Goal: Task Accomplishment & Management: Complete application form

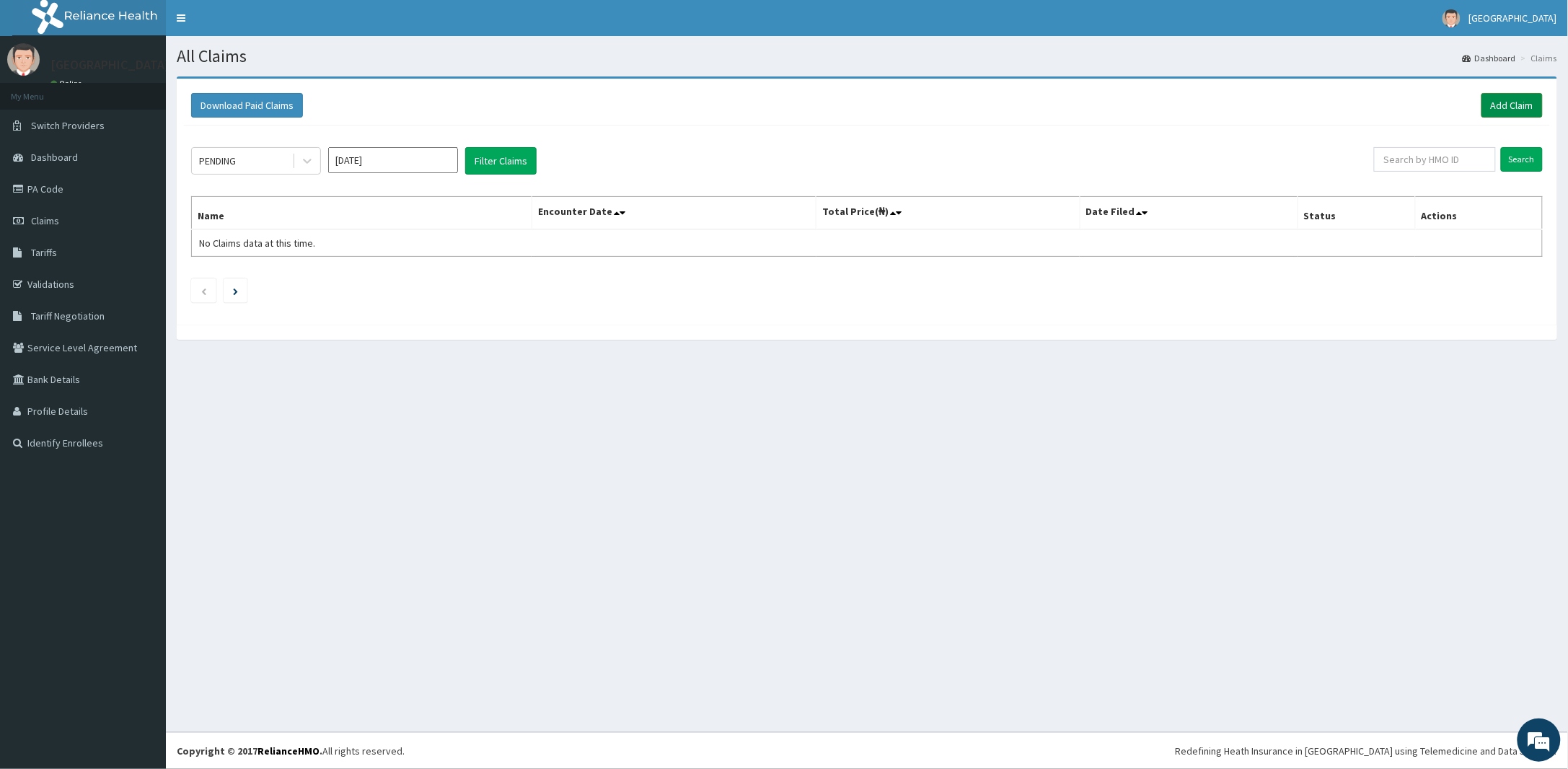
click at [1495, 101] on link "Add Claim" at bounding box center [1512, 105] width 61 height 24
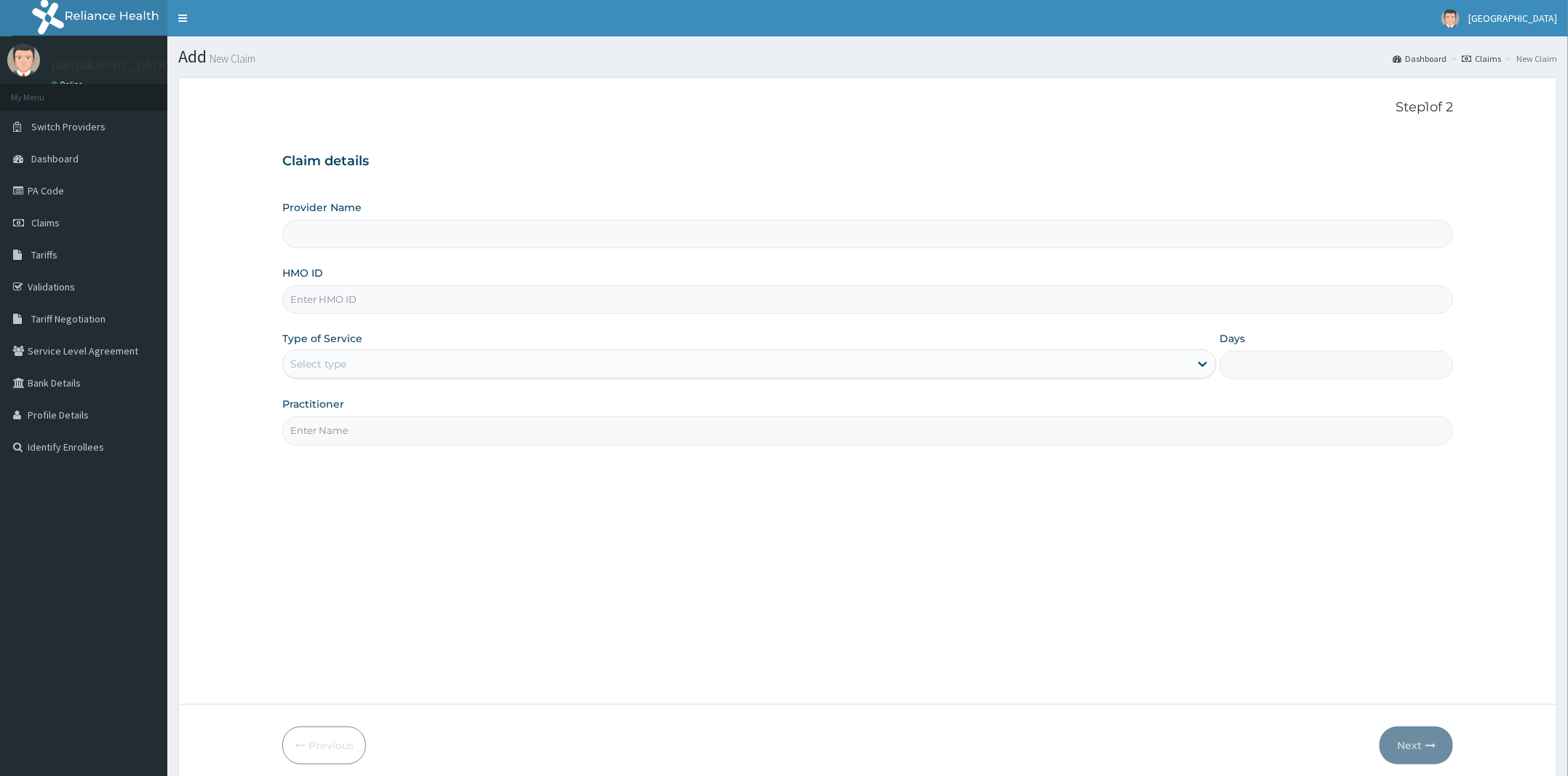
click at [444, 300] on input "HMO ID" at bounding box center [867, 299] width 1170 height 28
paste input "SVF/10003/B"
type input "SVF/10003/B"
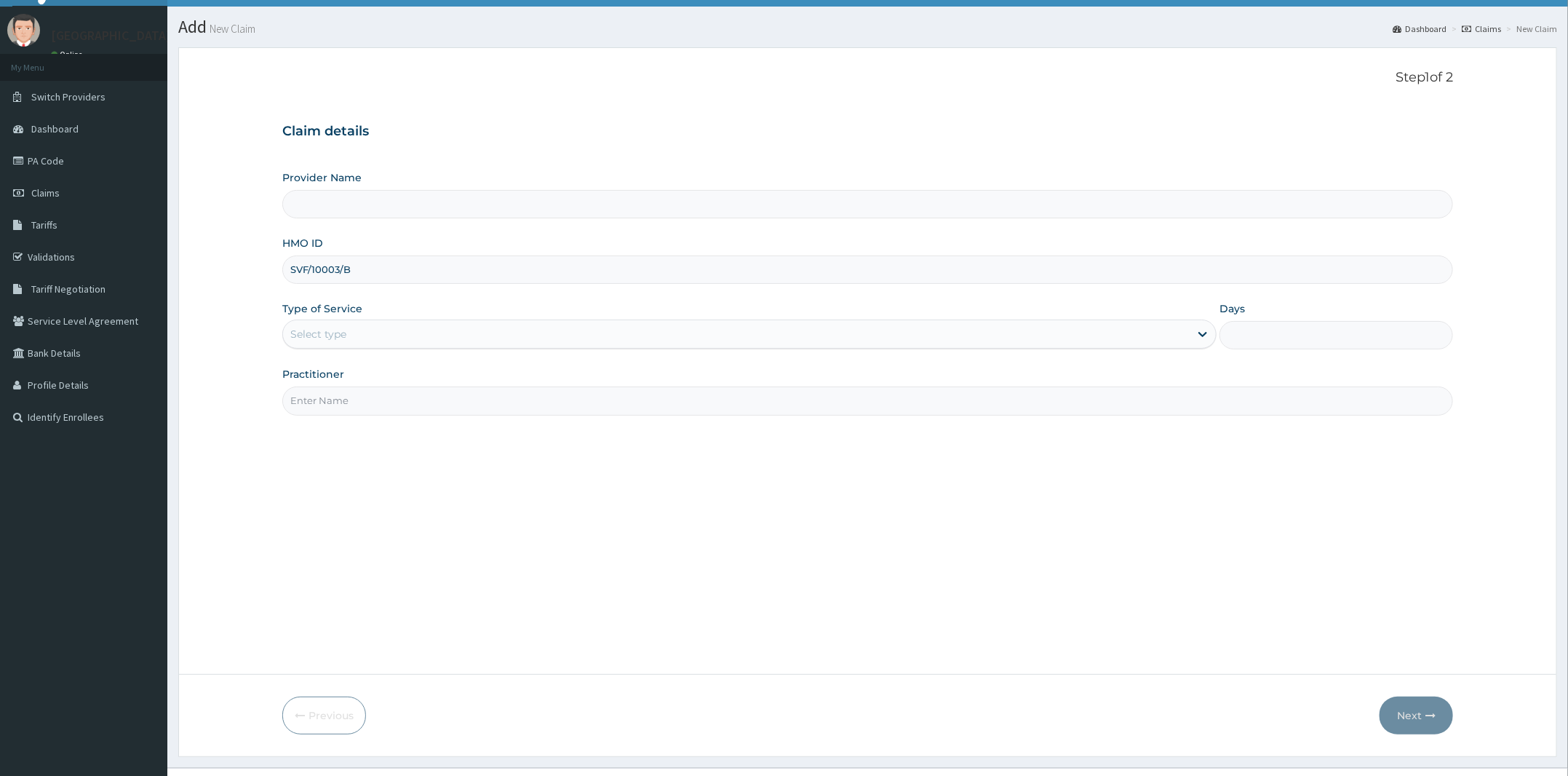
type input "[PERSON_NAME] and [PERSON_NAME][GEOGRAPHIC_DATA]"
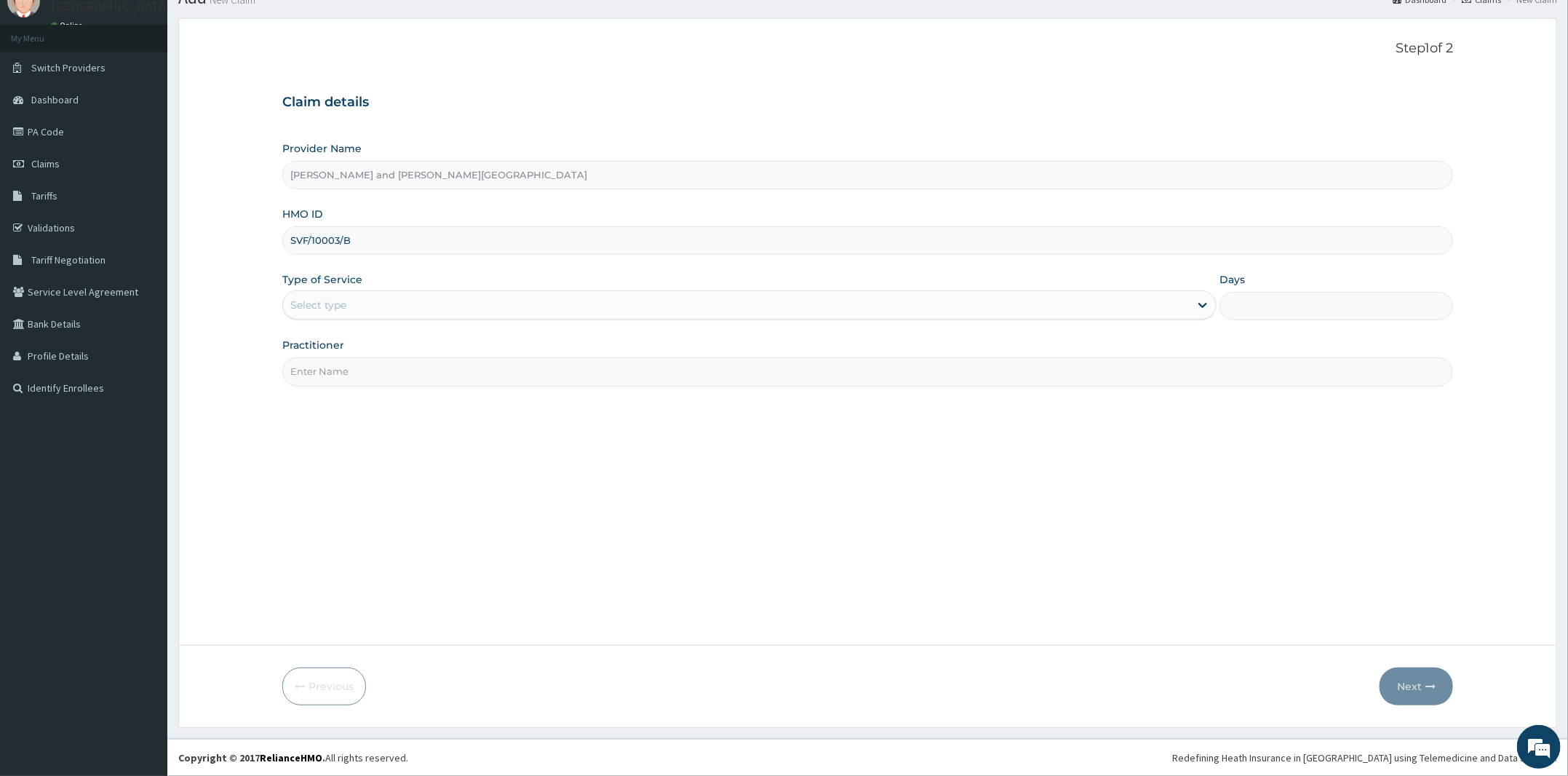
type input "SVF/10003/B"
click at [366, 320] on div "Type of Service Select type" at bounding box center [749, 296] width 934 height 48
click at [388, 291] on div "Select type" at bounding box center [749, 305] width 934 height 29
click at [323, 307] on div "Select type" at bounding box center [319, 305] width 56 height 15
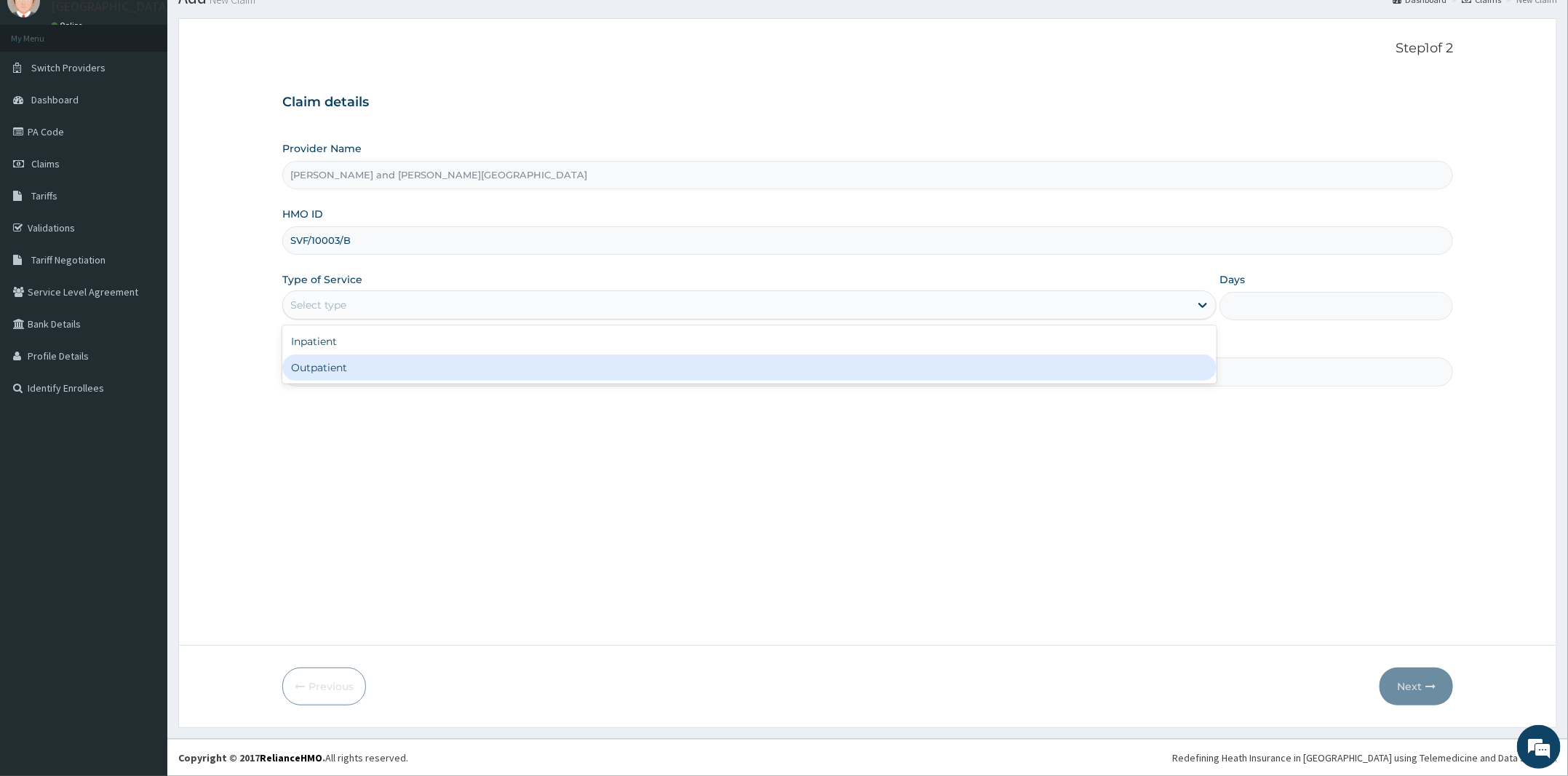
click at [325, 371] on div "Outpatient" at bounding box center [749, 368] width 934 height 26
type input "1"
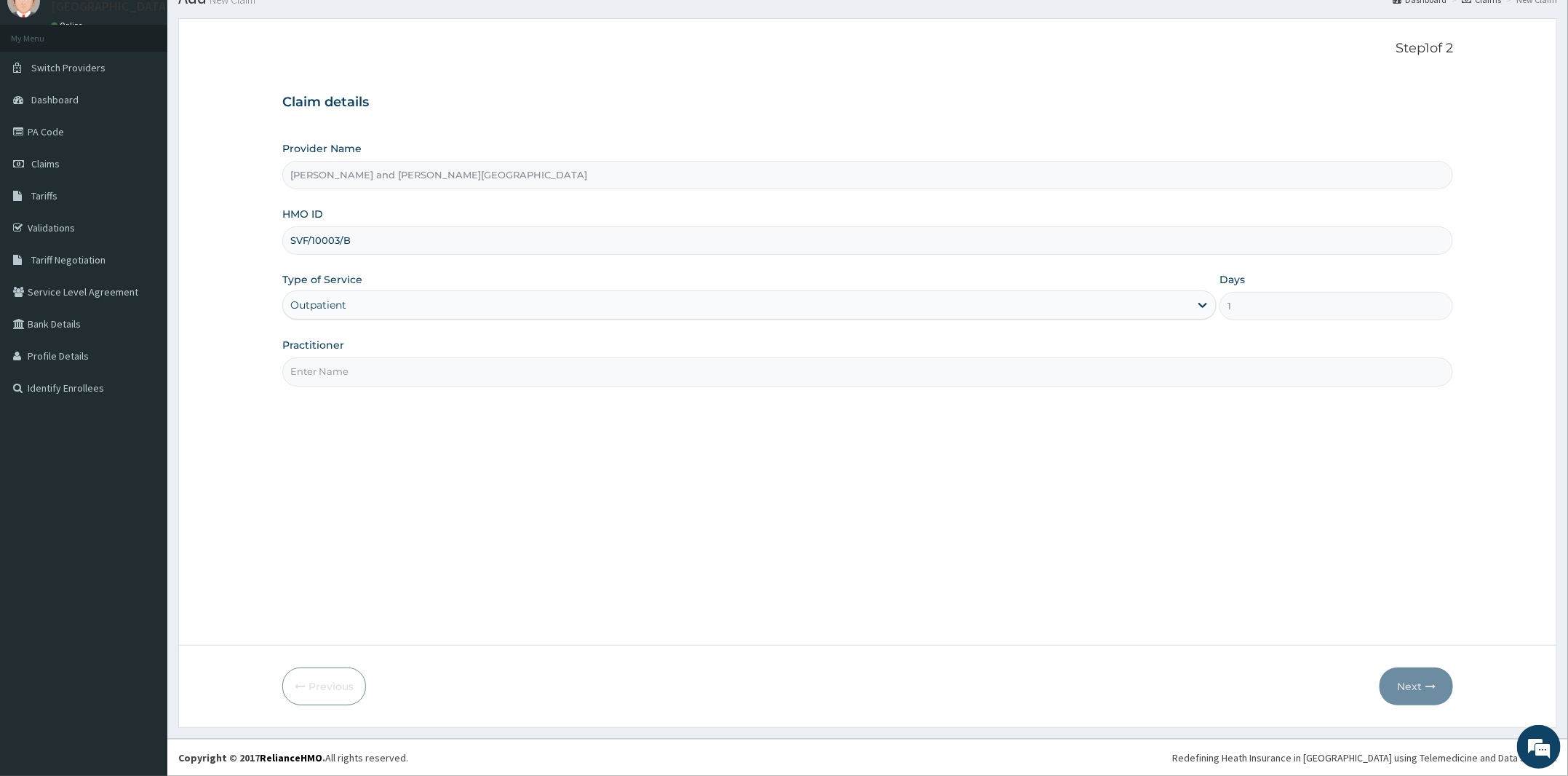
click at [329, 373] on input "Practitioner" at bounding box center [867, 372] width 1170 height 28
type input "DR [PERSON_NAME]"
click at [1419, 684] on button "Next" at bounding box center [1416, 686] width 73 height 38
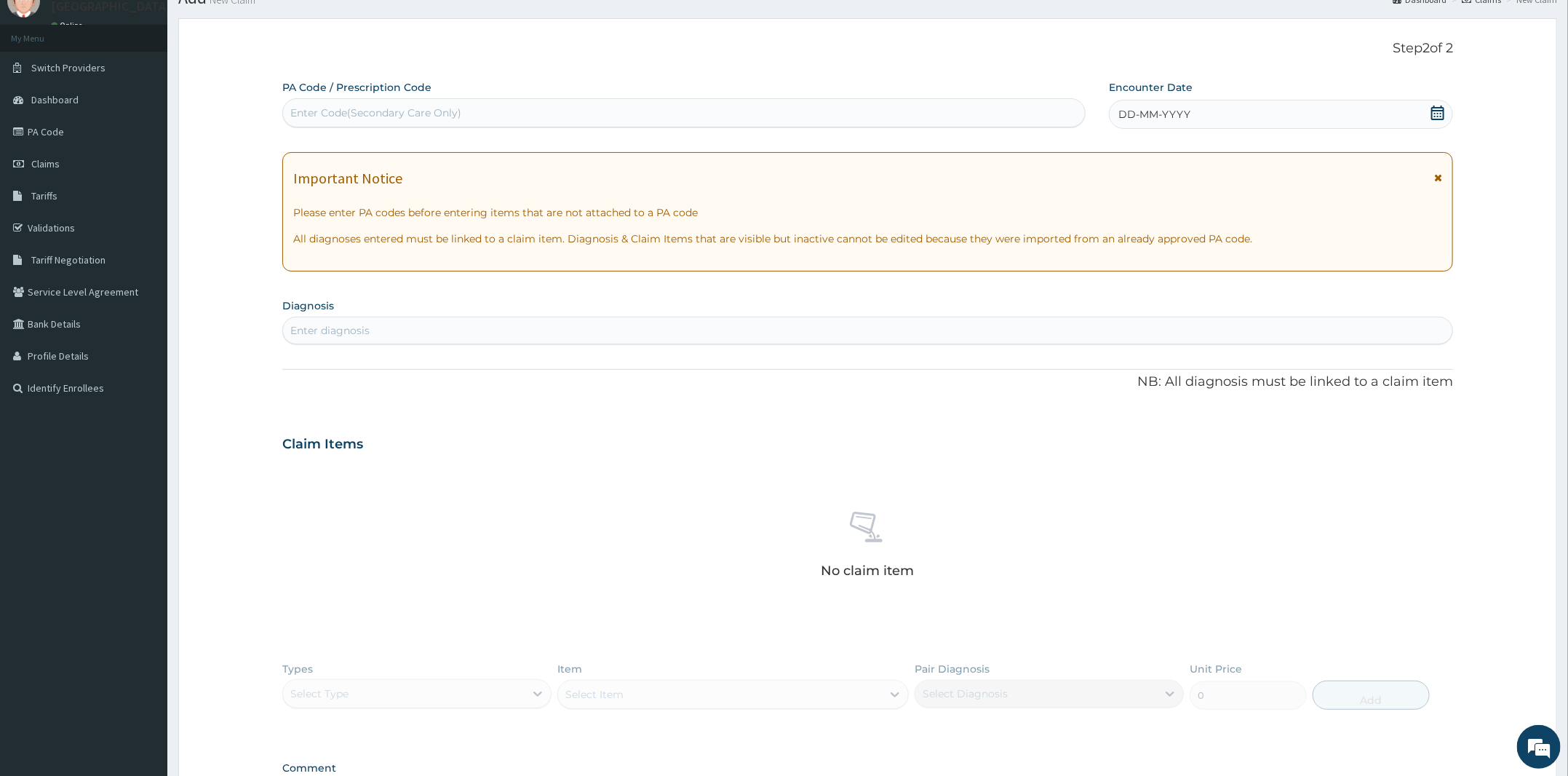
click at [1431, 107] on icon at bounding box center [1438, 114] width 15 height 15
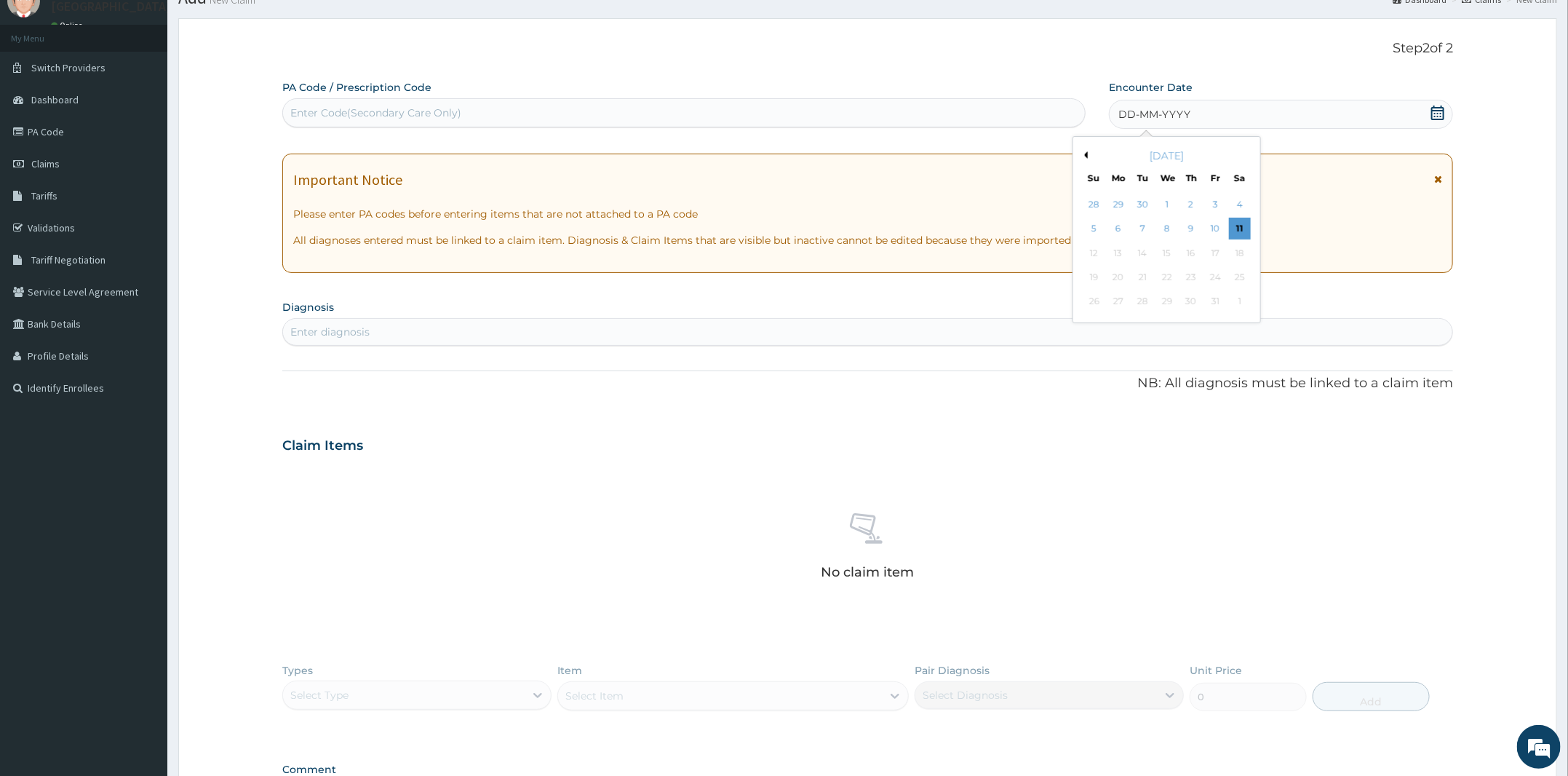
click at [1243, 216] on div "28 29 30 1 2 3 4" at bounding box center [1167, 205] width 170 height 24
click at [1240, 221] on div "11" at bounding box center [1239, 229] width 22 height 22
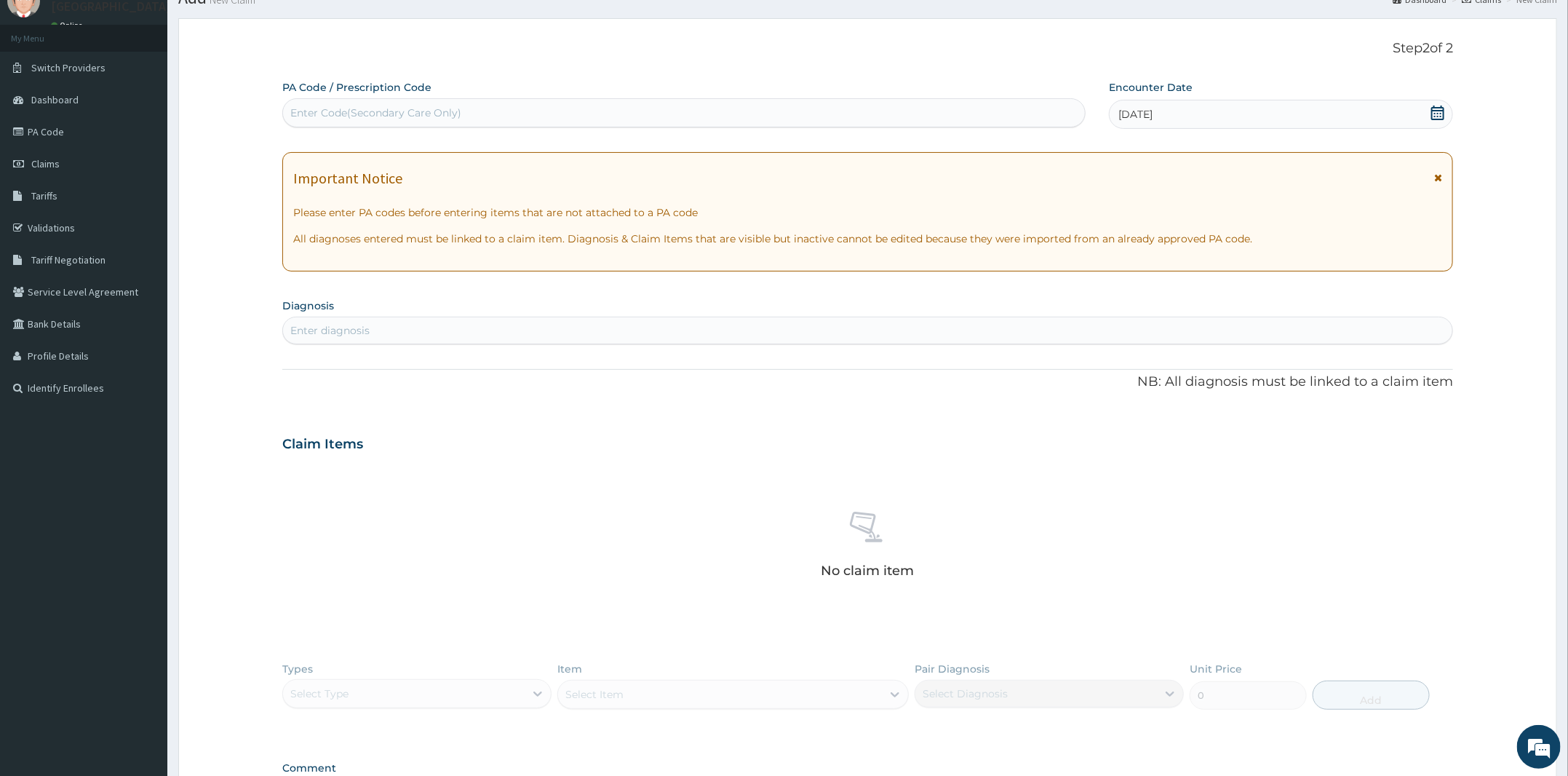
click at [651, 327] on div "Enter diagnosis" at bounding box center [867, 330] width 1169 height 23
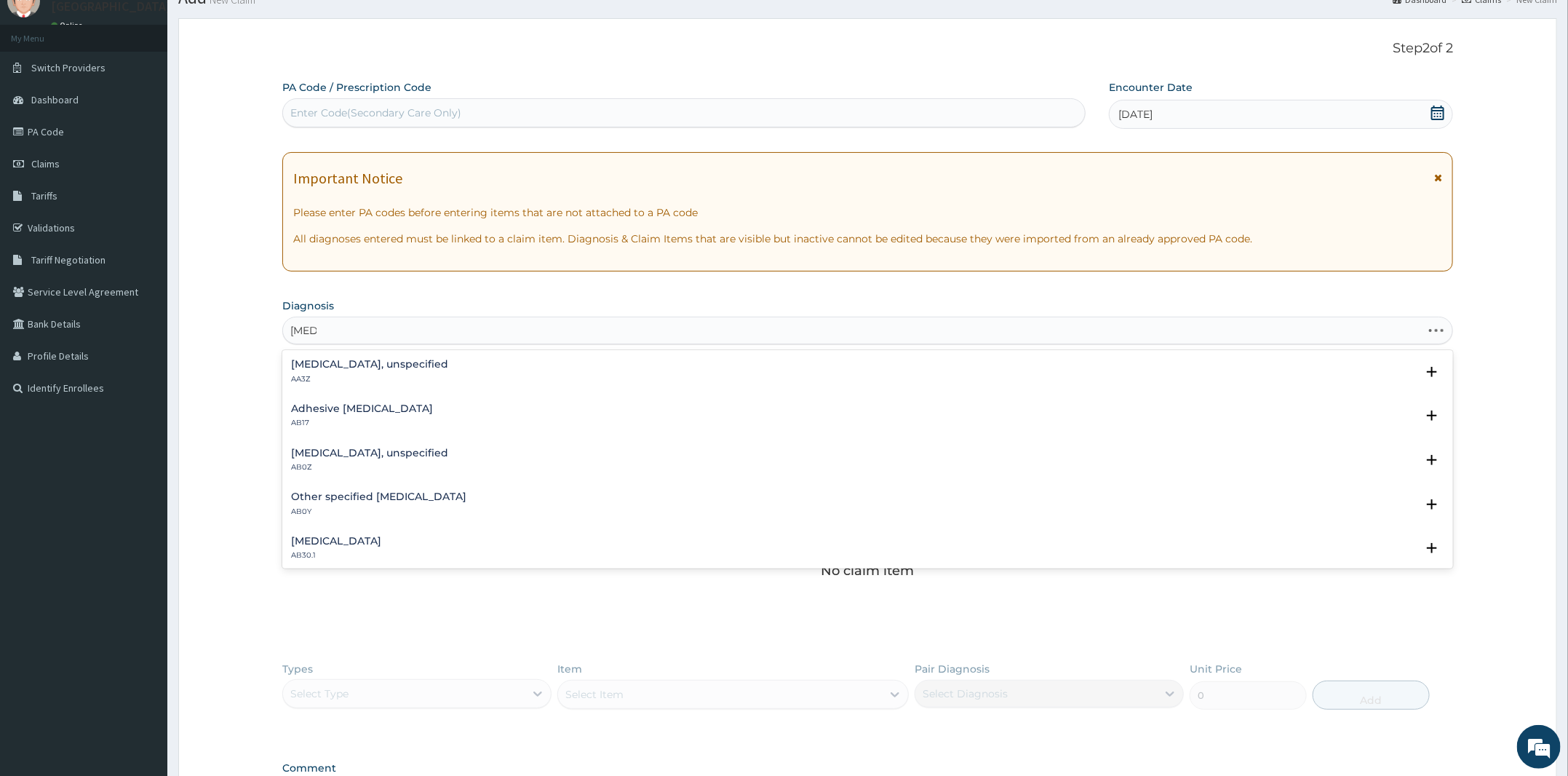
type input "otitis"
click at [422, 461] on div "Otitis media, unspecified AB0Z" at bounding box center [867, 460] width 1153 height 25
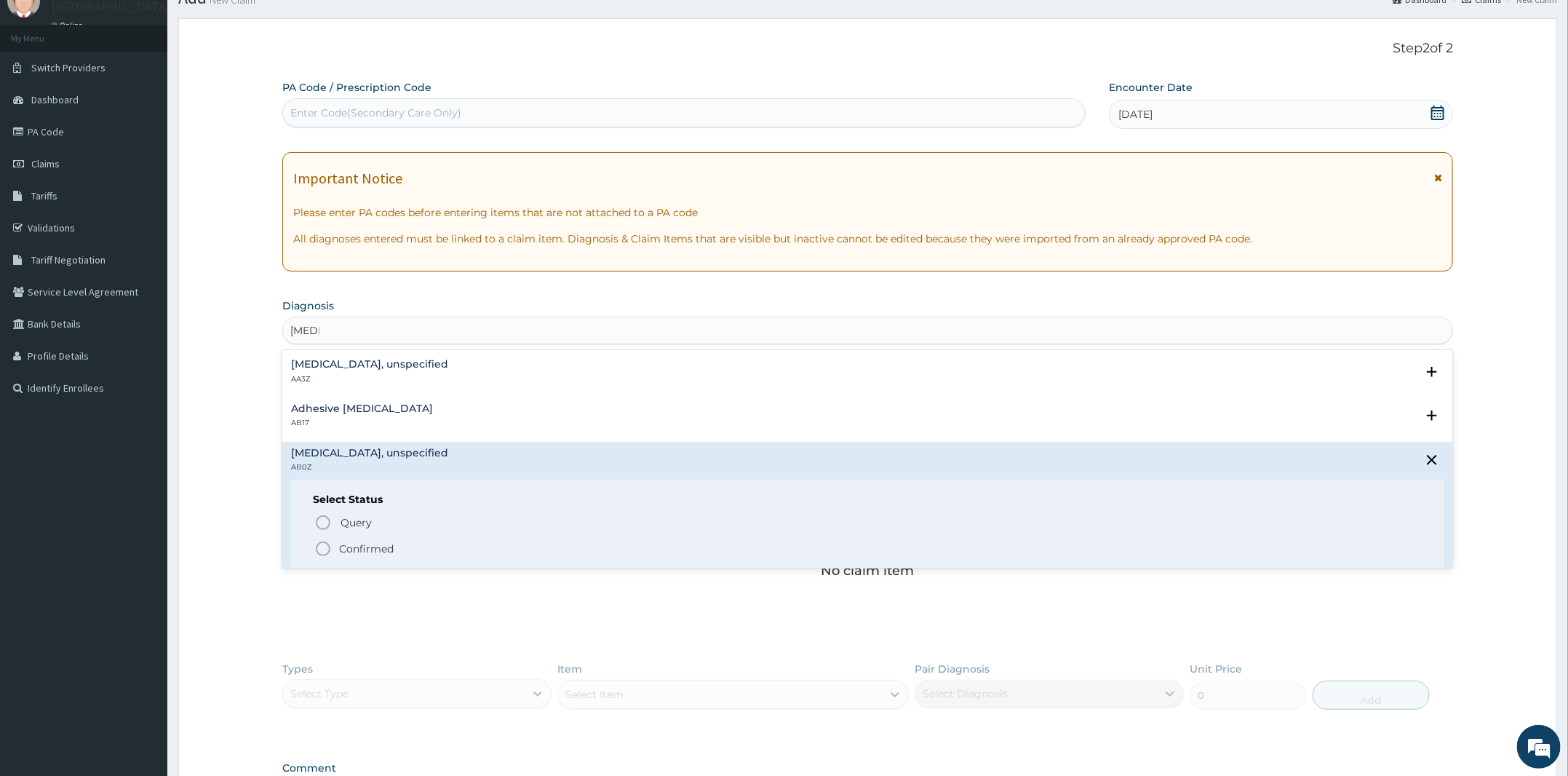
click at [408, 551] on span "Confirmed" at bounding box center [868, 549] width 1108 height 18
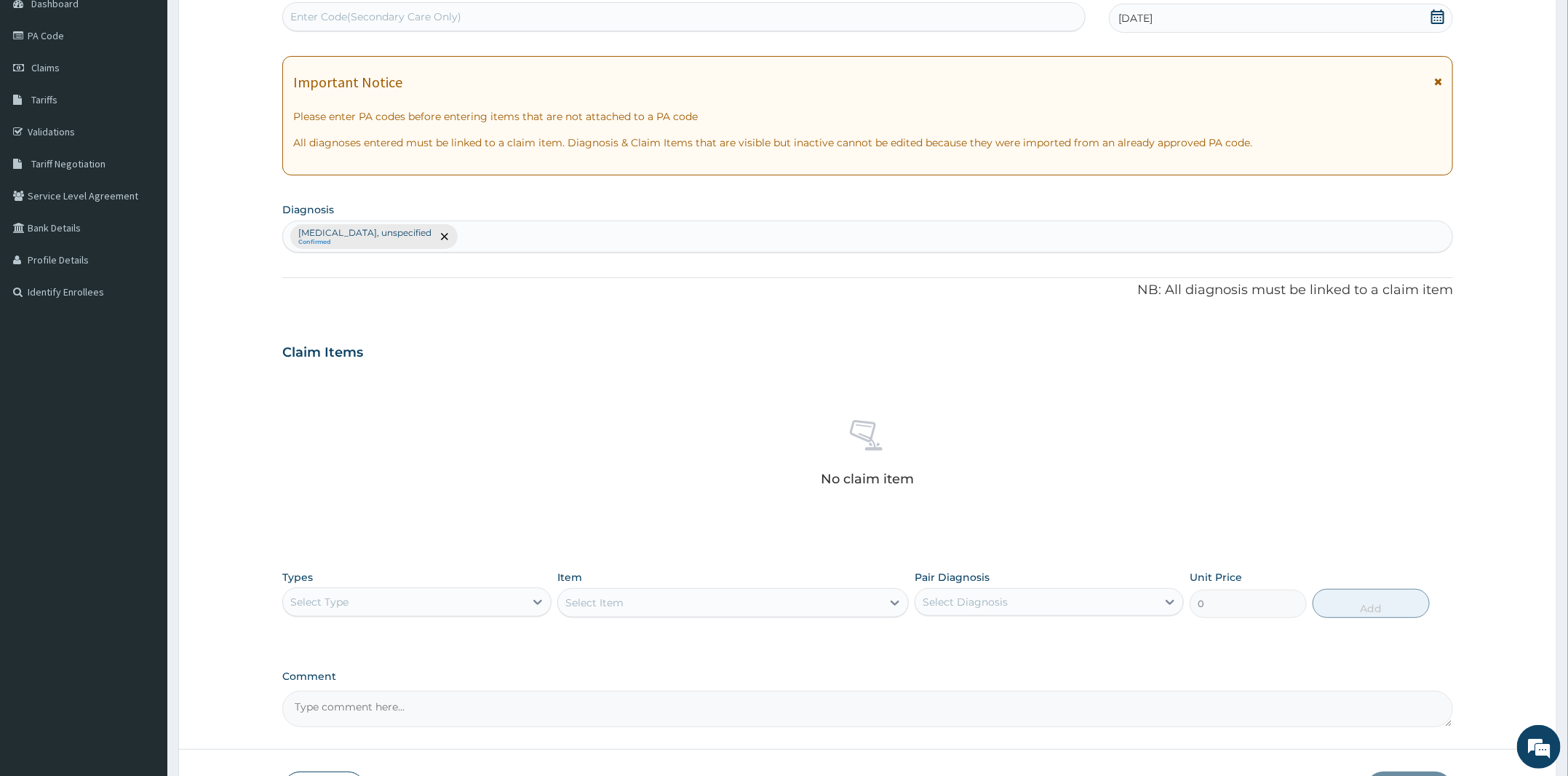
scroll to position [259, 0]
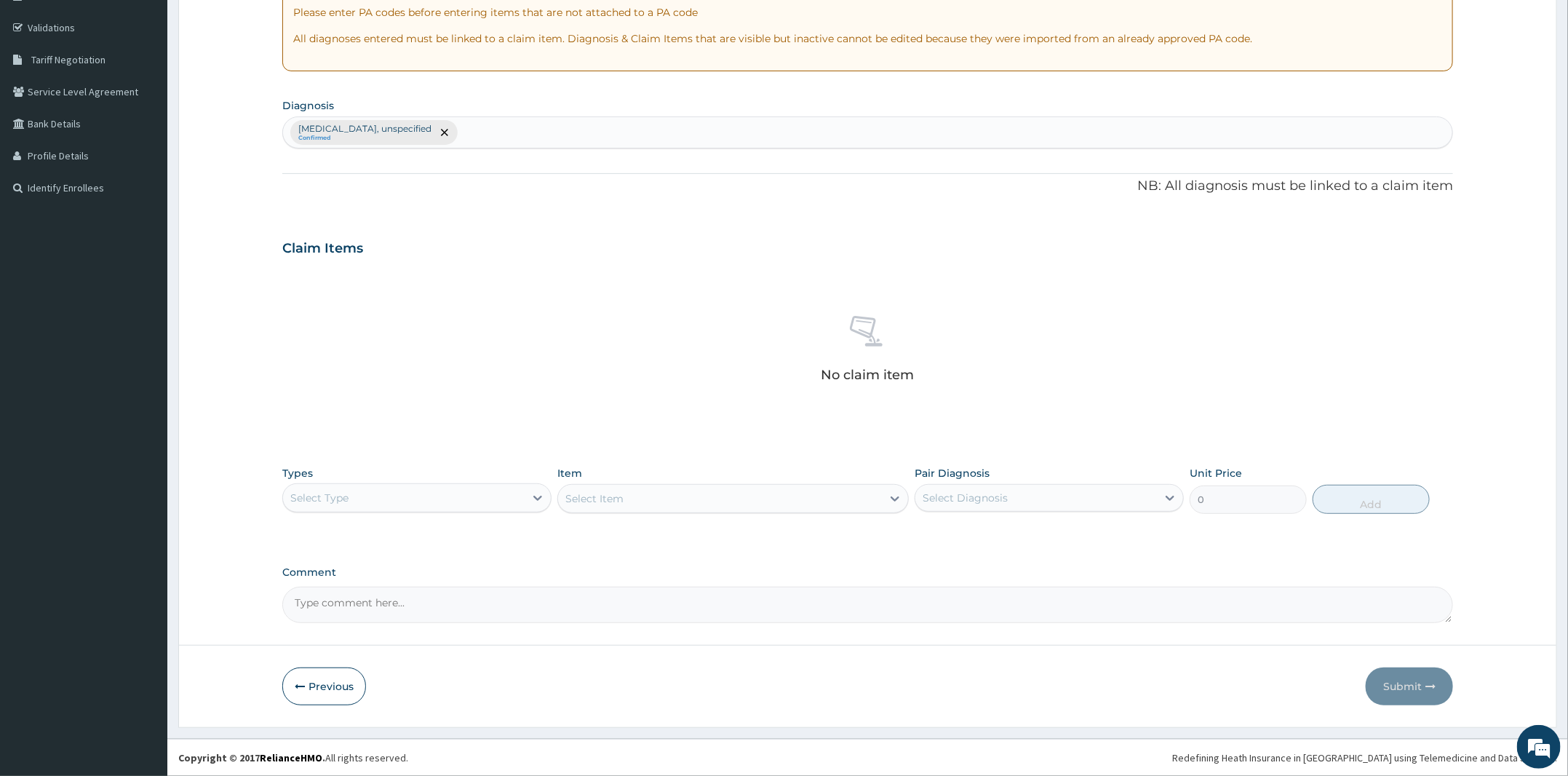
click at [446, 507] on div "Select Type" at bounding box center [404, 497] width 242 height 23
click at [364, 689] on div "Drugs" at bounding box center [416, 692] width 269 height 26
click at [775, 492] on div "Select Item" at bounding box center [732, 498] width 352 height 29
click at [746, 494] on div "Select Item" at bounding box center [719, 498] width 324 height 23
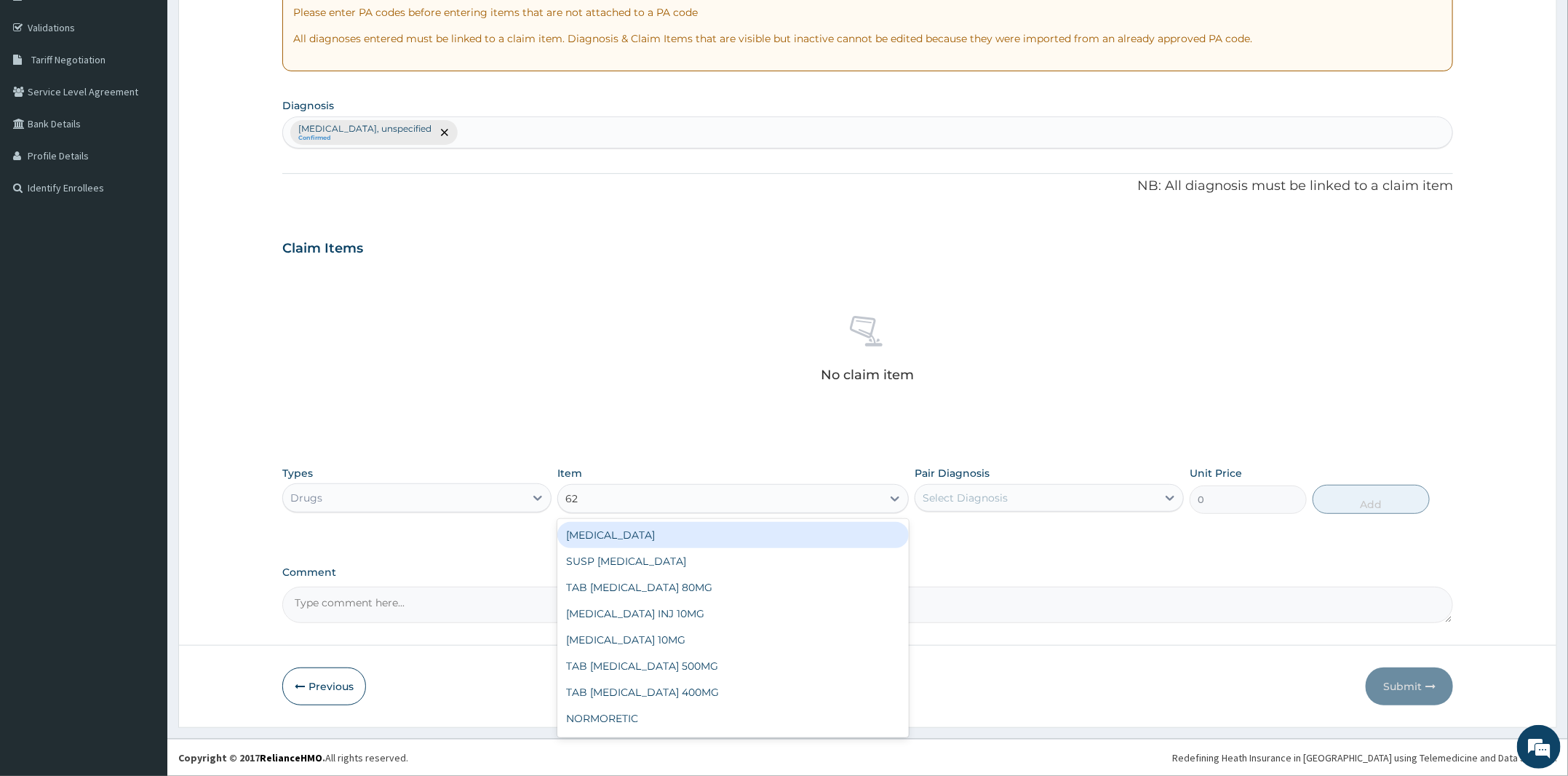
type input "625"
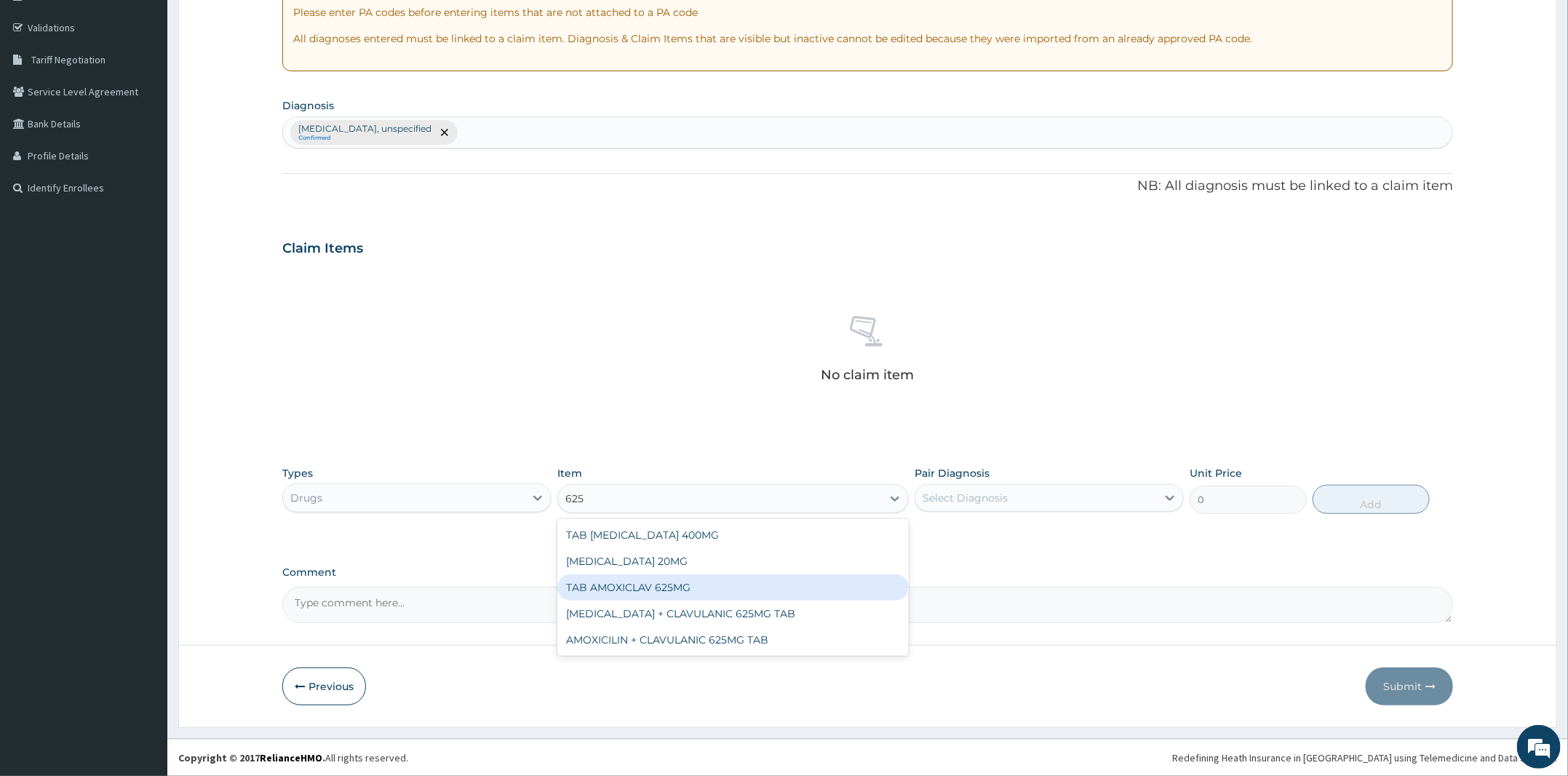
click at [748, 597] on div "TAB AMOXICLAV 625MG" at bounding box center [732, 587] width 352 height 26
type input "260"
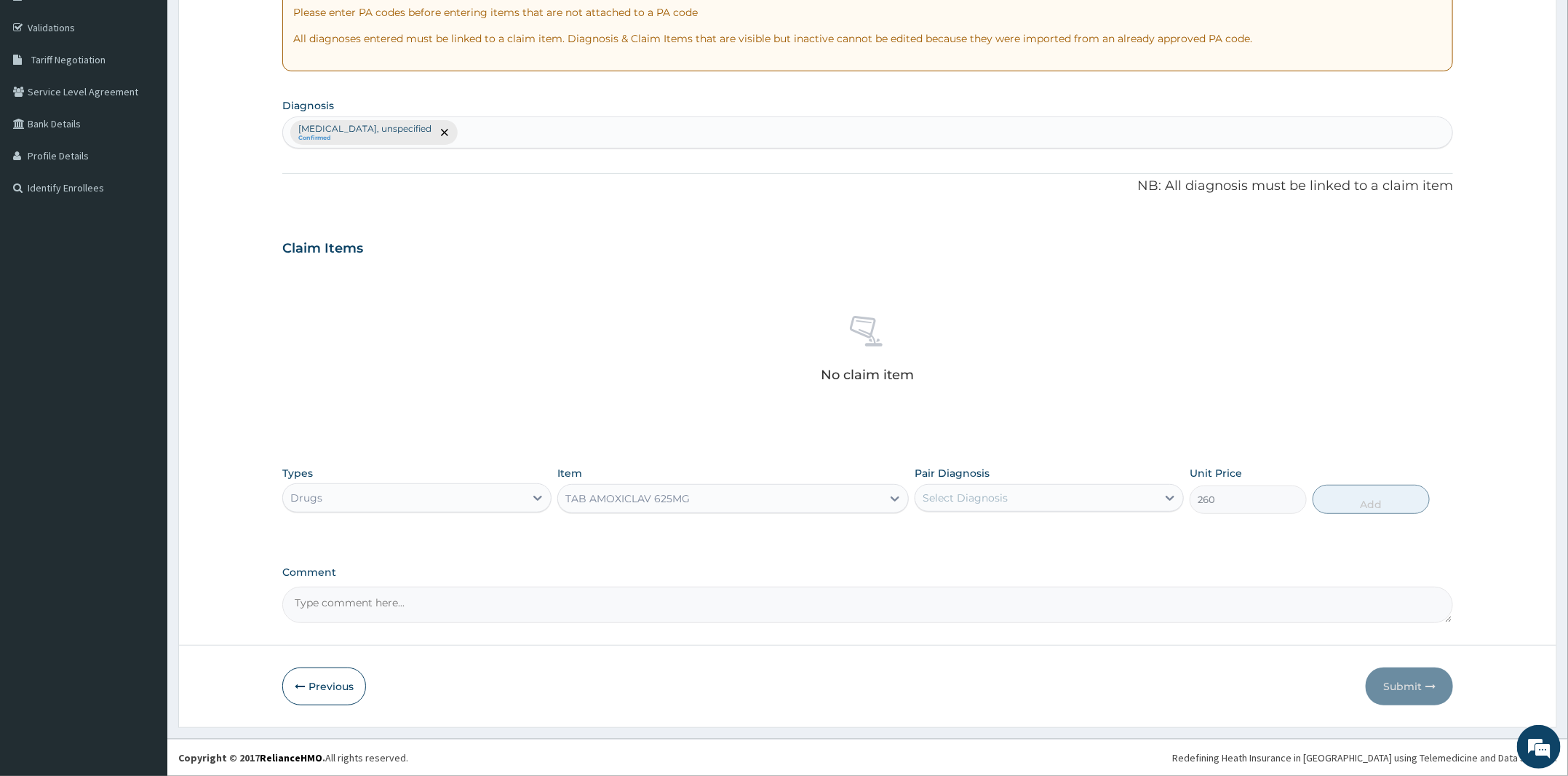
click at [988, 491] on div "Select Diagnosis" at bounding box center [965, 498] width 85 height 15
drag, startPoint x: 1001, startPoint y: 536, endPoint x: 1343, endPoint y: 497, distance: 344.2
click at [1033, 544] on div "Otitis media, unspecified" at bounding box center [1048, 536] width 269 height 30
checkbox input "true"
click at [1379, 502] on button "Add" at bounding box center [1371, 499] width 117 height 29
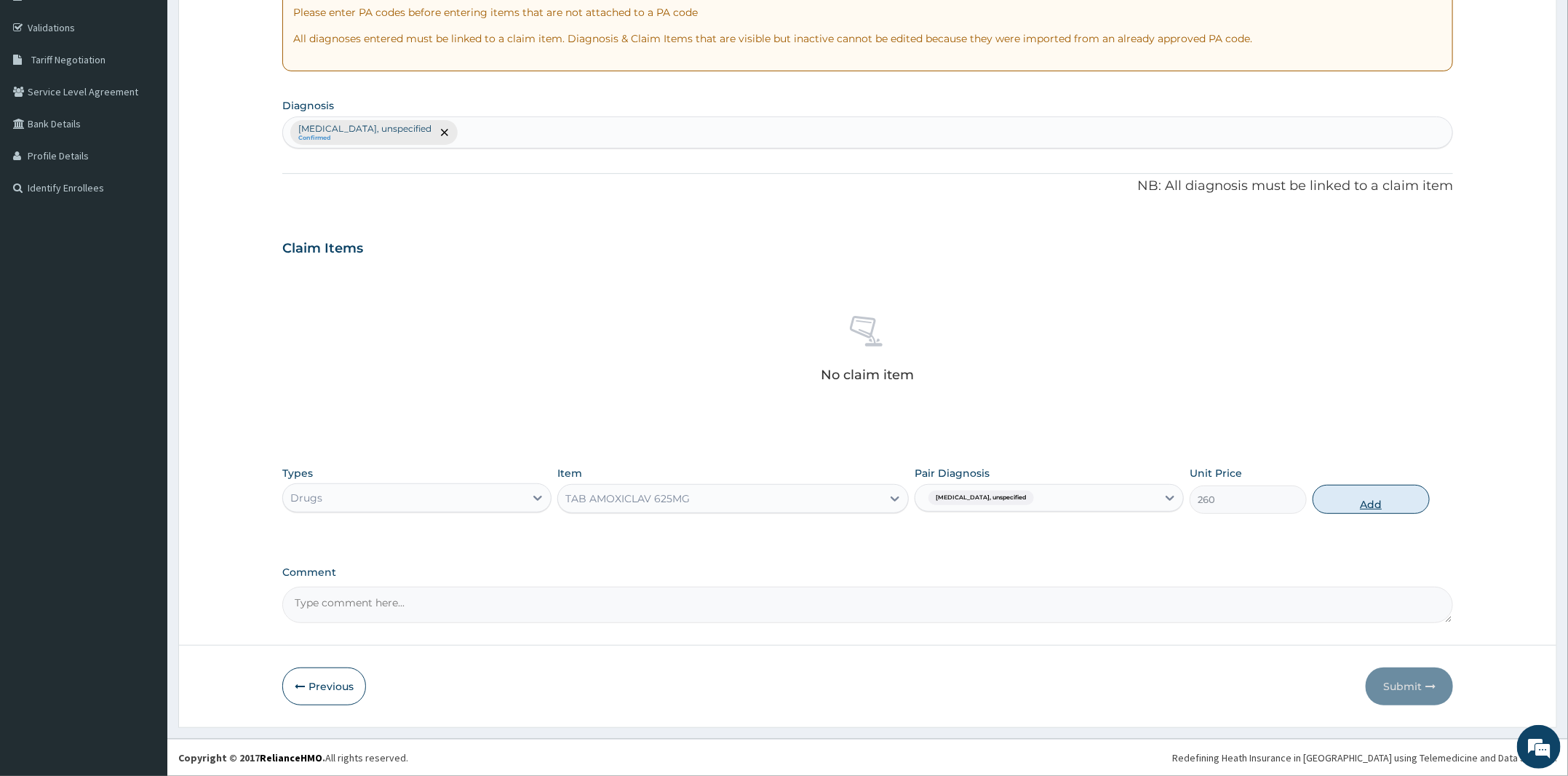
type input "0"
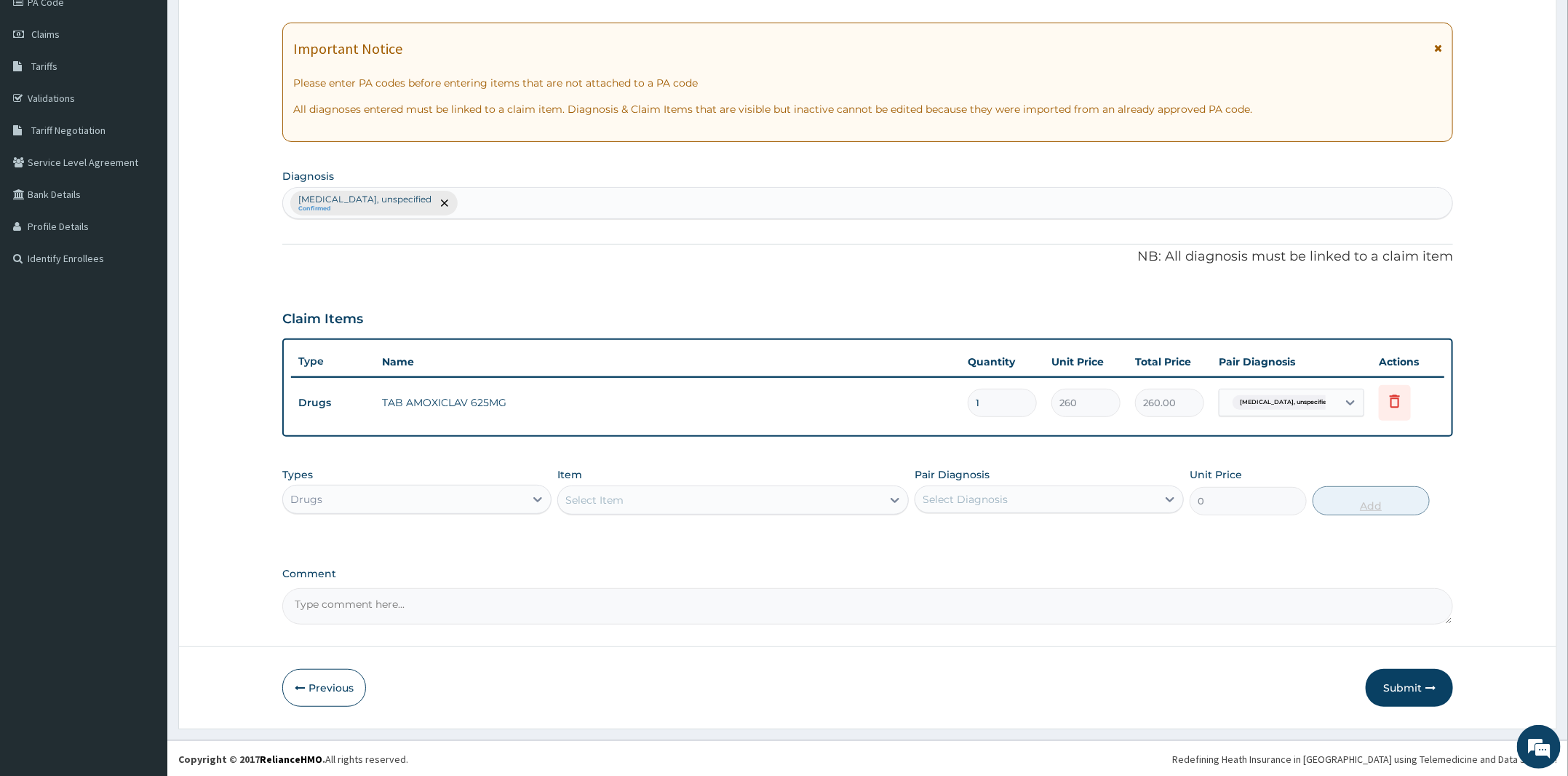
type input "10"
type input "2600.00"
type input "10"
click at [671, 512] on div "Select Item" at bounding box center [732, 500] width 352 height 29
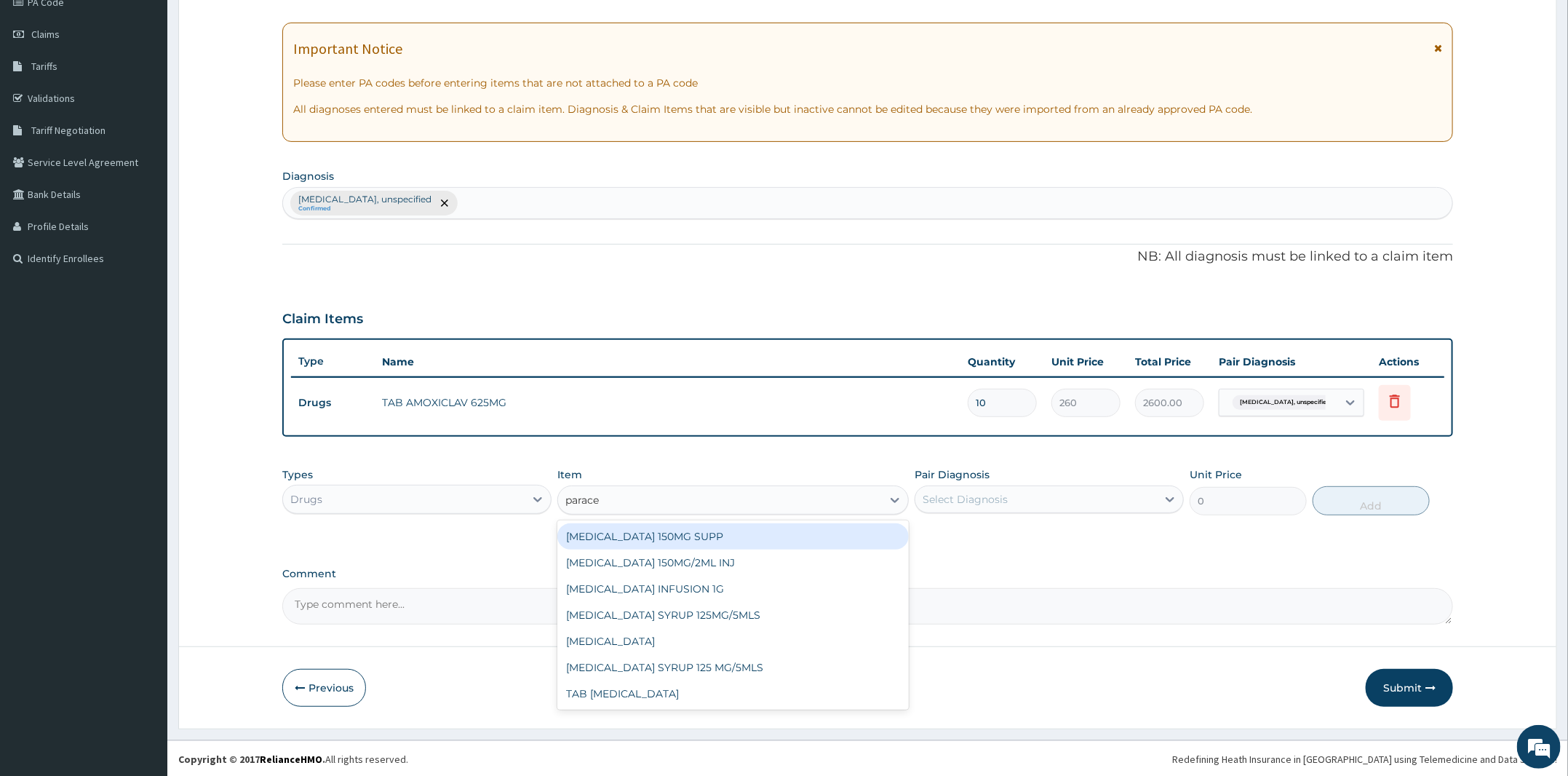
type input "paracet"
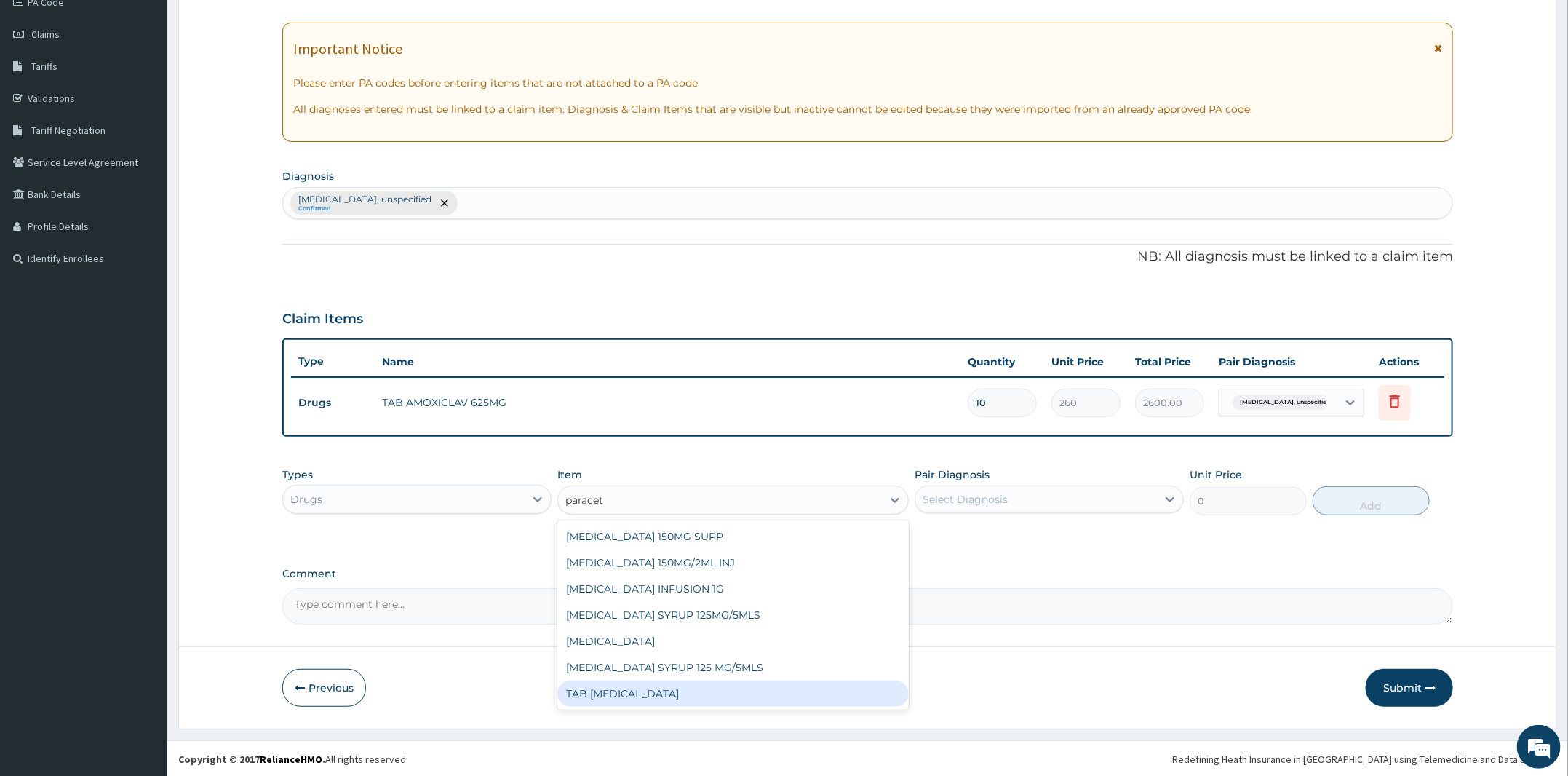
click at [646, 700] on div "TAB PARACETAMOL" at bounding box center [732, 693] width 352 height 26
type input "15"
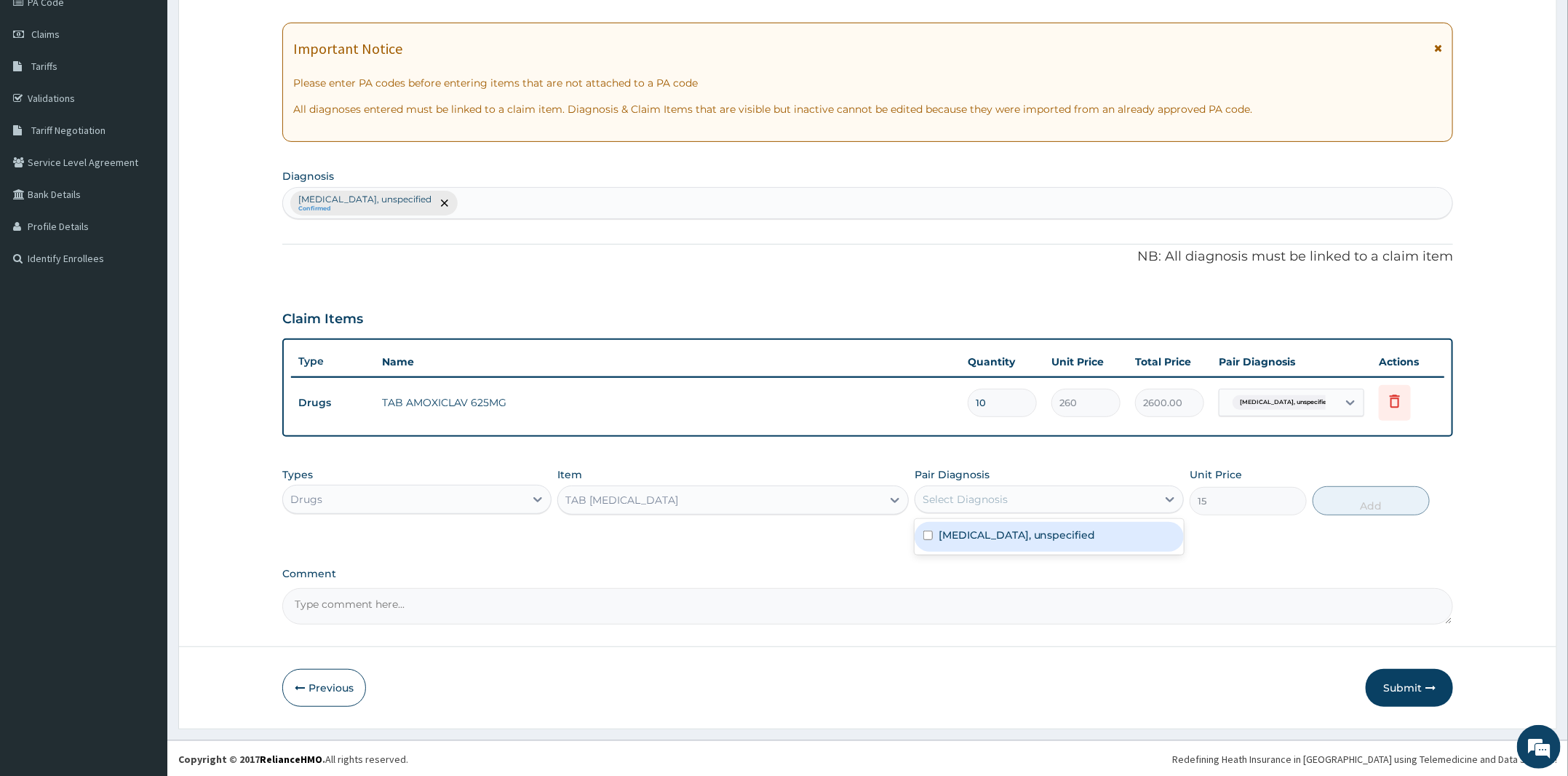
click at [959, 502] on div "Select Diagnosis" at bounding box center [965, 499] width 85 height 15
drag, startPoint x: 985, startPoint y: 539, endPoint x: 1052, endPoint y: 535, distance: 67.1
click at [986, 535] on label "Otitis media, unspecified" at bounding box center [1018, 536] width 158 height 15
checkbox input "true"
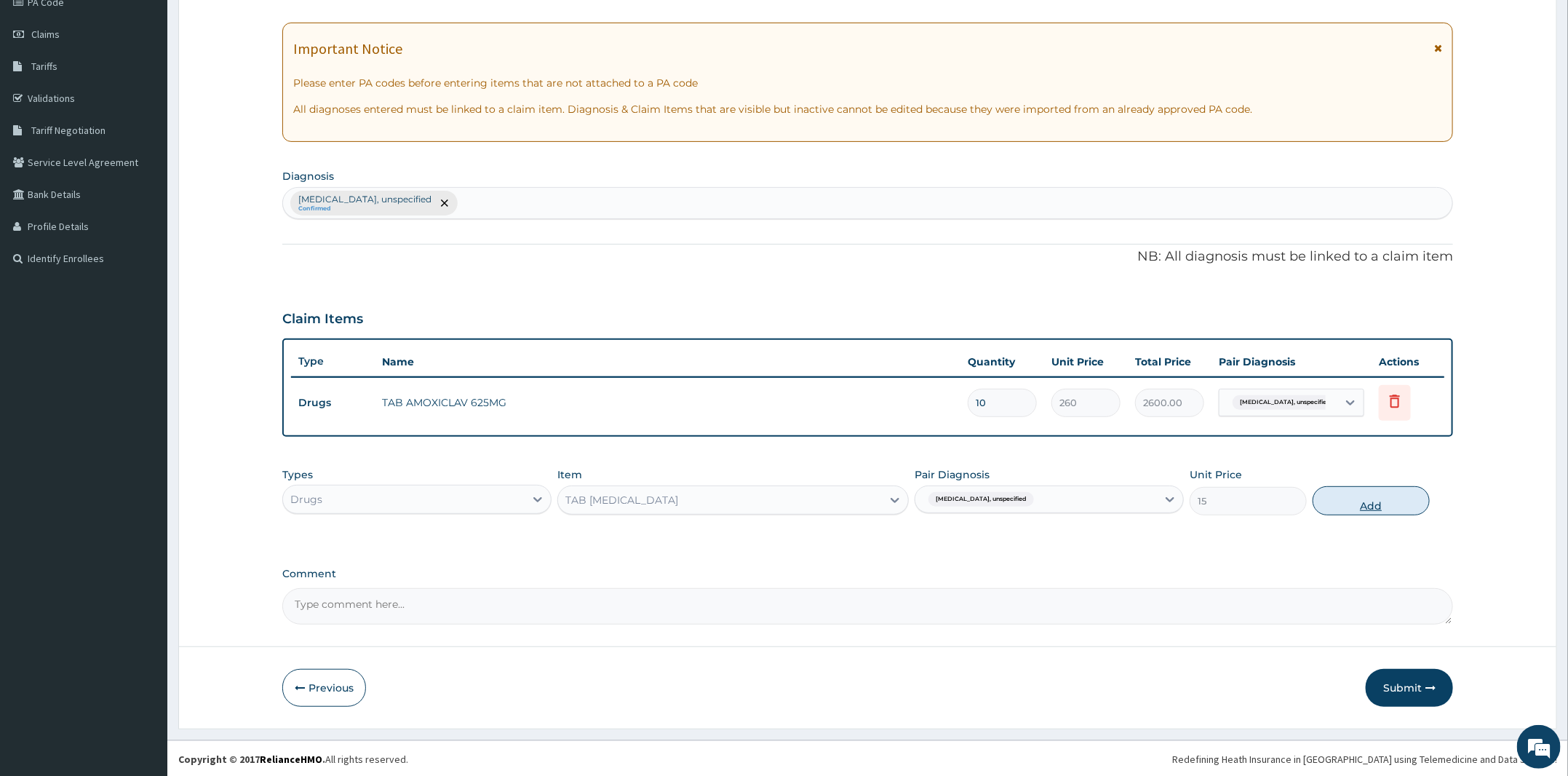
click at [1349, 505] on button "Add" at bounding box center [1371, 500] width 117 height 29
type input "0"
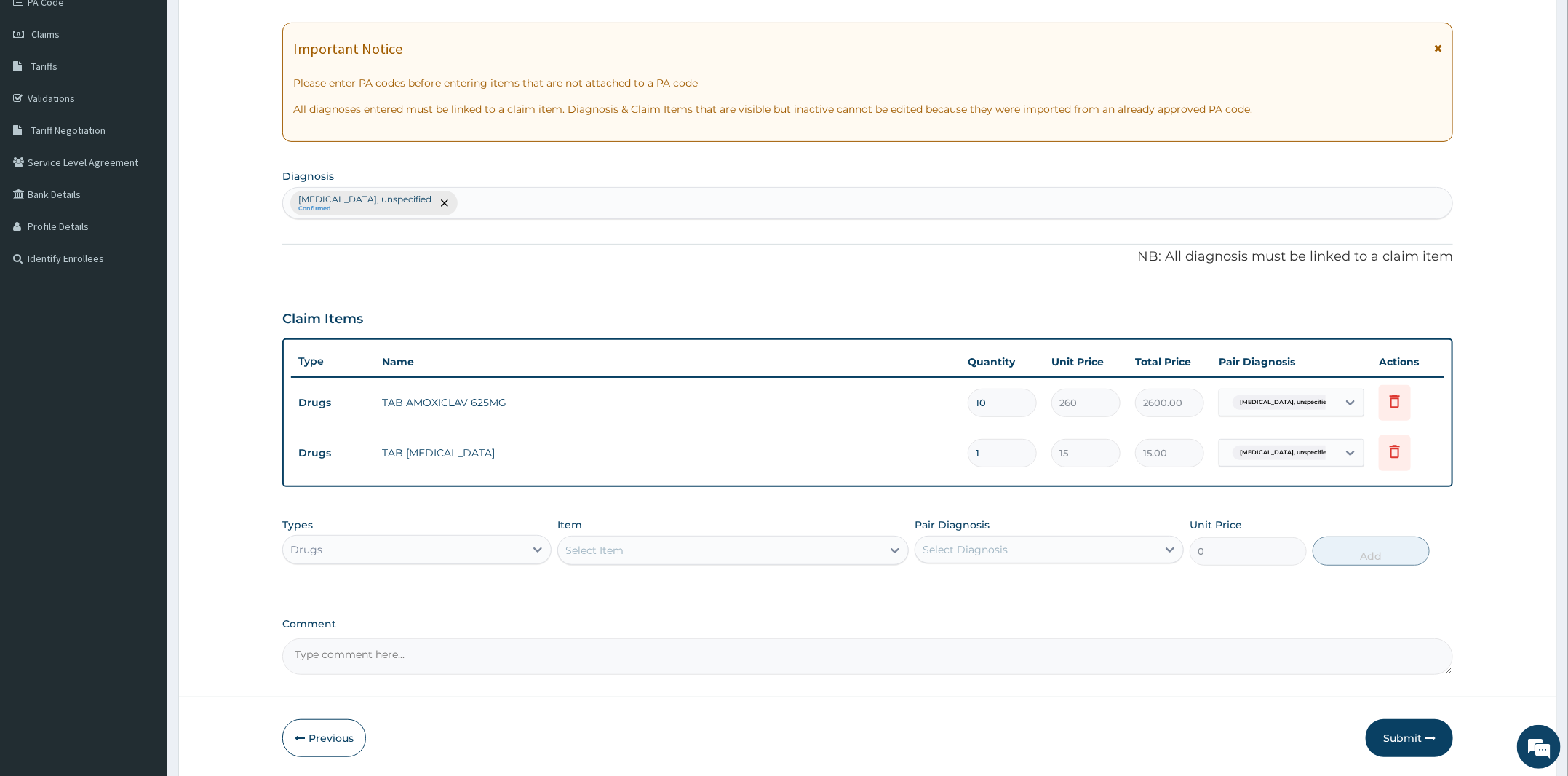
type input "18"
type input "270.00"
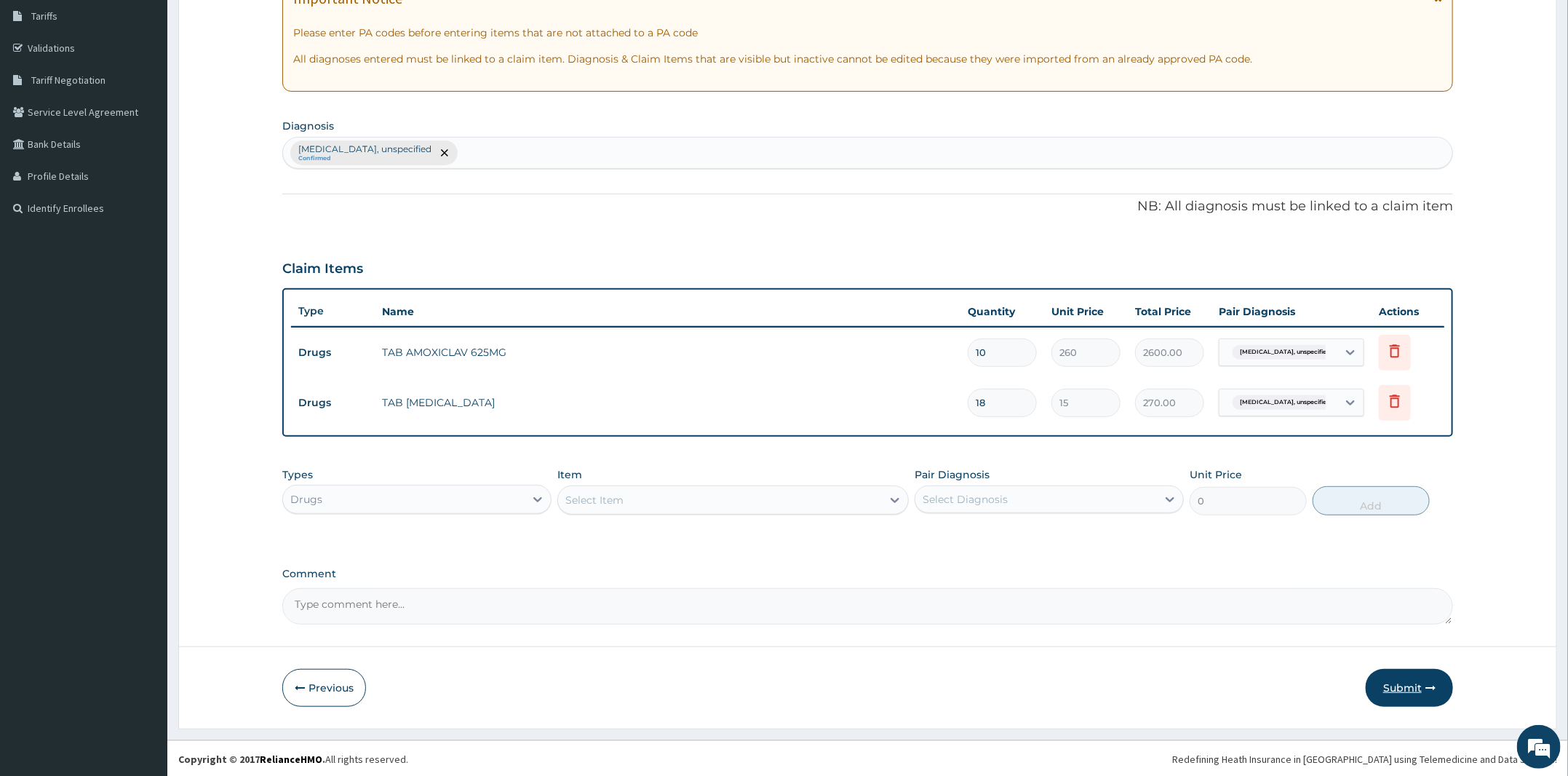
type input "18"
click at [1393, 681] on button "Submit" at bounding box center [1409, 688] width 87 height 38
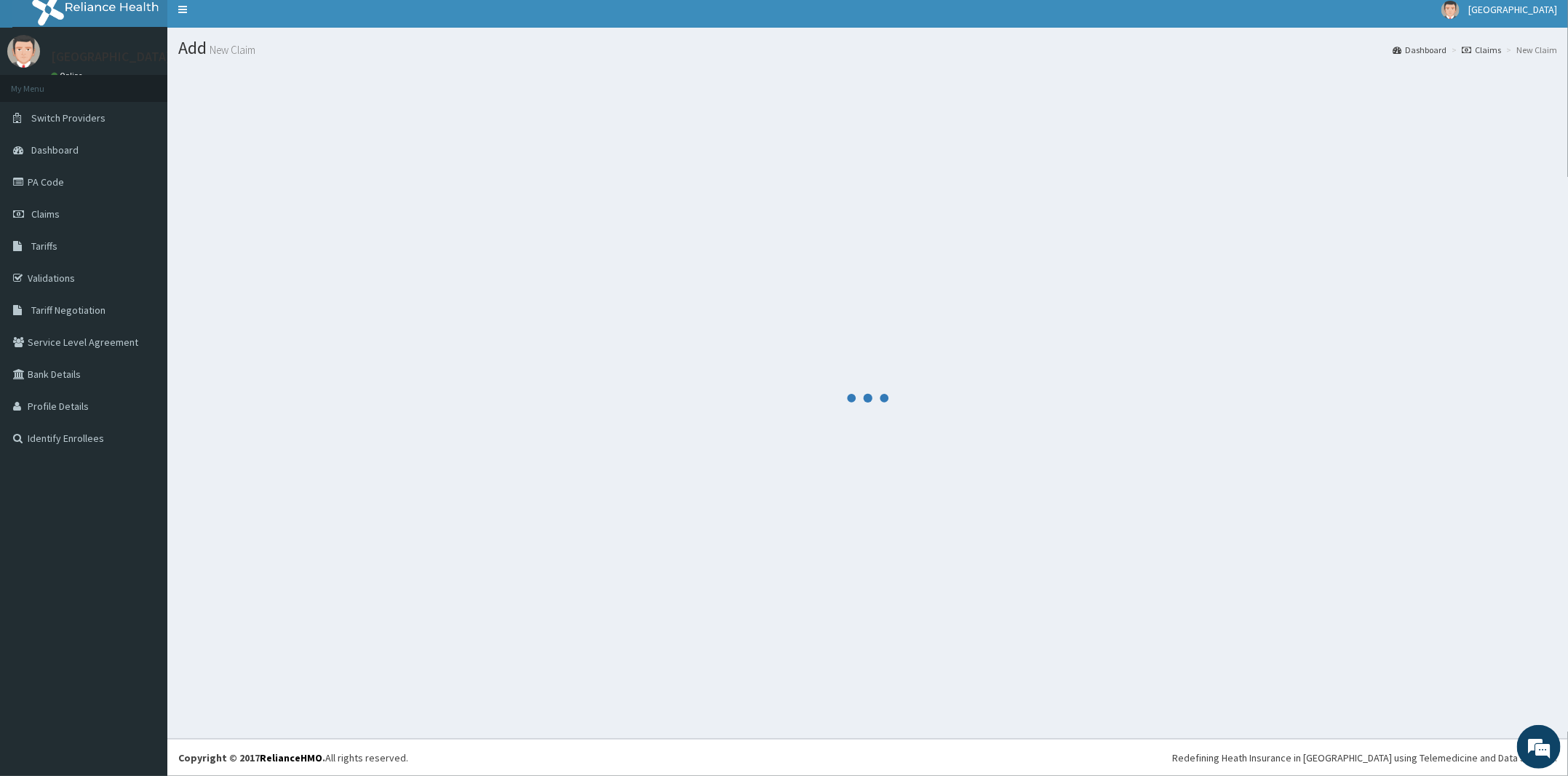
scroll to position [8, 0]
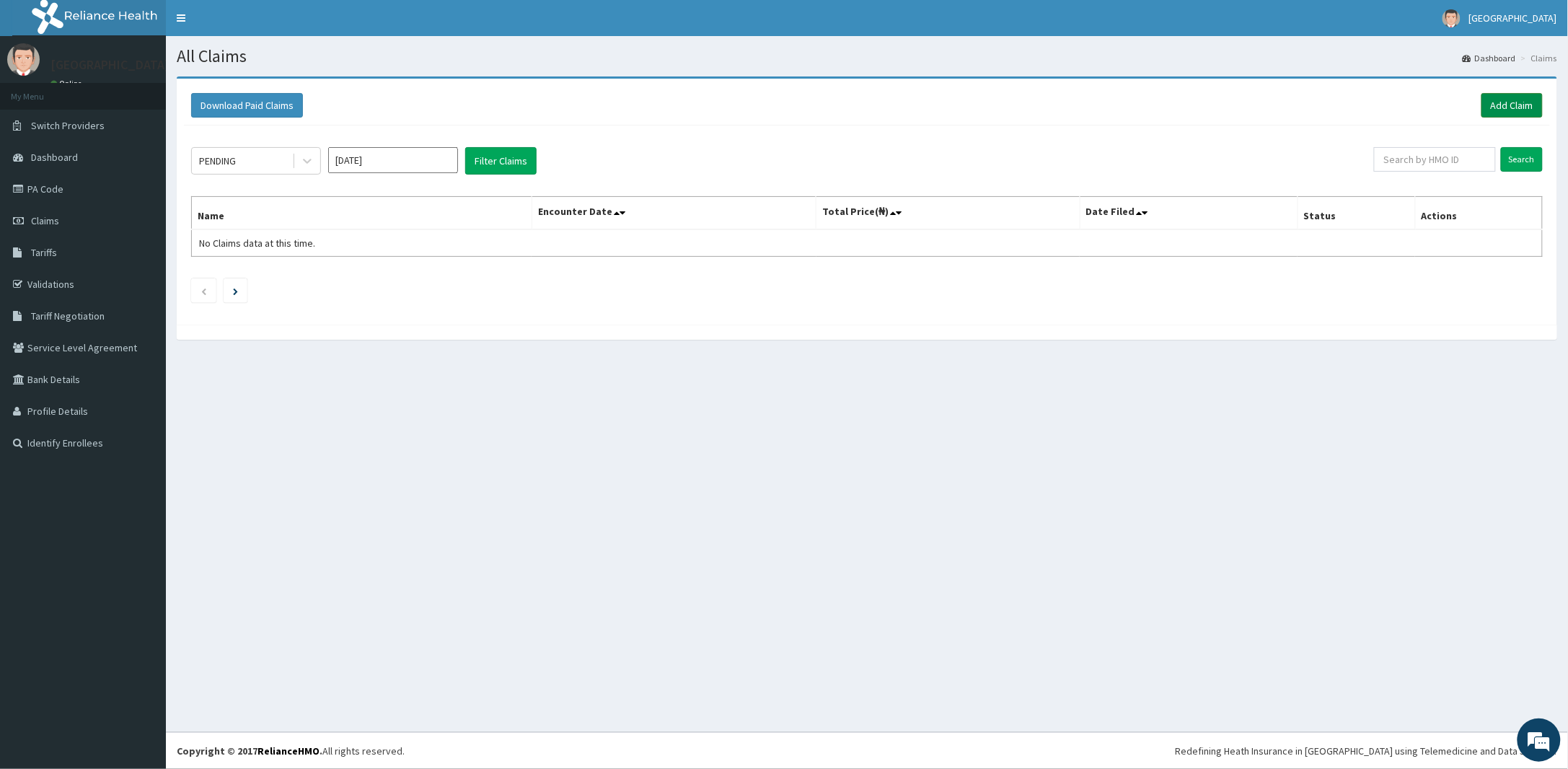
click at [1505, 95] on link "Add Claim" at bounding box center [1512, 105] width 61 height 24
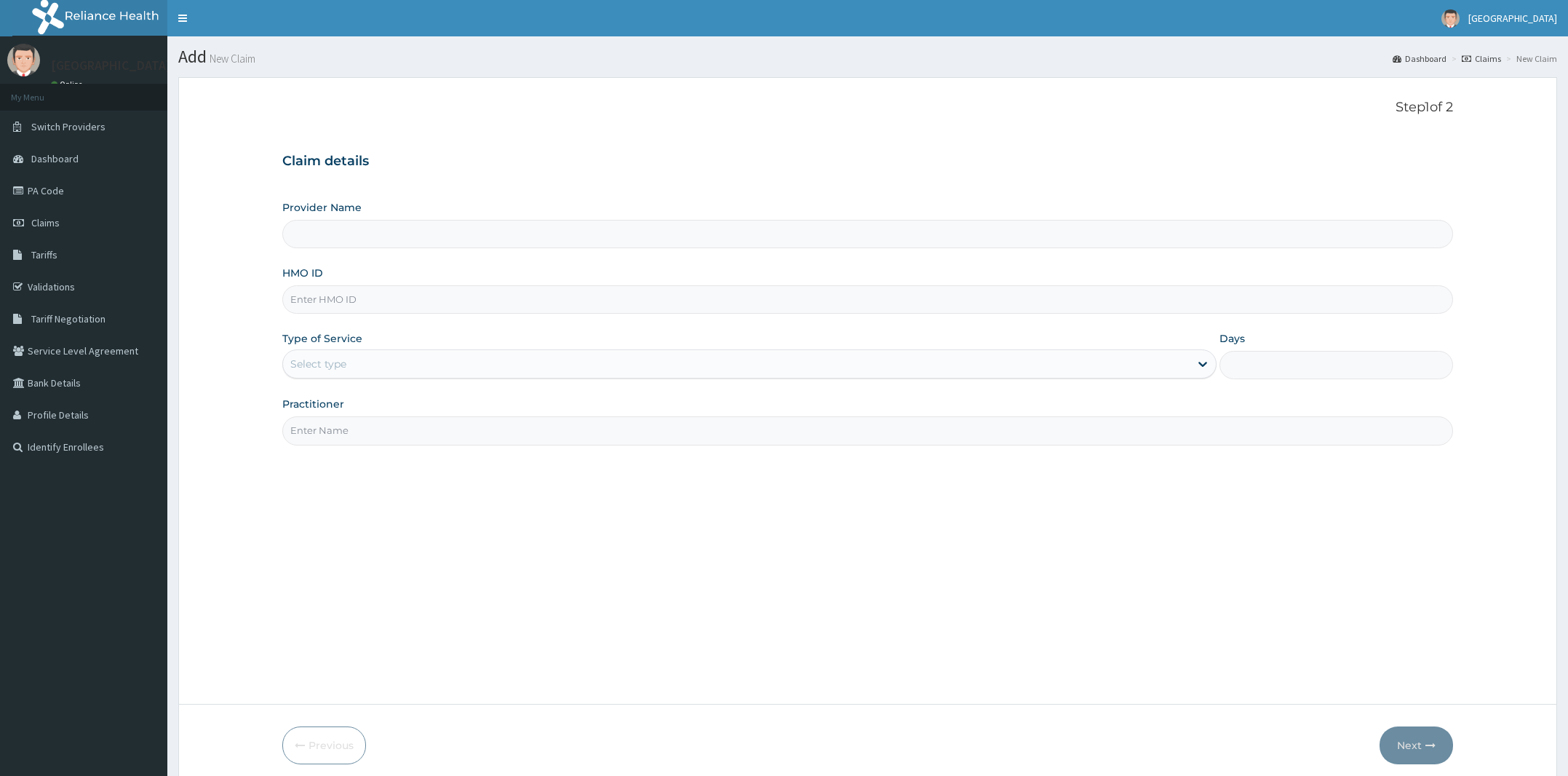
click at [525, 304] on input "HMO ID" at bounding box center [867, 299] width 1170 height 28
type input "CRO/10008/A"
click at [379, 363] on div "Select type" at bounding box center [736, 364] width 907 height 23
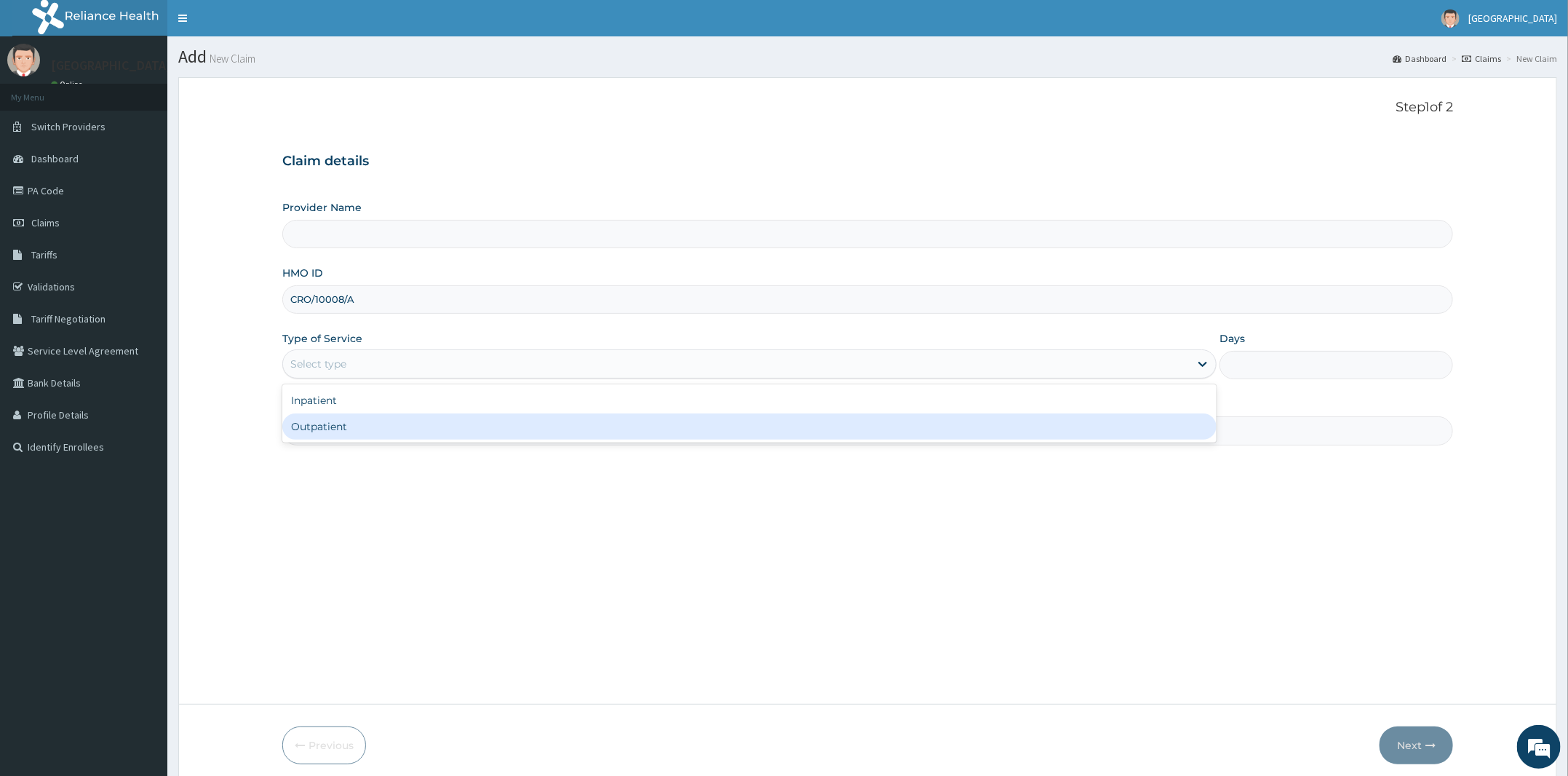
type input "[PERSON_NAME] and [PERSON_NAME][GEOGRAPHIC_DATA]"
click at [349, 421] on div "Outpatient" at bounding box center [749, 427] width 934 height 26
type input "1"
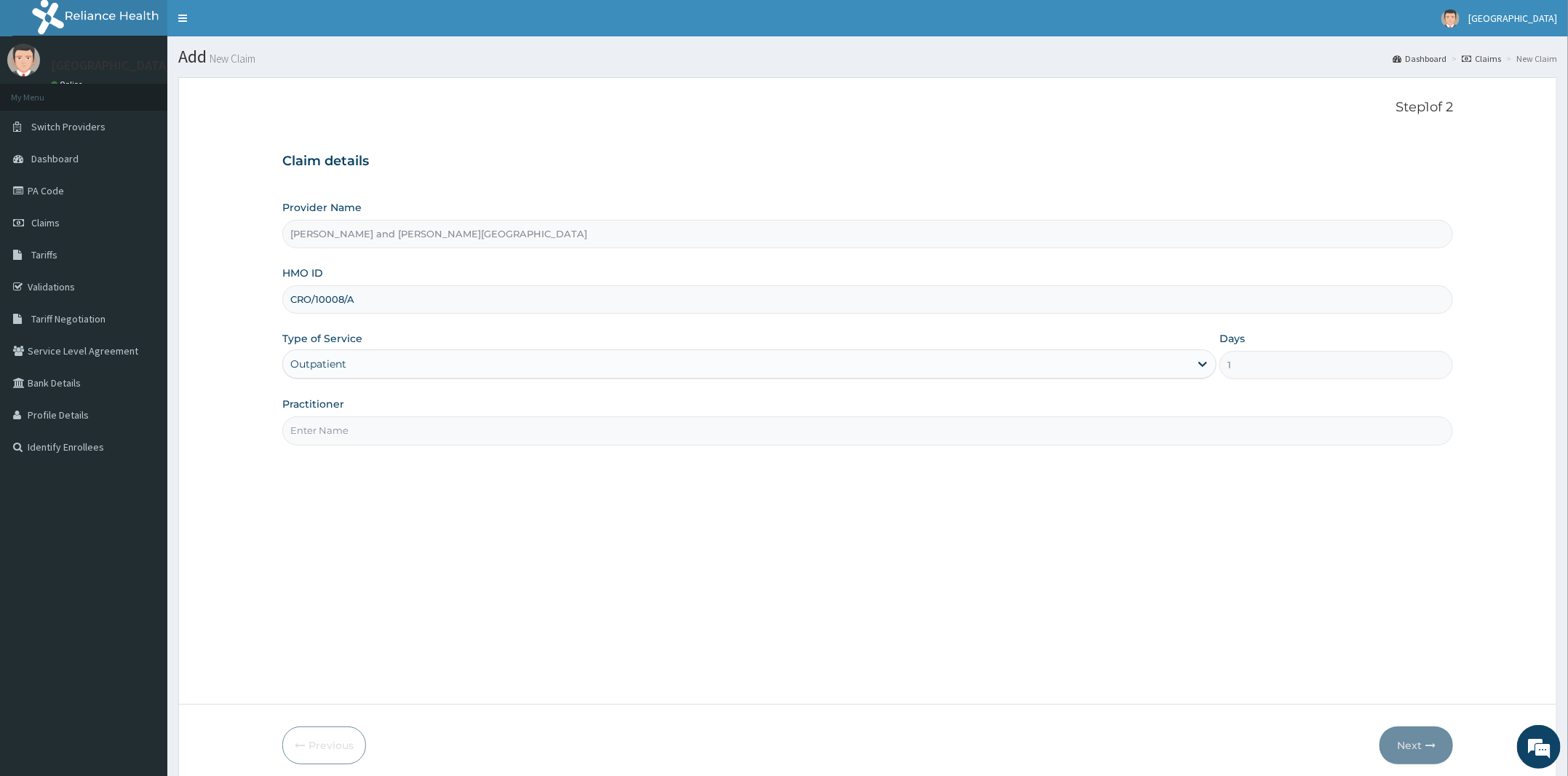
click at [363, 431] on input "Practitioner" at bounding box center [867, 431] width 1170 height 28
type input "DR [PERSON_NAME]"
click at [1395, 717] on form "Step 1 of 2 Claim details Provider Name Peter and Grace Medical centre HMO ID C…" at bounding box center [867, 432] width 1379 height 709
click at [1417, 735] on button "Next" at bounding box center [1416, 745] width 73 height 38
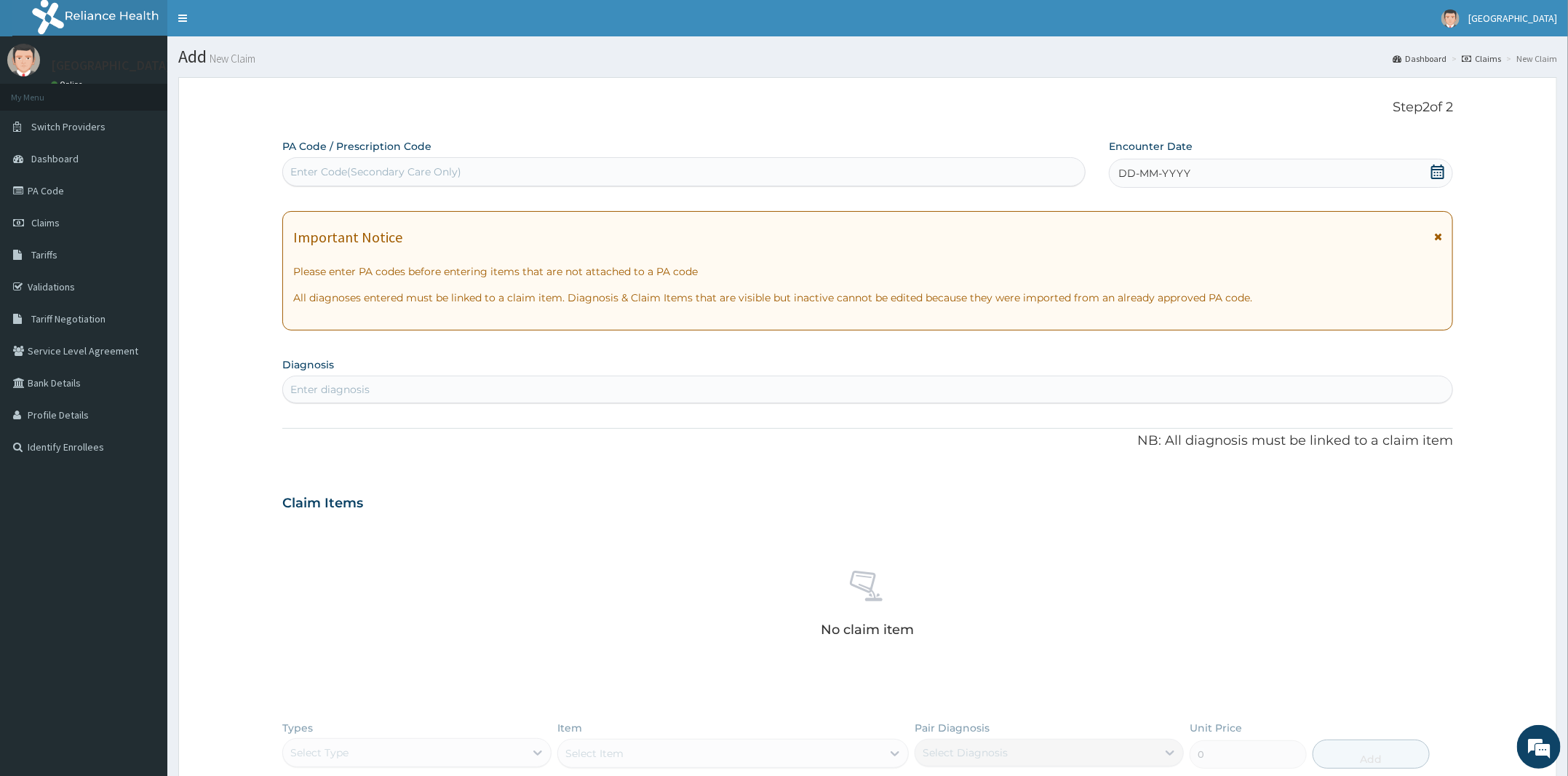
drag, startPoint x: 1444, startPoint y: 172, endPoint x: 1437, endPoint y: 177, distance: 8.6
click at [1443, 174] on icon at bounding box center [1438, 172] width 15 height 15
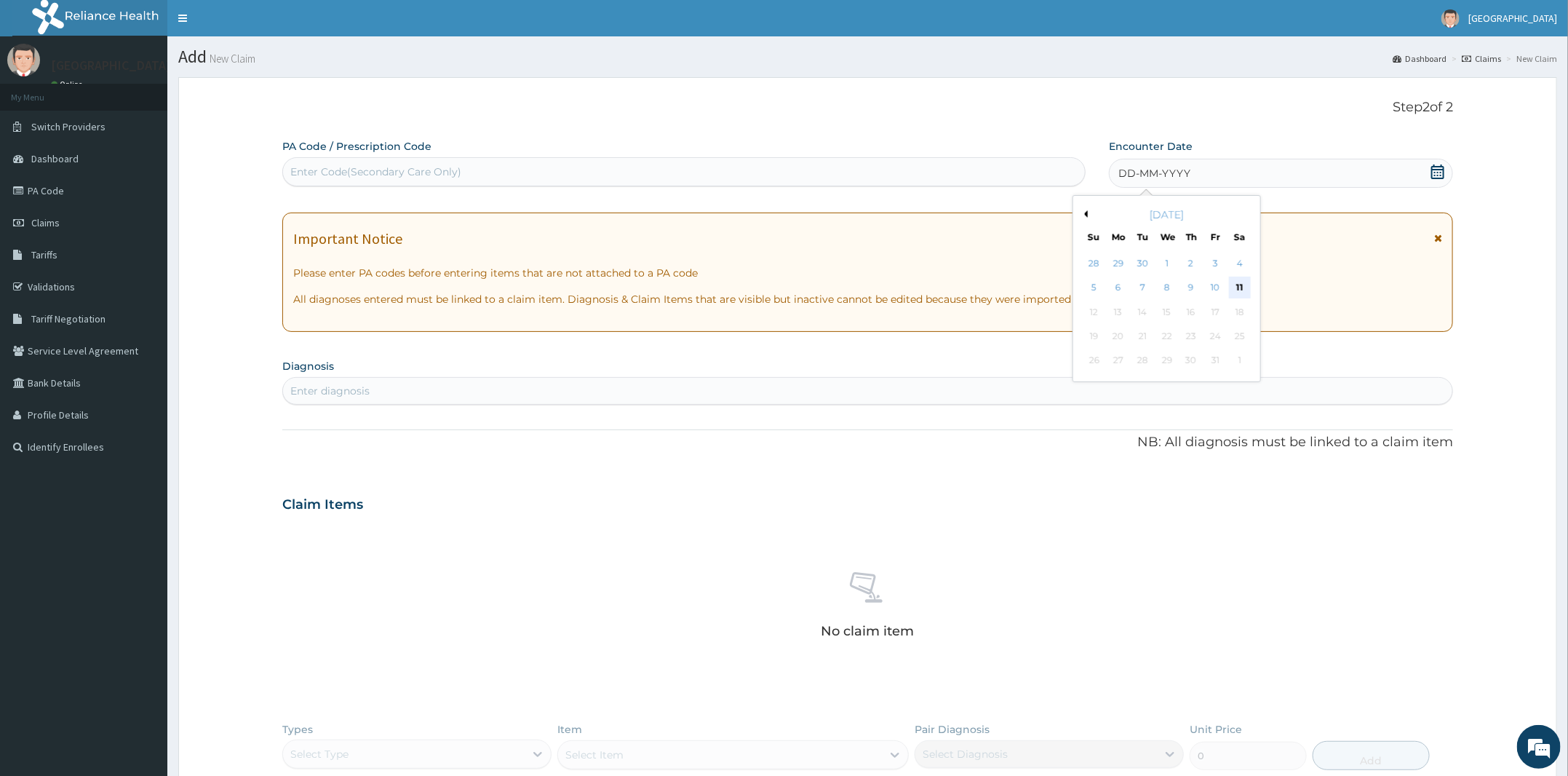
click at [1233, 283] on div "11" at bounding box center [1239, 288] width 22 height 22
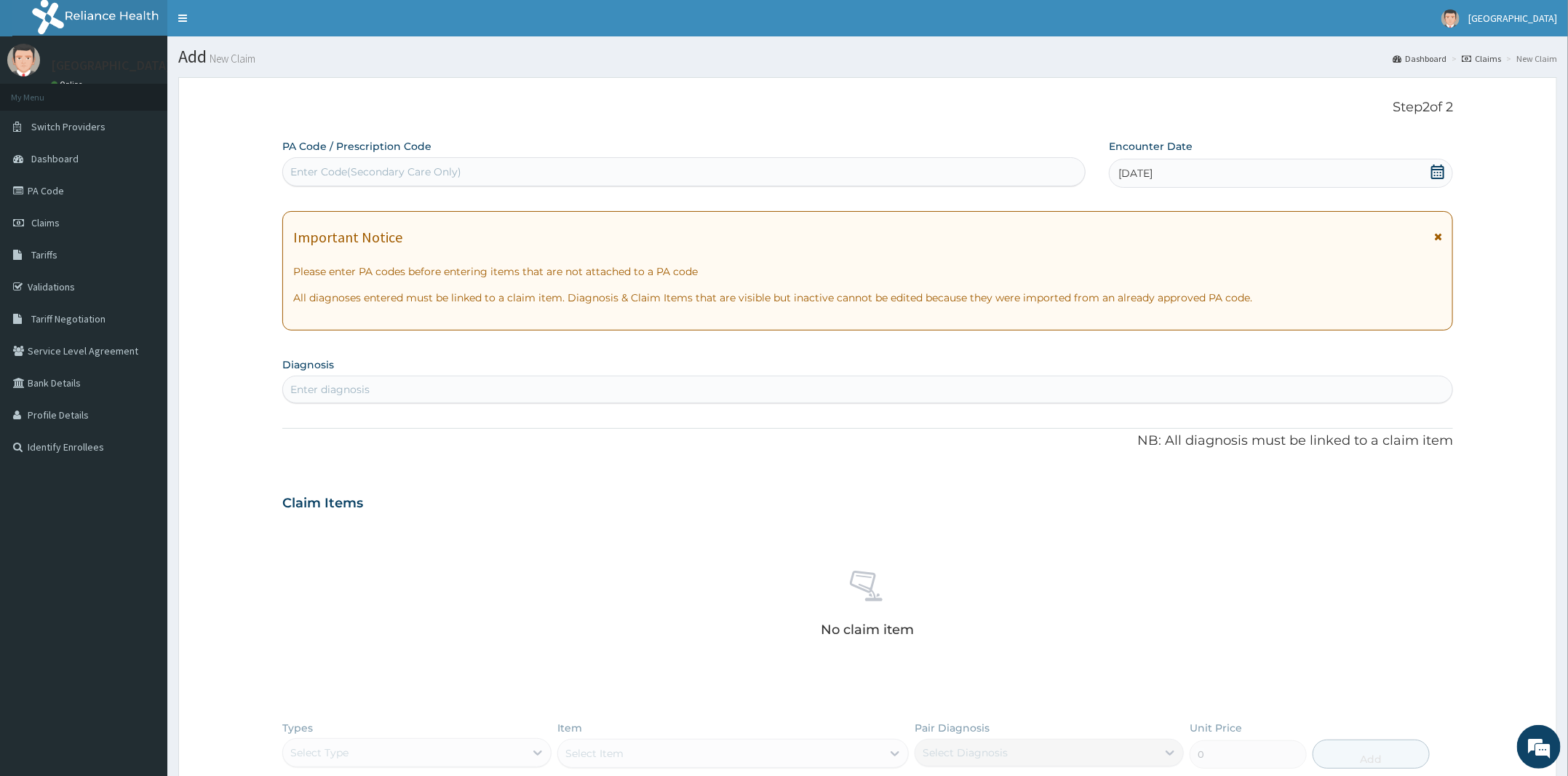
click at [354, 397] on div "Enter diagnosis" at bounding box center [867, 389] width 1169 height 23
type input "n"
type input "injur"
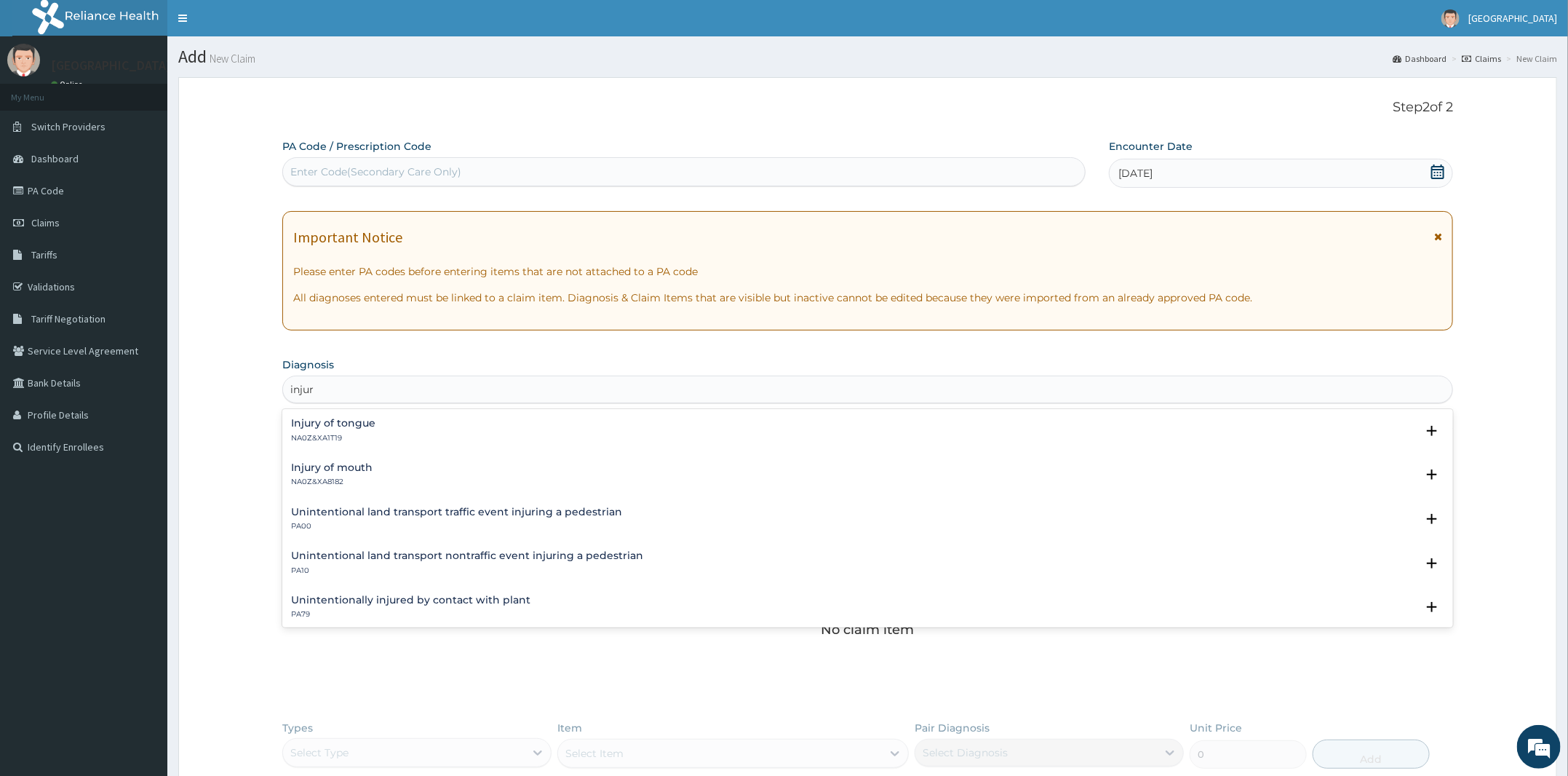
click at [338, 473] on h4 "Injury of mouth" at bounding box center [331, 468] width 82 height 11
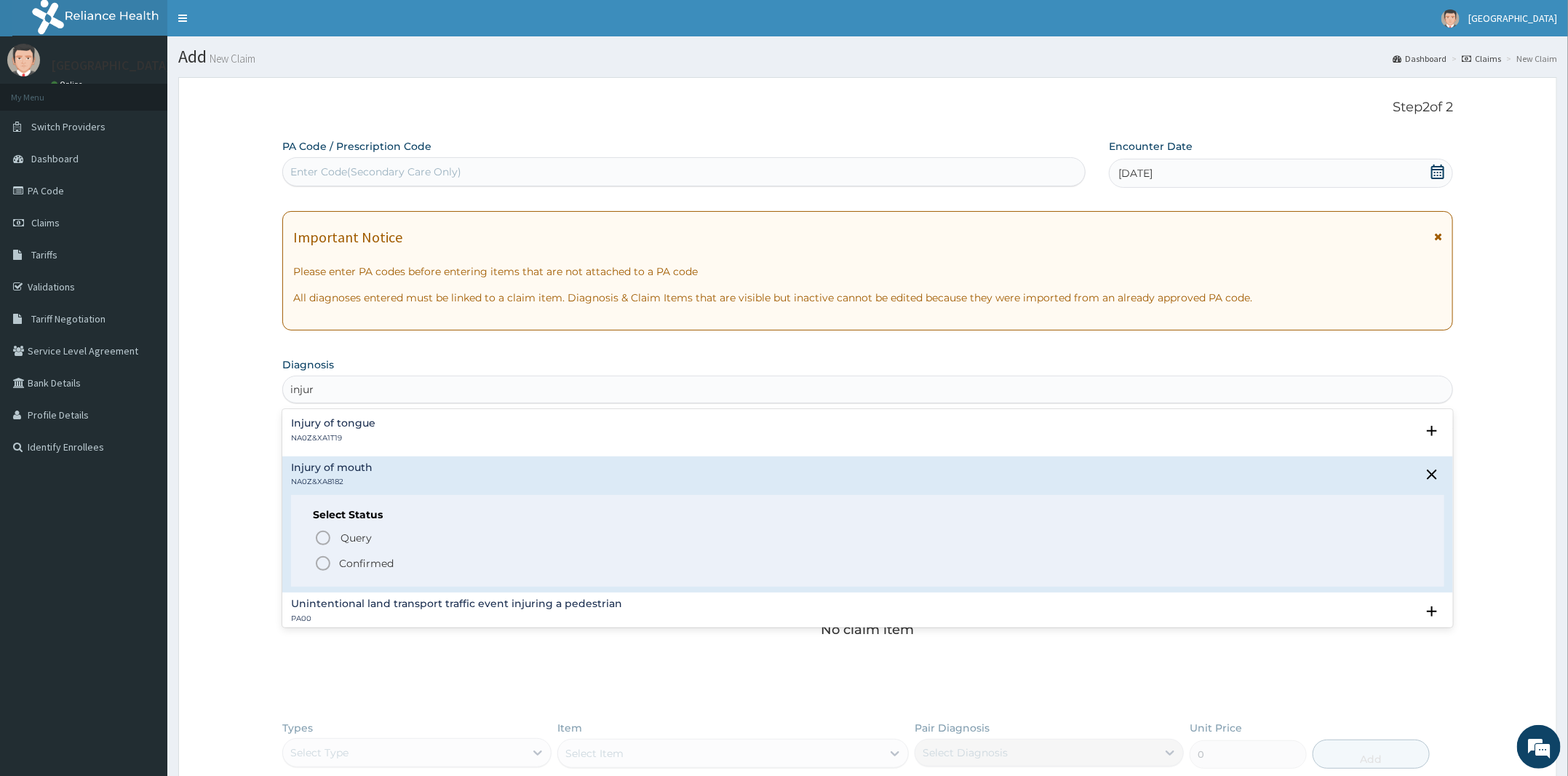
click at [353, 563] on p "Confirmed" at bounding box center [367, 564] width 54 height 15
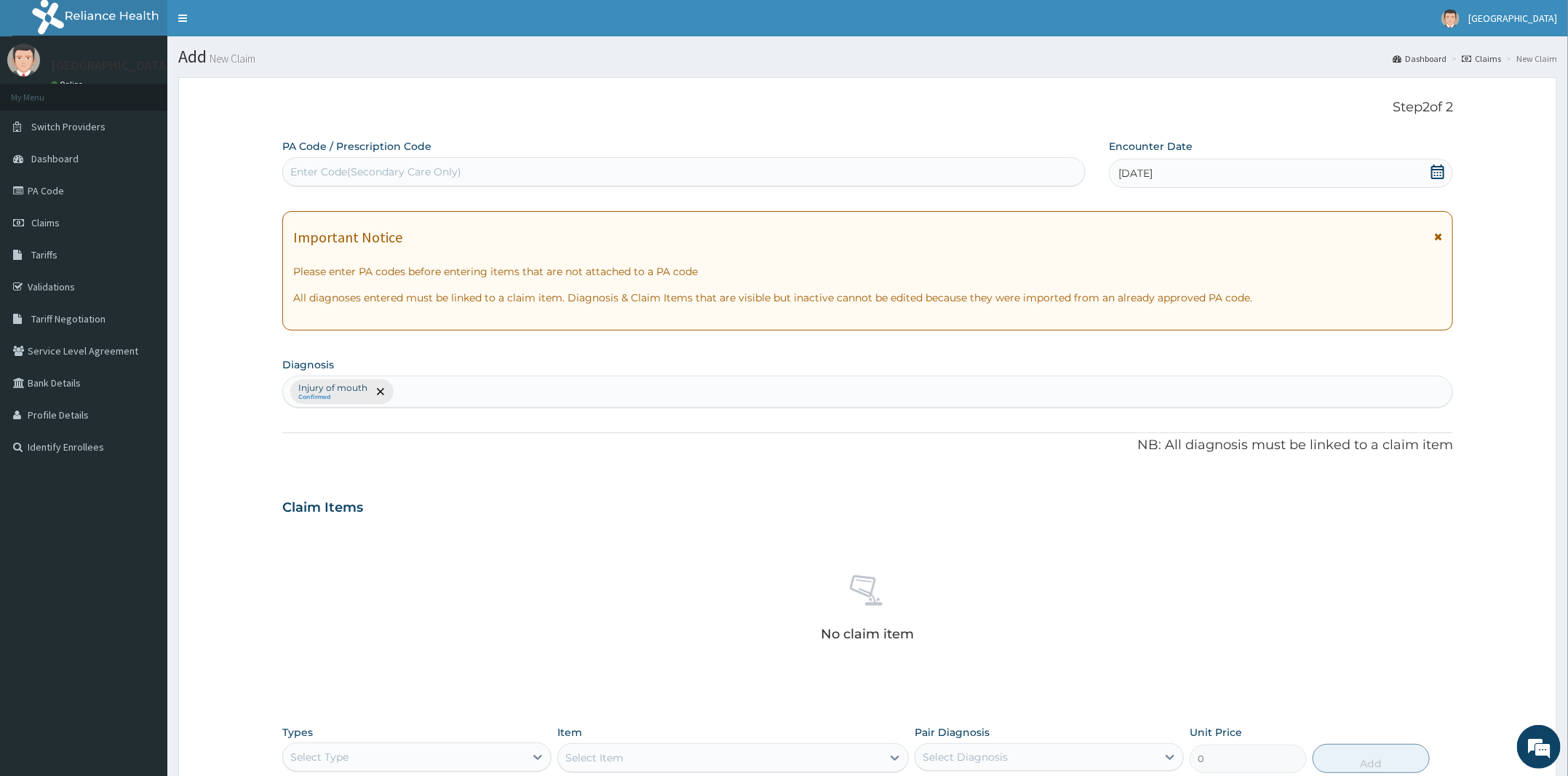
scroll to position [259, 0]
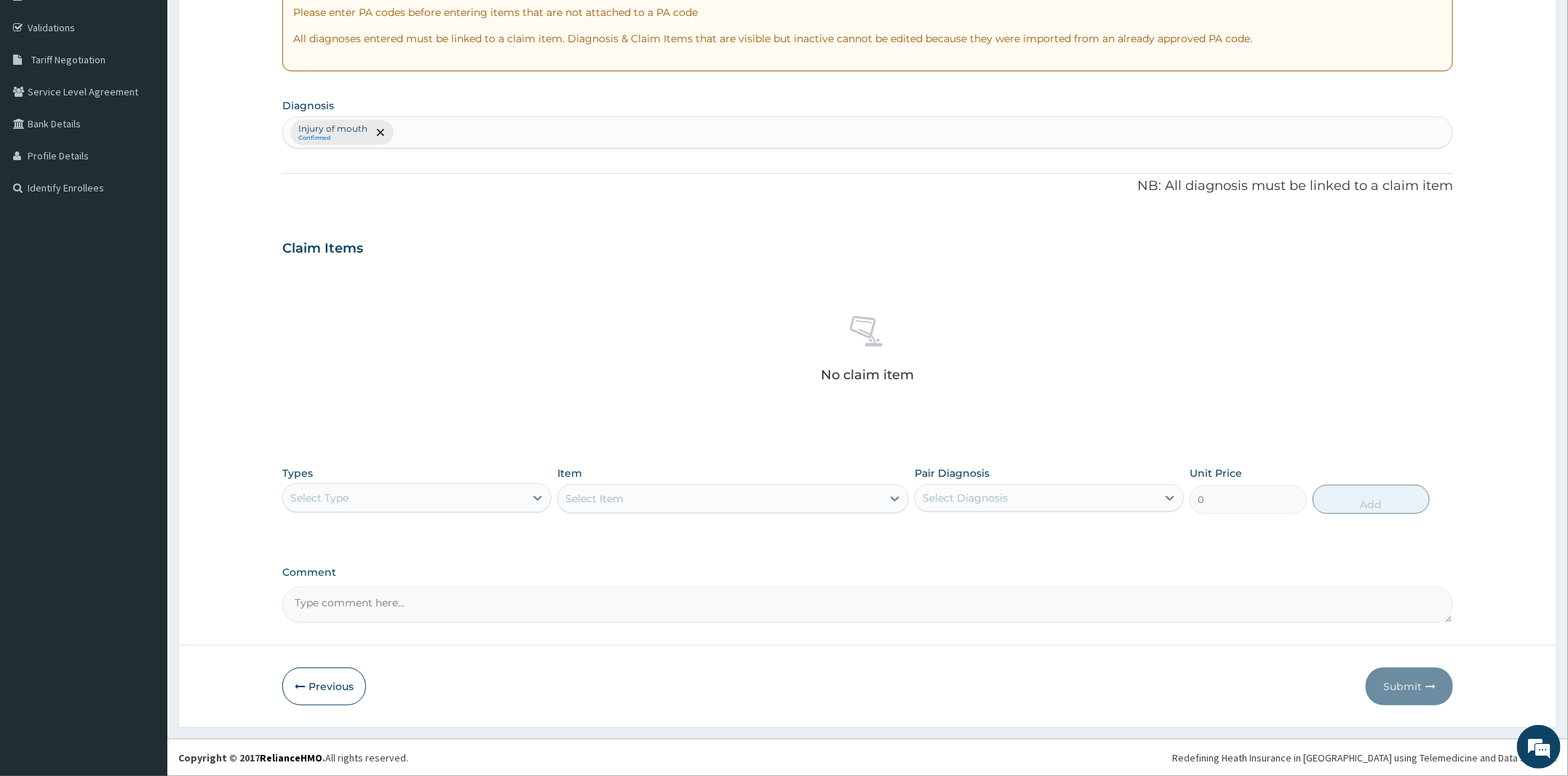
click at [502, 501] on div "Select Type" at bounding box center [404, 497] width 242 height 23
click at [354, 645] on div "Laboratory" at bounding box center [416, 639] width 269 height 26
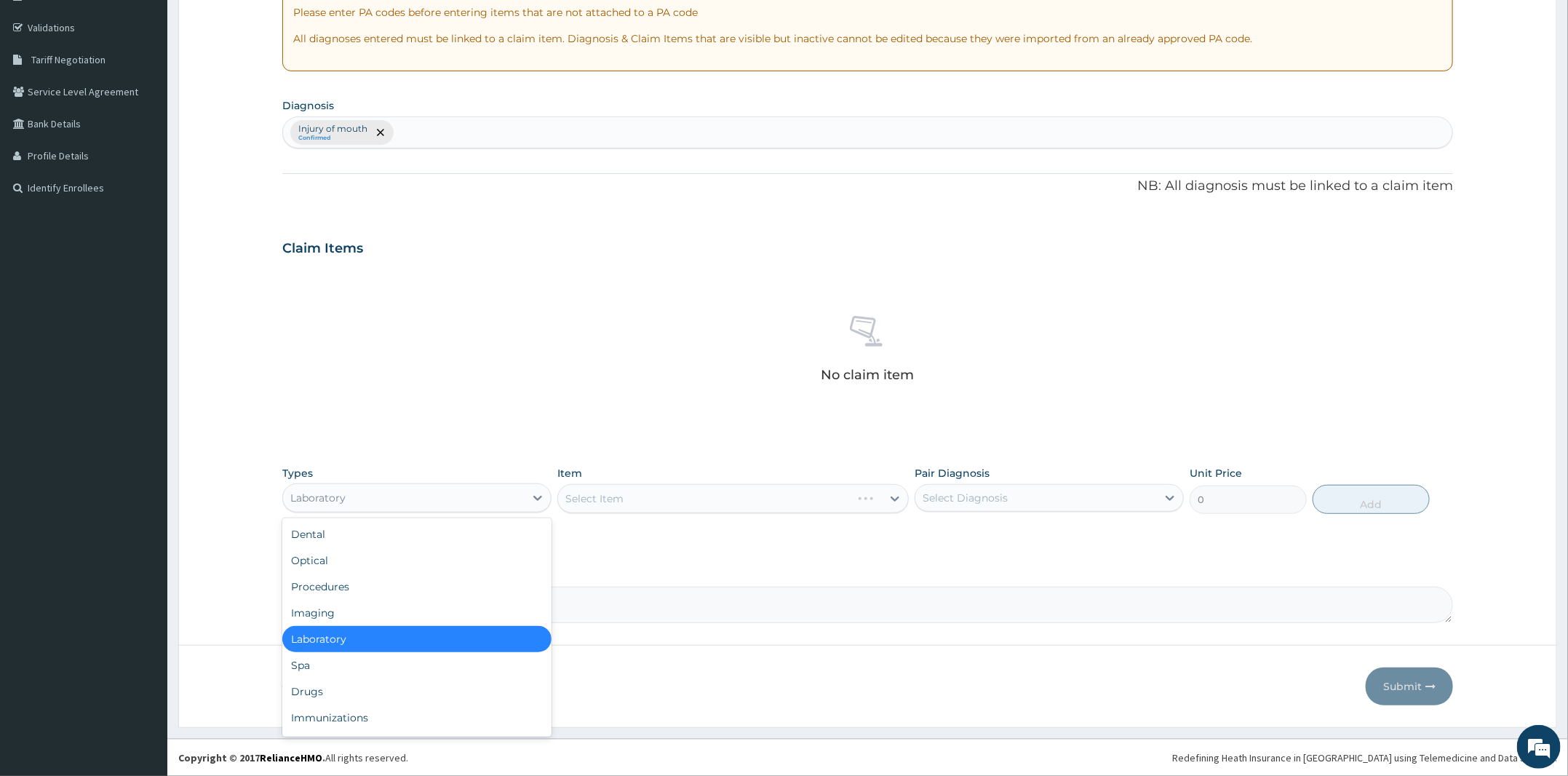
click at [376, 502] on div "Laboratory" at bounding box center [404, 497] width 242 height 23
click at [340, 590] on div "Procedures" at bounding box center [416, 586] width 269 height 26
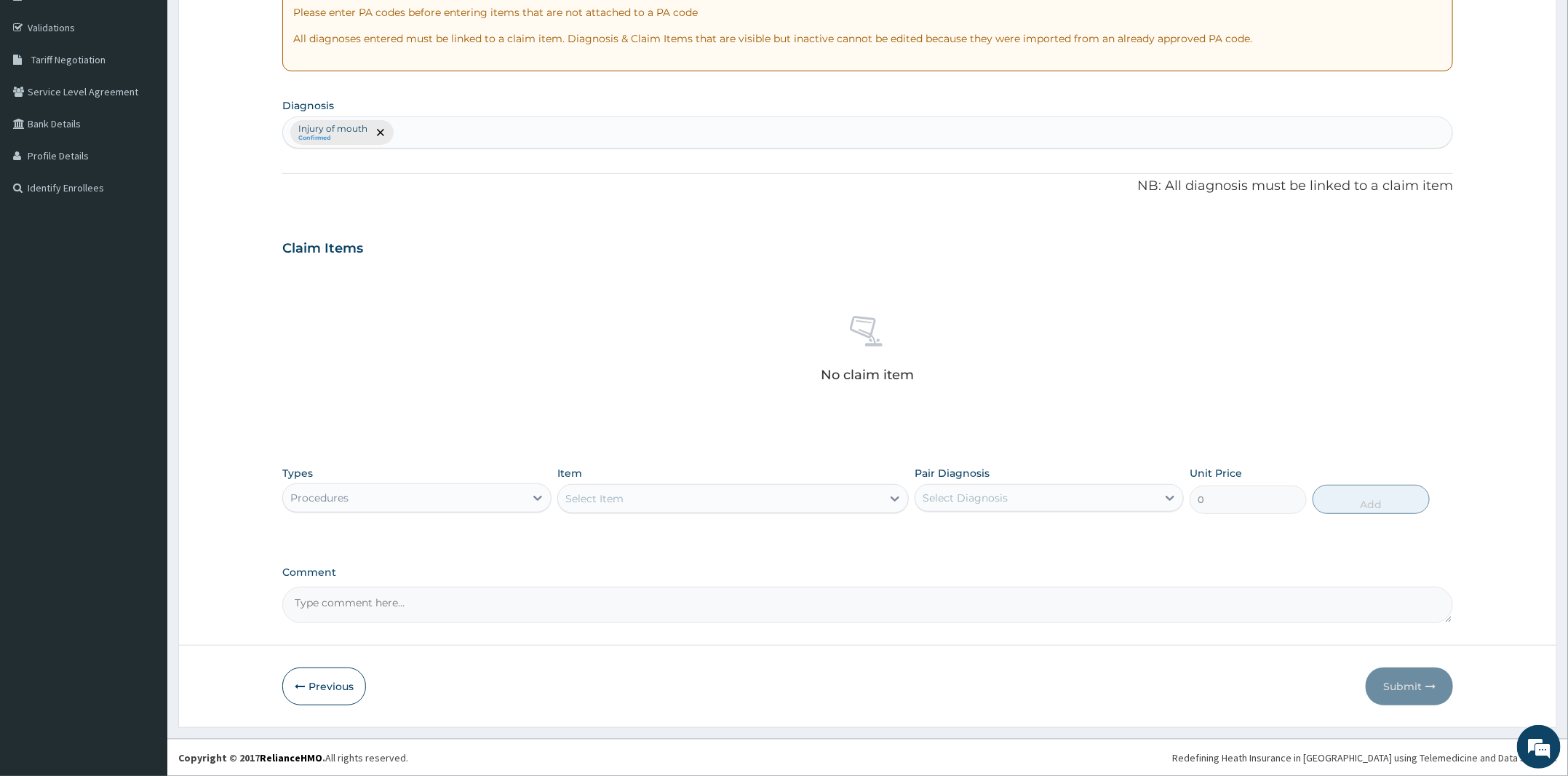
click at [698, 498] on div "Select Item" at bounding box center [719, 498] width 324 height 23
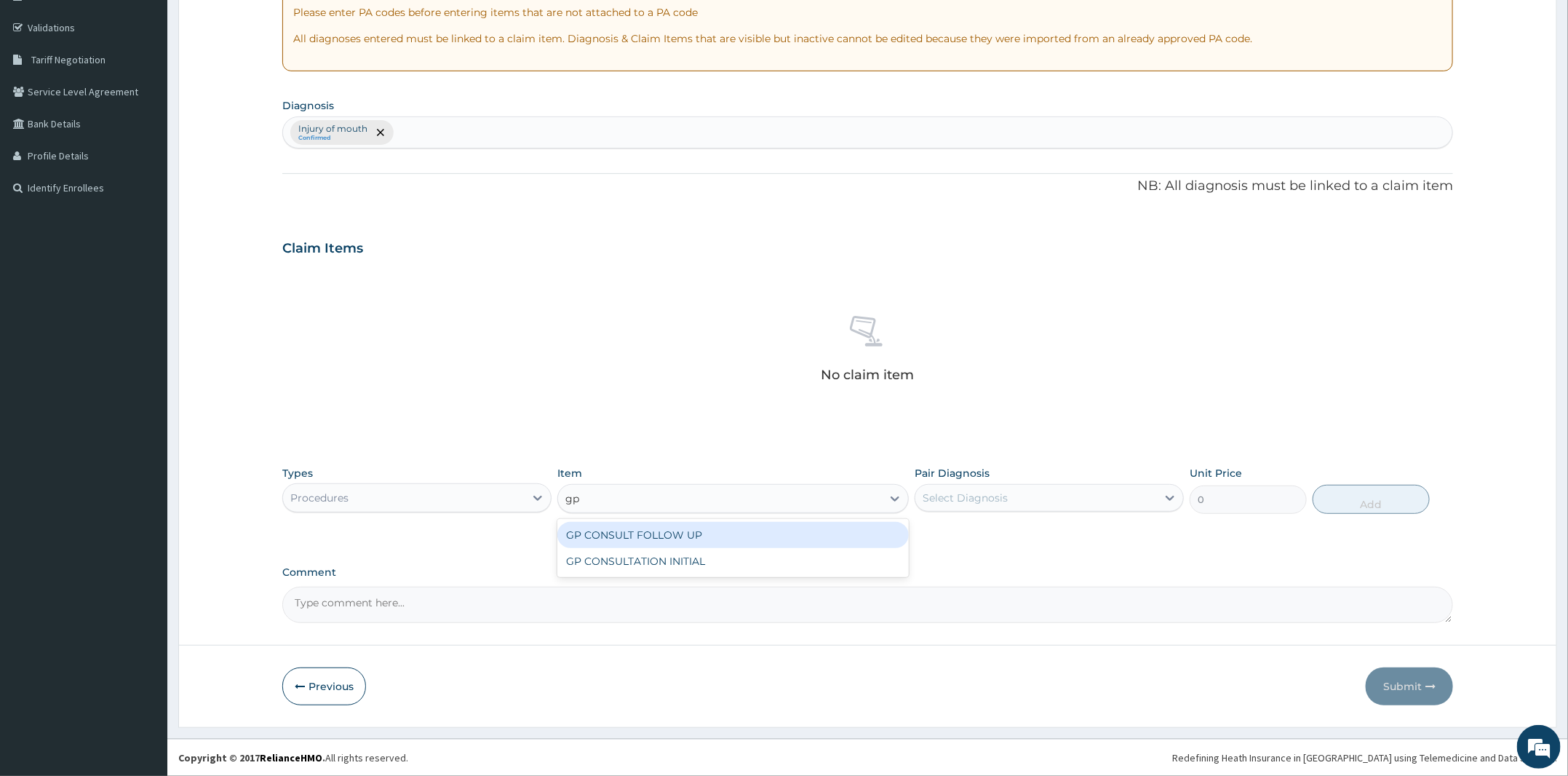
type input "gp"
click at [693, 547] on div "GP CONSULT FOLLOW UP" at bounding box center [732, 535] width 352 height 26
type input "1000"
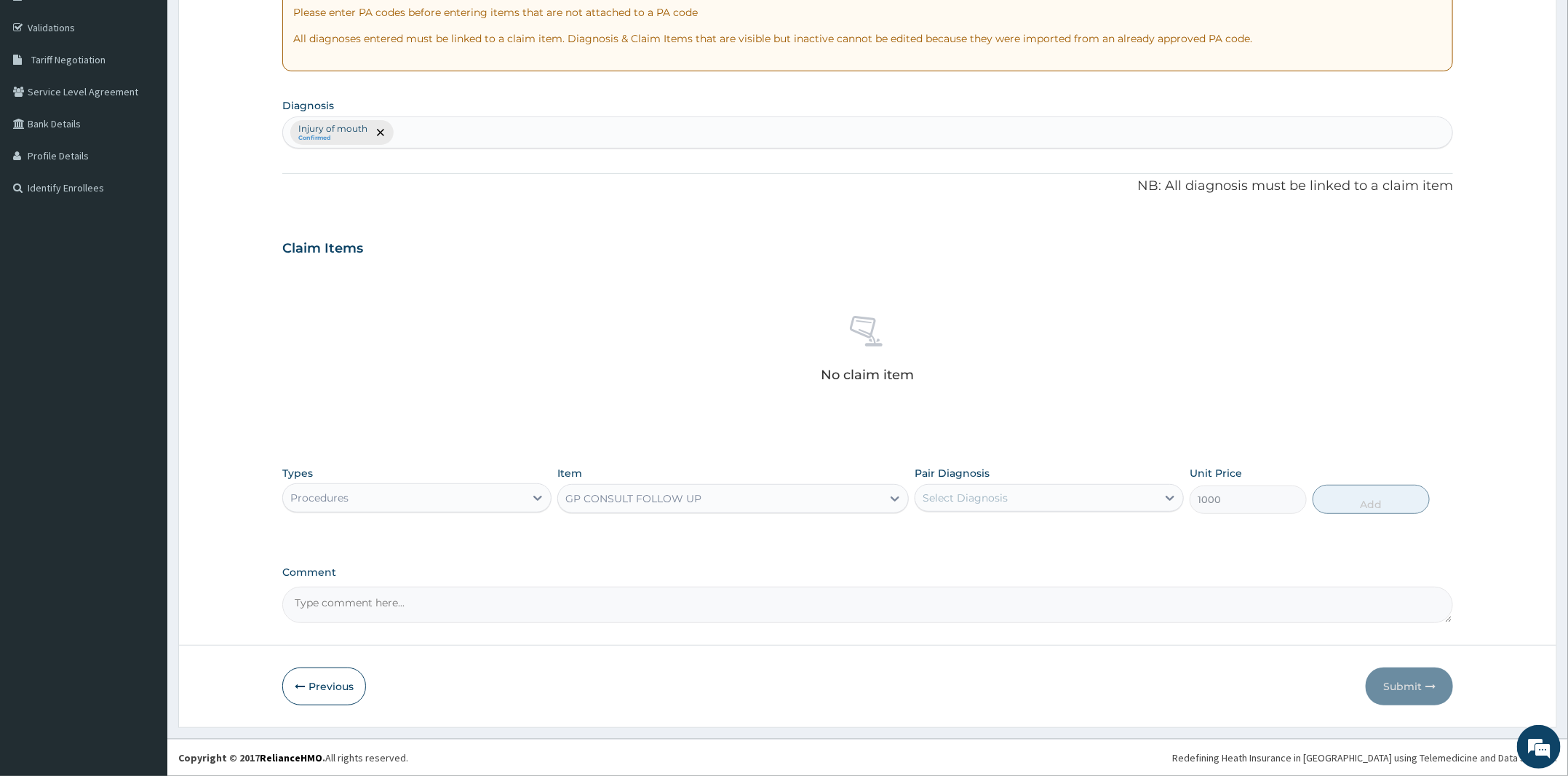
click at [818, 515] on div "Types Procedures Item option GP CONSULT FOLLOW UP, selected. Select is focused …" at bounding box center [867, 490] width 1170 height 63
click at [813, 492] on div "GP CONSULT FOLLOW UP" at bounding box center [719, 498] width 324 height 23
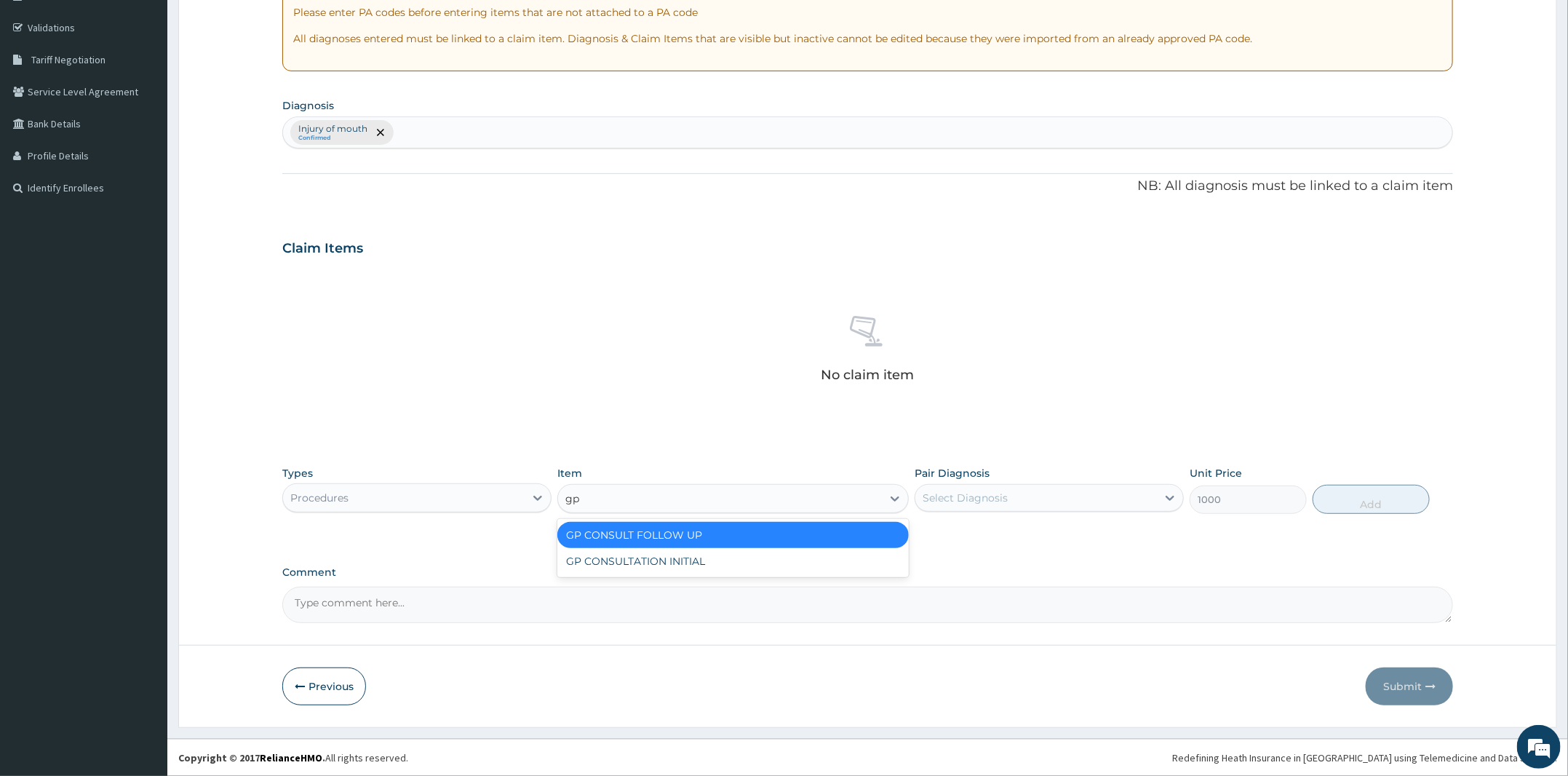
scroll to position [0, 0]
type input "gp"
click at [758, 548] on div "GP CONSULTATION INITIAL" at bounding box center [732, 561] width 352 height 26
type input "2000"
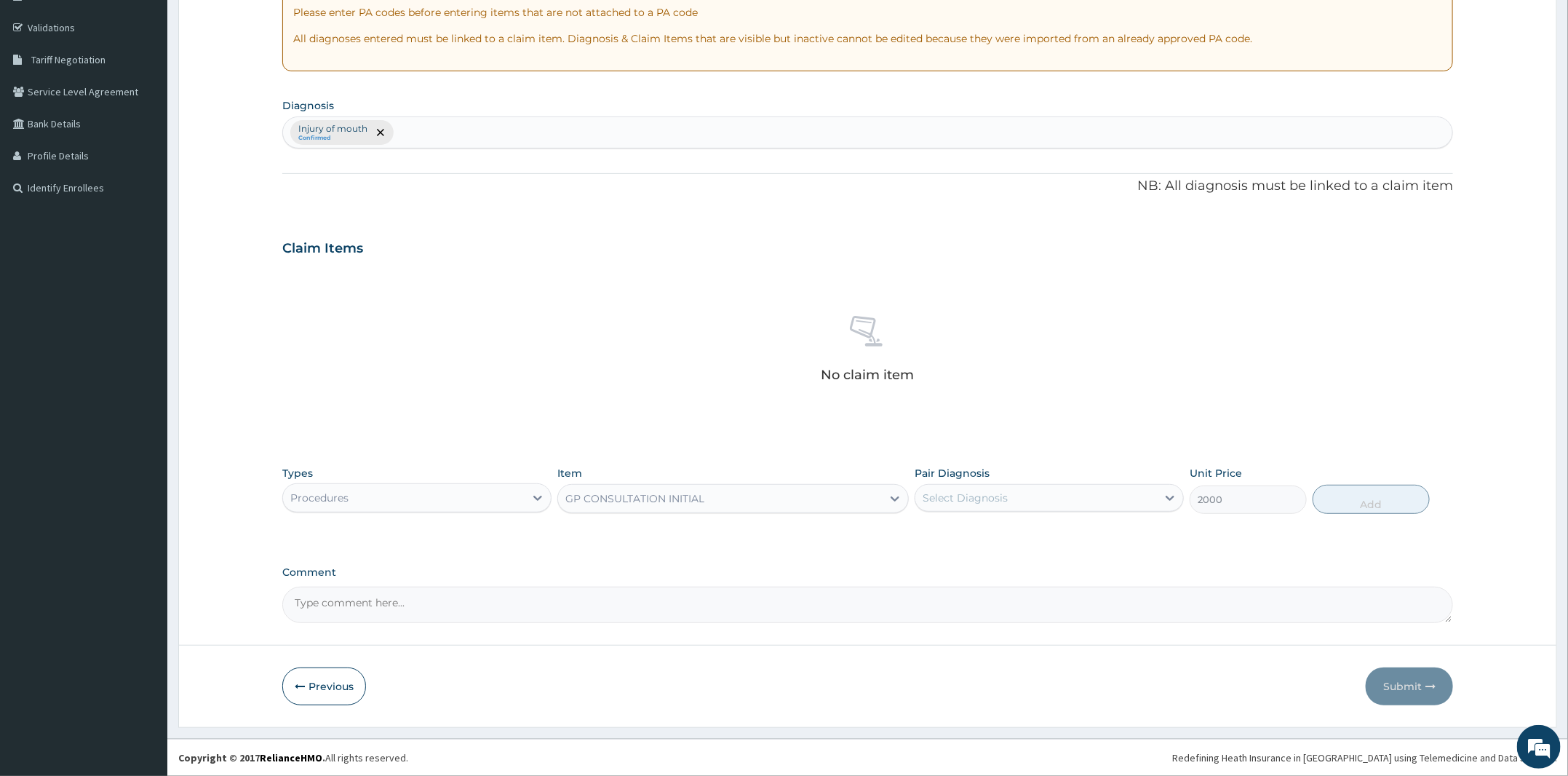
drag, startPoint x: 1056, startPoint y: 495, endPoint x: 1044, endPoint y: 514, distance: 22.5
click at [1056, 495] on div "Select Diagnosis" at bounding box center [1036, 497] width 242 height 23
drag, startPoint x: 1014, startPoint y: 540, endPoint x: 1071, endPoint y: 538, distance: 57.0
click at [1045, 540] on div "Injury of mouth" at bounding box center [1048, 536] width 269 height 30
checkbox input "true"
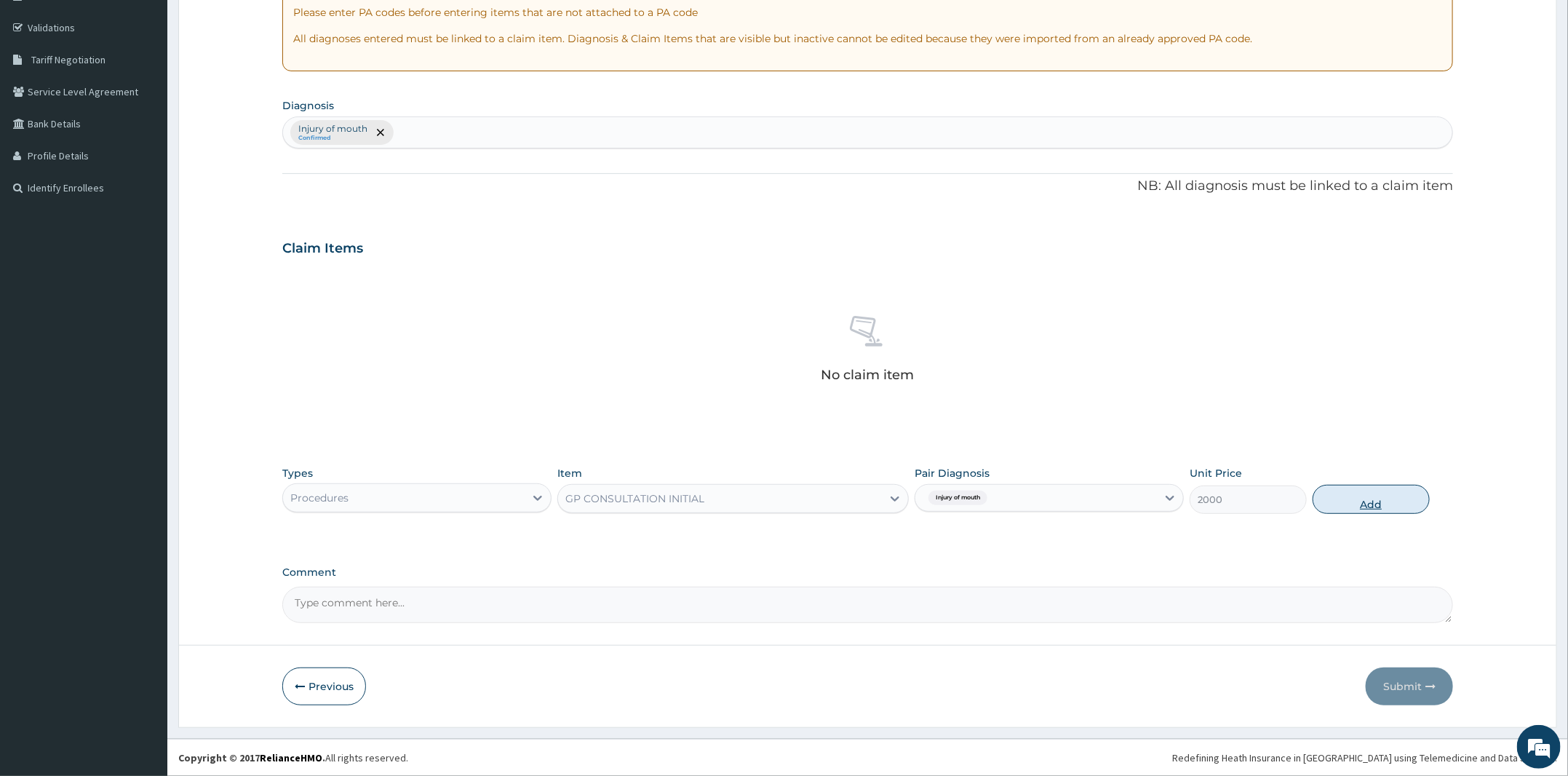
click at [1360, 498] on button "Add" at bounding box center [1371, 499] width 117 height 29
type input "0"
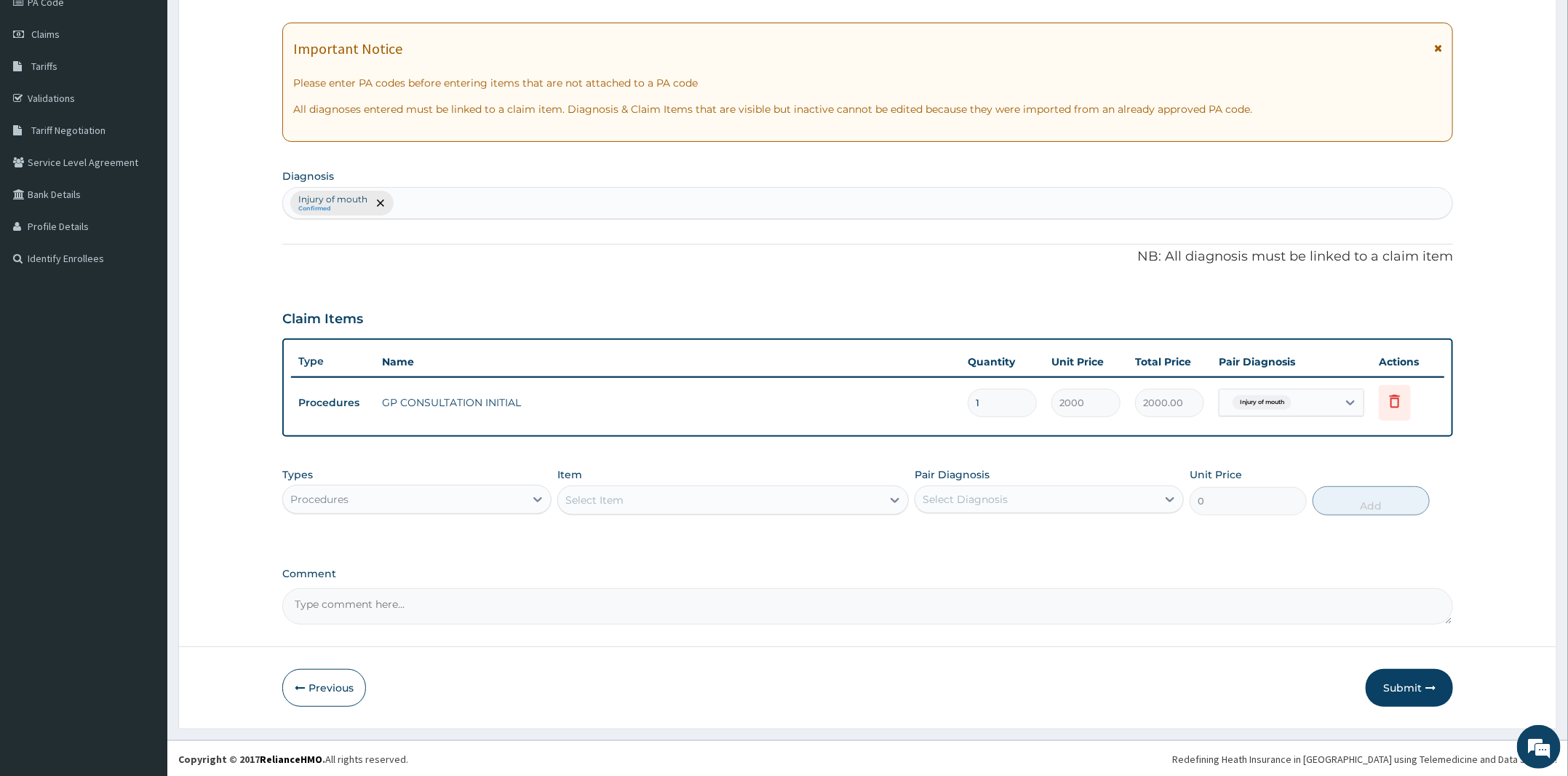
click at [515, 492] on div "Procedures" at bounding box center [404, 499] width 242 height 23
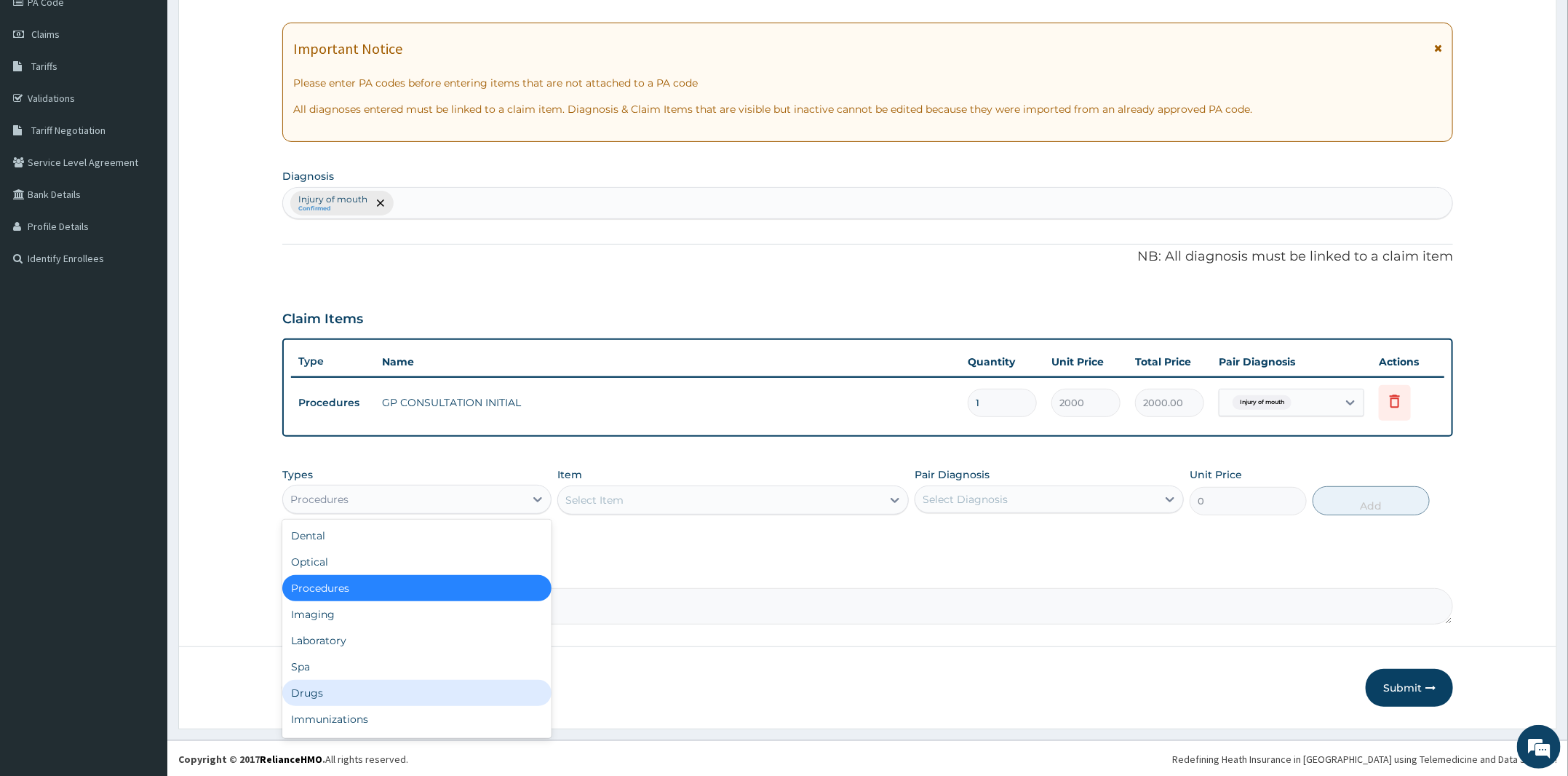
click at [419, 702] on div "Drugs" at bounding box center [416, 693] width 269 height 26
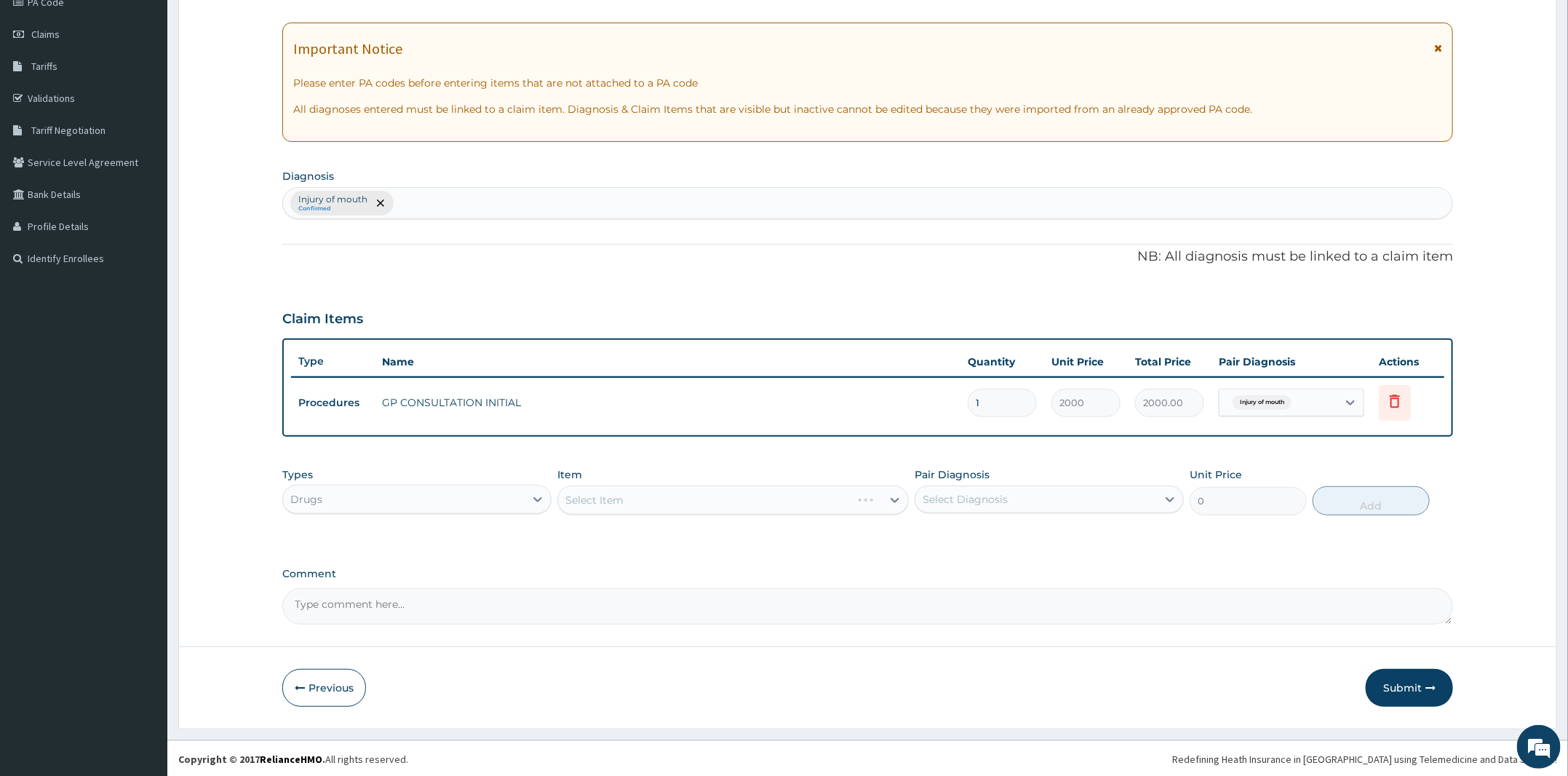
click at [713, 505] on div "Select Item" at bounding box center [732, 500] width 352 height 29
click at [647, 486] on div "Select Item" at bounding box center [732, 500] width 352 height 29
click at [648, 490] on div "Select Item" at bounding box center [719, 500] width 324 height 23
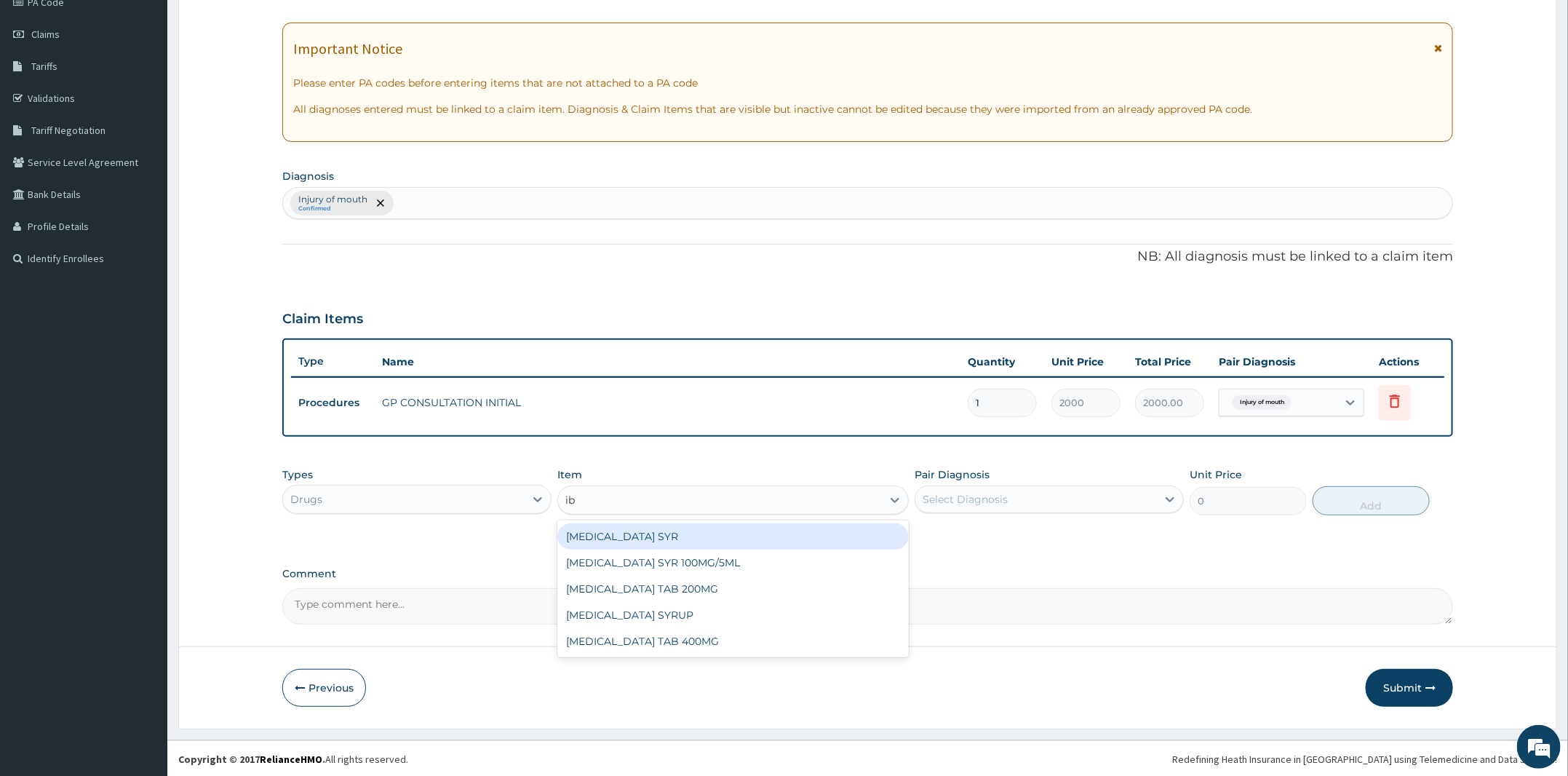
type input "ibu"
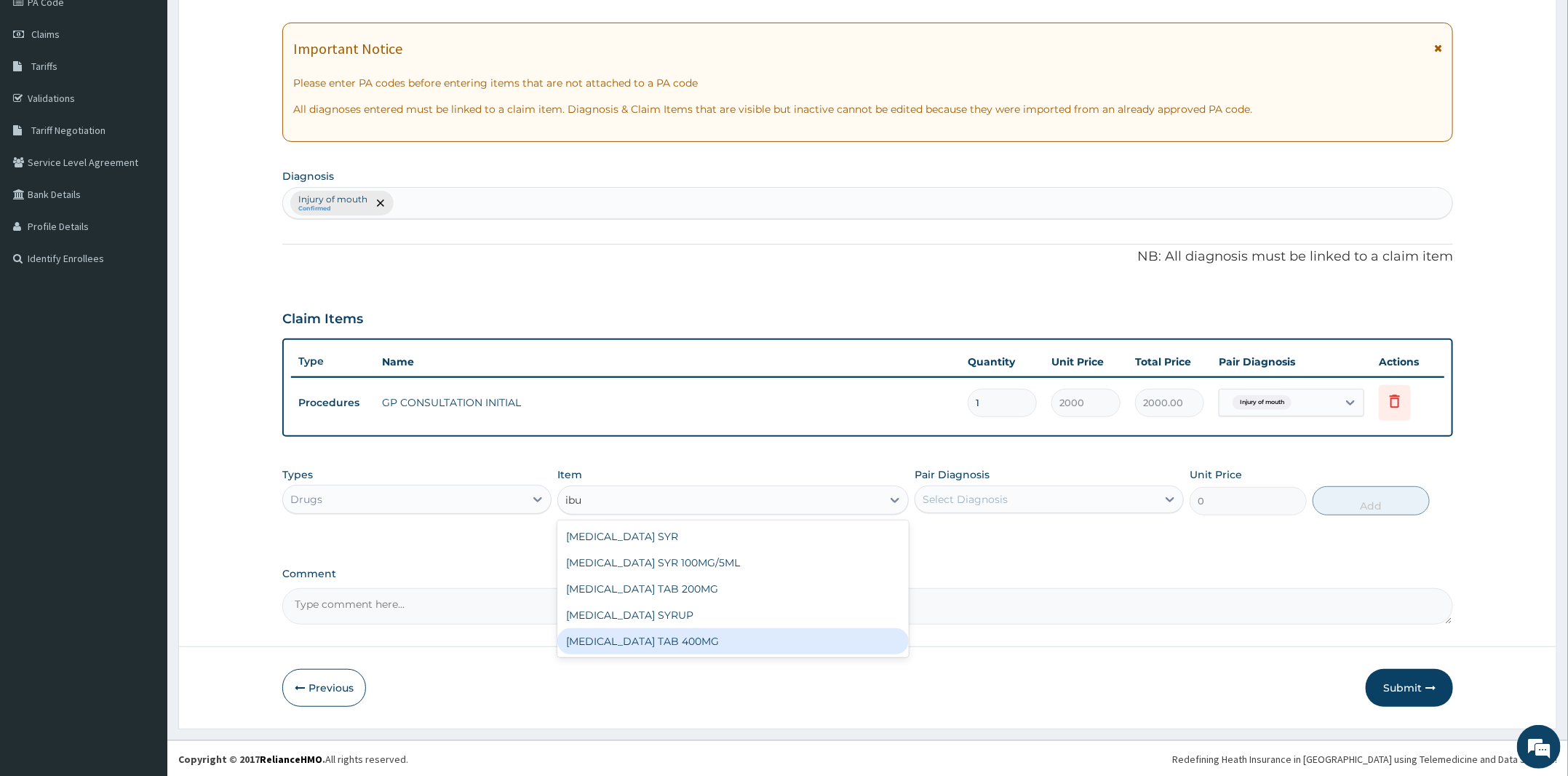
click at [679, 639] on div "IBUPROFEN TAB 400MG" at bounding box center [732, 642] width 352 height 26
type input "20"
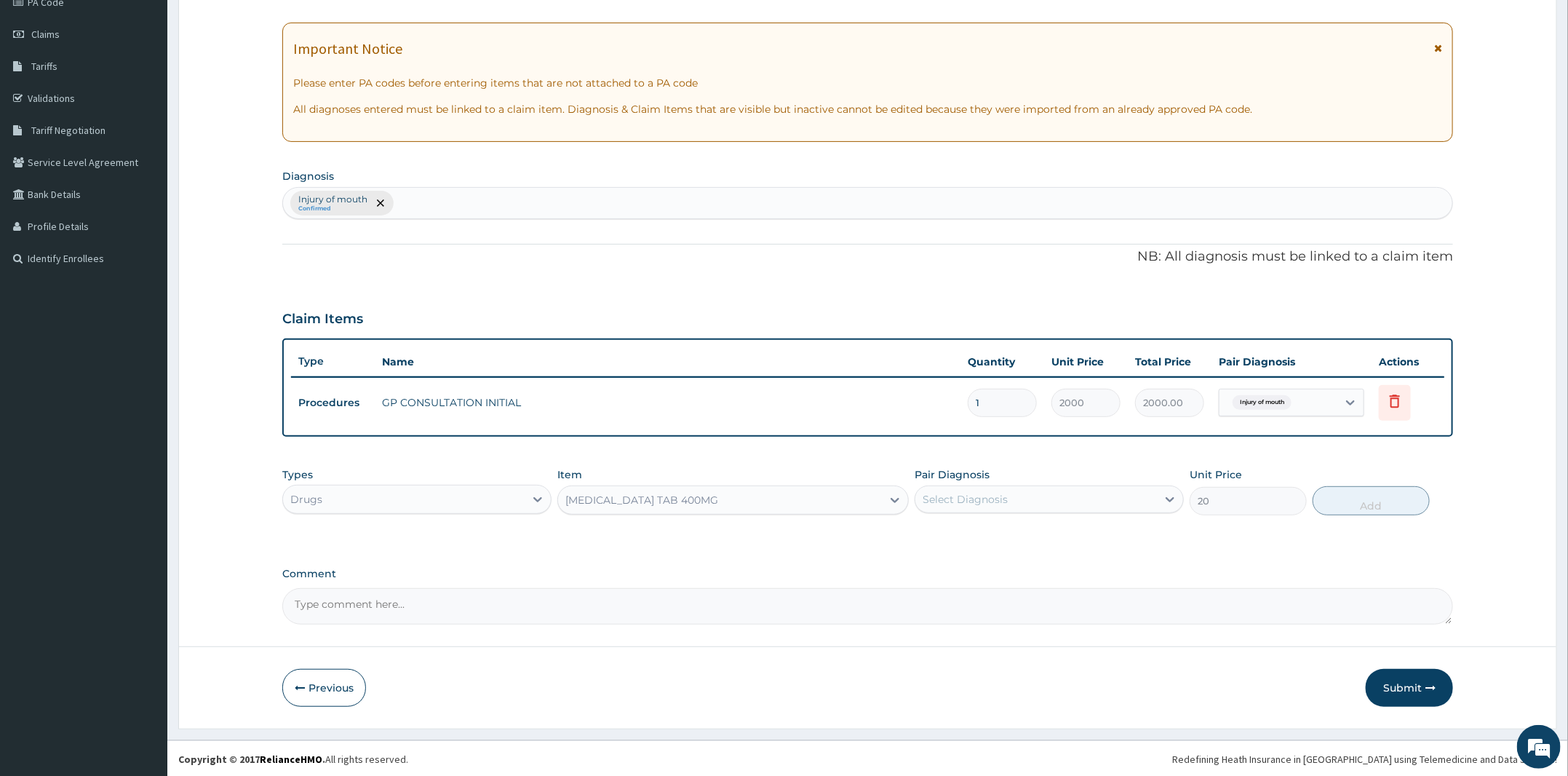
click at [1065, 497] on div "Select Diagnosis" at bounding box center [1036, 499] width 242 height 23
click at [1018, 540] on label "Injury of mouth" at bounding box center [979, 536] width 82 height 15
checkbox input "true"
click at [1364, 488] on button "Add" at bounding box center [1371, 500] width 117 height 29
type input "0"
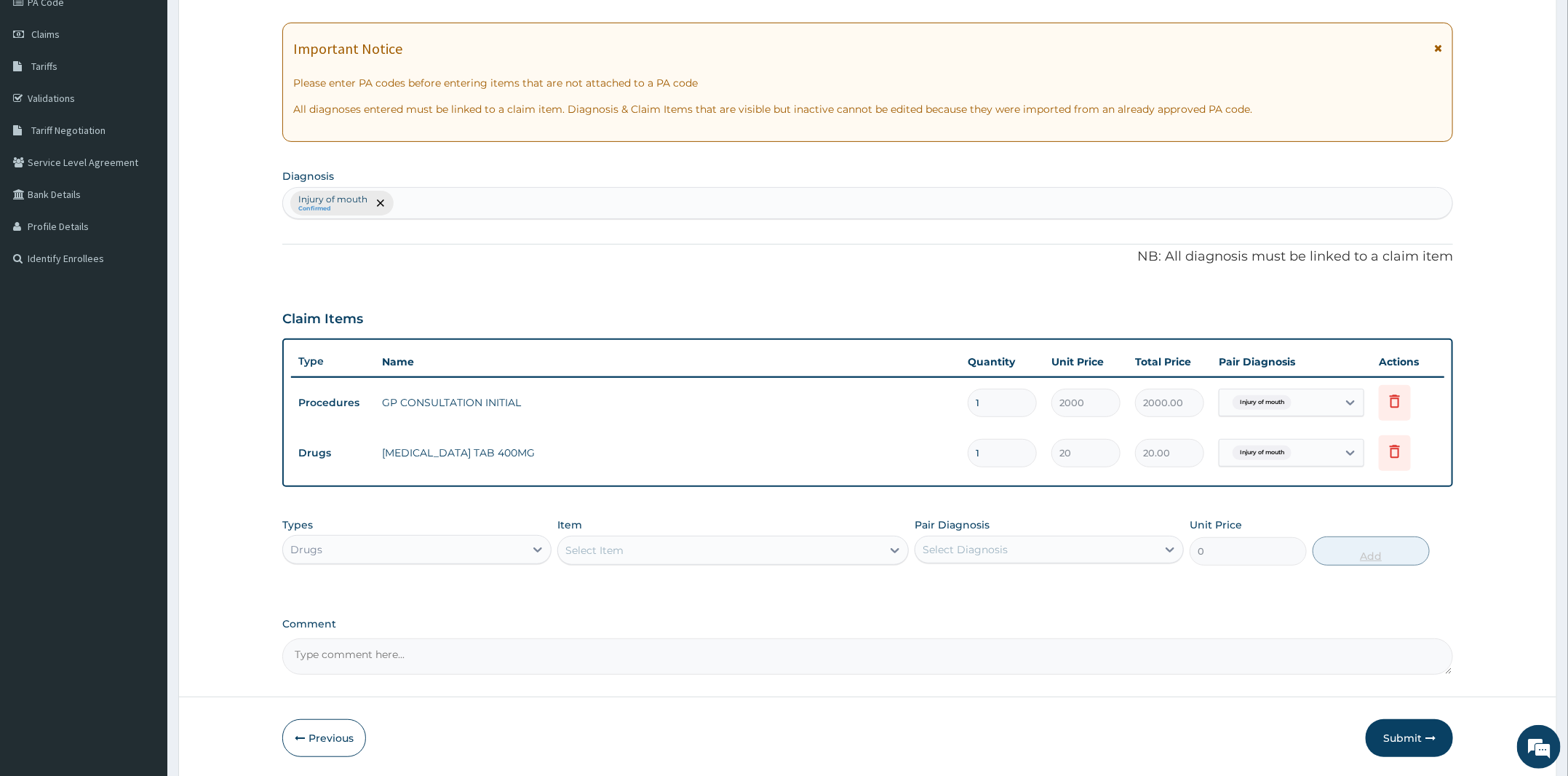
type input "15"
type input "300.00"
type input "15"
click at [820, 530] on div "Item Select Item" at bounding box center [732, 541] width 352 height 48
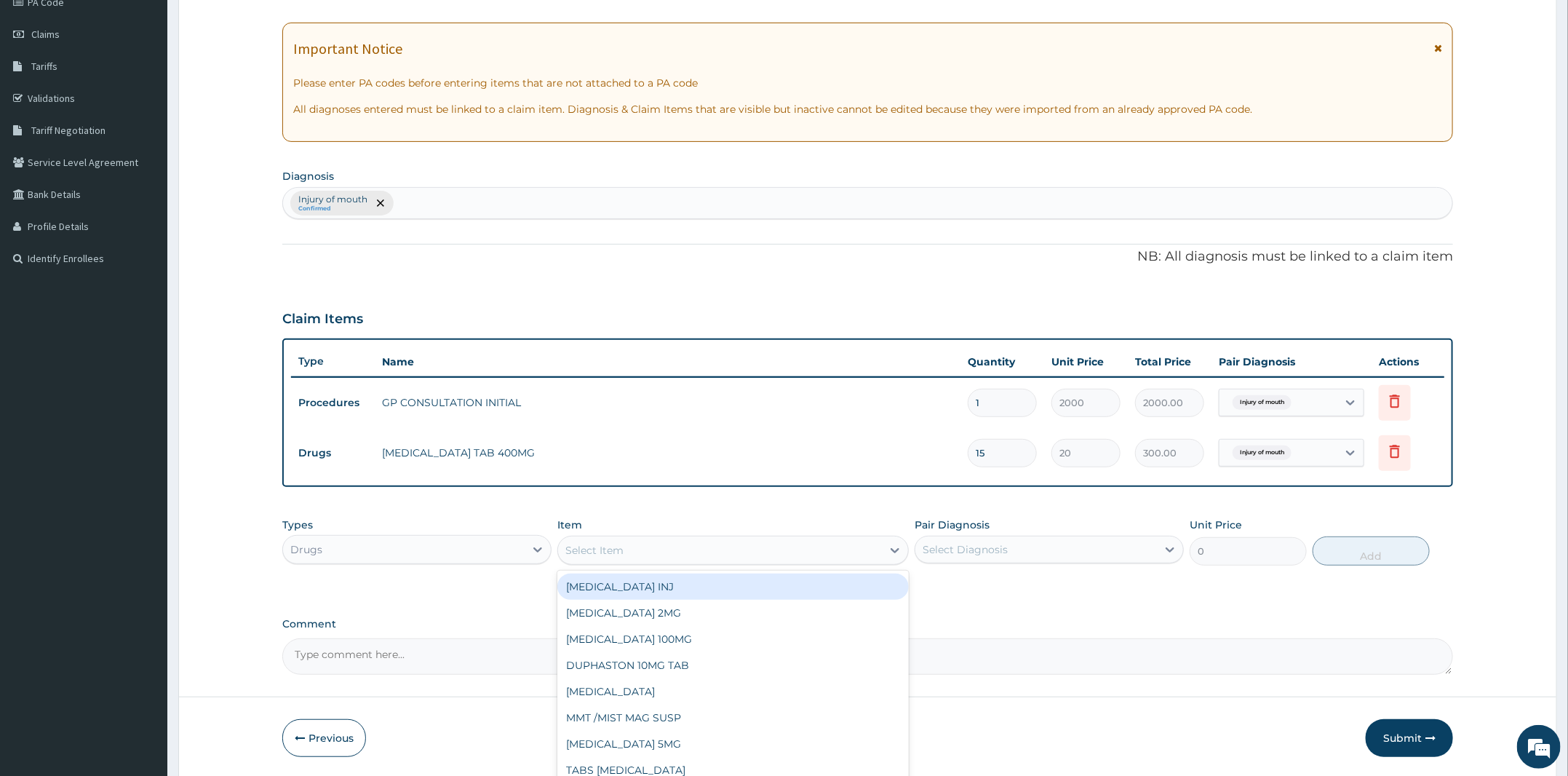
click at [834, 548] on div "Select Item" at bounding box center [719, 550] width 324 height 23
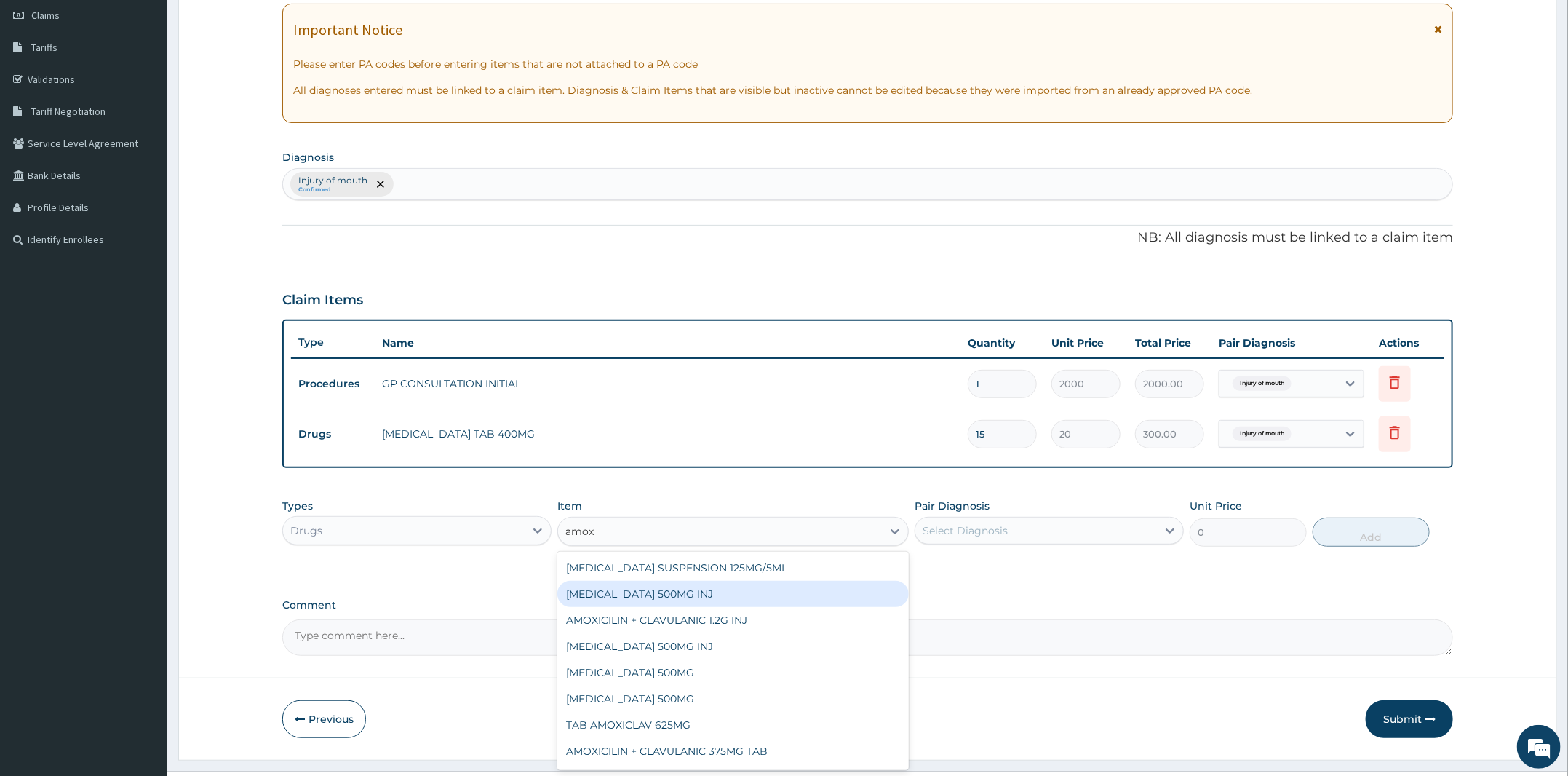
scroll to position [238, 0]
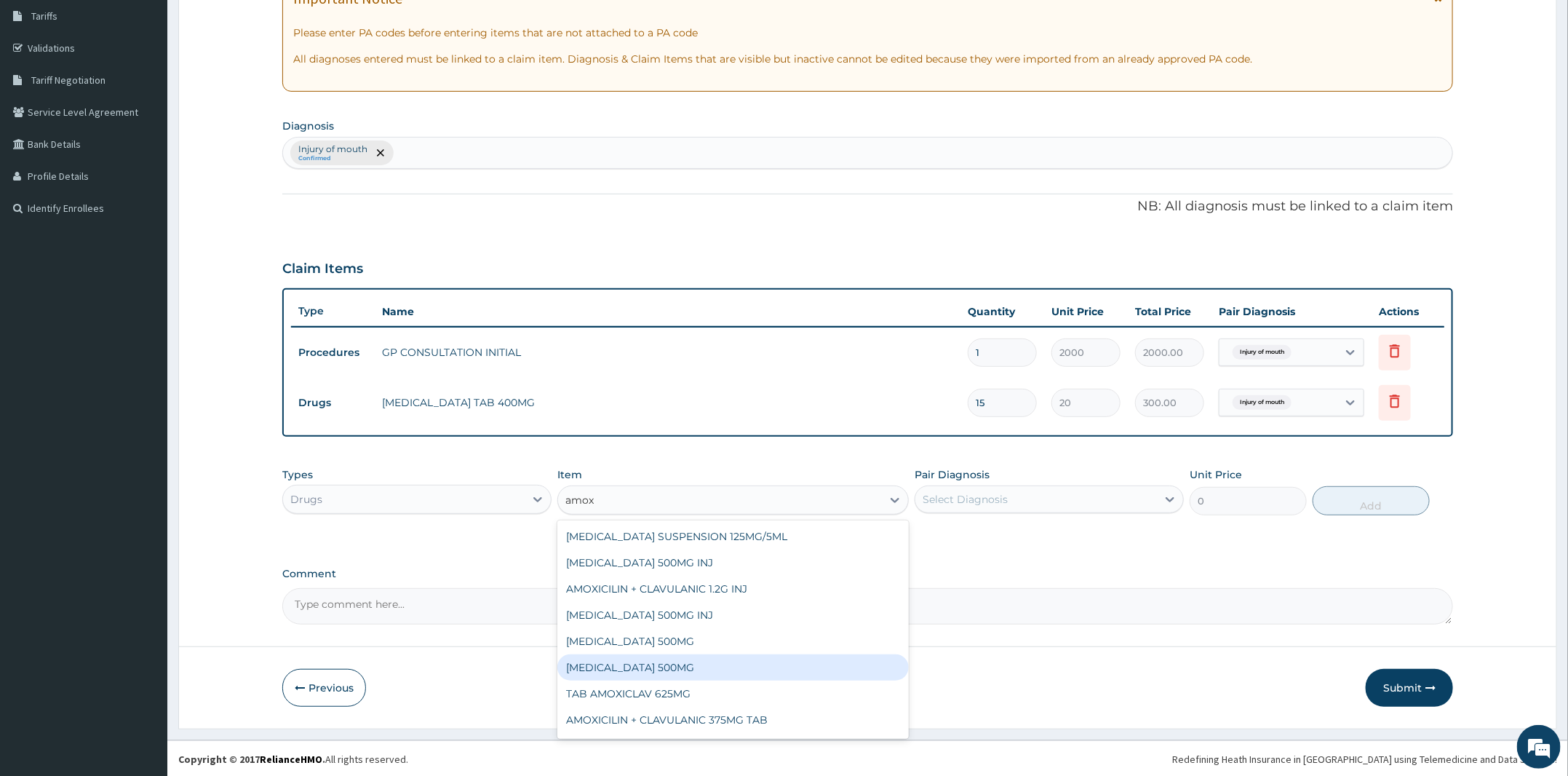
type input "amoxi"
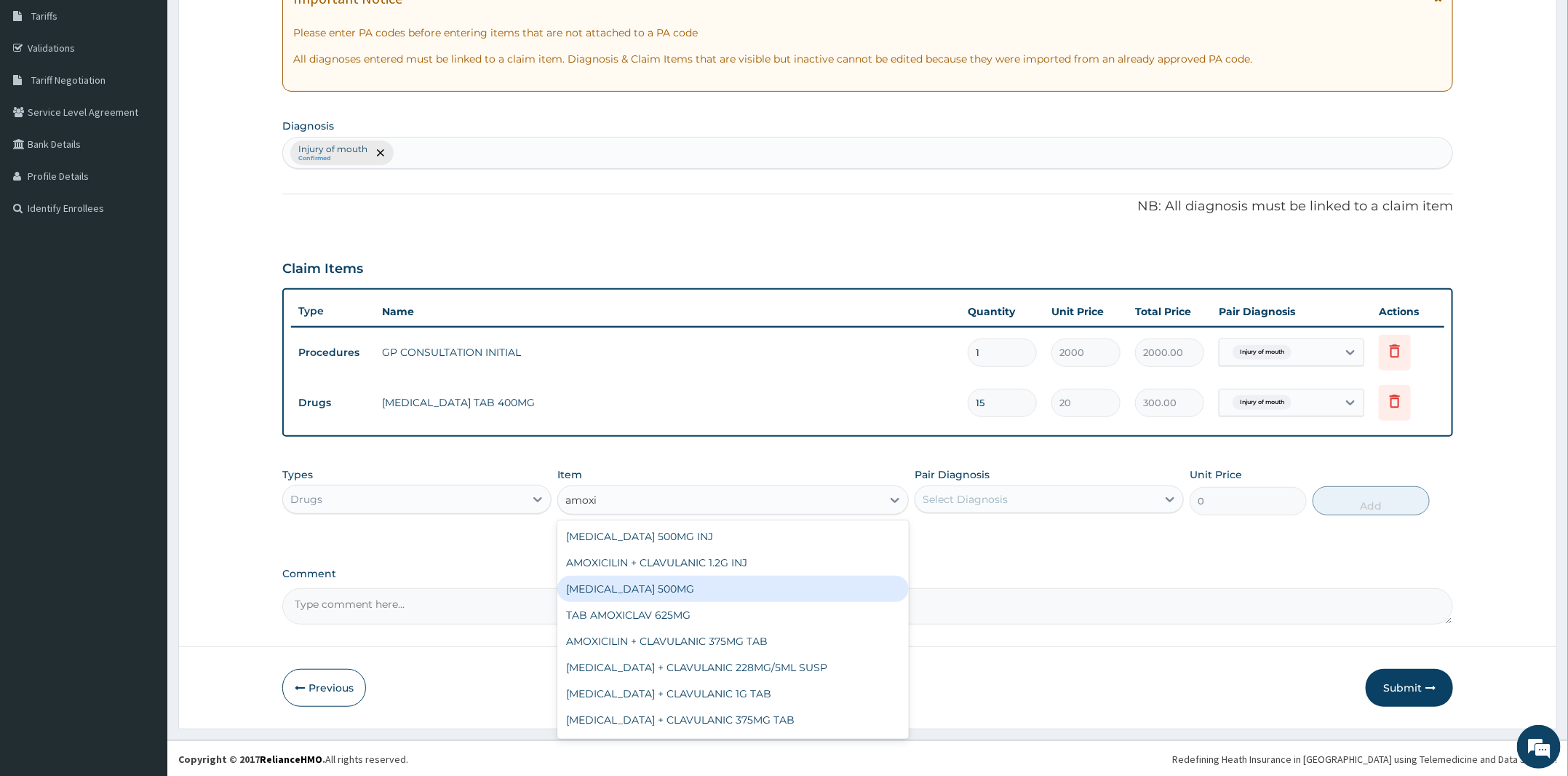
click at [728, 594] on div "AMOXICILLIN 500MG" at bounding box center [732, 589] width 352 height 26
type input "80"
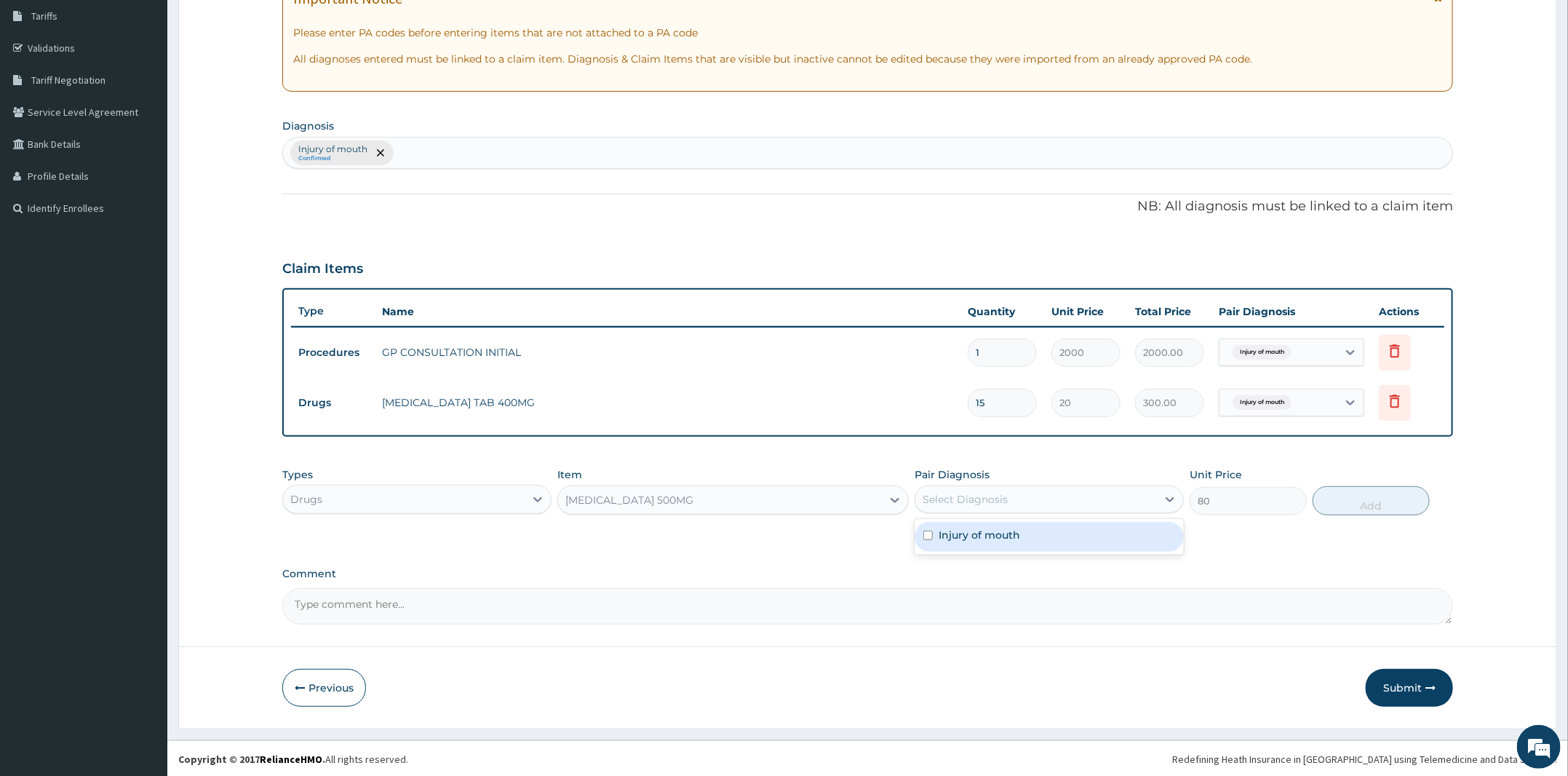
click at [1070, 492] on div "Select Diagnosis" at bounding box center [1036, 499] width 242 height 23
drag, startPoint x: 1016, startPoint y: 534, endPoint x: 1291, endPoint y: 522, distance: 275.3
click at [1023, 532] on div "Injury of mouth" at bounding box center [1048, 537] width 269 height 30
checkbox input "true"
click at [1354, 489] on button "Add" at bounding box center [1371, 500] width 117 height 29
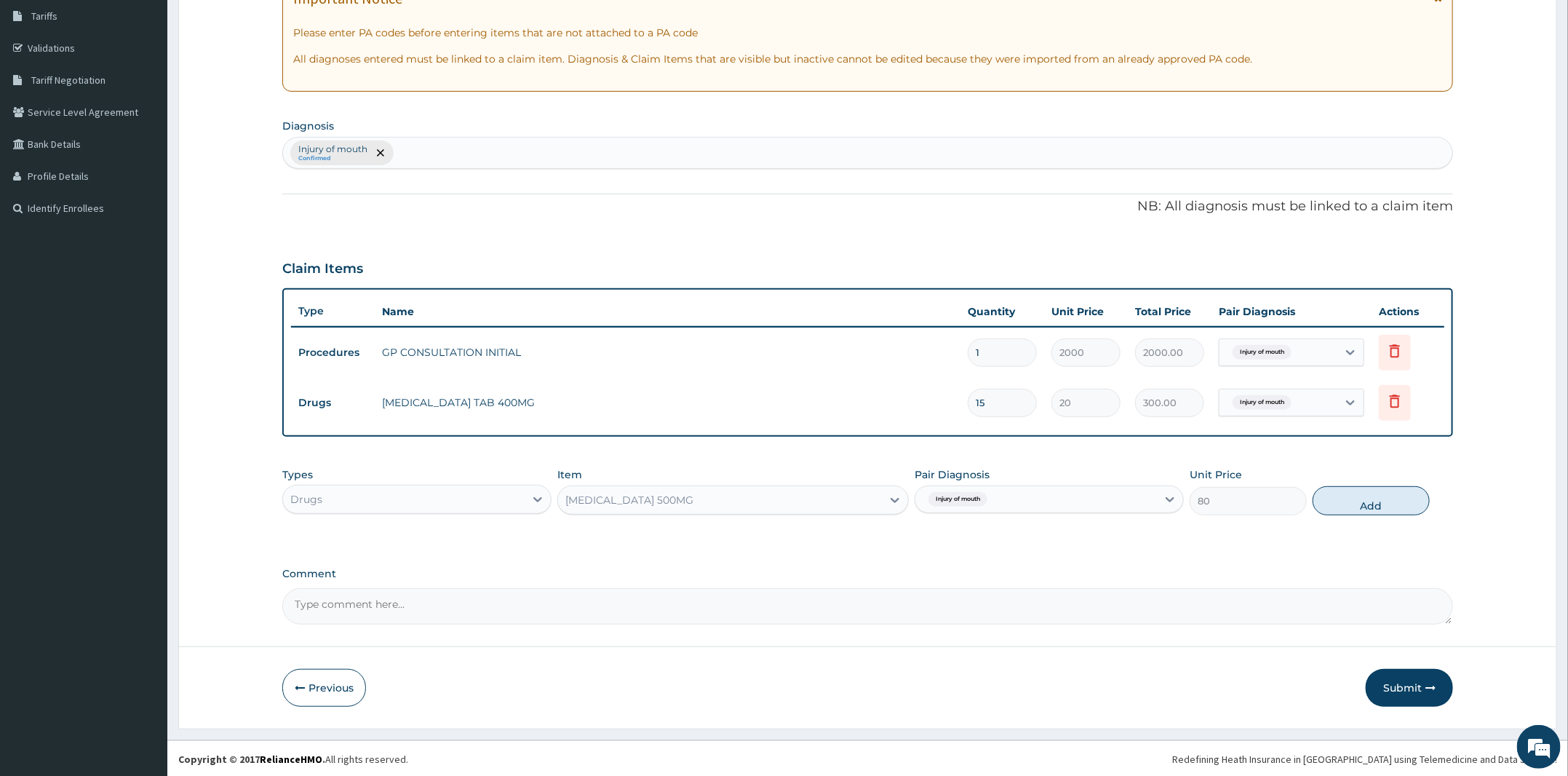
type input "0"
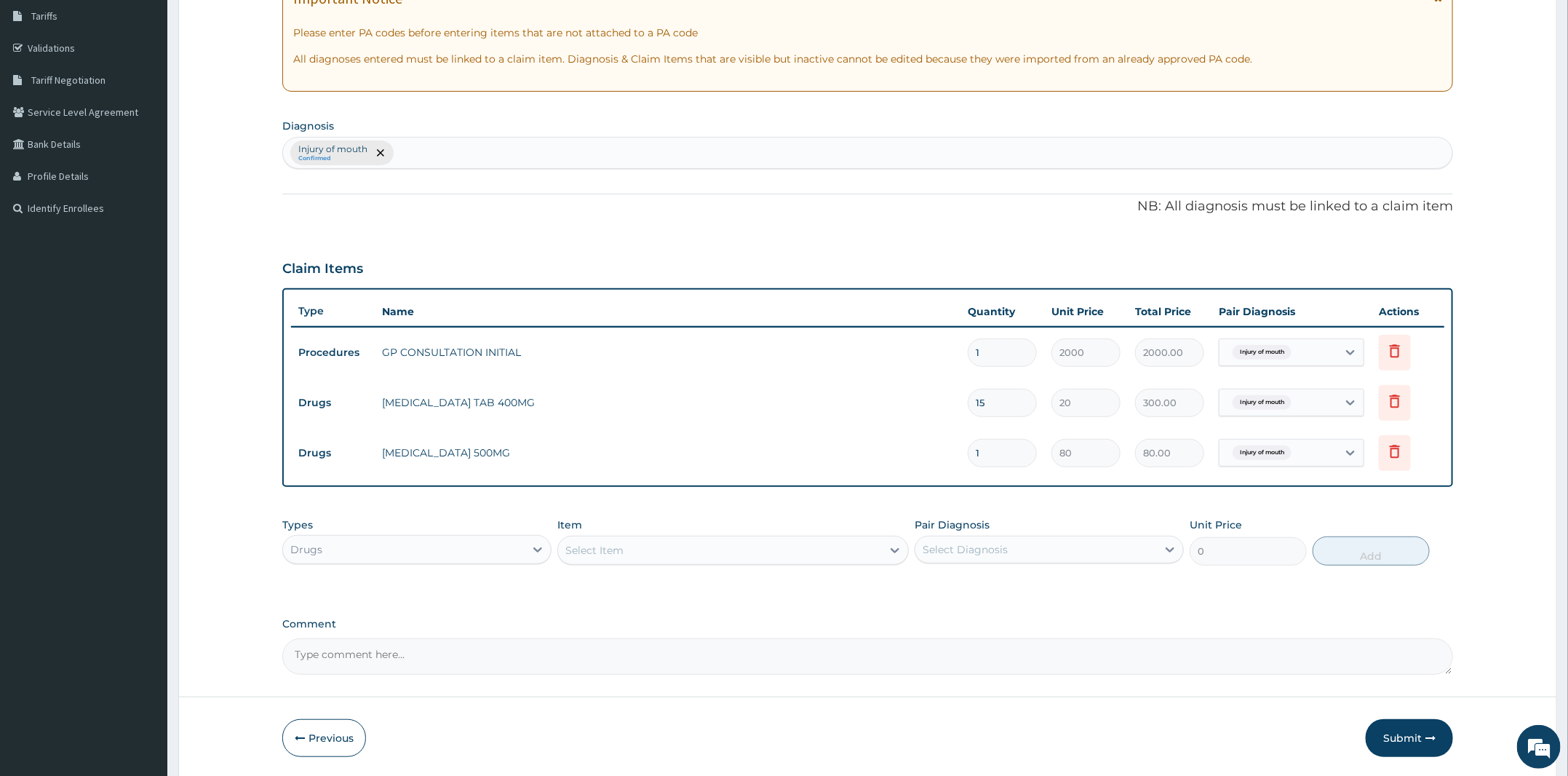
type input "15"
type input "1200.00"
type input "15"
click at [620, 554] on div "Select Item" at bounding box center [595, 551] width 58 height 15
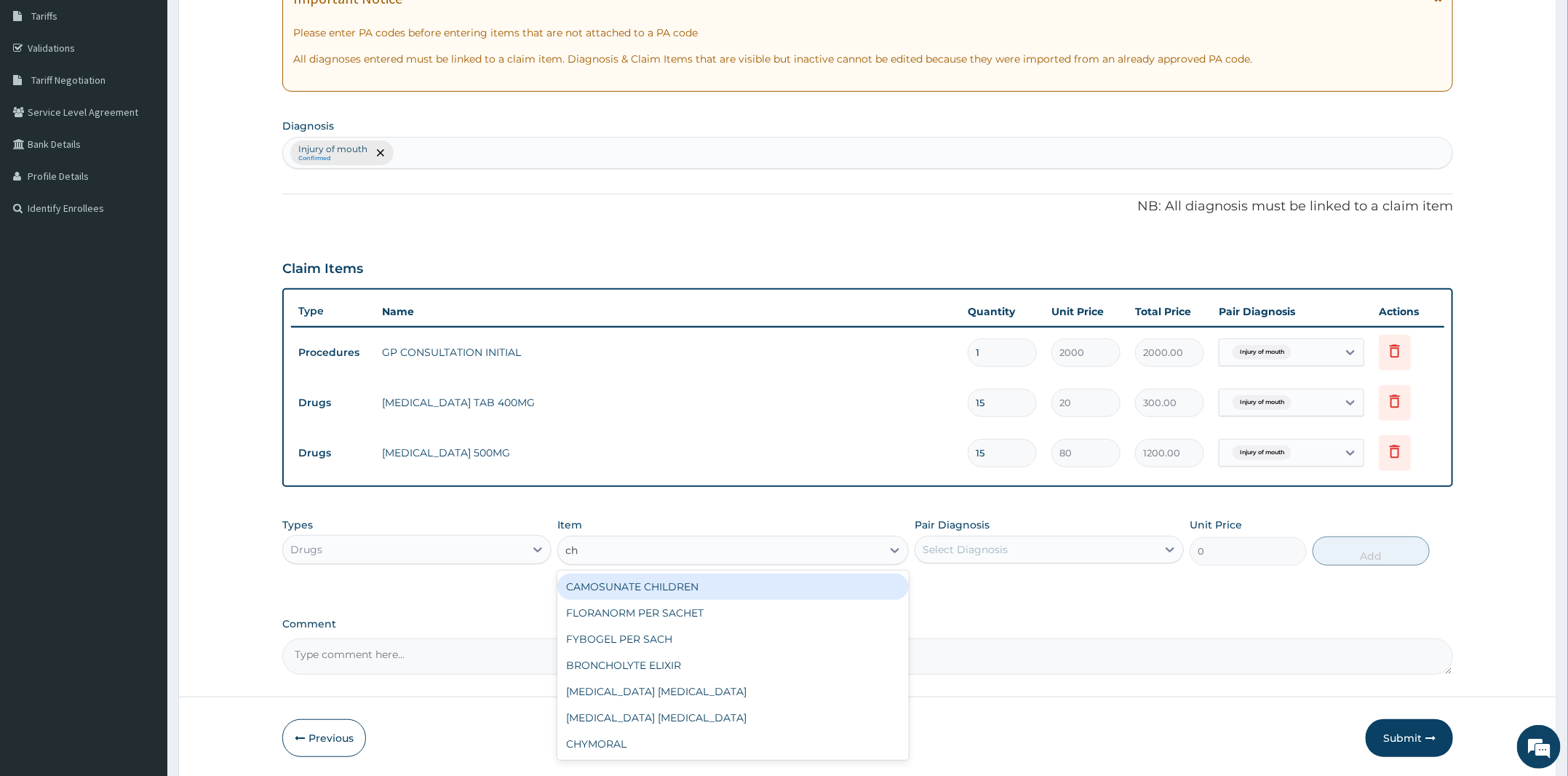
type input "chy"
drag, startPoint x: 612, startPoint y: 588, endPoint x: 668, endPoint y: 589, distance: 56.0
click at [623, 588] on div "CHYMORAL" at bounding box center [732, 586] width 352 height 26
type input "40"
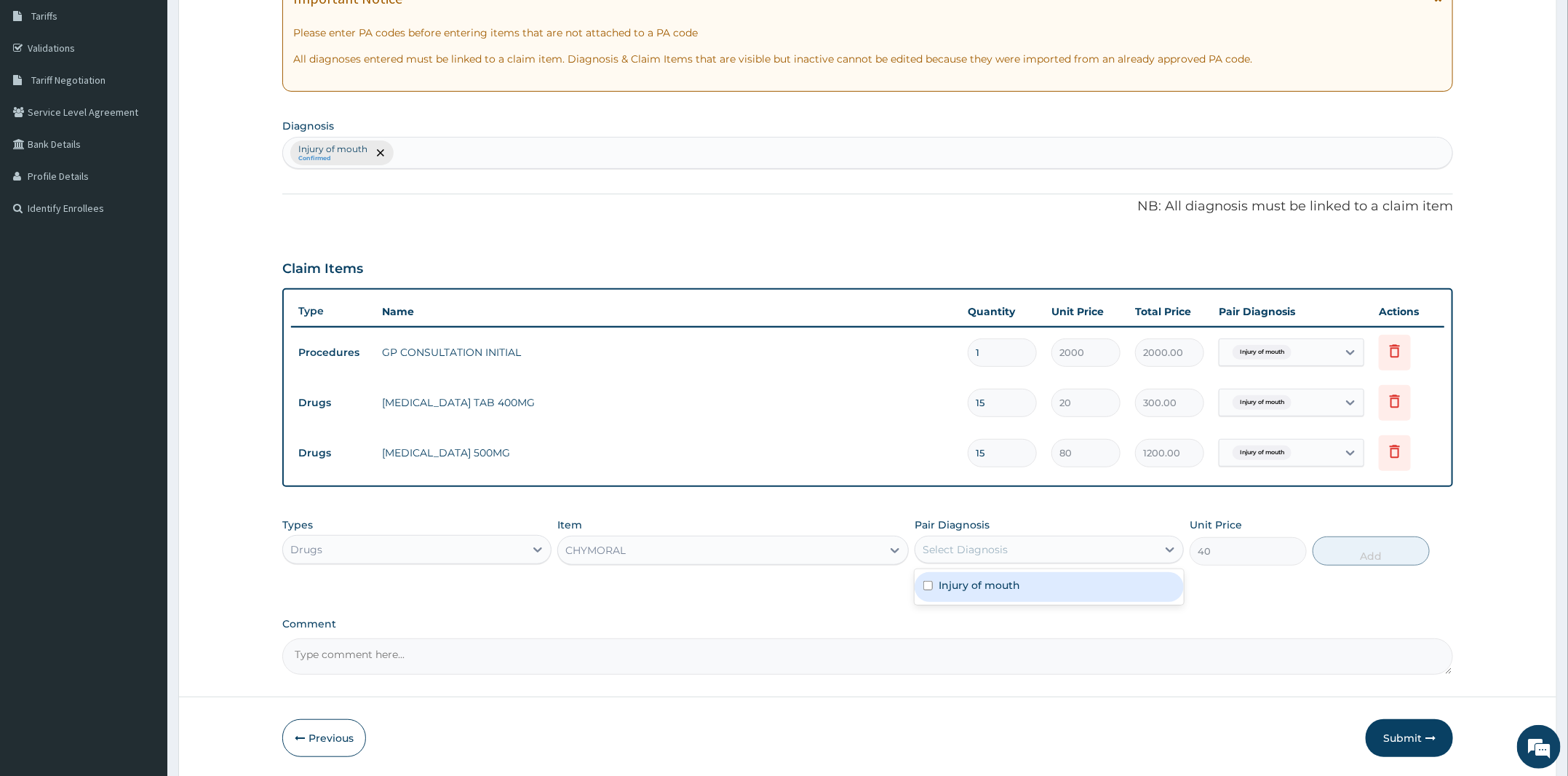
click at [1069, 540] on div "Select Diagnosis" at bounding box center [1036, 549] width 242 height 23
click at [1117, 591] on div "Injury of mouth" at bounding box center [1048, 587] width 269 height 30
checkbox input "true"
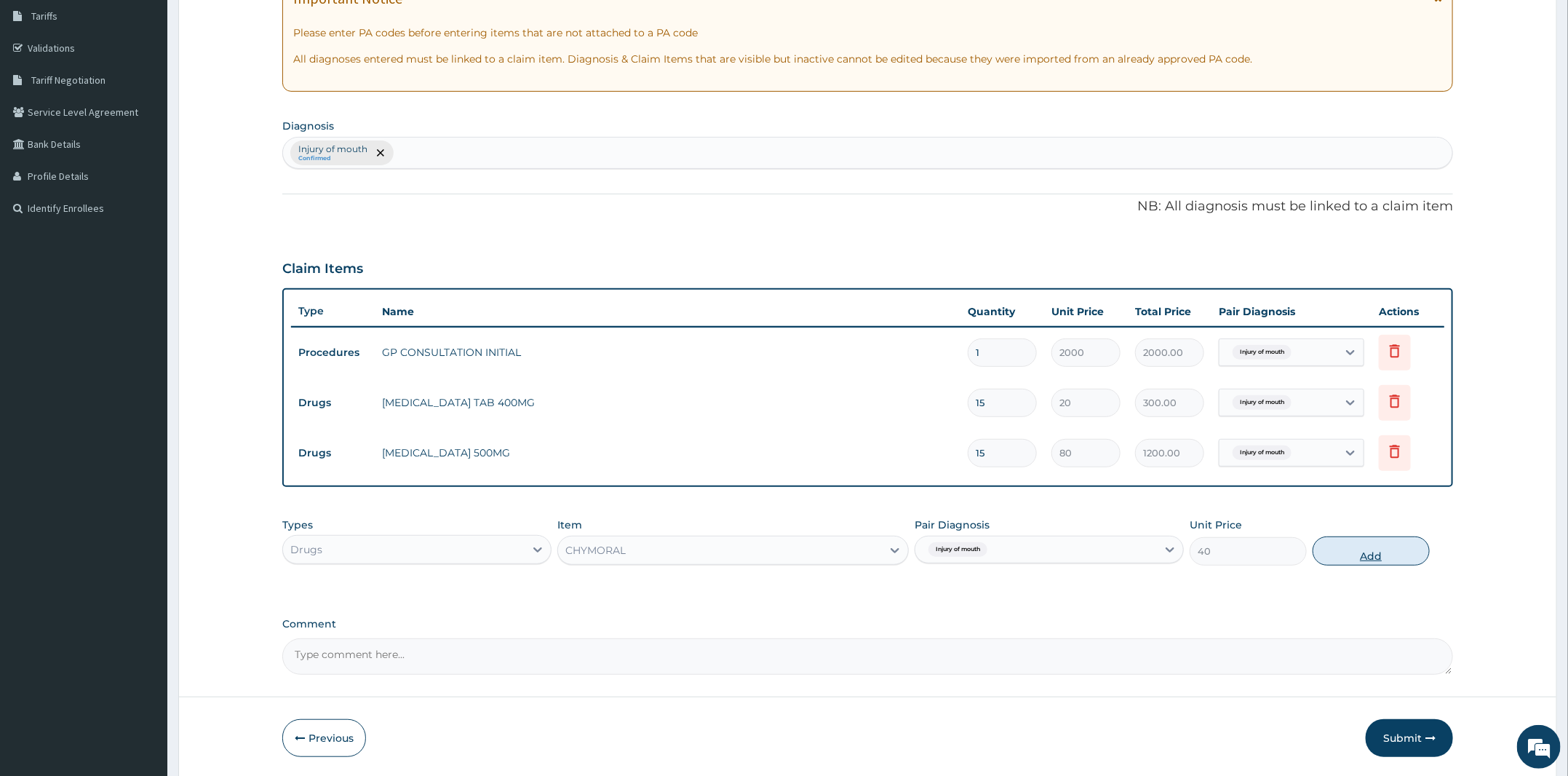
click at [1342, 552] on button "Add" at bounding box center [1371, 551] width 117 height 29
type input "0"
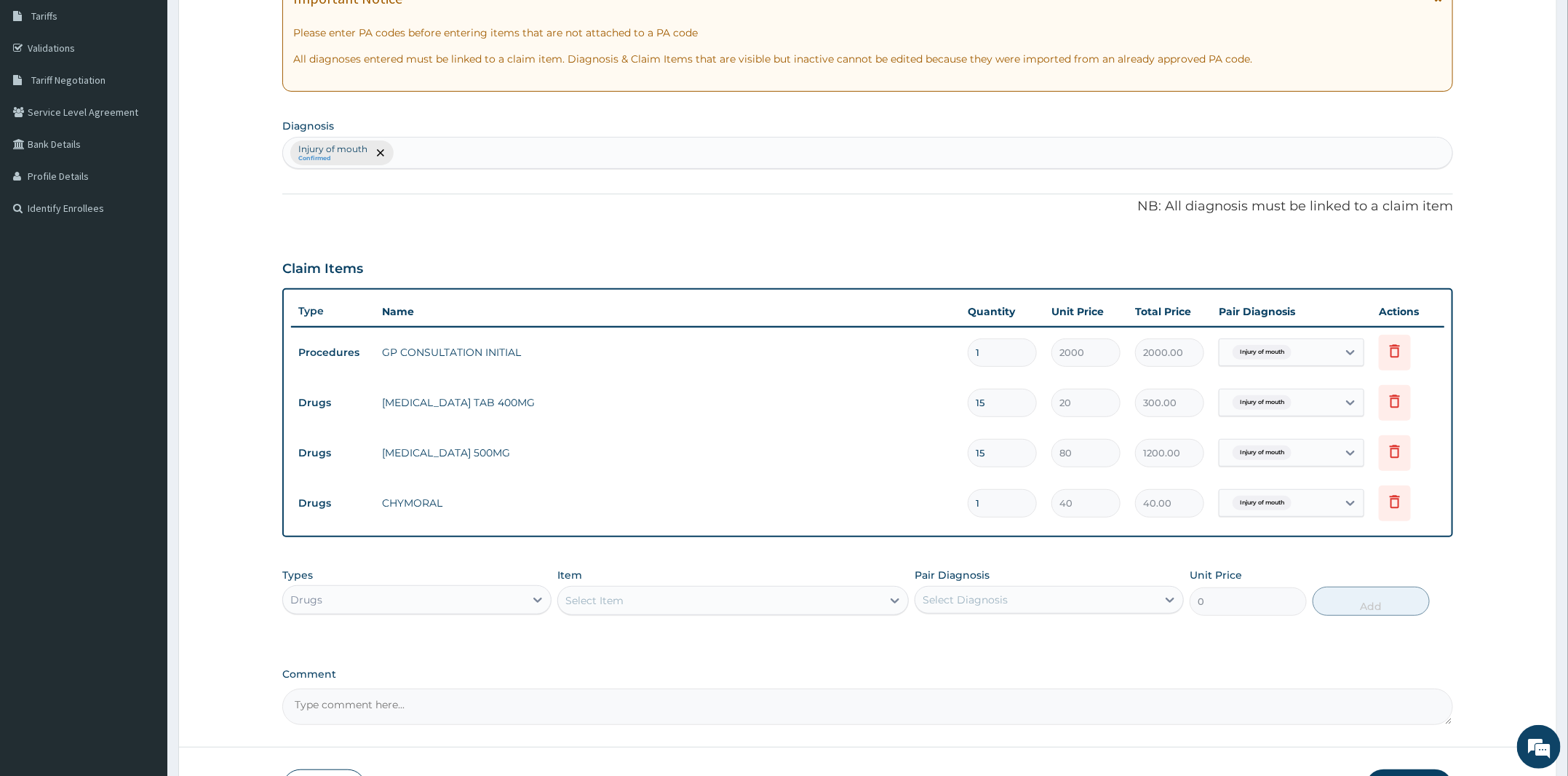
type input "13"
type input "520.00"
type input "1"
type input "40.00"
type input "12"
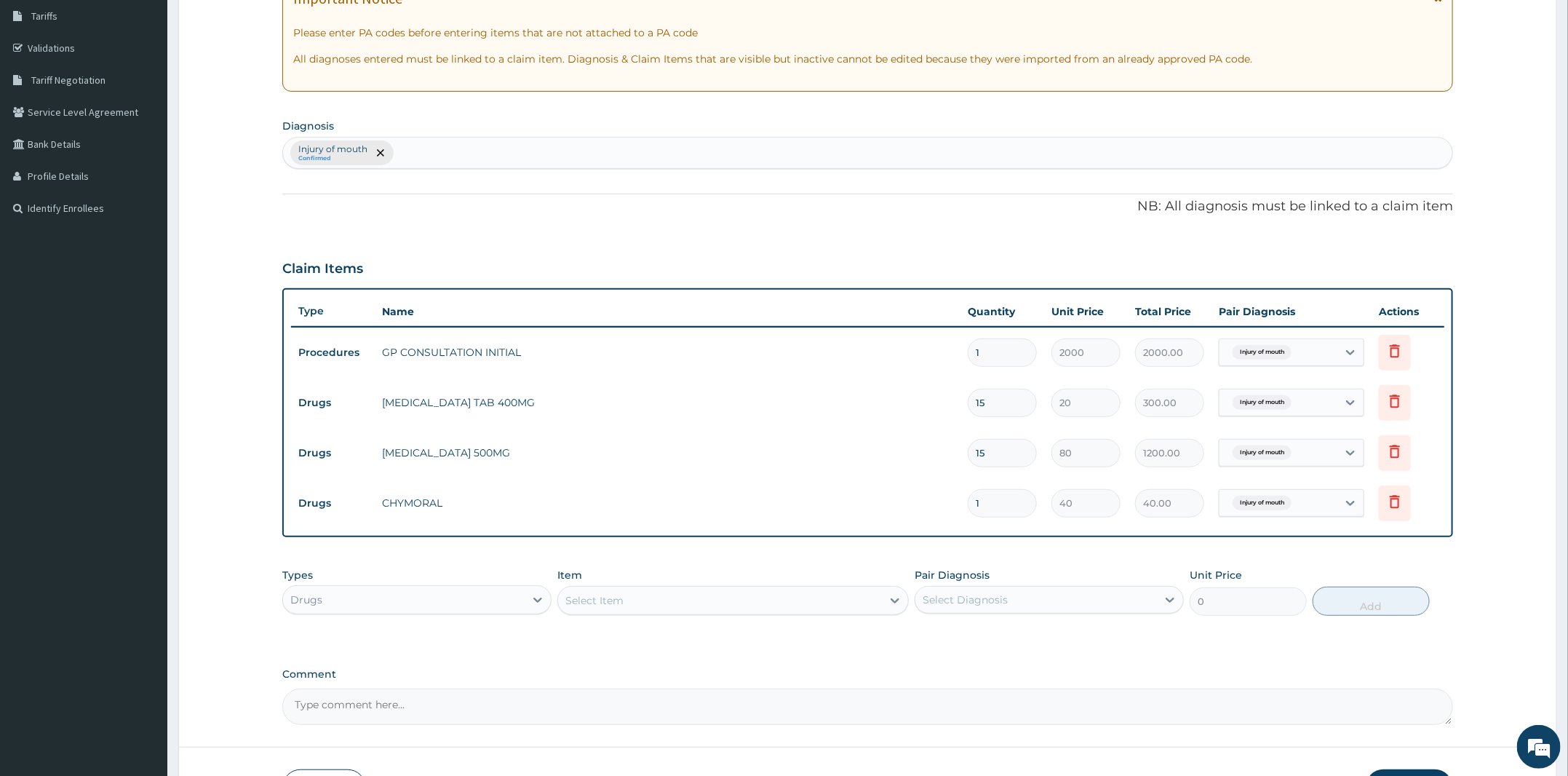
type input "480.00"
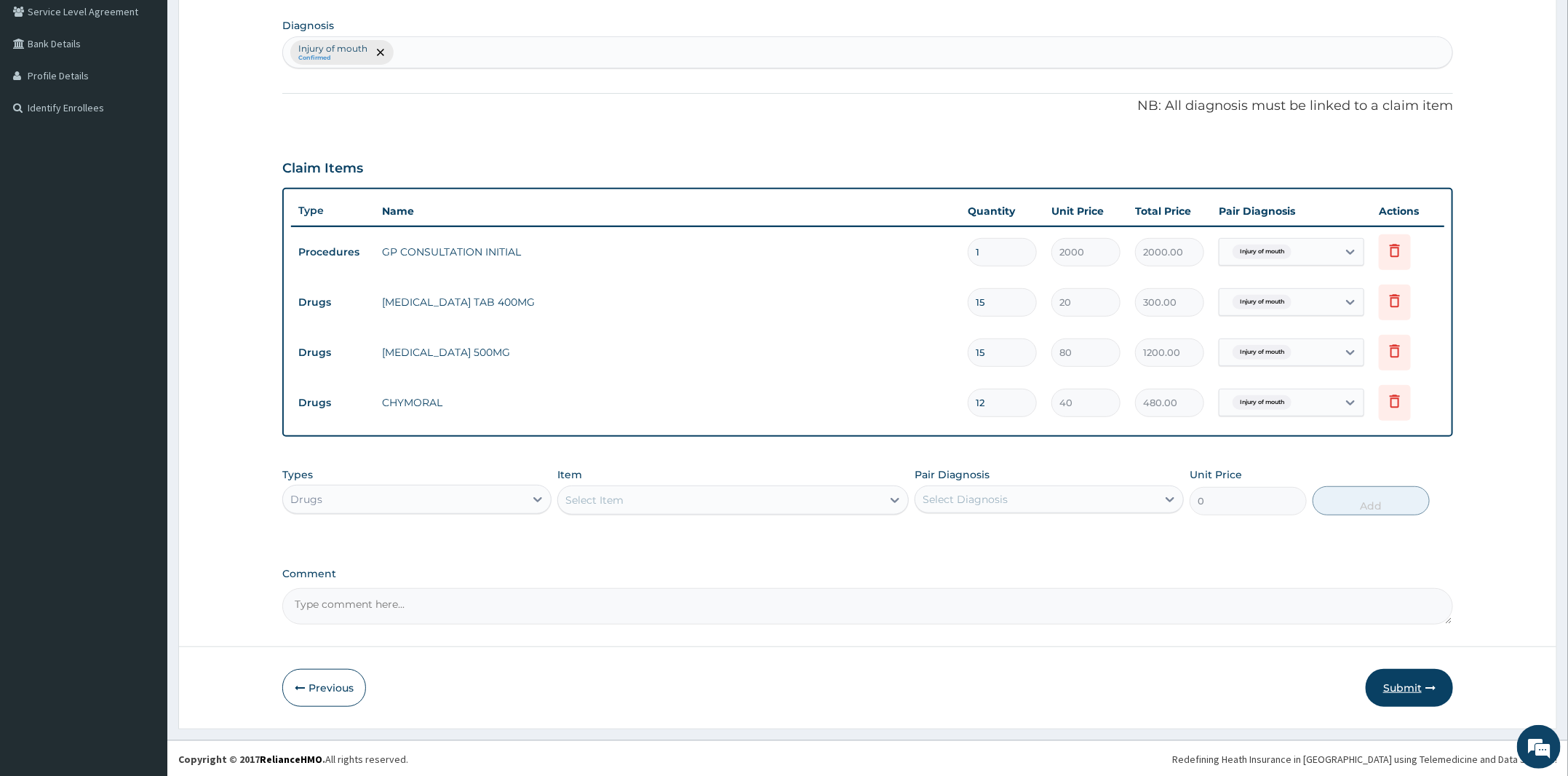
type input "12"
click at [1414, 684] on button "Submit" at bounding box center [1409, 688] width 87 height 38
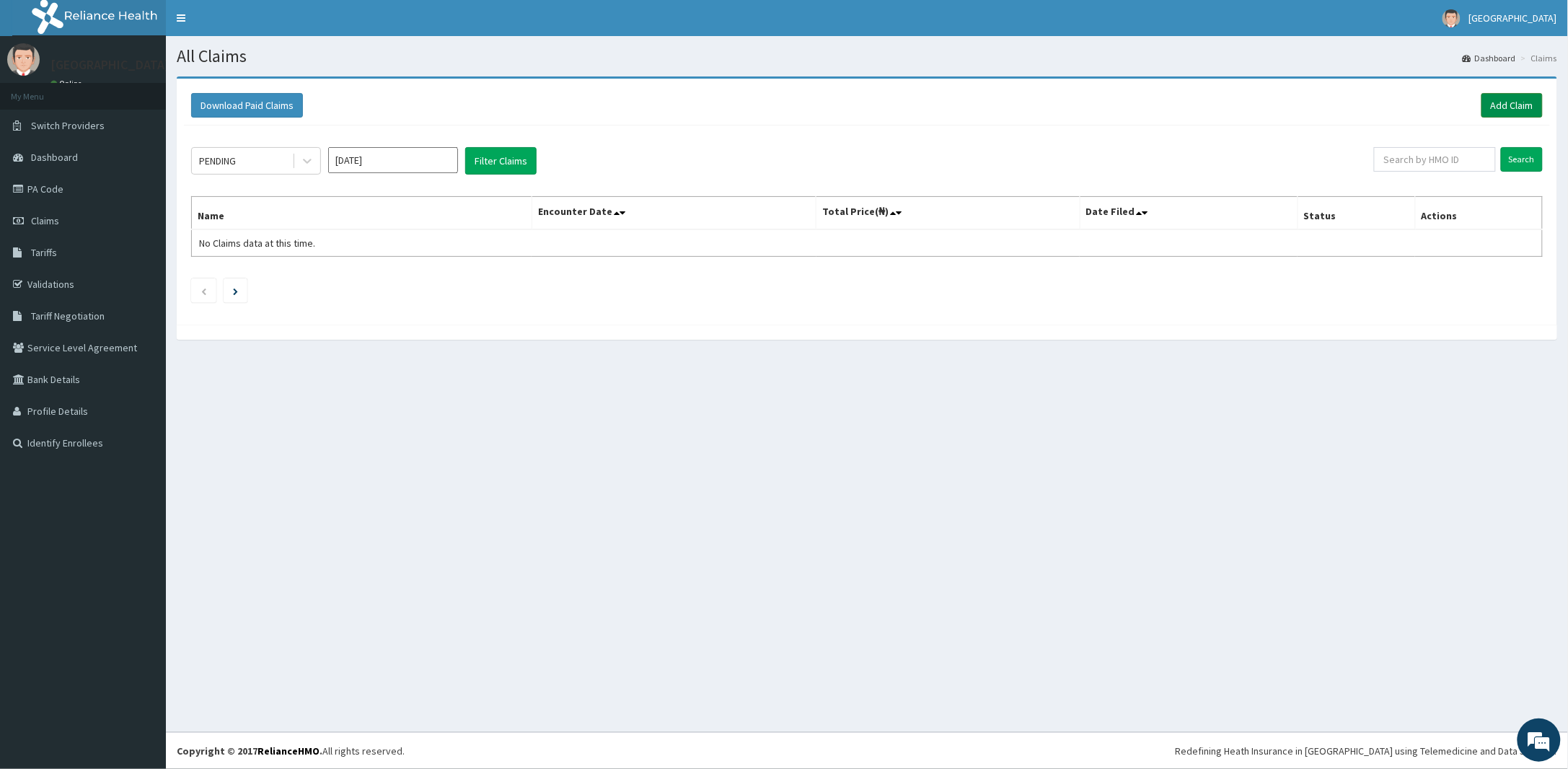
click at [1524, 98] on link "Add Claim" at bounding box center [1512, 105] width 61 height 24
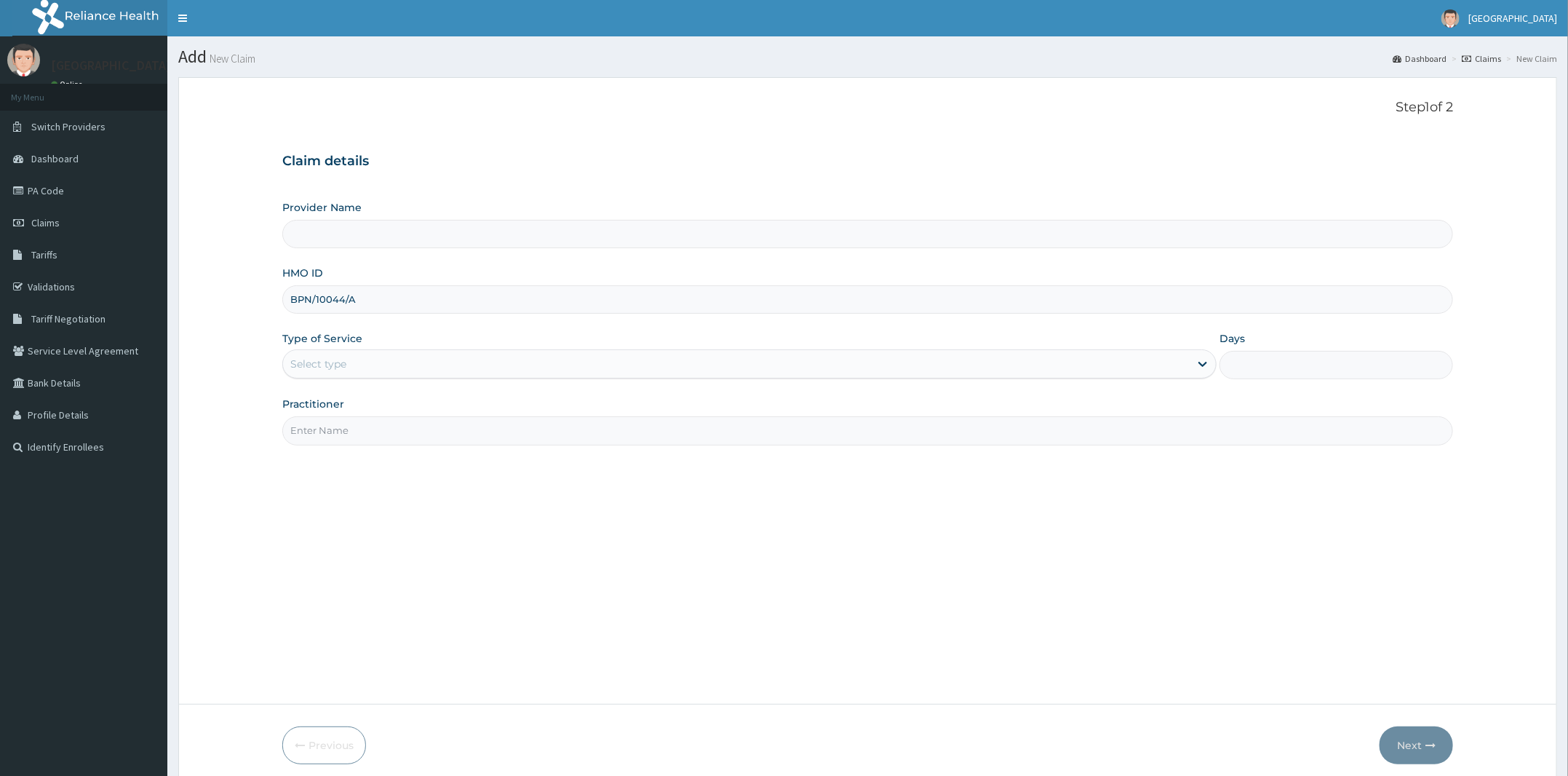
type input "BPN/10044/A"
click at [328, 371] on div "Select type" at bounding box center [319, 364] width 56 height 15
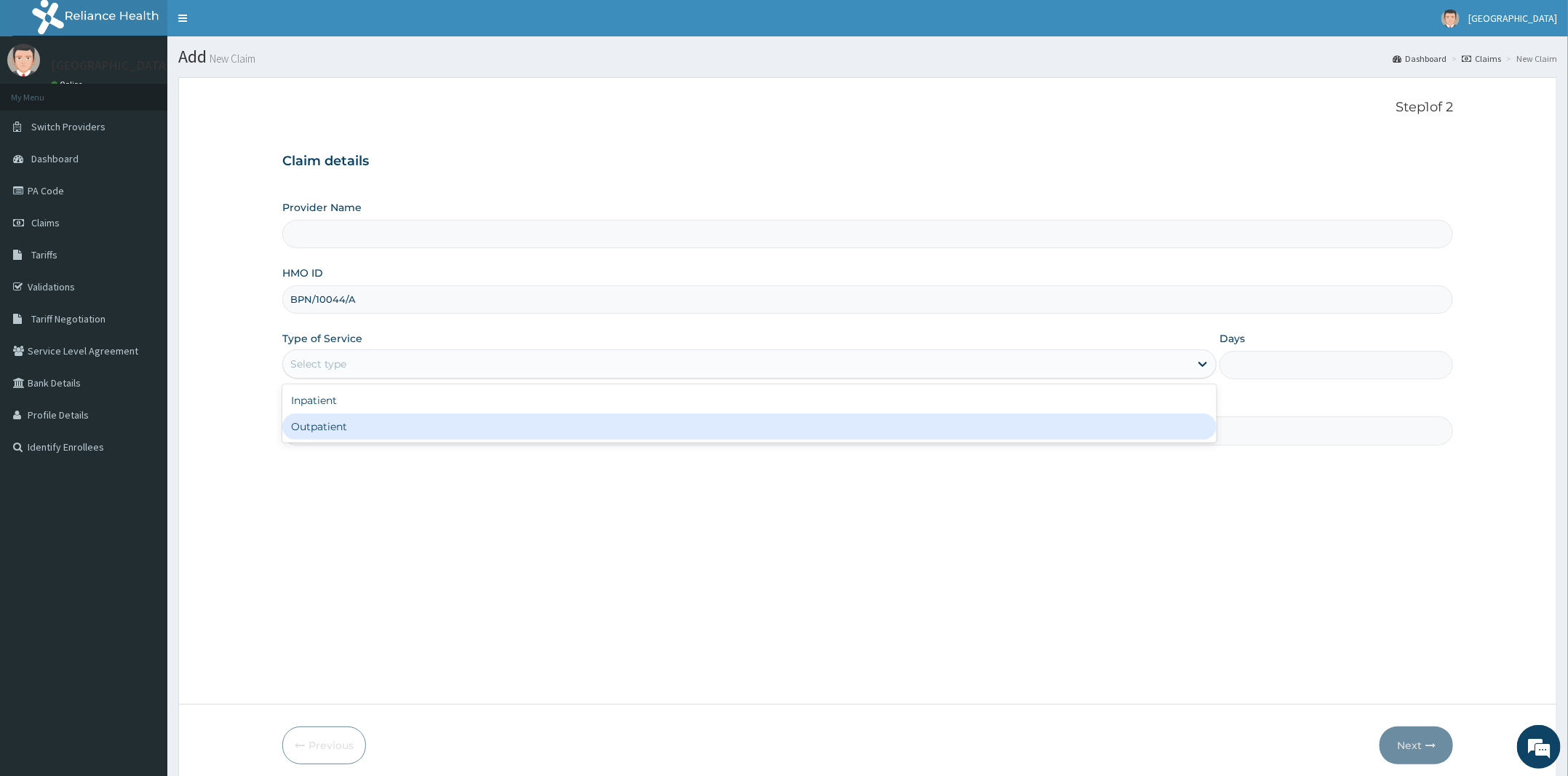
click at [327, 424] on div "Outpatient" at bounding box center [749, 427] width 934 height 26
type input "1"
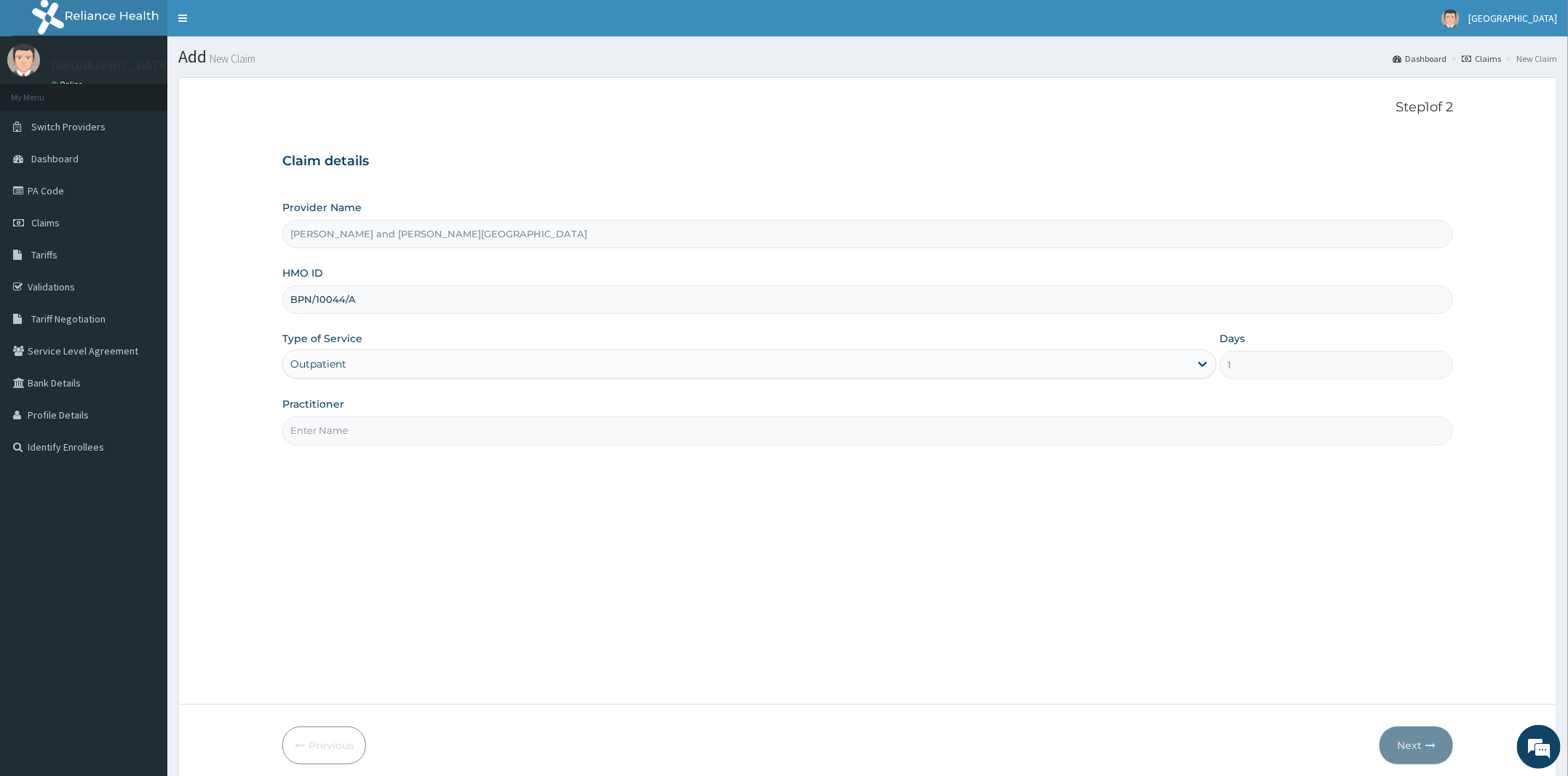
type input "[PERSON_NAME] and [PERSON_NAME][GEOGRAPHIC_DATA]"
drag, startPoint x: 364, startPoint y: 445, endPoint x: 369, endPoint y: 438, distance: 8.6
click at [369, 441] on div "Step 1 of 2 Claim details Provider Name [PERSON_NAME] and [PERSON_NAME] Medical…" at bounding box center [867, 390] width 1170 height 583
click at [403, 439] on input "Practitioner" at bounding box center [867, 431] width 1170 height 28
type input "DR [PERSON_NAME]"
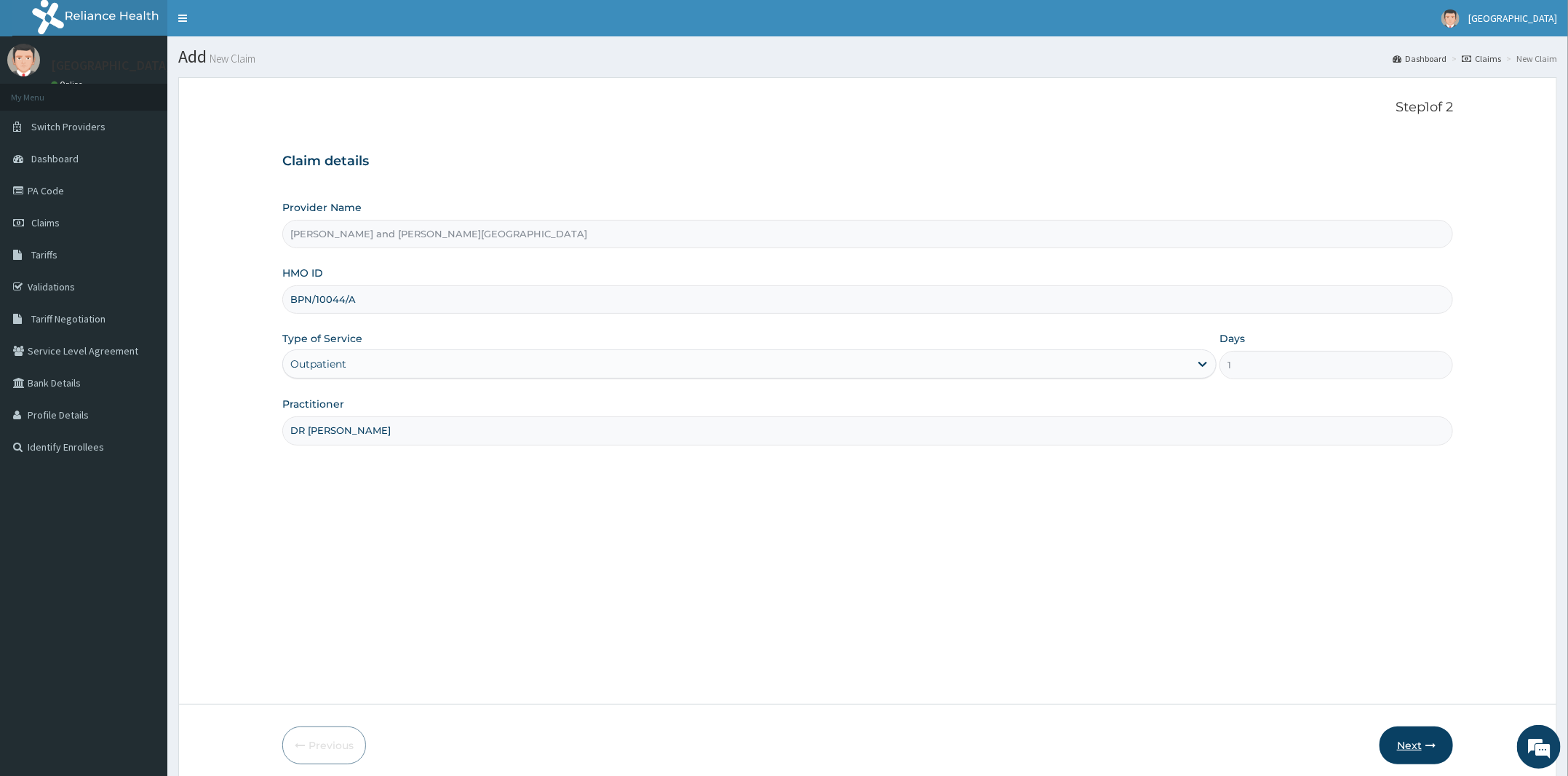
click at [1402, 755] on button "Next" at bounding box center [1416, 745] width 73 height 38
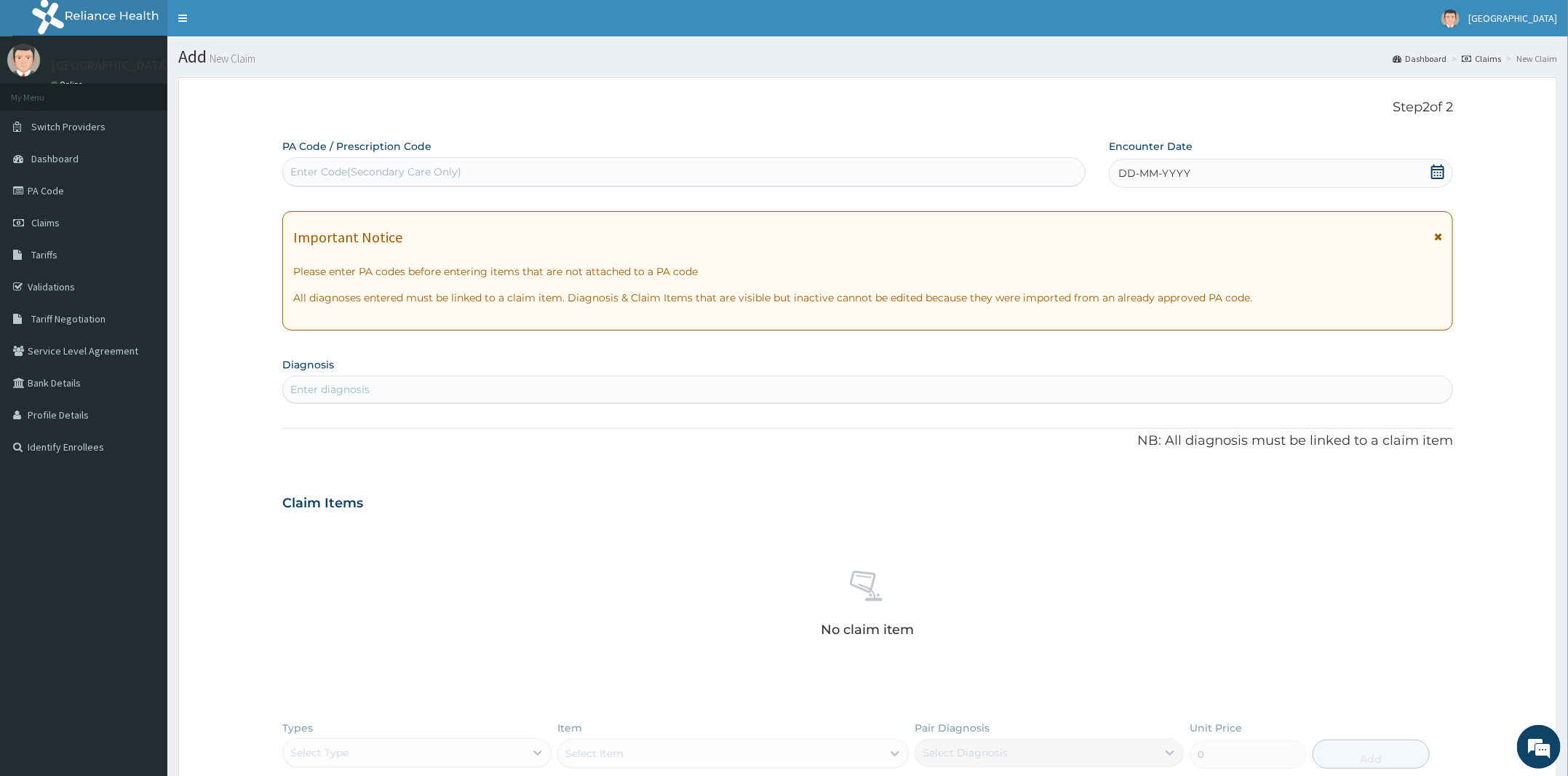
click at [1431, 171] on icon at bounding box center [1438, 172] width 13 height 15
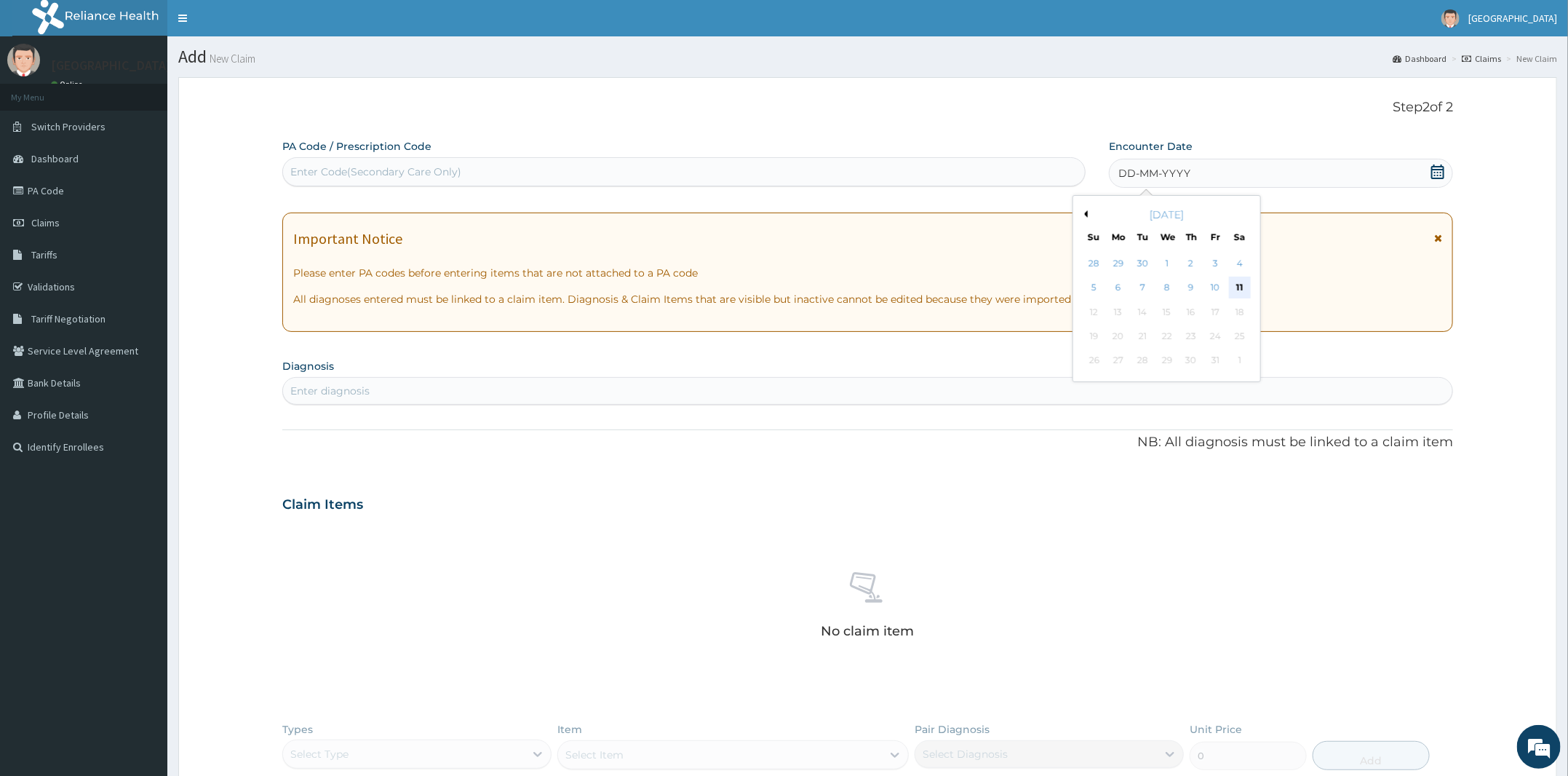
click at [1238, 288] on div "11" at bounding box center [1239, 288] width 22 height 22
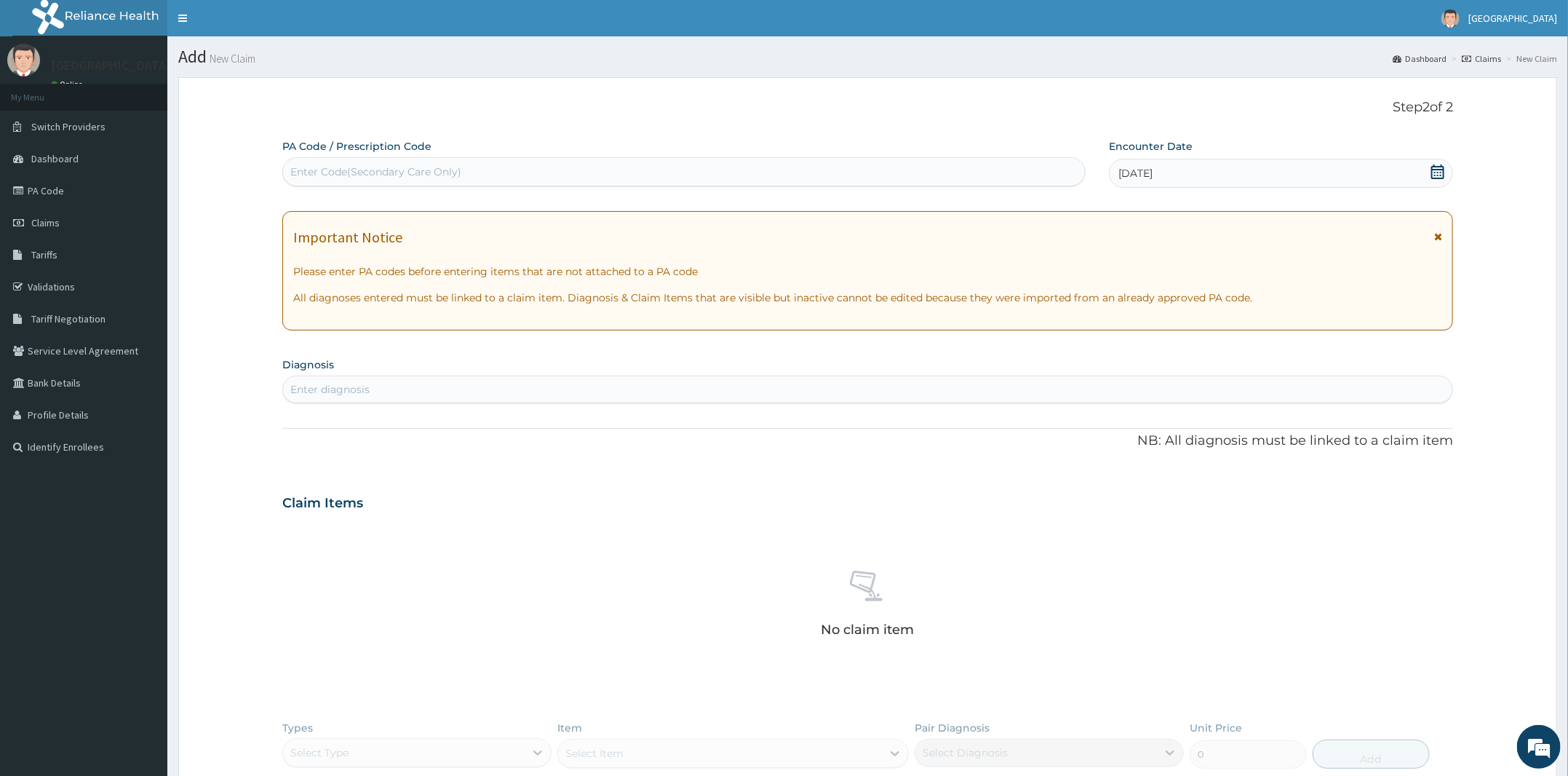
click at [505, 382] on div "Enter diagnosis" at bounding box center [867, 389] width 1169 height 23
type input "malaria"
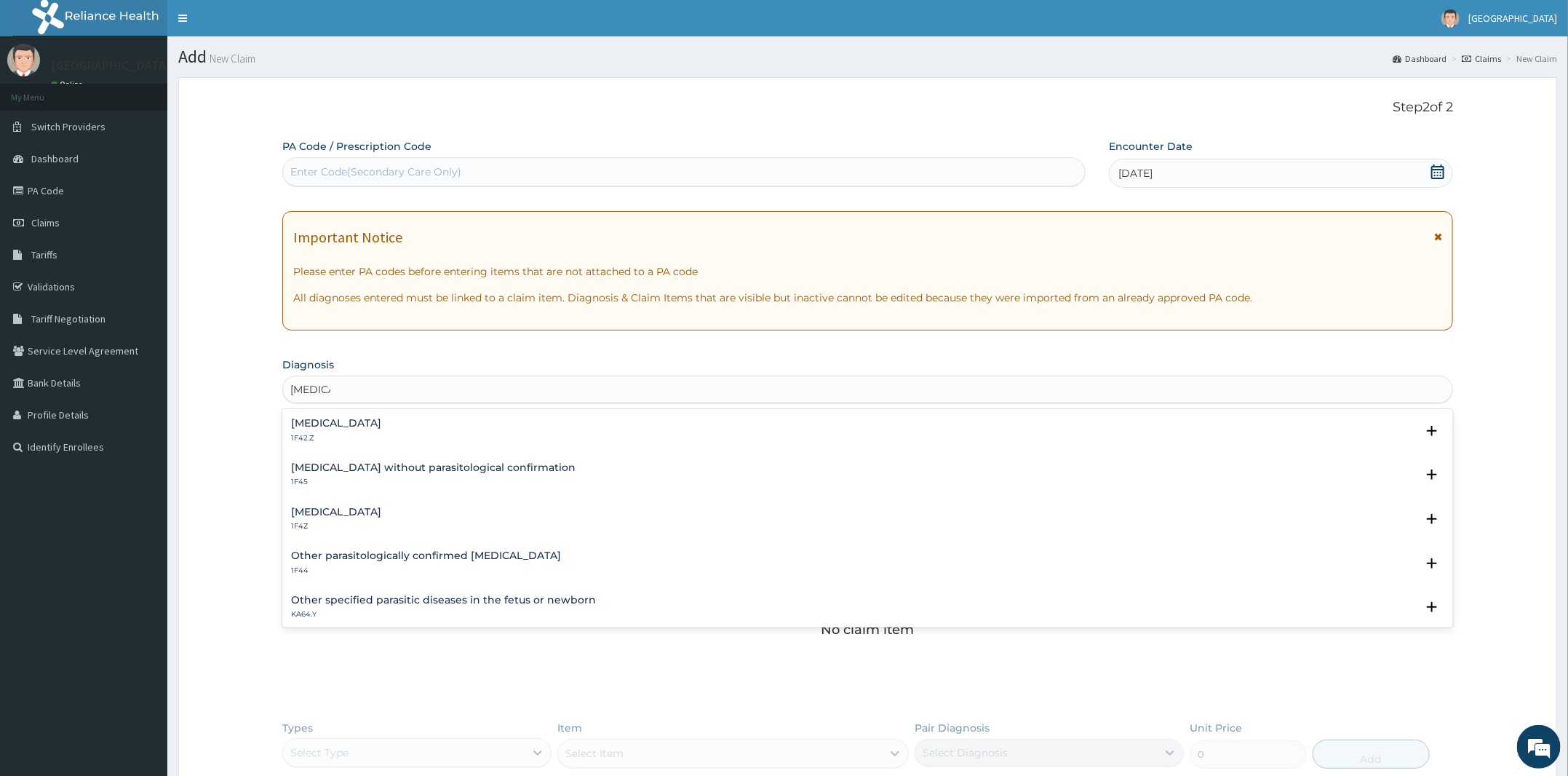
click at [358, 516] on h4 "Malaria, unspecified" at bounding box center [336, 512] width 90 height 11
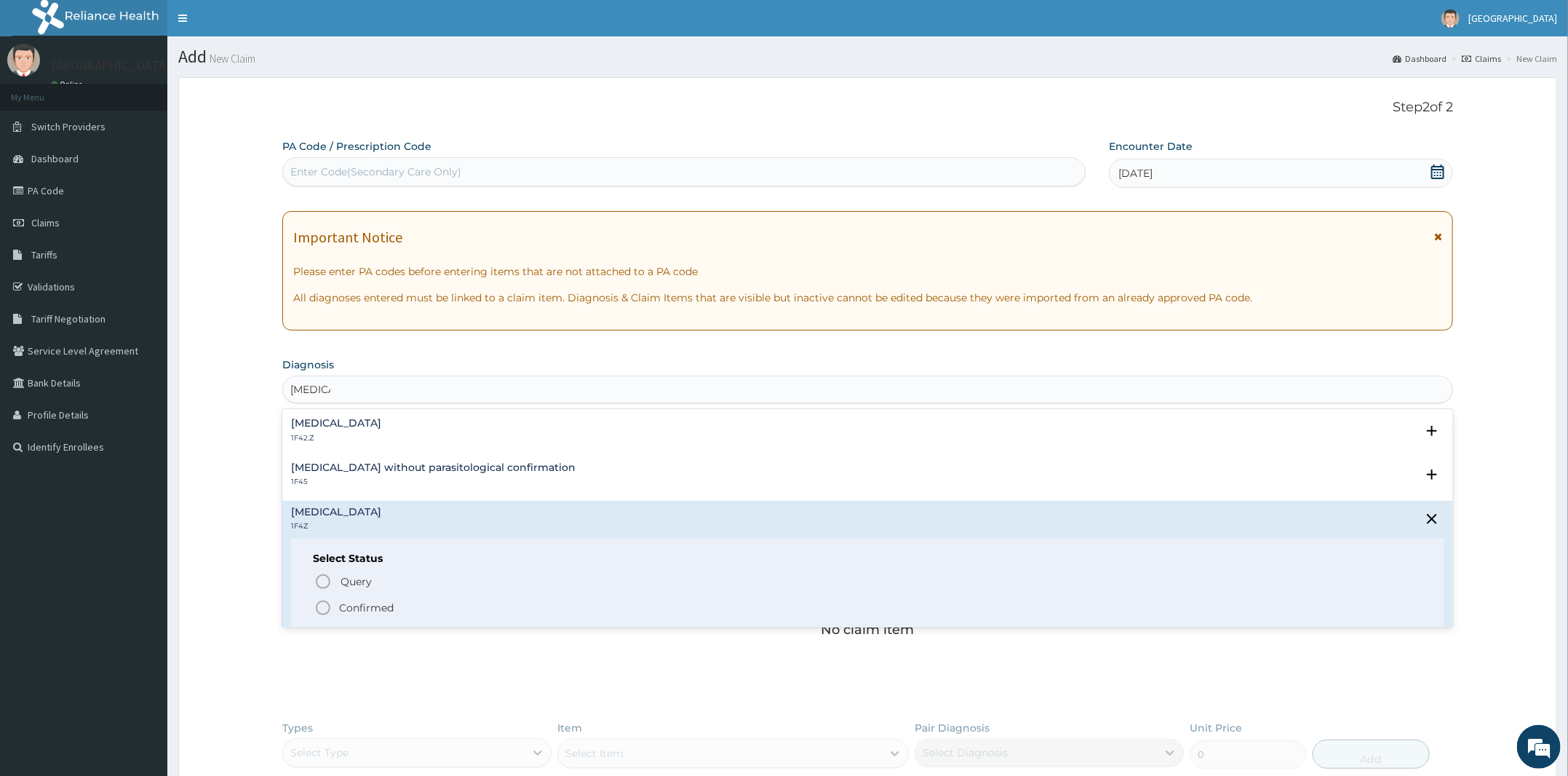
click at [342, 606] on p "Confirmed" at bounding box center [367, 608] width 54 height 15
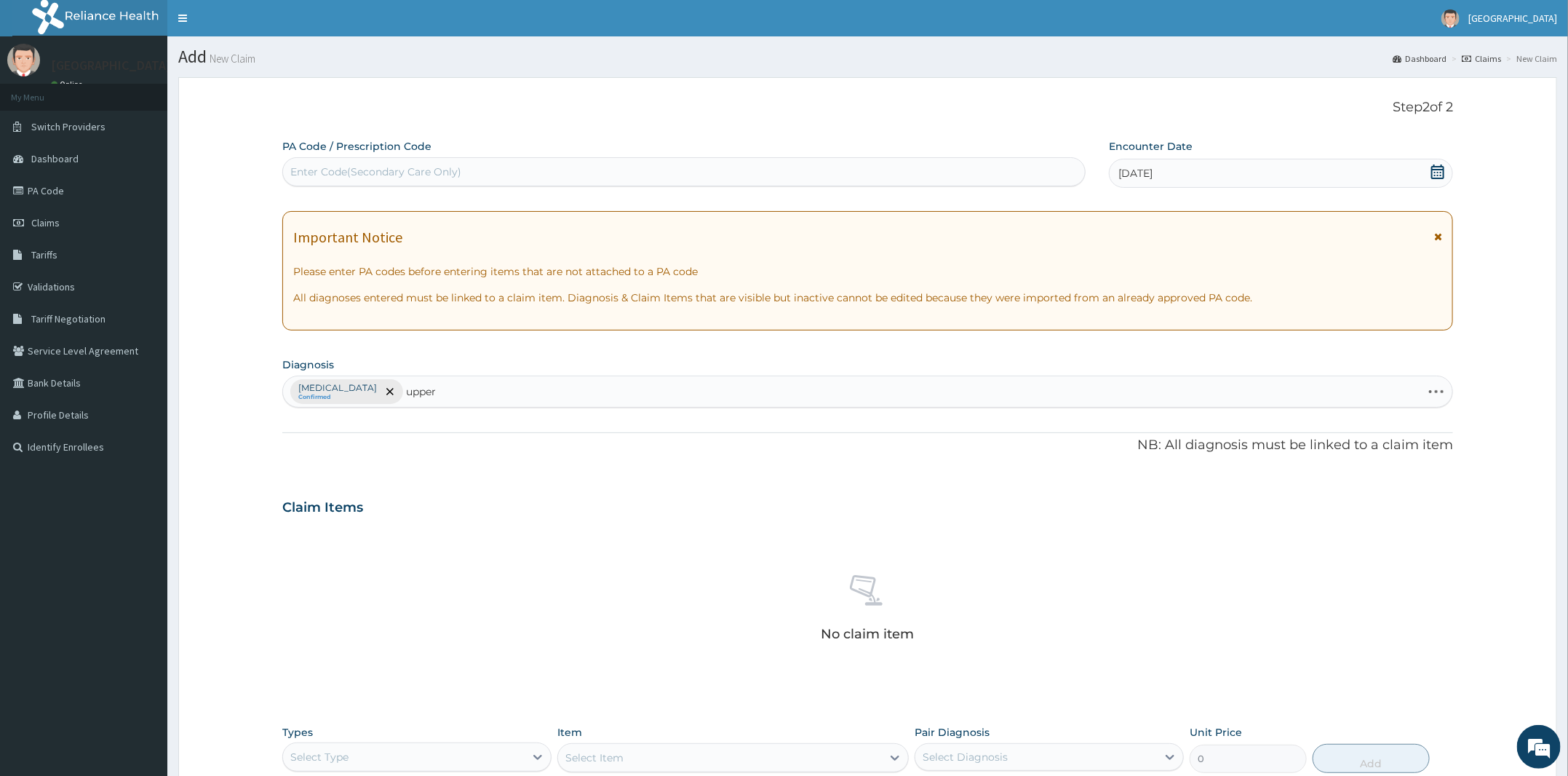
type input "upper"
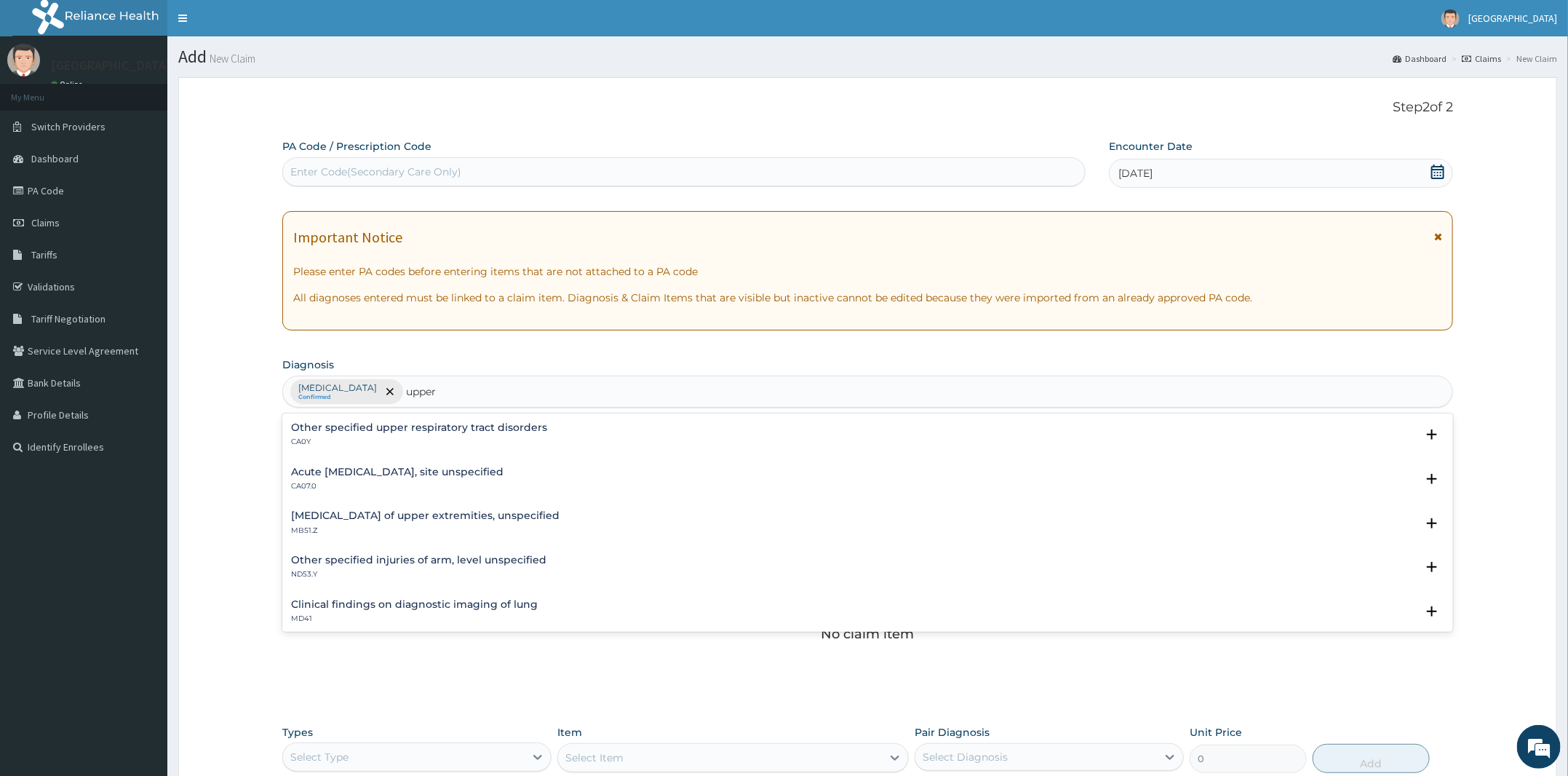
click at [398, 473] on h4 "Acute upper respiratory infection, site unspecified" at bounding box center [397, 472] width 213 height 11
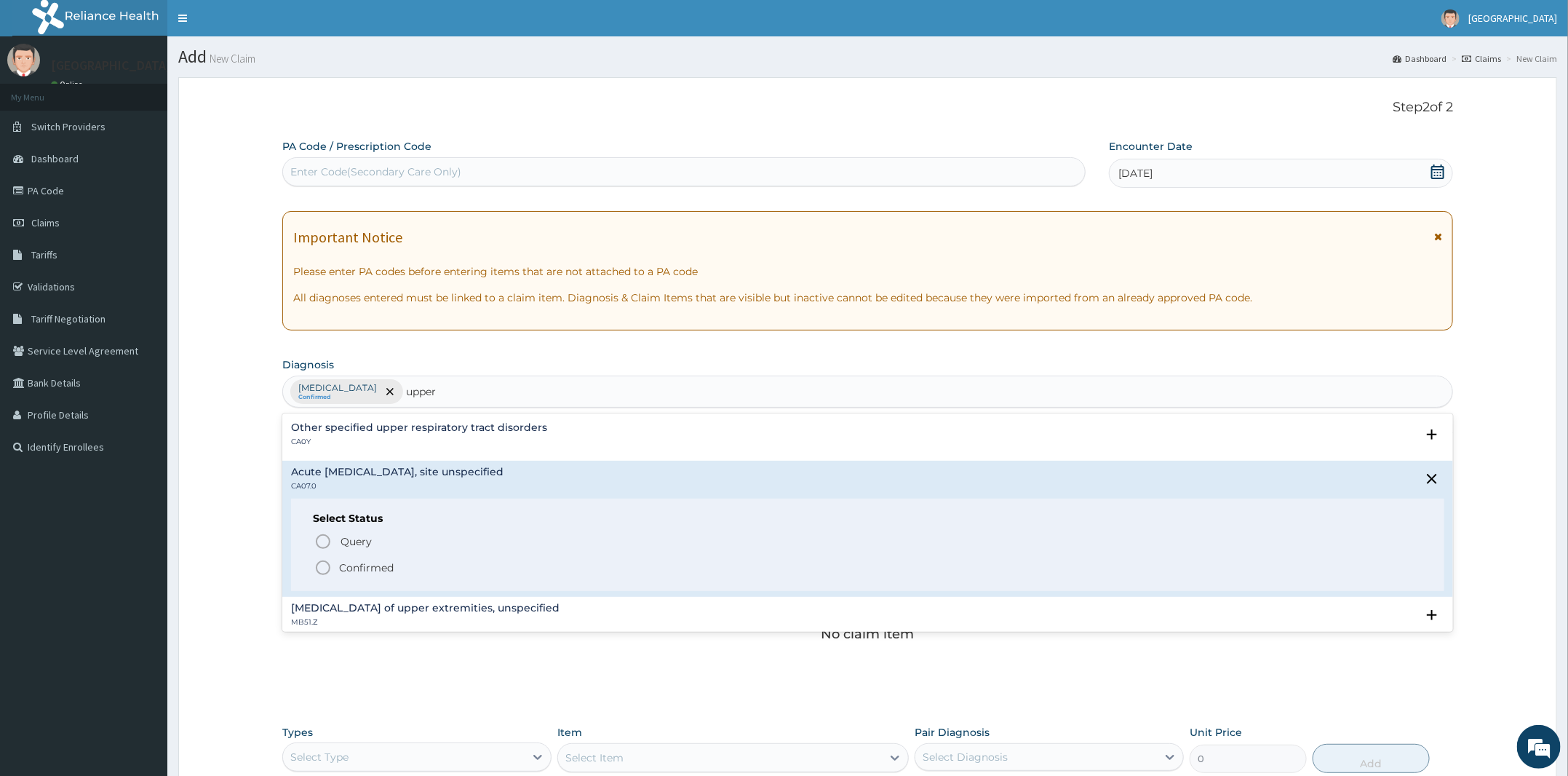
click at [350, 565] on p "Confirmed" at bounding box center [367, 568] width 54 height 15
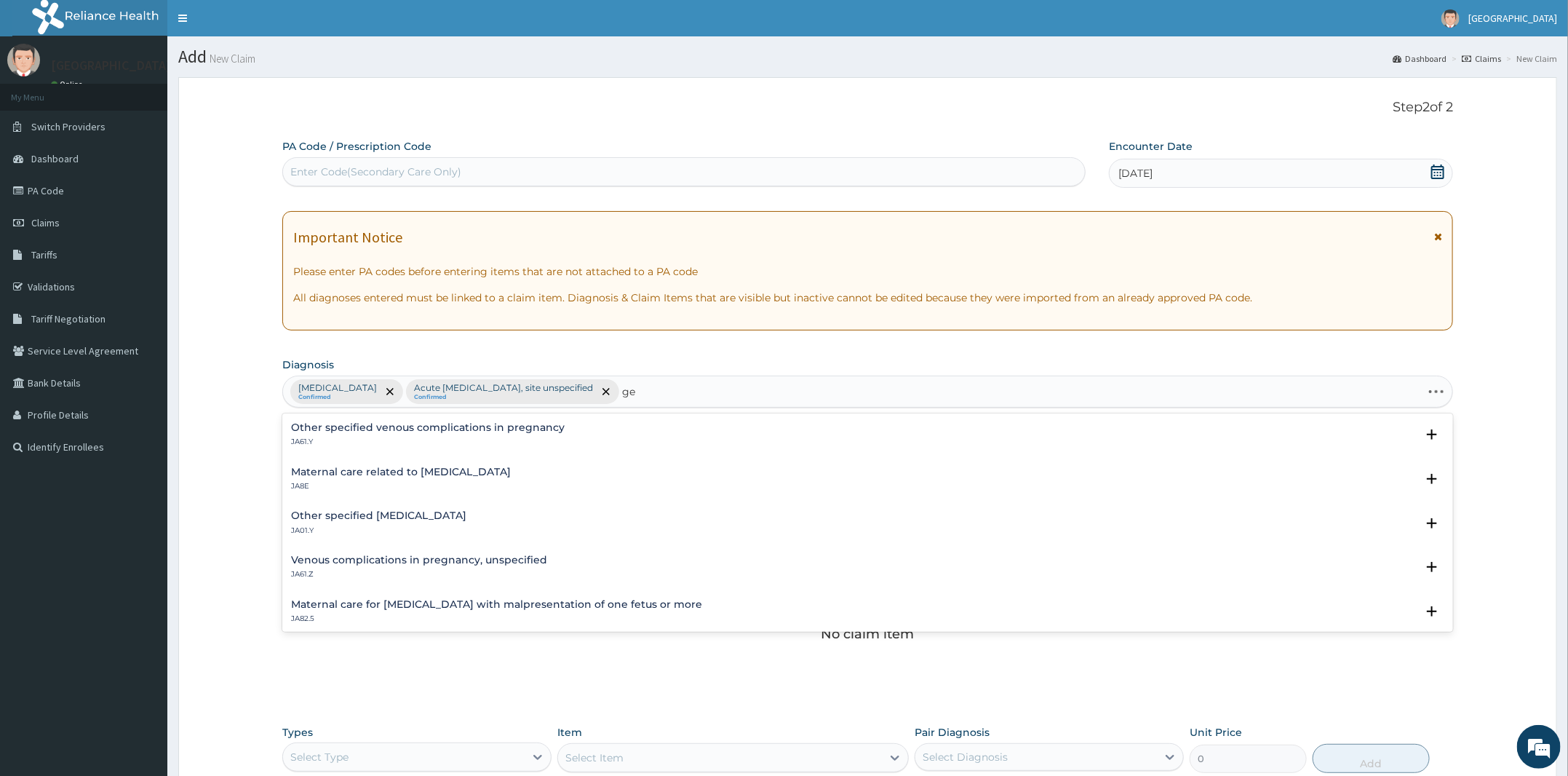
type input "g"
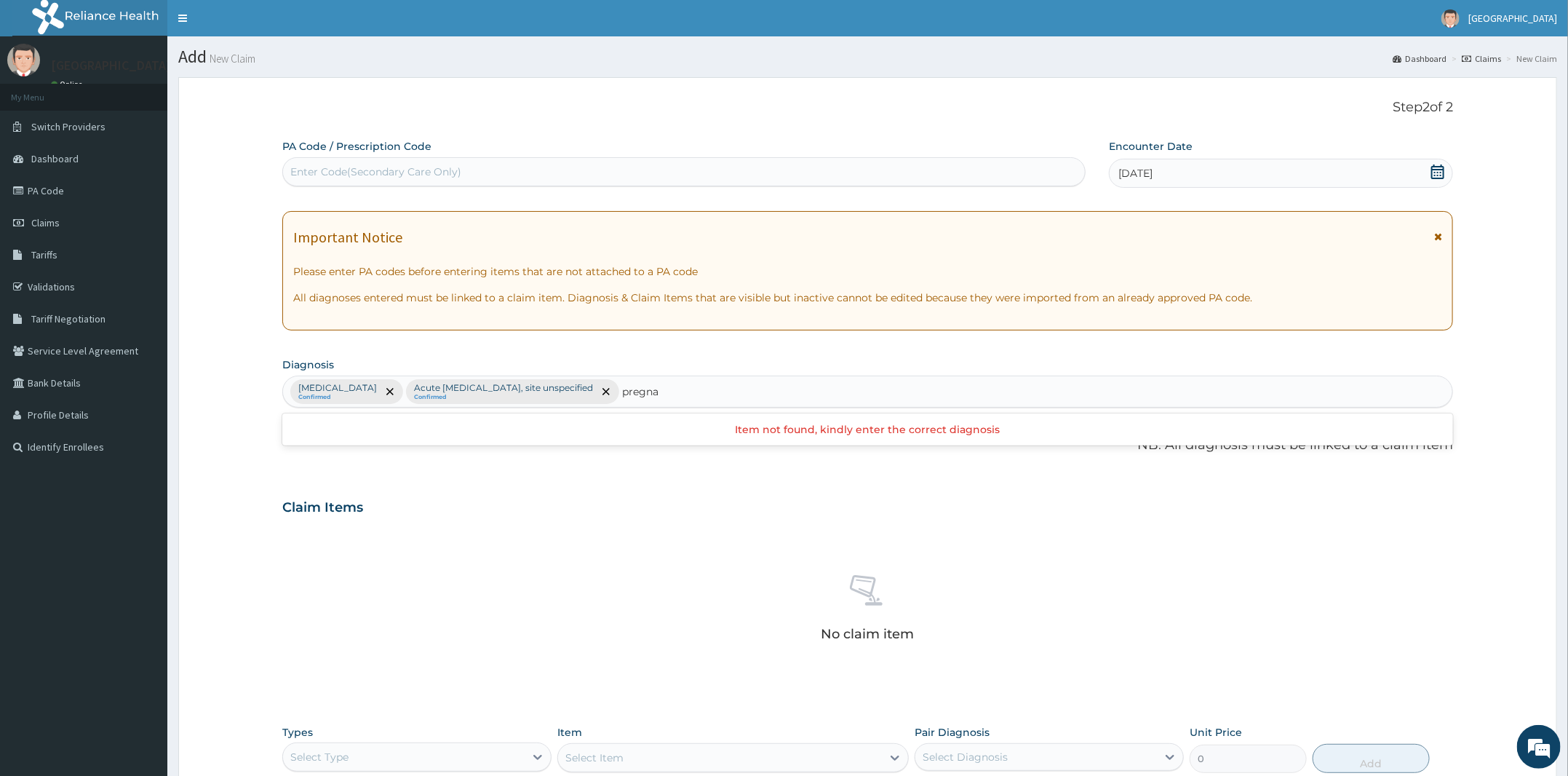
type input "pregnan"
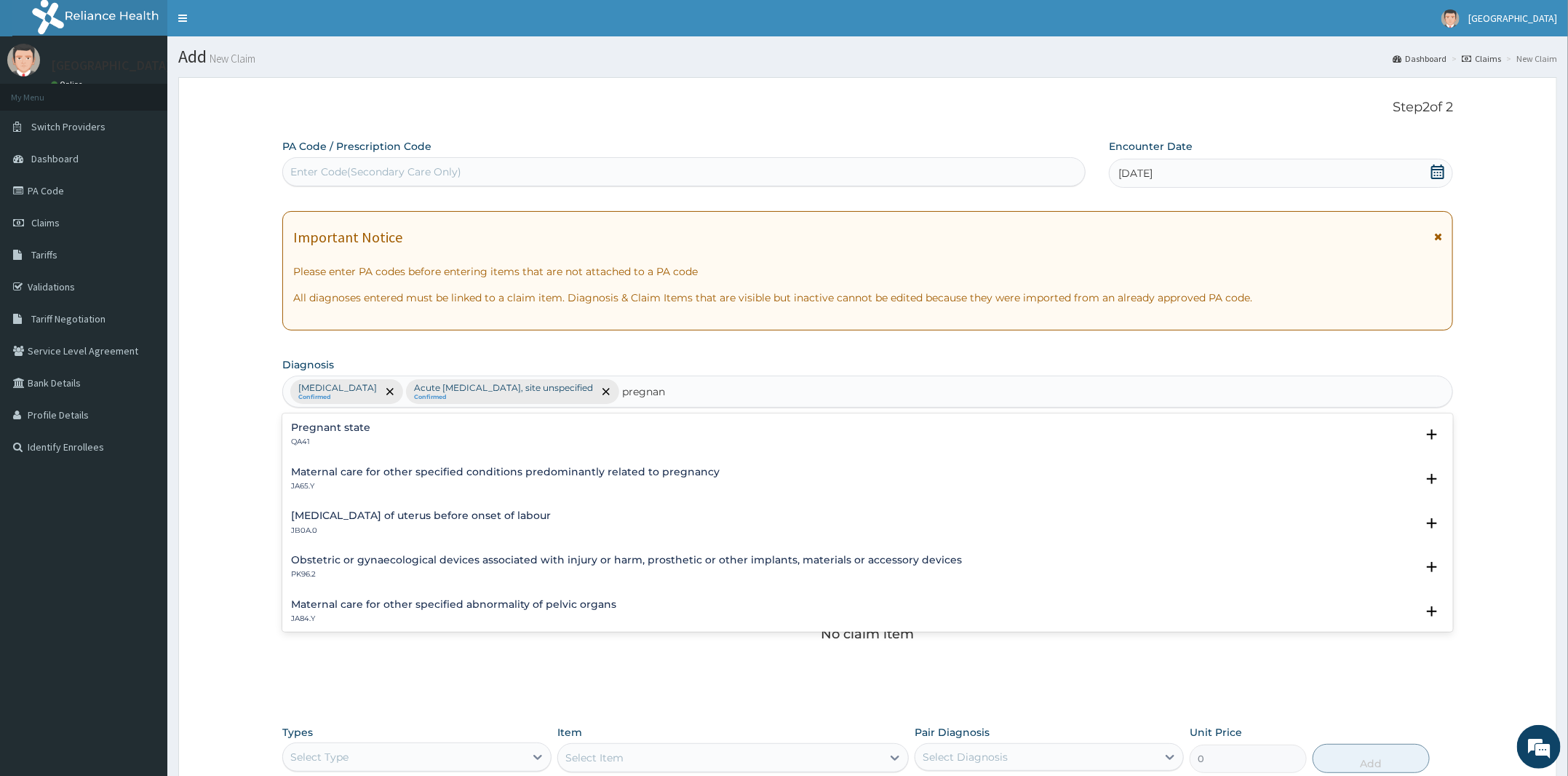
click at [425, 439] on div "Pregnant state QA41" at bounding box center [867, 434] width 1153 height 25
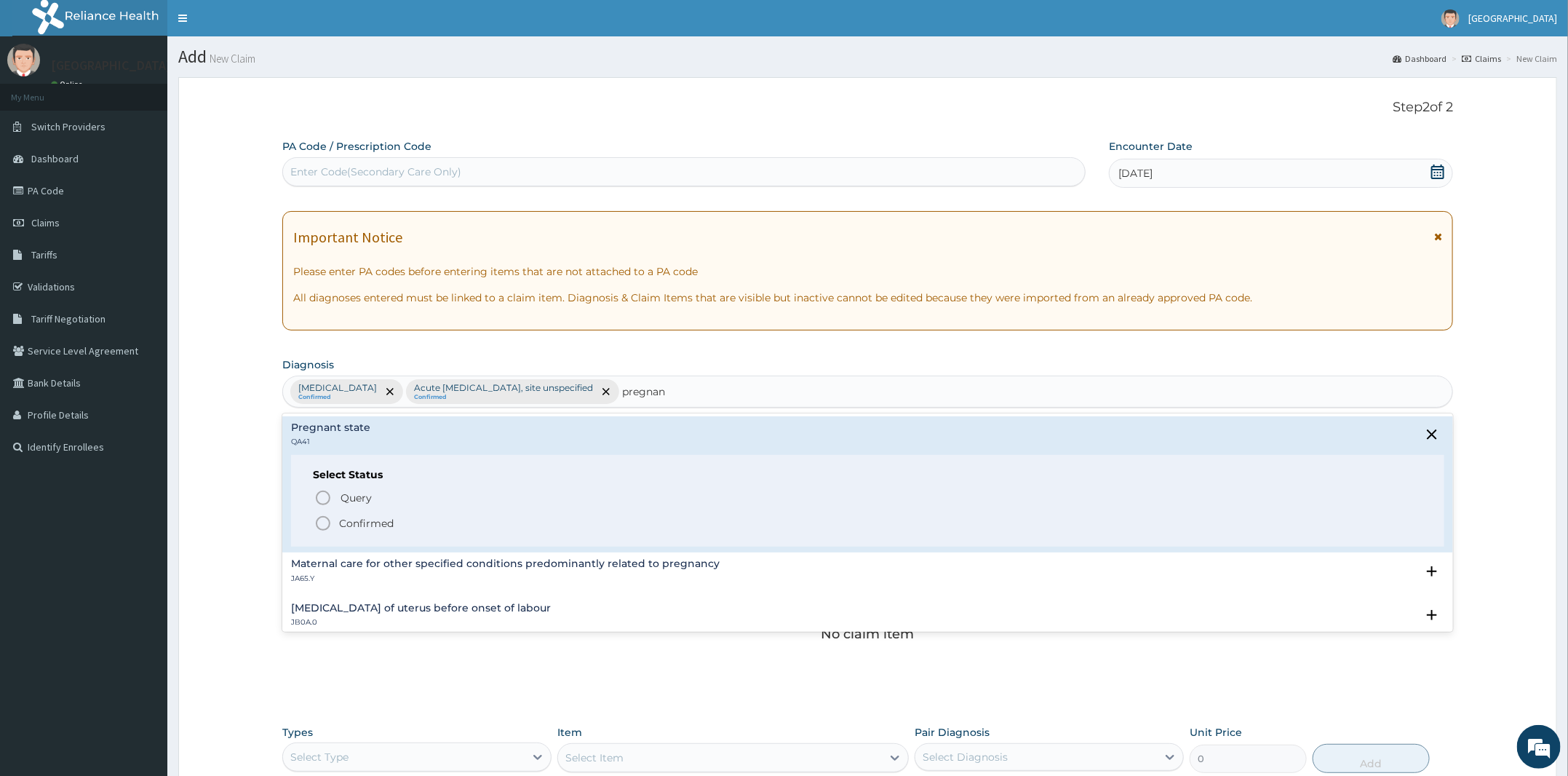
click at [378, 527] on p "Confirmed" at bounding box center [367, 524] width 54 height 15
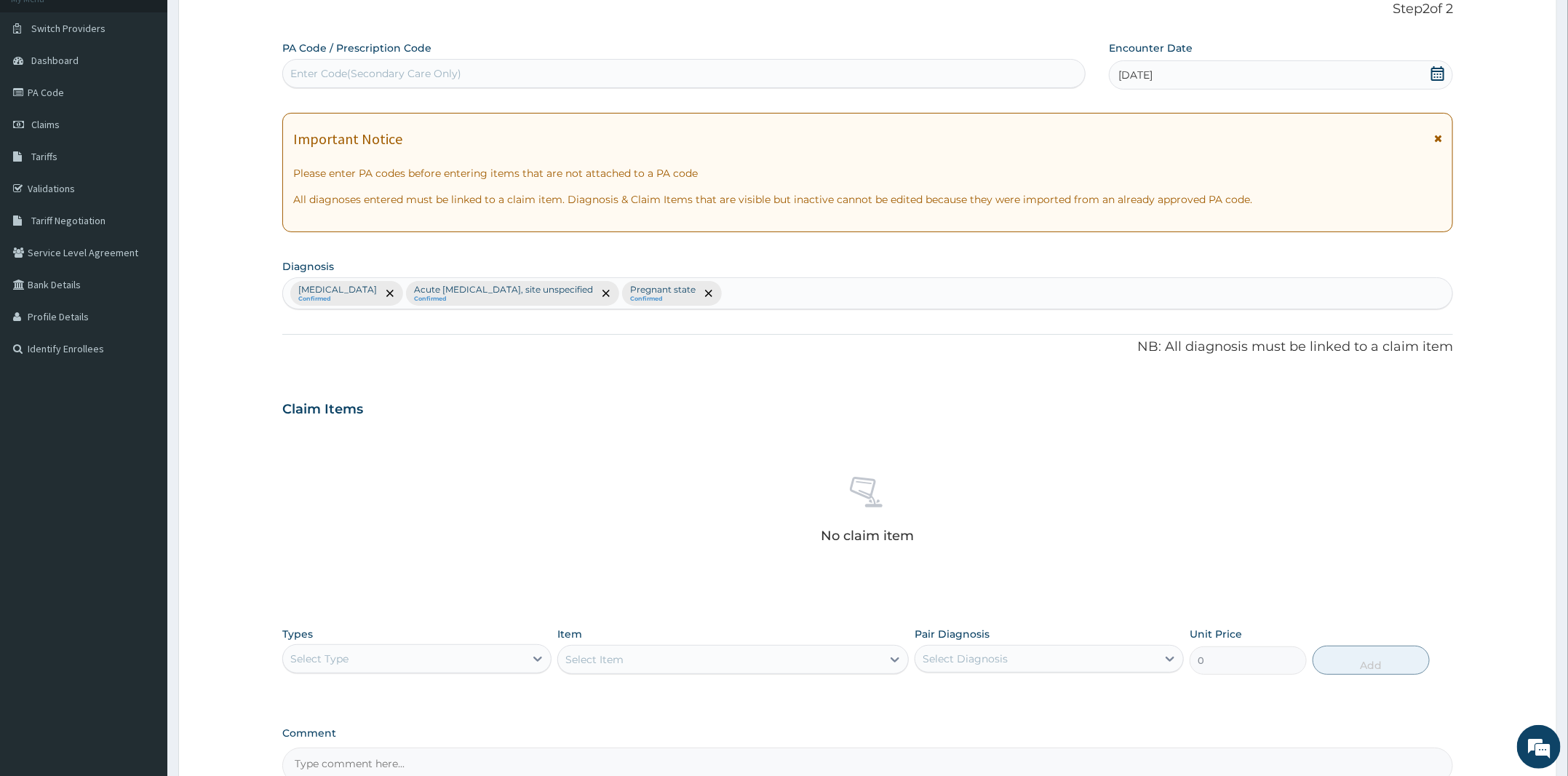
scroll to position [259, 0]
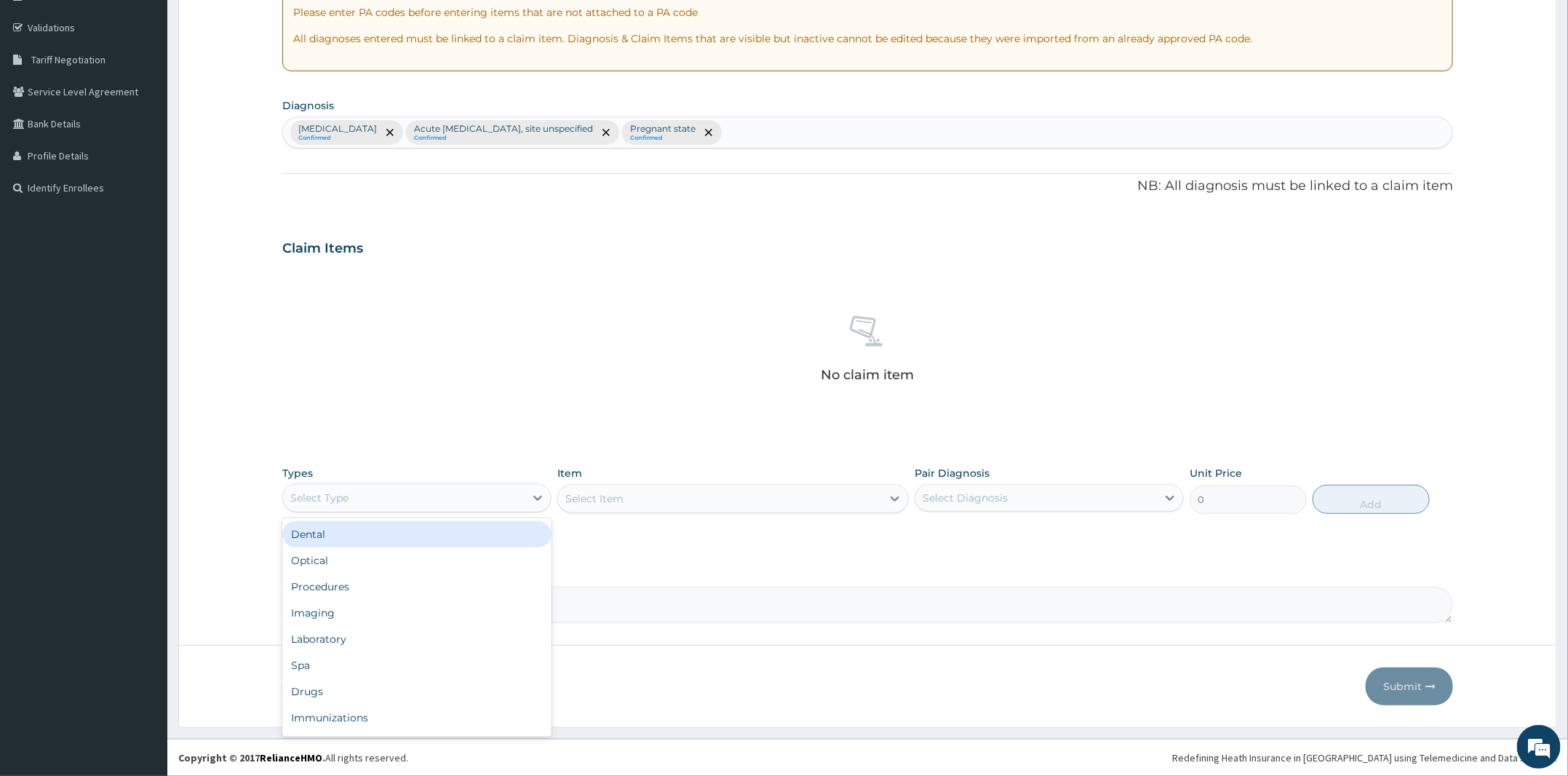
click at [468, 501] on div "Select Type" at bounding box center [404, 497] width 242 height 23
click at [384, 542] on div "Procedures" at bounding box center [416, 538] width 269 height 26
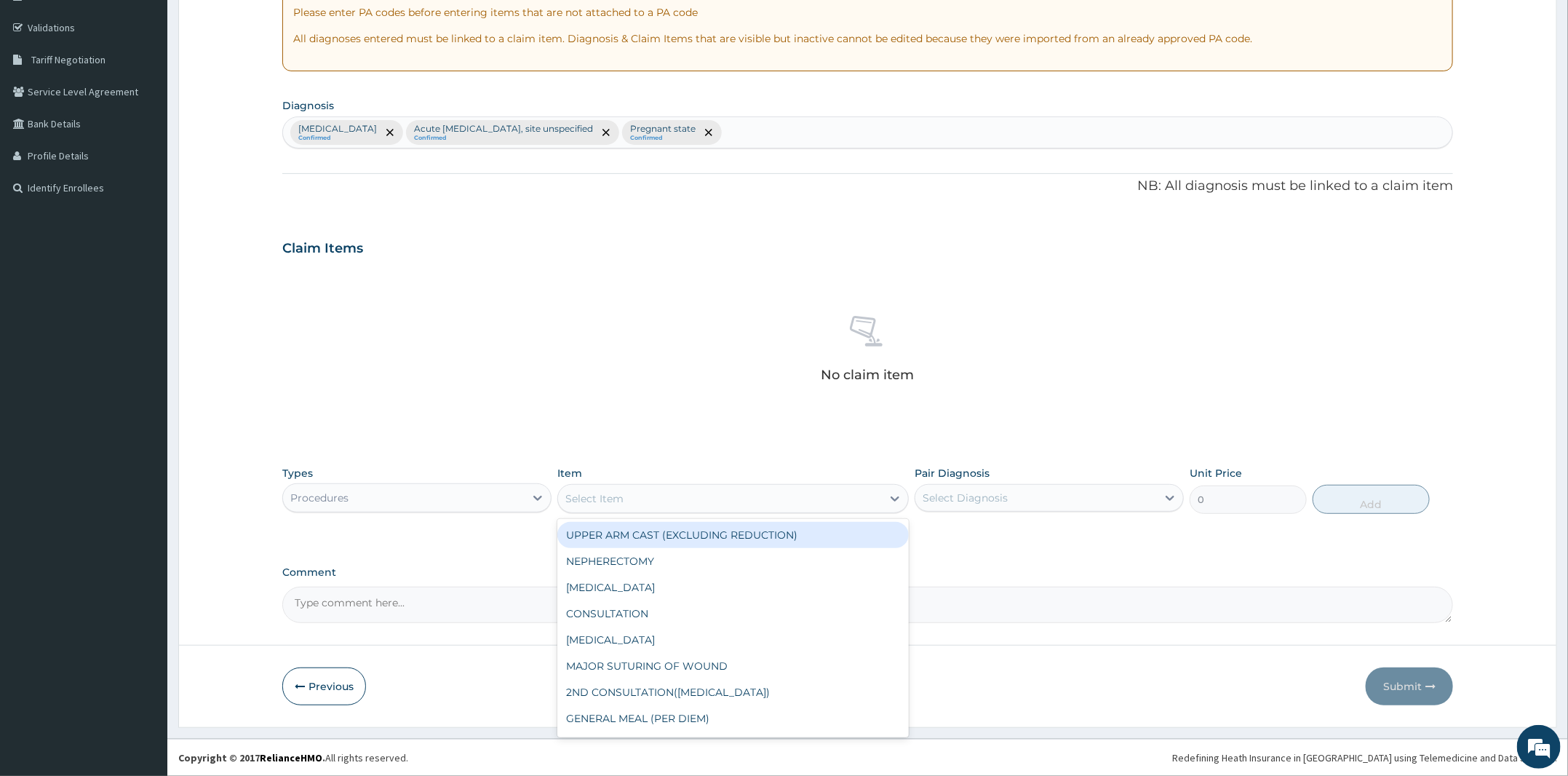
click at [618, 504] on div "Select Item" at bounding box center [595, 499] width 58 height 15
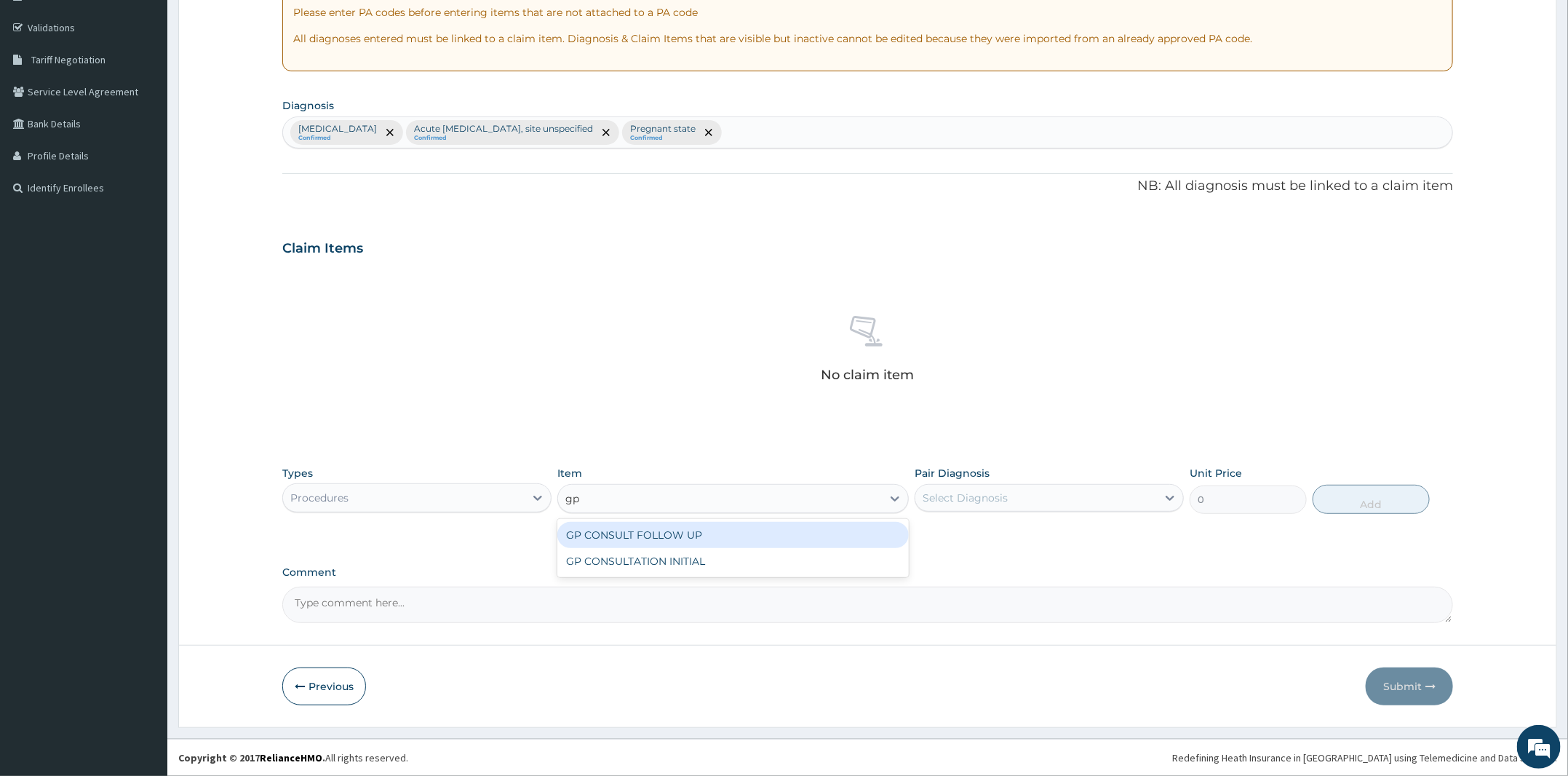
type input "gp"
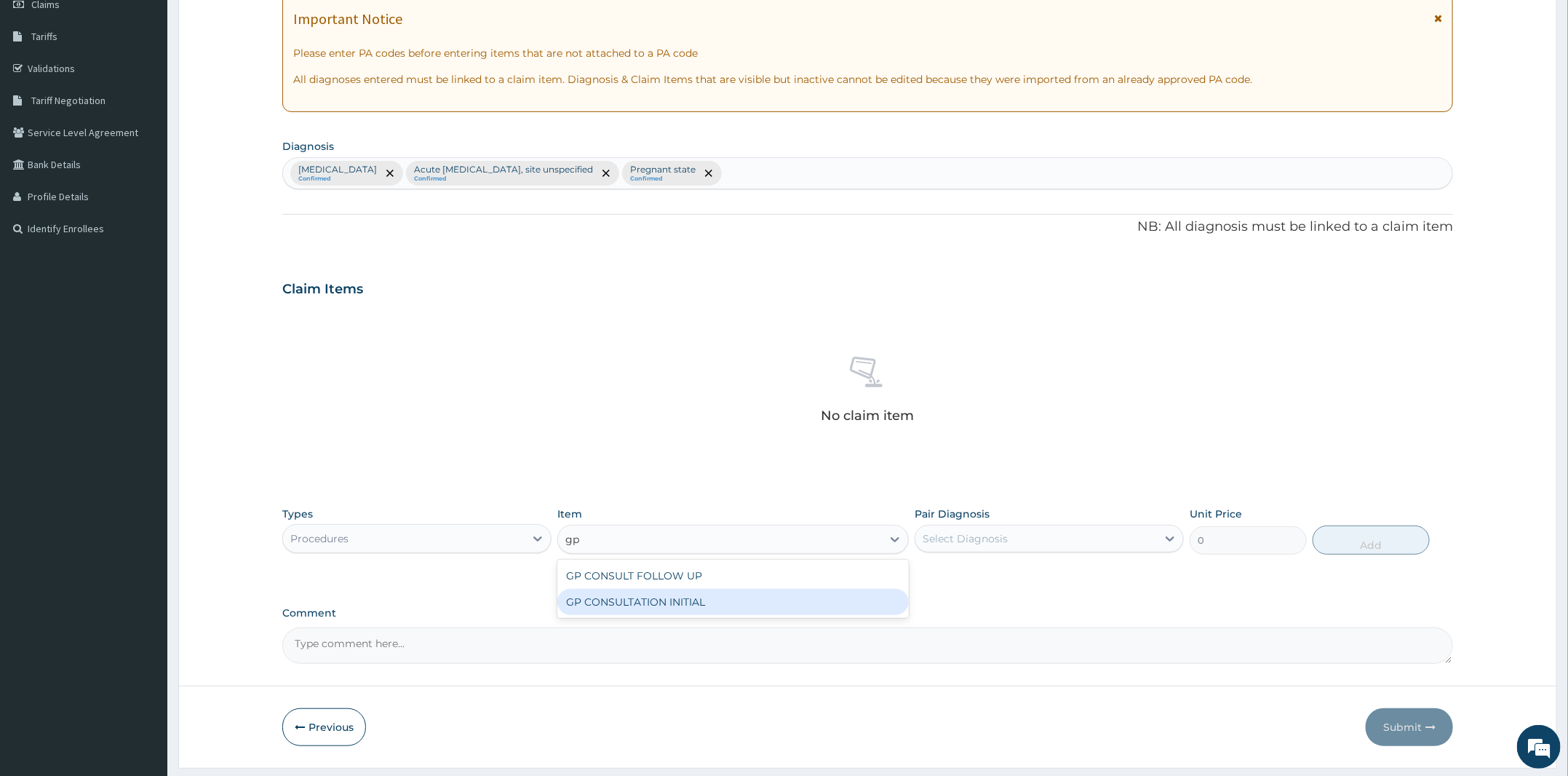
scroll to position [259, 0]
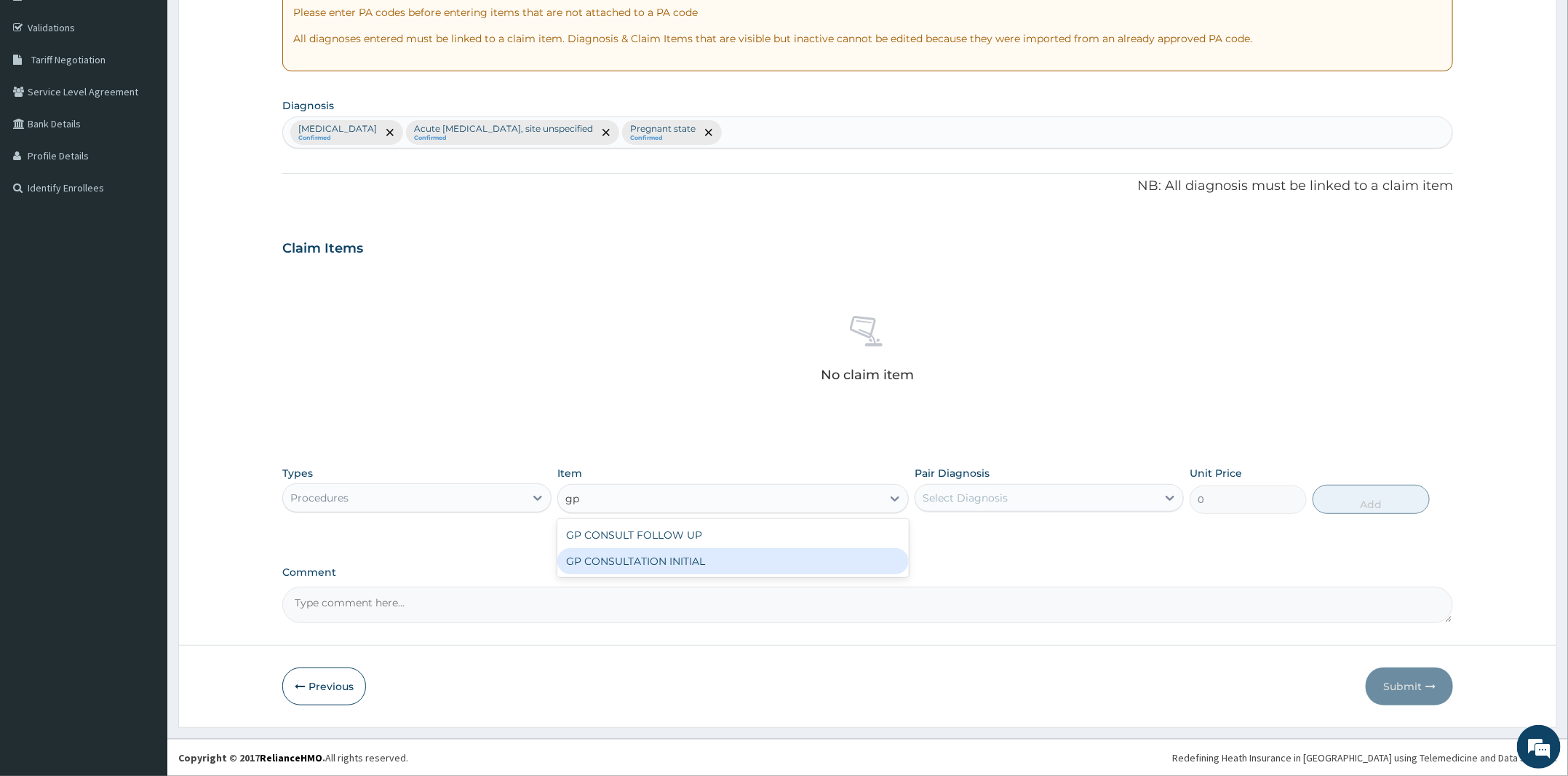
click at [756, 560] on div "GP CONSULTATION INITIAL" at bounding box center [732, 561] width 352 height 26
type input "2000"
drag, startPoint x: 1095, startPoint y: 510, endPoint x: 1083, endPoint y: 511, distance: 12.0
click at [1095, 510] on div "Select Diagnosis" at bounding box center [1048, 497] width 269 height 27
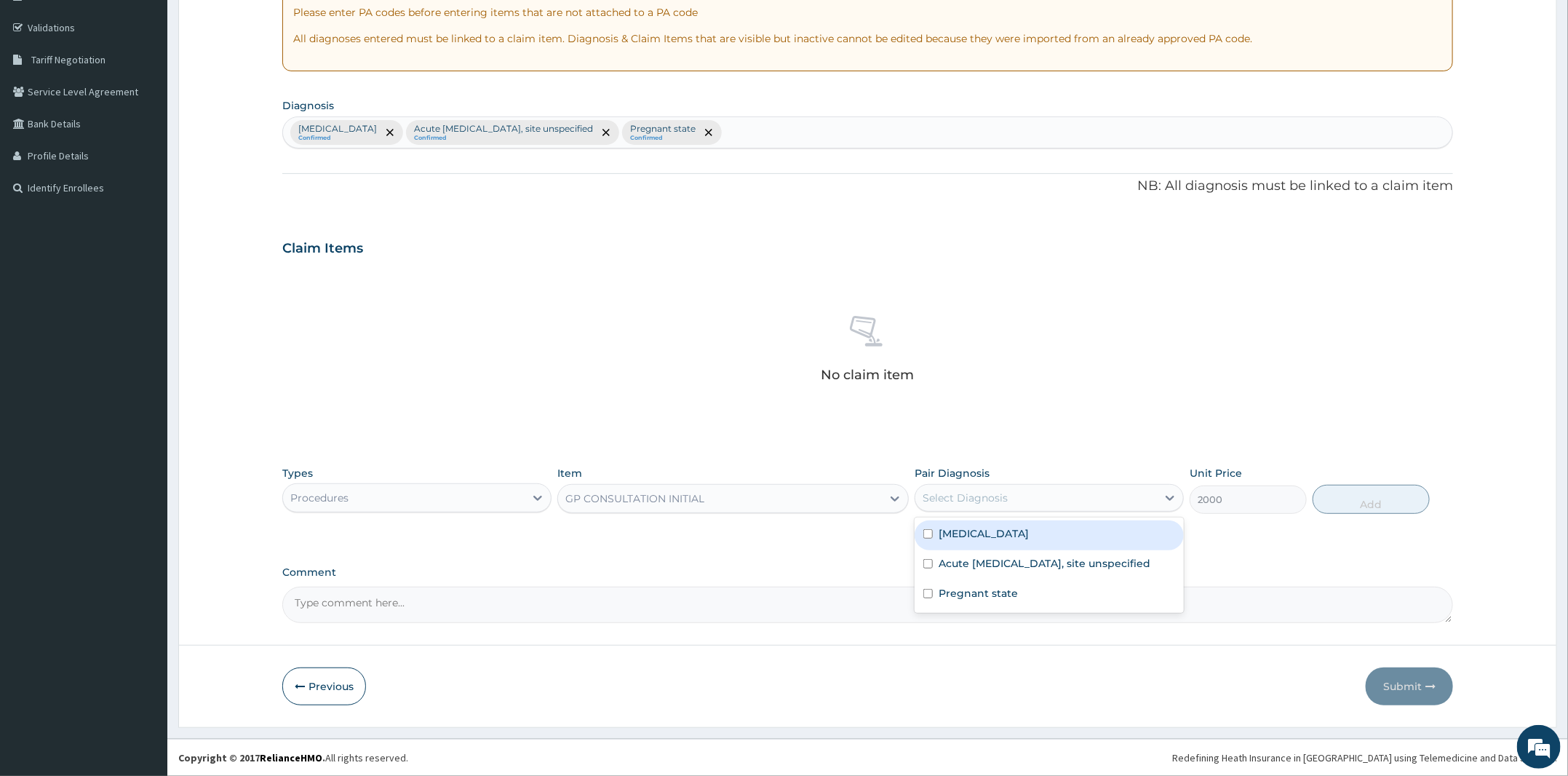
click at [1038, 546] on div "Malaria, unspecified" at bounding box center [1048, 536] width 269 height 30
checkbox input "true"
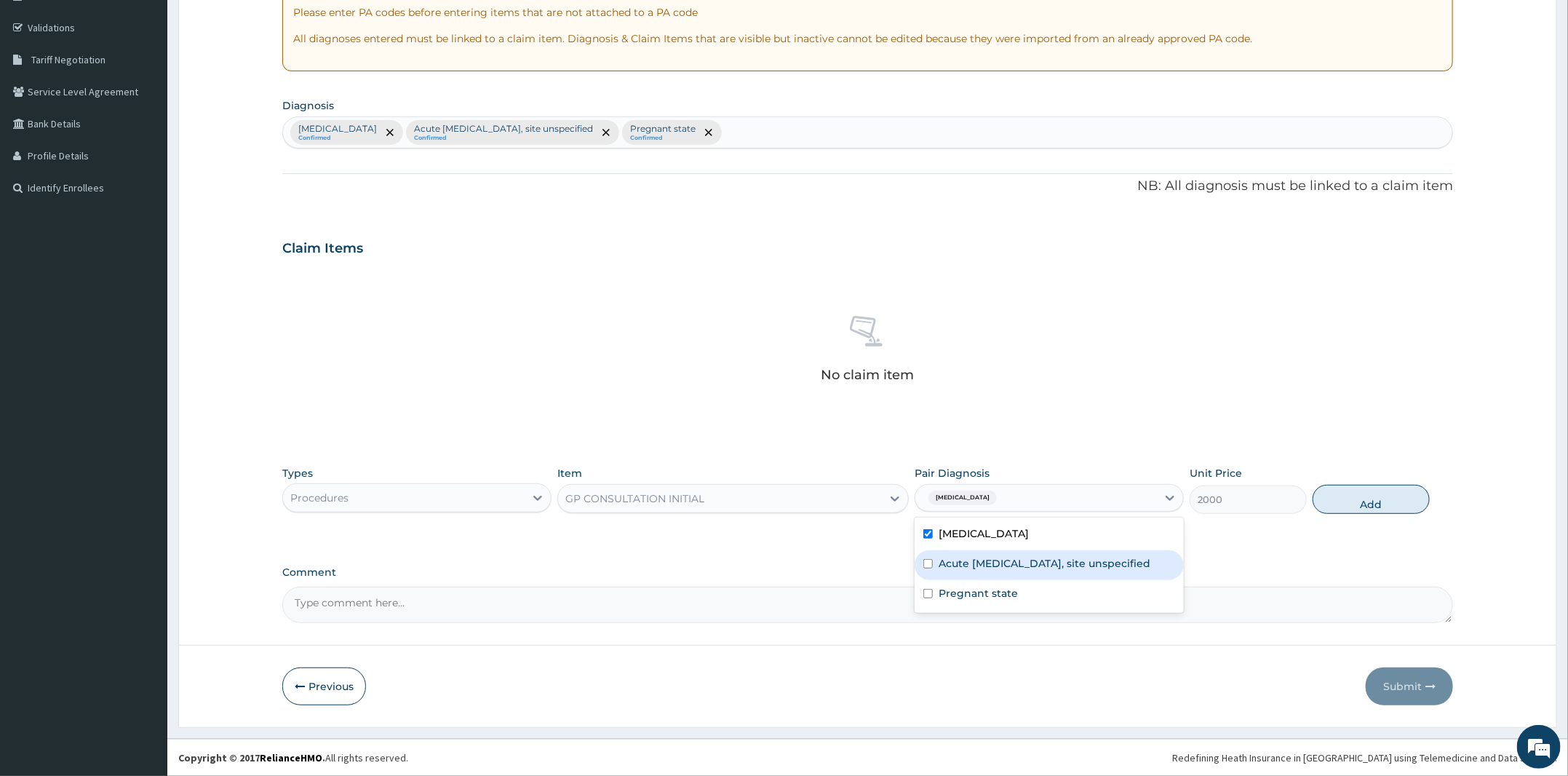
click at [1024, 571] on label "Acute upper respiratory infection, site unspecified" at bounding box center [1045, 564] width 213 height 15
checkbox input "true"
drag, startPoint x: 1027, startPoint y: 606, endPoint x: 1193, endPoint y: 555, distance: 173.7
click at [1033, 606] on div "Pregnant state" at bounding box center [1048, 595] width 269 height 30
checkbox input "true"
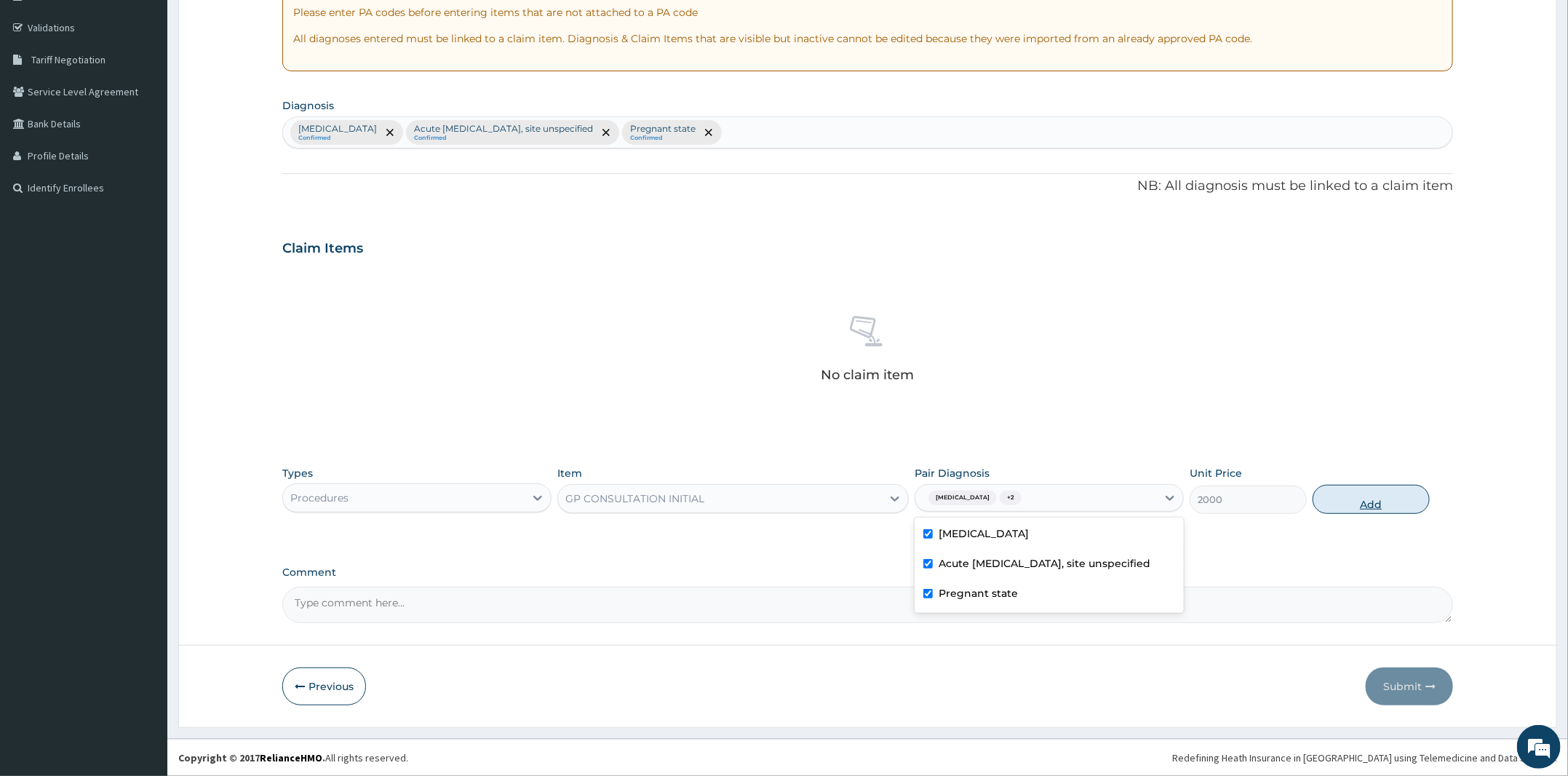
click at [1371, 502] on button "Add" at bounding box center [1371, 499] width 117 height 29
type input "0"
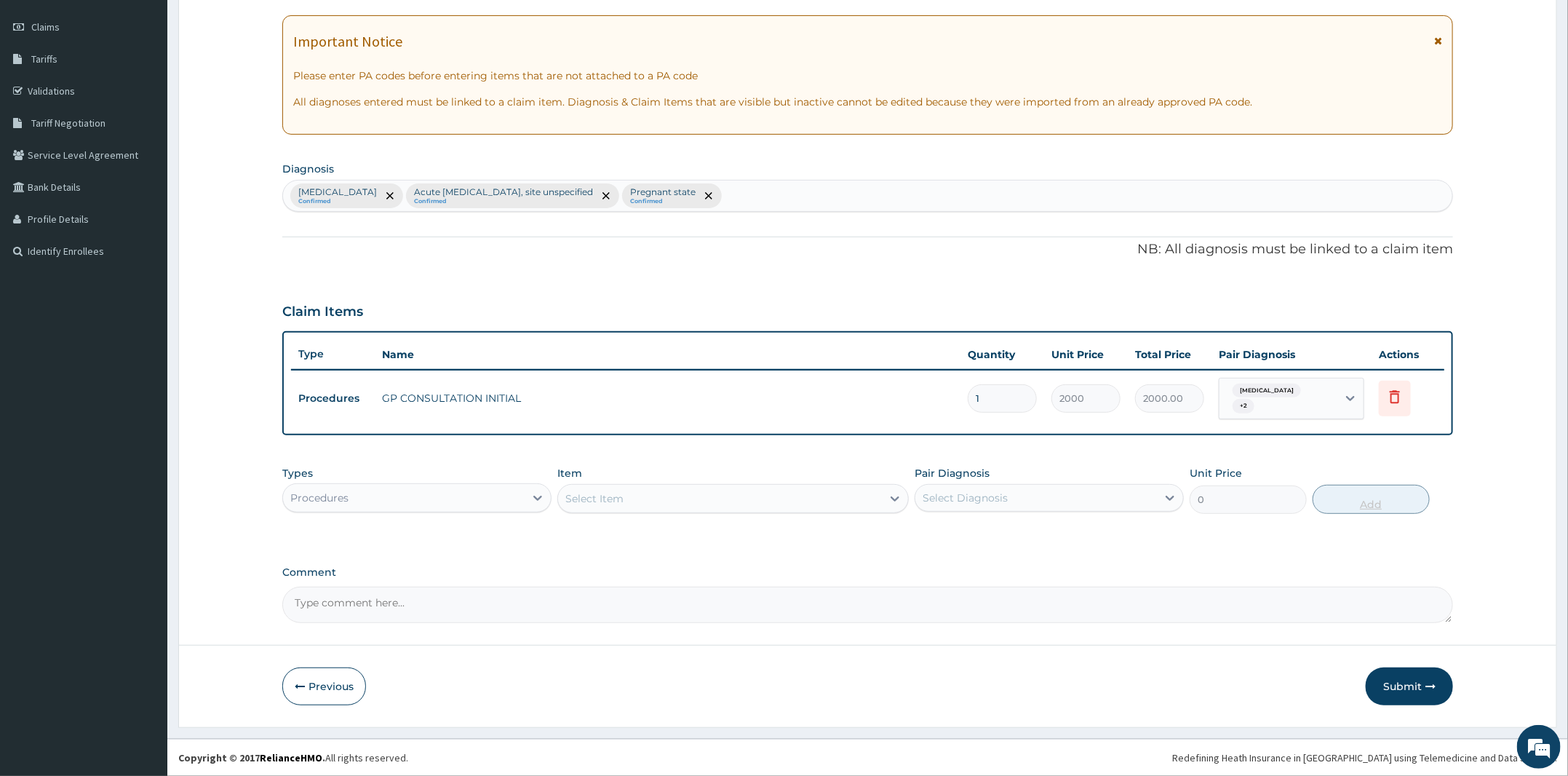
scroll to position [194, 0]
click at [377, 479] on div "Types Procedures" at bounding box center [416, 491] width 269 height 48
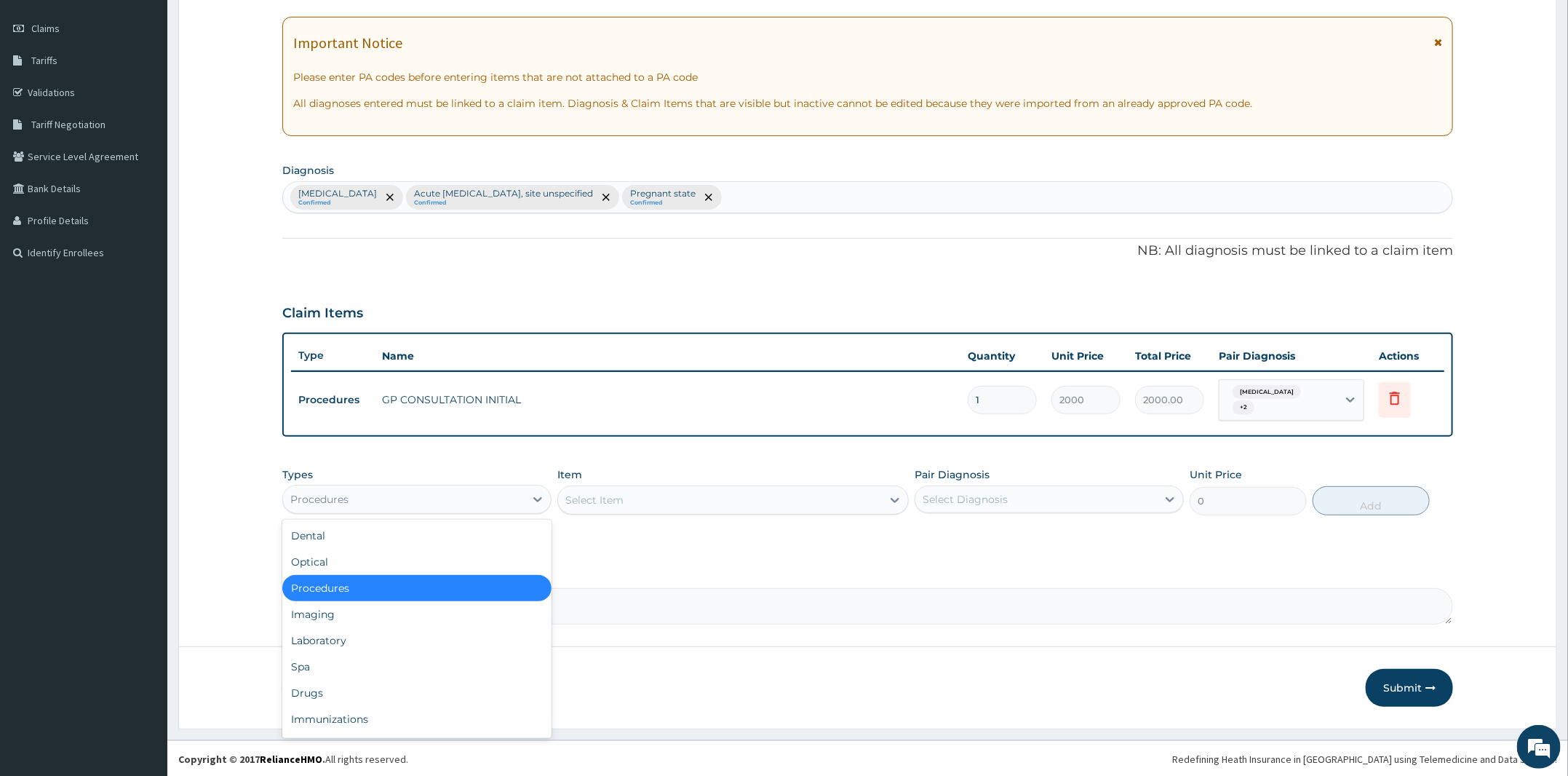
click at [378, 505] on div "Procedures" at bounding box center [404, 499] width 242 height 23
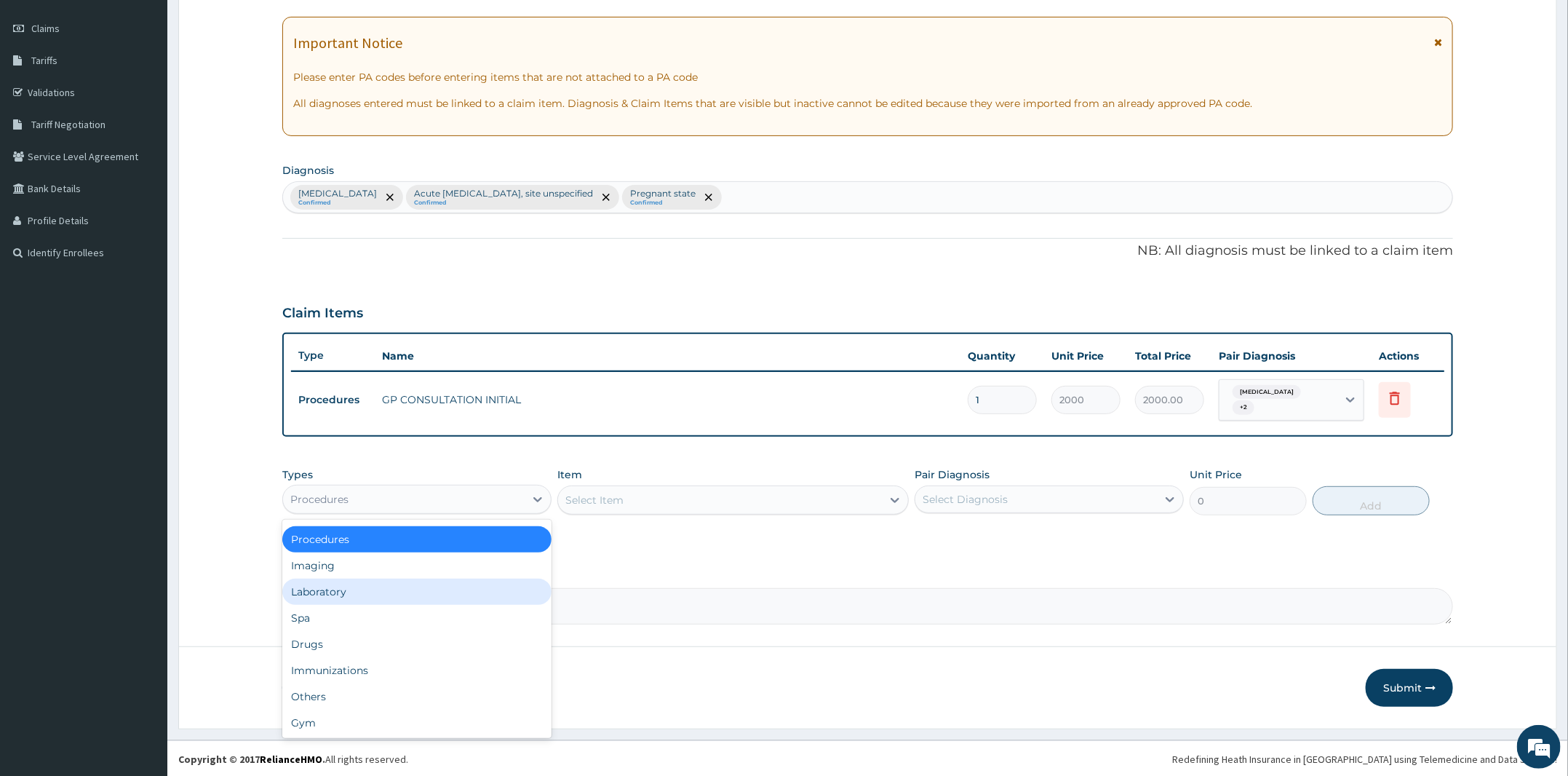
click at [401, 587] on div "Laboratory" at bounding box center [416, 592] width 269 height 26
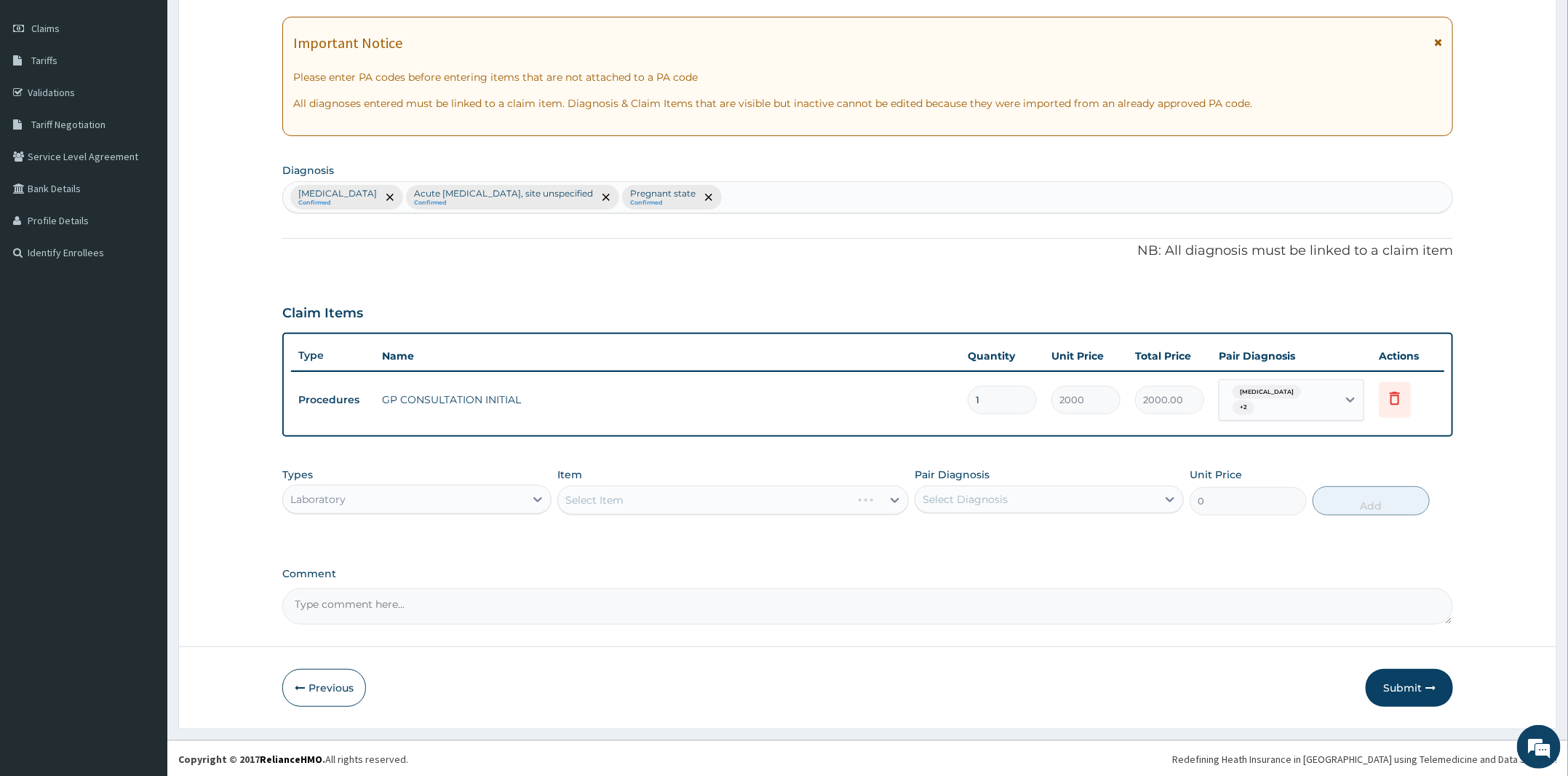
click at [718, 495] on div "Select Item" at bounding box center [732, 500] width 352 height 29
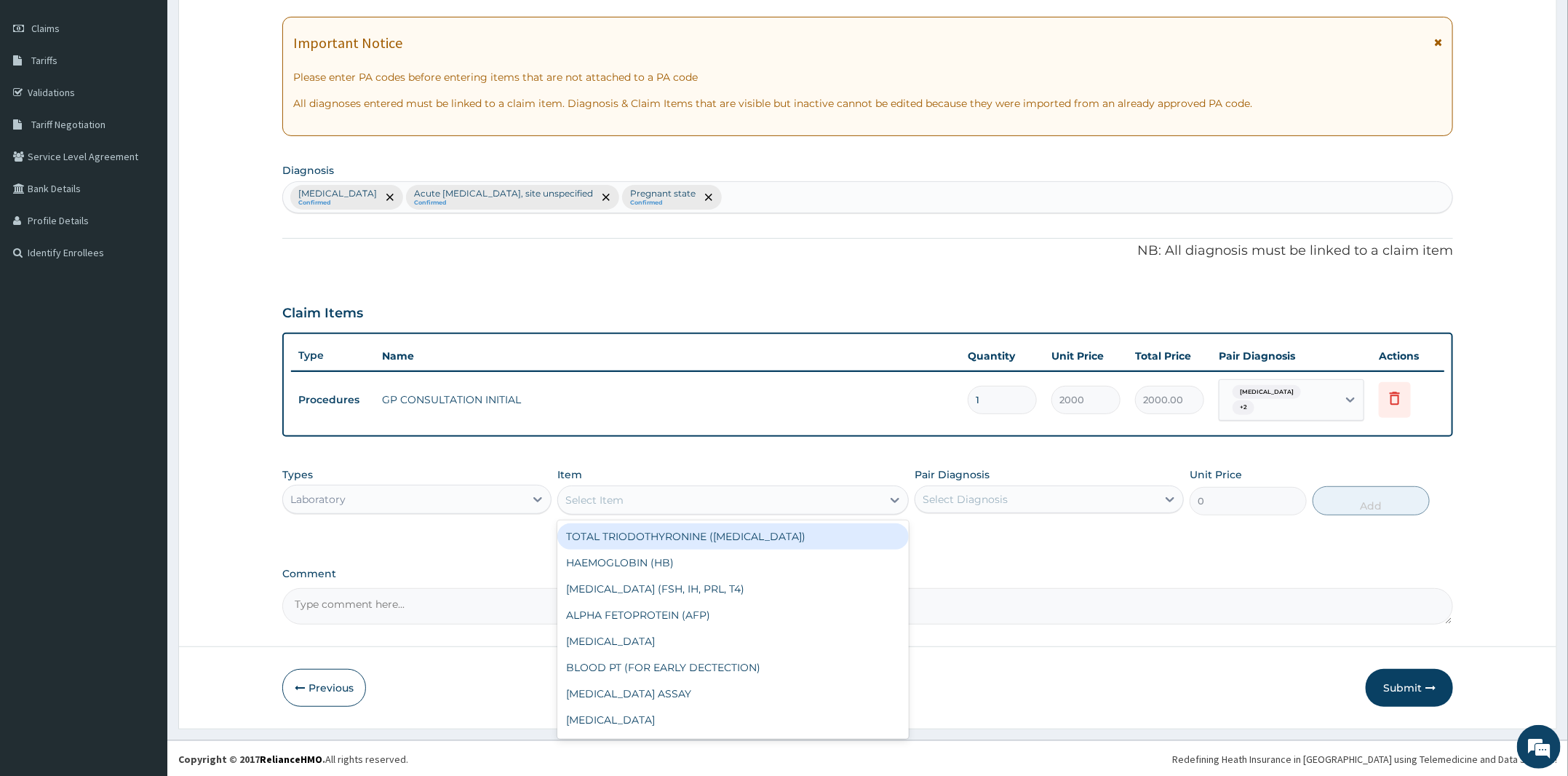
click at [718, 495] on div "Select Item" at bounding box center [719, 500] width 324 height 23
type input "mp"
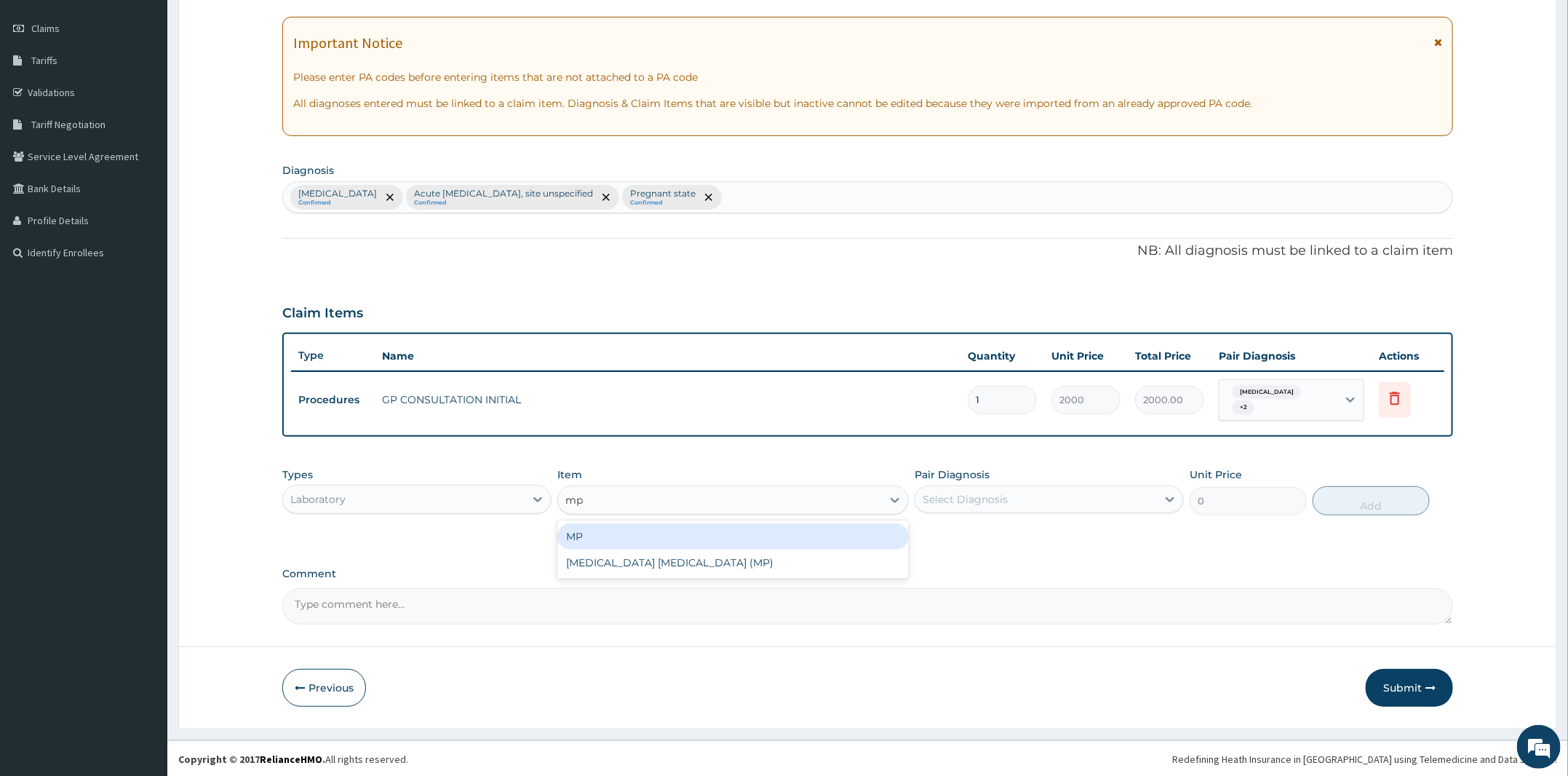
drag, startPoint x: 776, startPoint y: 538, endPoint x: 788, endPoint y: 540, distance: 12.2
click at [781, 539] on div "MP" at bounding box center [732, 537] width 352 height 26
type input "1000"
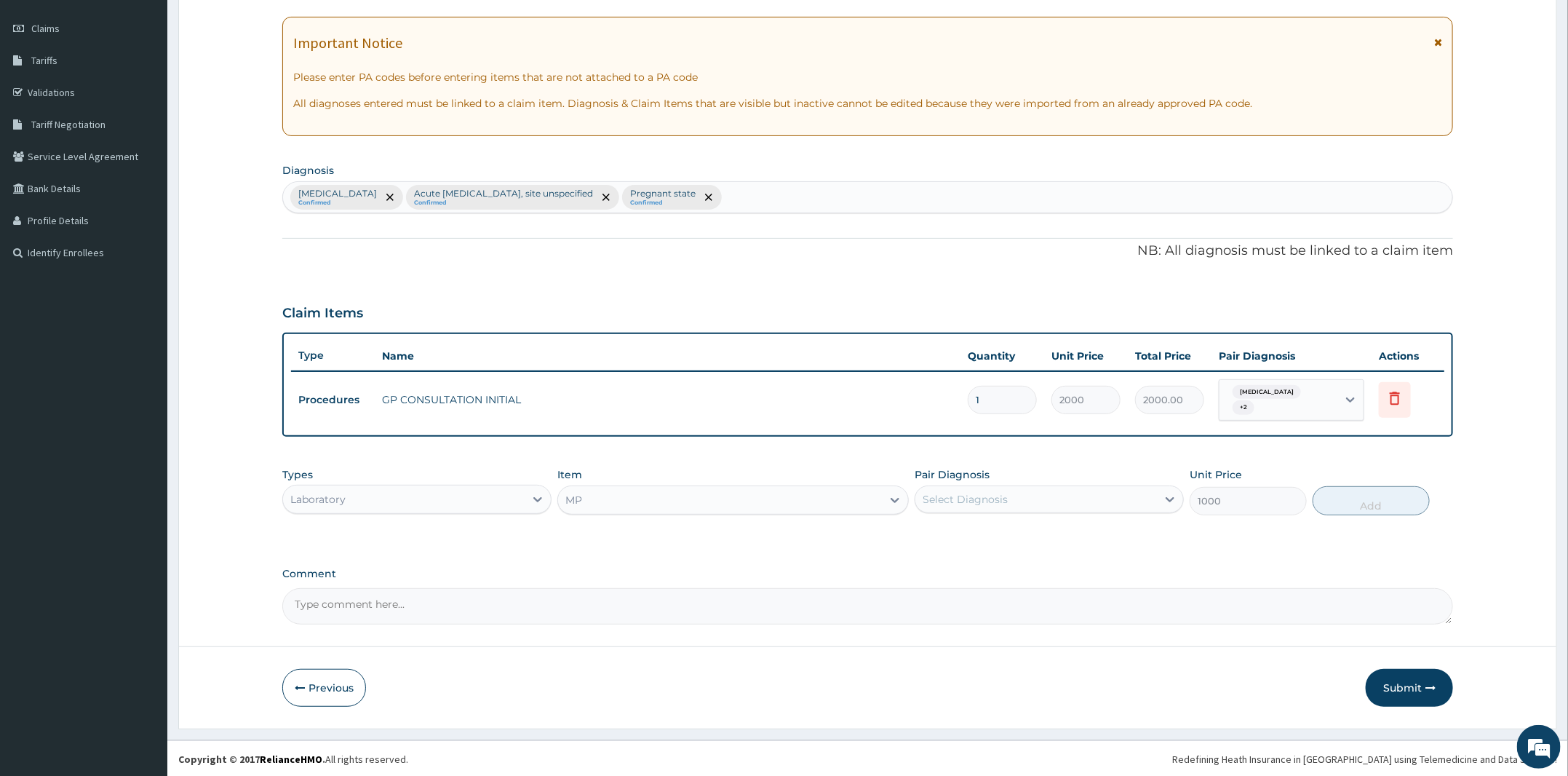
click at [1096, 500] on div "Select Diagnosis" at bounding box center [1036, 499] width 242 height 23
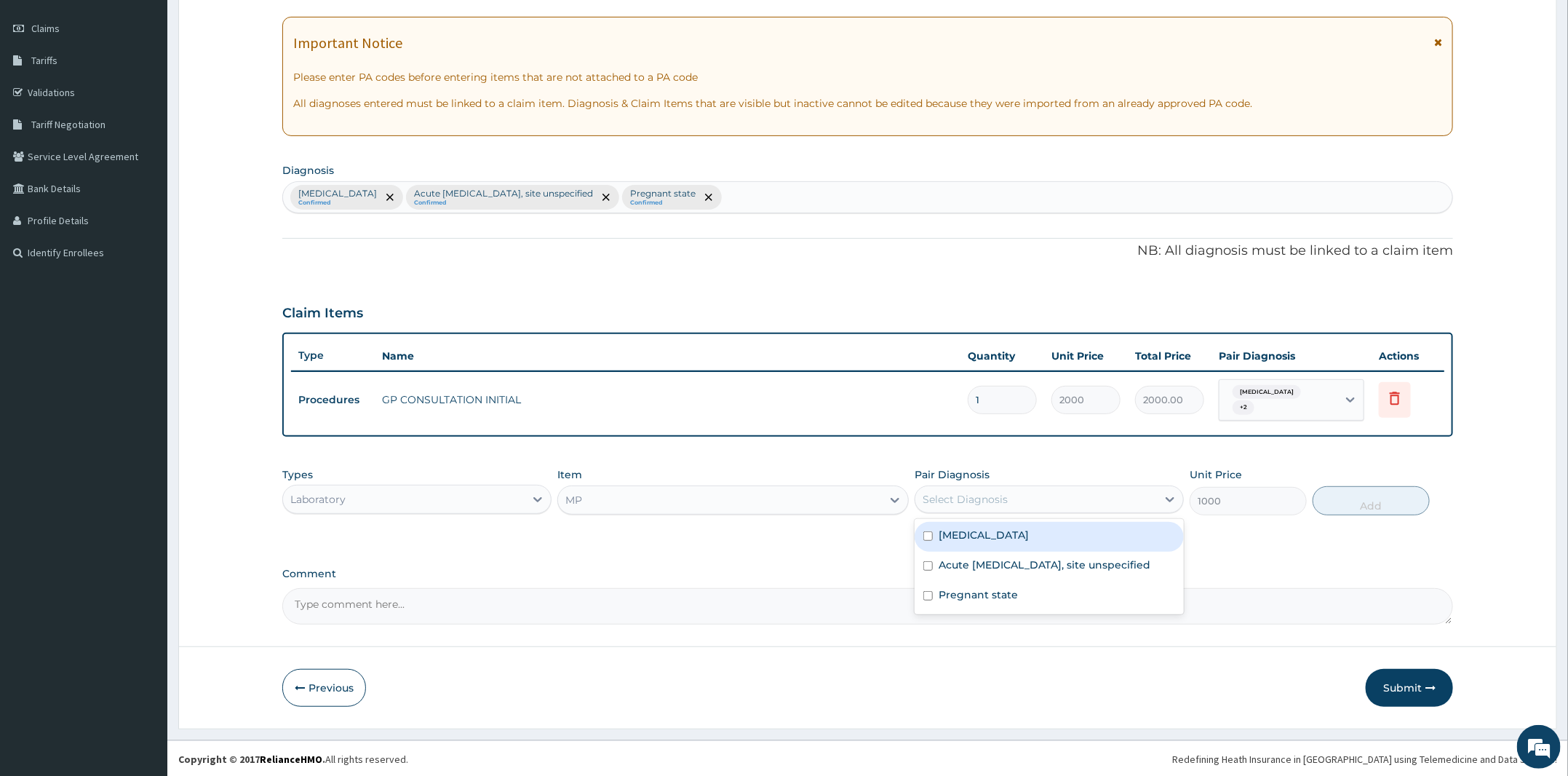
click at [1070, 538] on div "Malaria, unspecified" at bounding box center [1048, 537] width 269 height 30
checkbox input "true"
click at [1350, 495] on button "Add" at bounding box center [1371, 500] width 117 height 29
type input "0"
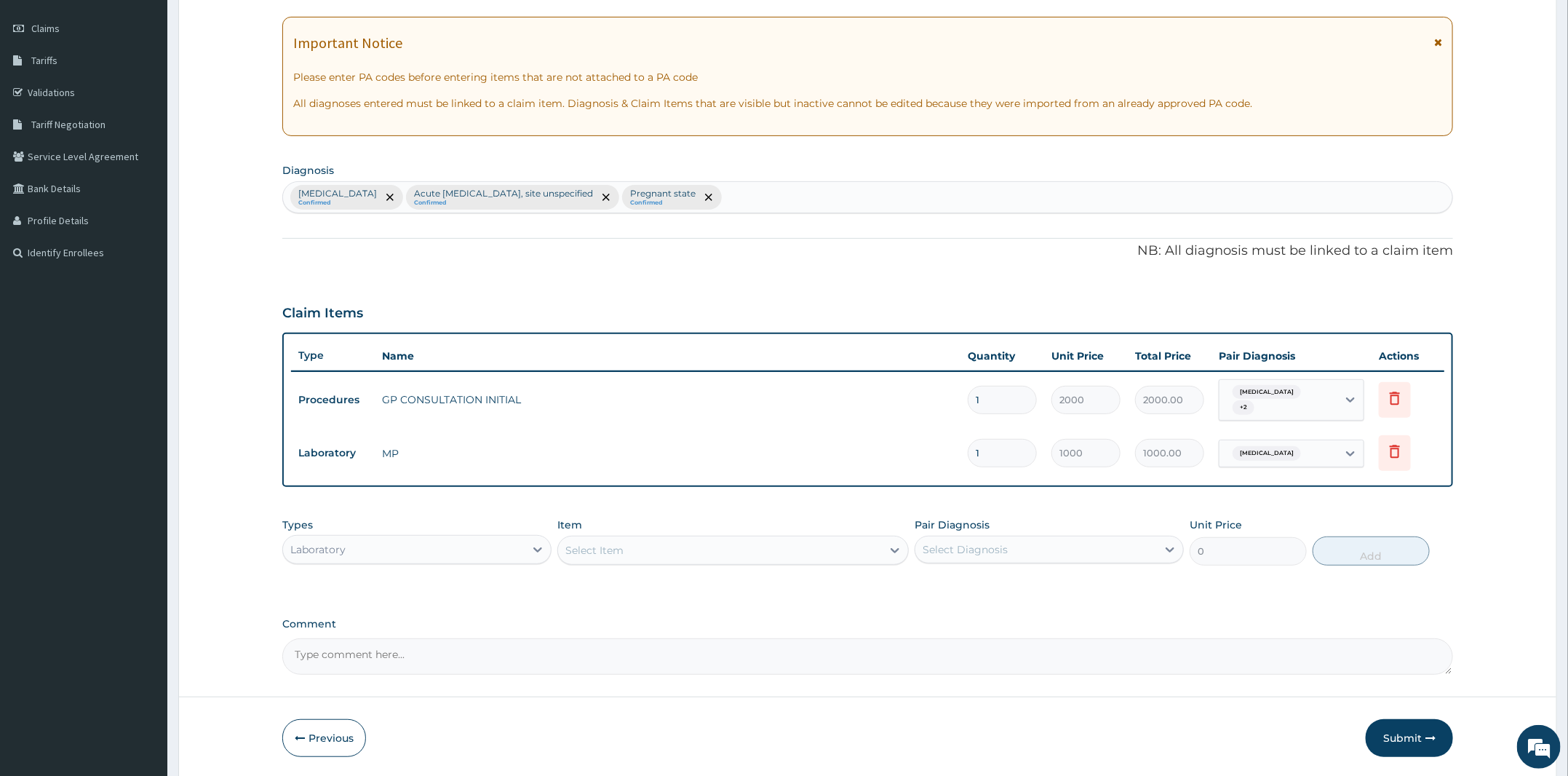
click at [732, 539] on div "Select Item" at bounding box center [719, 550] width 324 height 23
type input "fbc"
click at [698, 589] on div "FBC" at bounding box center [732, 586] width 352 height 26
type input "2000"
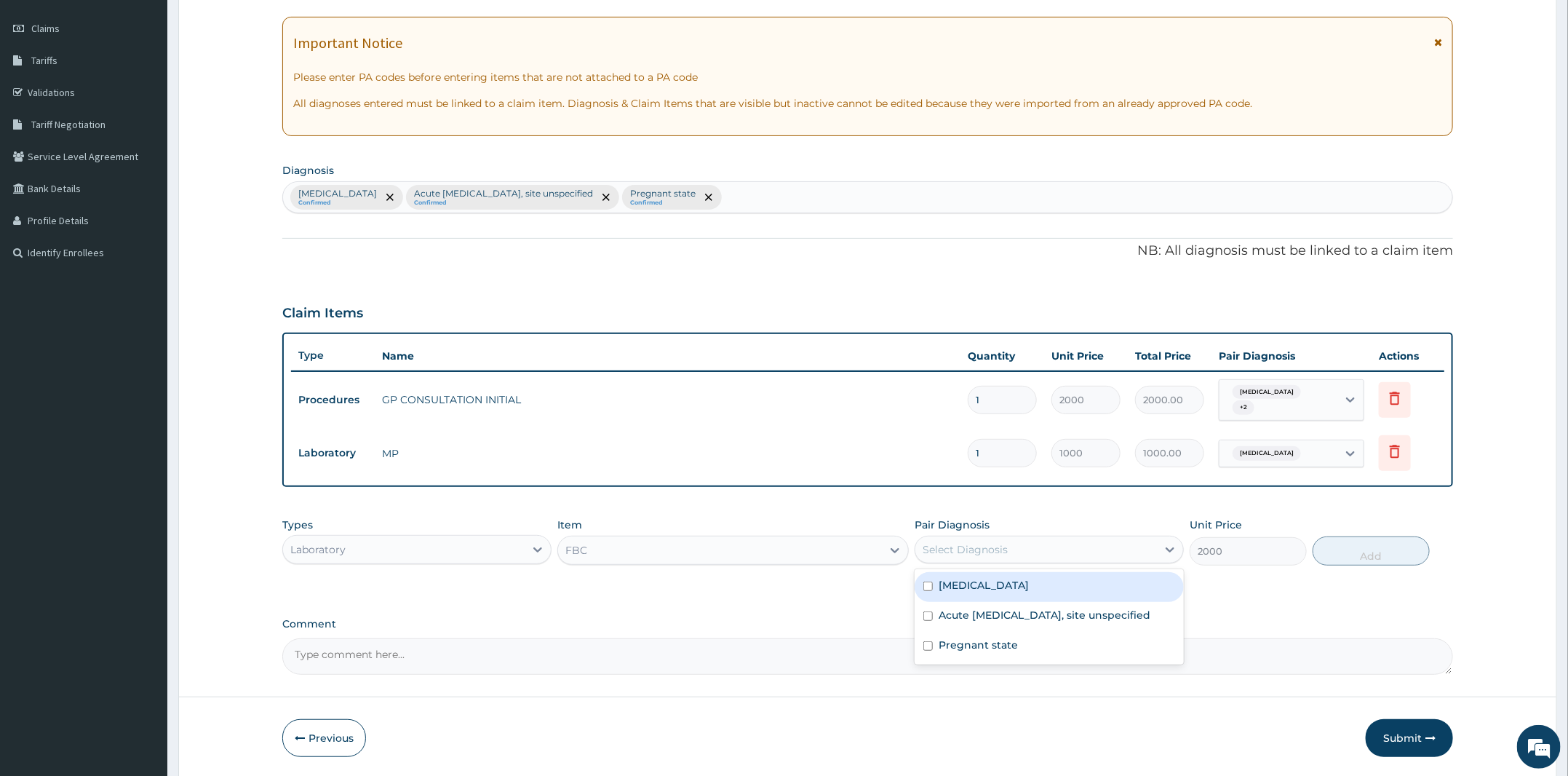
click at [1136, 560] on div "Select Diagnosis" at bounding box center [1048, 549] width 269 height 27
click at [1084, 613] on label "Acute upper respiratory infection, site unspecified" at bounding box center [1045, 616] width 213 height 15
checkbox input "true"
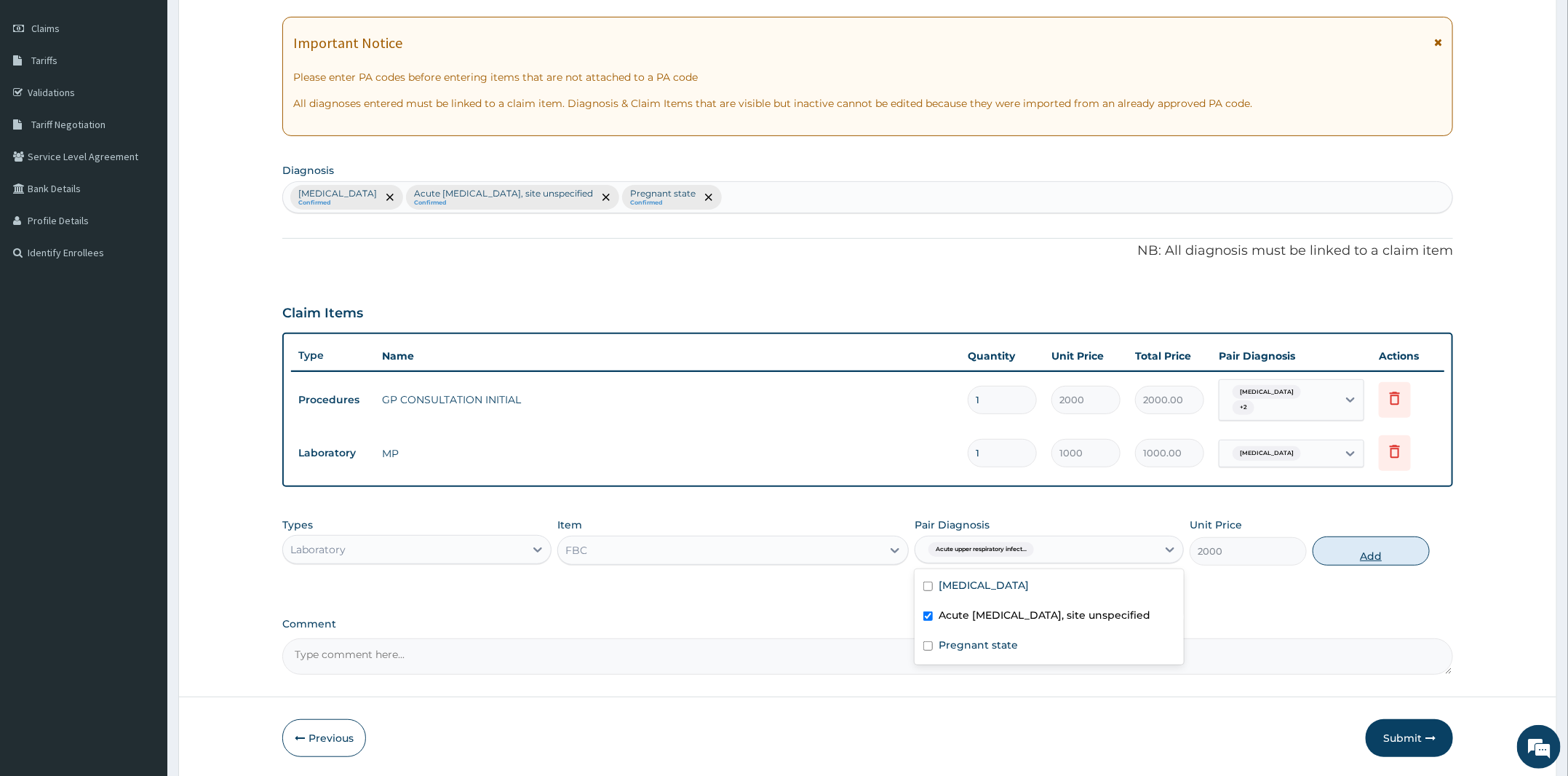
click at [1419, 554] on button "Add" at bounding box center [1371, 551] width 117 height 29
type input "0"
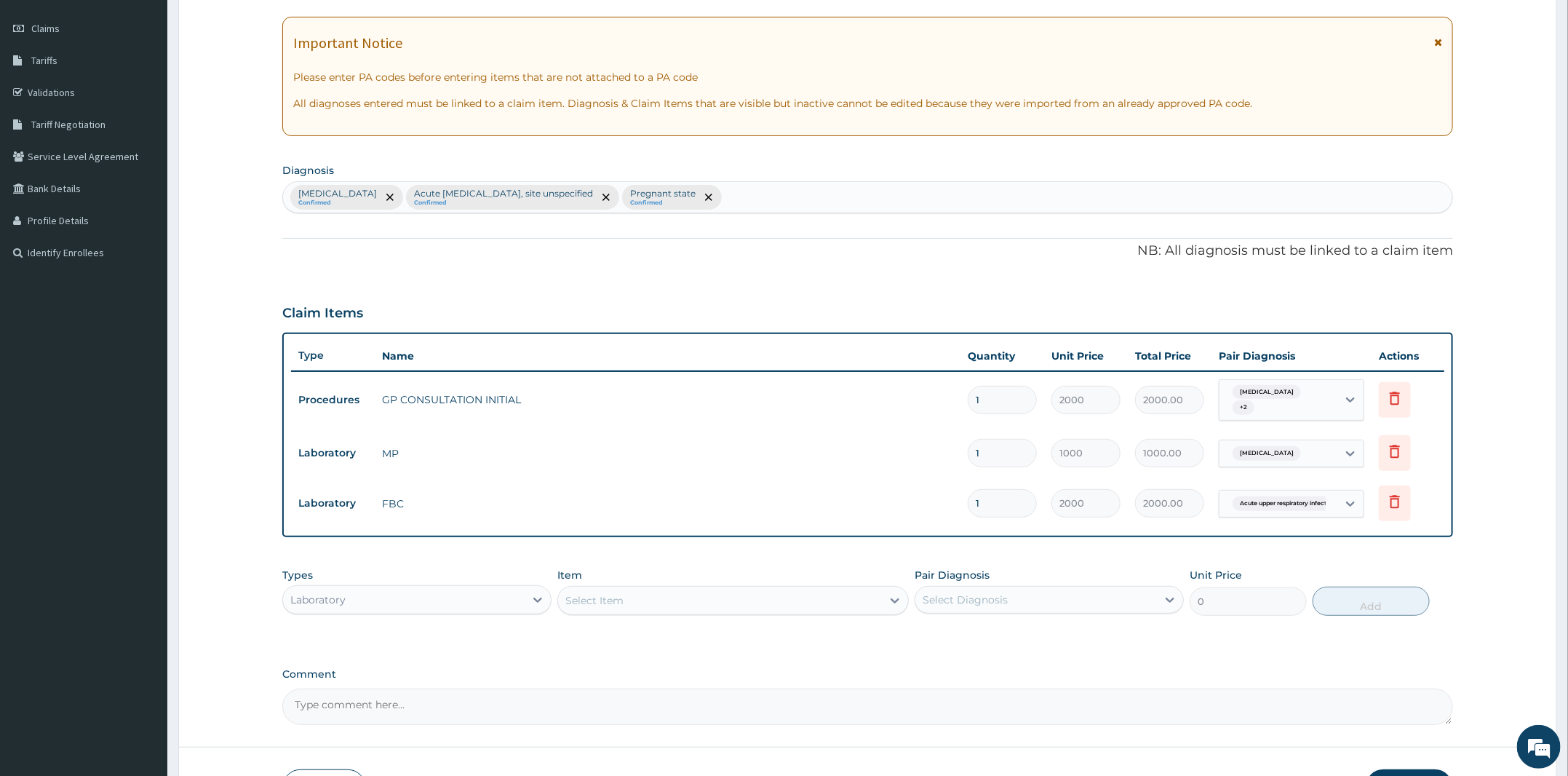
click at [819, 591] on div "Select Item" at bounding box center [719, 601] width 324 height 23
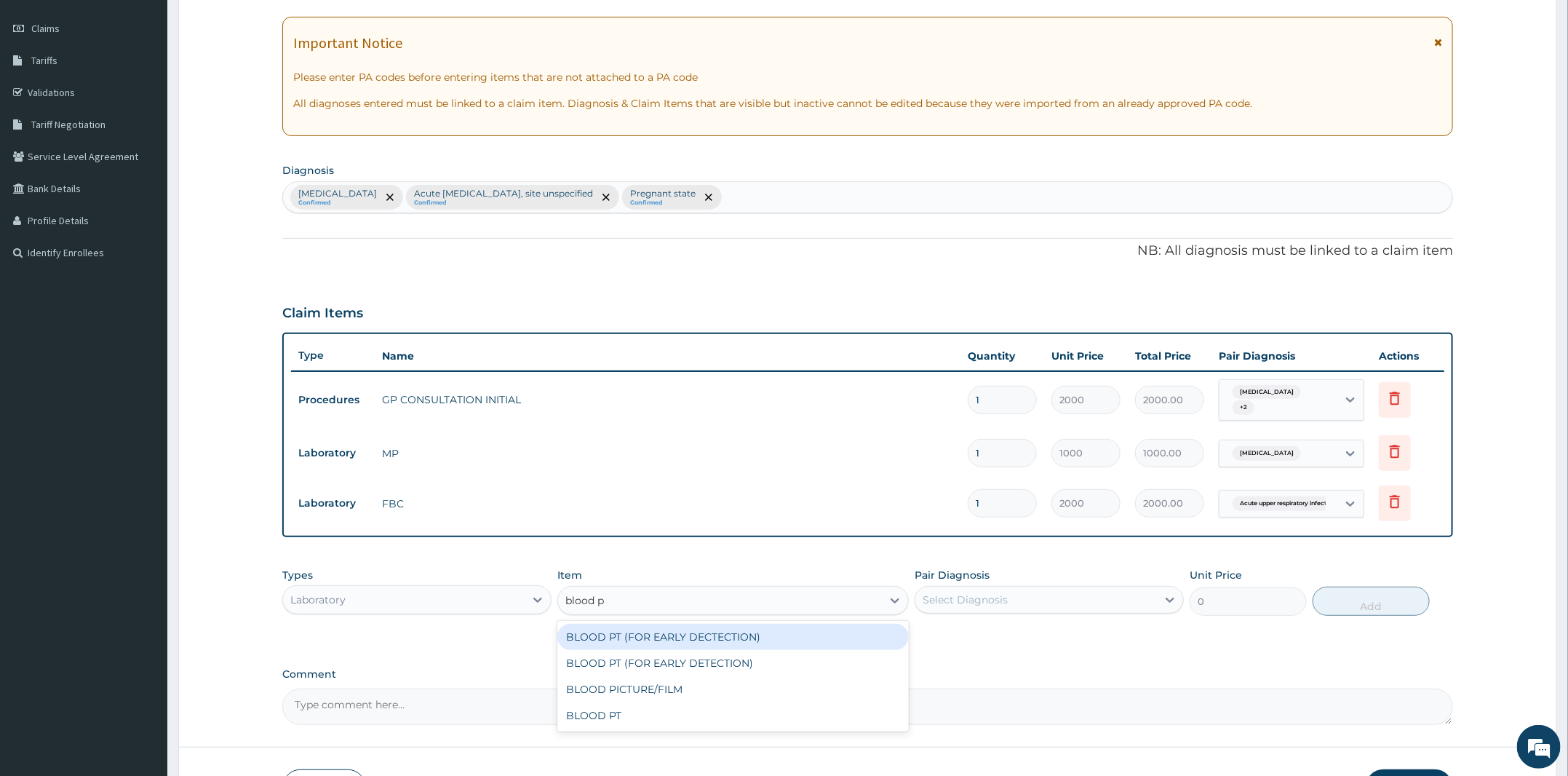
type input "blood pt"
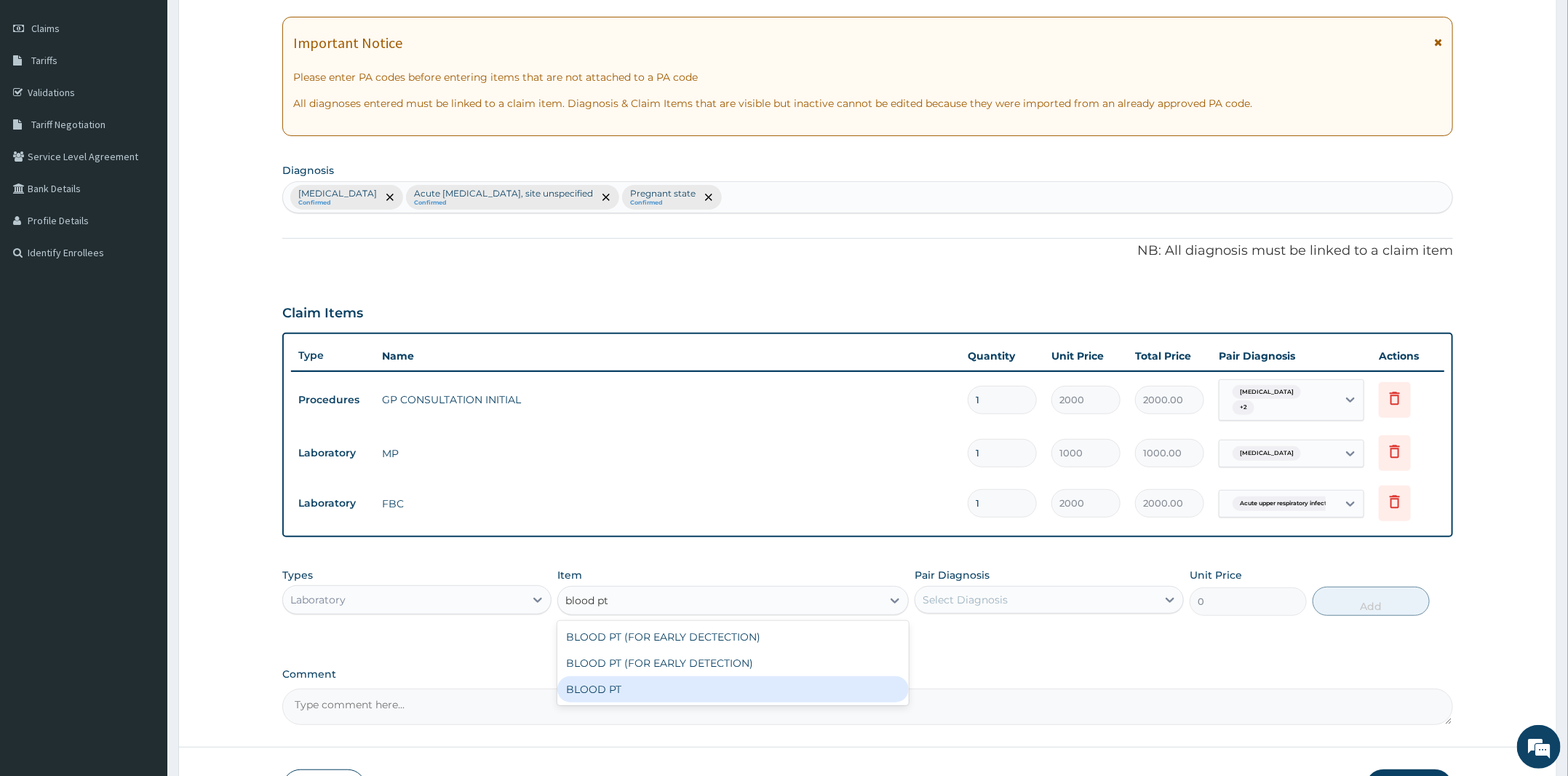
drag, startPoint x: 737, startPoint y: 679, endPoint x: 840, endPoint y: 651, distance: 106.7
click at [743, 679] on div "BLOOD PT" at bounding box center [732, 690] width 352 height 26
type input "1500"
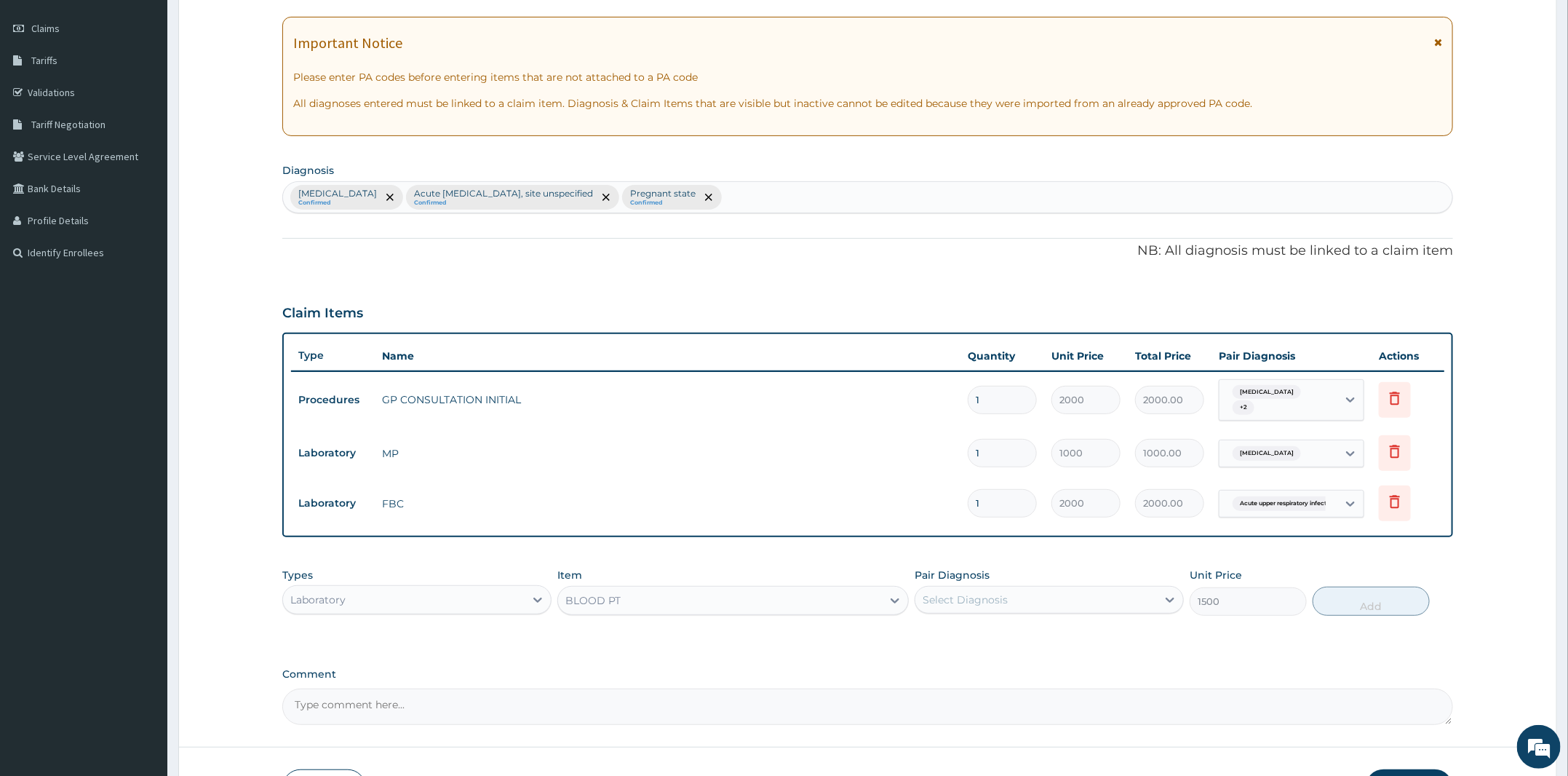
click at [1058, 600] on div "Select Diagnosis" at bounding box center [1036, 600] width 242 height 23
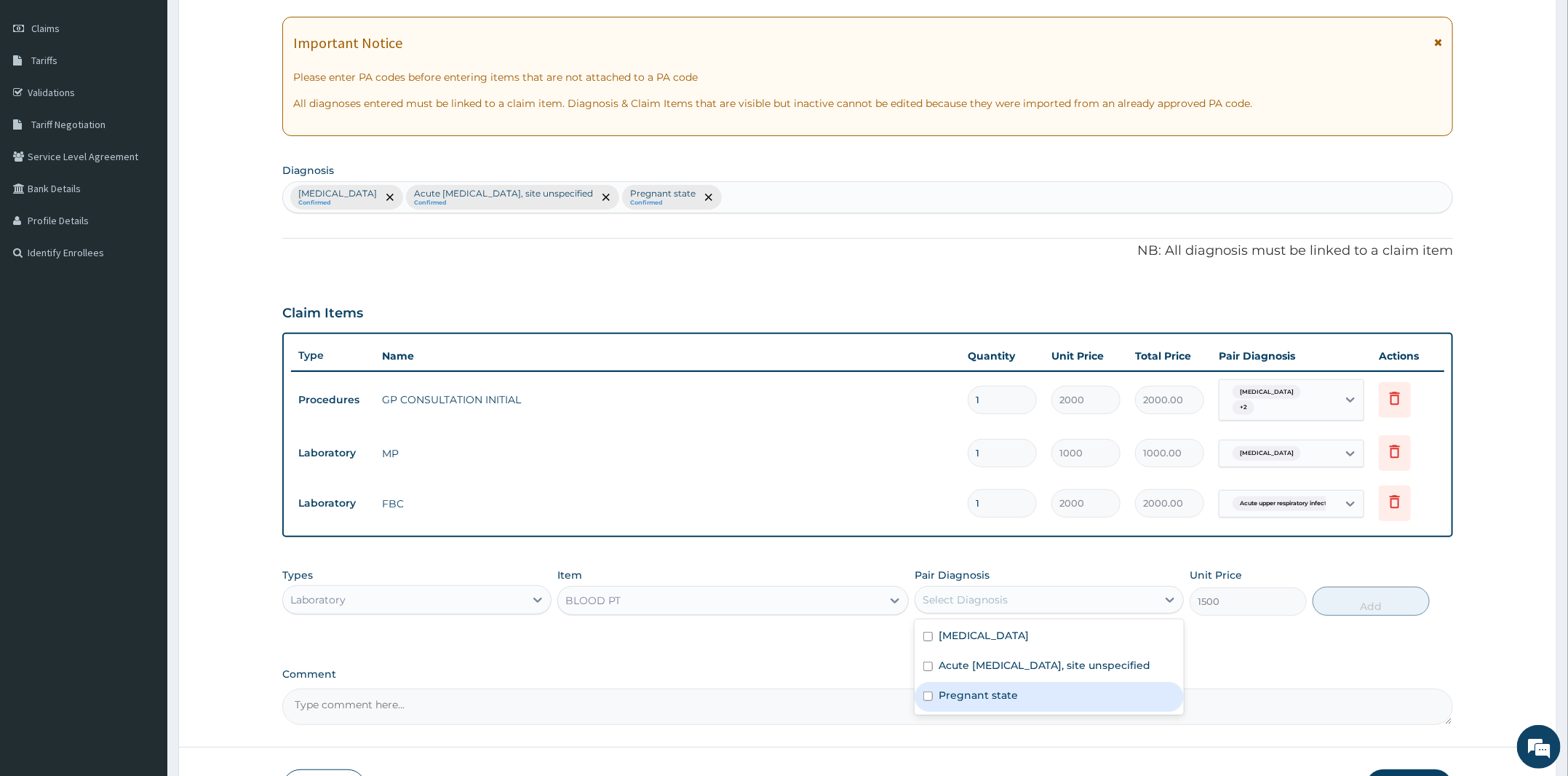
click at [1041, 707] on div "Pregnant state" at bounding box center [1048, 697] width 269 height 30
checkbox input "true"
click at [1366, 593] on button "Add" at bounding box center [1371, 601] width 117 height 29
type input "0"
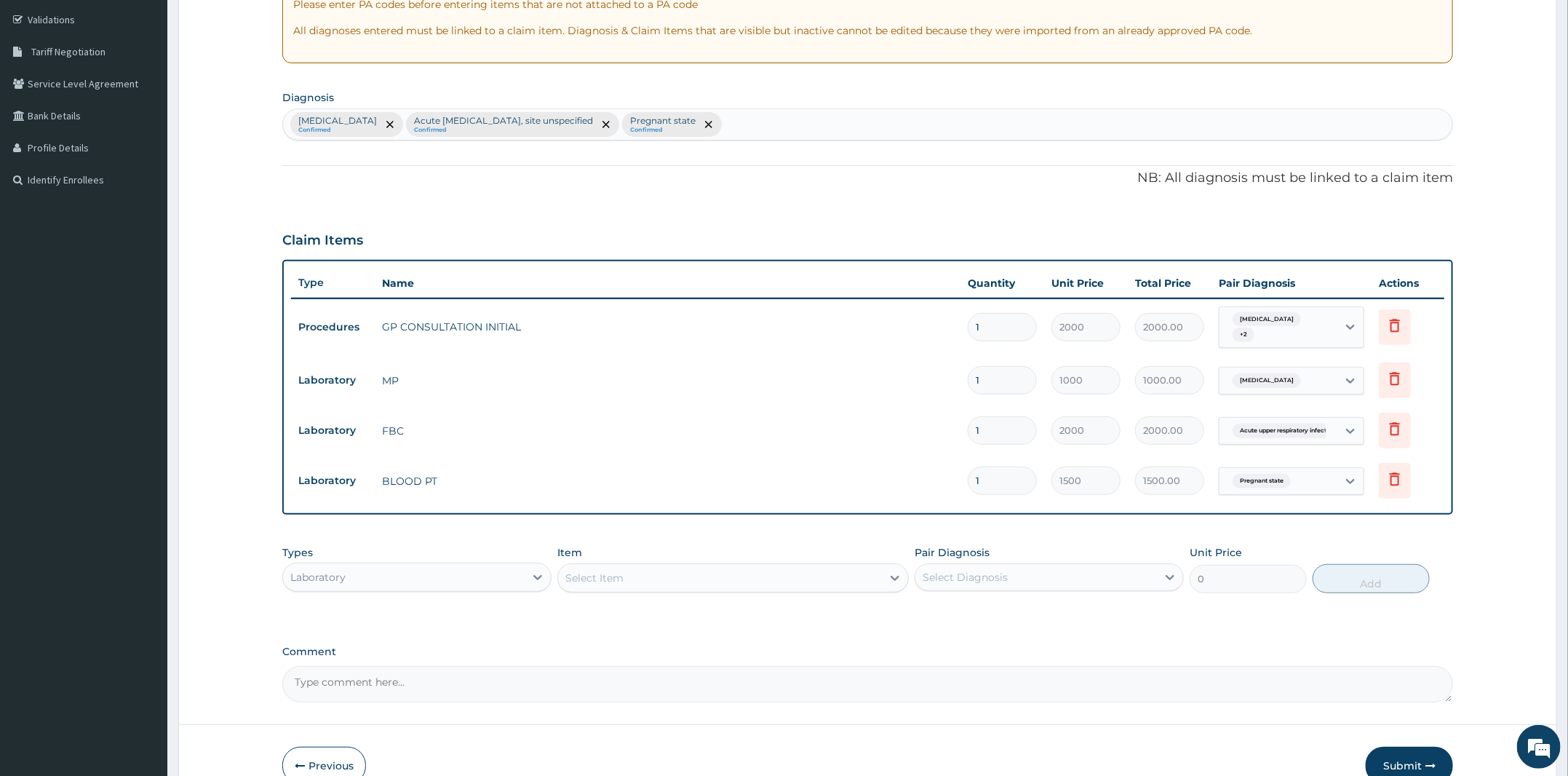
scroll to position [346, 0]
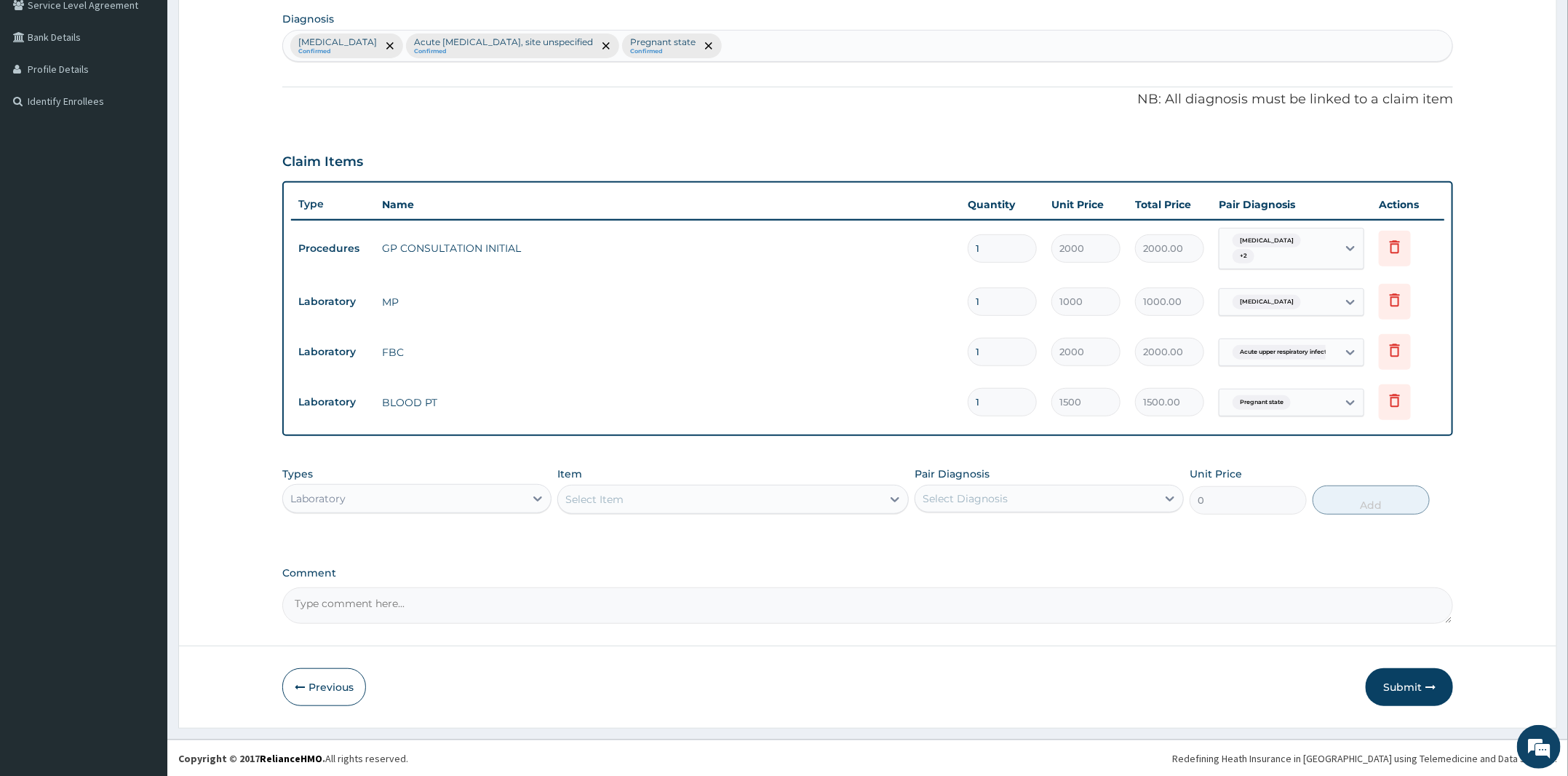
drag, startPoint x: 438, startPoint y: 498, endPoint x: 433, endPoint y: 507, distance: 10.3
click at [438, 498] on div "Laboratory" at bounding box center [404, 498] width 242 height 23
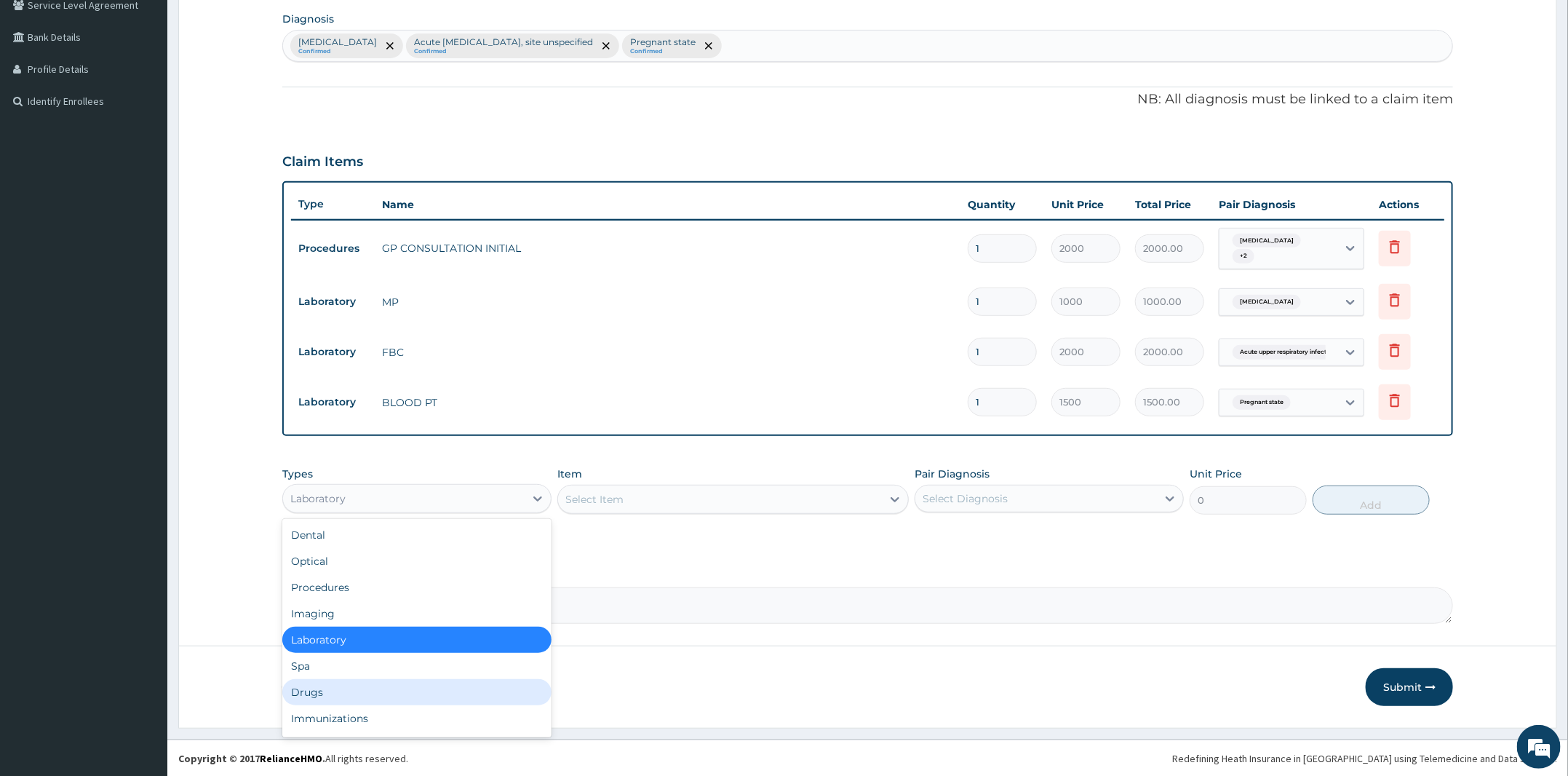
click at [362, 702] on div "Drugs" at bounding box center [416, 692] width 269 height 26
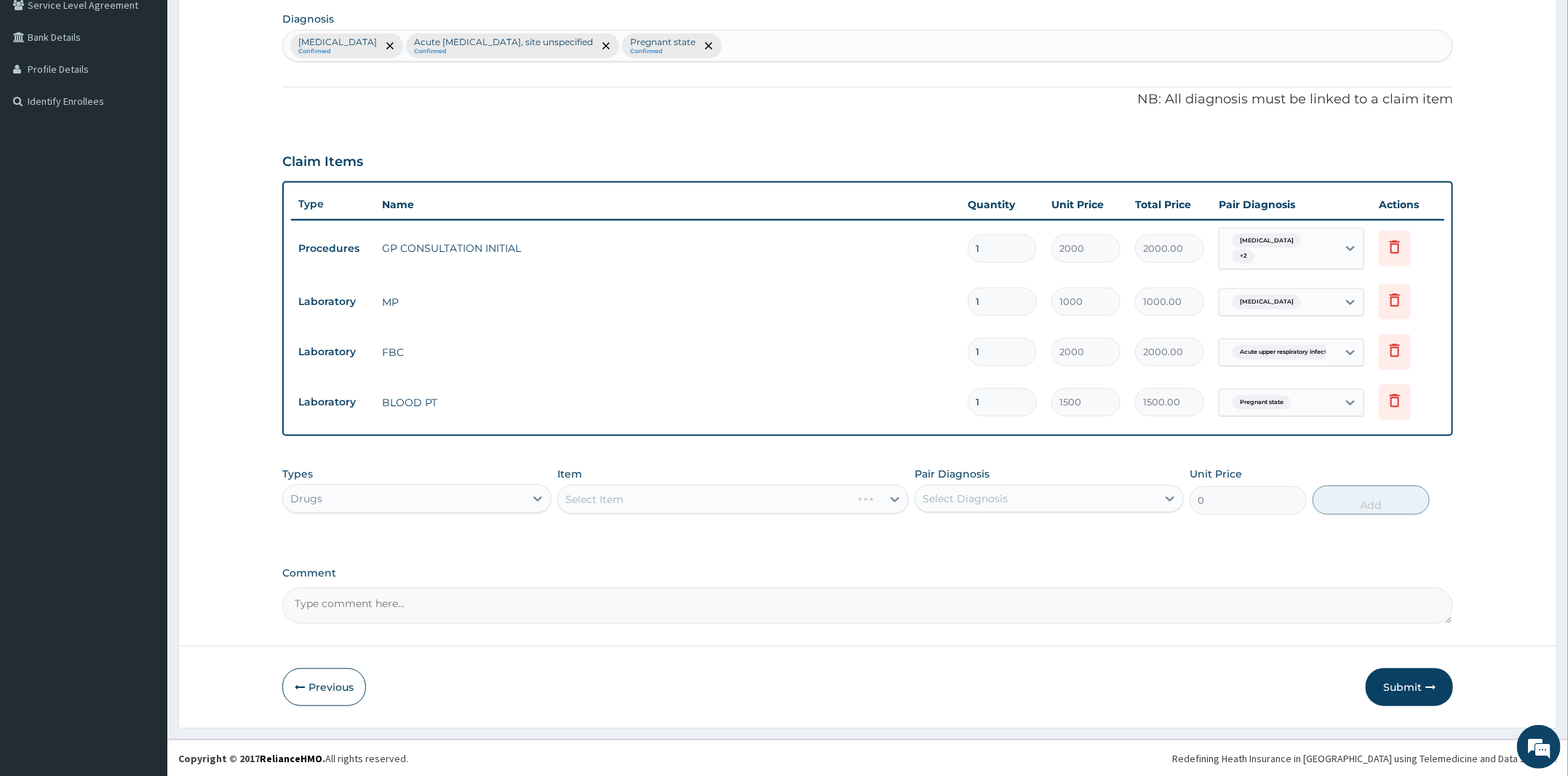
click at [693, 515] on div "Types option Drugs, selected. Select is focused ,type to refine list, press Dow…" at bounding box center [867, 491] width 1170 height 63
click at [727, 498] on div "Select Item" at bounding box center [732, 499] width 352 height 29
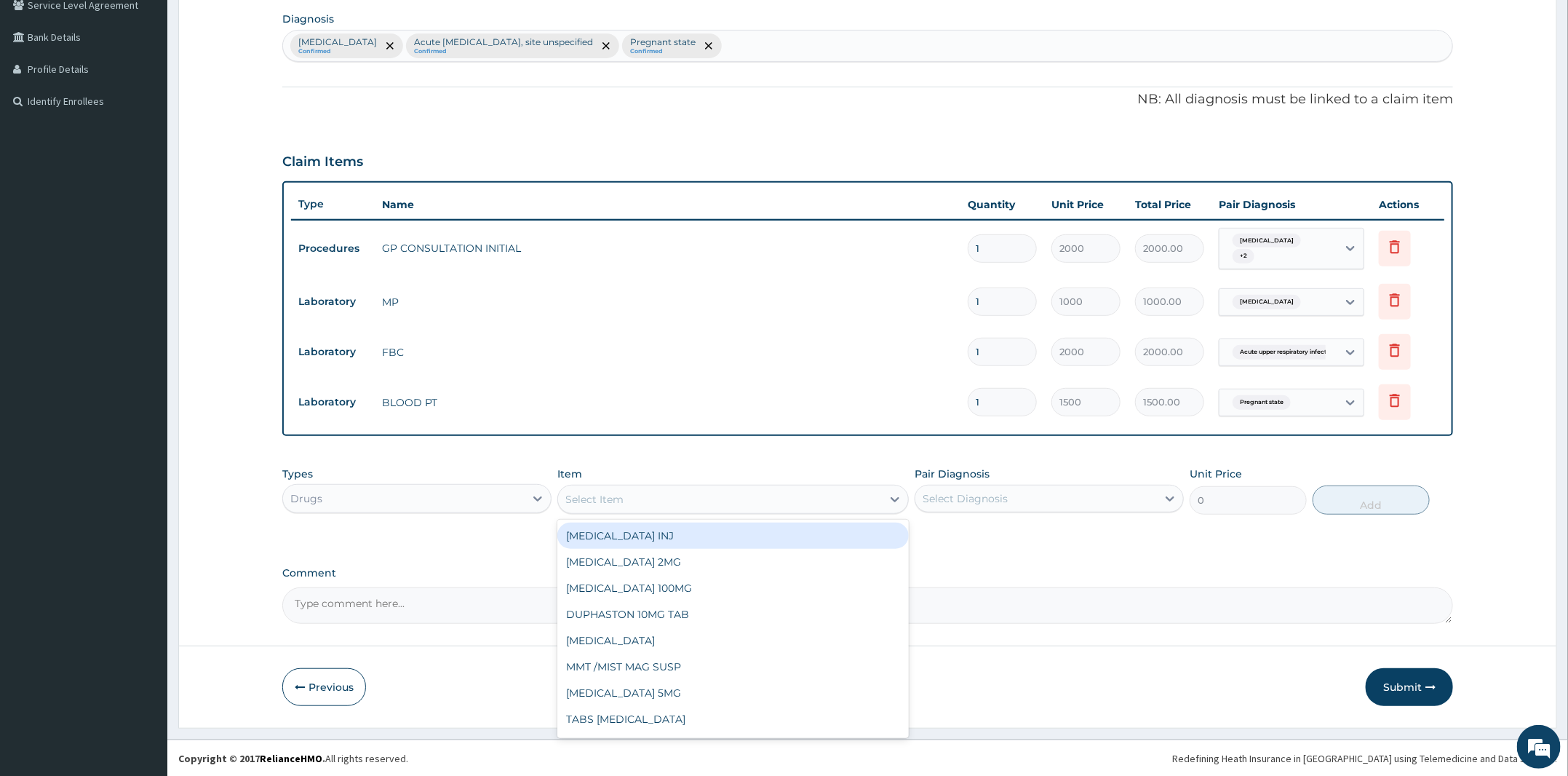
click at [727, 498] on div "Select Item" at bounding box center [719, 499] width 324 height 23
type input "arte"
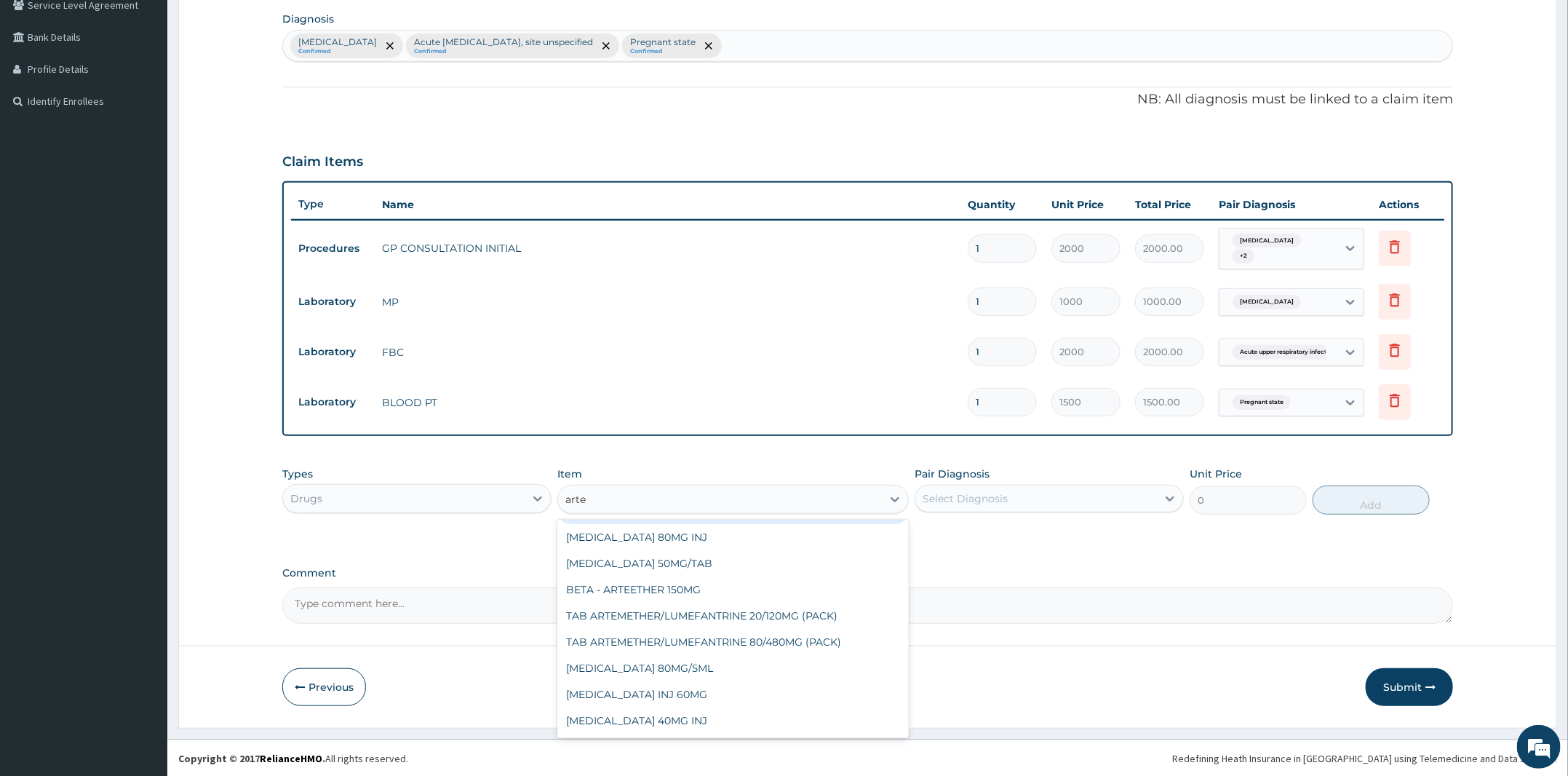
scroll to position [194, 0]
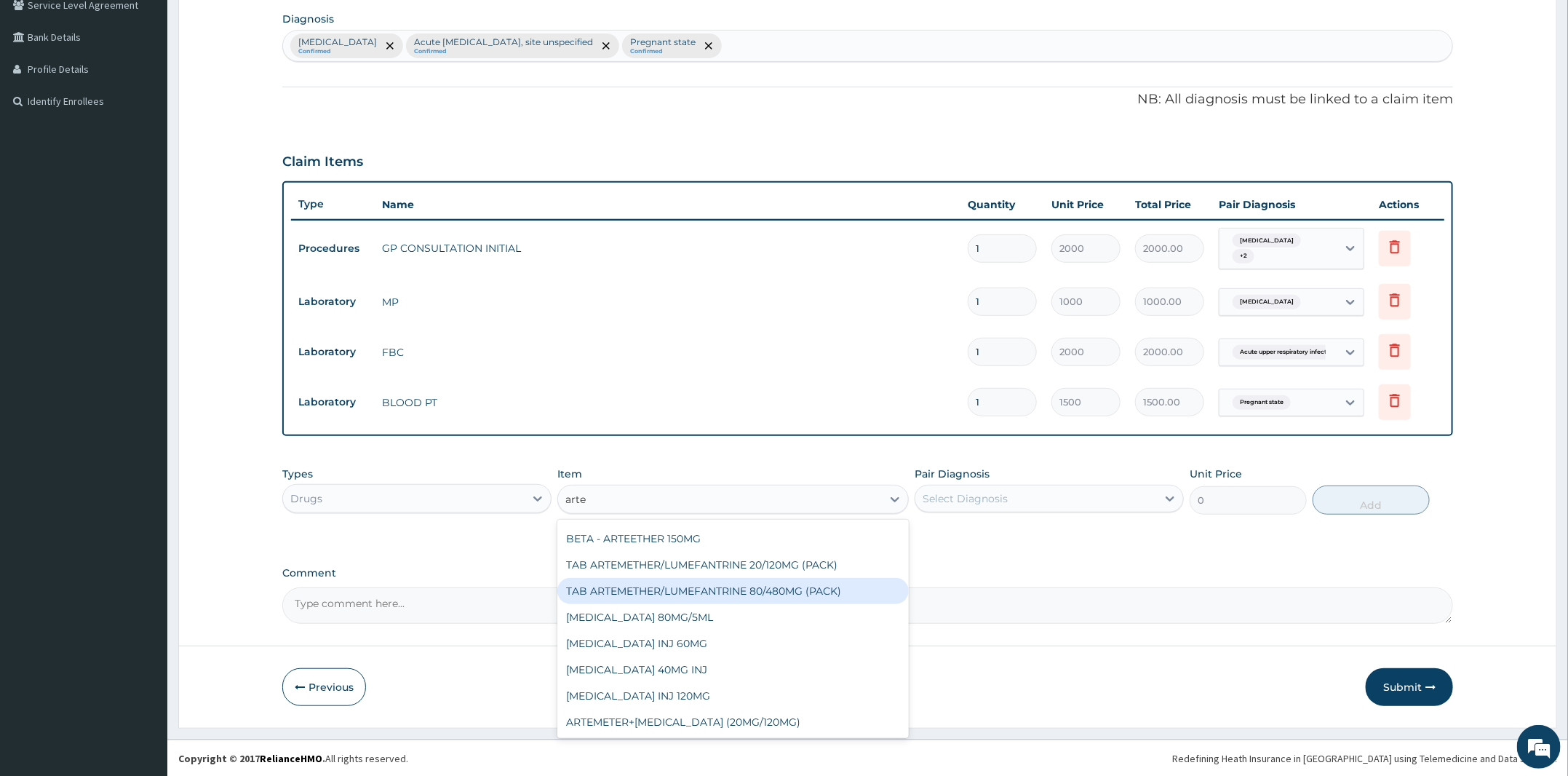
click at [774, 589] on div "TAB ARTEMETHER/LUMEFANTRINE 80/480MG (PACK)" at bounding box center [732, 591] width 352 height 26
type input "1600"
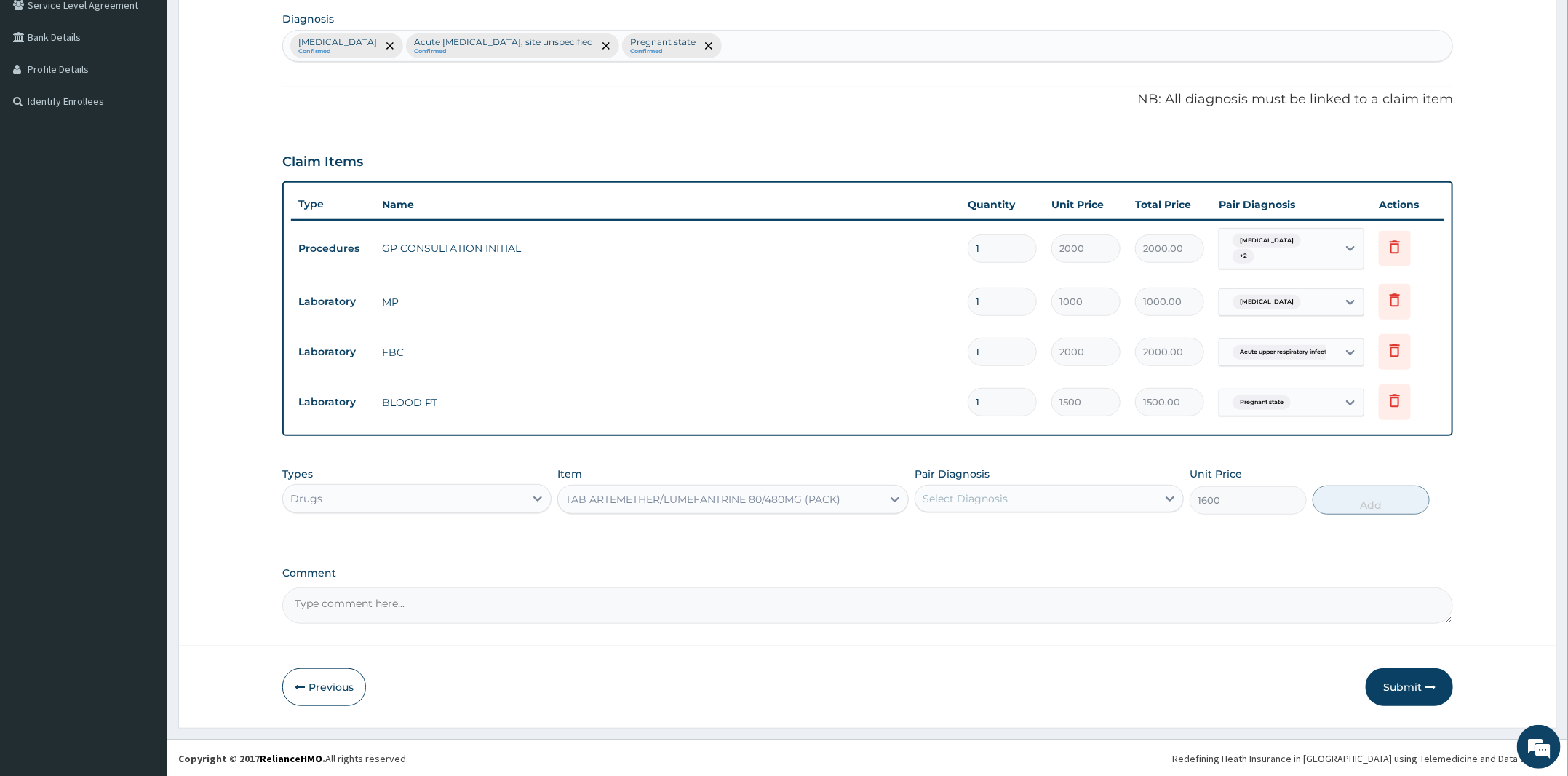
click at [1032, 477] on div "Pair Diagnosis Select Diagnosis" at bounding box center [1048, 490] width 269 height 48
click at [1019, 498] on div "Select Diagnosis" at bounding box center [1036, 498] width 242 height 23
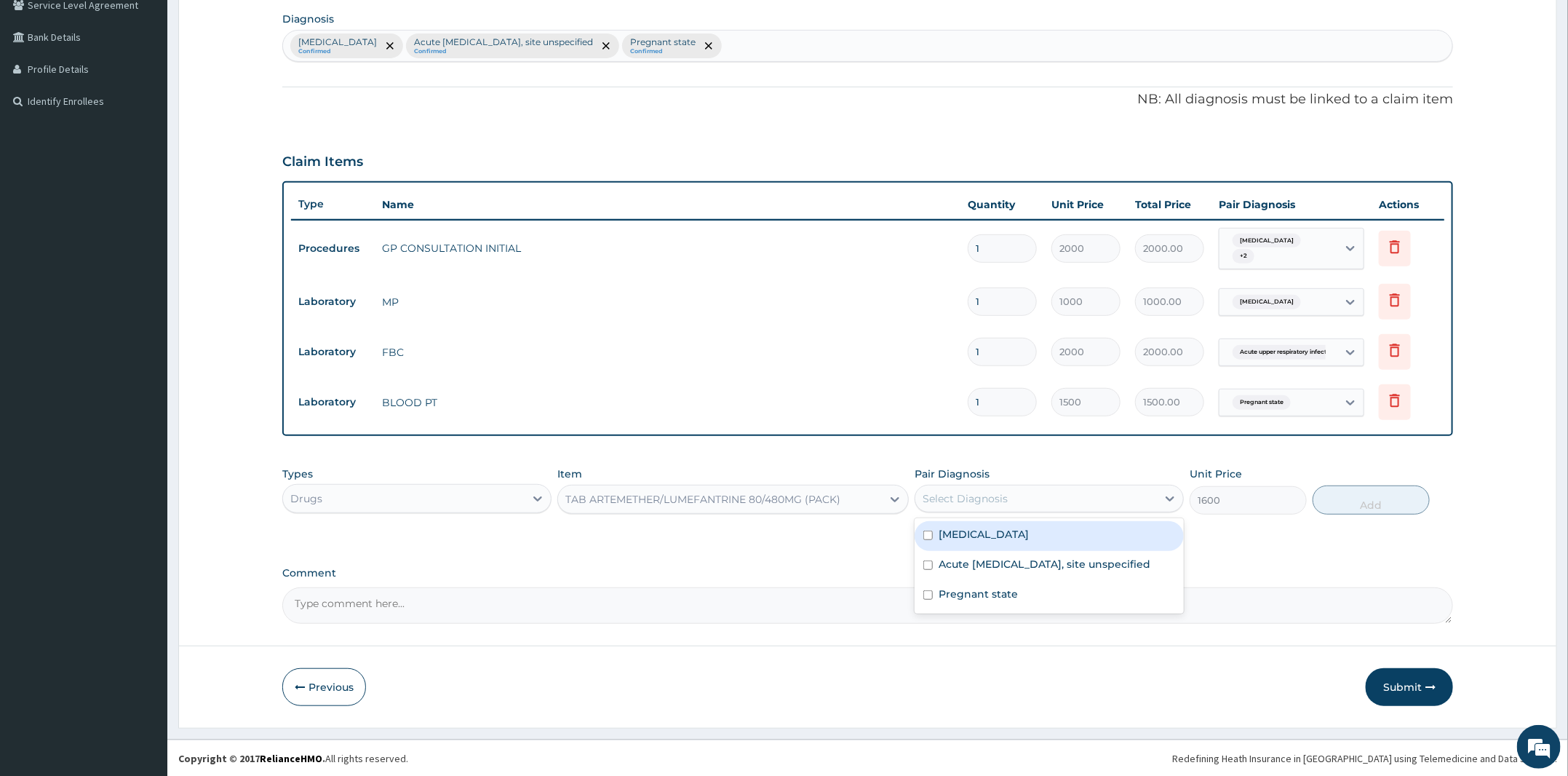
drag, startPoint x: 1002, startPoint y: 530, endPoint x: 1024, endPoint y: 539, distance: 23.8
click at [1005, 533] on label "Malaria, unspecified" at bounding box center [984, 535] width 90 height 15
checkbox input "true"
click at [1373, 509] on button "Add" at bounding box center [1371, 500] width 117 height 29
type input "0"
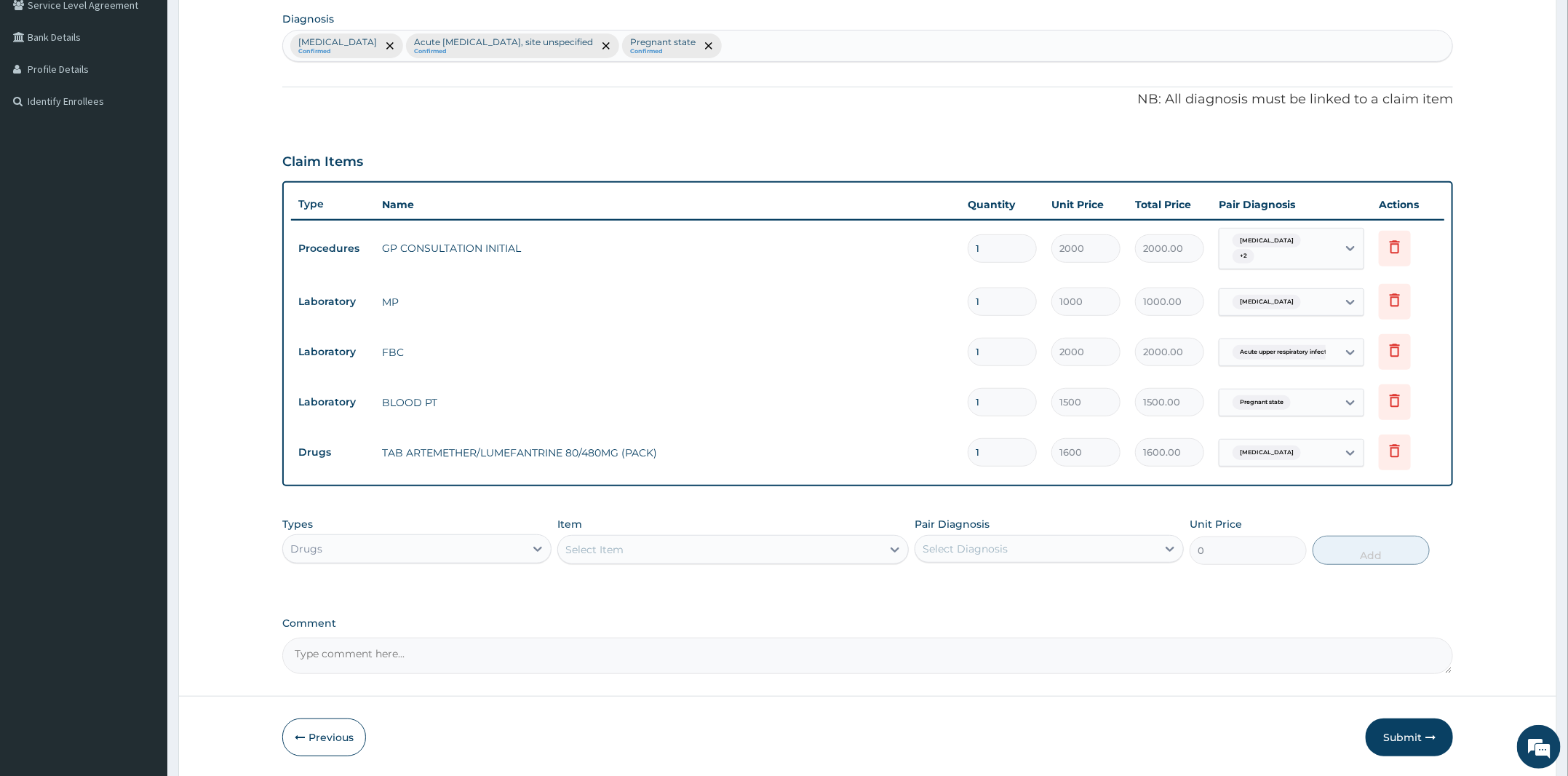
click at [620, 545] on div "Select Item" at bounding box center [595, 550] width 58 height 15
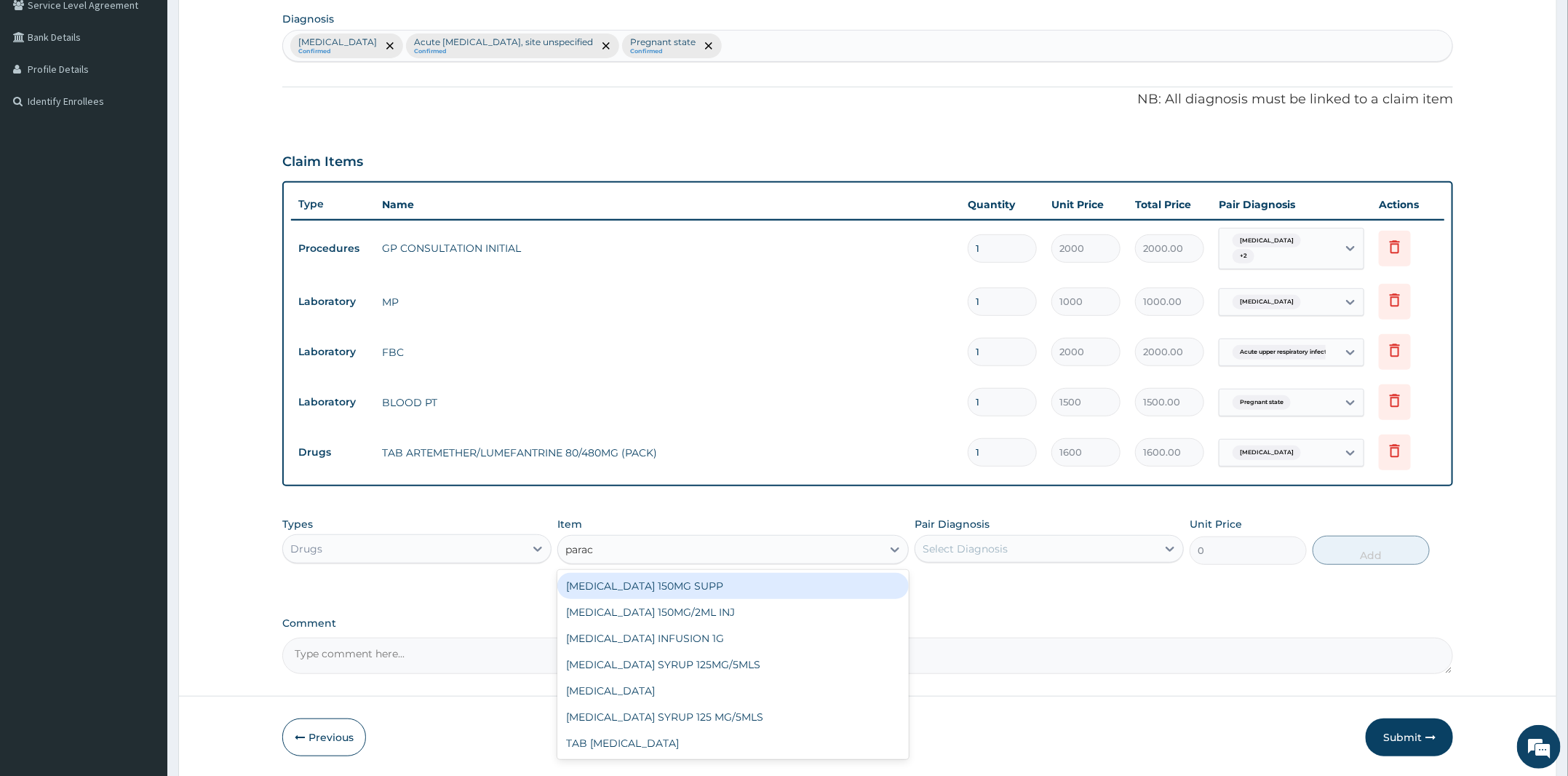
type input "parace"
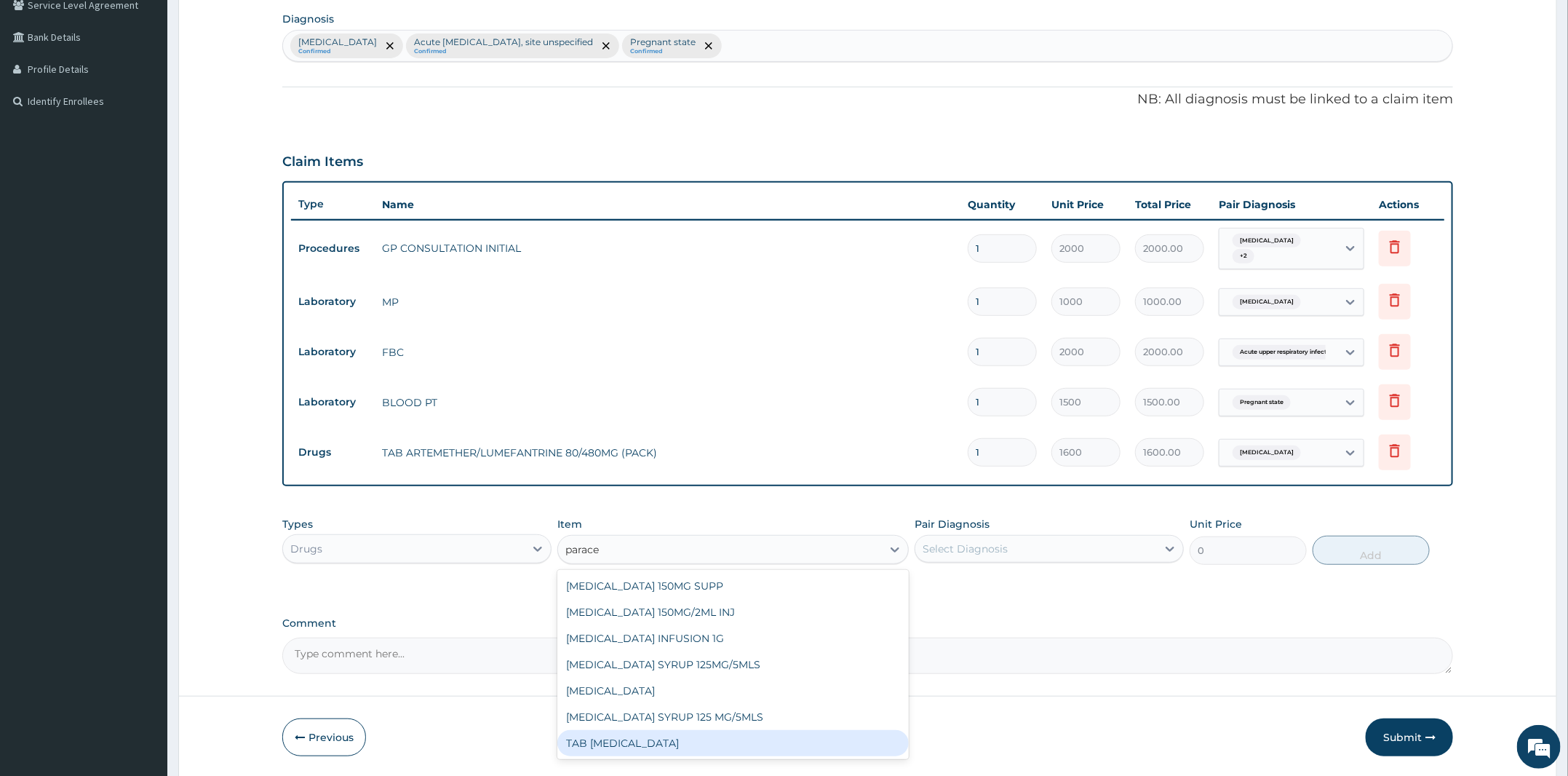
click at [626, 738] on div "TAB PARACETAMOL" at bounding box center [732, 743] width 352 height 26
type input "15"
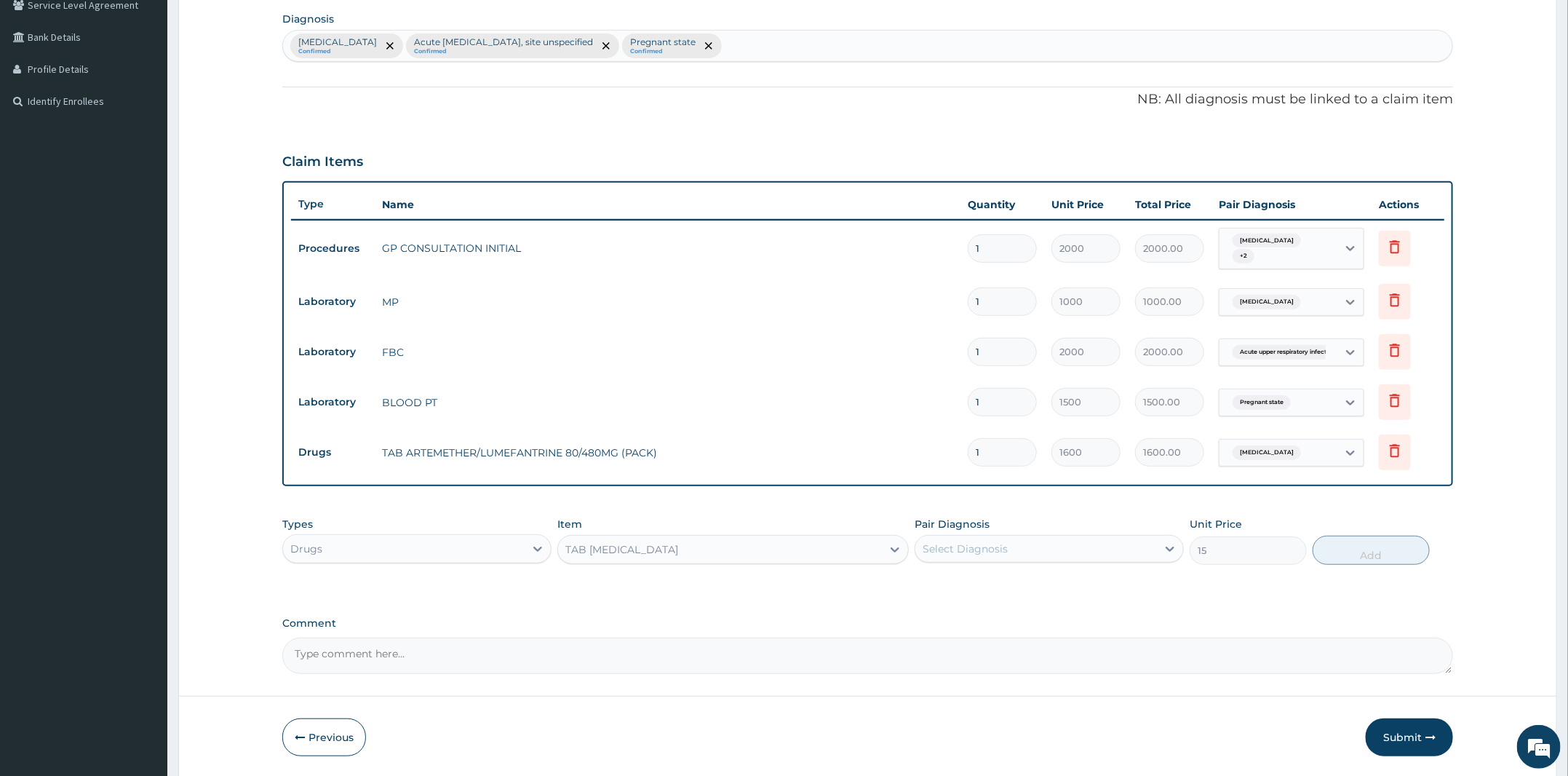
click at [970, 554] on div "Select Diagnosis" at bounding box center [965, 549] width 85 height 15
click at [994, 607] on label "Acute upper respiratory infection, site unspecified" at bounding box center [1045, 615] width 213 height 15
click at [977, 613] on label "Acute upper respiratory infection, site unspecified" at bounding box center [1045, 615] width 213 height 15
checkbox input "false"
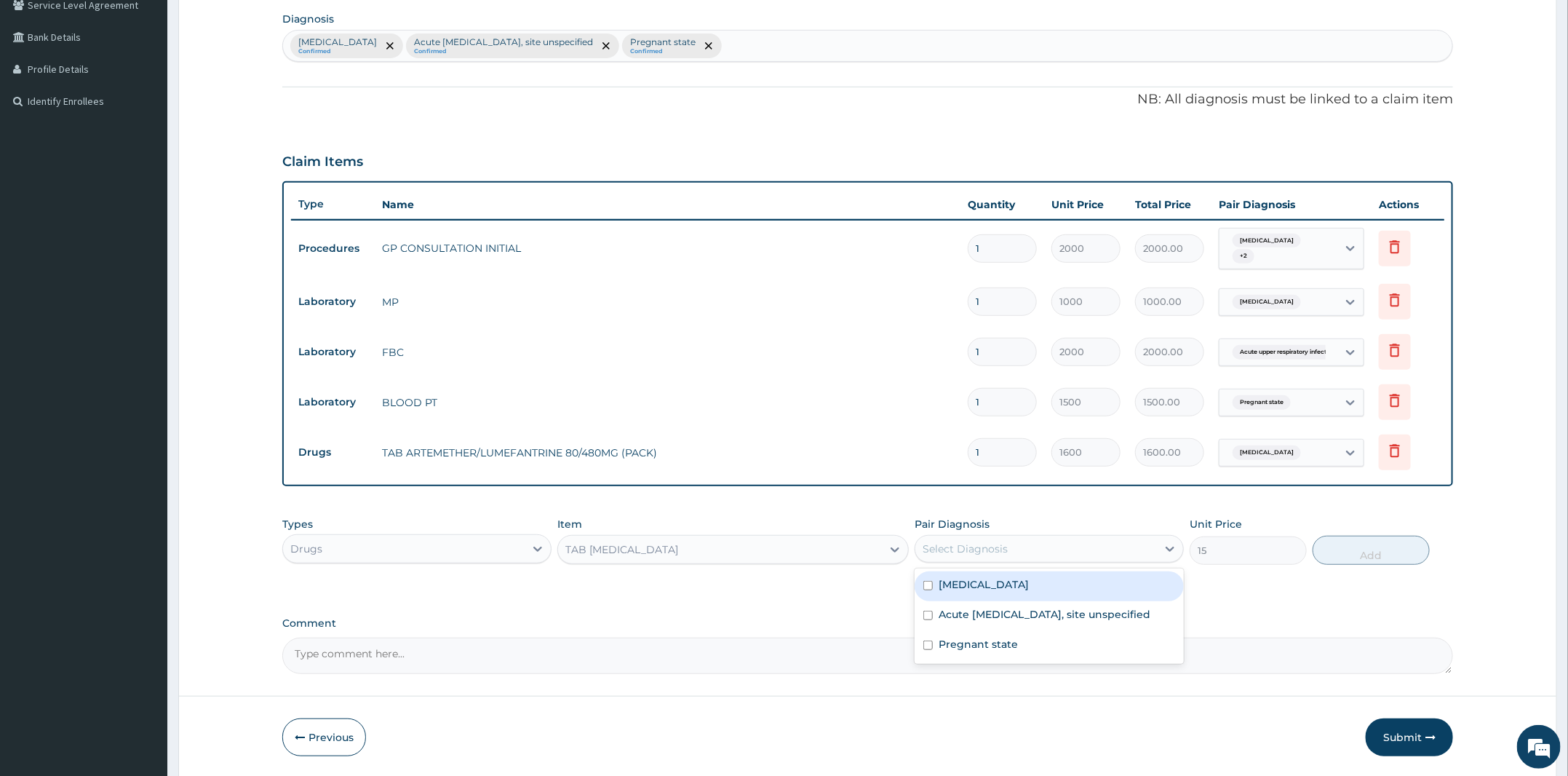
click at [999, 587] on label "Malaria, unspecified" at bounding box center [984, 585] width 90 height 15
checkbox input "true"
click at [1364, 547] on button "Add" at bounding box center [1371, 550] width 117 height 29
type input "0"
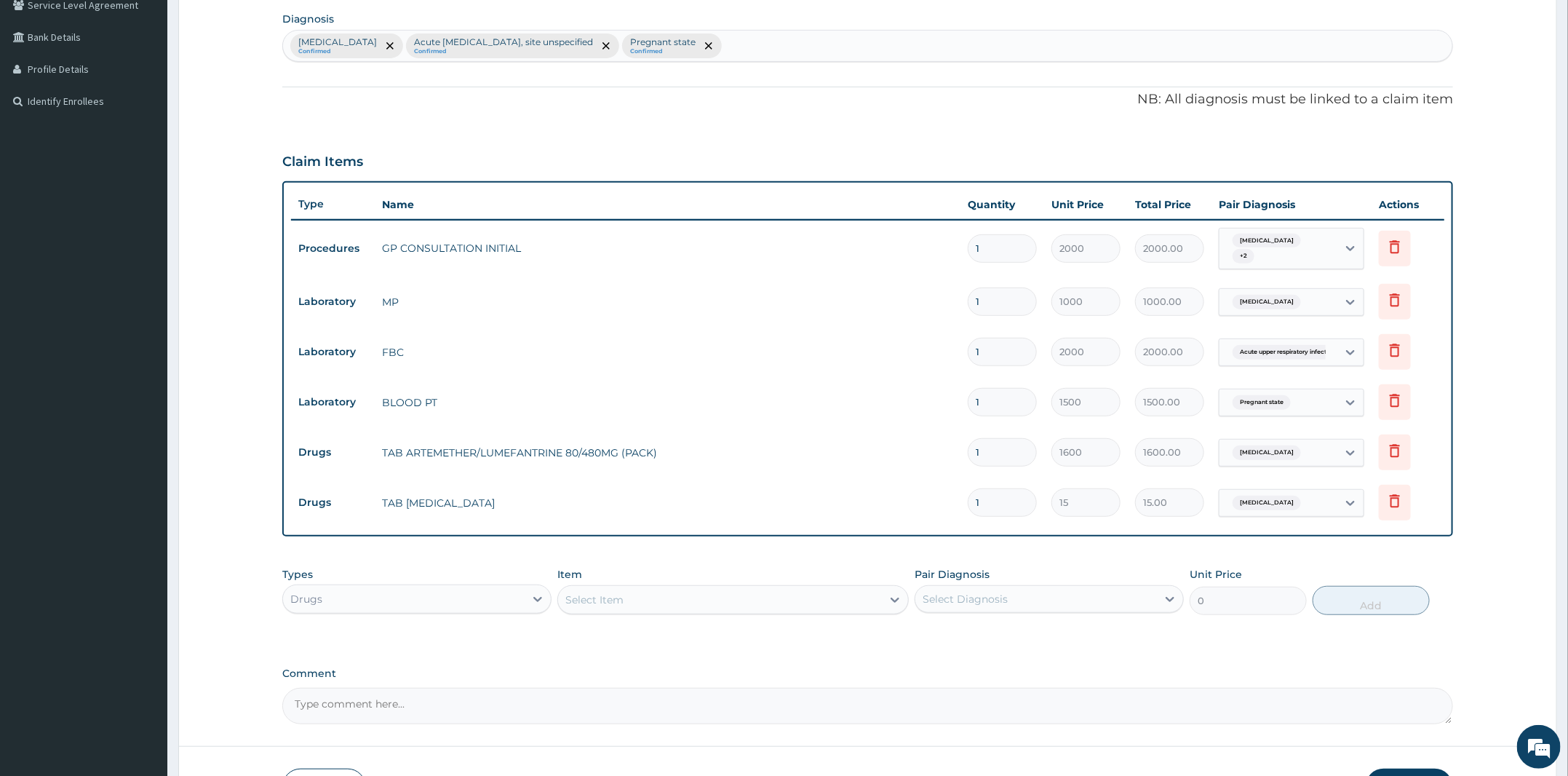
type input "18"
type input "270.00"
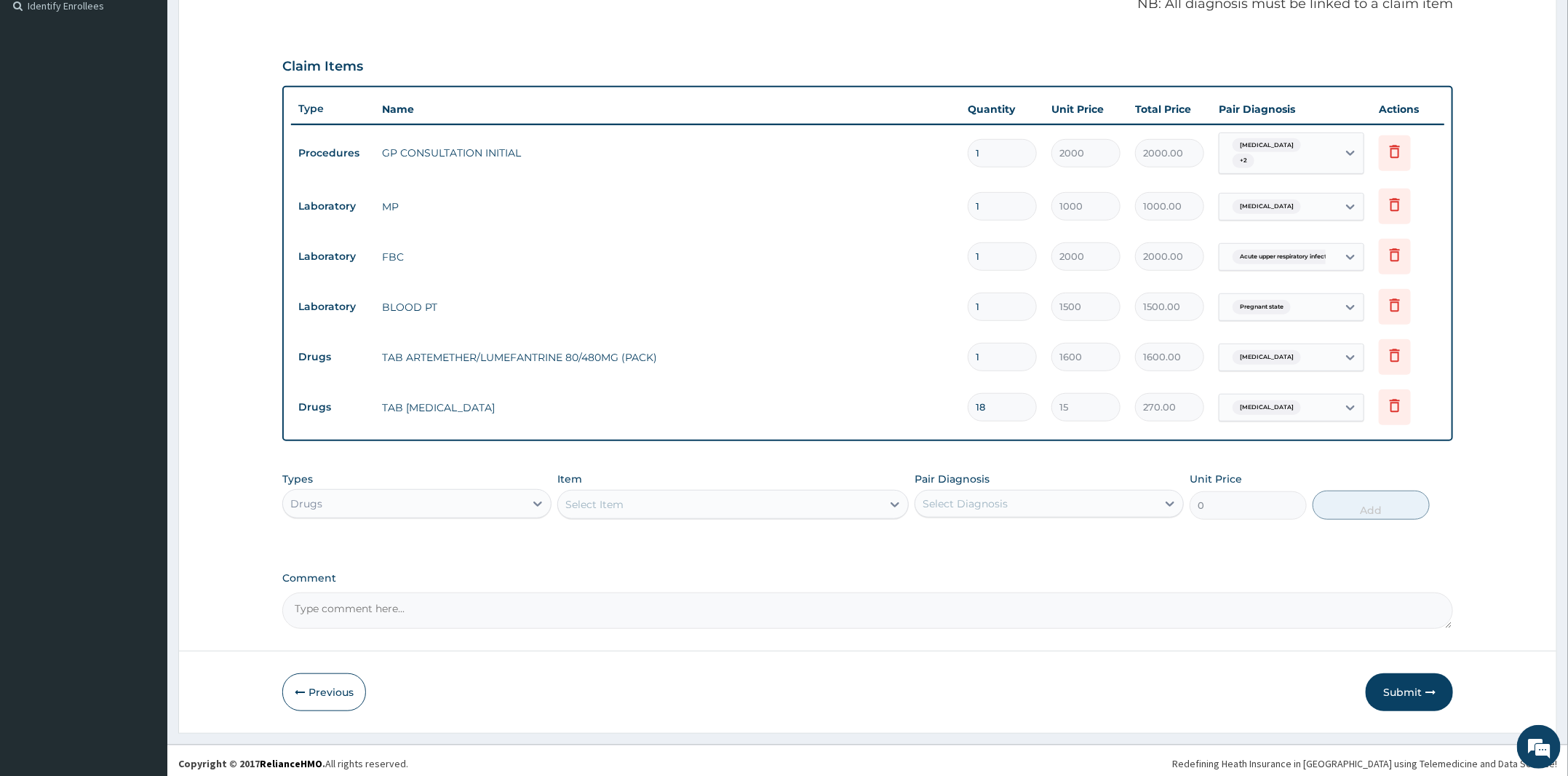
scroll to position [447, 0]
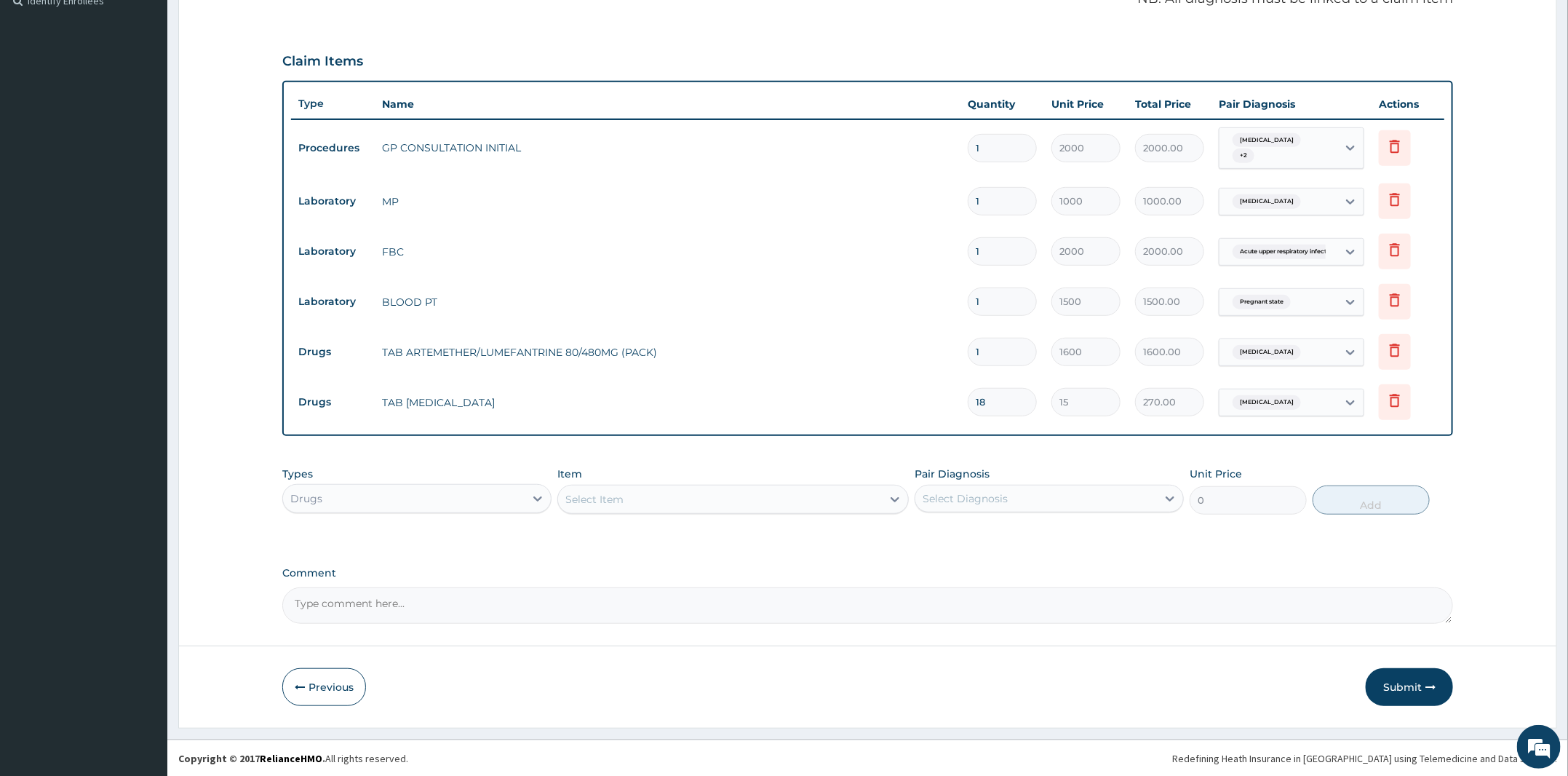
type input "18"
click at [648, 498] on div "Select Item" at bounding box center [719, 499] width 324 height 23
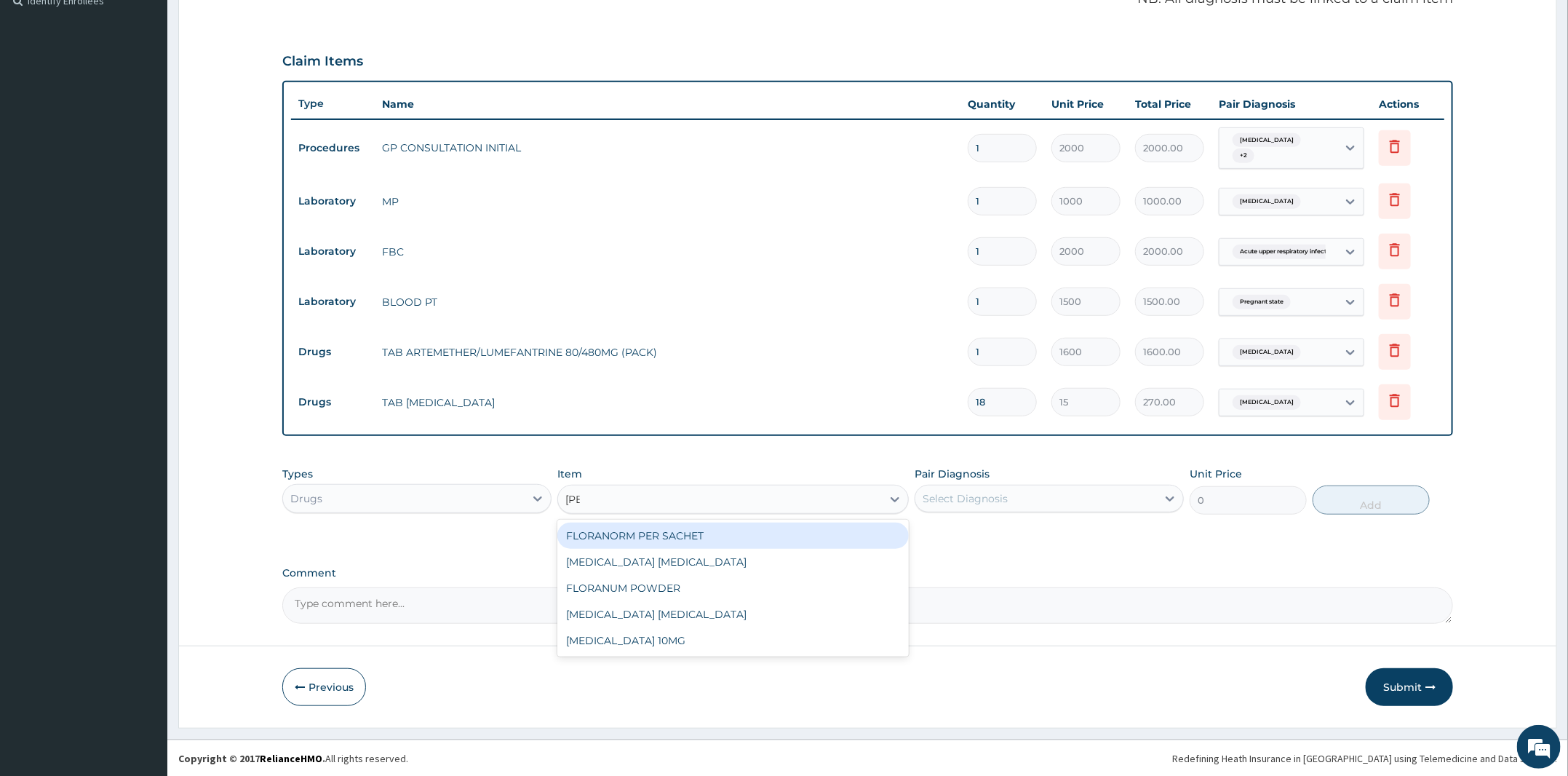
type input "lorat"
click at [671, 523] on div "LORATADINE 10MG" at bounding box center [732, 536] width 352 height 26
type input "30"
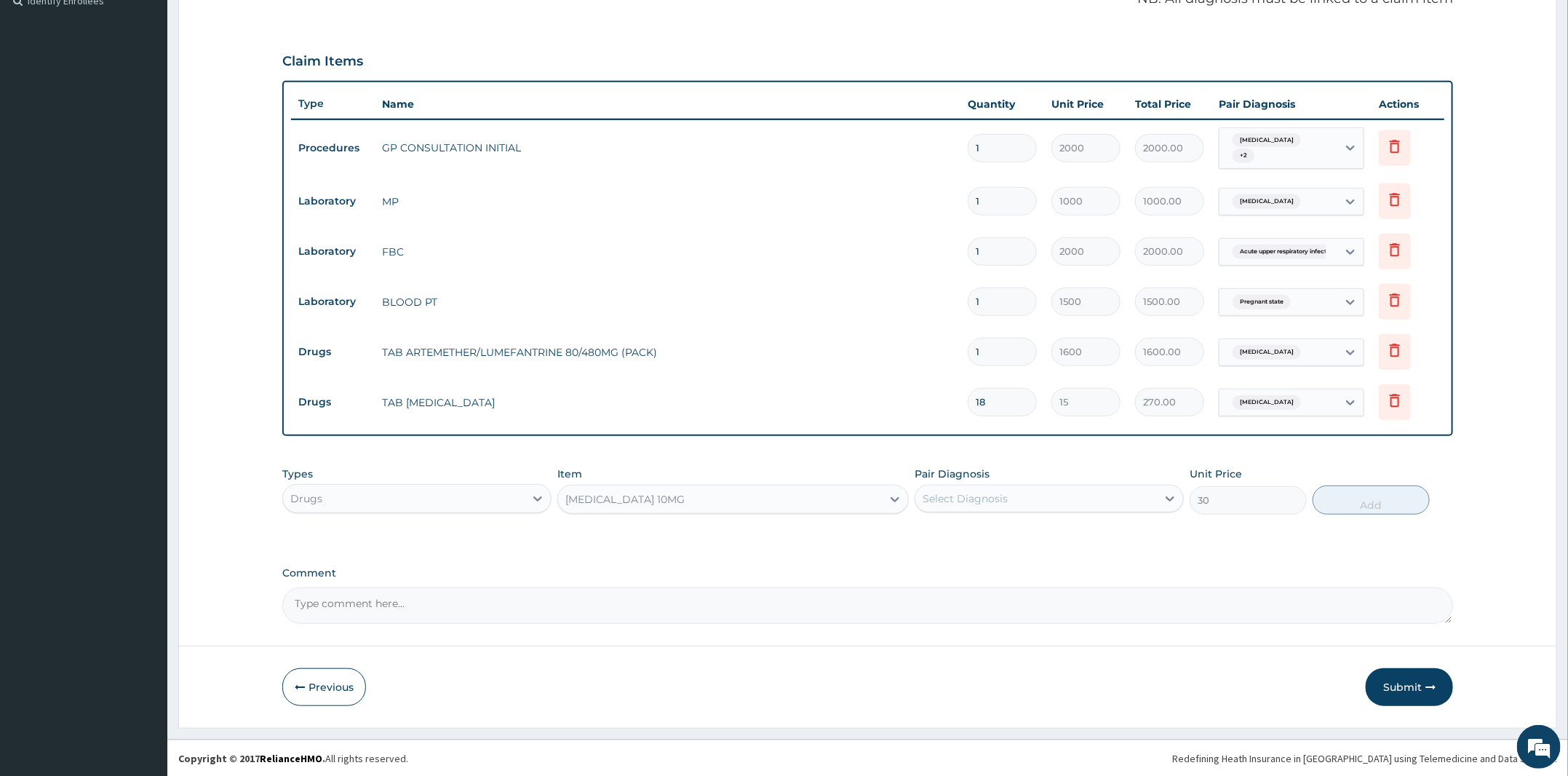
click at [976, 497] on div "Select Diagnosis" at bounding box center [965, 499] width 85 height 15
drag, startPoint x: 1026, startPoint y: 570, endPoint x: 1064, endPoint y: 573, distance: 38.1
click at [1034, 567] on label "Acute upper respiratory infection, site unspecified" at bounding box center [1045, 565] width 213 height 15
checkbox input "true"
click at [1397, 496] on button "Add" at bounding box center [1371, 500] width 117 height 29
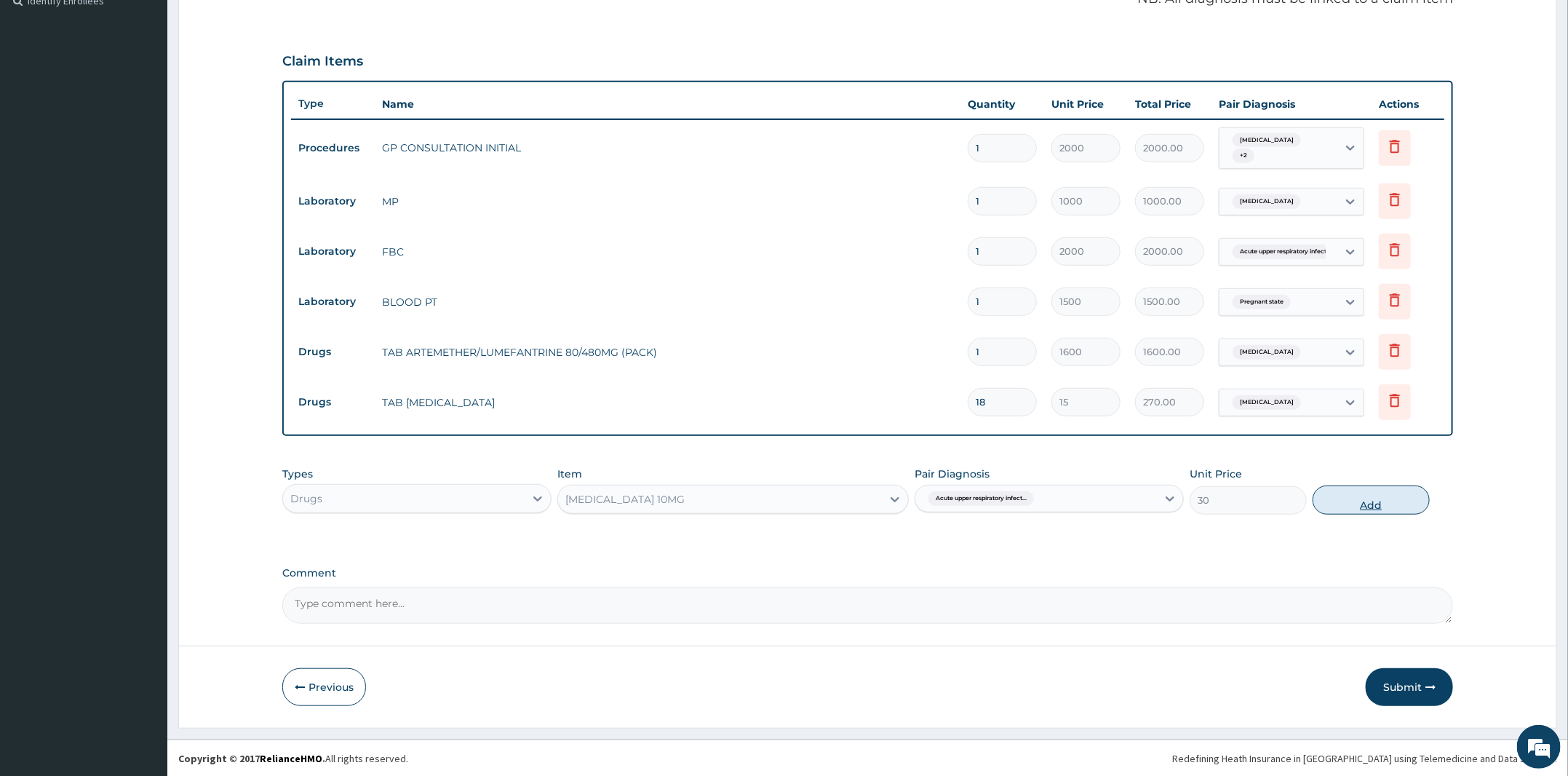
type input "0"
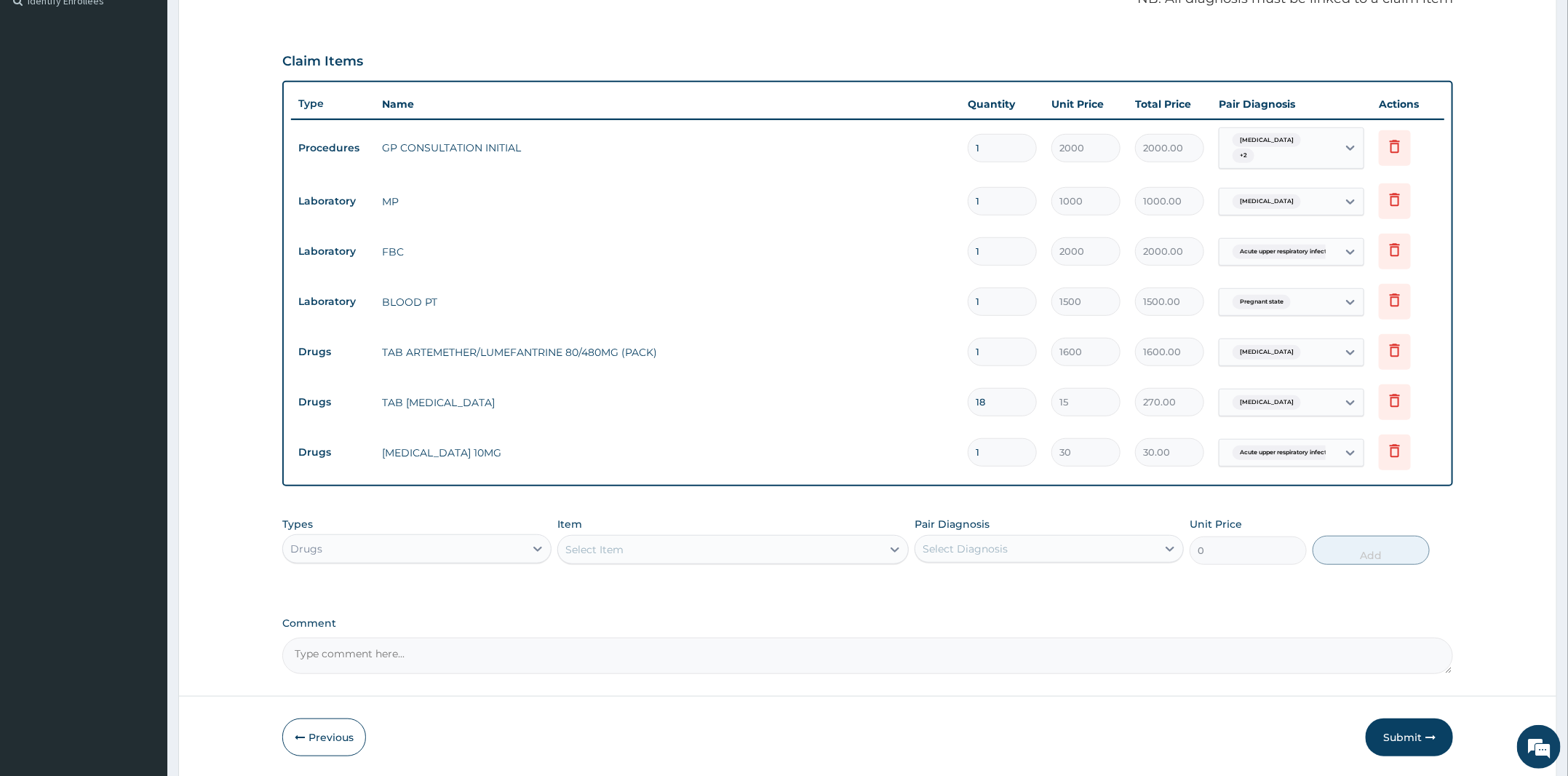
type input "15"
type input "450.00"
type input "1"
type input "30.00"
type input "0.00"
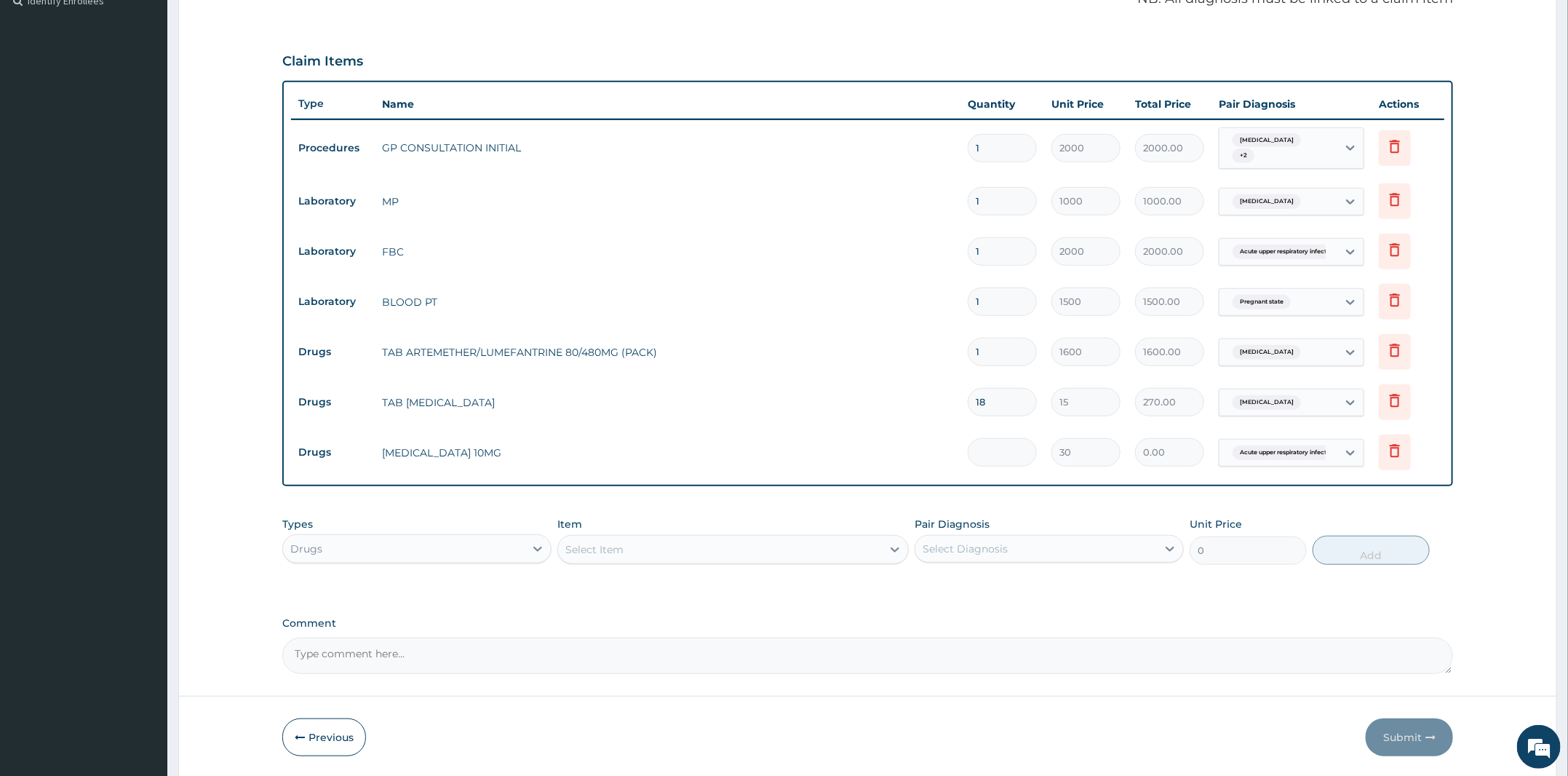
type input "5"
type input "150.00"
type input "5"
click at [603, 532] on div "Item Select Item" at bounding box center [732, 540] width 352 height 48
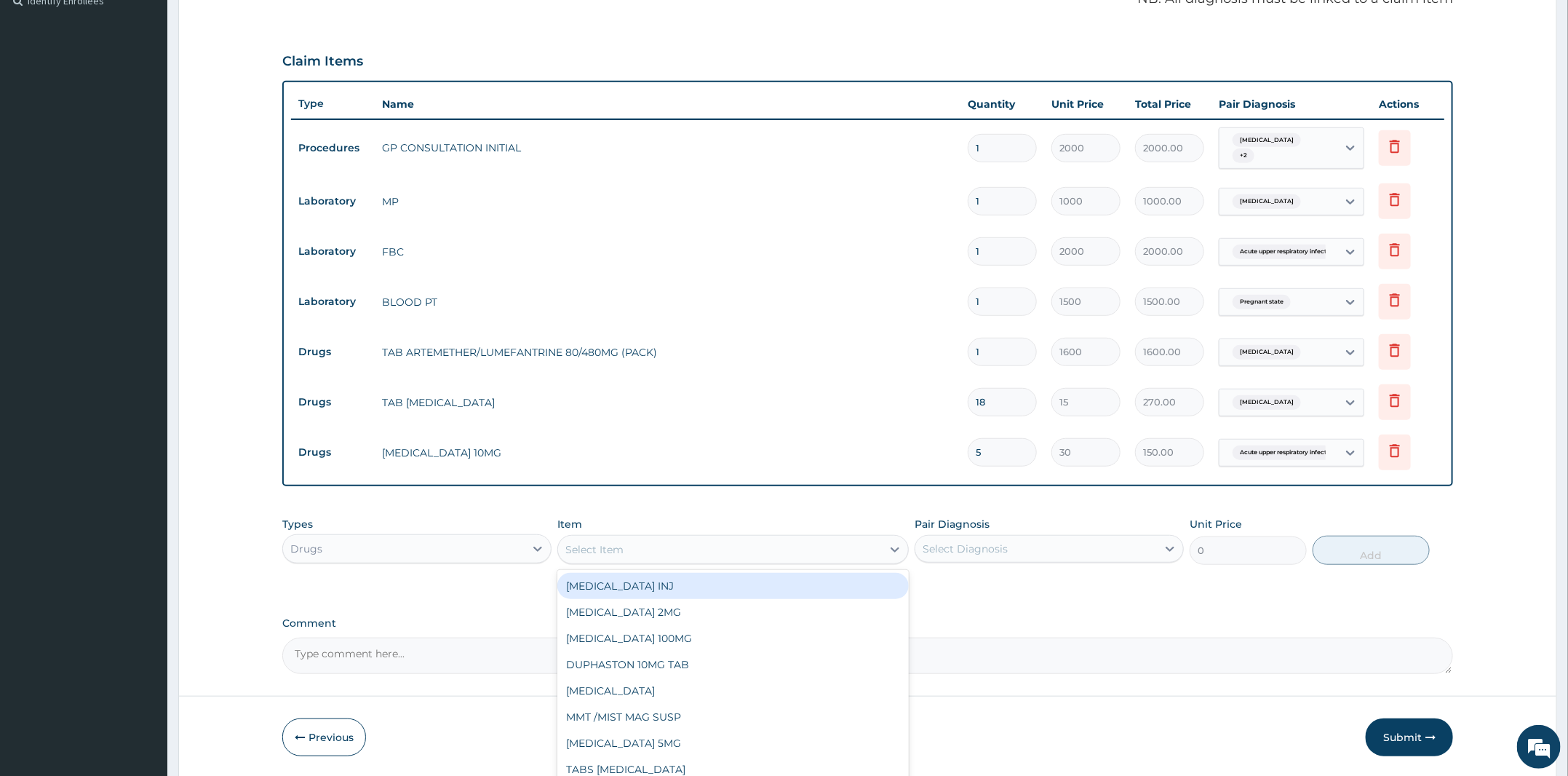
click at [606, 547] on div "Select Item" at bounding box center [719, 549] width 324 height 23
type input "amox"
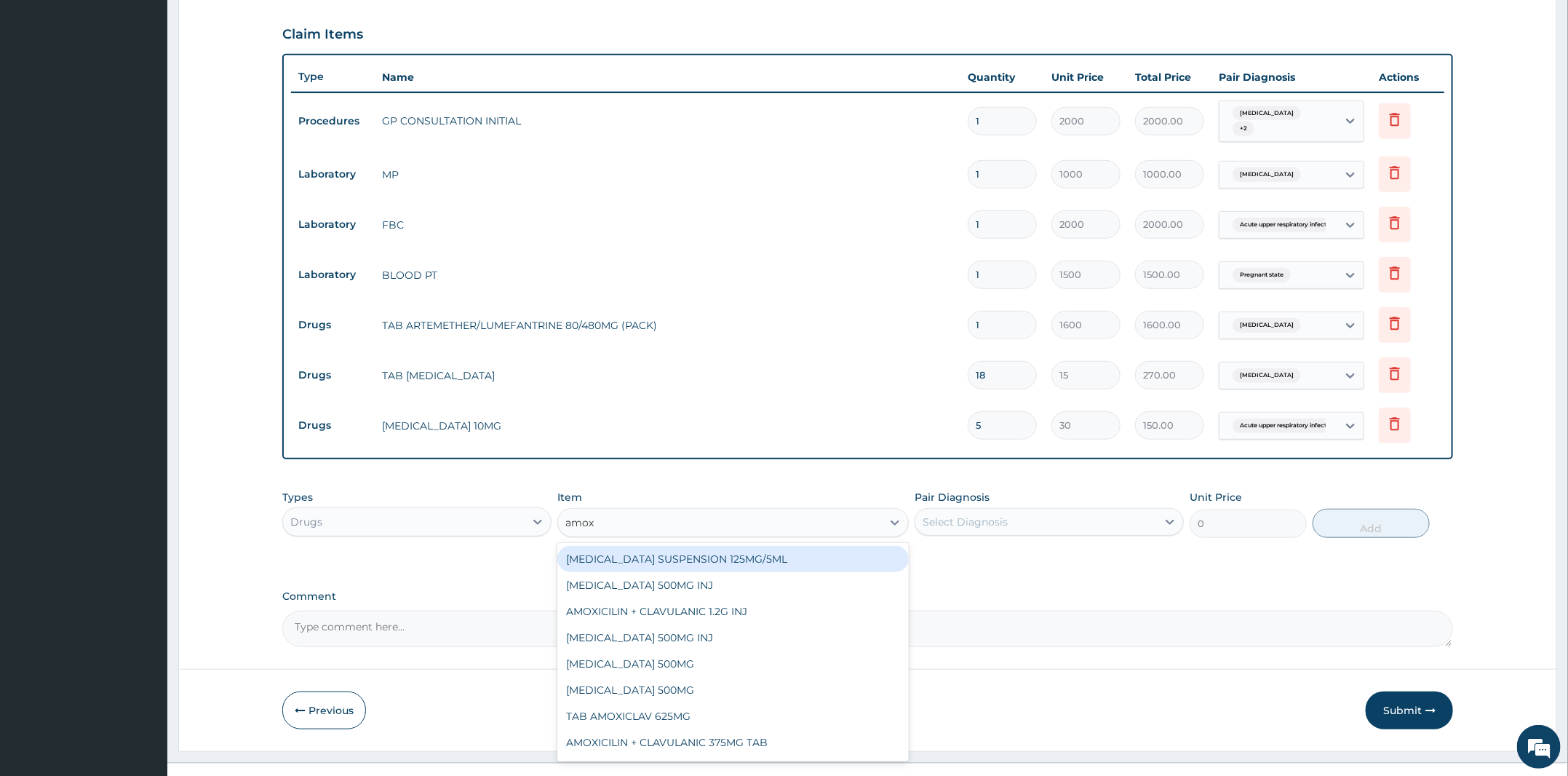
scroll to position [496, 0]
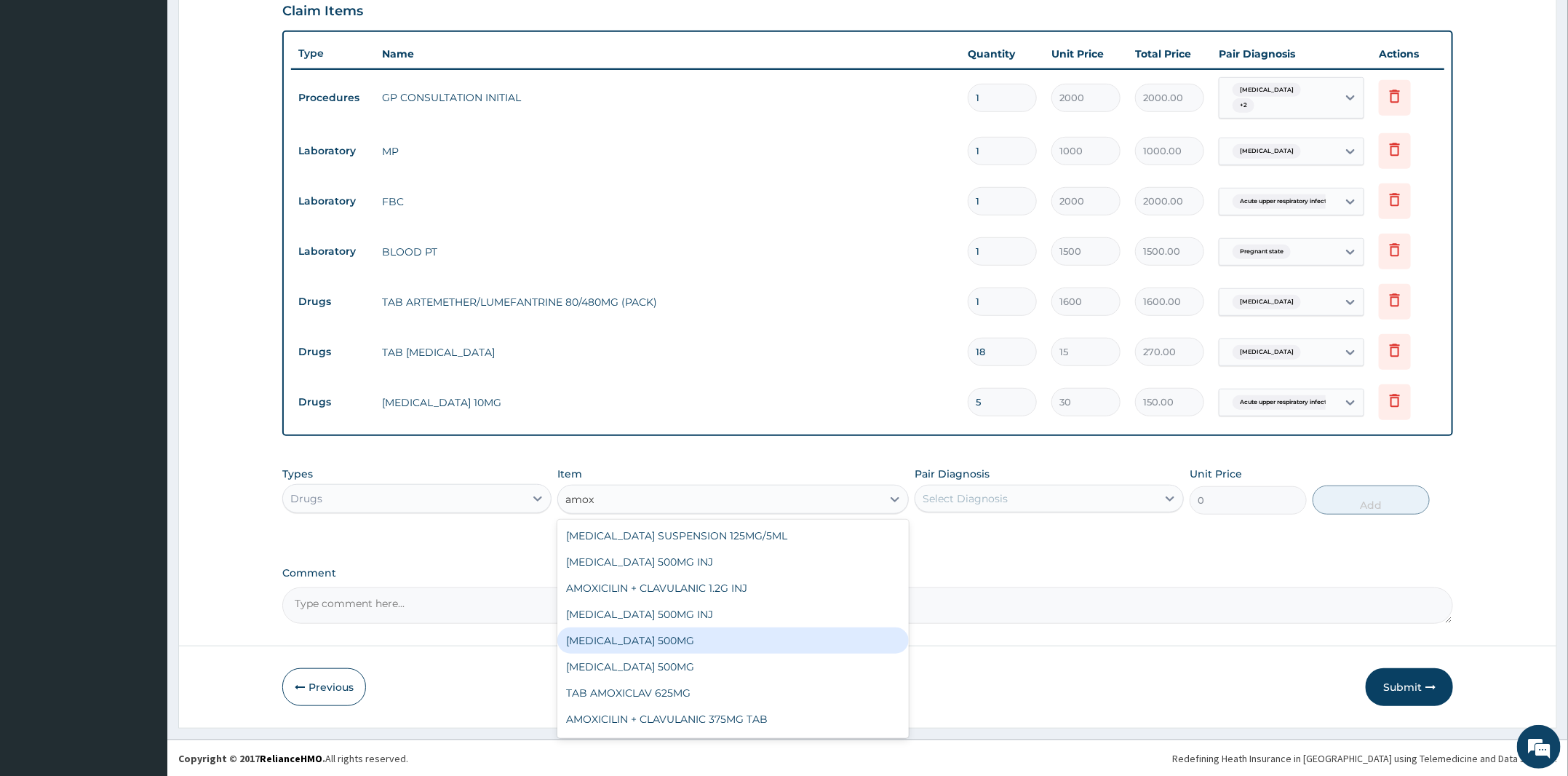
click at [730, 641] on div "AMOXICILLIN 500MG" at bounding box center [732, 641] width 352 height 26
type input "80"
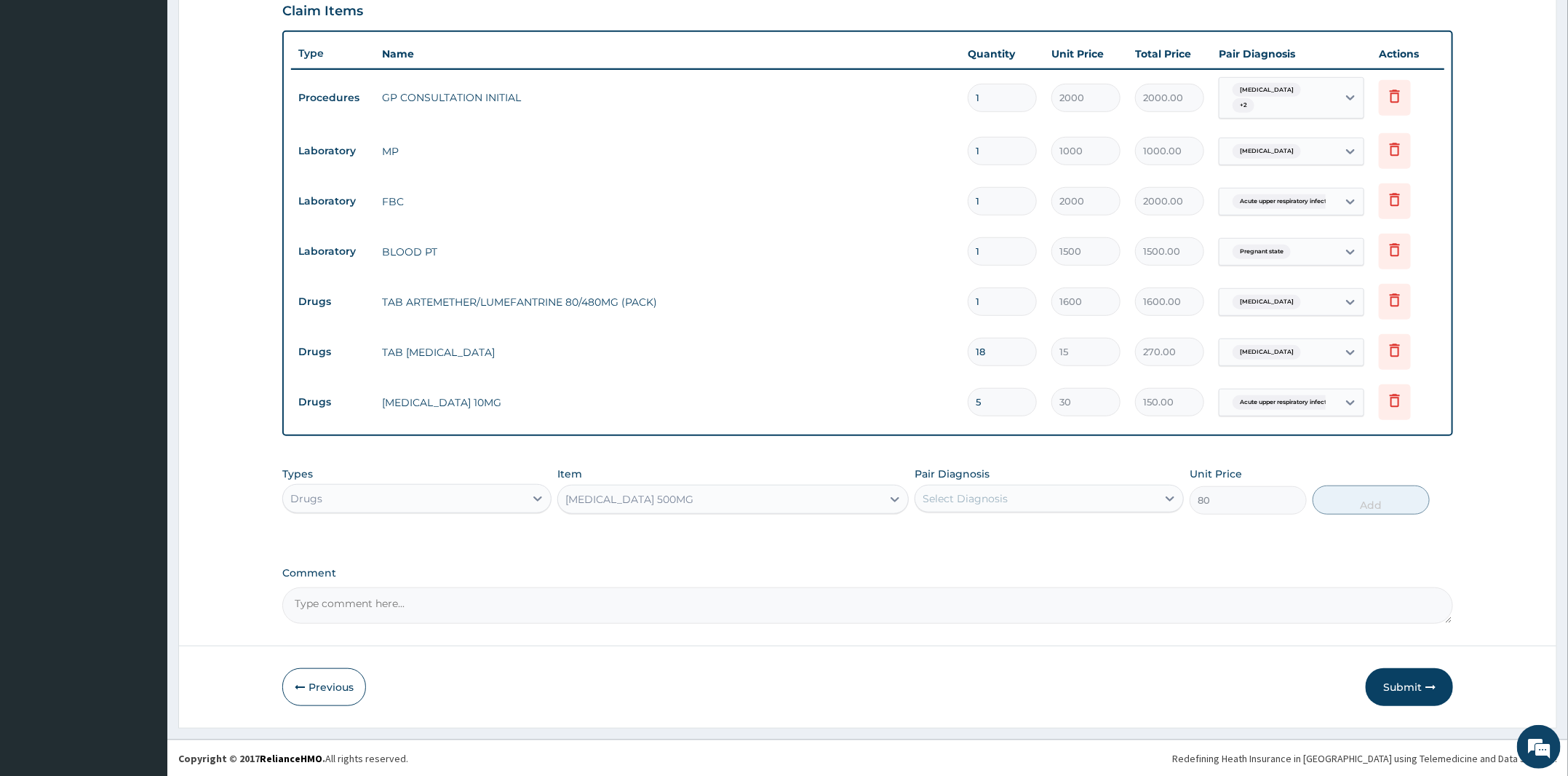
click at [1050, 500] on div "Select Diagnosis" at bounding box center [1036, 498] width 242 height 23
drag, startPoint x: 1002, startPoint y: 570, endPoint x: 1368, endPoint y: 540, distance: 367.2
click at [1005, 570] on label "Acute upper respiratory infection, site unspecified" at bounding box center [1045, 565] width 213 height 15
checkbox input "true"
click at [1394, 505] on button "Add" at bounding box center [1371, 500] width 117 height 29
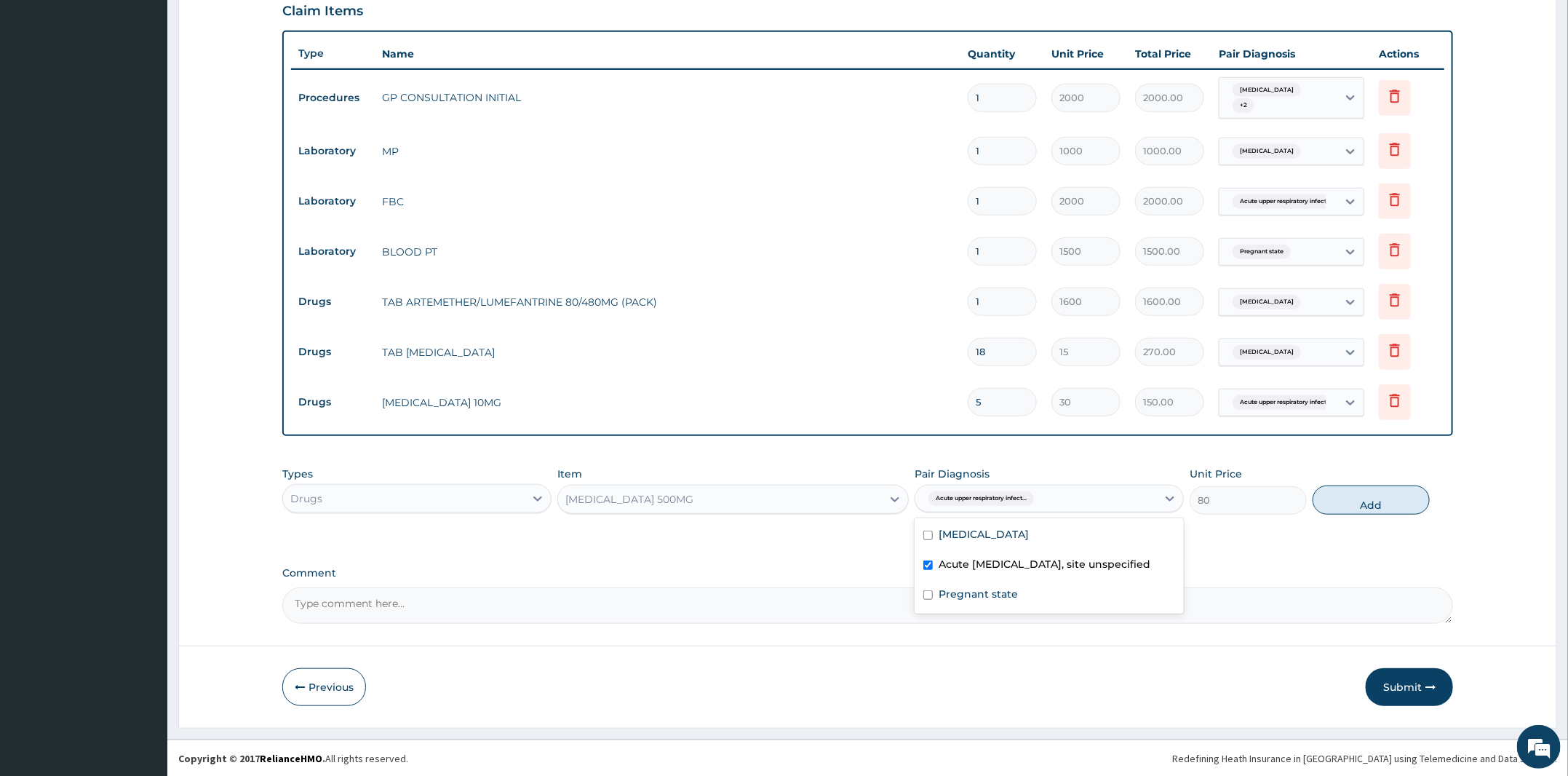
type input "0"
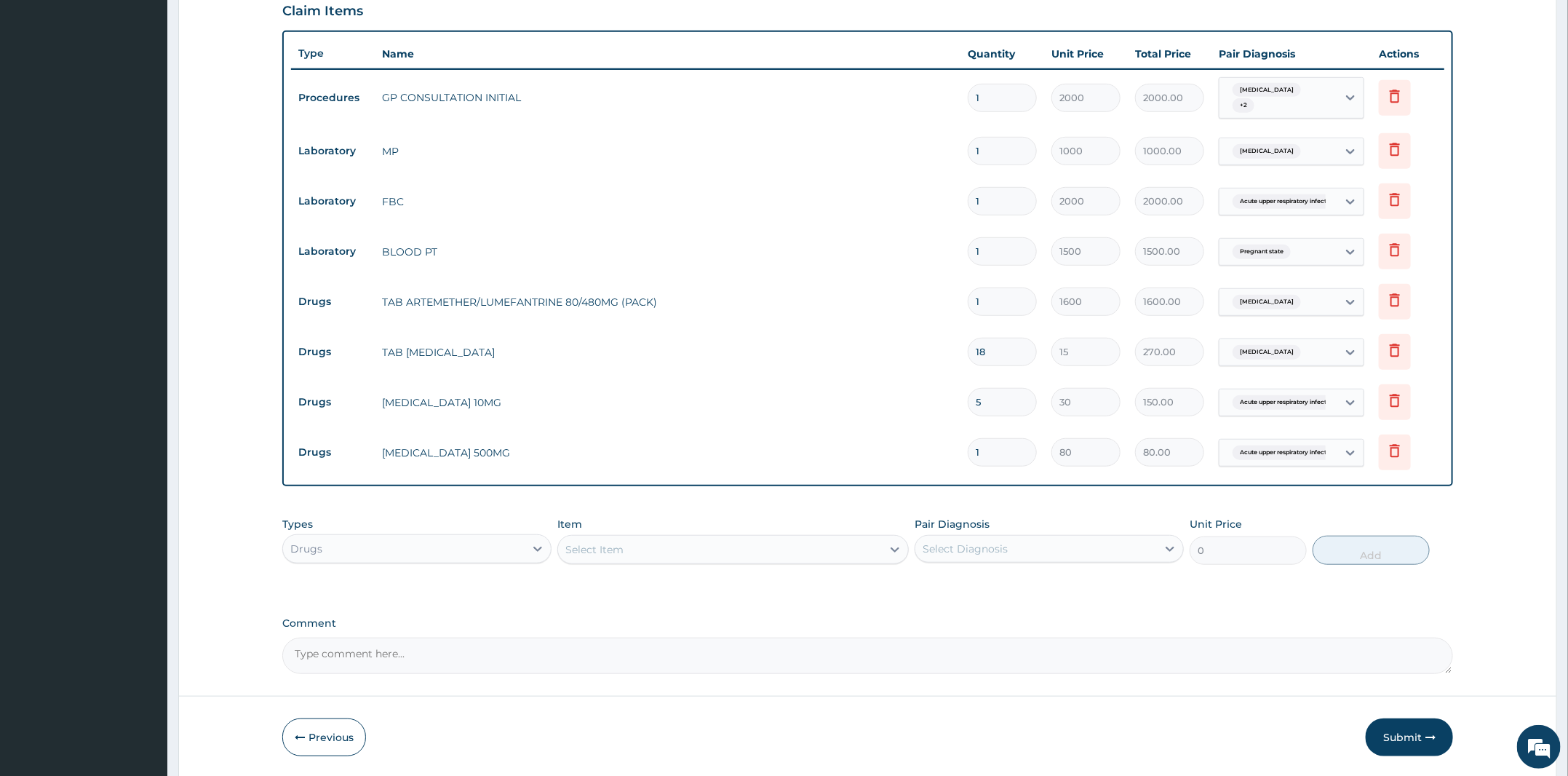
type input "15"
type input "1200.00"
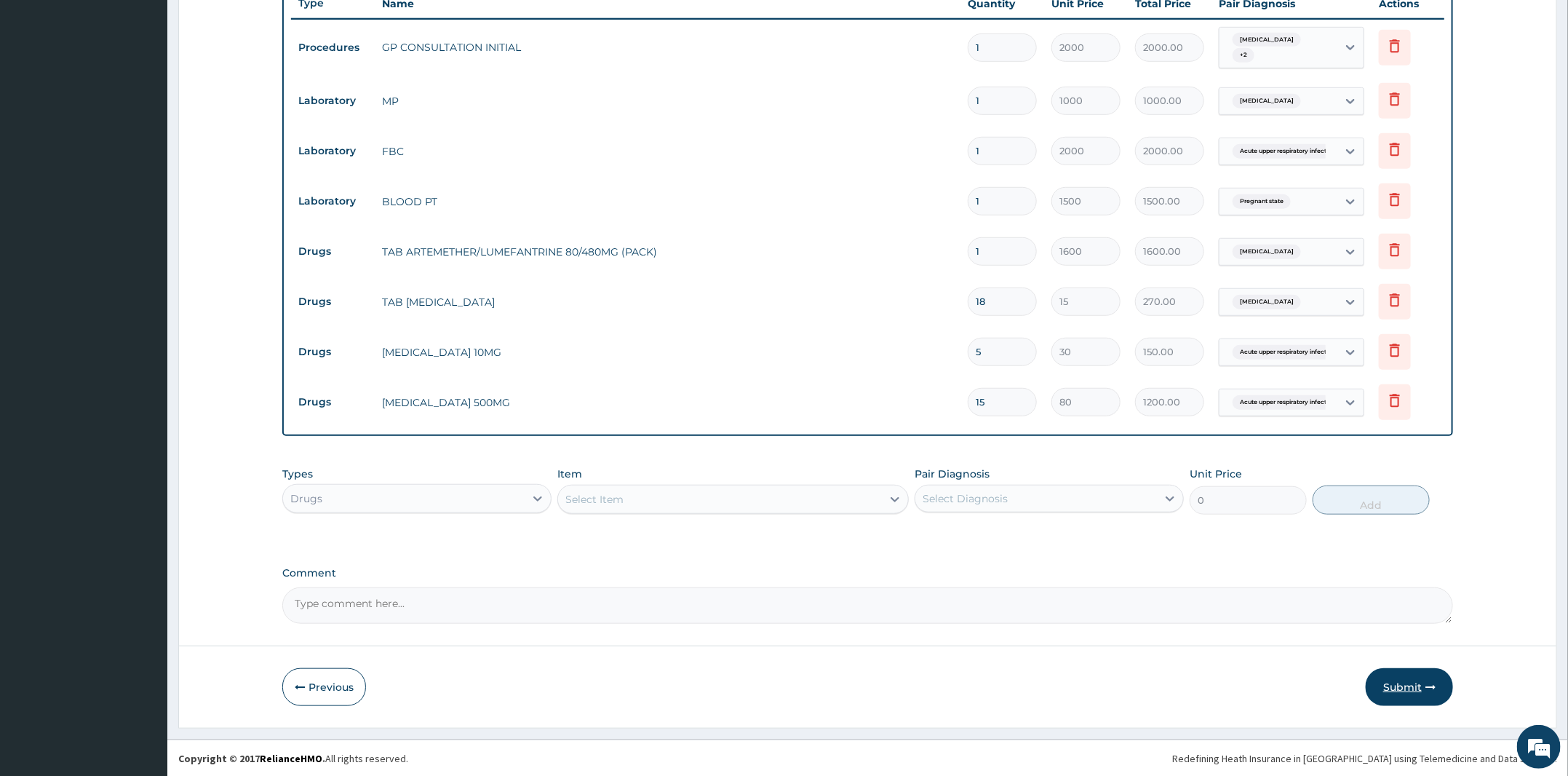
type input "15"
click at [1408, 689] on button "Submit" at bounding box center [1409, 687] width 87 height 38
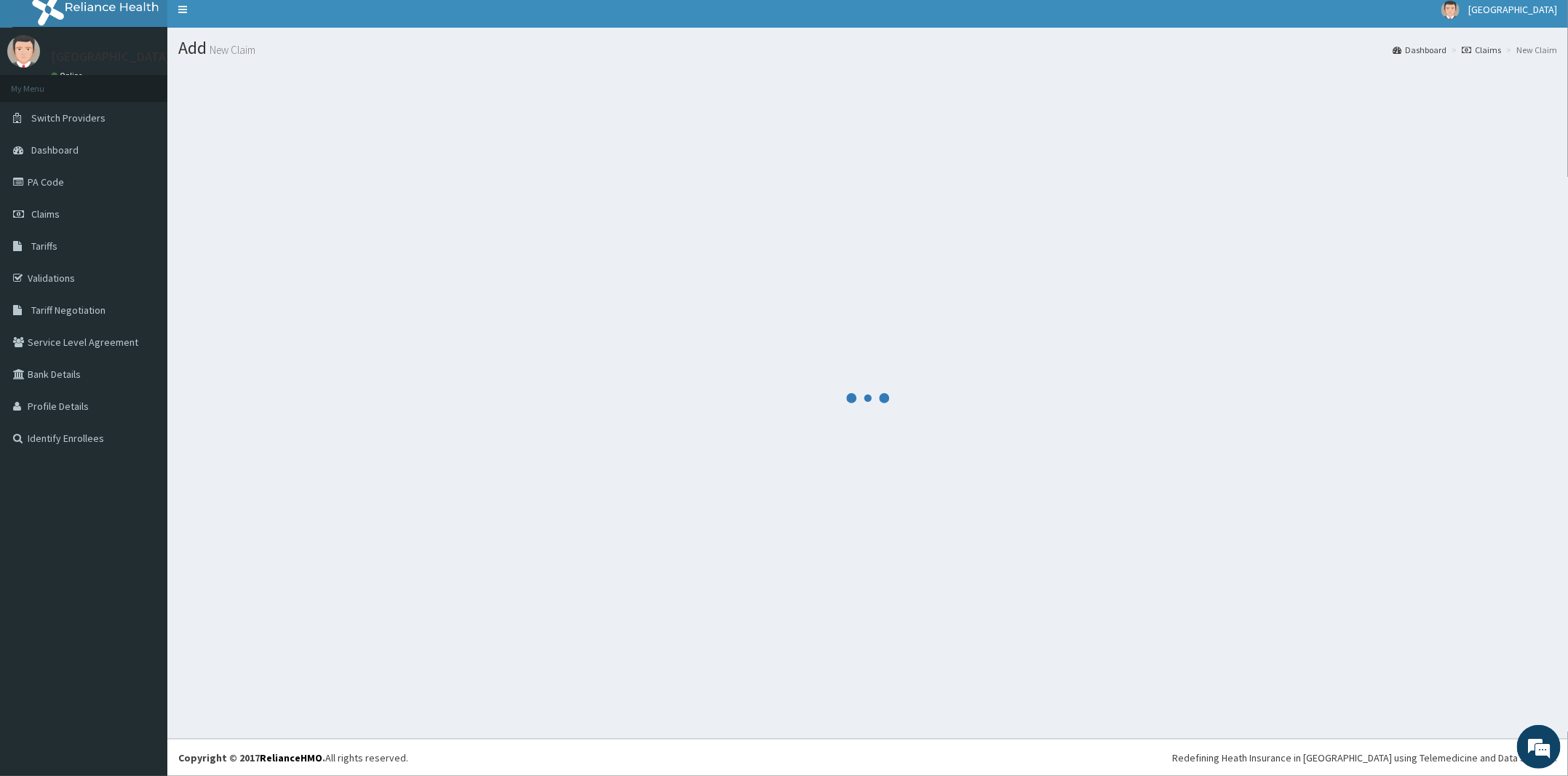
scroll to position [8, 0]
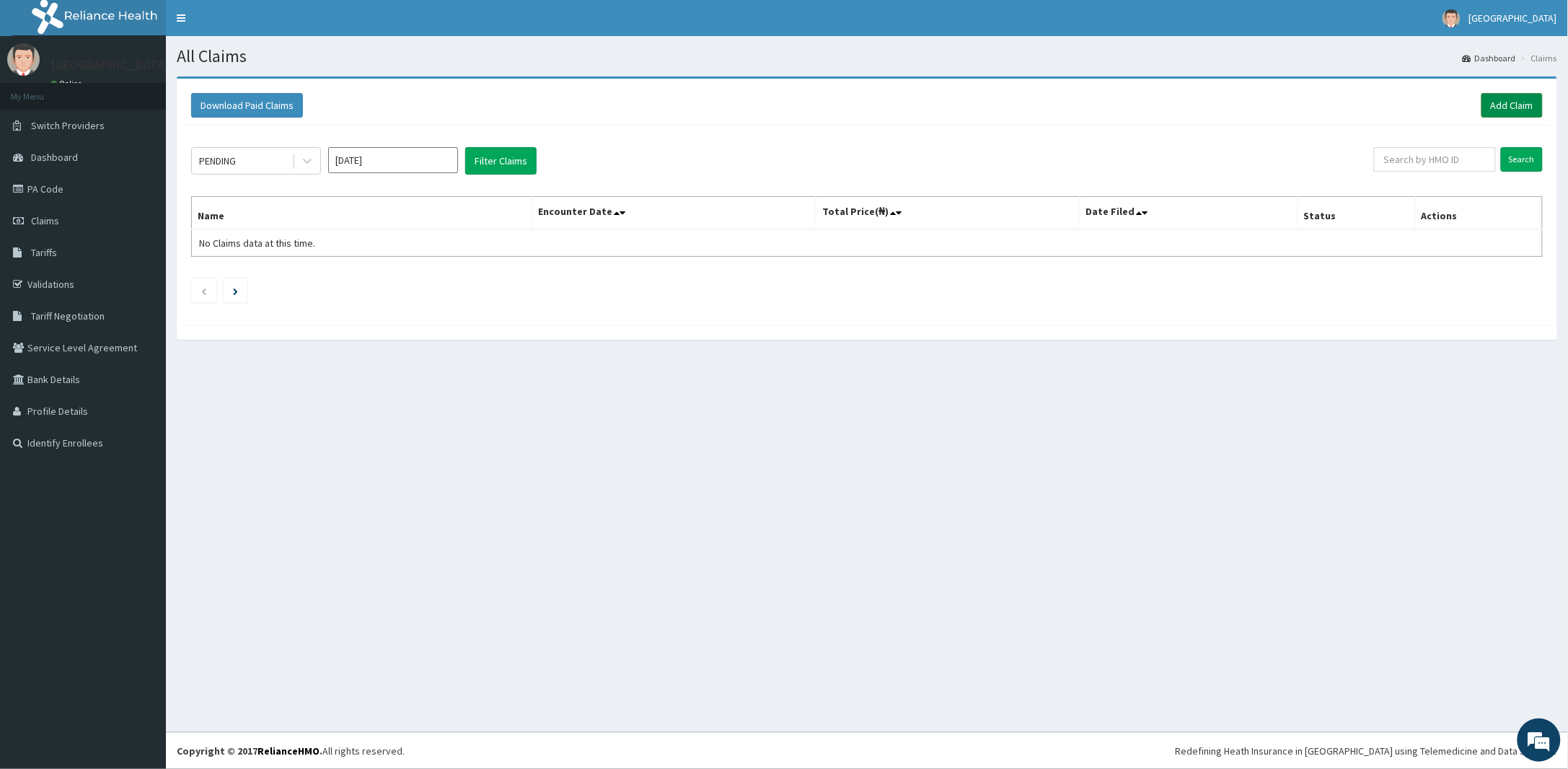
click at [1525, 95] on link "Add Claim" at bounding box center [1512, 105] width 61 height 24
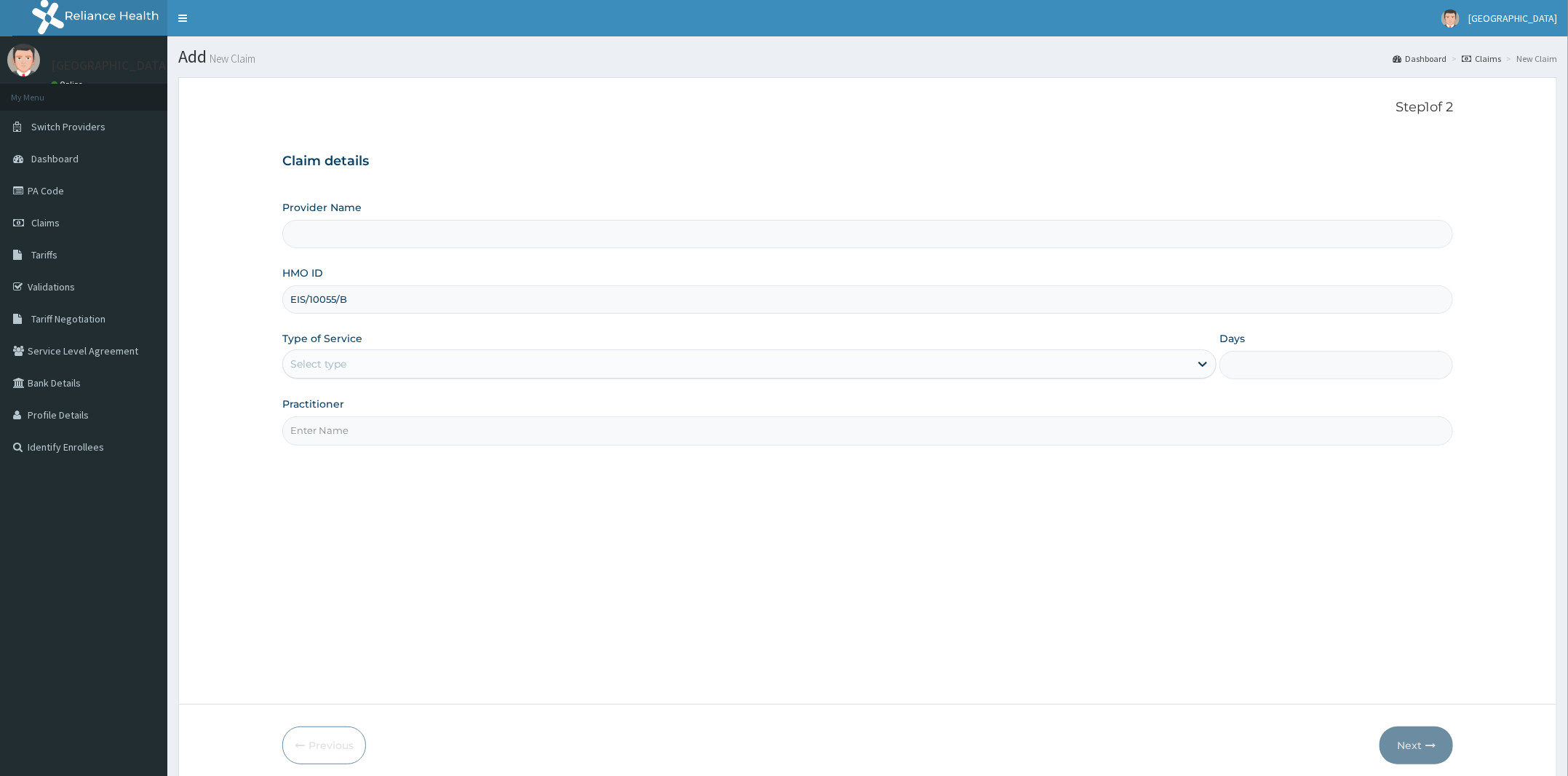
type input "EIS/10055/B"
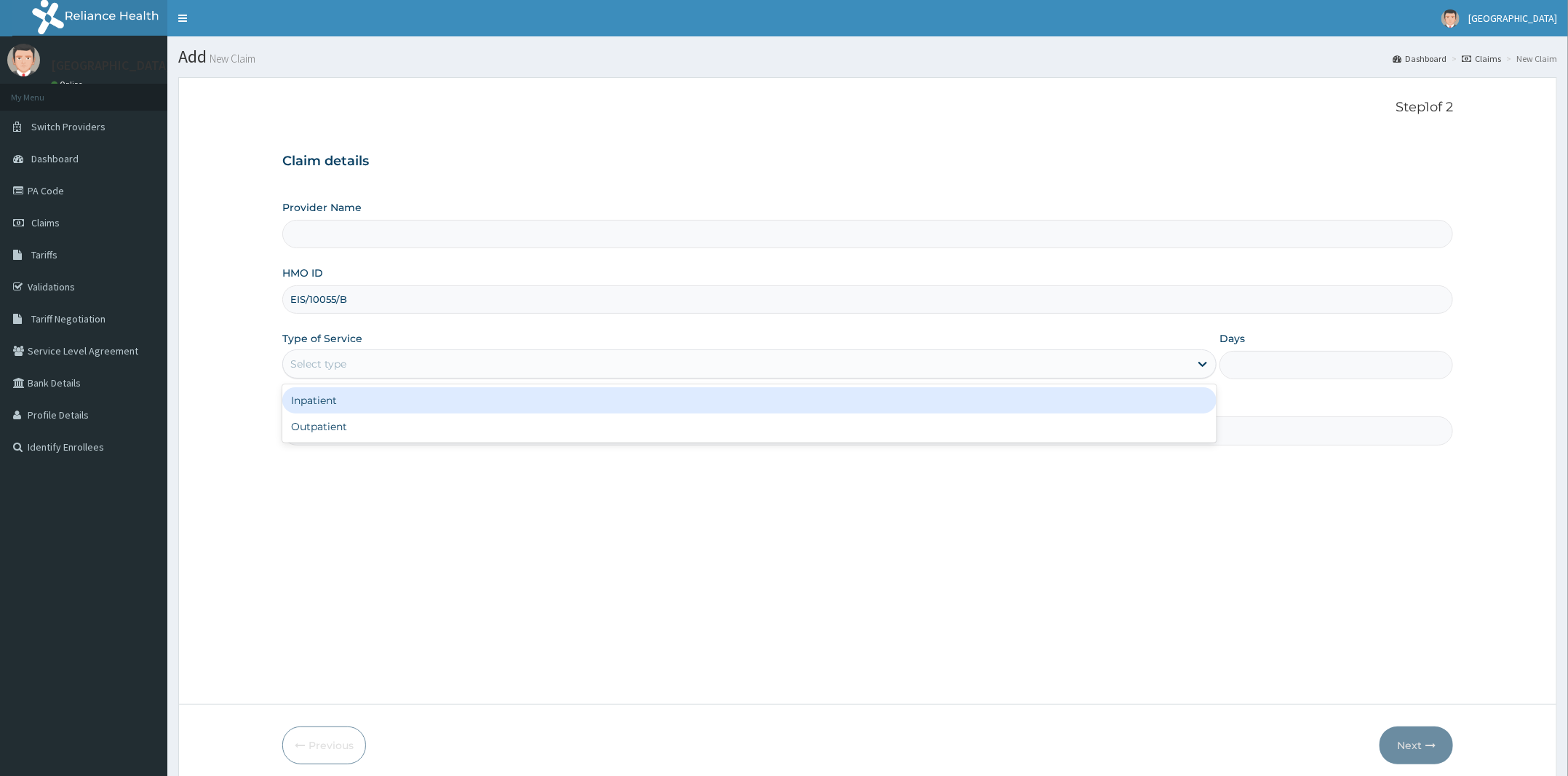
click at [459, 350] on div "Select type" at bounding box center [749, 363] width 934 height 29
click at [388, 416] on div "Inpatient Outpatient" at bounding box center [749, 414] width 934 height 58
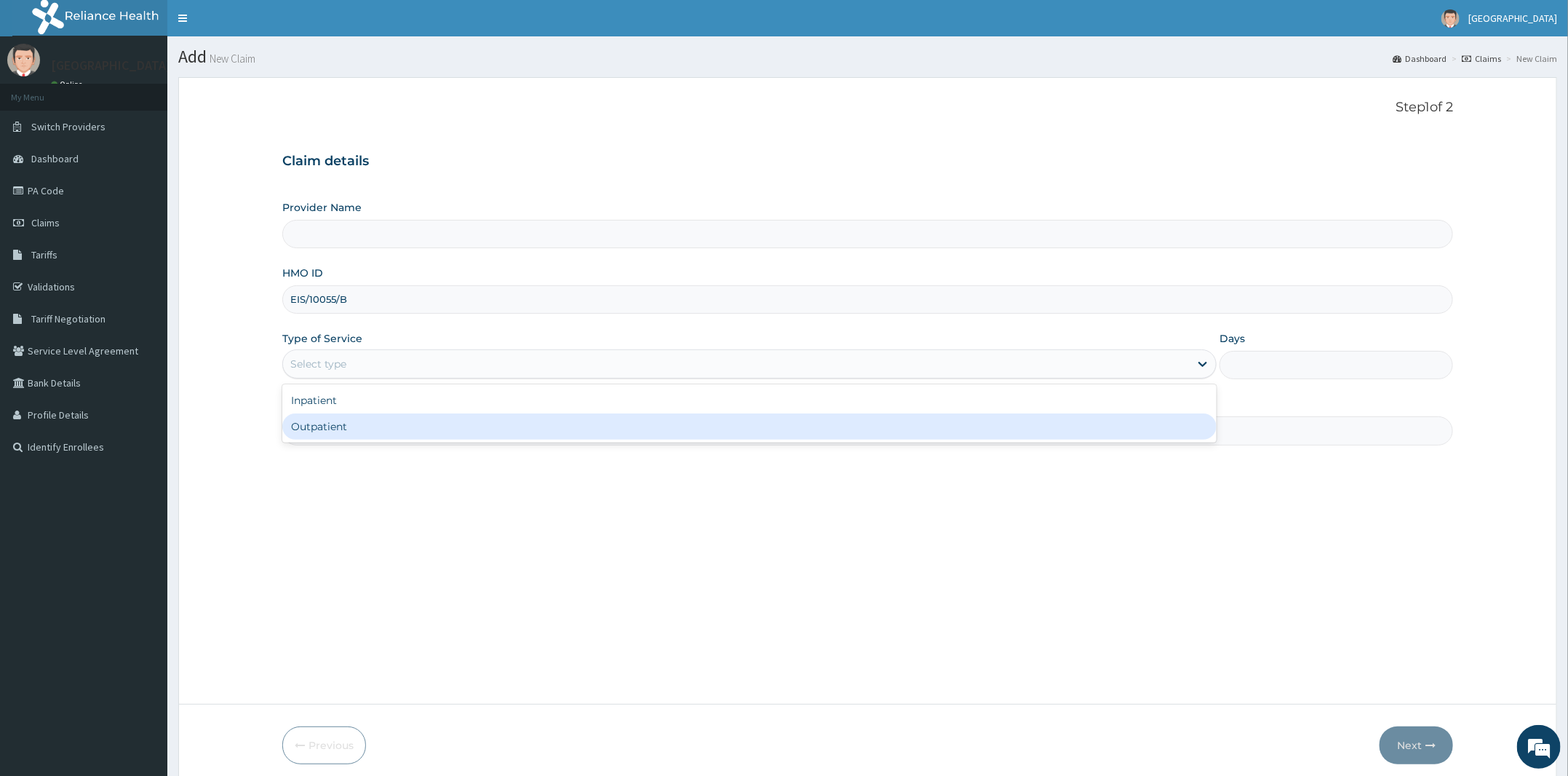
click at [377, 433] on div "Outpatient" at bounding box center [749, 427] width 934 height 26
type input "1"
type input "[PERSON_NAME] and [PERSON_NAME][GEOGRAPHIC_DATA]"
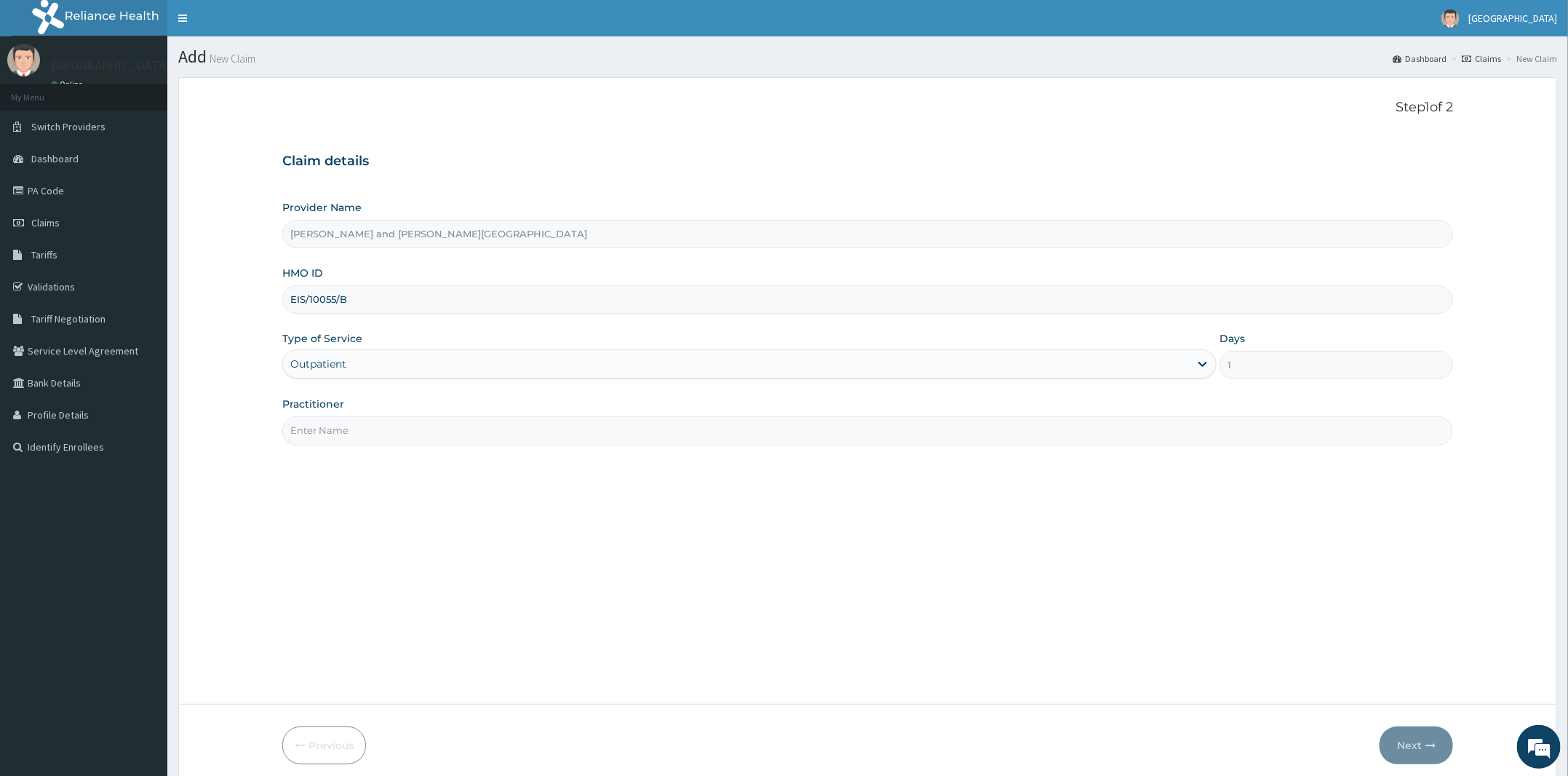
click at [377, 433] on input "Practitioner" at bounding box center [867, 431] width 1170 height 28
type input "DR [PERSON_NAME]"
click at [1395, 729] on button "Next" at bounding box center [1416, 745] width 73 height 38
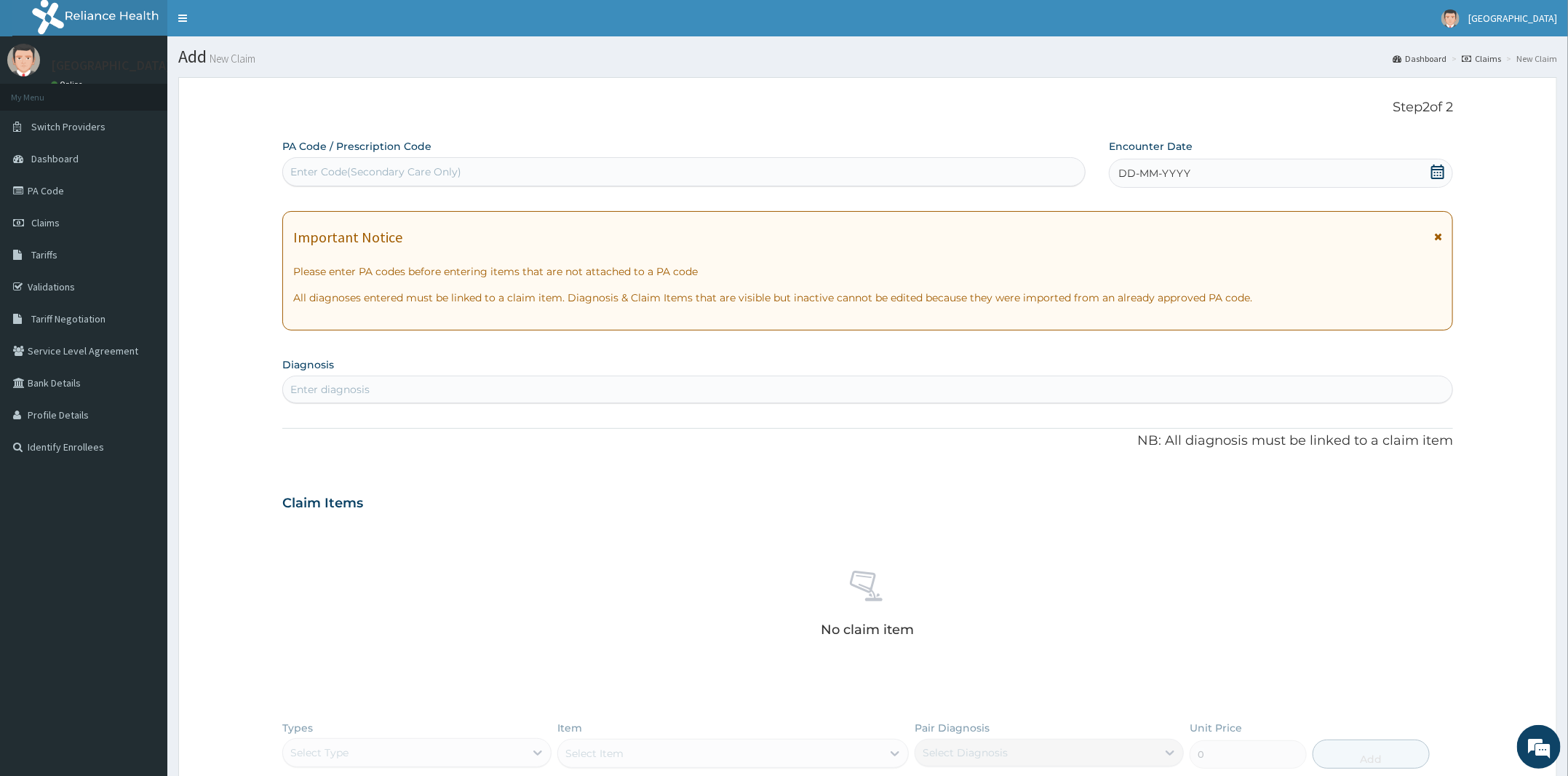
click at [1432, 177] on icon at bounding box center [1438, 172] width 13 height 15
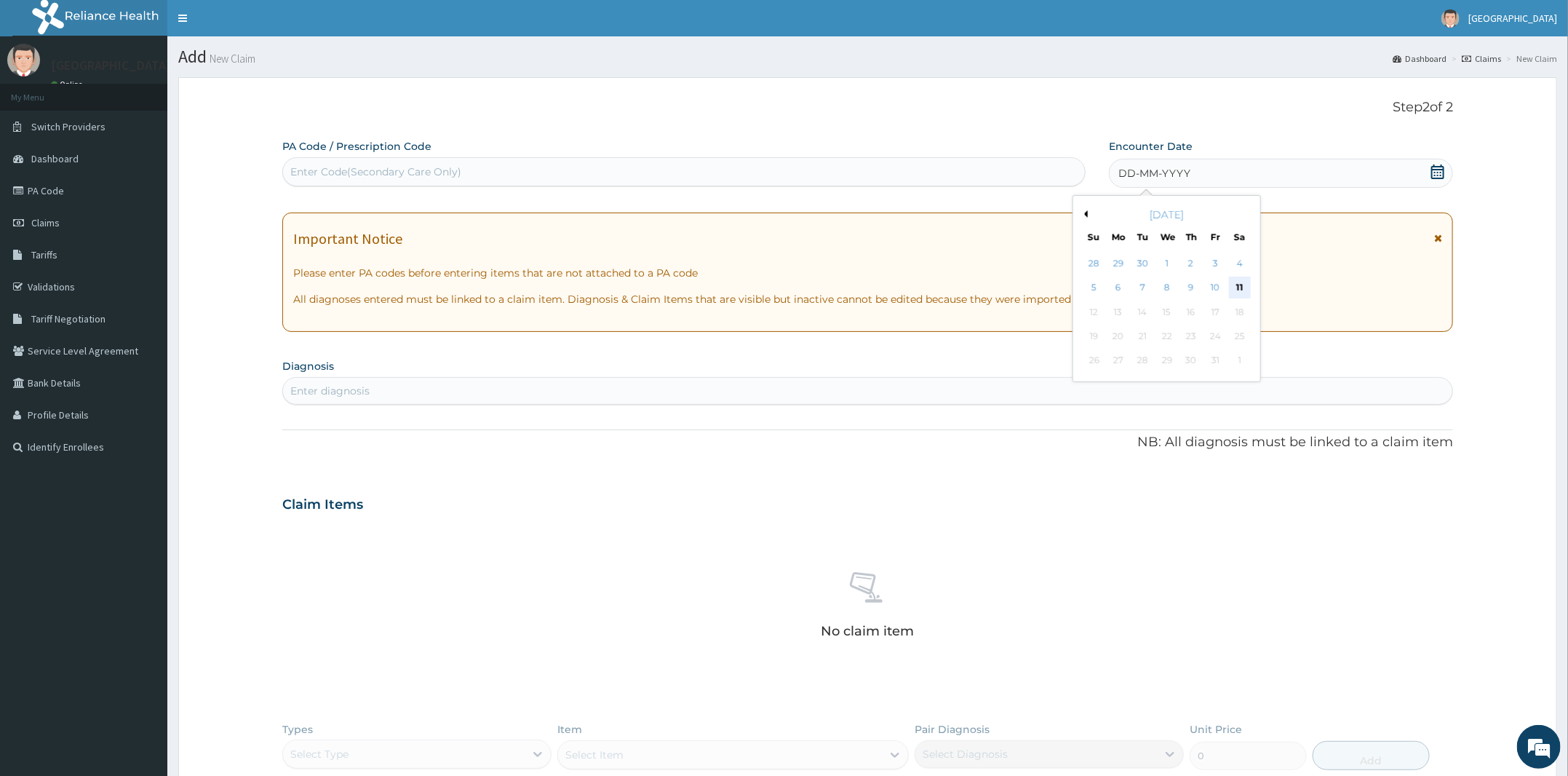
click at [1242, 283] on div "11" at bounding box center [1239, 288] width 22 height 22
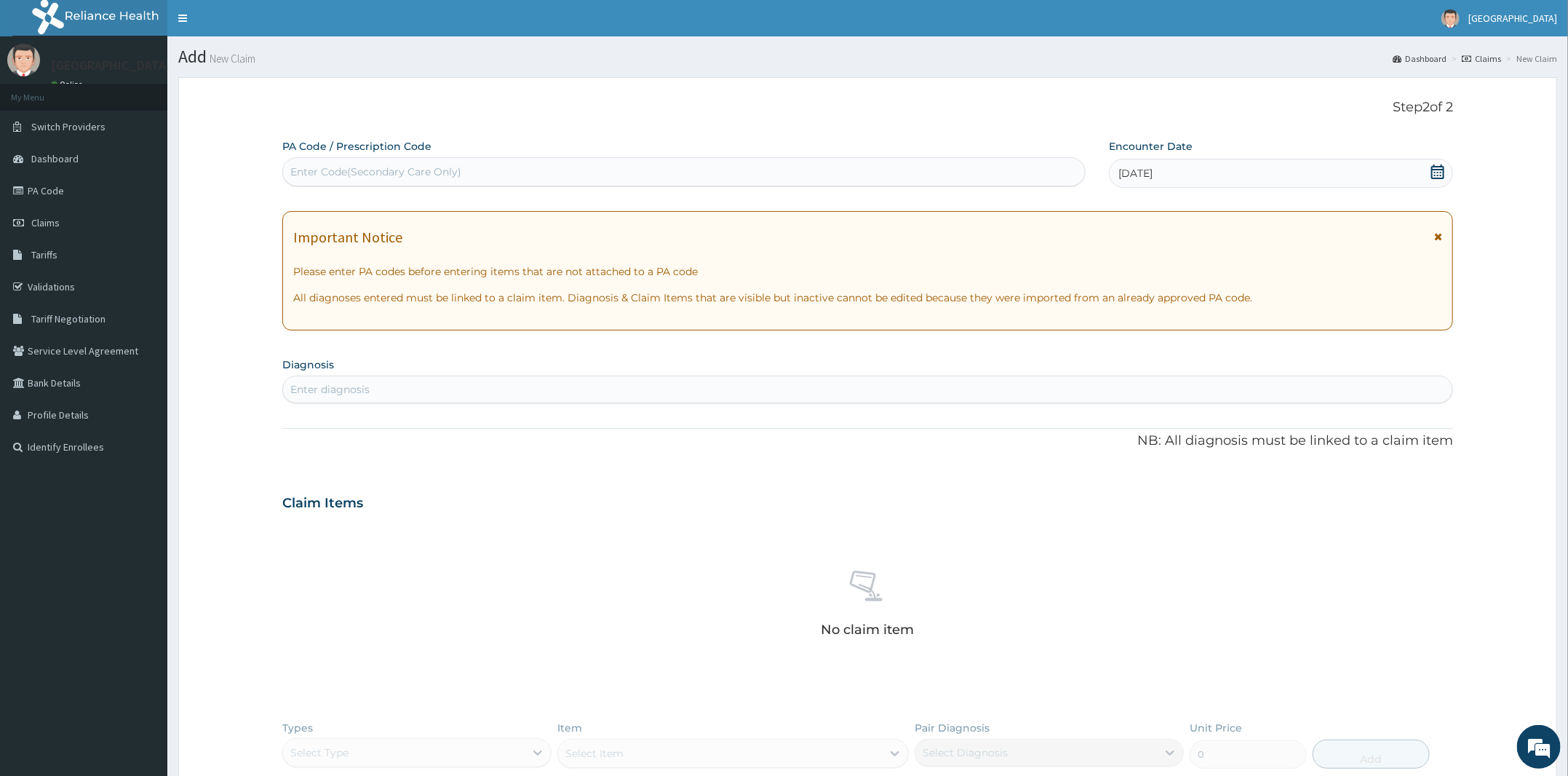
click at [866, 376] on div "Enter diagnosis" at bounding box center [867, 388] width 1170 height 27
type input "urticari"
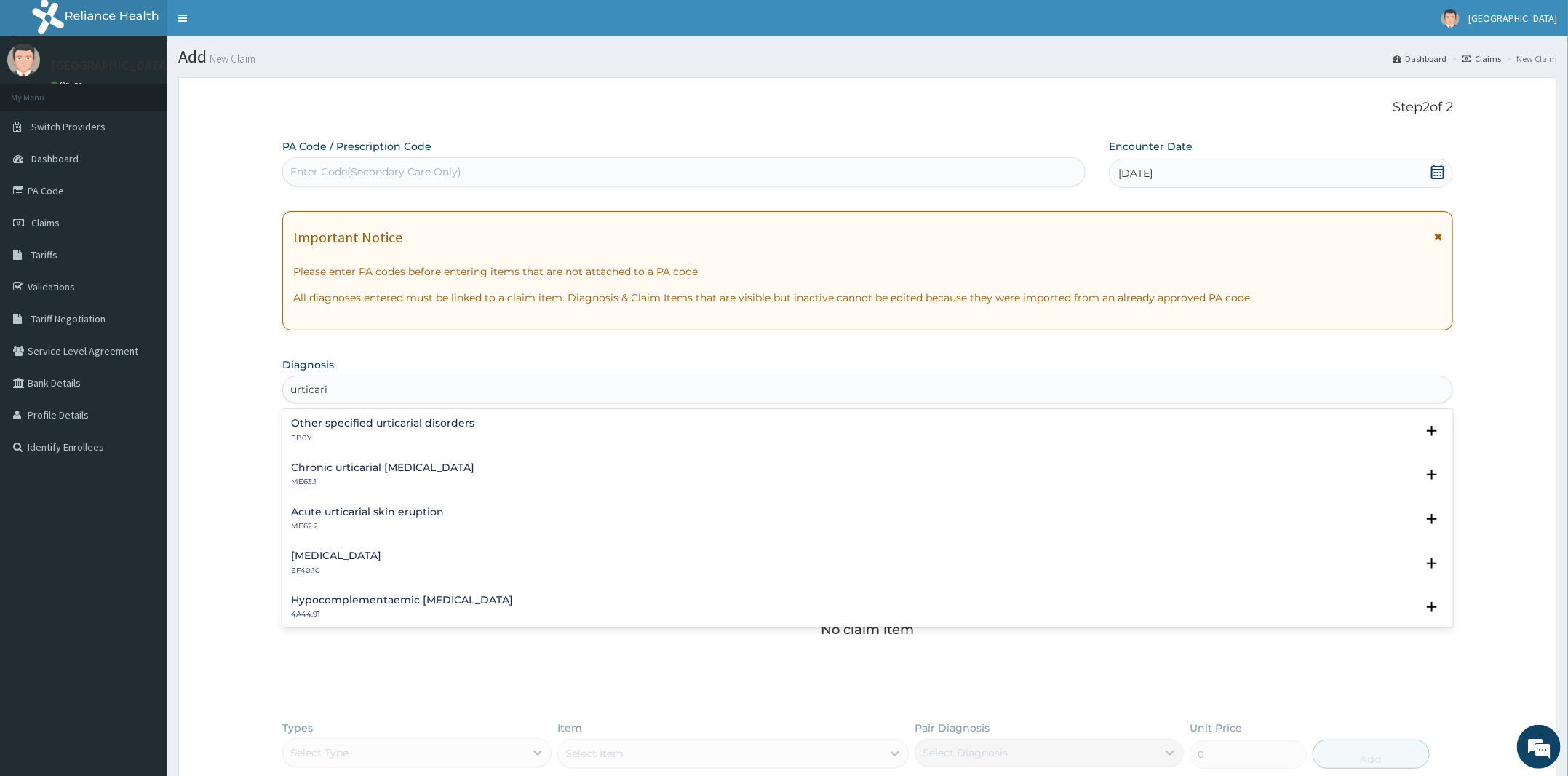
click at [430, 473] on h4 "Chronic urticarial [MEDICAL_DATA]" at bounding box center [383, 468] width 184 height 11
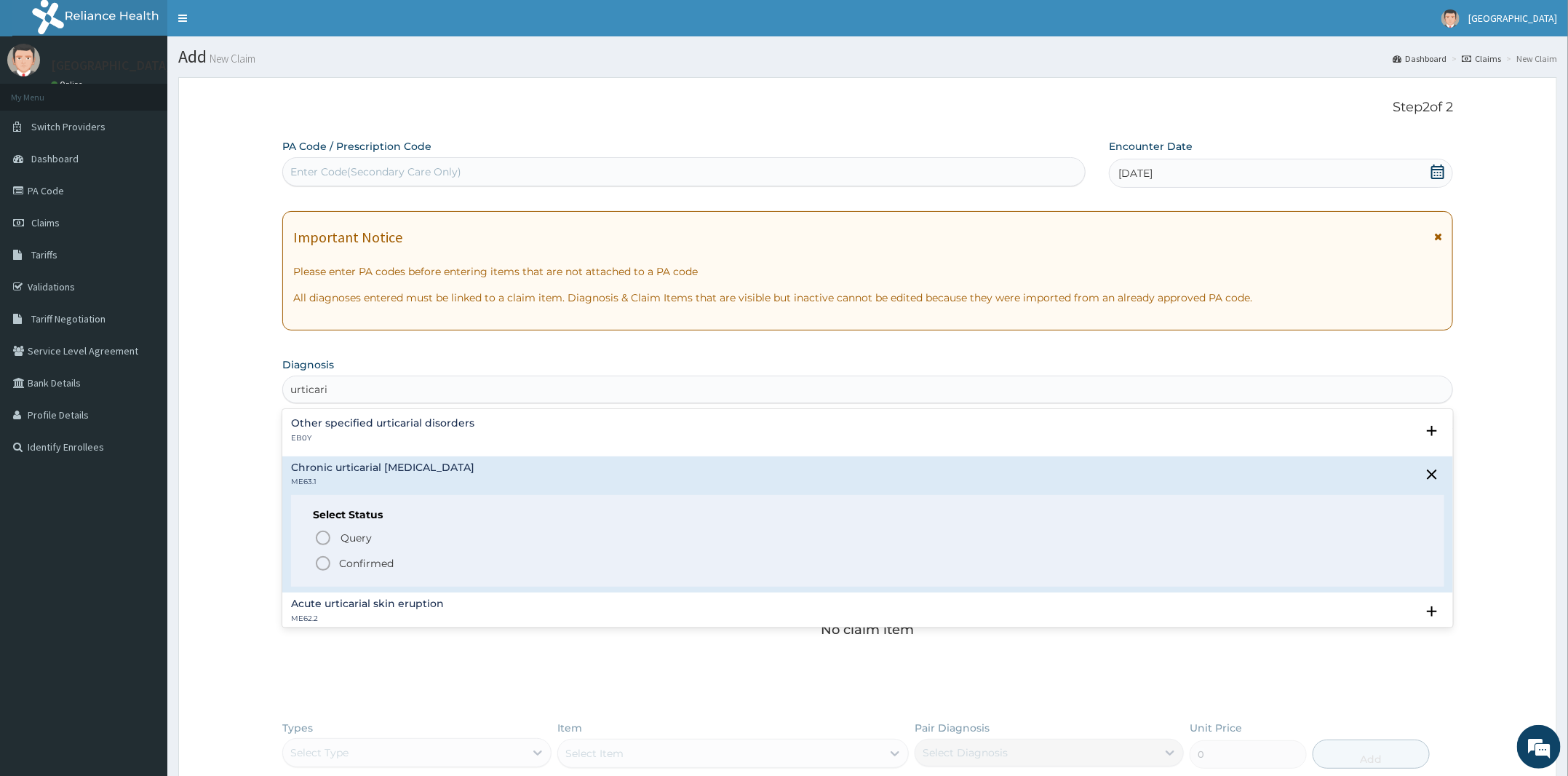
click at [404, 559] on span "Confirmed" at bounding box center [868, 563] width 1108 height 18
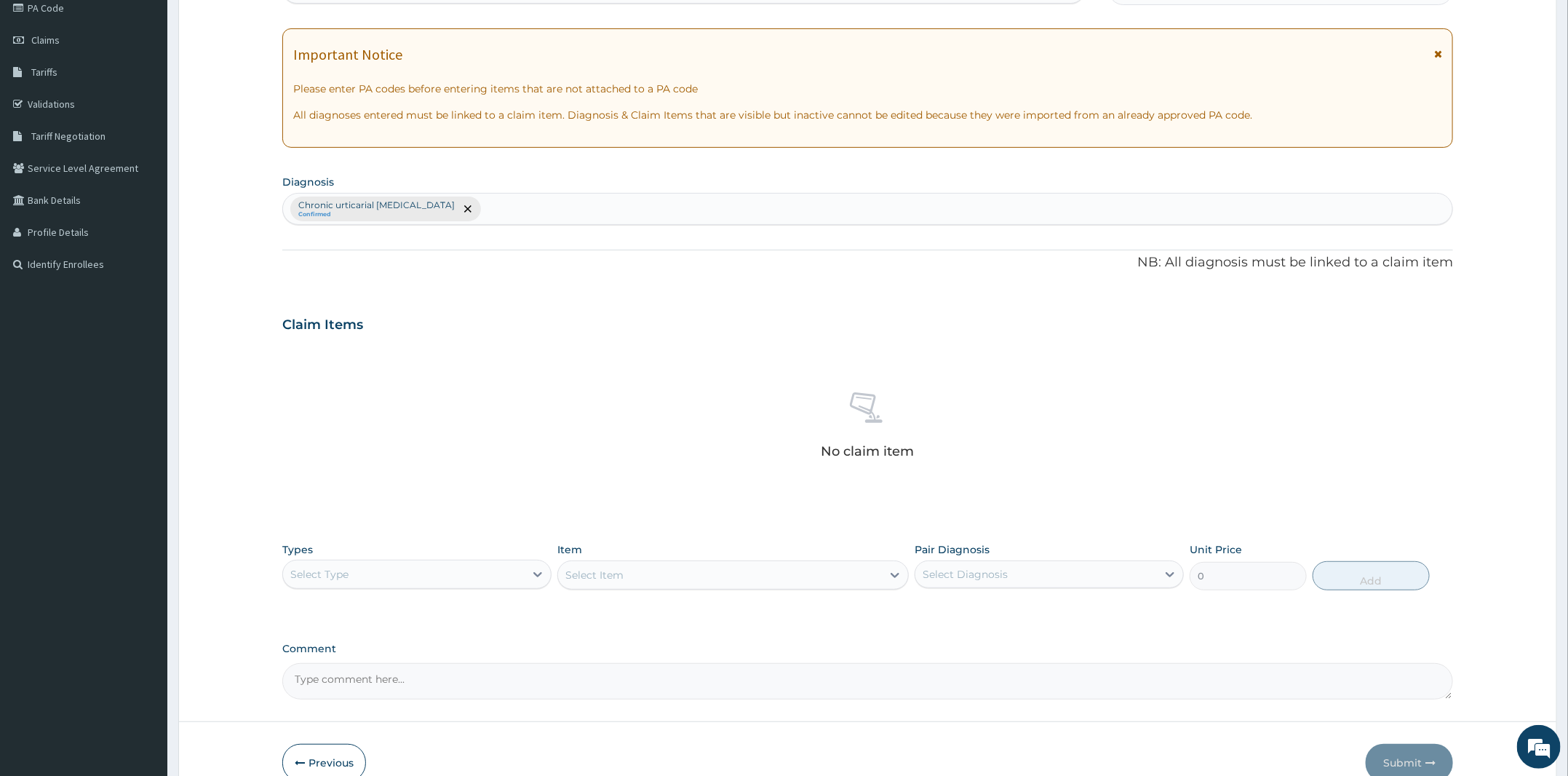
scroll to position [259, 0]
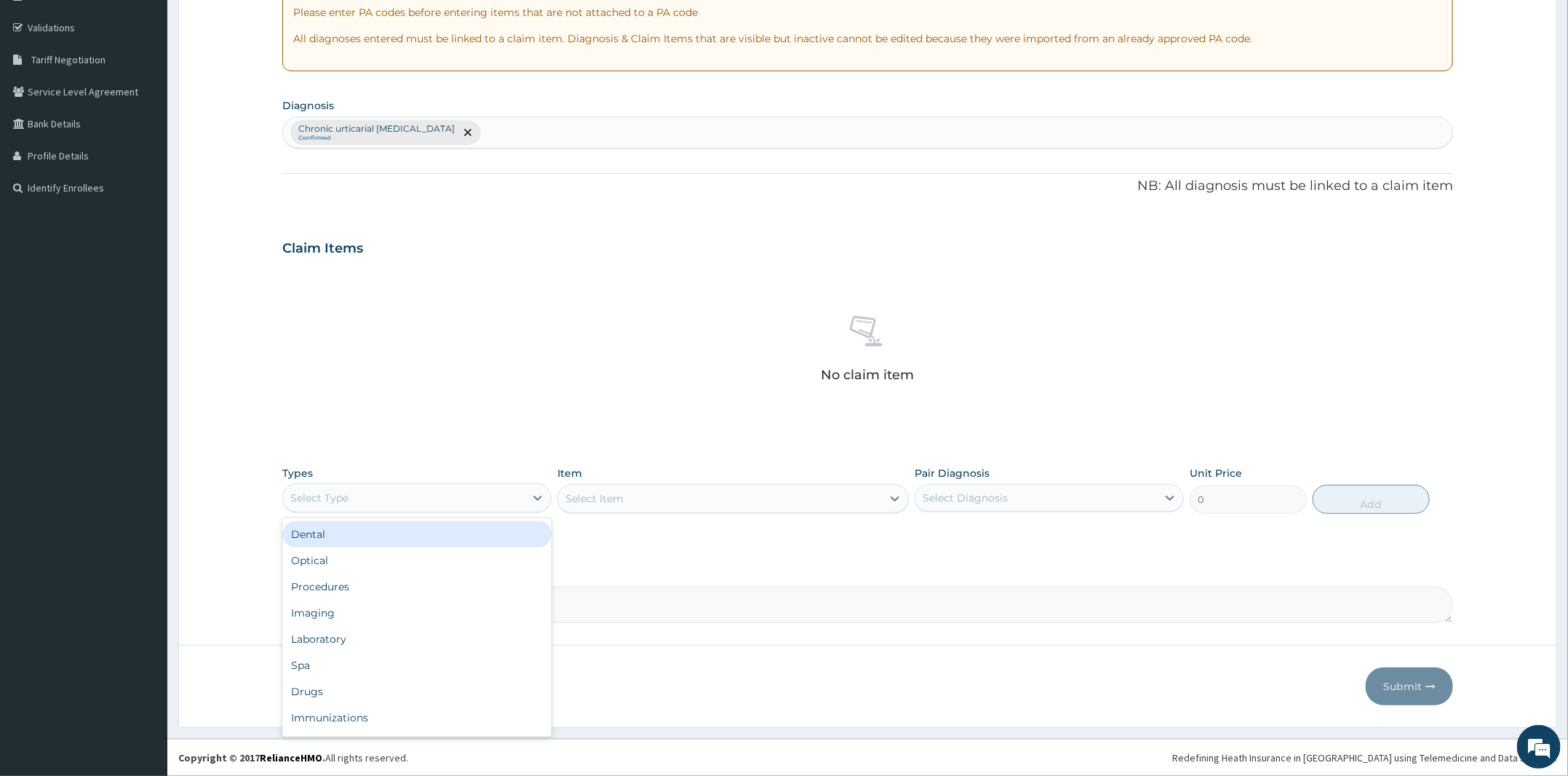
click at [501, 508] on div "Select Type" at bounding box center [416, 497] width 269 height 29
click at [442, 538] on div "Procedures" at bounding box center [416, 538] width 269 height 26
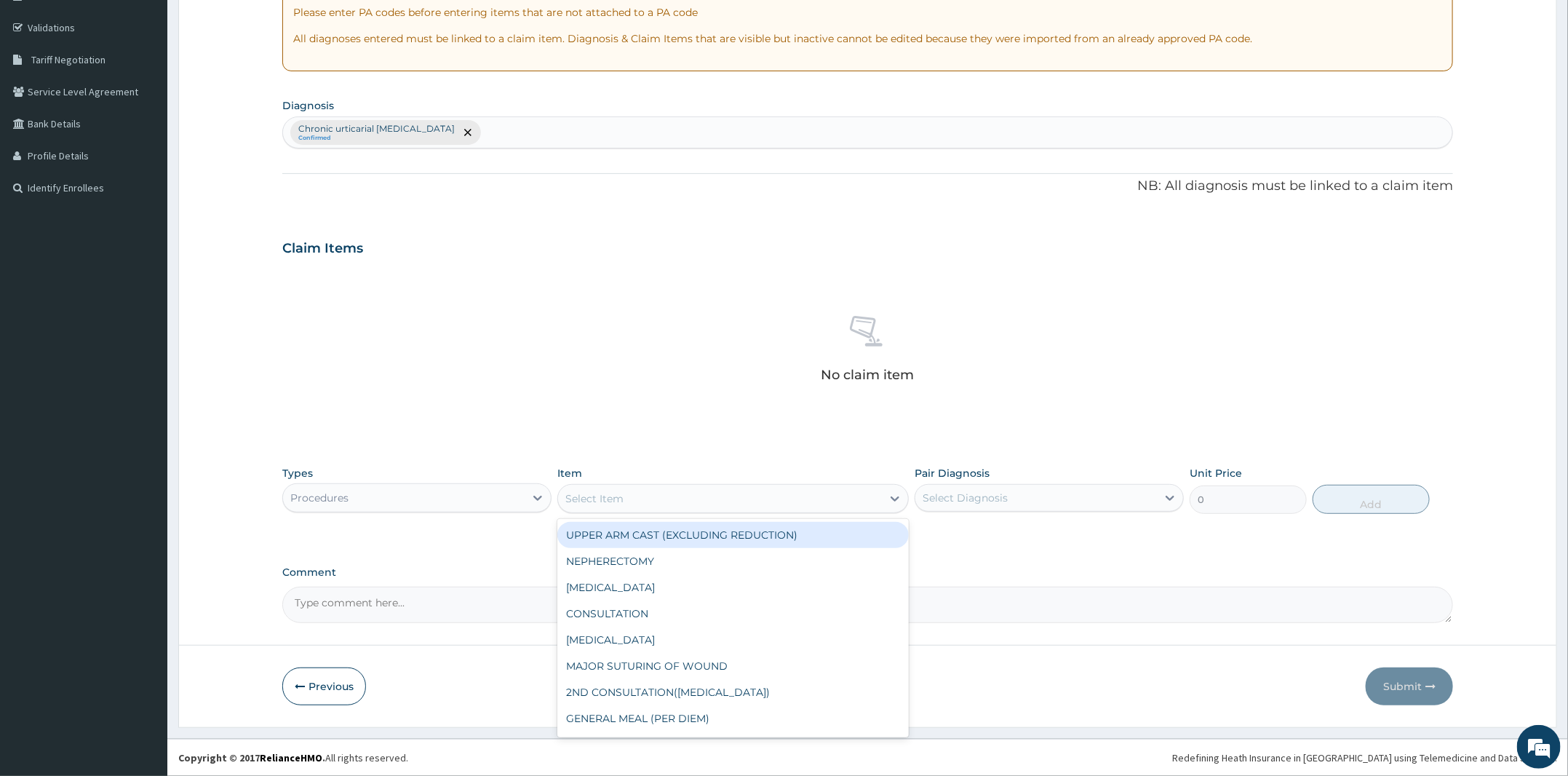
click at [691, 495] on div "Select Item" at bounding box center [719, 498] width 324 height 23
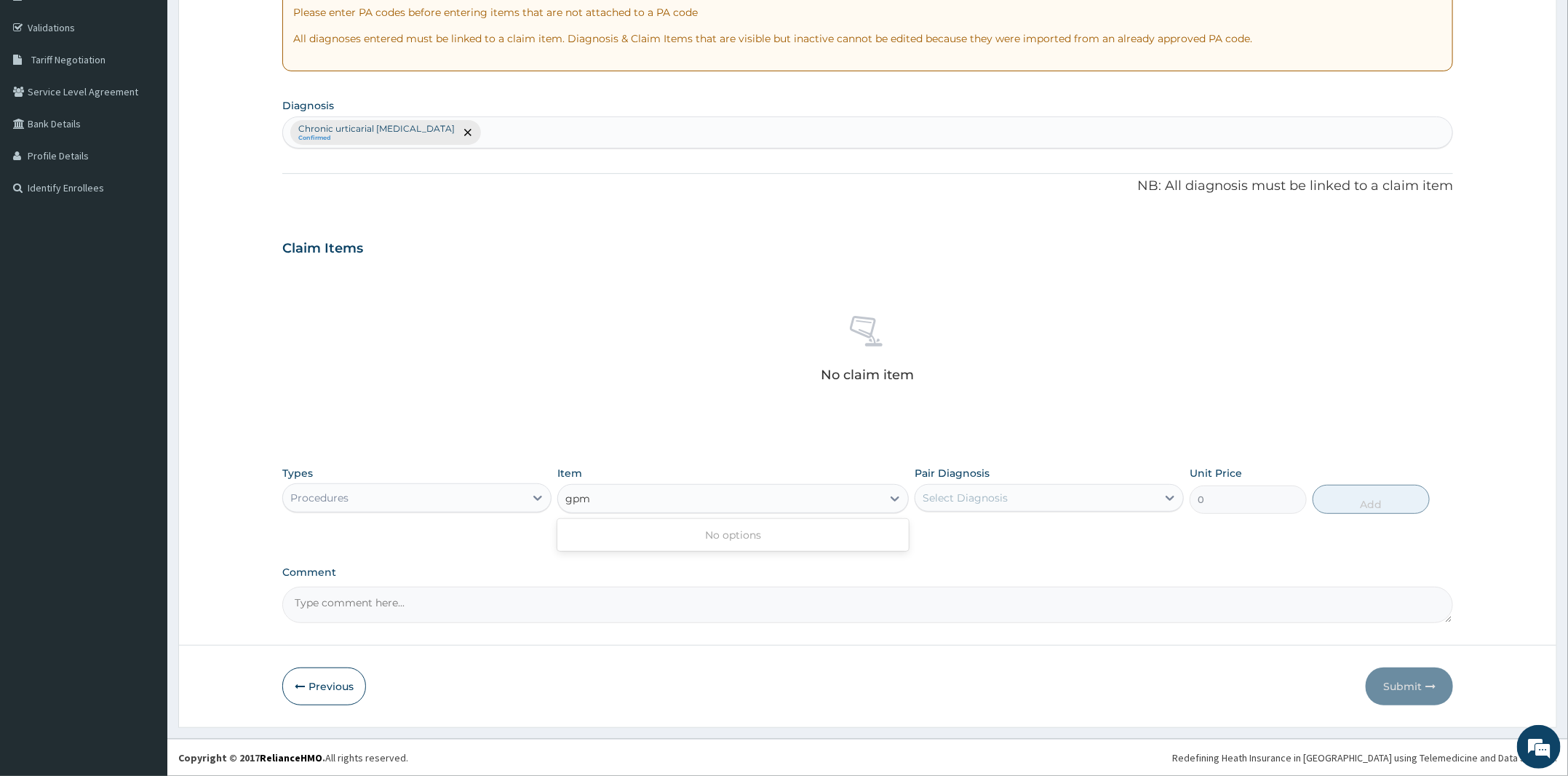
type input "gp"
click at [671, 546] on div "GP CONSULT FOLLOW UP" at bounding box center [732, 535] width 352 height 26
type input "1000"
click at [691, 496] on div "GP CONSULT FOLLOW UP" at bounding box center [633, 499] width 136 height 15
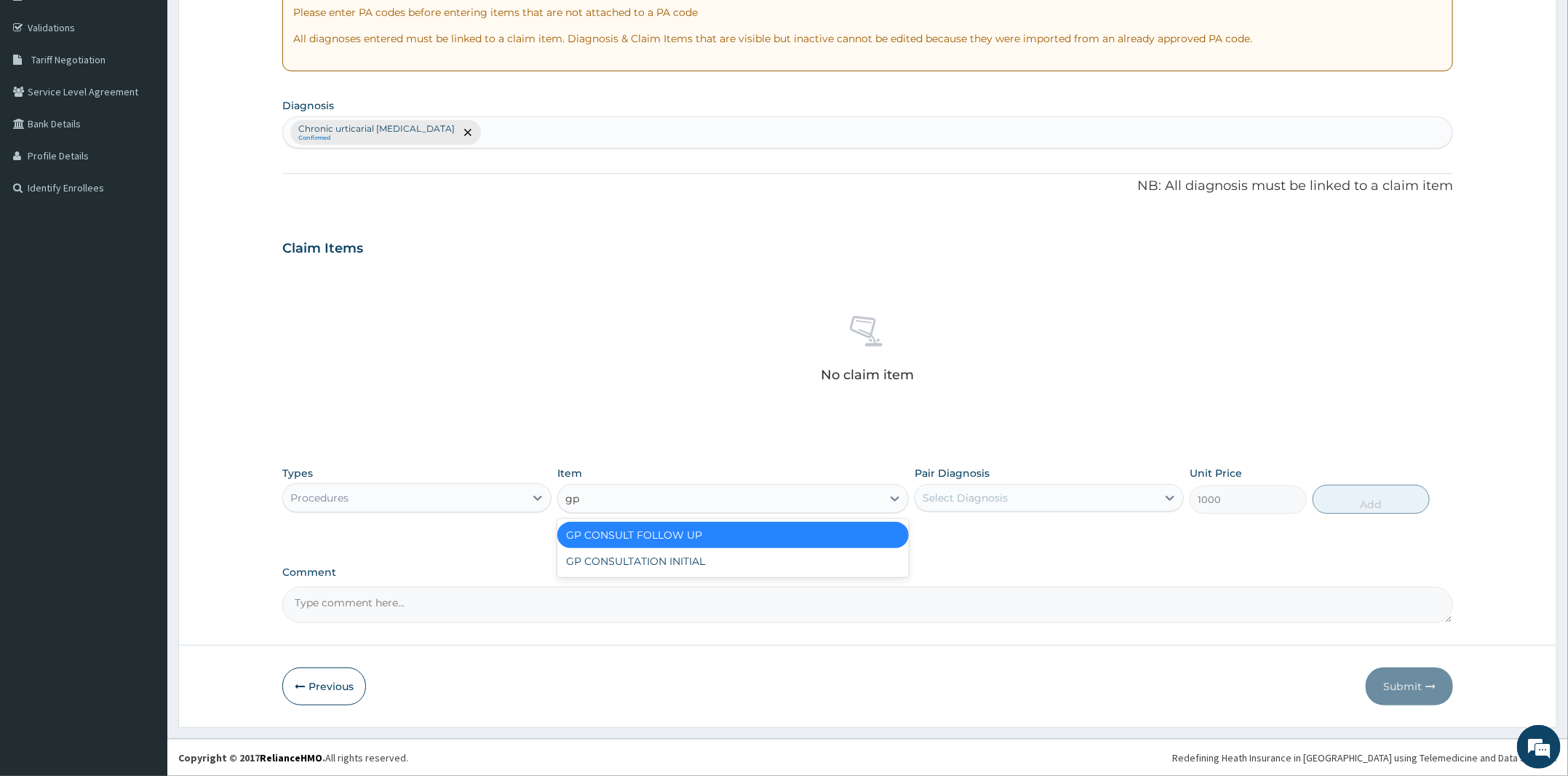
scroll to position [0, 0]
type input "gp"
click at [618, 560] on div "GP CONSULTATION INITIAL" at bounding box center [732, 561] width 352 height 26
type input "2000"
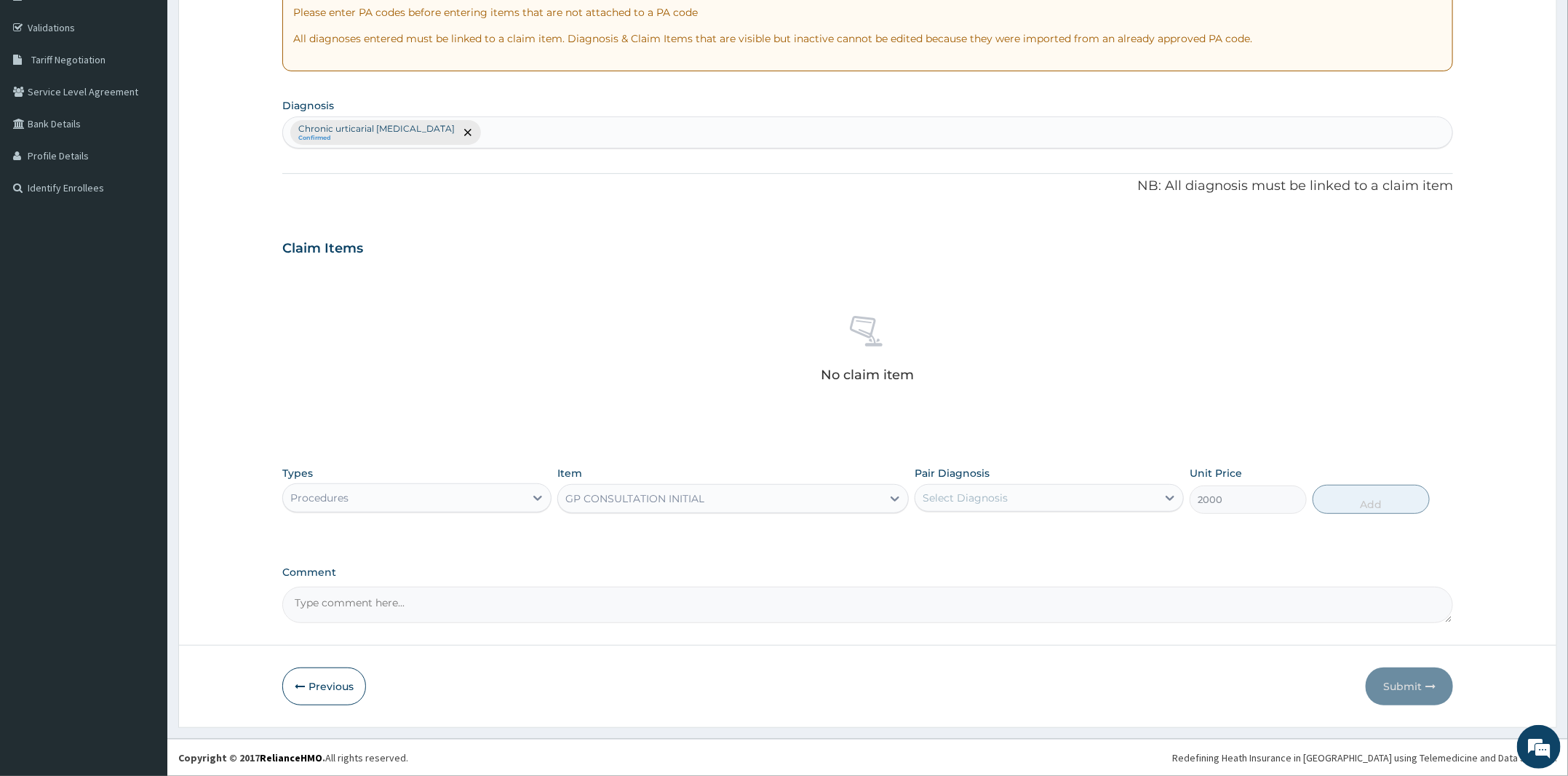
click at [1054, 509] on div "Select Diagnosis" at bounding box center [1036, 497] width 242 height 23
click at [1050, 534] on label "Chronic urticarial [MEDICAL_DATA]" at bounding box center [1031, 534] width 184 height 15
checkbox input "true"
drag, startPoint x: 1355, startPoint y: 501, endPoint x: 1349, endPoint y: 508, distance: 9.2
click at [1355, 501] on button "Add" at bounding box center [1371, 499] width 117 height 29
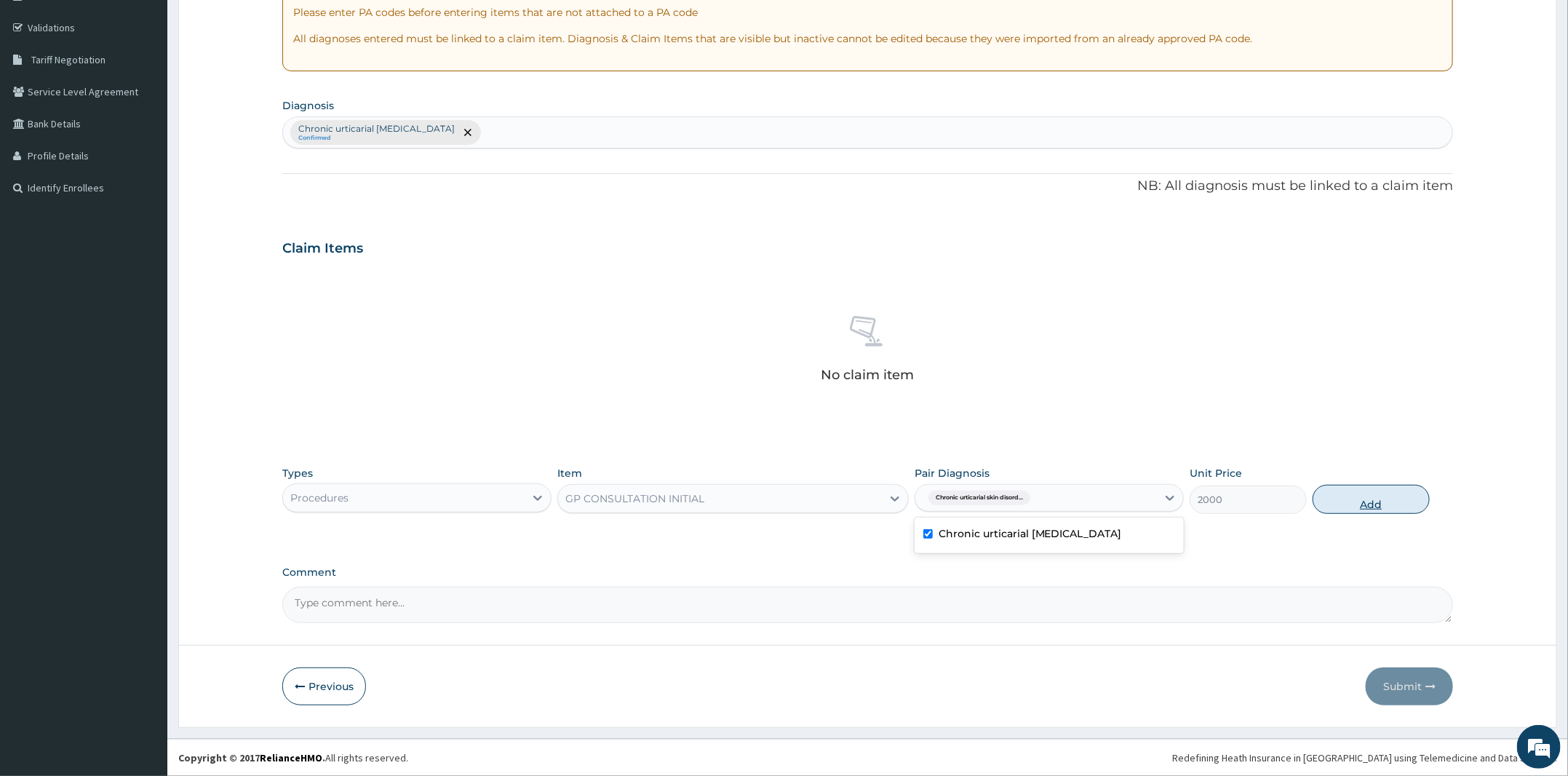
type input "0"
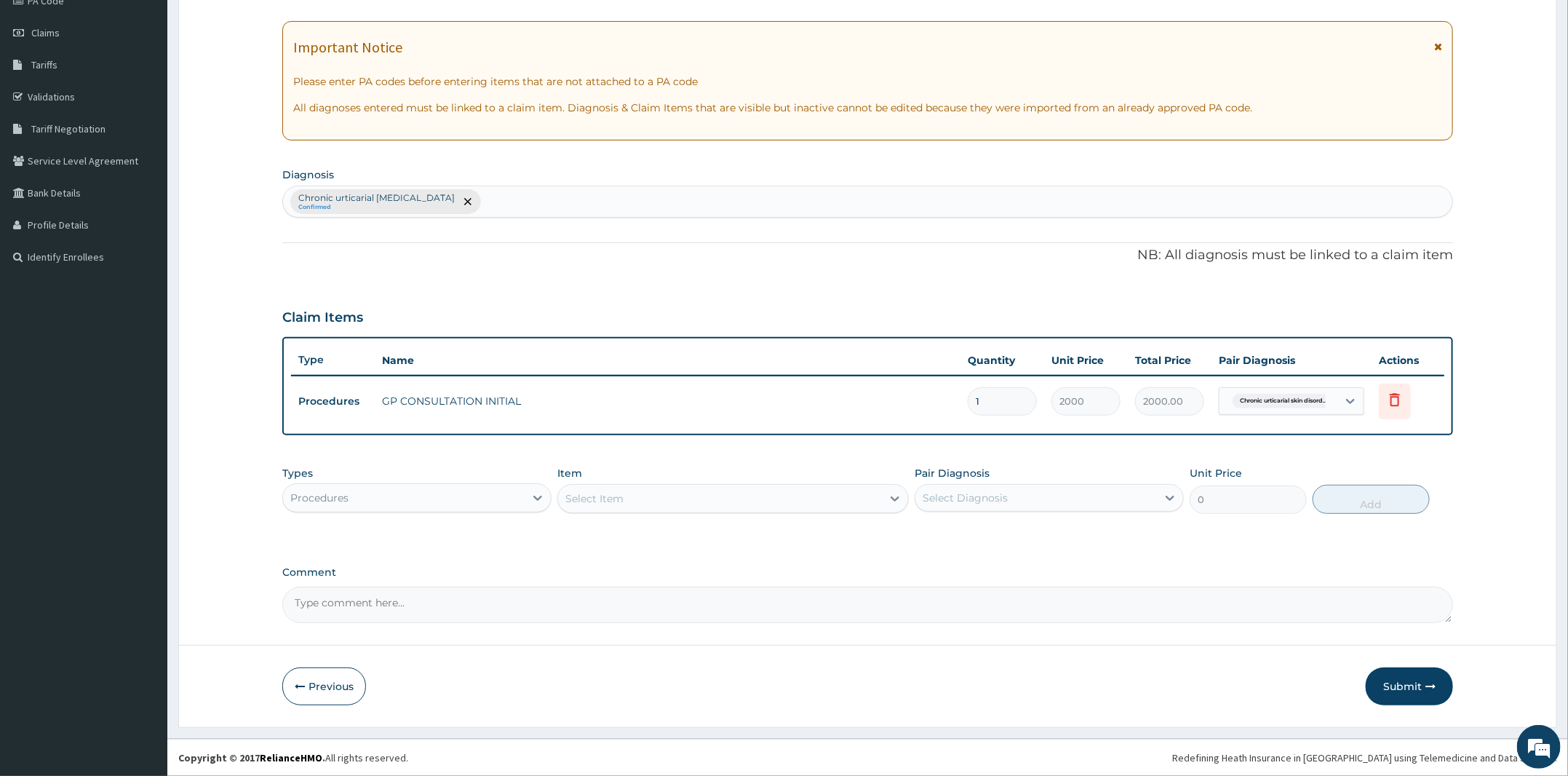
scroll to position [189, 0]
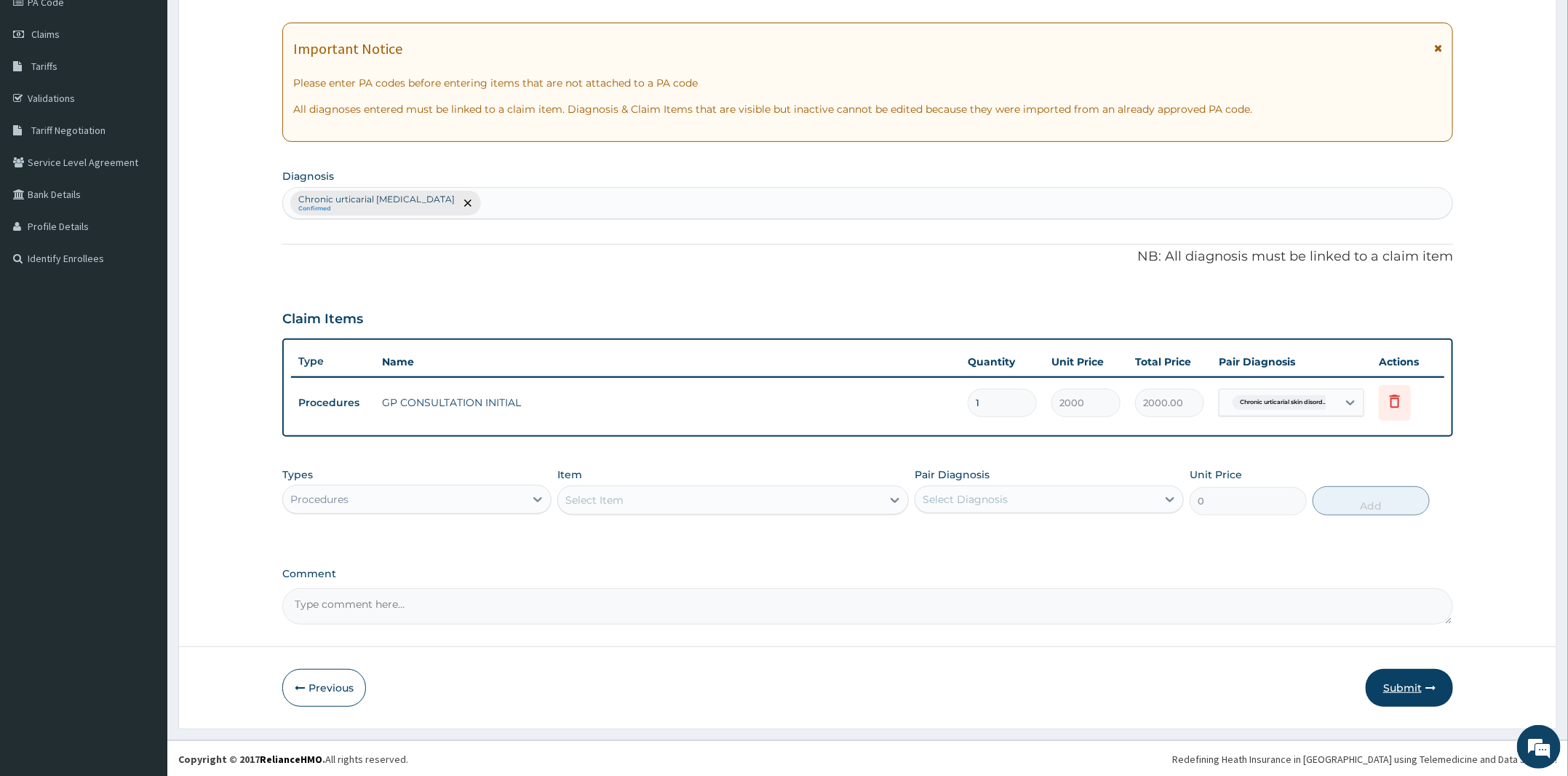
click at [1397, 669] on button "Submit" at bounding box center [1409, 688] width 87 height 38
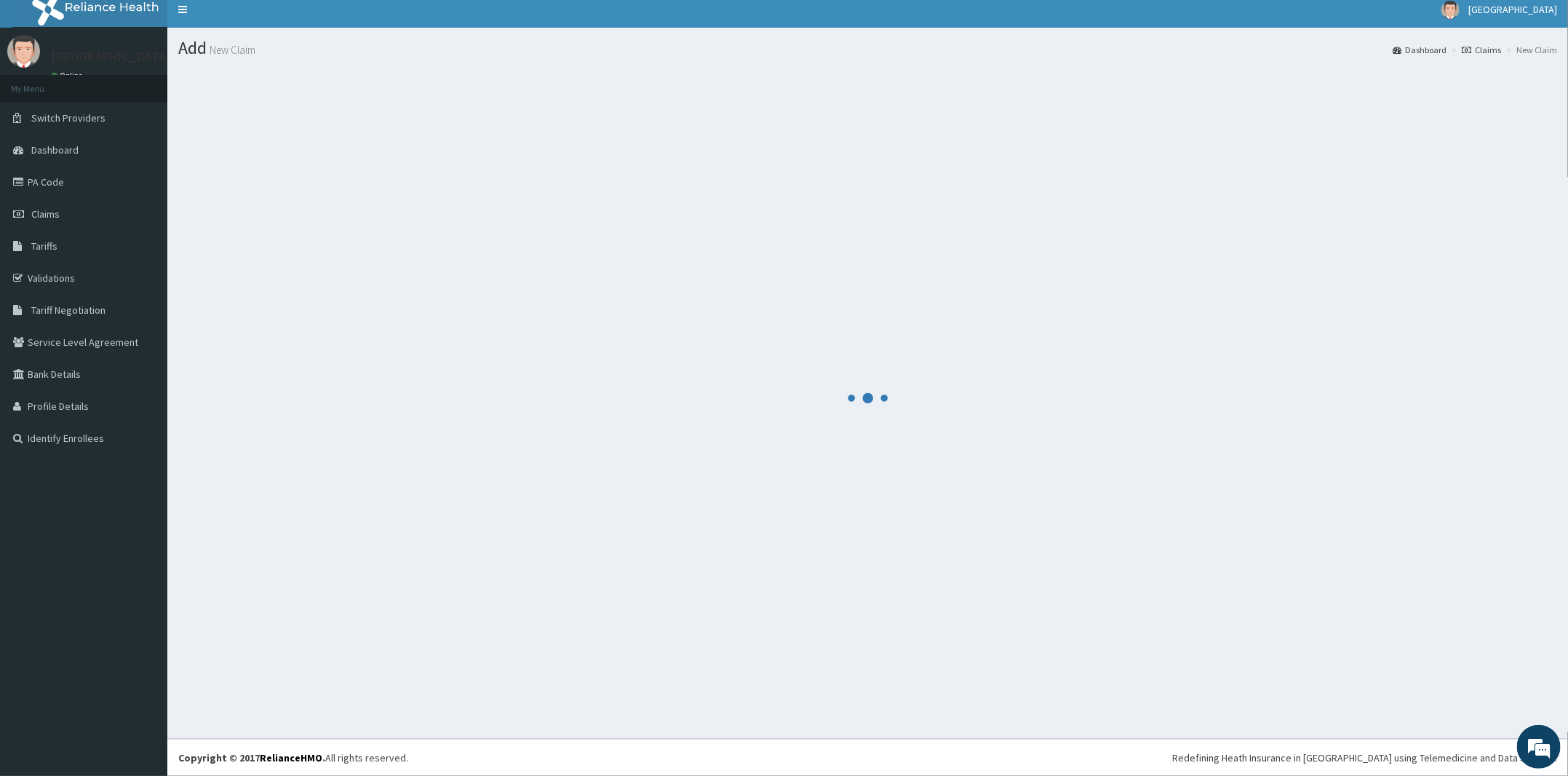
scroll to position [8, 0]
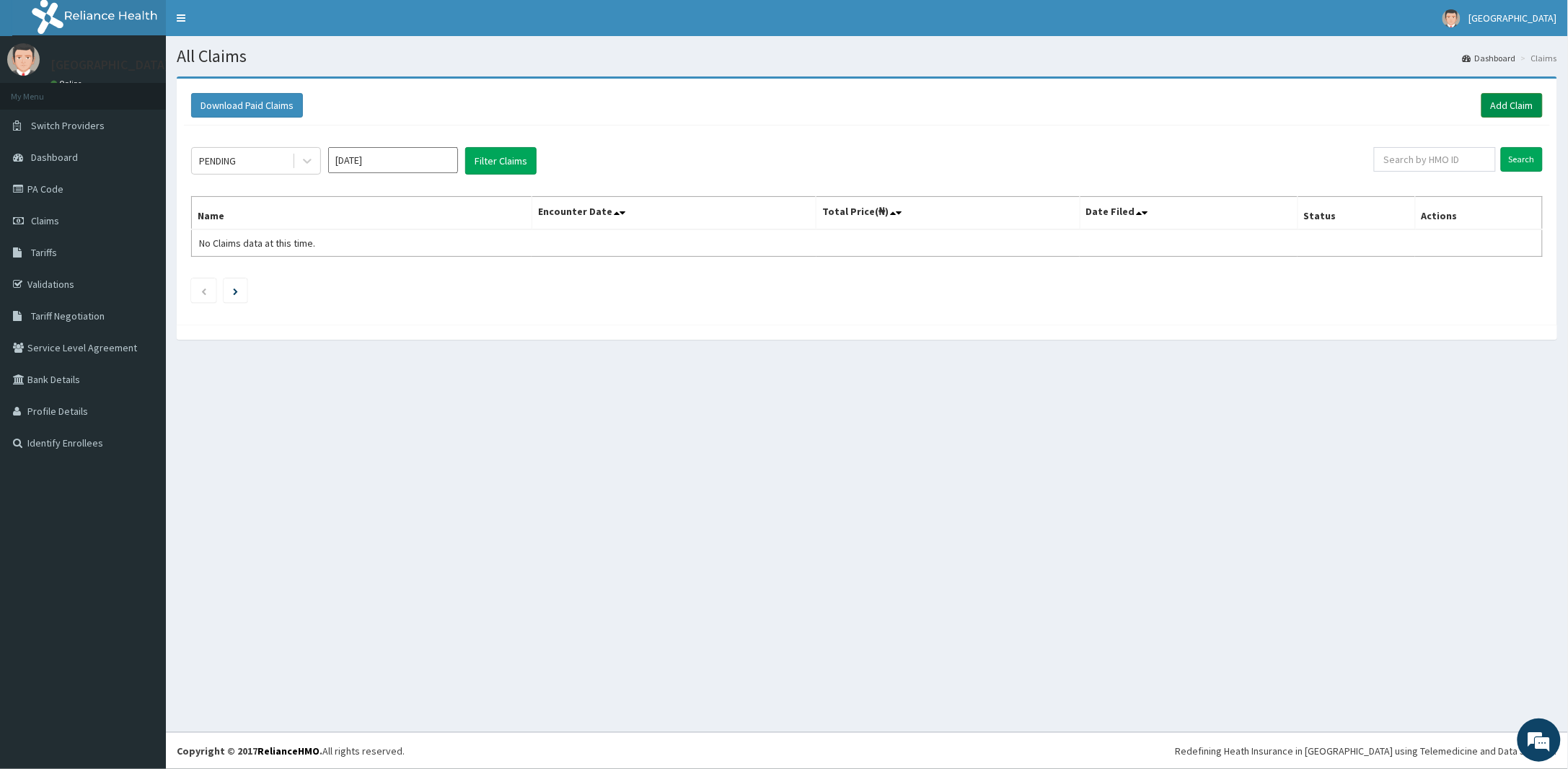
click at [1520, 107] on link "Add Claim" at bounding box center [1512, 105] width 61 height 24
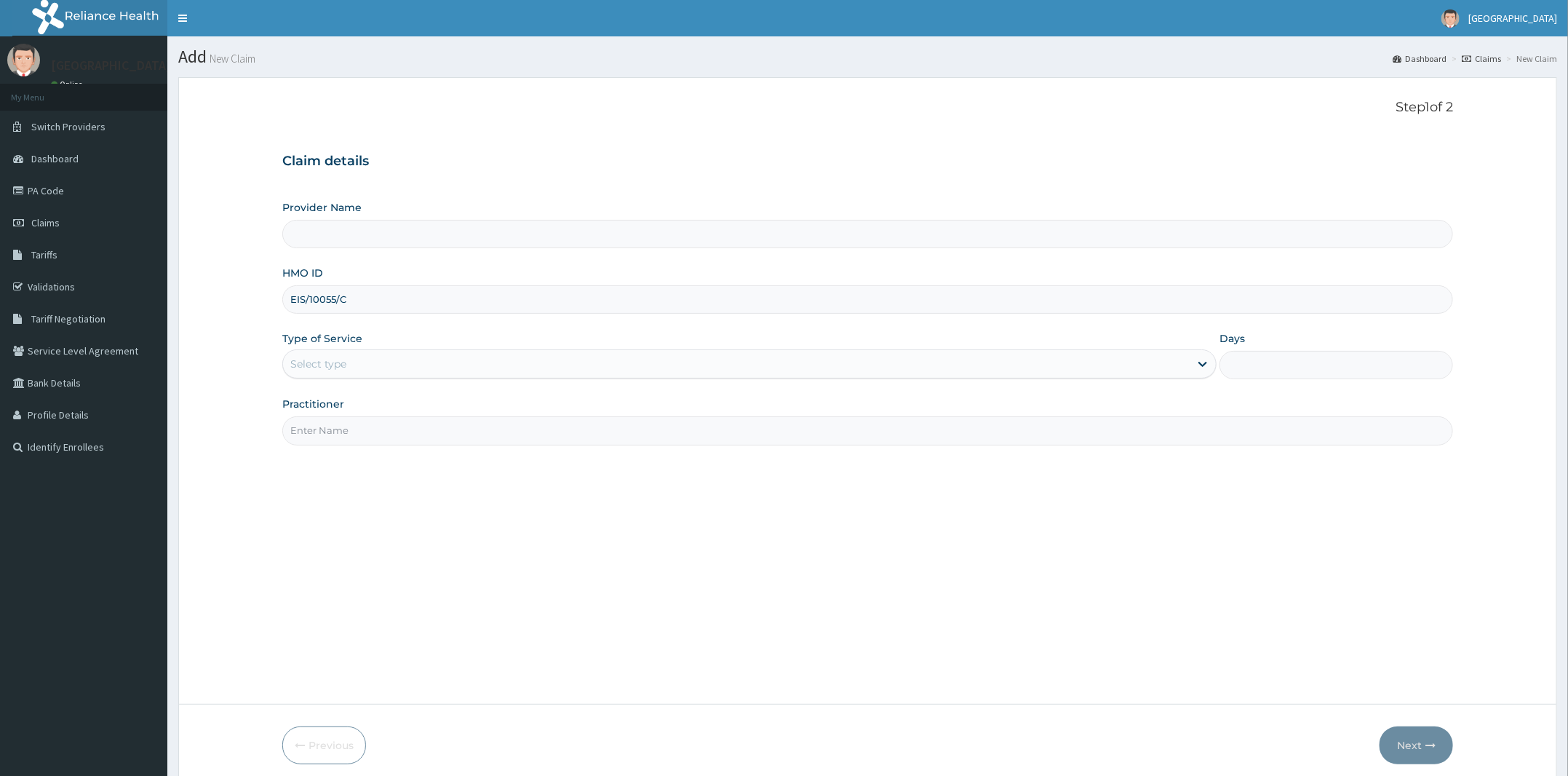
type input "EIS/10055/C"
click at [347, 364] on div "Select type" at bounding box center [736, 364] width 907 height 23
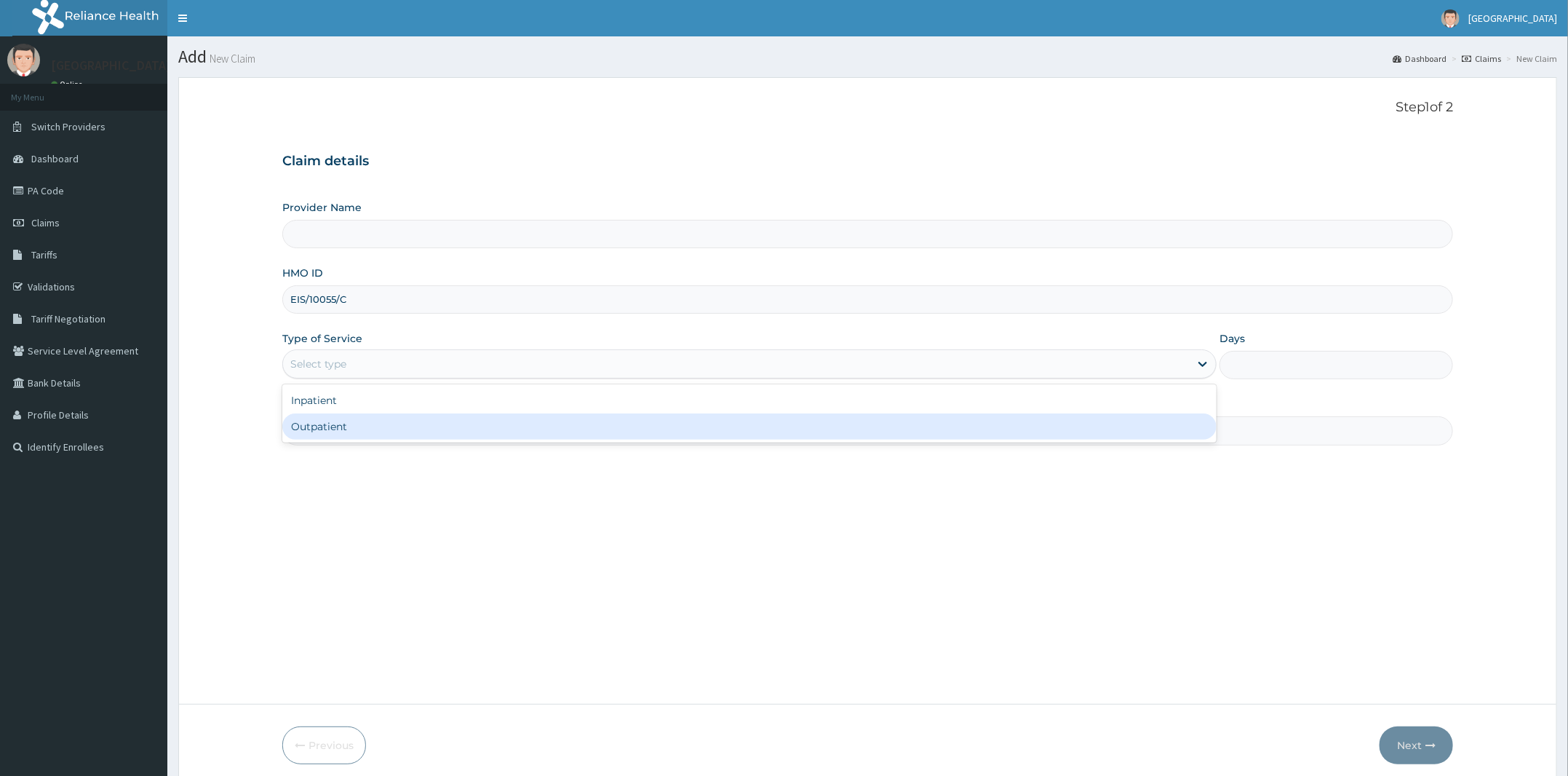
click at [331, 425] on div "Outpatient" at bounding box center [749, 427] width 934 height 26
type input "1"
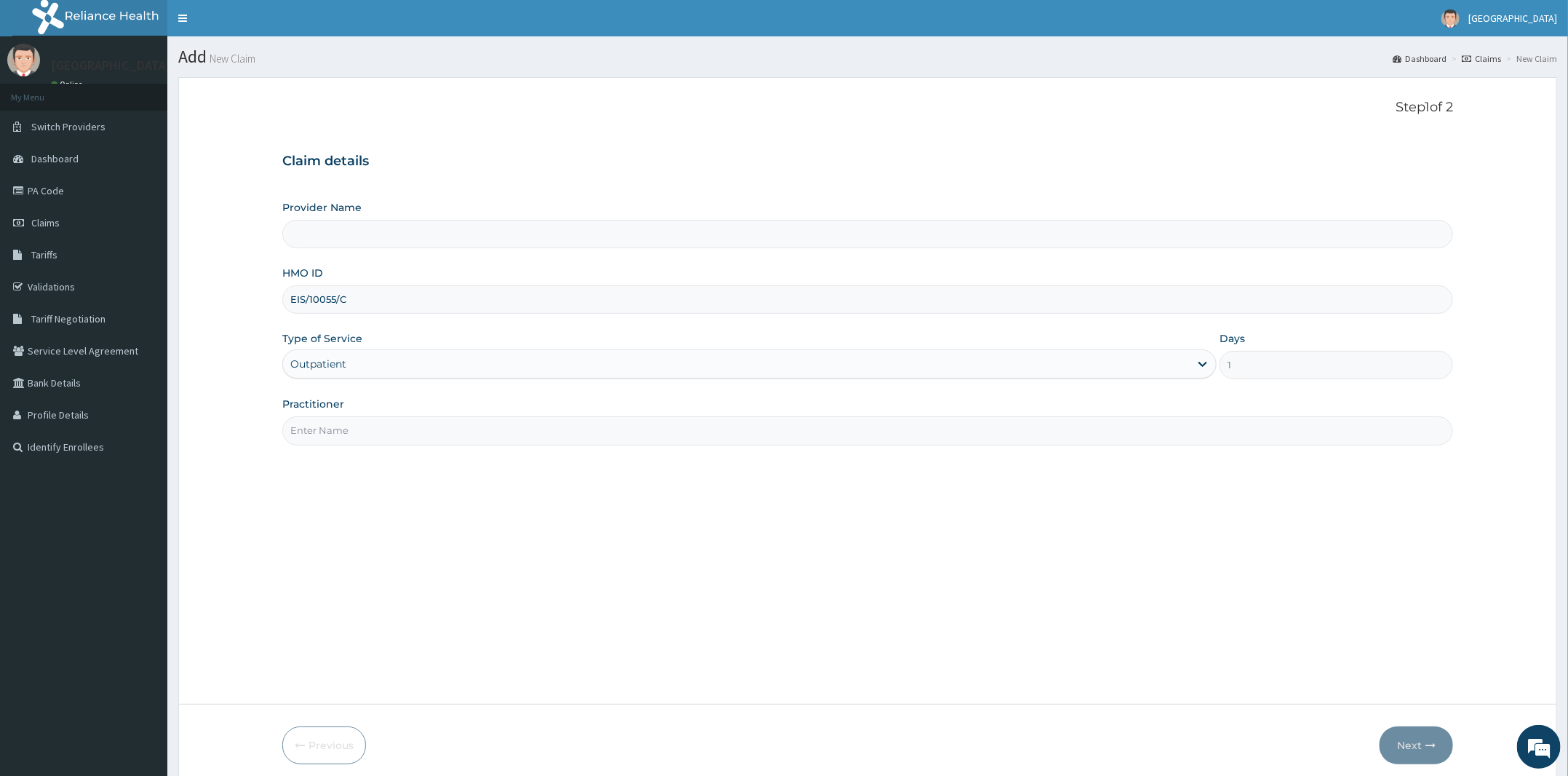
type input "Peter and Grace Medical centre"
click at [358, 440] on input "Practitioner" at bounding box center [867, 431] width 1170 height 28
type input "DR BIFOM MELWIN"
click at [1417, 744] on button "Next" at bounding box center [1416, 745] width 73 height 38
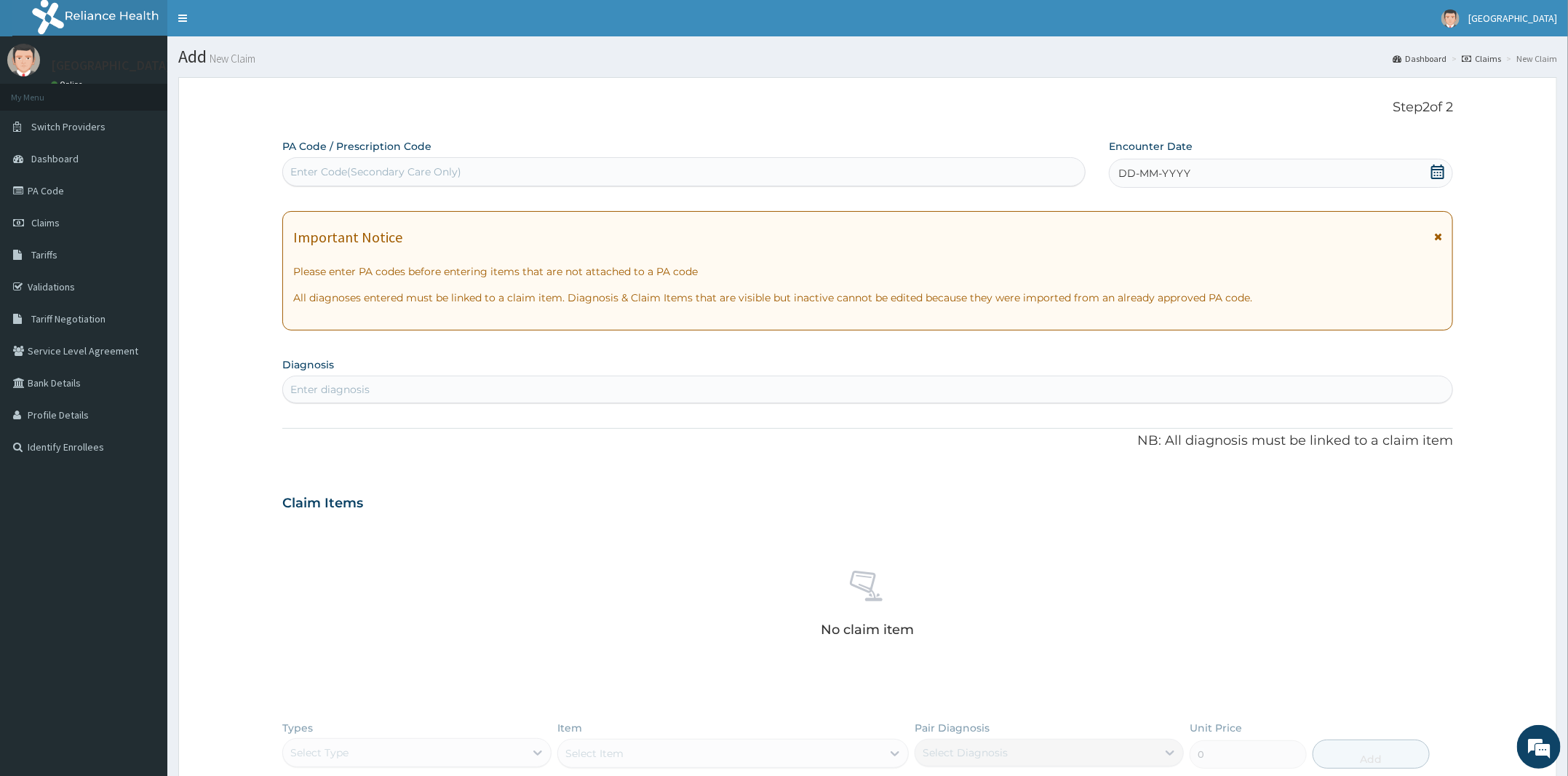
click at [1440, 171] on icon at bounding box center [1438, 172] width 15 height 15
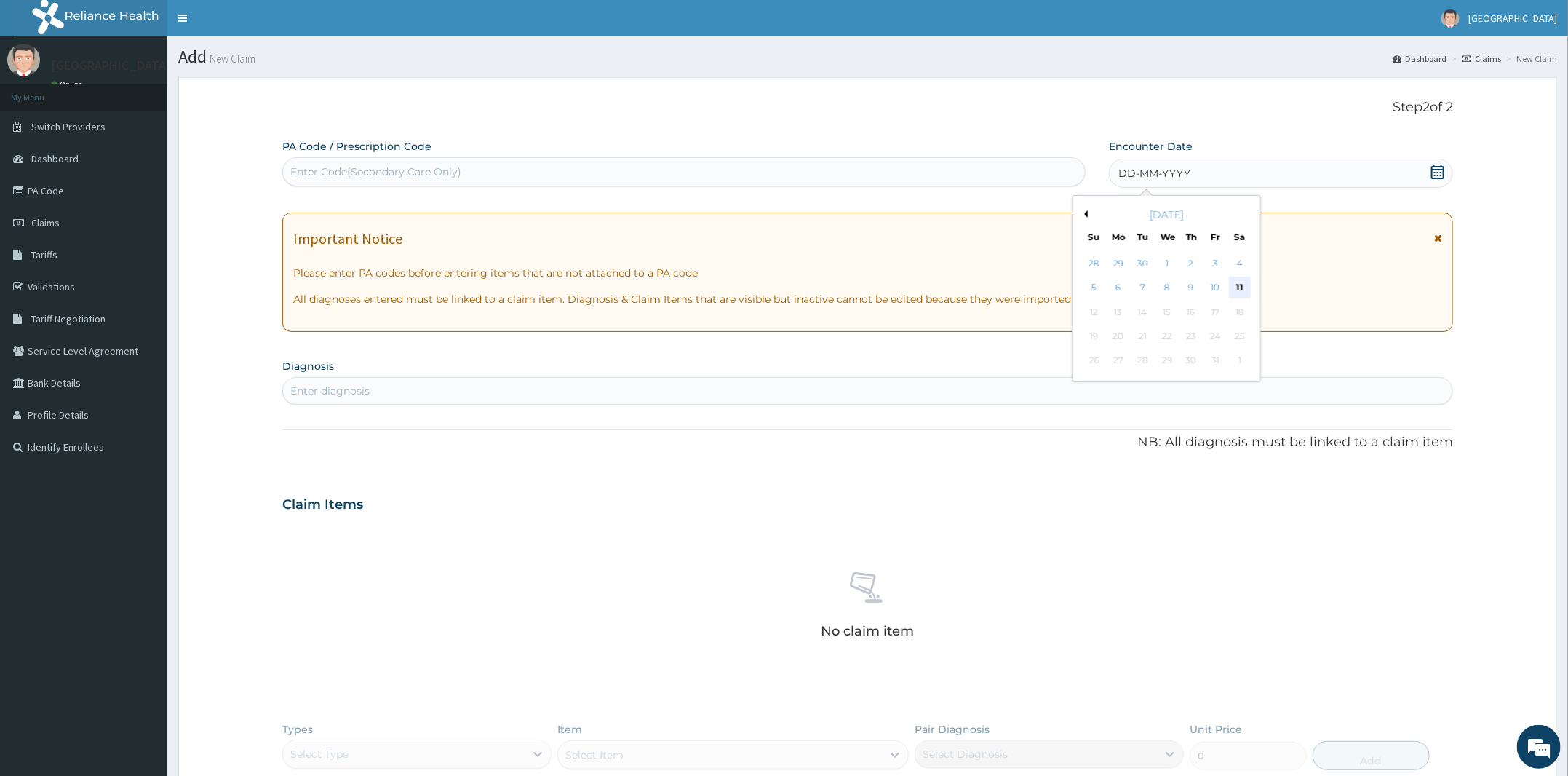
click at [1238, 290] on div "11" at bounding box center [1239, 288] width 22 height 22
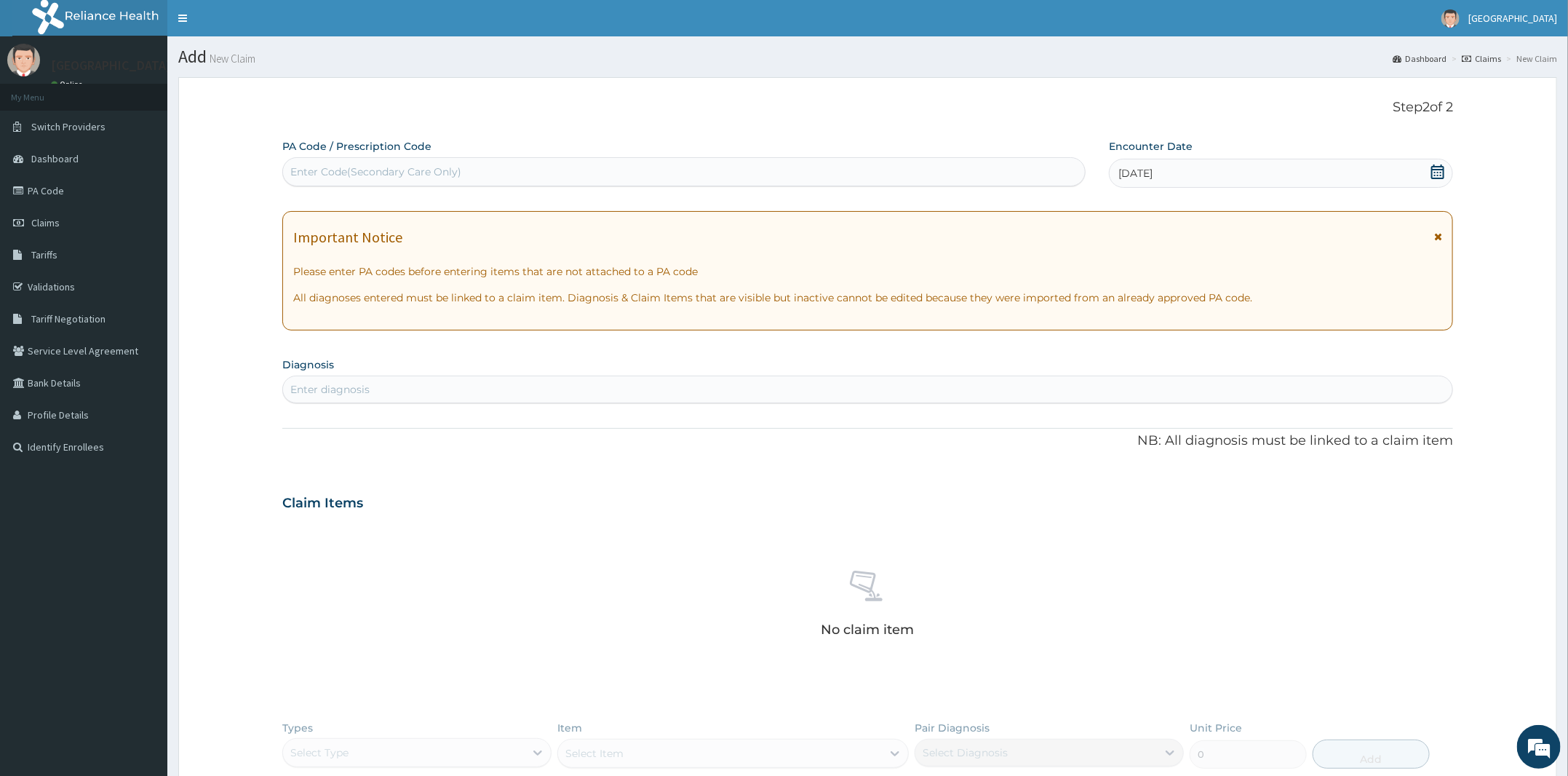
click at [719, 388] on div "Enter diagnosis" at bounding box center [867, 389] width 1169 height 23
type input "urticaria"
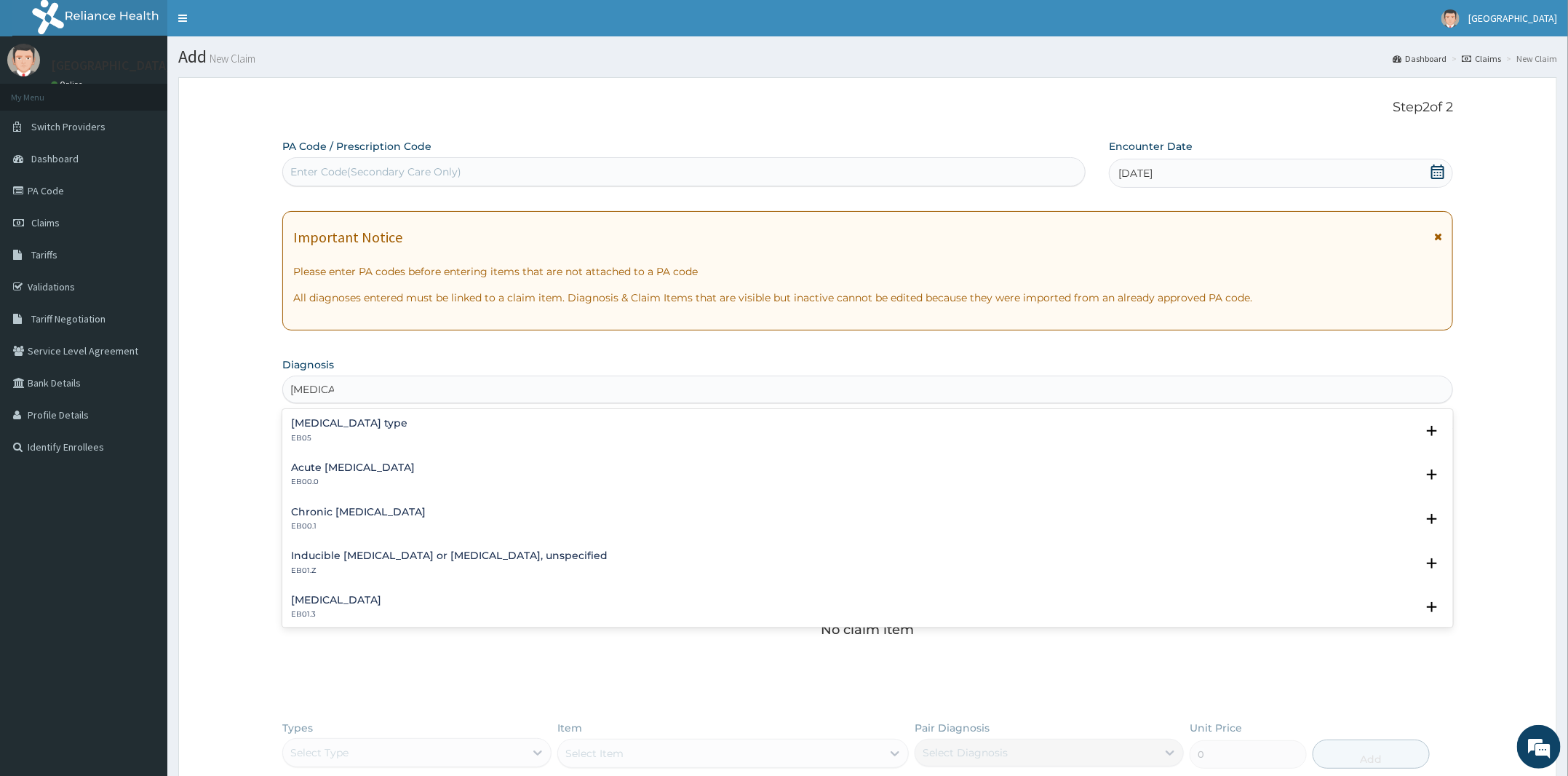
click at [407, 434] on p "EB05" at bounding box center [349, 438] width 116 height 10
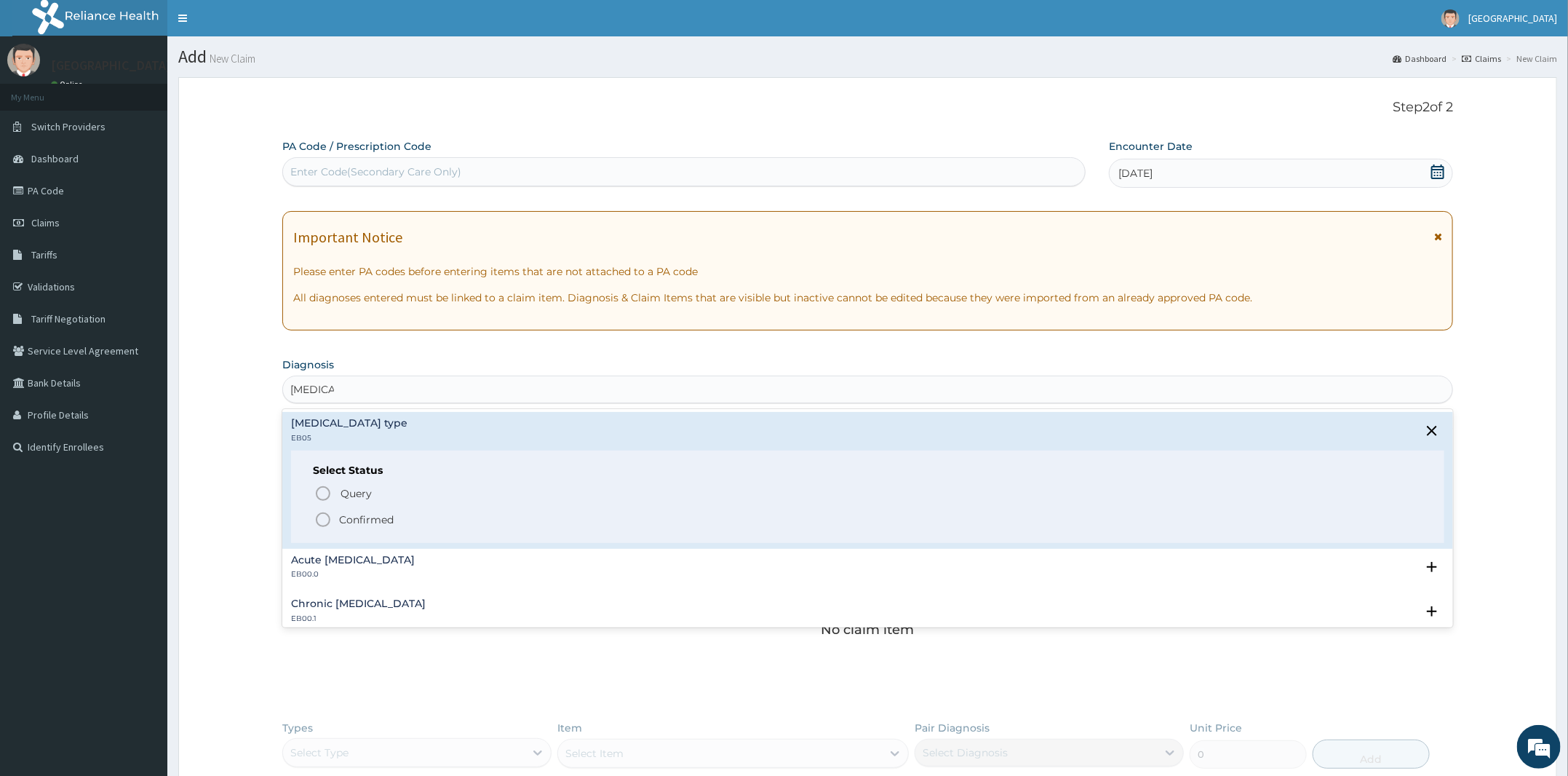
click at [391, 525] on p "Confirmed" at bounding box center [367, 520] width 54 height 15
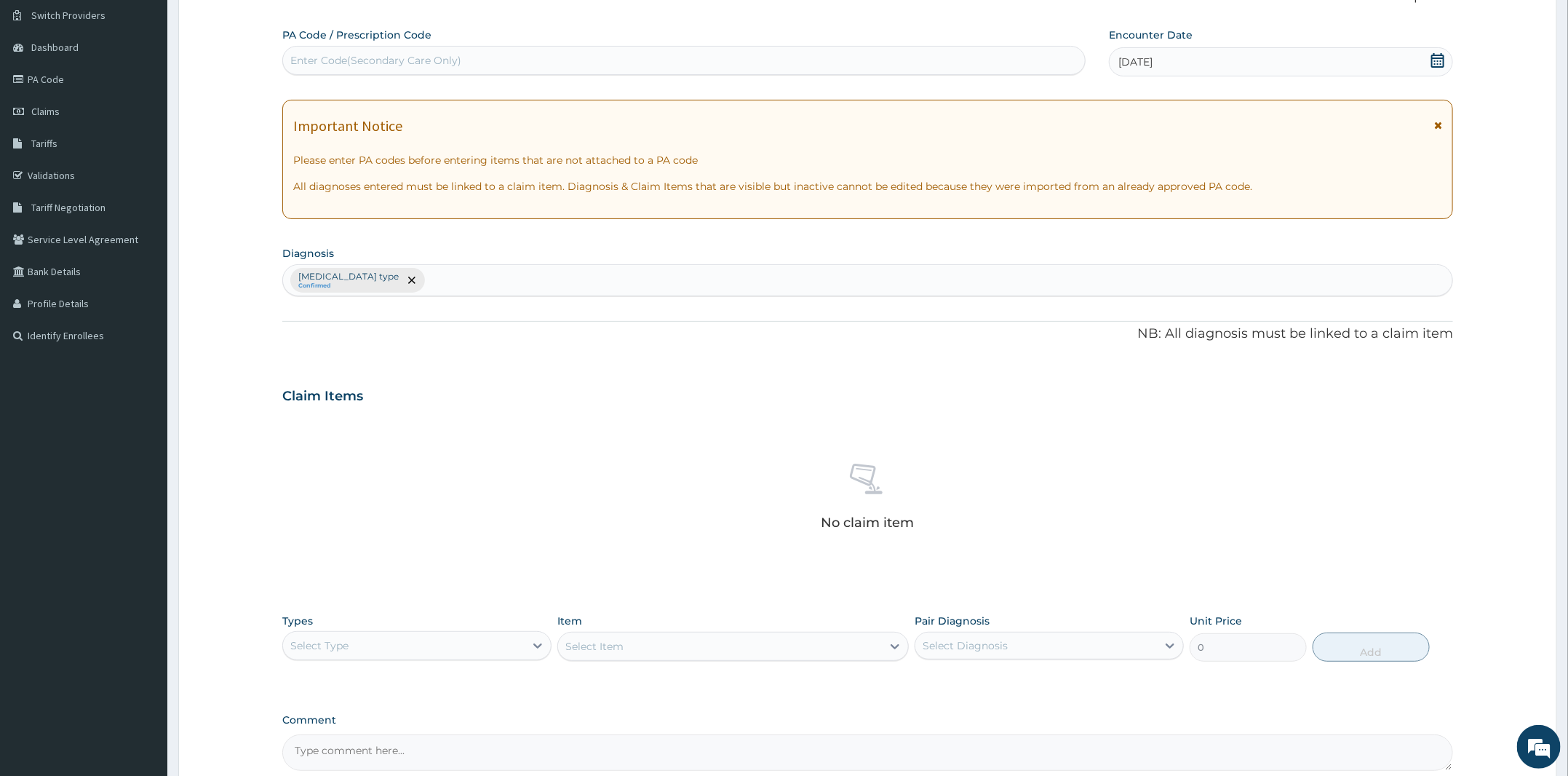
scroll to position [259, 0]
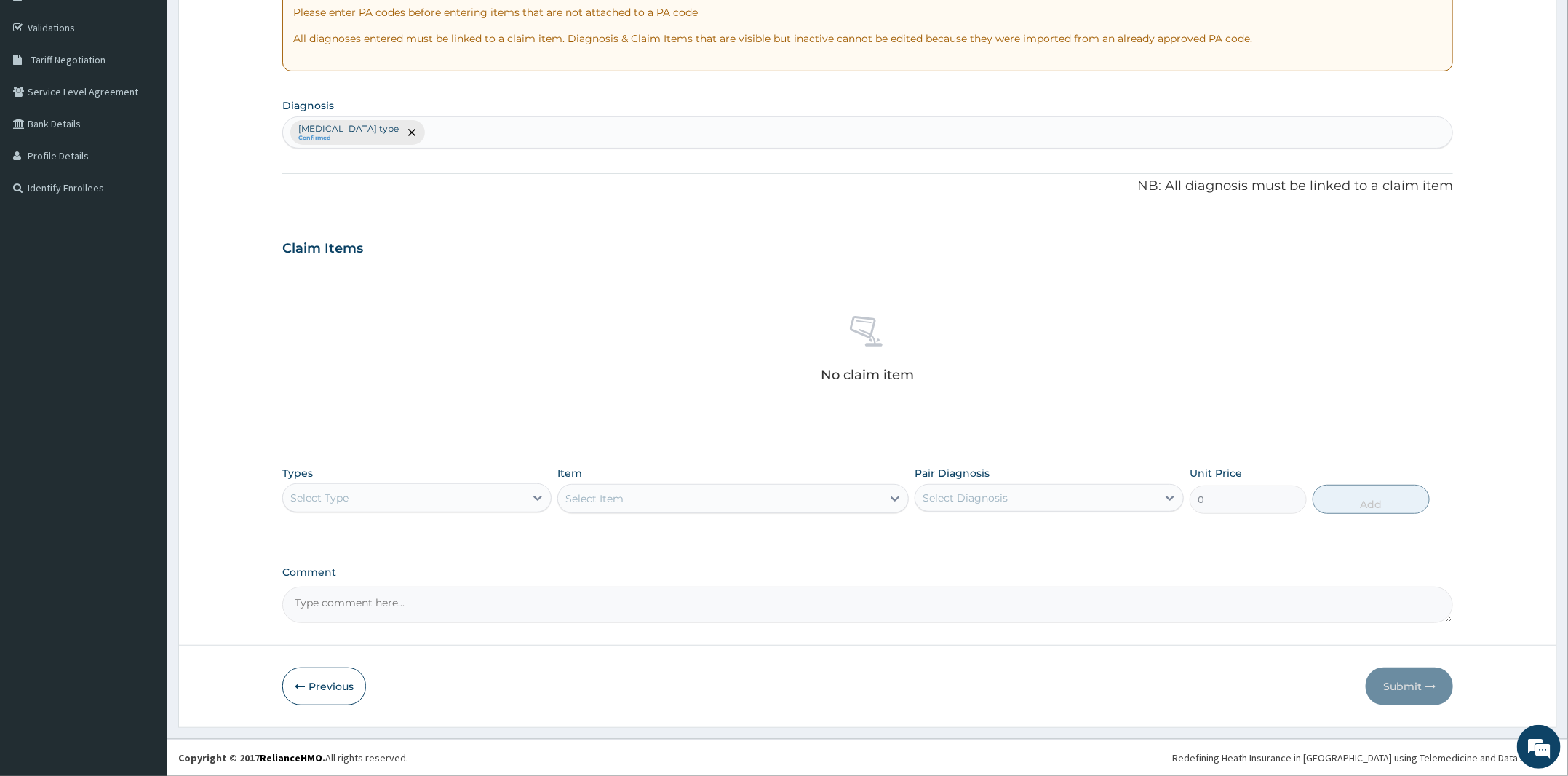
click at [506, 490] on div "Select Type" at bounding box center [404, 497] width 242 height 23
click at [384, 590] on div "Procedures" at bounding box center [416, 586] width 269 height 26
click at [719, 492] on div "Select Item" at bounding box center [719, 498] width 324 height 23
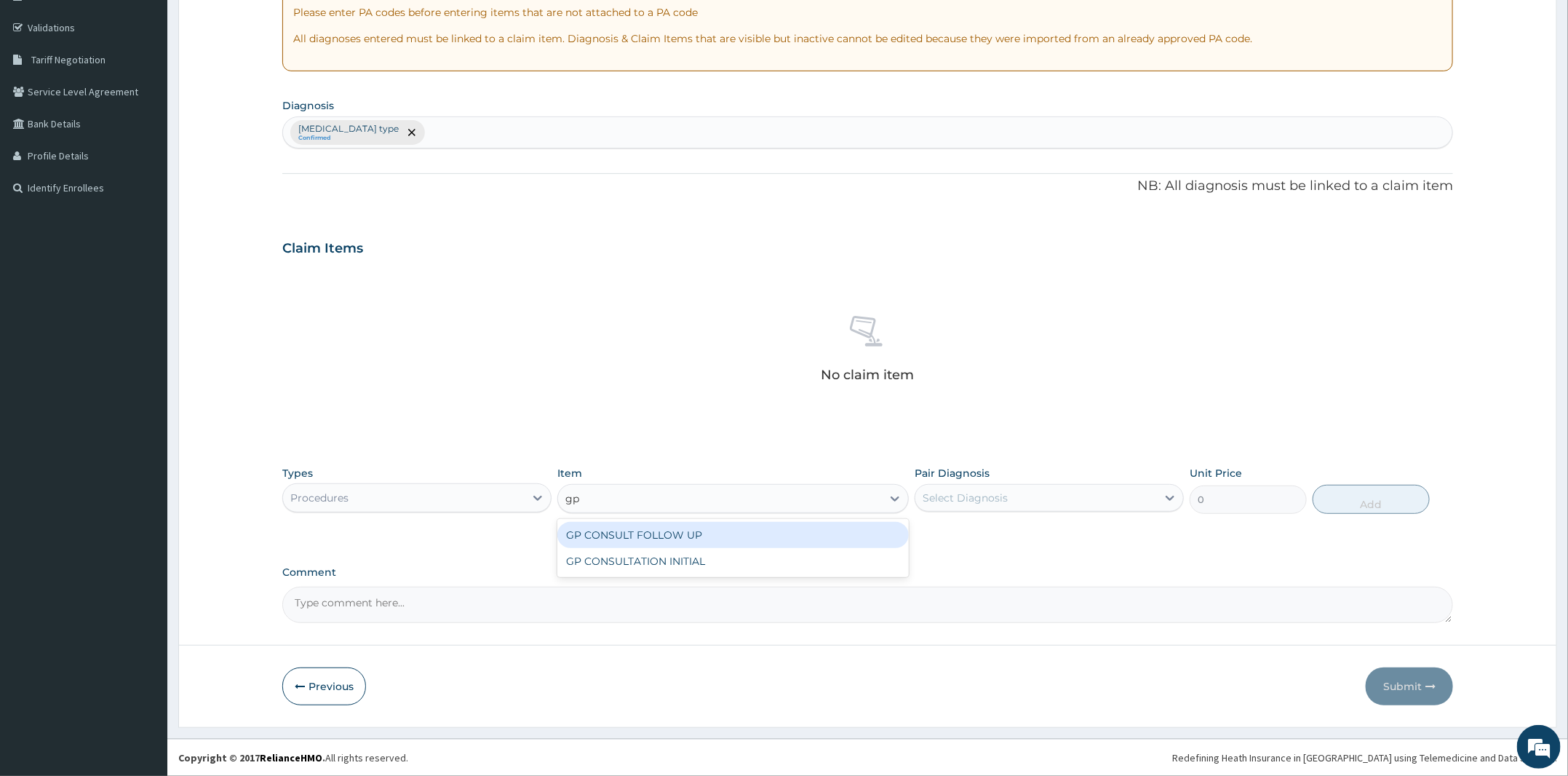
type input "gp"
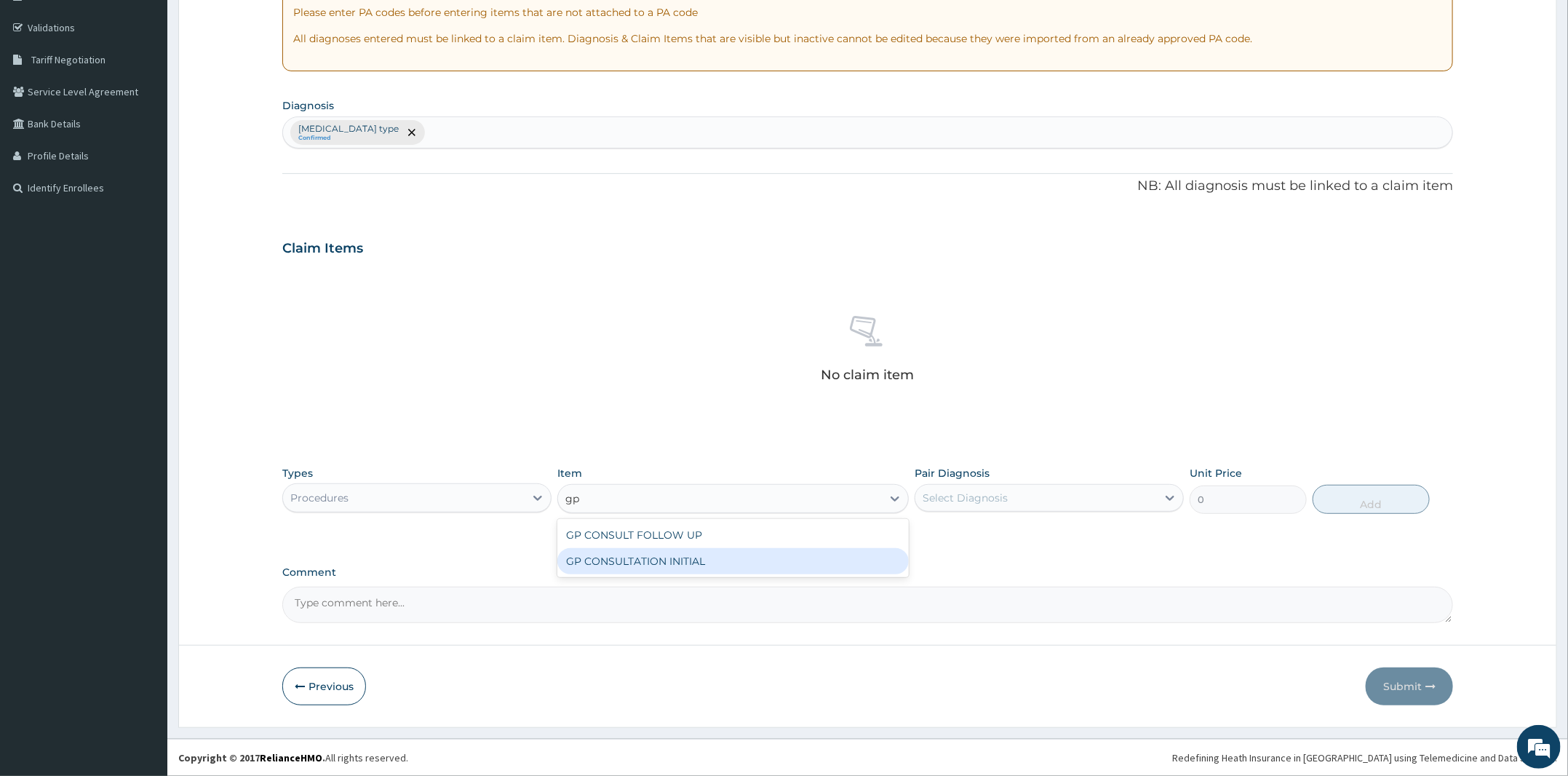
click at [697, 554] on div "GP CONSULTATION INITIAL" at bounding box center [732, 561] width 352 height 26
type input "2000"
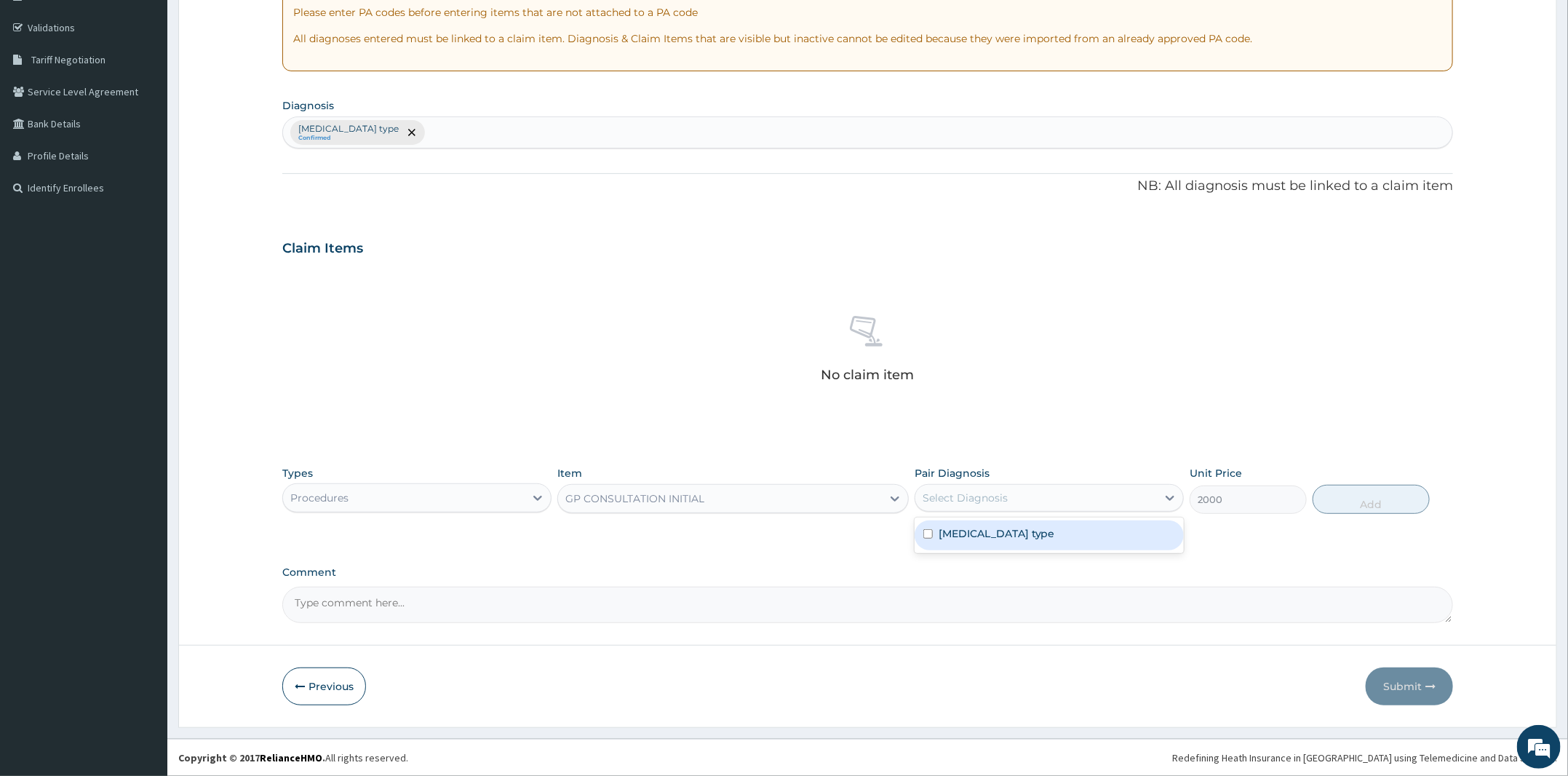
click at [1026, 501] on div "Select Diagnosis" at bounding box center [1036, 497] width 242 height 23
click at [1027, 534] on label "Urticaria of unspecified type" at bounding box center [997, 534] width 116 height 15
checkbox input "true"
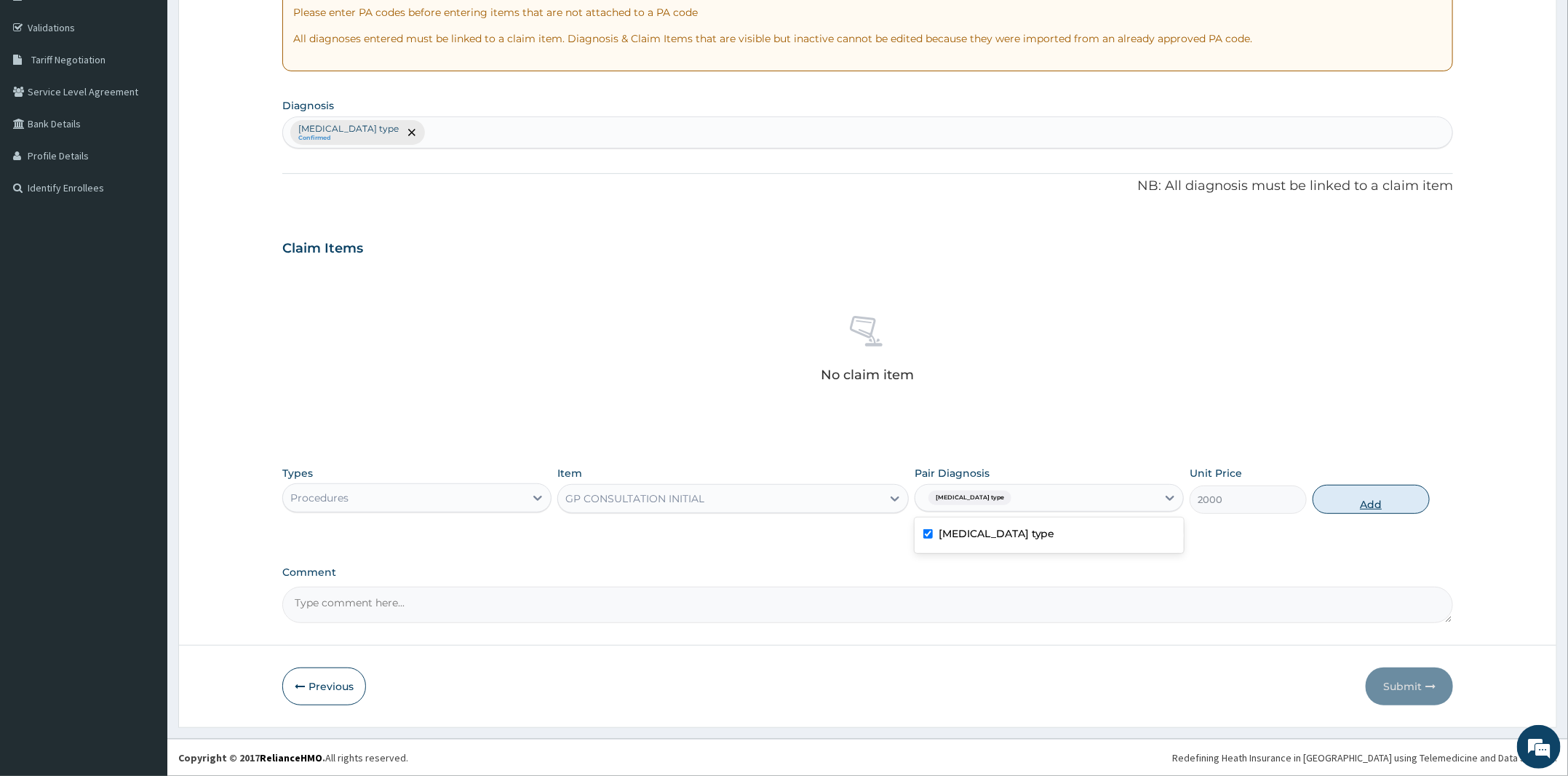
click at [1366, 491] on button "Add" at bounding box center [1371, 499] width 117 height 29
type input "0"
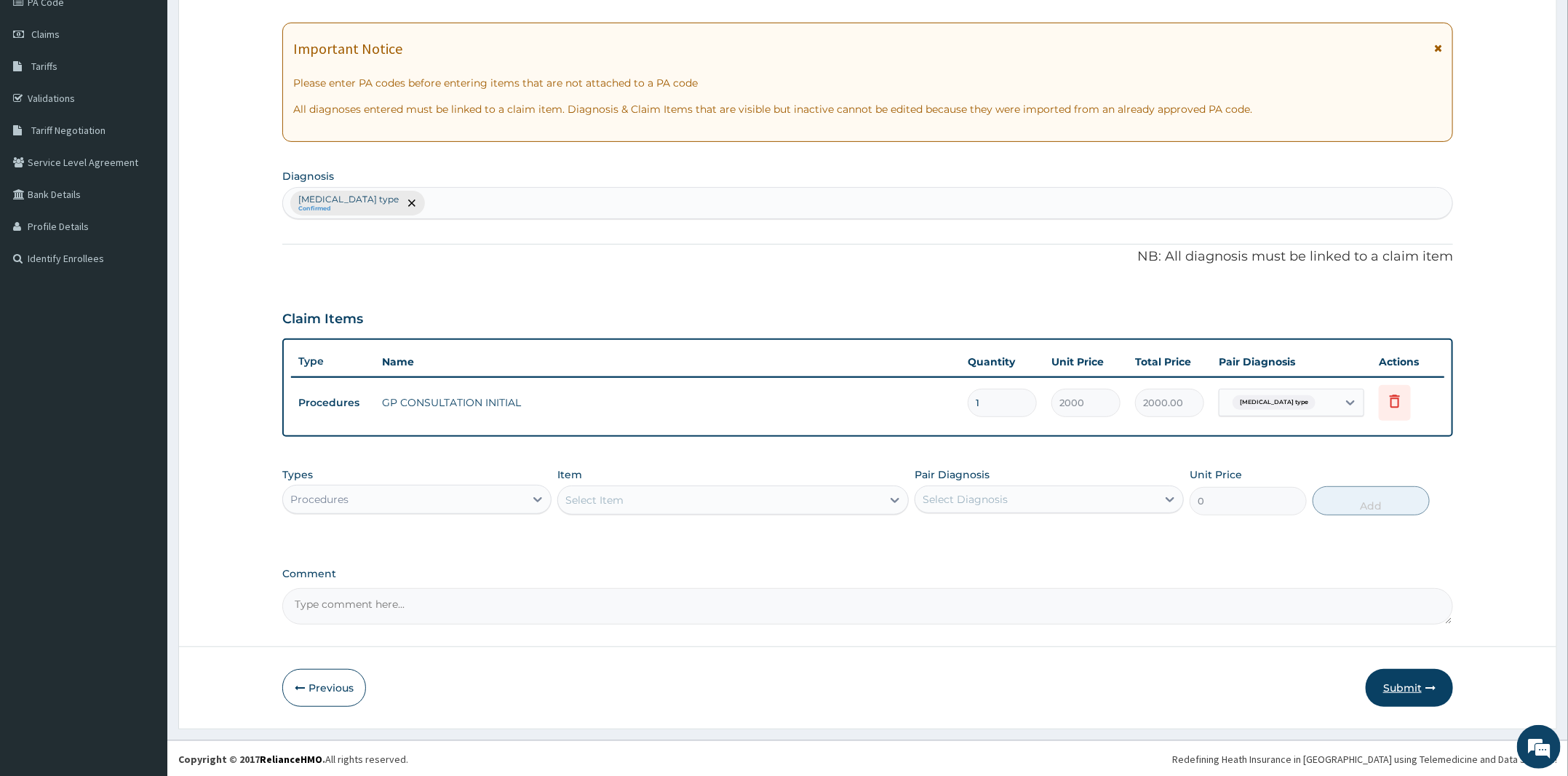
click at [1410, 679] on button "Submit" at bounding box center [1409, 688] width 87 height 38
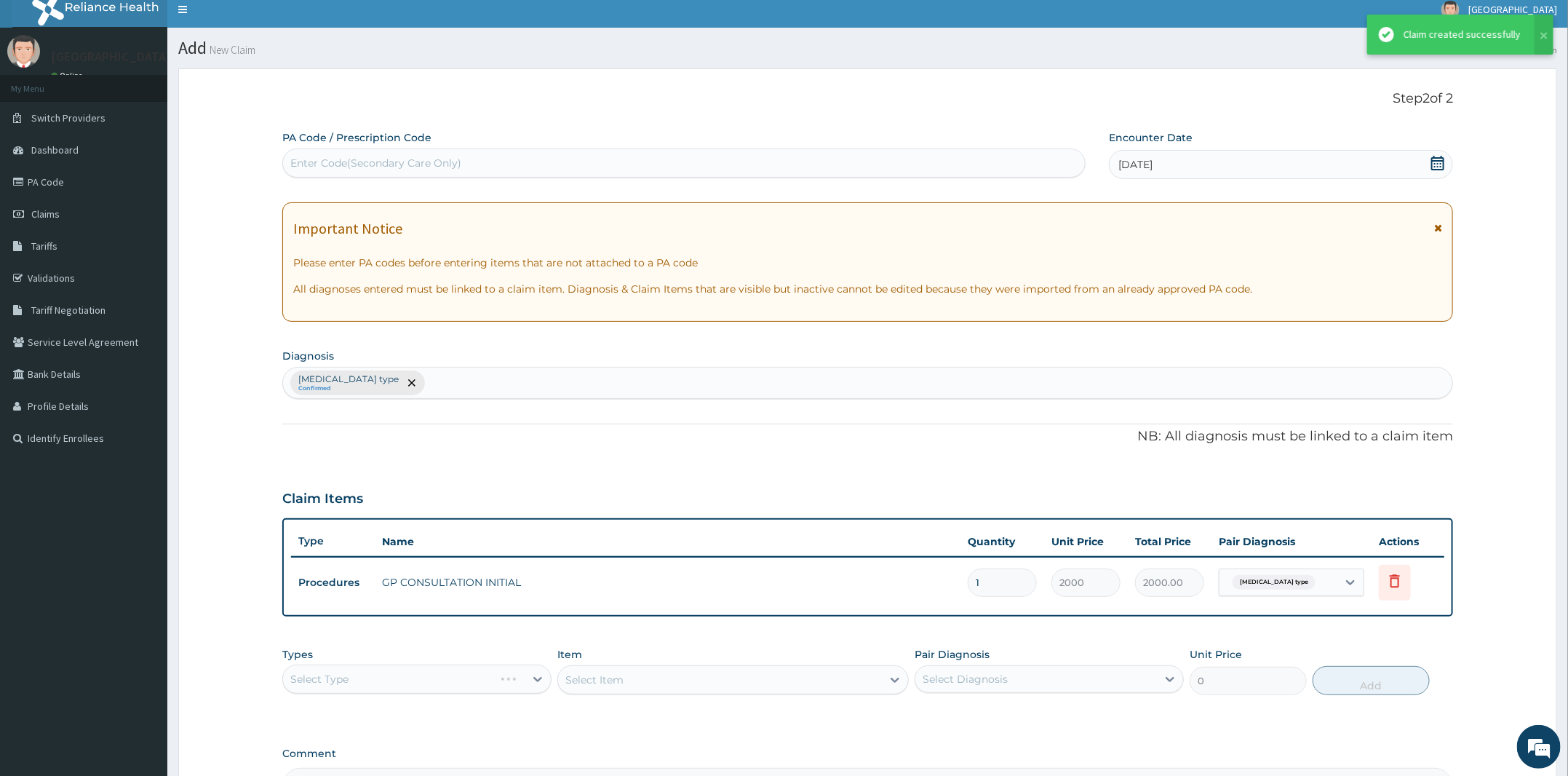
scroll to position [189, 0]
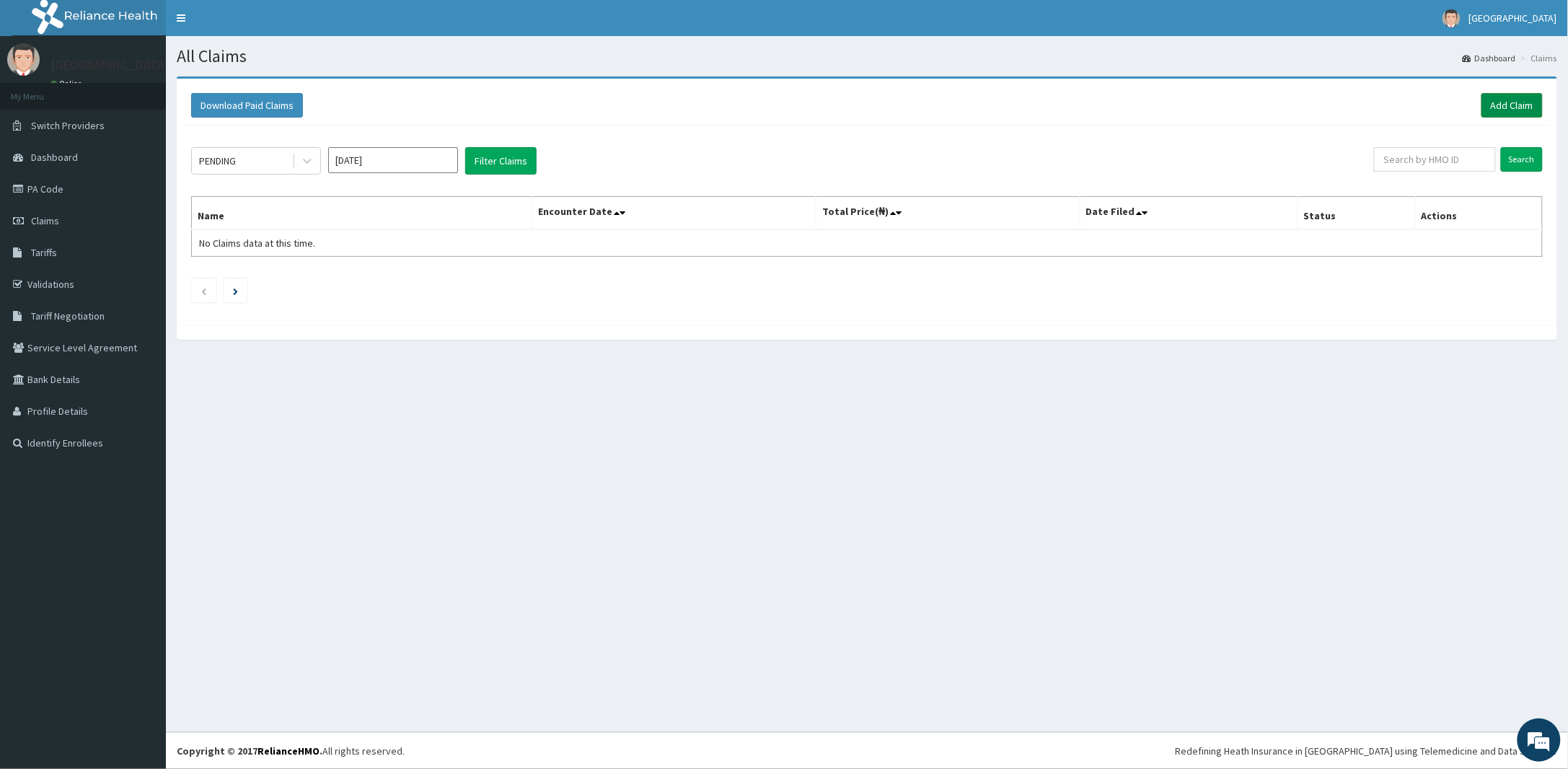
click at [1503, 107] on link "Add Claim" at bounding box center [1512, 105] width 61 height 24
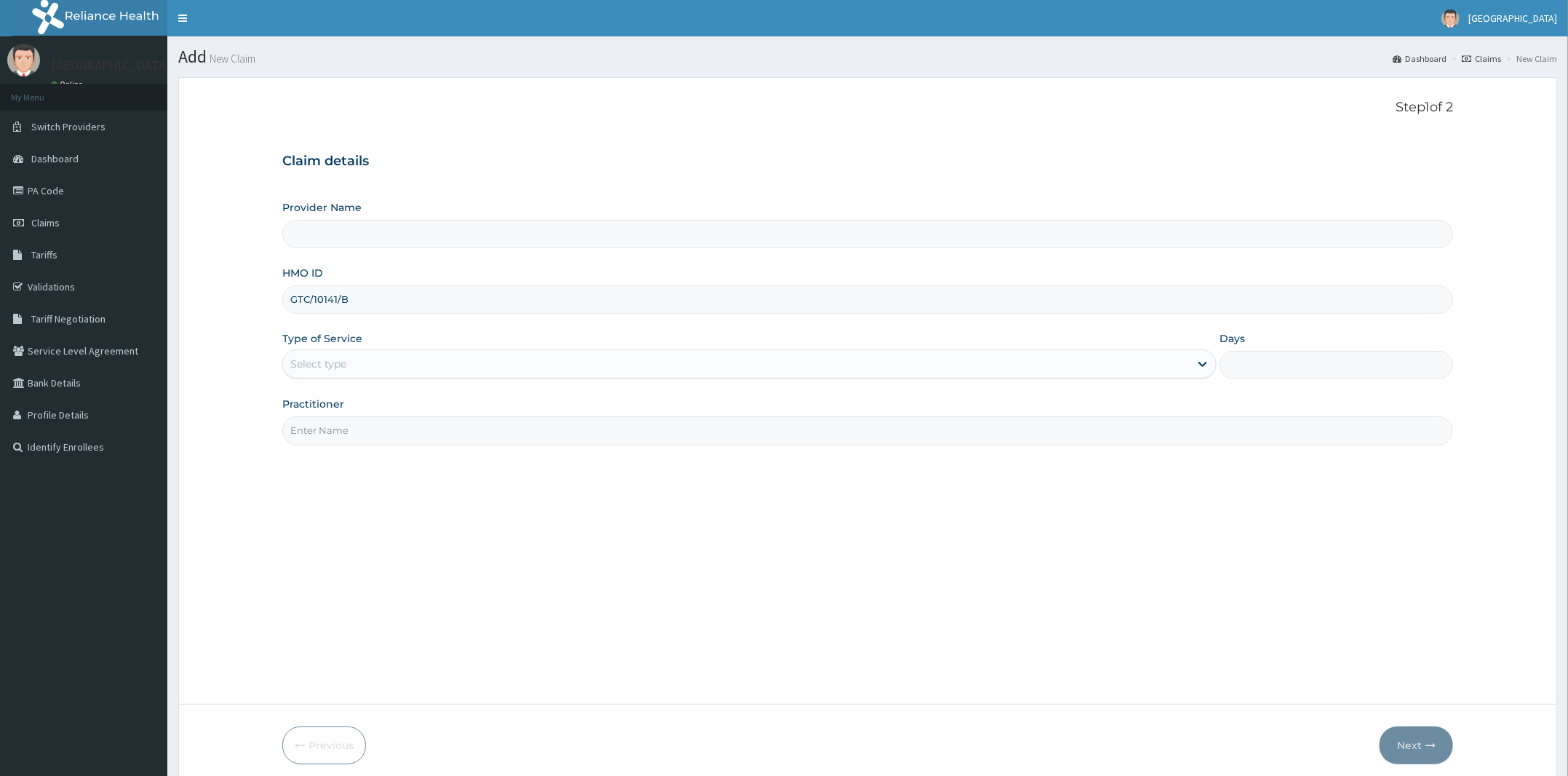
scroll to position [59, 0]
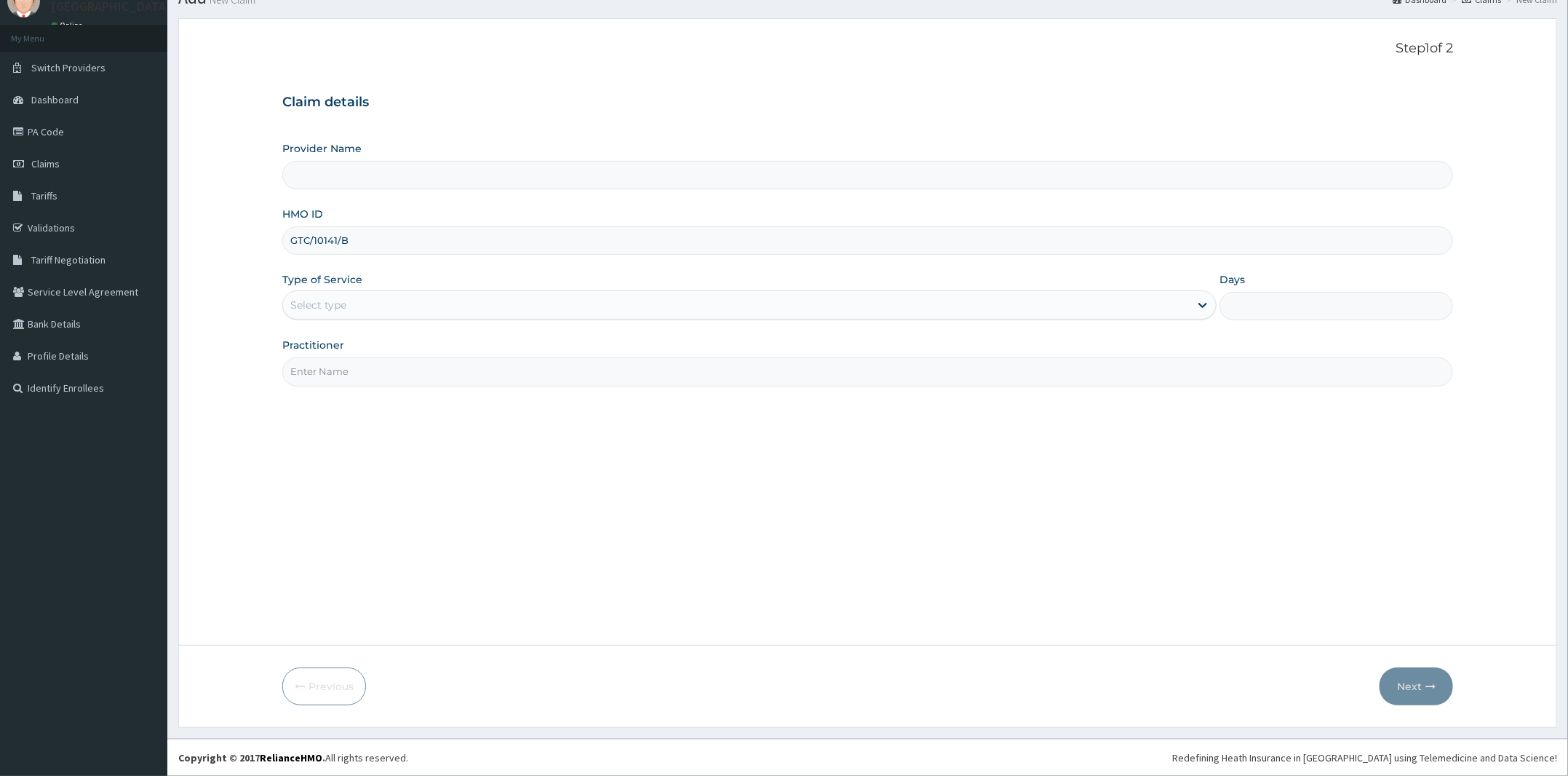
type input "GTC/10141/B"
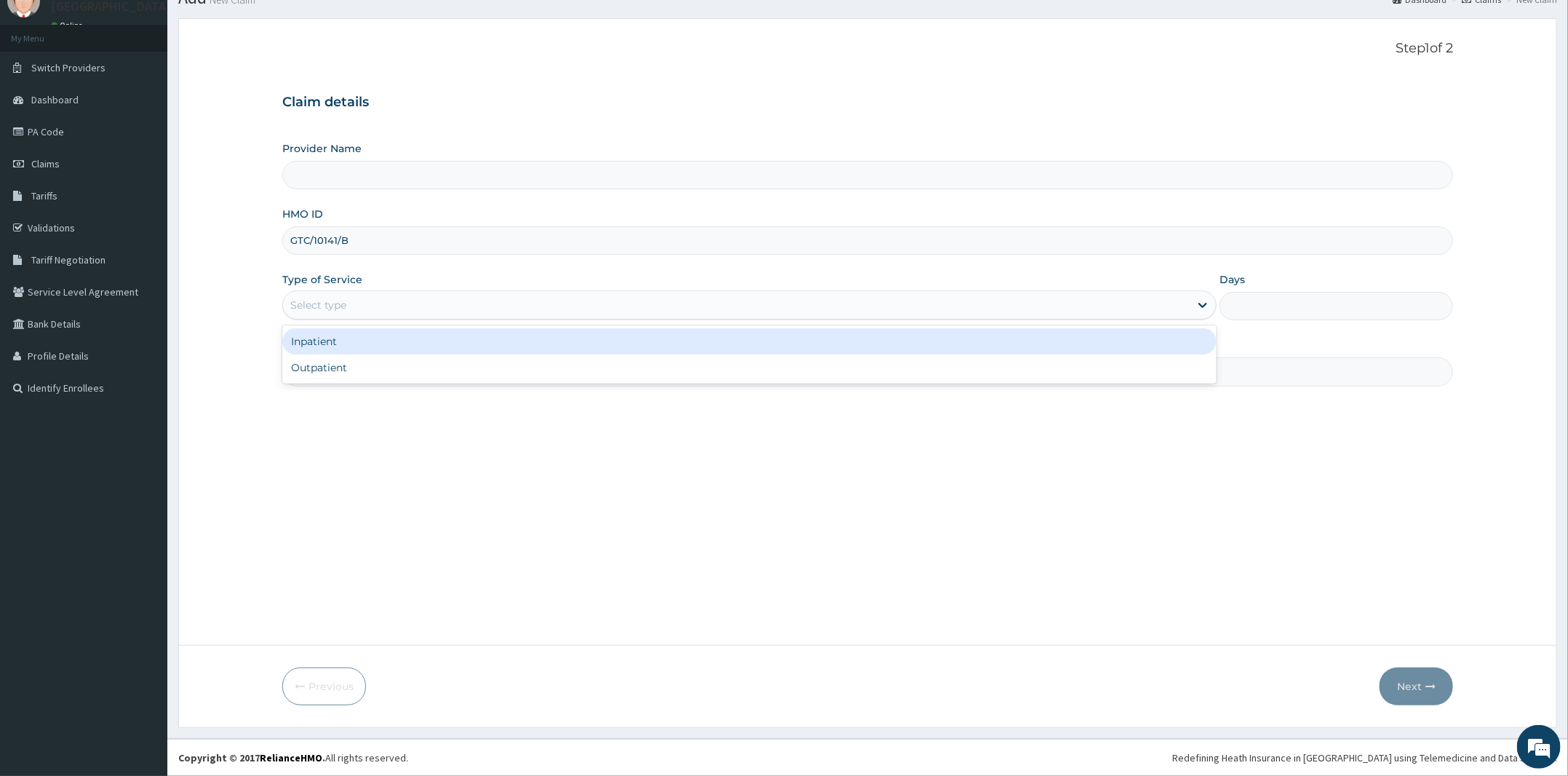
click at [353, 320] on div "Select type" at bounding box center [749, 305] width 934 height 29
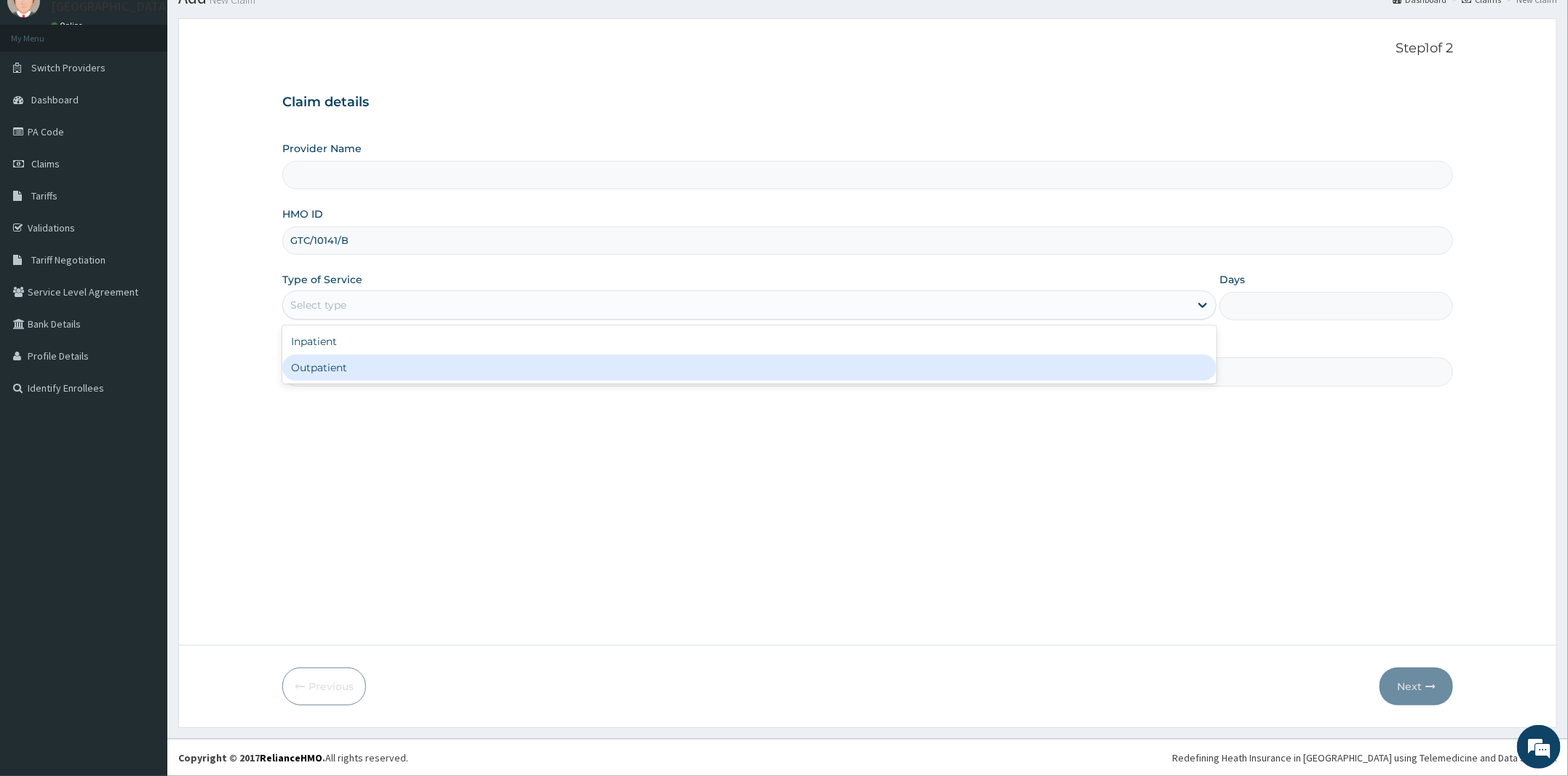
type input "[PERSON_NAME] and [PERSON_NAME][GEOGRAPHIC_DATA]"
click at [354, 371] on div "Outpatient" at bounding box center [749, 368] width 934 height 26
type input "1"
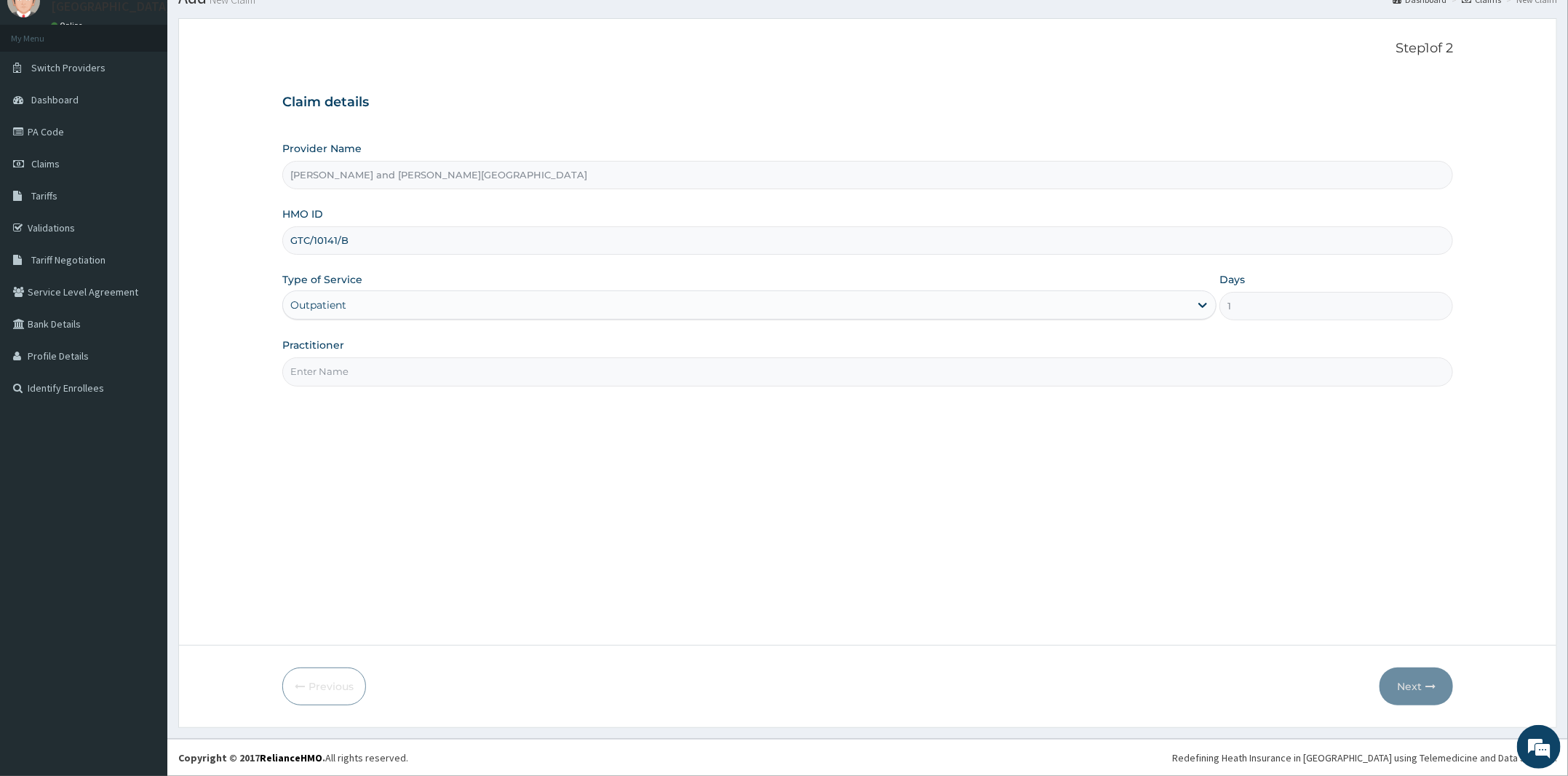
click at [354, 377] on input "Practitioner" at bounding box center [867, 372] width 1170 height 28
type input "DR [PERSON_NAME]"
click at [1417, 685] on button "Next" at bounding box center [1416, 686] width 73 height 38
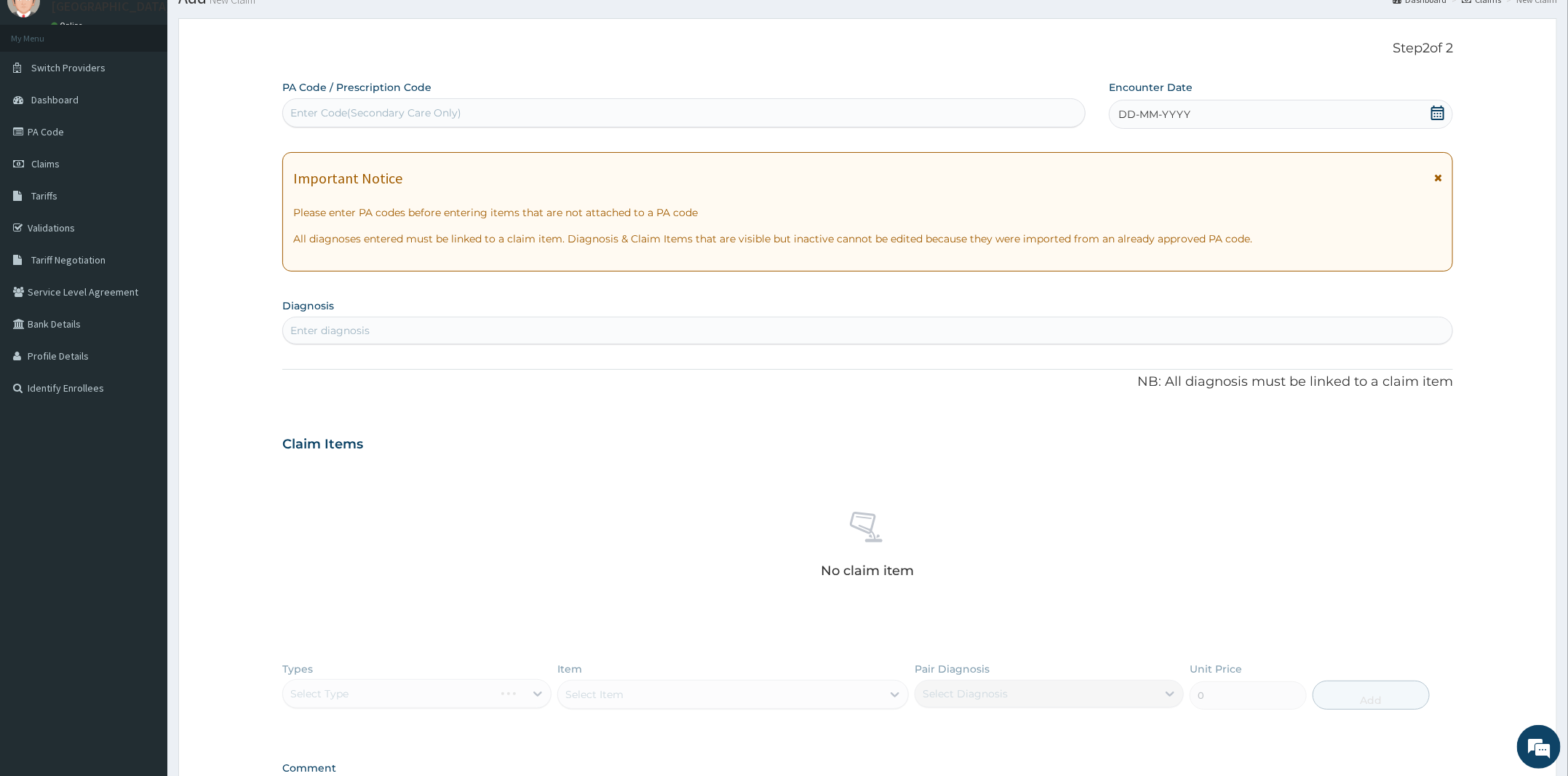
click at [1433, 110] on icon at bounding box center [1438, 114] width 13 height 15
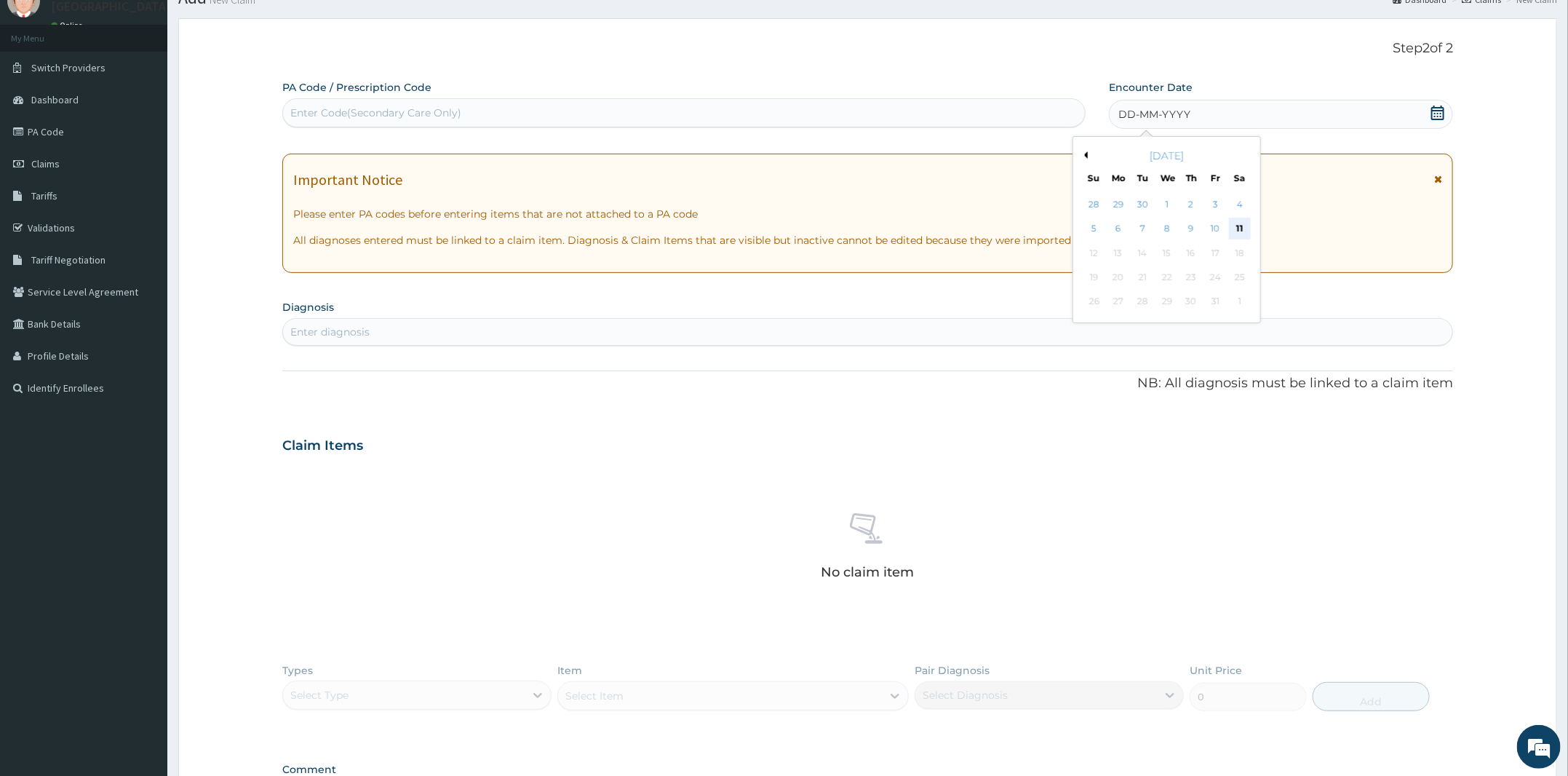
click at [1231, 228] on div "11" at bounding box center [1239, 229] width 22 height 22
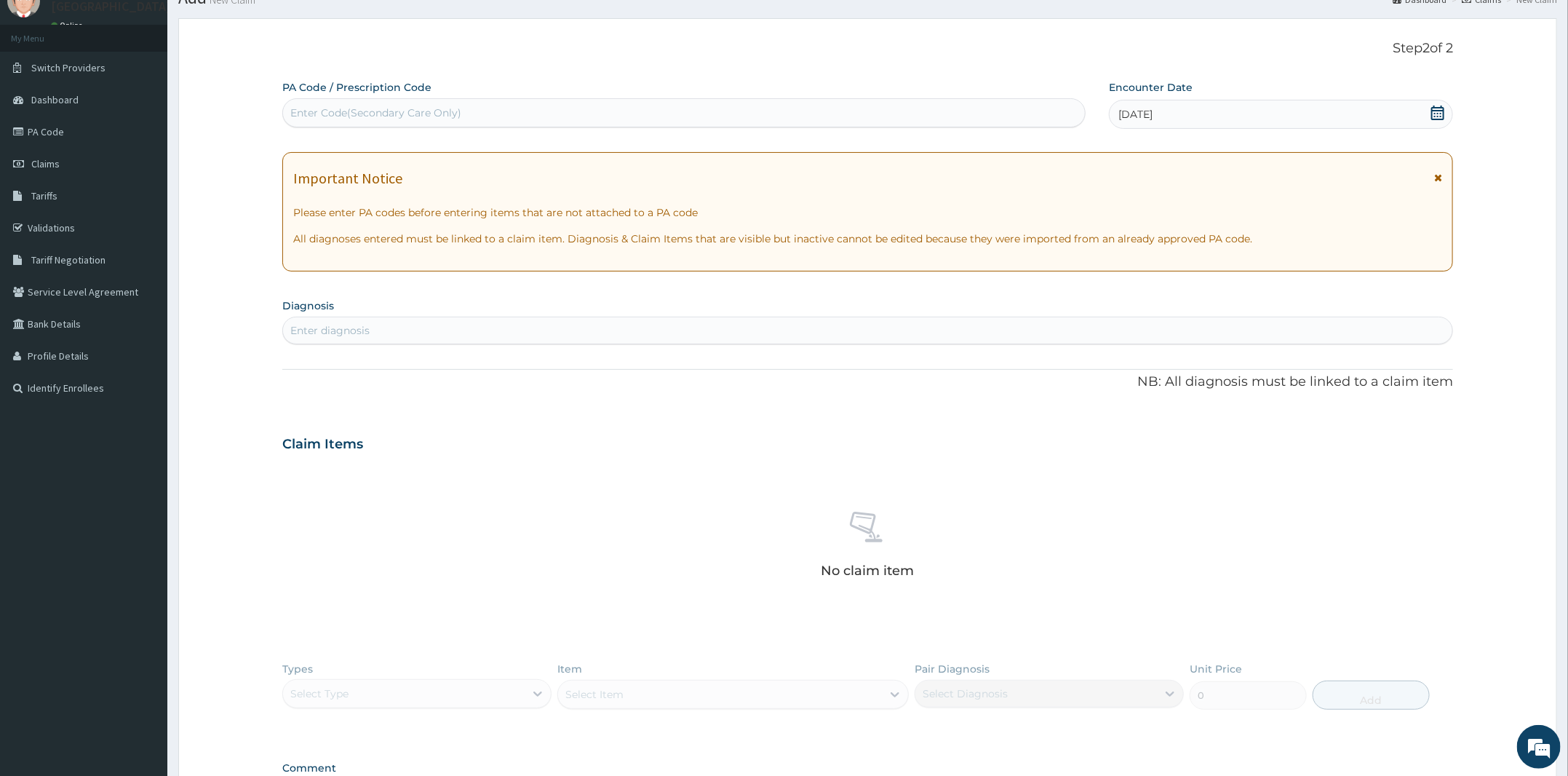
click at [503, 333] on div "Enter diagnosis" at bounding box center [867, 330] width 1169 height 23
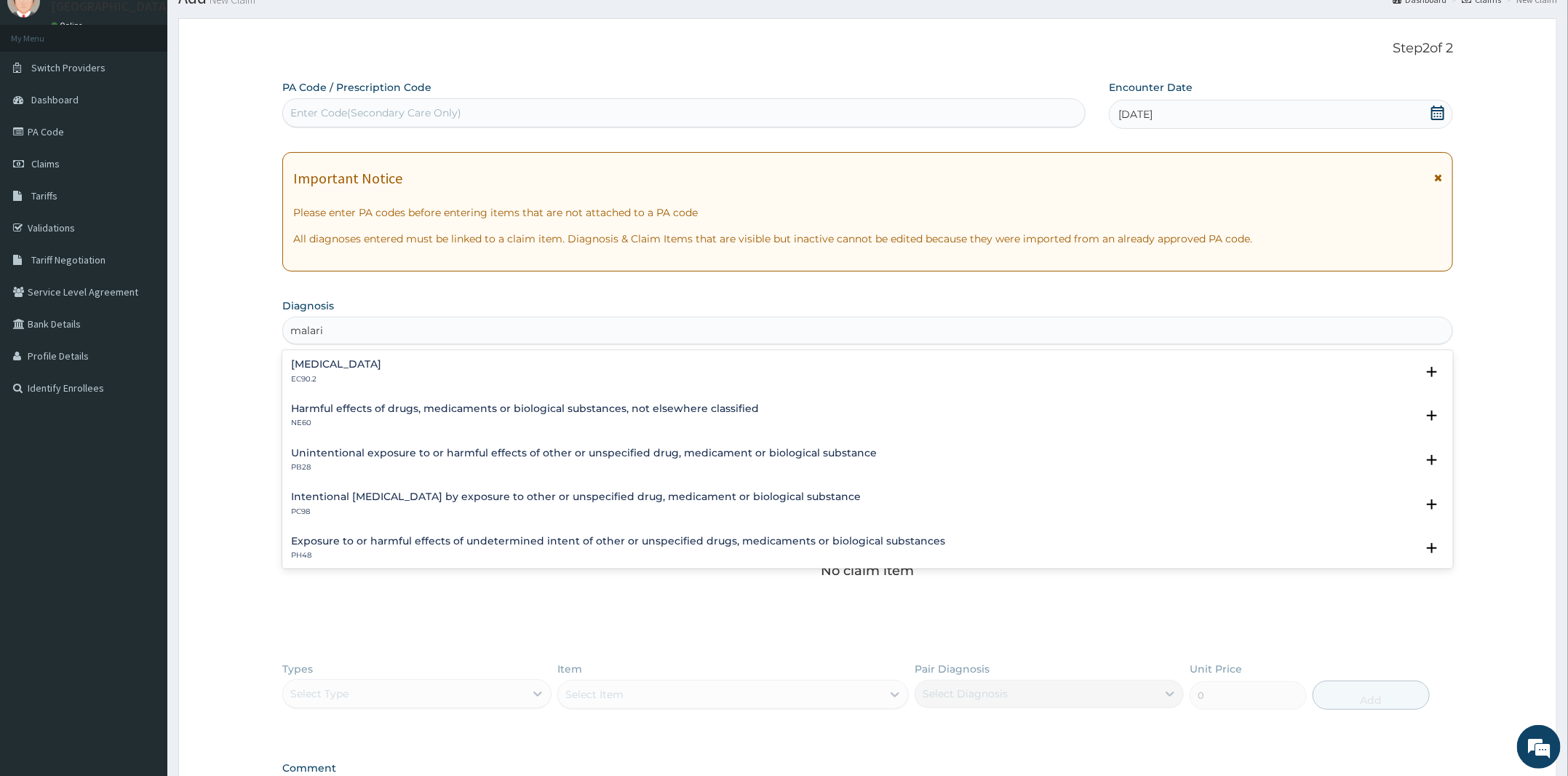
type input "[MEDICAL_DATA]"
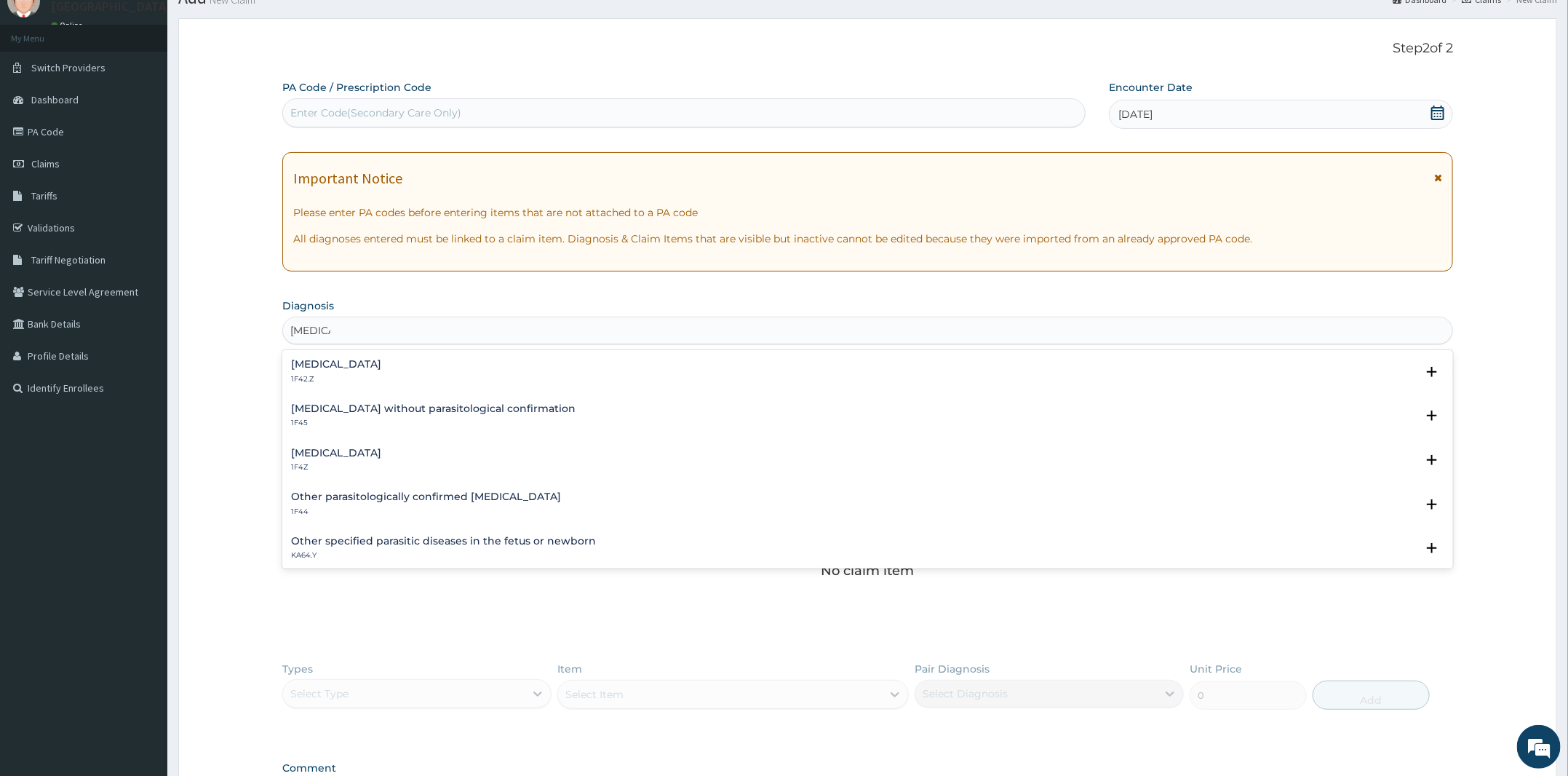
click at [307, 466] on p "1F4Z" at bounding box center [336, 467] width 90 height 10
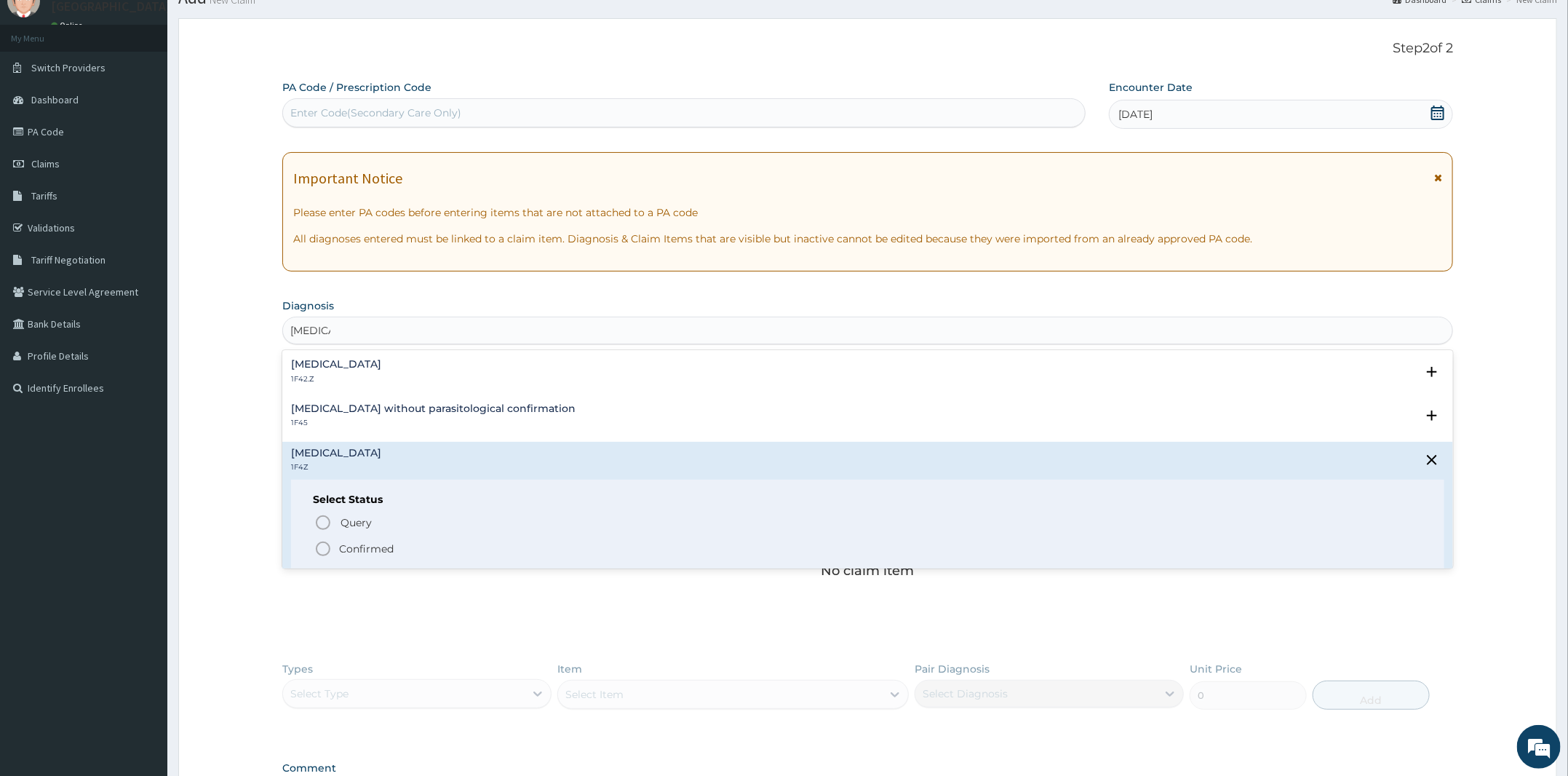
scroll to position [0, 0]
click at [387, 553] on p "Confirmed" at bounding box center [367, 549] width 54 height 15
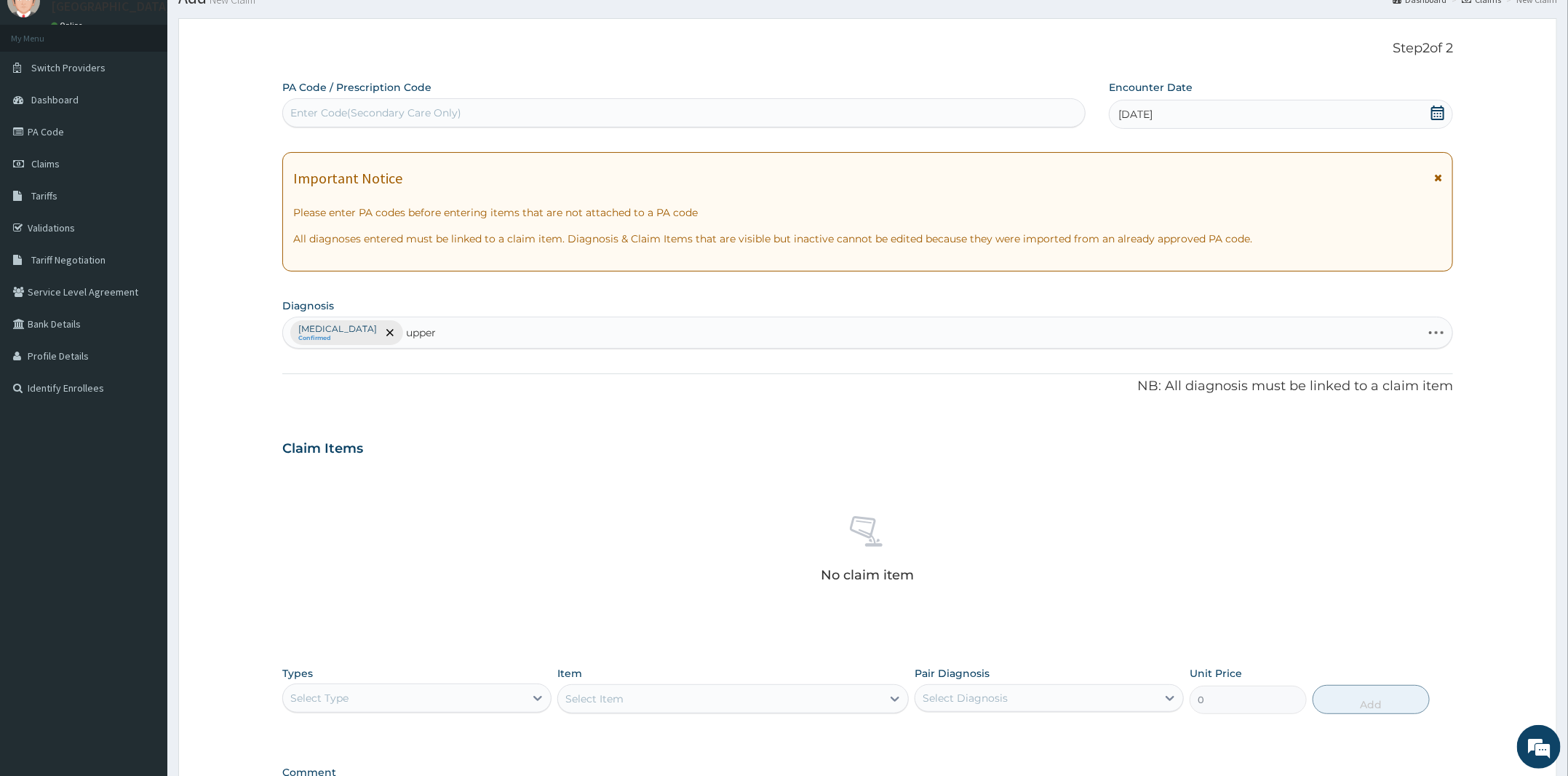
type input "upper"
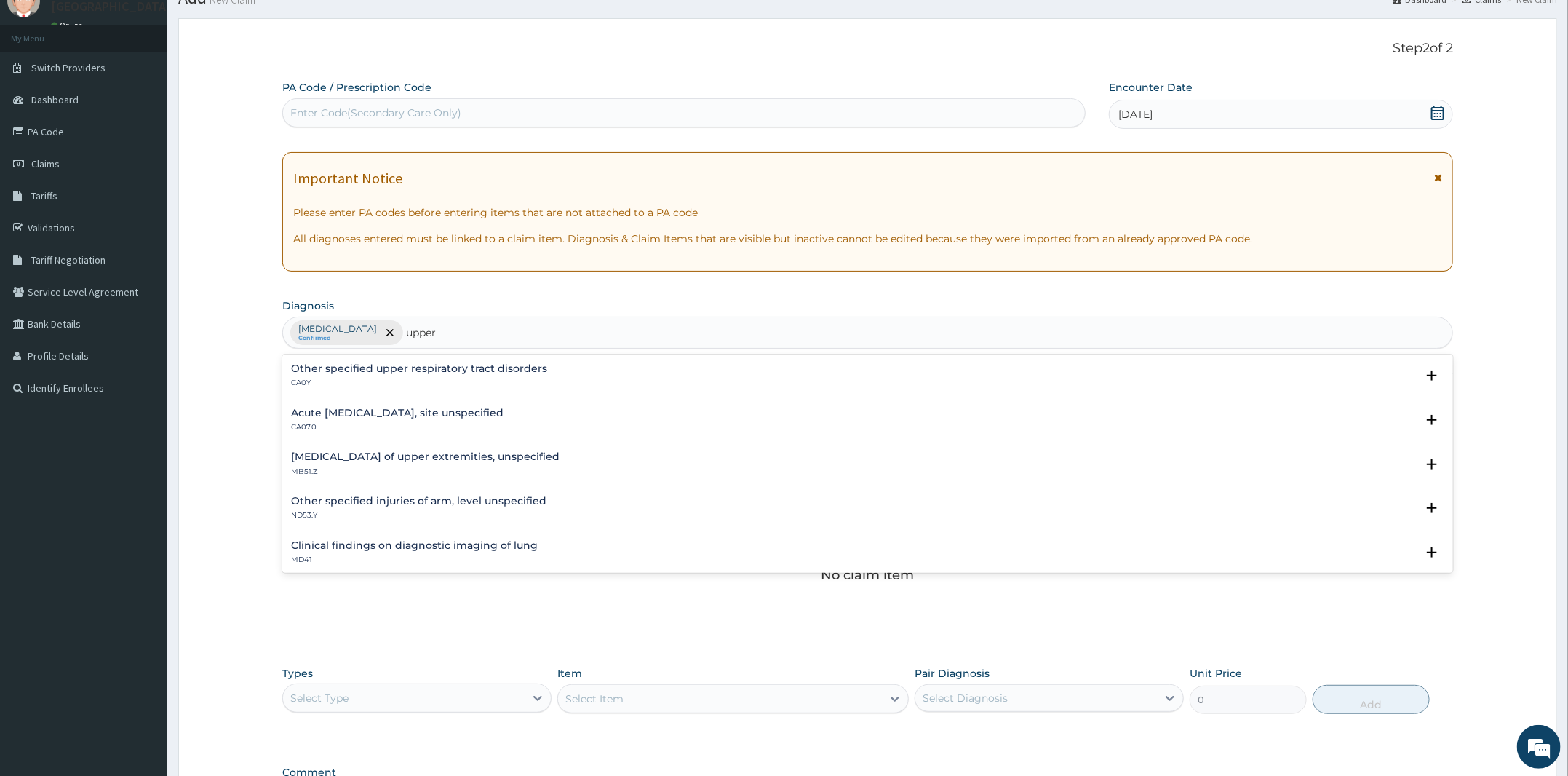
click at [446, 414] on h4 "Acute [MEDICAL_DATA], site unspecified" at bounding box center [397, 413] width 213 height 11
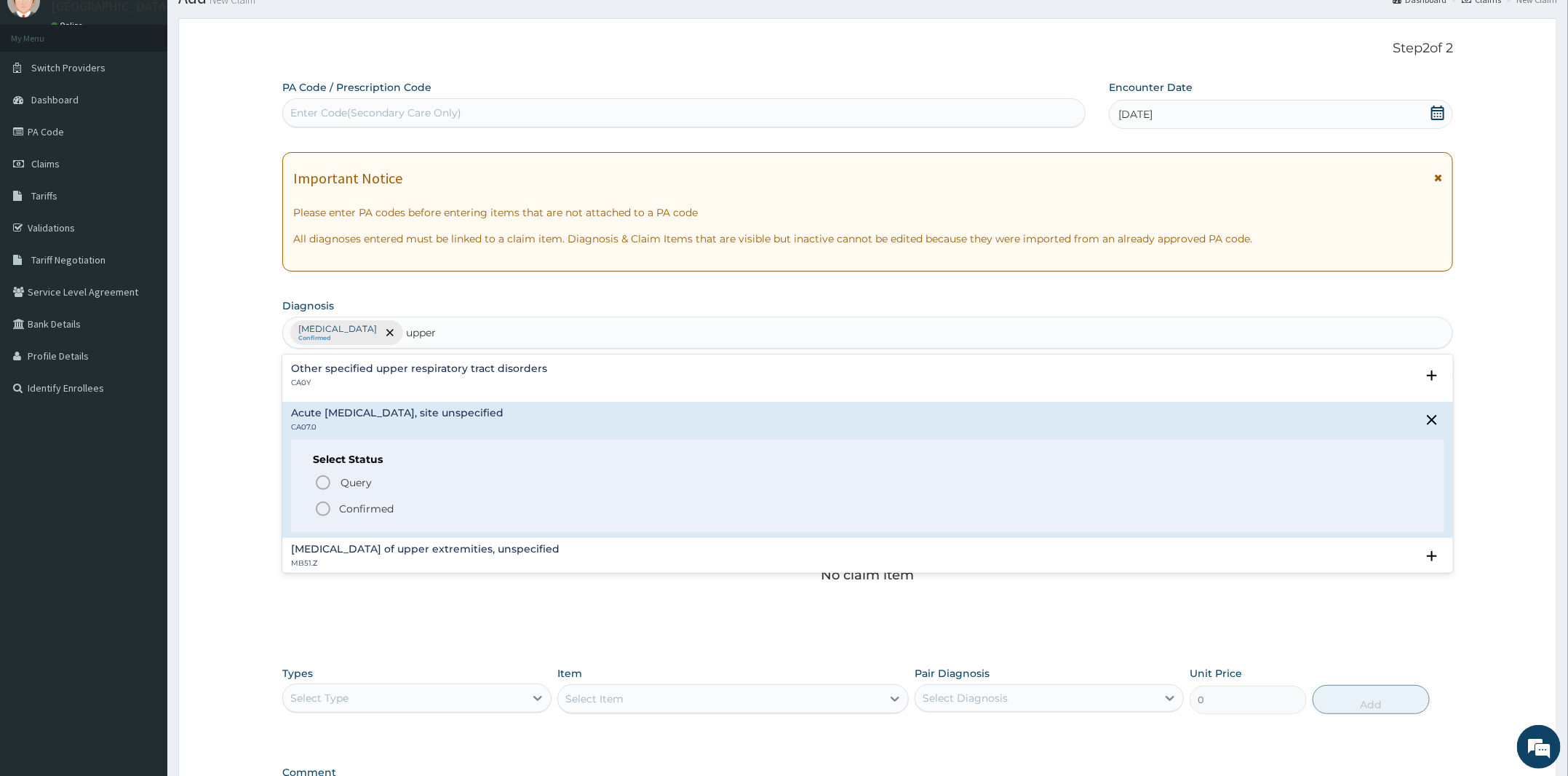
click at [375, 509] on p "Confirmed" at bounding box center [367, 510] width 54 height 15
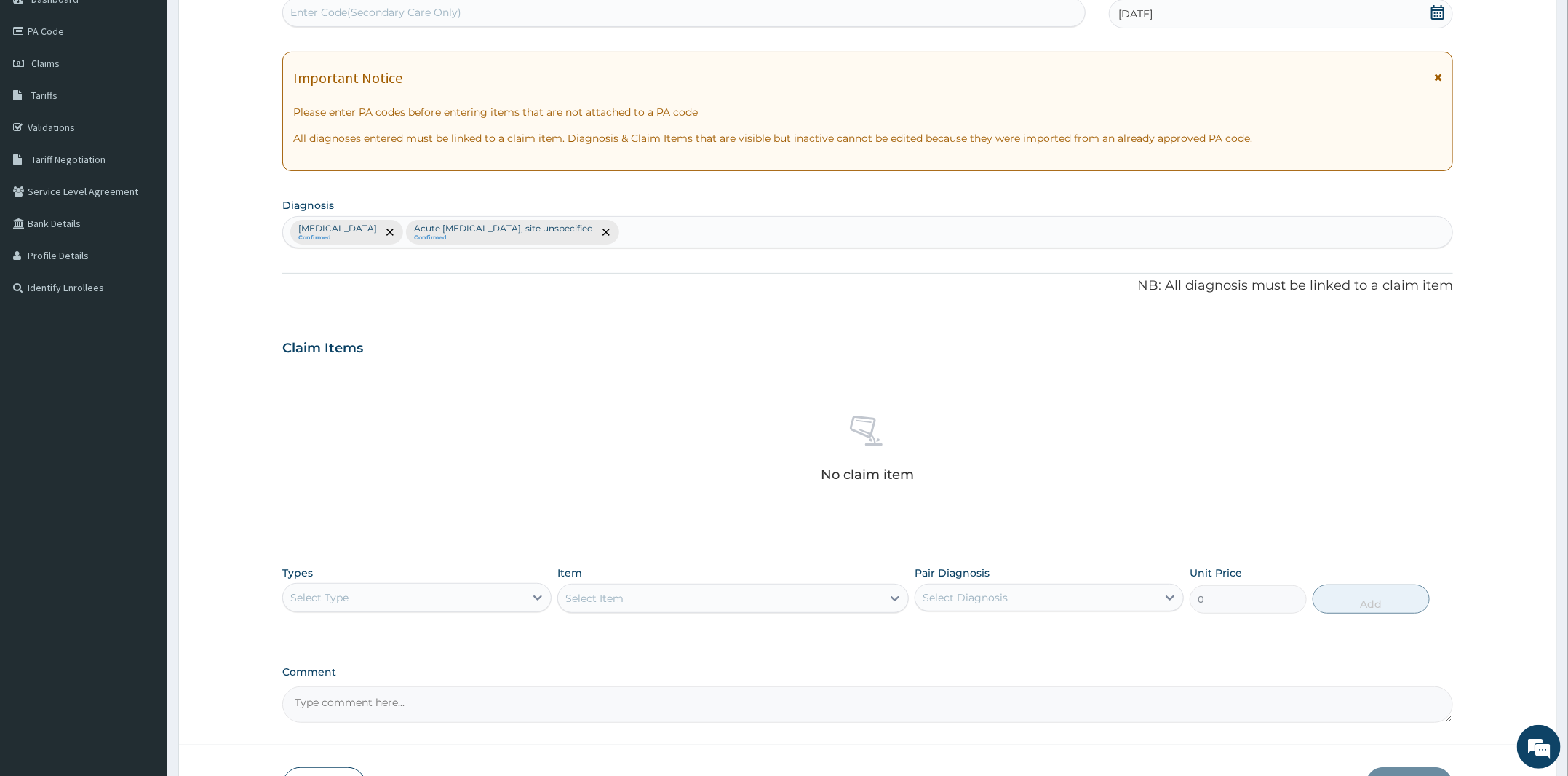
scroll to position [259, 0]
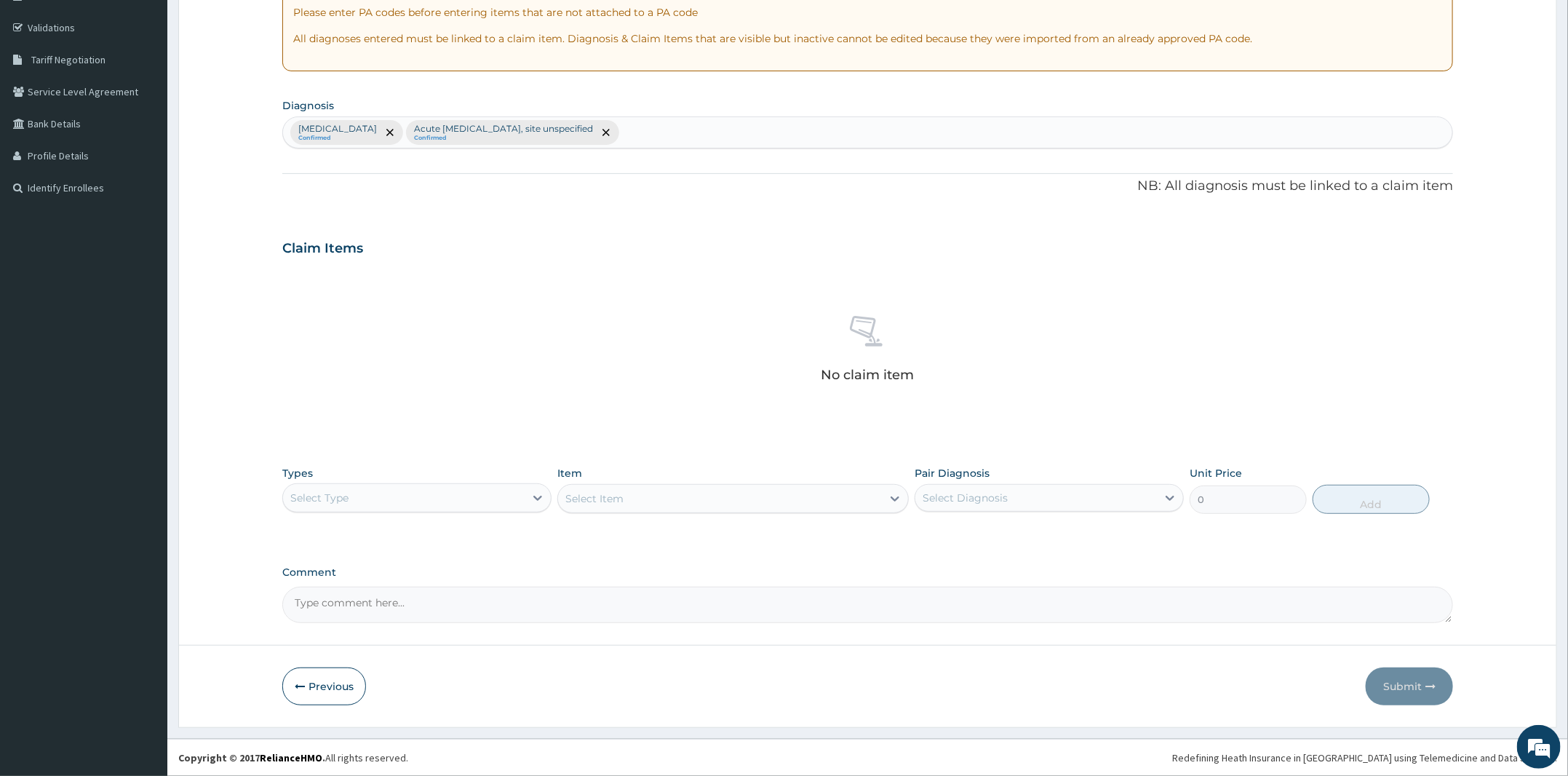
drag, startPoint x: 496, startPoint y: 491, endPoint x: 495, endPoint y: 510, distance: 19.0
click at [496, 491] on div "Select Type" at bounding box center [404, 497] width 242 height 23
click at [382, 689] on div "Drugs" at bounding box center [416, 692] width 269 height 26
click at [660, 501] on div "Select Item" at bounding box center [719, 498] width 324 height 23
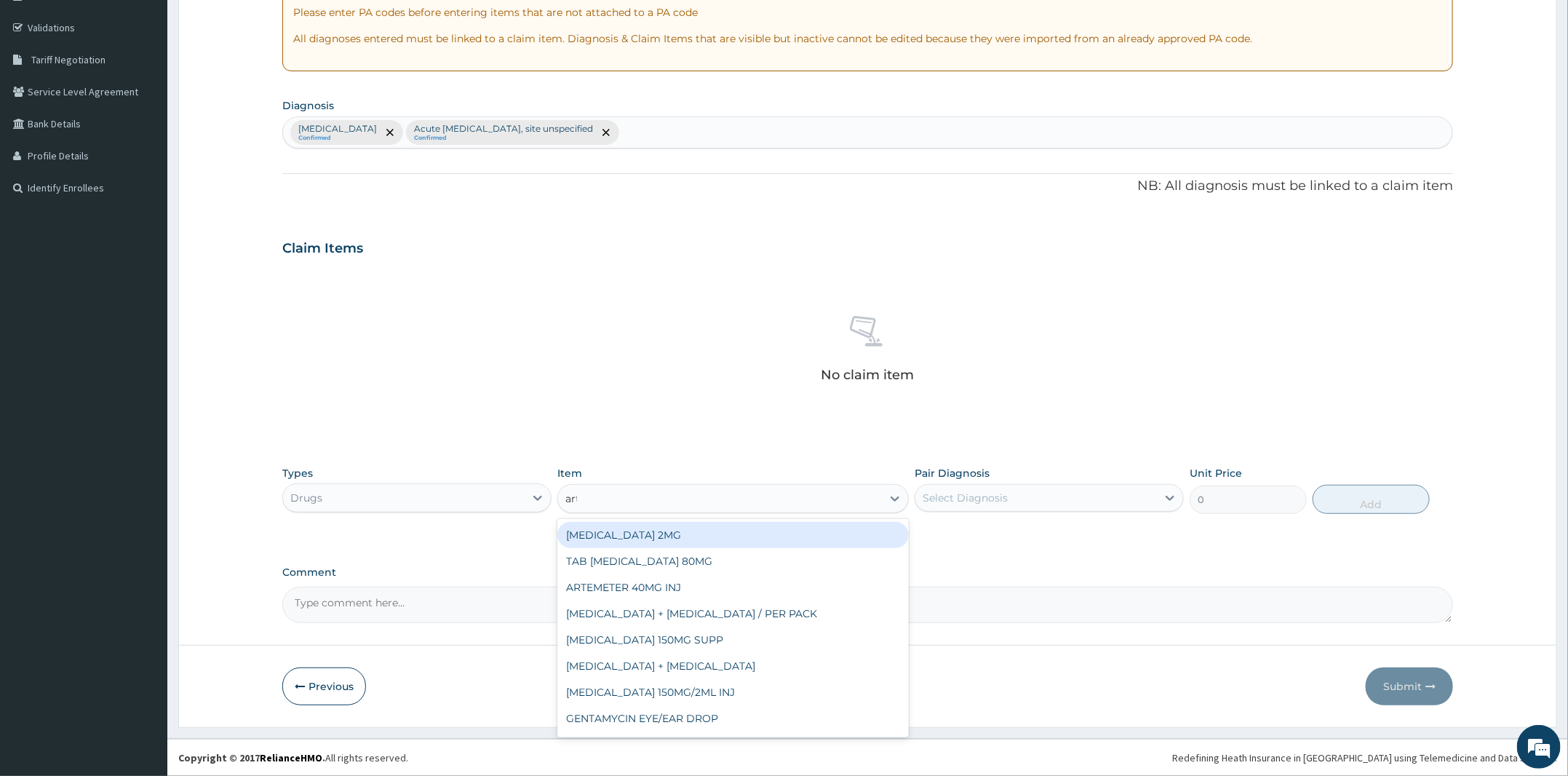
type input "arte"
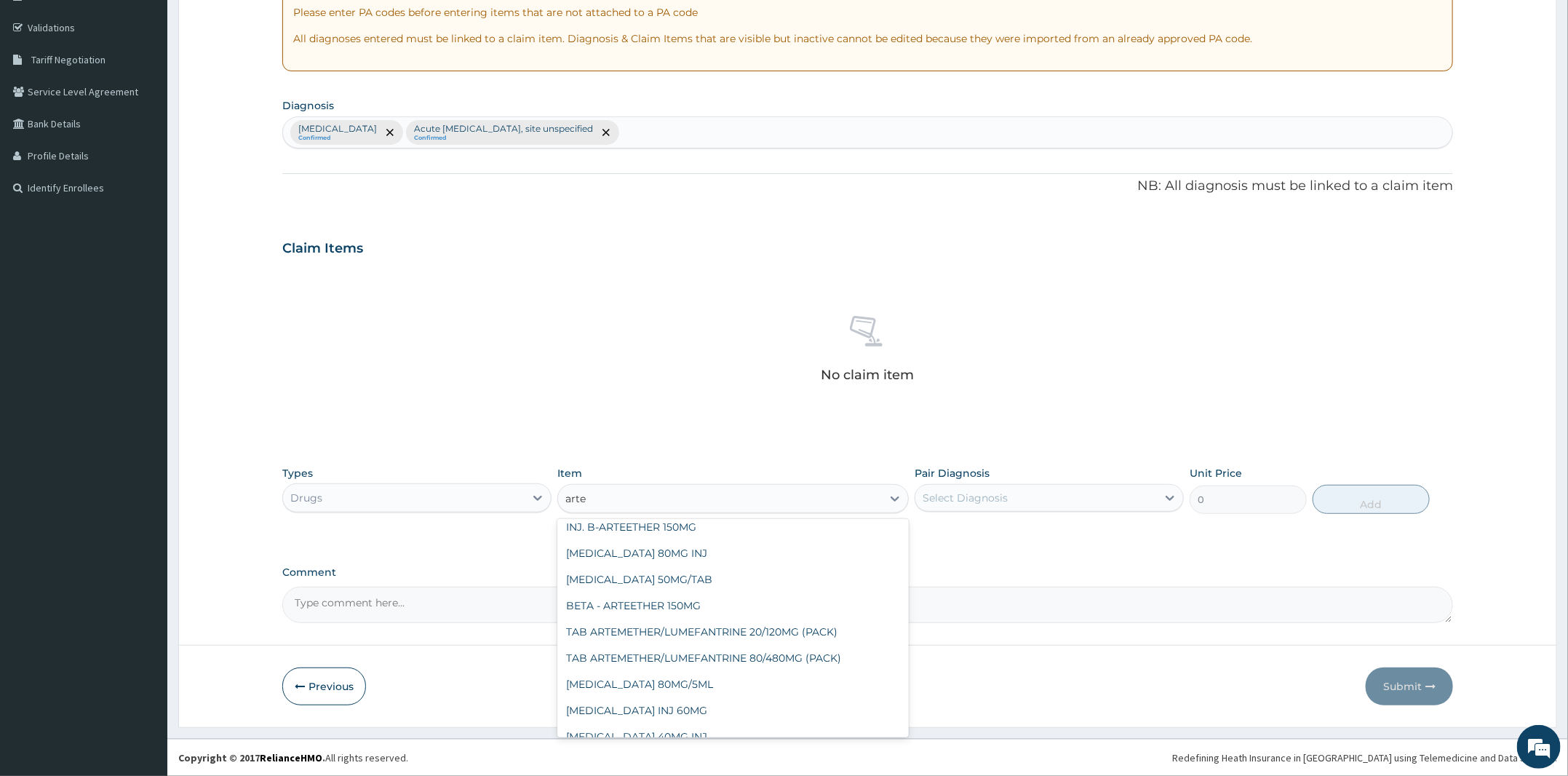
scroll to position [194, 0]
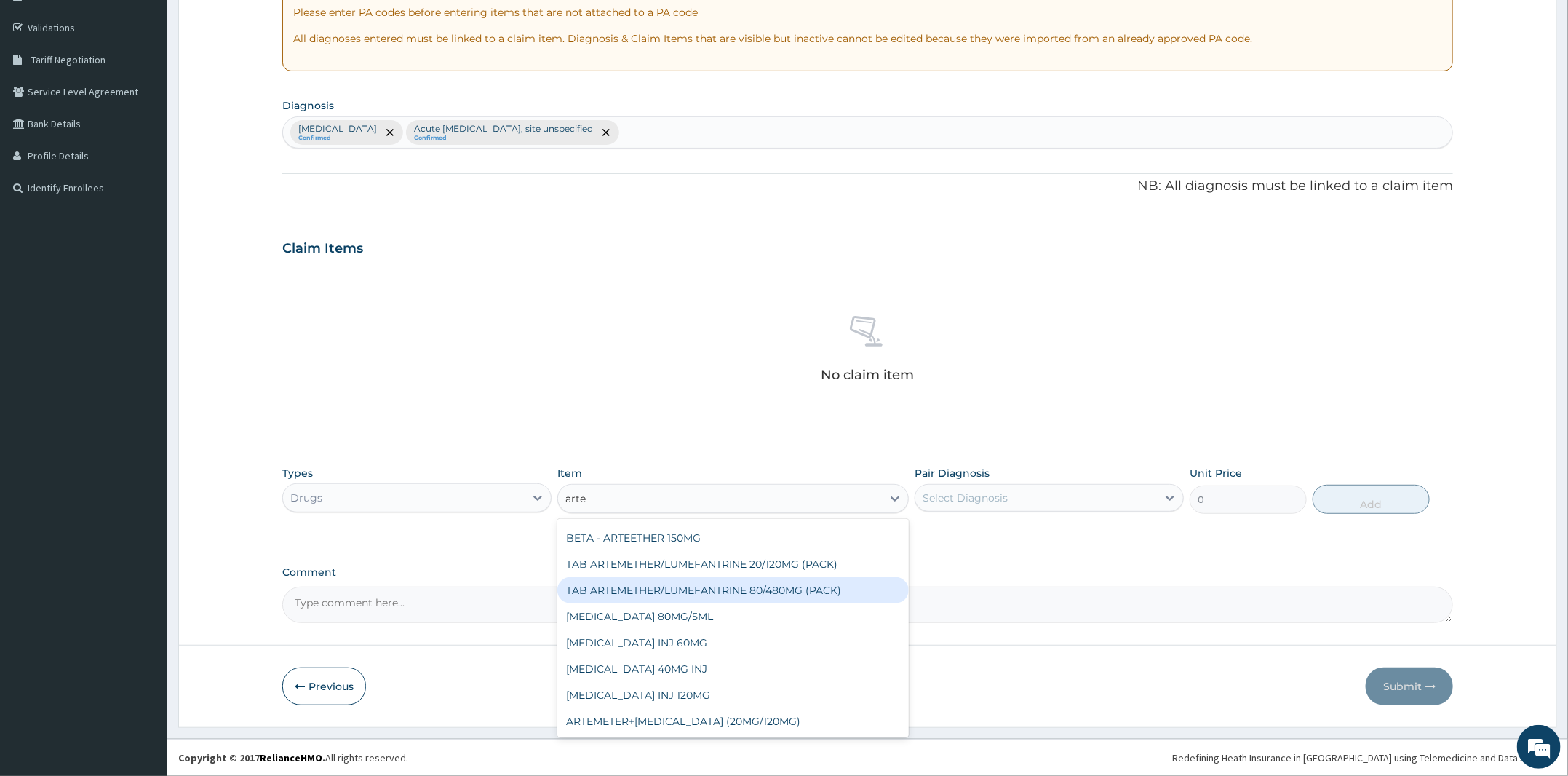
click at [772, 594] on div "TAB ARTEMETHER/LUMEFANTRINE 80/480MG (PACK)" at bounding box center [732, 590] width 352 height 26
type input "1600"
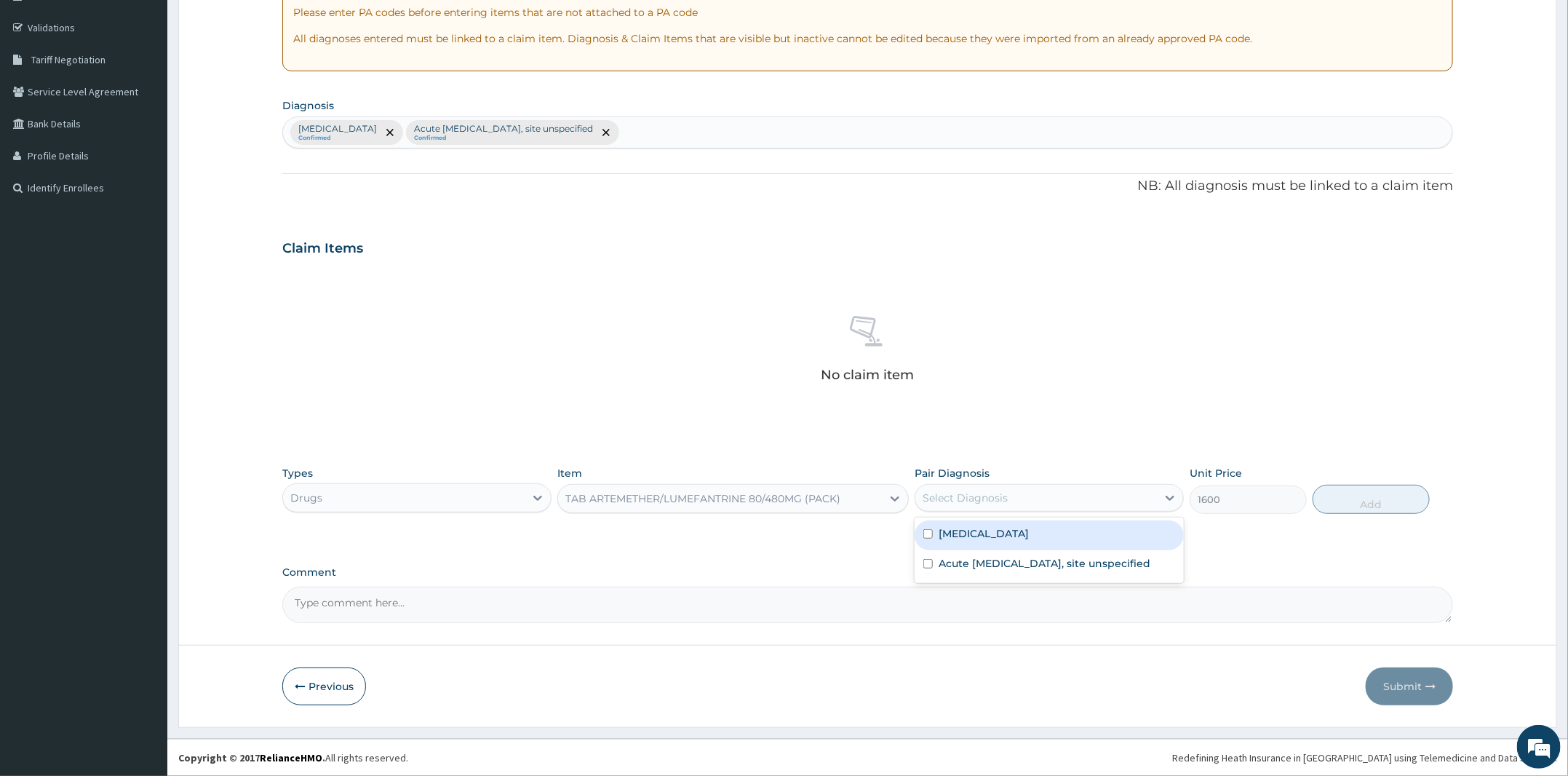
click at [985, 503] on div "Select Diagnosis" at bounding box center [965, 498] width 85 height 15
click at [988, 530] on label "Malaria, unspecified" at bounding box center [984, 534] width 90 height 15
checkbox input "true"
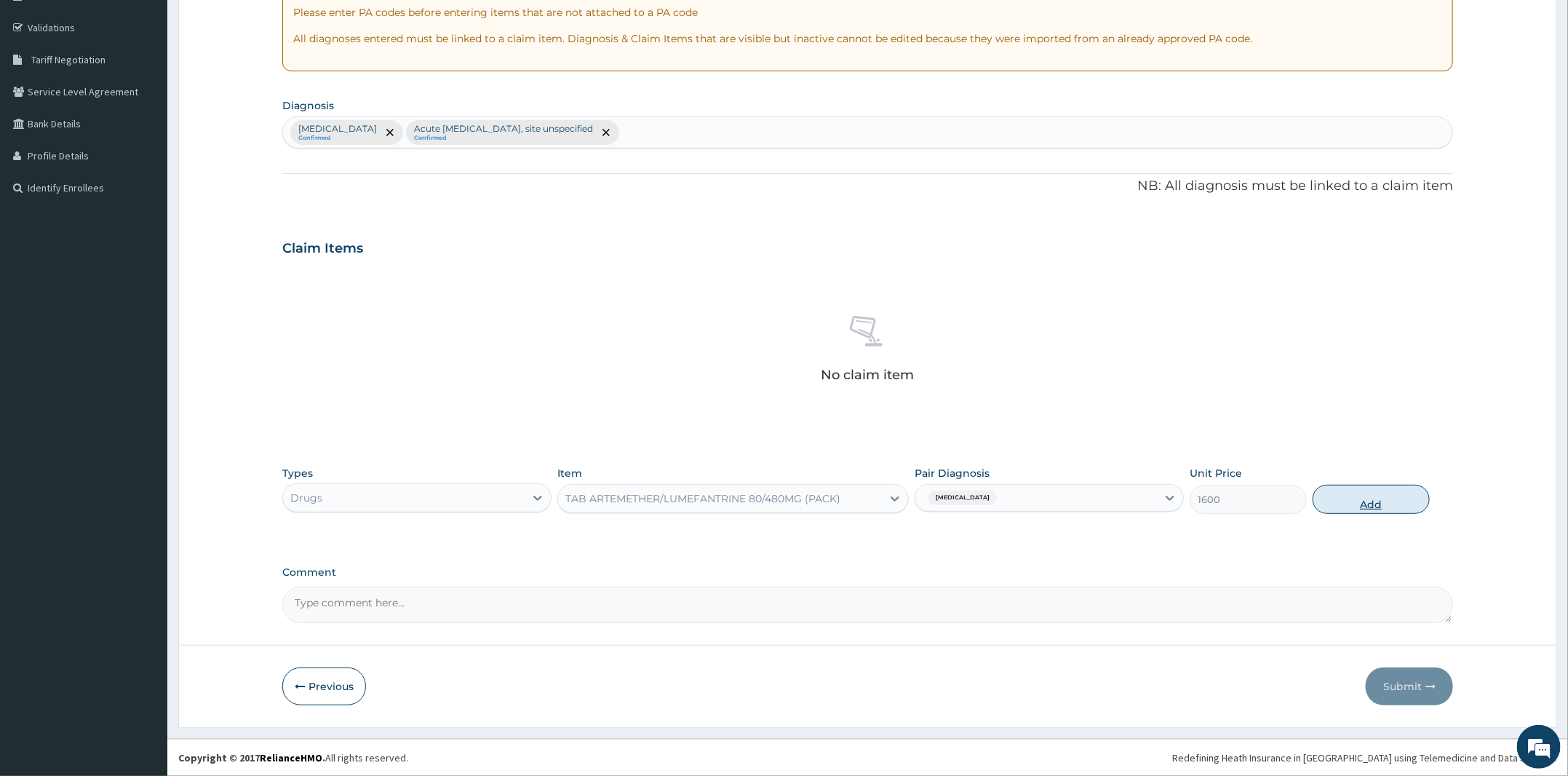
click at [1376, 497] on button "Add" at bounding box center [1371, 499] width 117 height 29
type input "0"
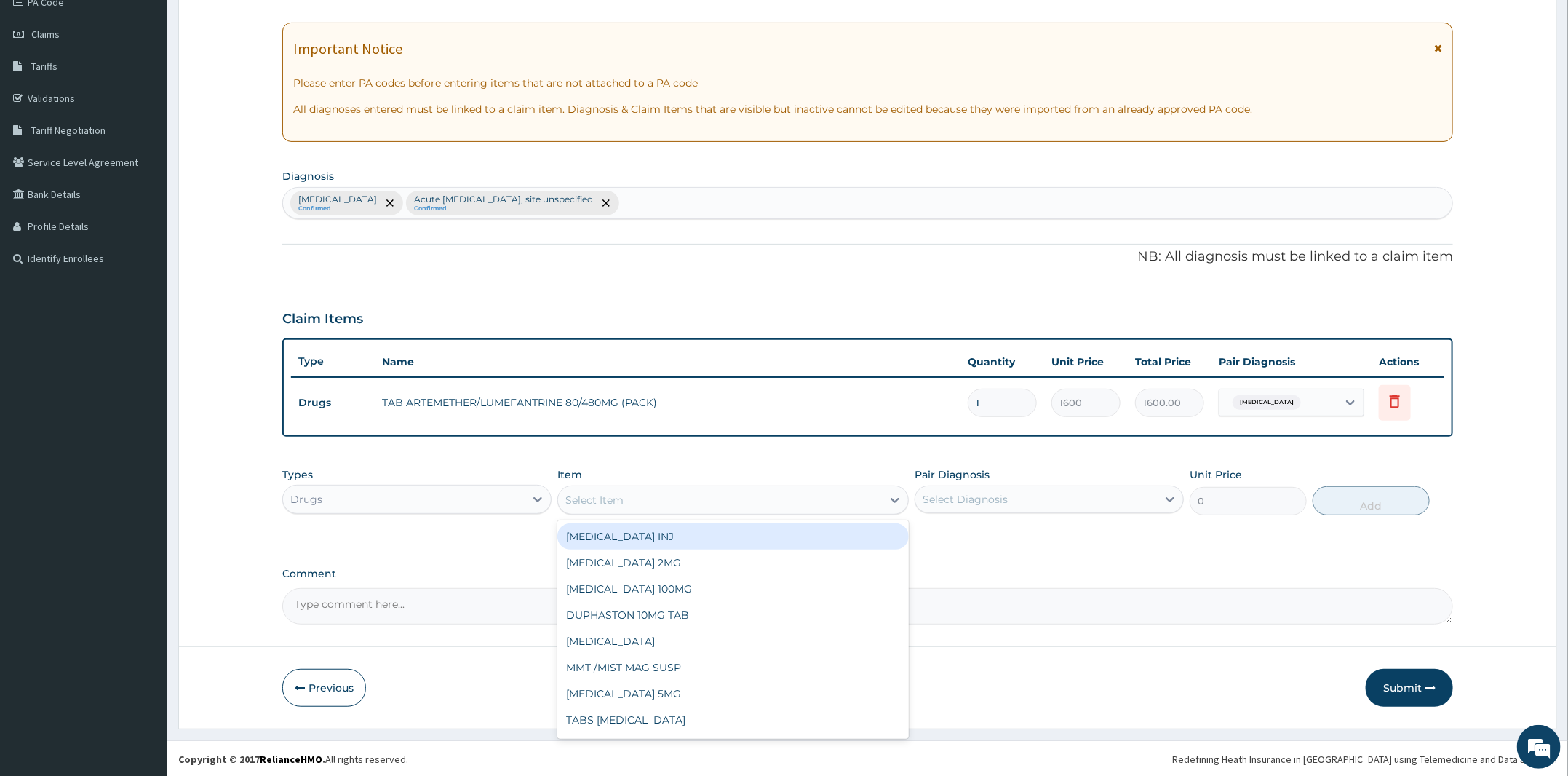
click at [703, 489] on div "Select Item" at bounding box center [719, 500] width 324 height 23
type input "diclof"
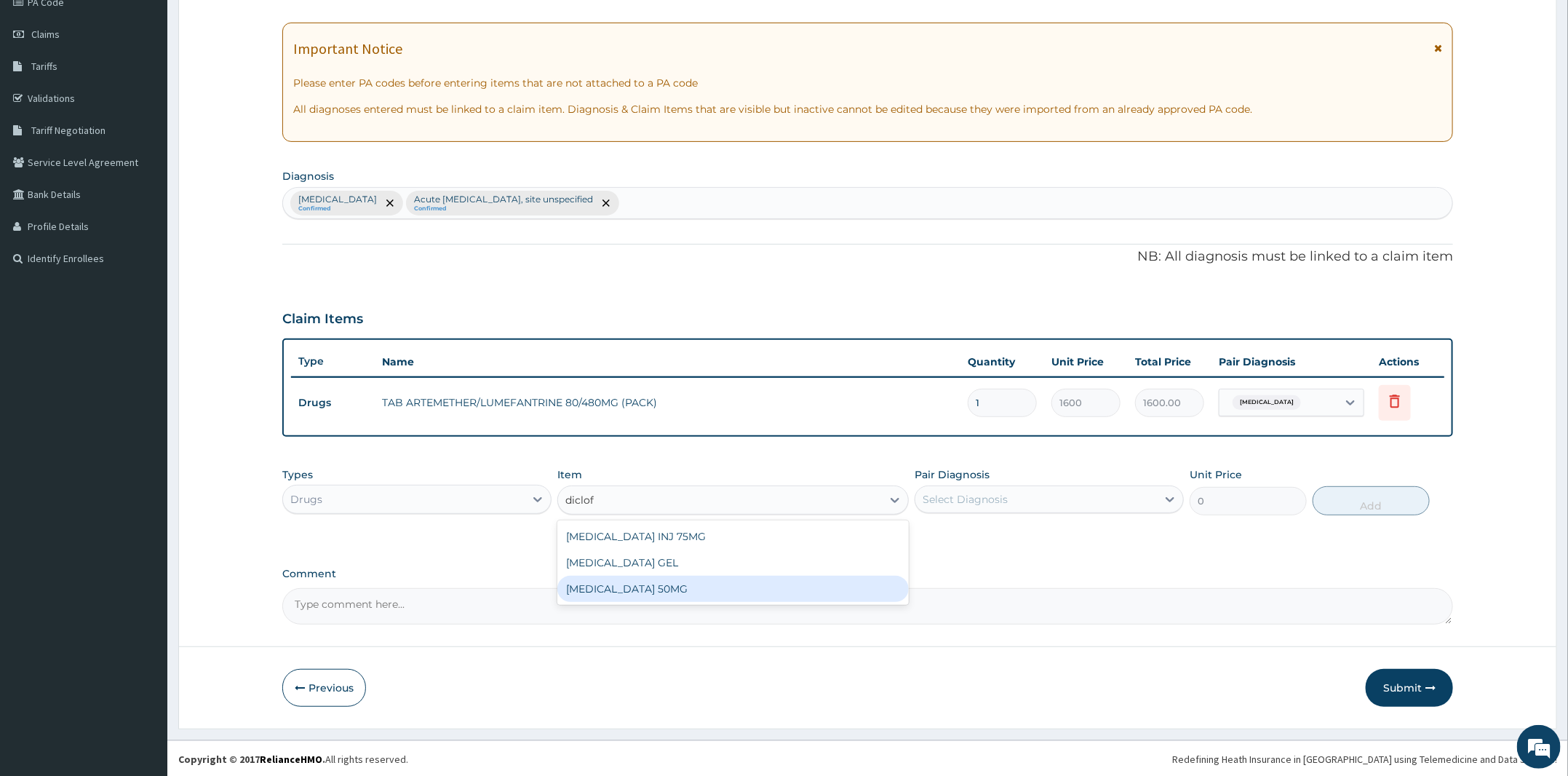
click at [697, 591] on div "DICLOFENAC 50MG" at bounding box center [732, 589] width 352 height 26
type input "25"
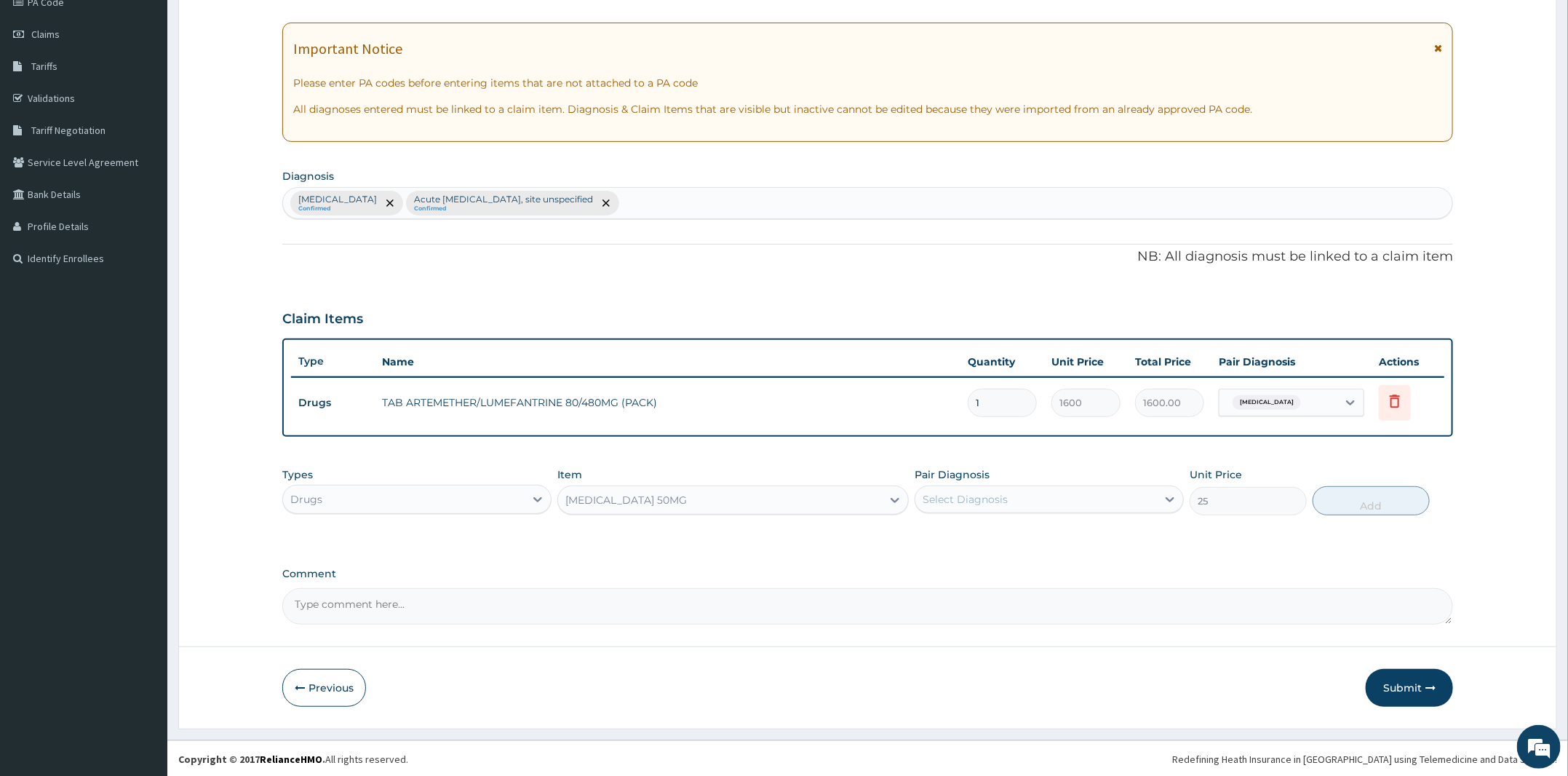
click at [1023, 489] on div "Select Diagnosis" at bounding box center [1036, 499] width 242 height 23
drag, startPoint x: 1011, startPoint y: 538, endPoint x: 1262, endPoint y: 495, distance: 254.7
click at [1025, 538] on label "Malaria, unspecified" at bounding box center [984, 536] width 90 height 15
checkbox input "true"
click at [1369, 500] on button "Add" at bounding box center [1371, 500] width 117 height 29
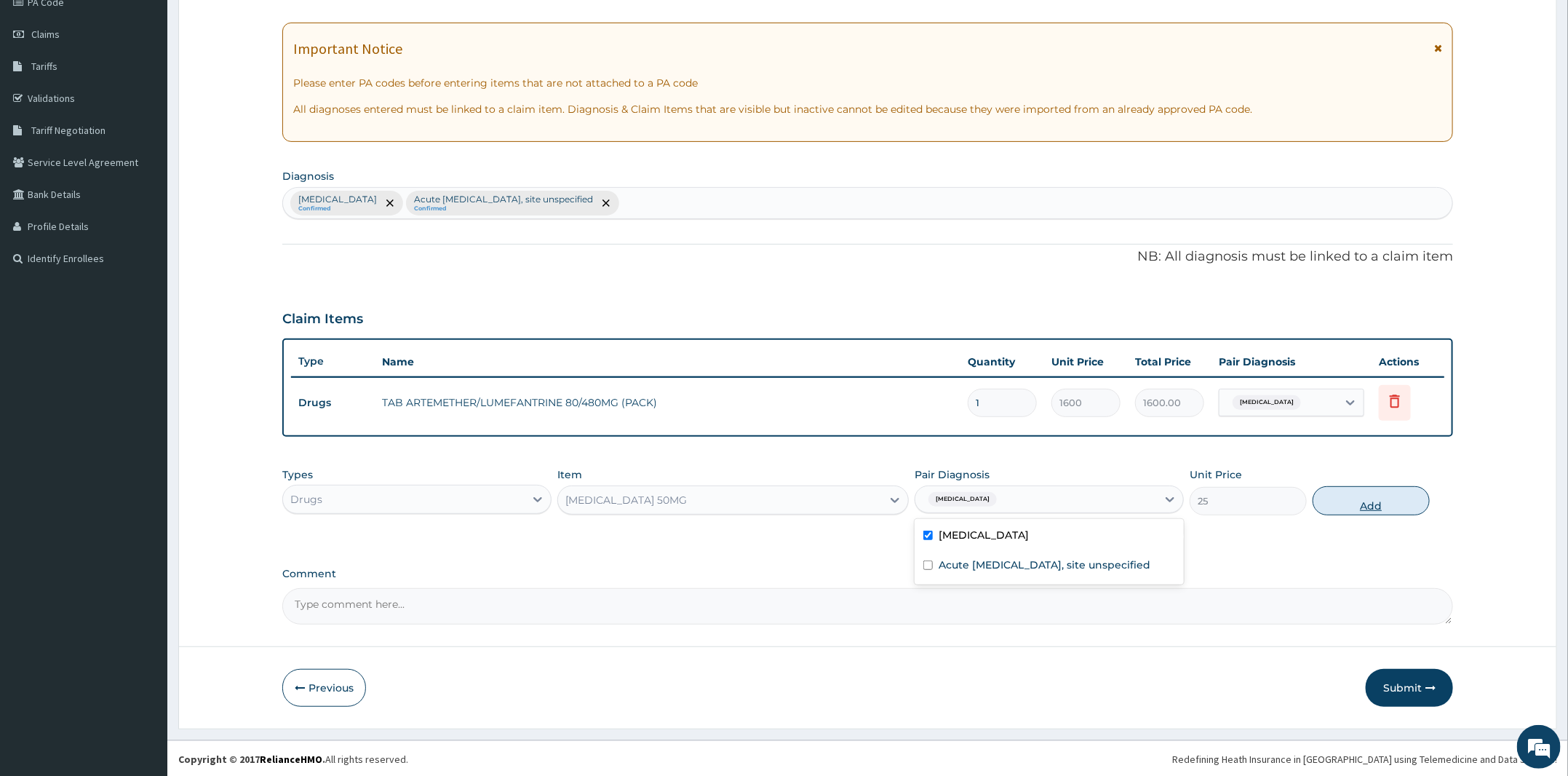
type input "0"
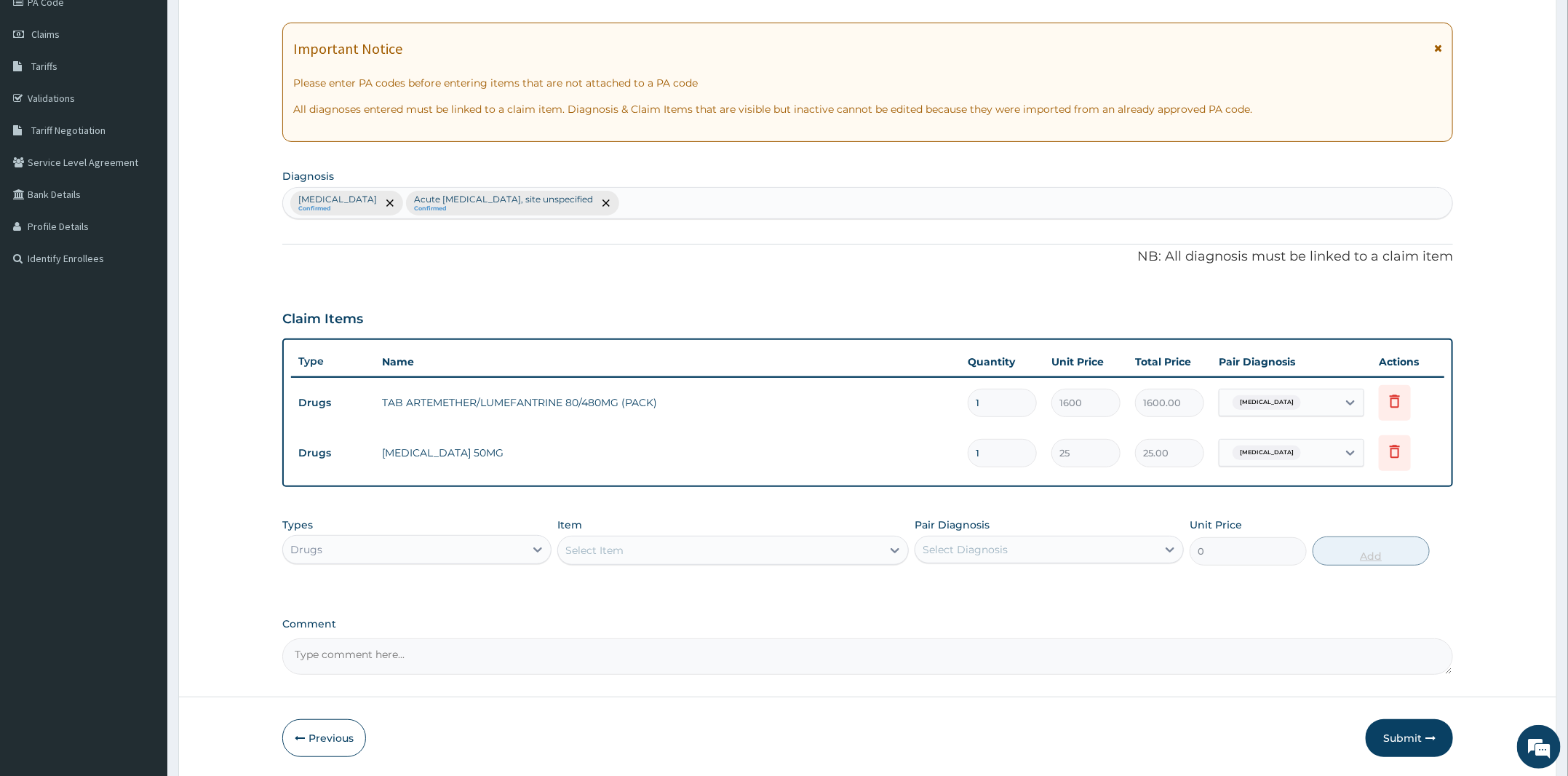
type input "10"
type input "250.00"
type input "10"
click at [757, 545] on div "Select Item" at bounding box center [719, 550] width 324 height 23
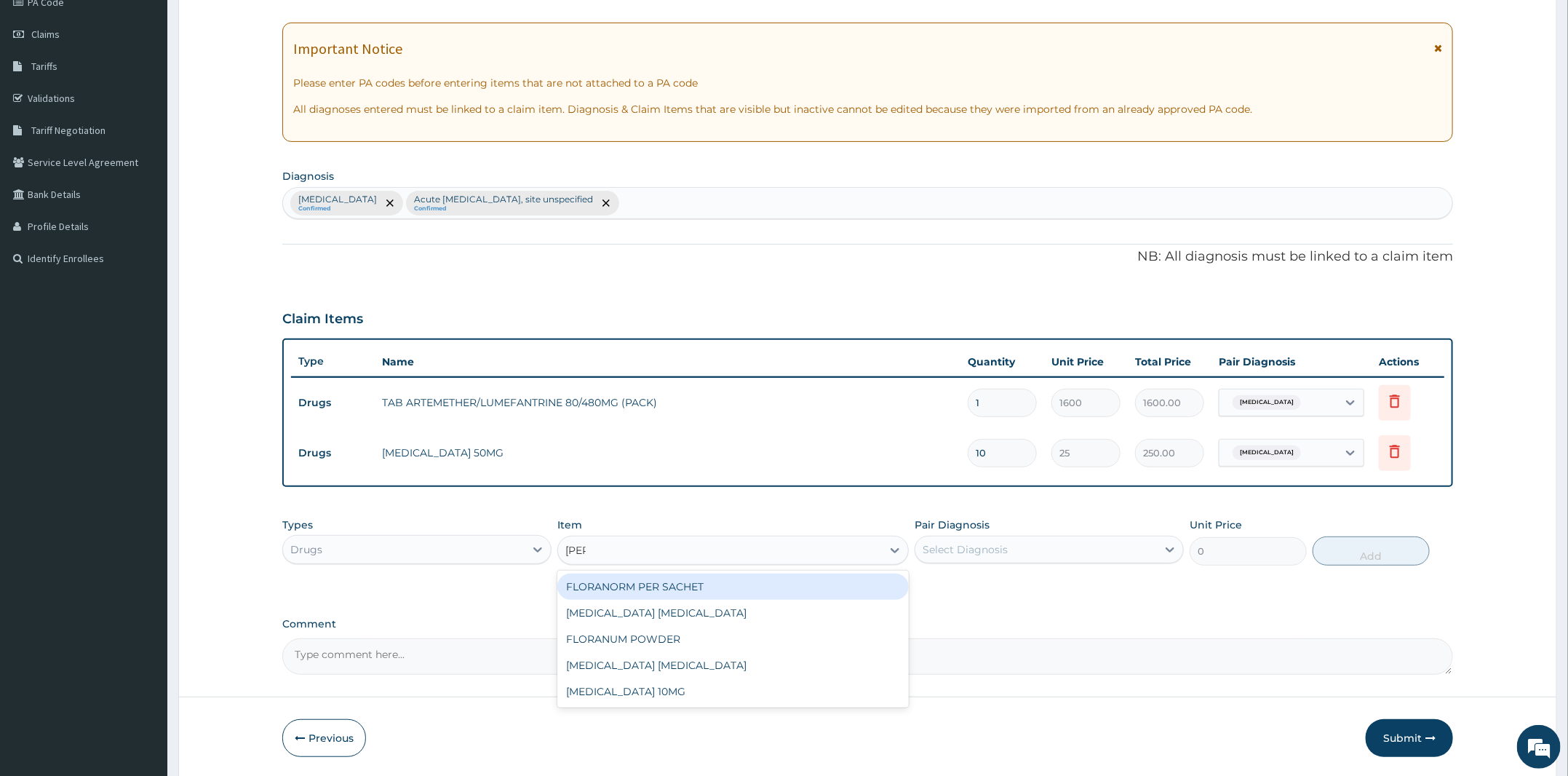
type input "lorat"
click at [838, 571] on div "LORATADINE 10MG" at bounding box center [732, 586] width 352 height 32
click at [836, 580] on div "LORATADINE 10MG" at bounding box center [732, 586] width 352 height 26
type input "30"
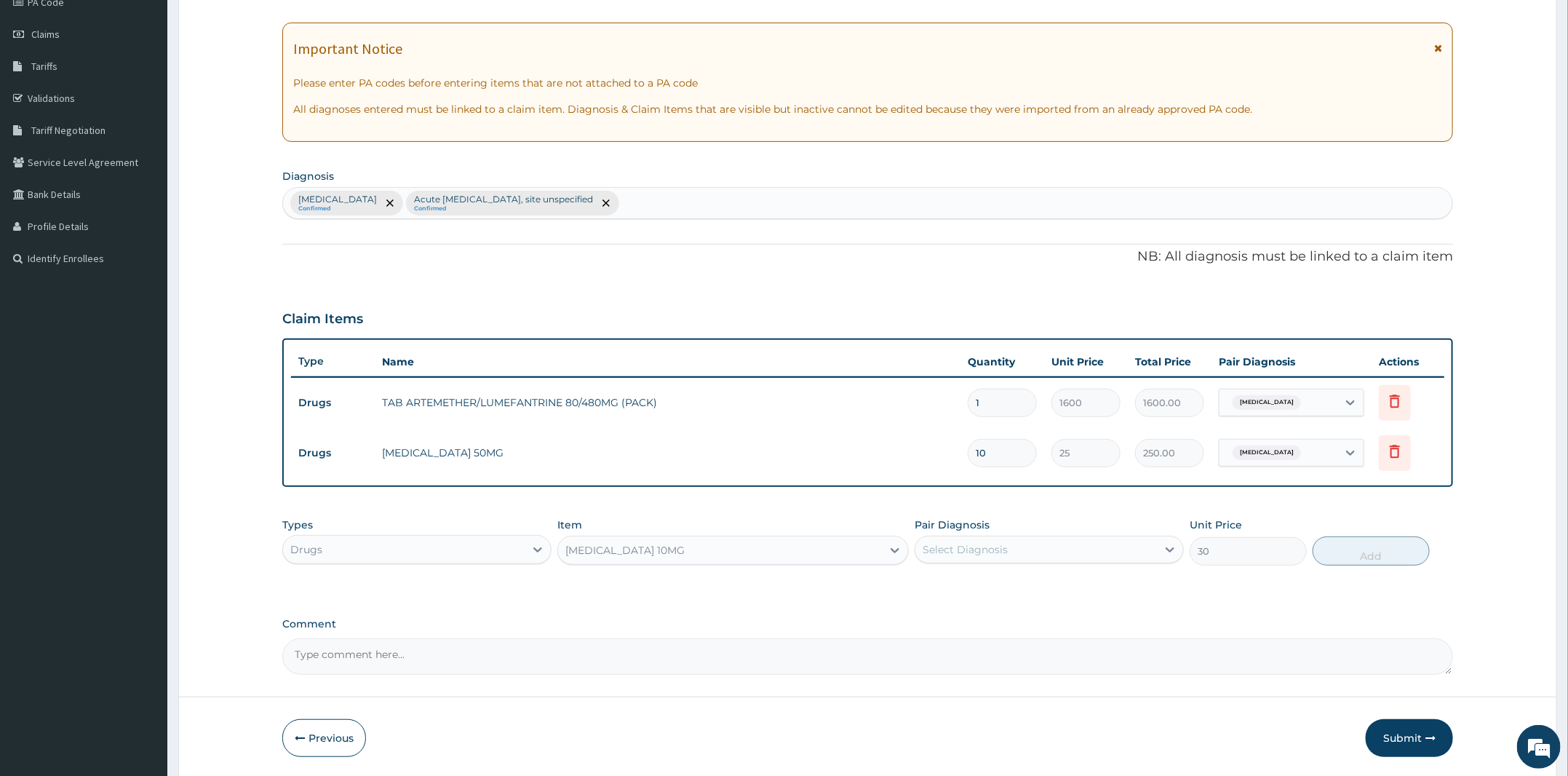
click at [1002, 548] on div "Select Diagnosis" at bounding box center [965, 550] width 85 height 15
drag, startPoint x: 1004, startPoint y: 622, endPoint x: 1148, endPoint y: 606, distance: 144.9
click at [1013, 622] on label "Acute upper respiratory infection, site unspecified" at bounding box center [1045, 616] width 213 height 15
checkbox input "true"
click at [1330, 528] on div "Types Drugs Item LORATADINE 10MG Pair Diagnosis Acute upper respiratory infect.…" at bounding box center [867, 541] width 1170 height 63
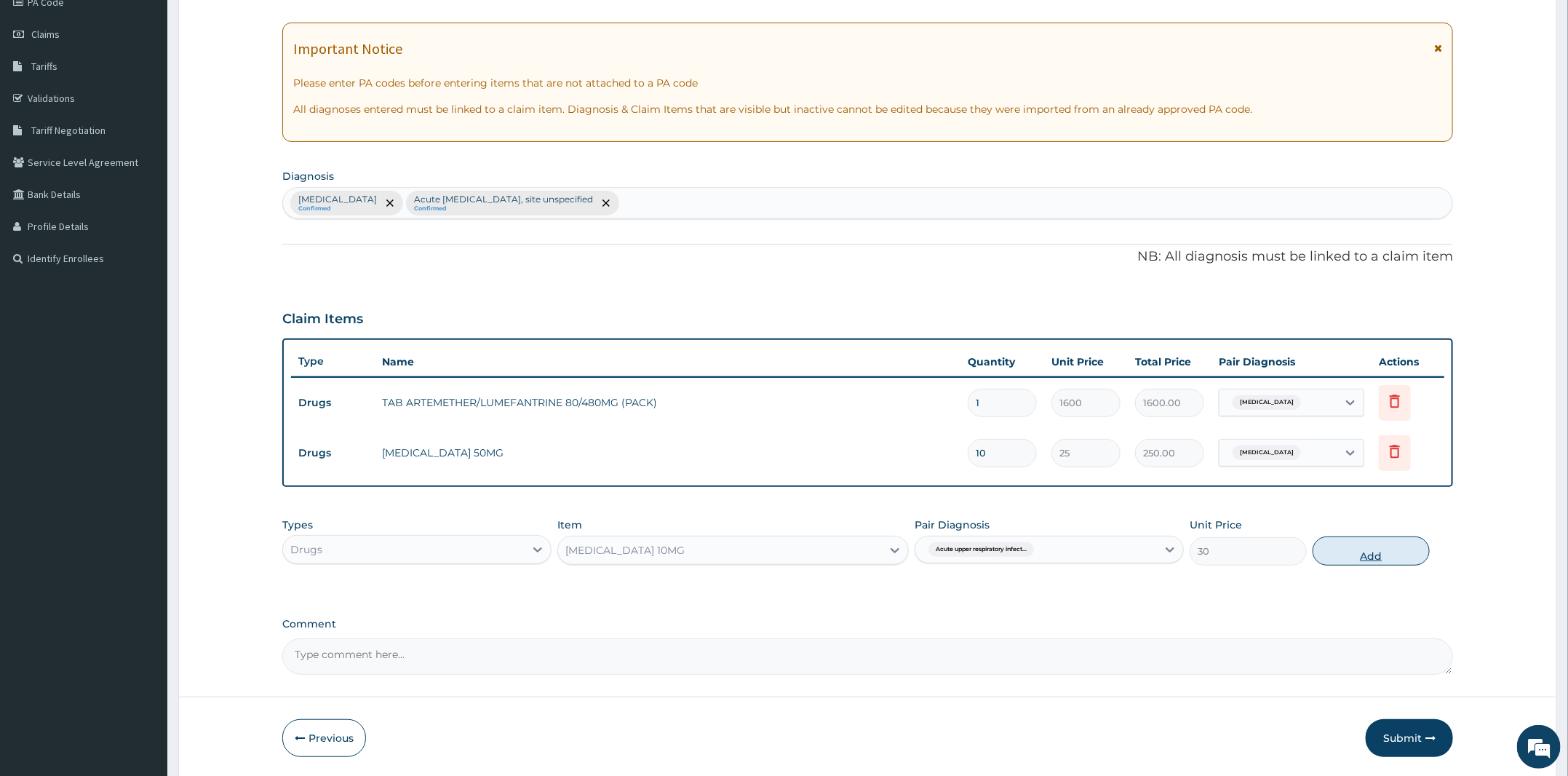
click at [1395, 540] on button "Add" at bounding box center [1371, 551] width 117 height 29
type input "0"
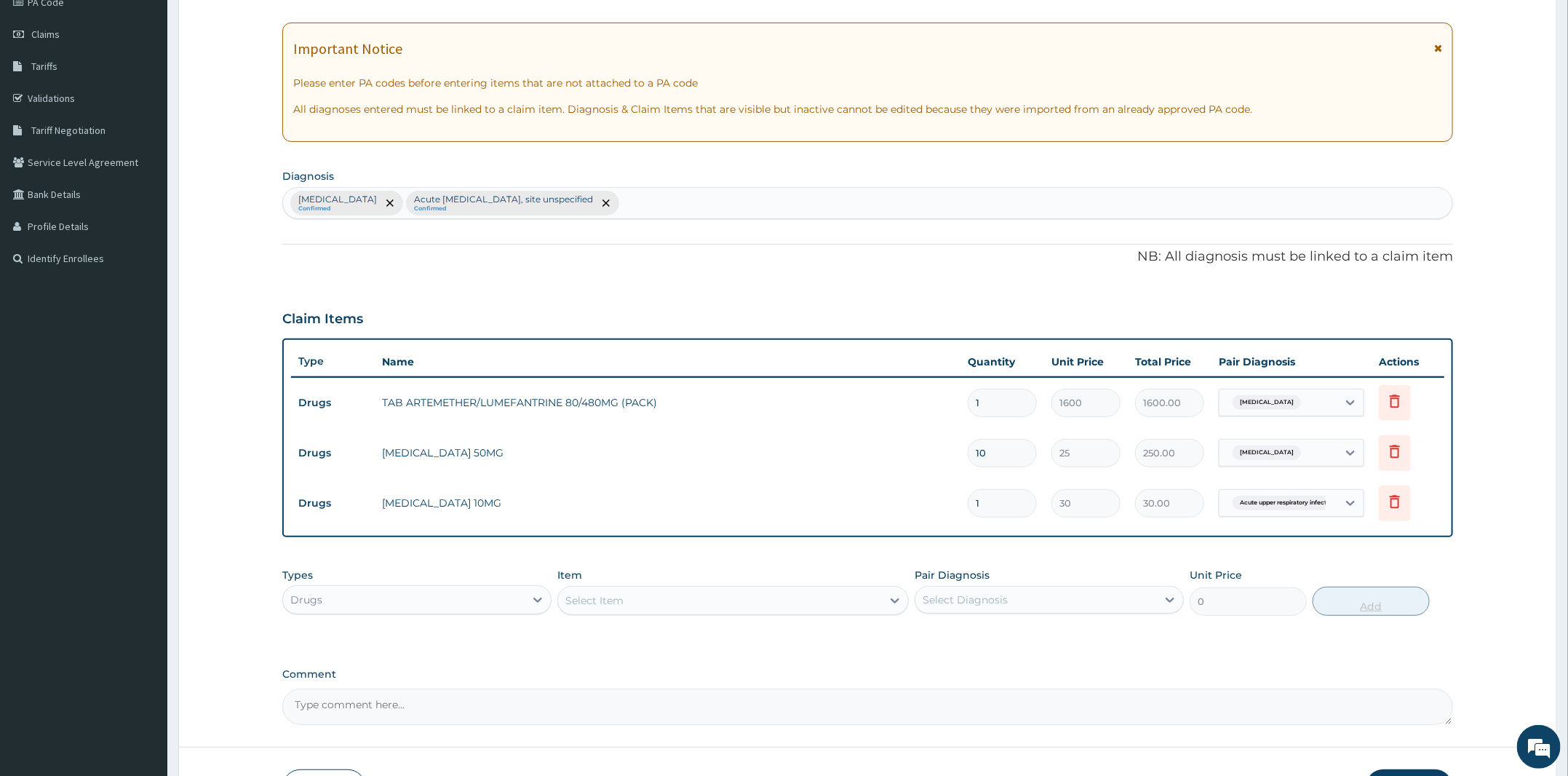
type input "0.00"
type input "5"
type input "150.00"
type input "5"
click at [640, 590] on div "Select Item" at bounding box center [719, 601] width 324 height 23
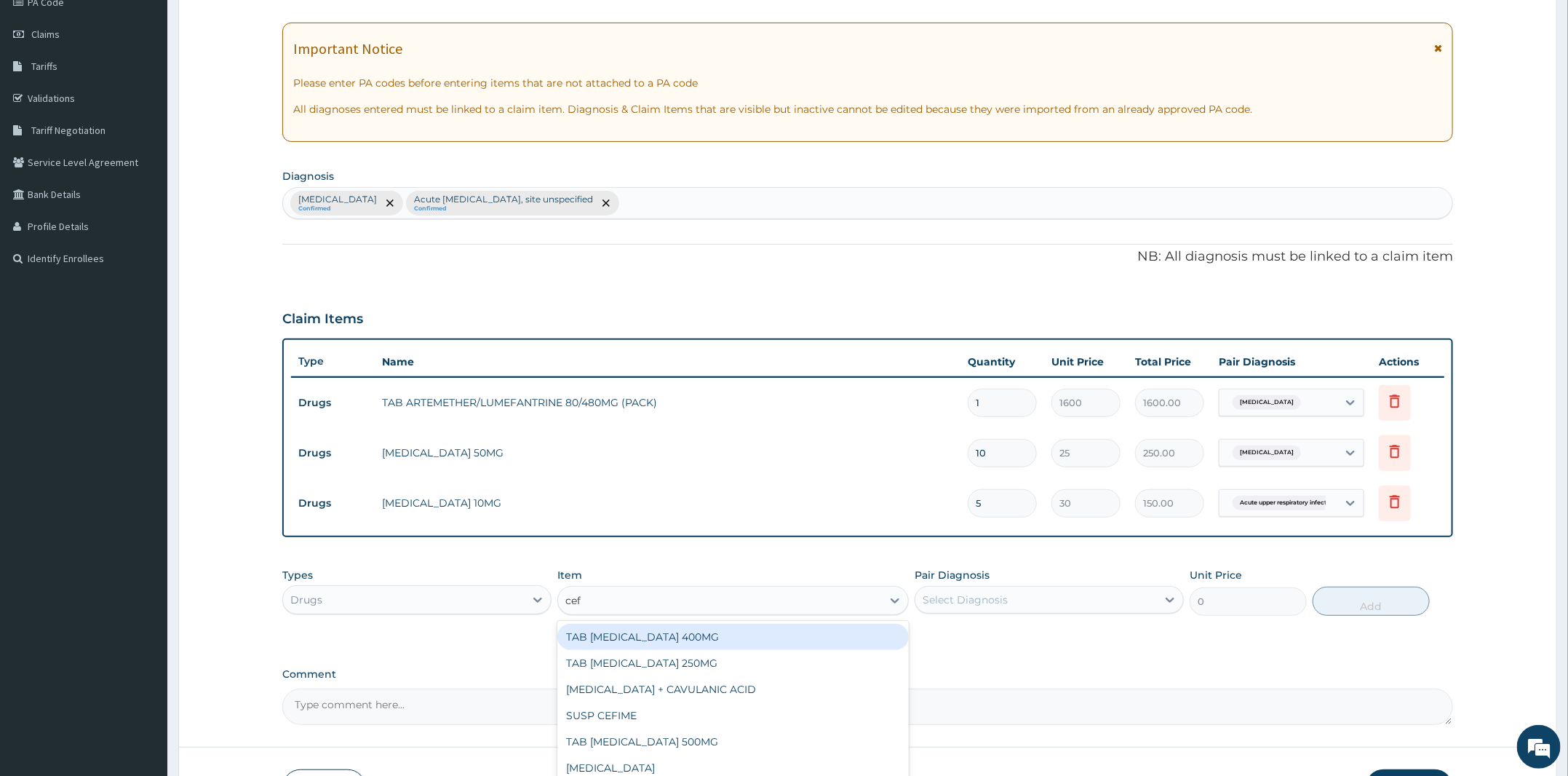
type input "cefi"
click at [661, 640] on div "TAB [MEDICAL_DATA] 400MG" at bounding box center [732, 637] width 352 height 26
type input "400"
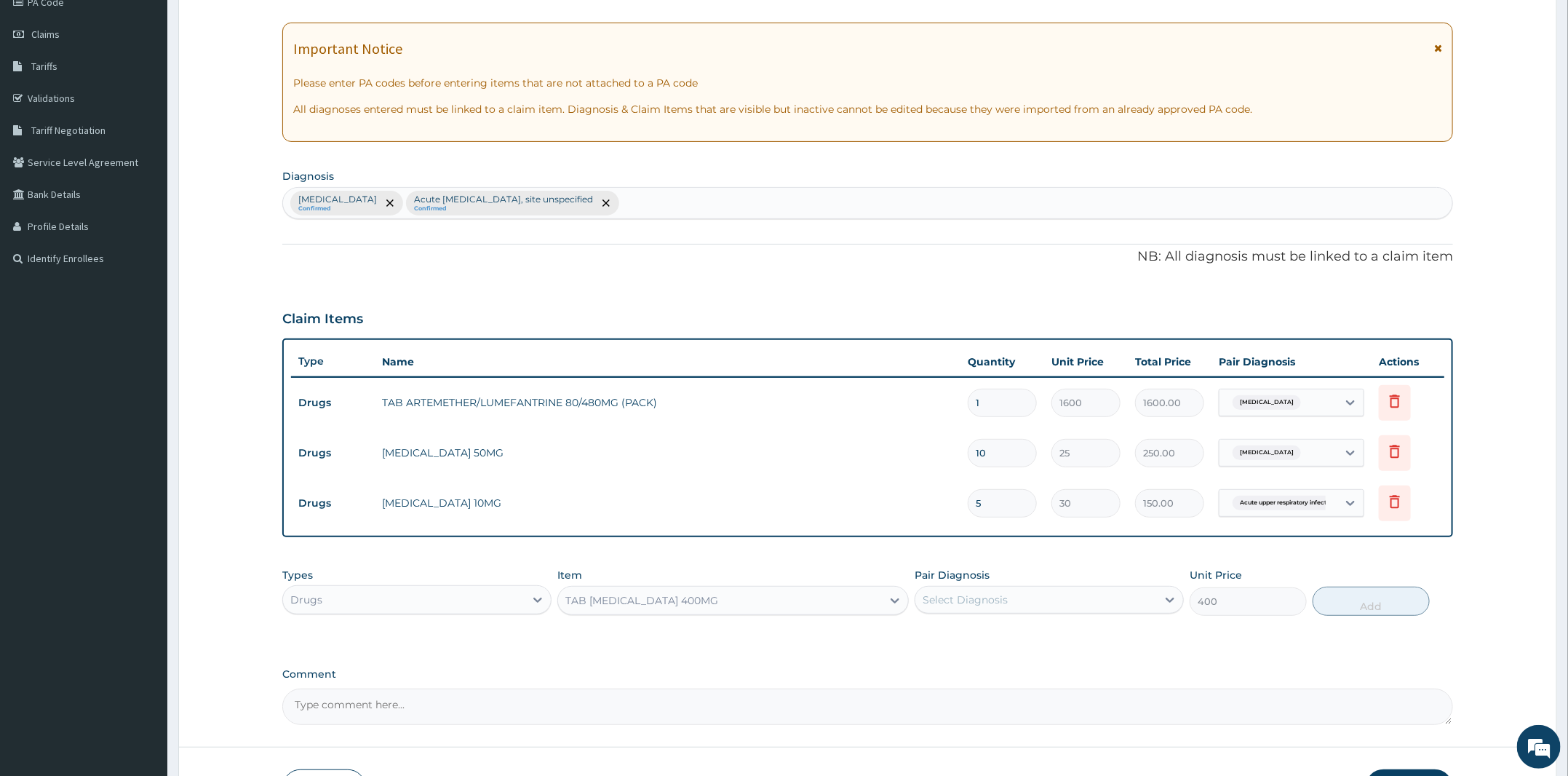
click at [1027, 578] on div "Pair Diagnosis Select Diagnosis" at bounding box center [1048, 591] width 269 height 48
drag, startPoint x: 1034, startPoint y: 597, endPoint x: 1033, endPoint y: 658, distance: 61.0
click at [1034, 597] on div "Select Diagnosis" at bounding box center [1036, 600] width 242 height 23
drag, startPoint x: 1024, startPoint y: 667, endPoint x: 1173, endPoint y: 658, distance: 149.3
click at [1034, 667] on label "Acute [MEDICAL_DATA], site unspecified" at bounding box center [1045, 665] width 213 height 15
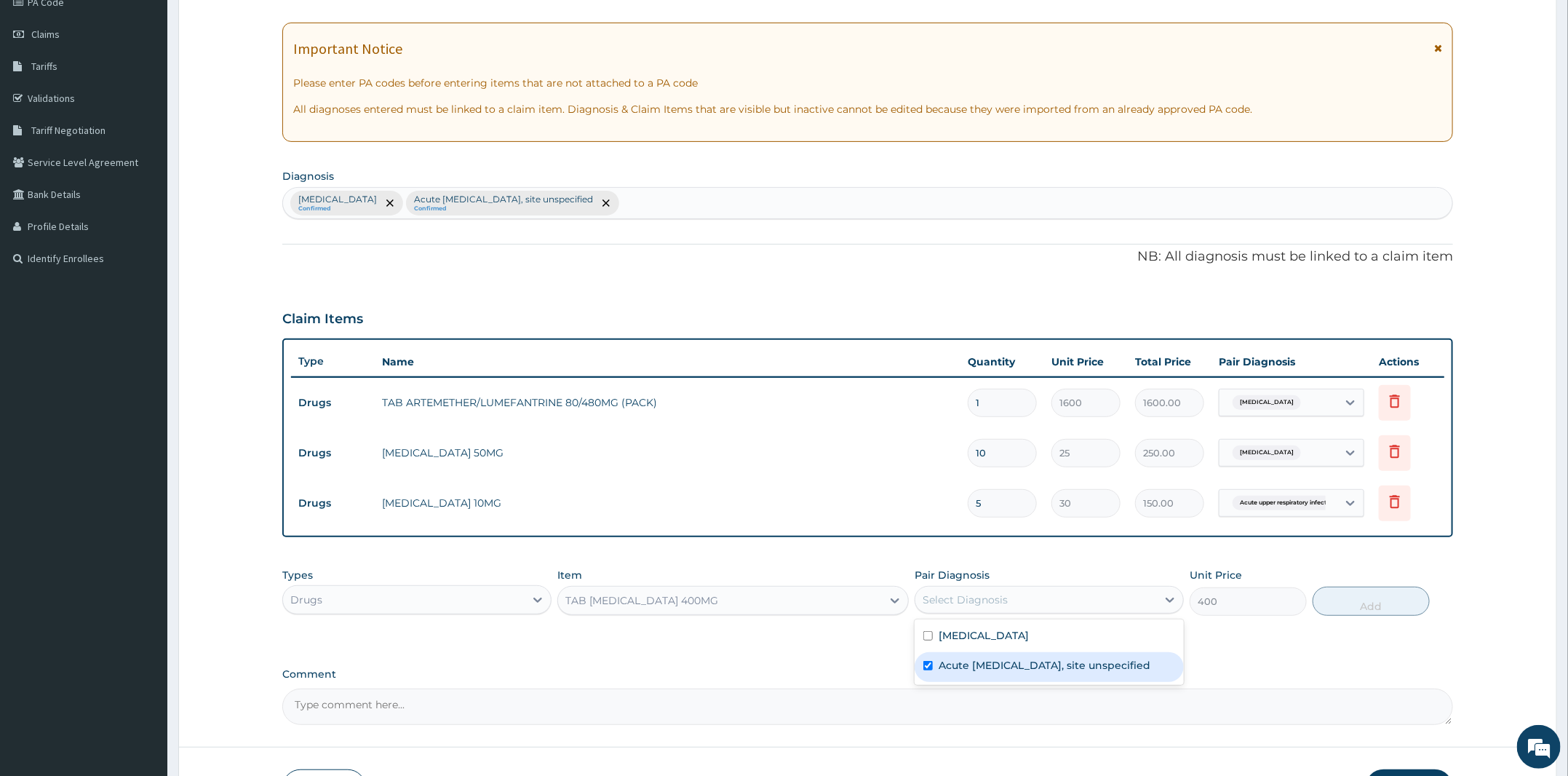
checkbox input "true"
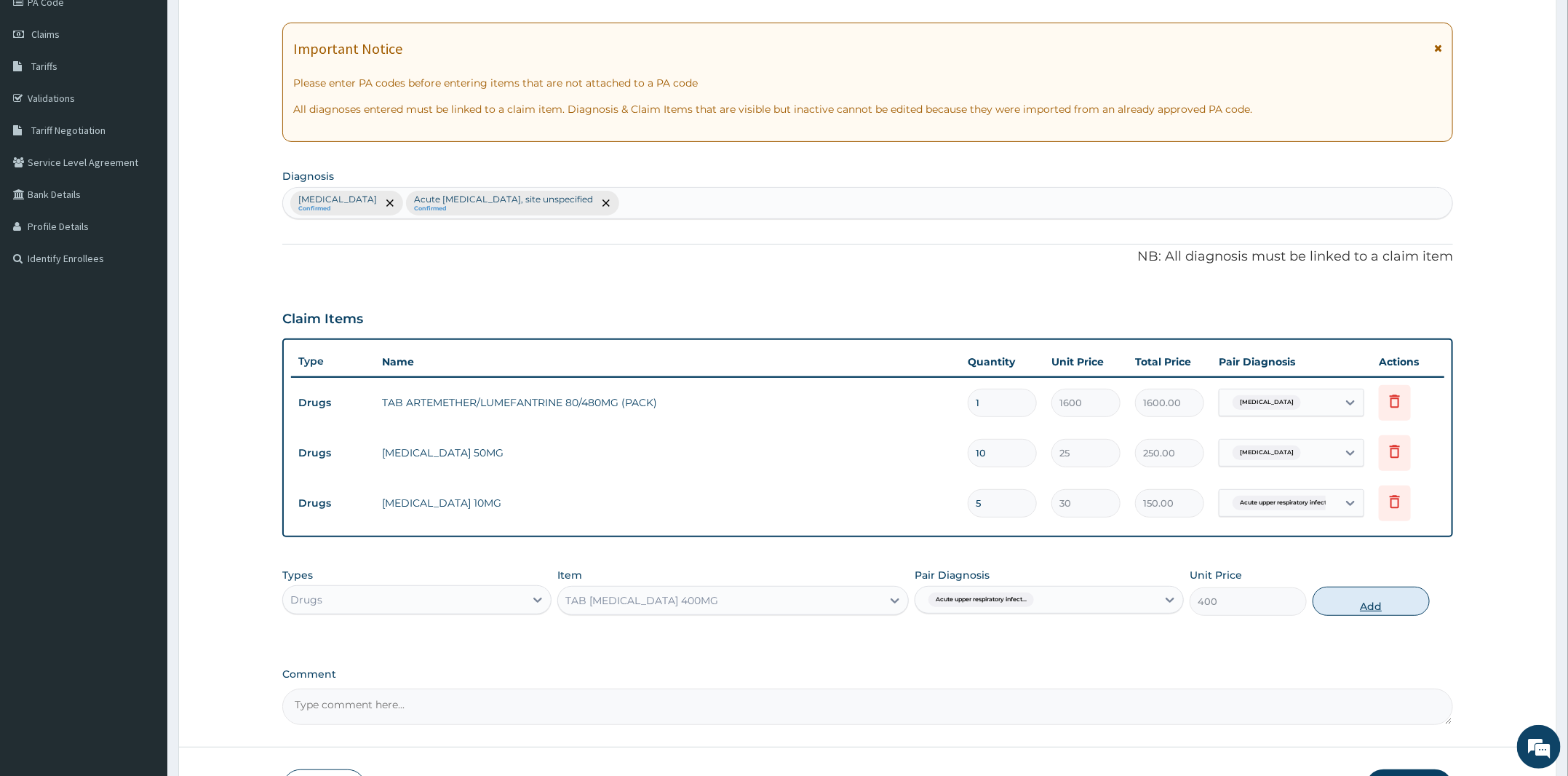
click at [1337, 608] on button "Add" at bounding box center [1371, 601] width 117 height 29
type input "0"
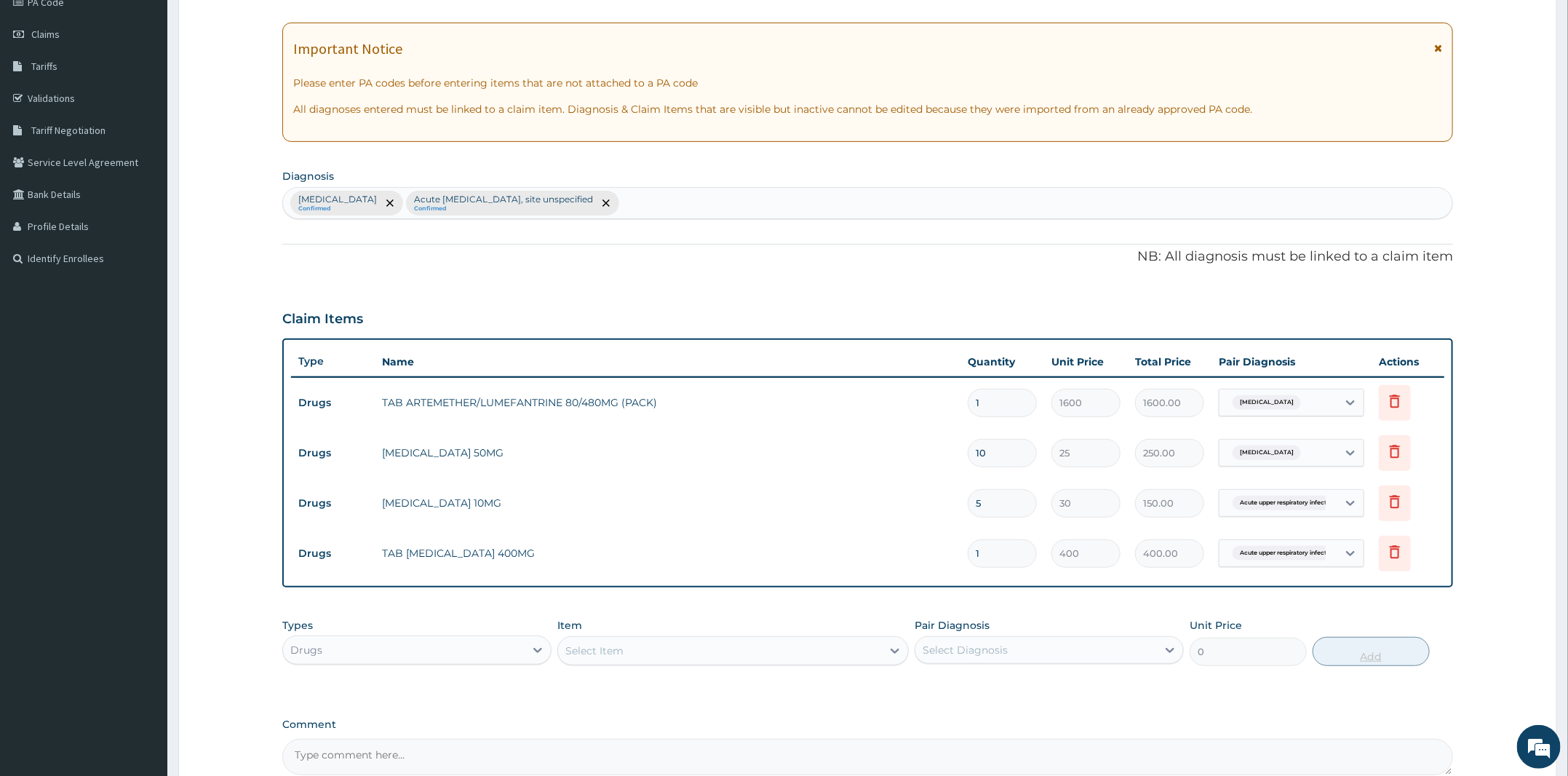
type input "0.00"
type input "5"
type input "2000.00"
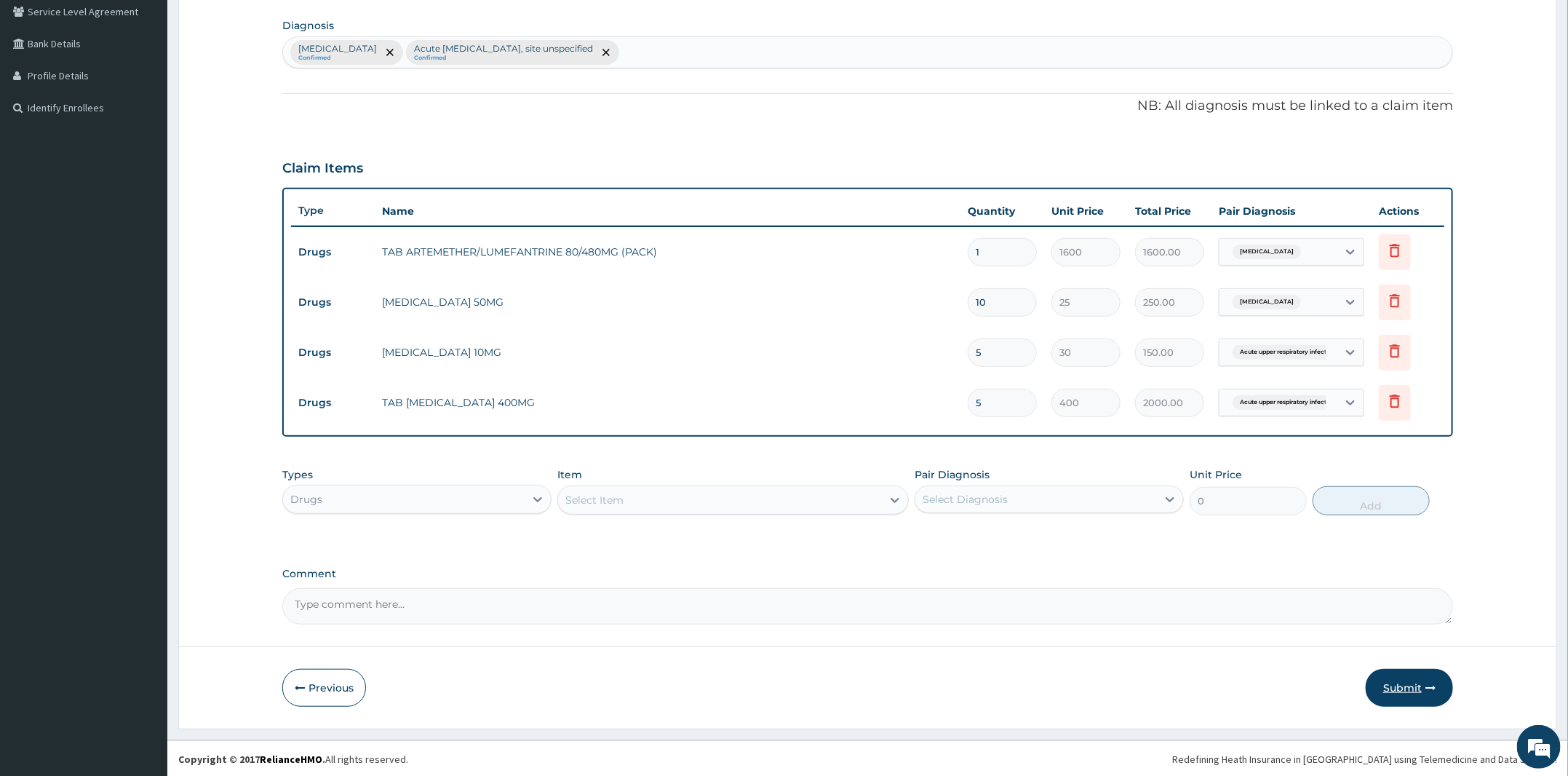
type input "5"
click at [1408, 703] on button "Submit" at bounding box center [1409, 688] width 87 height 38
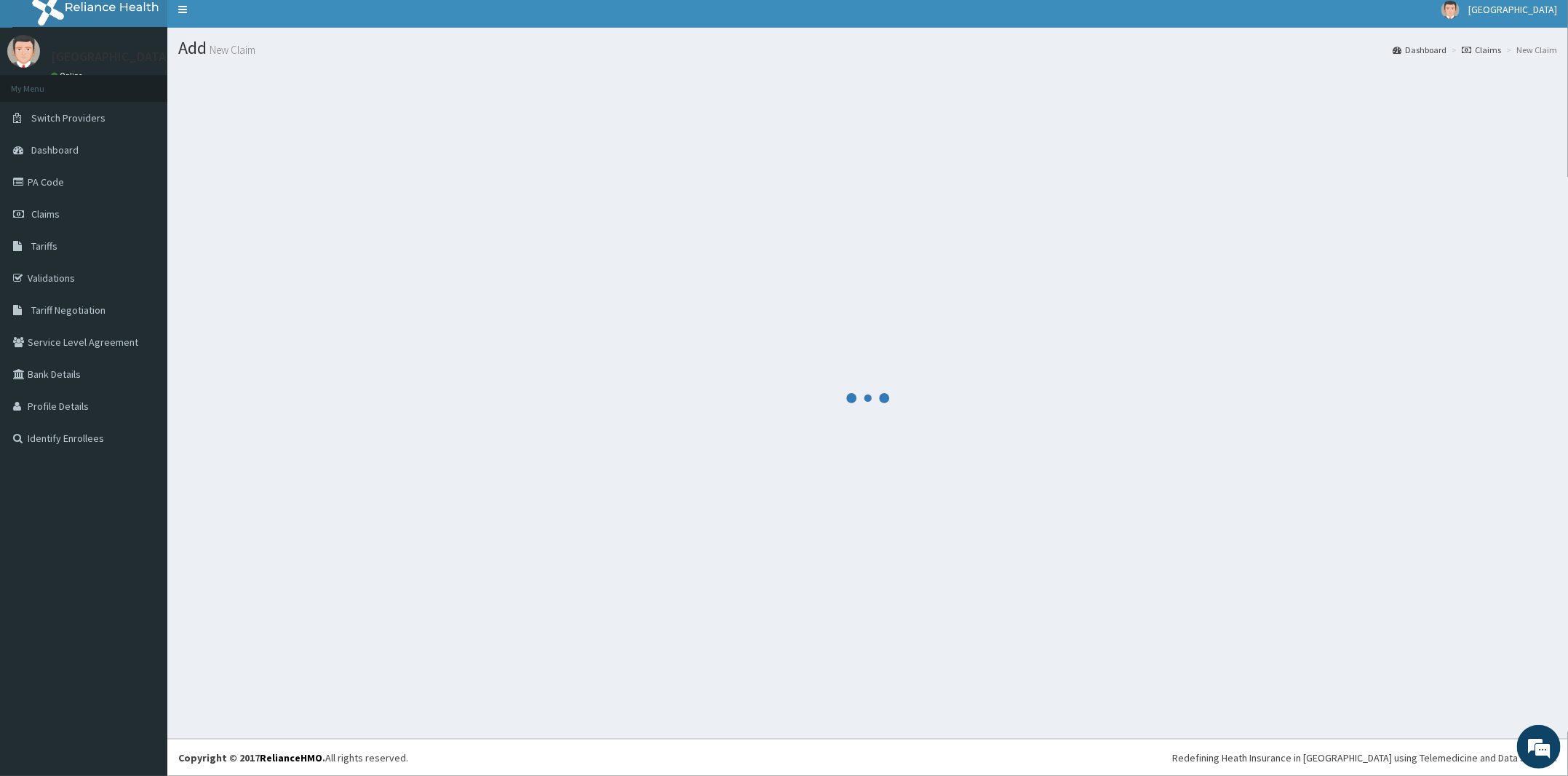
scroll to position [8, 0]
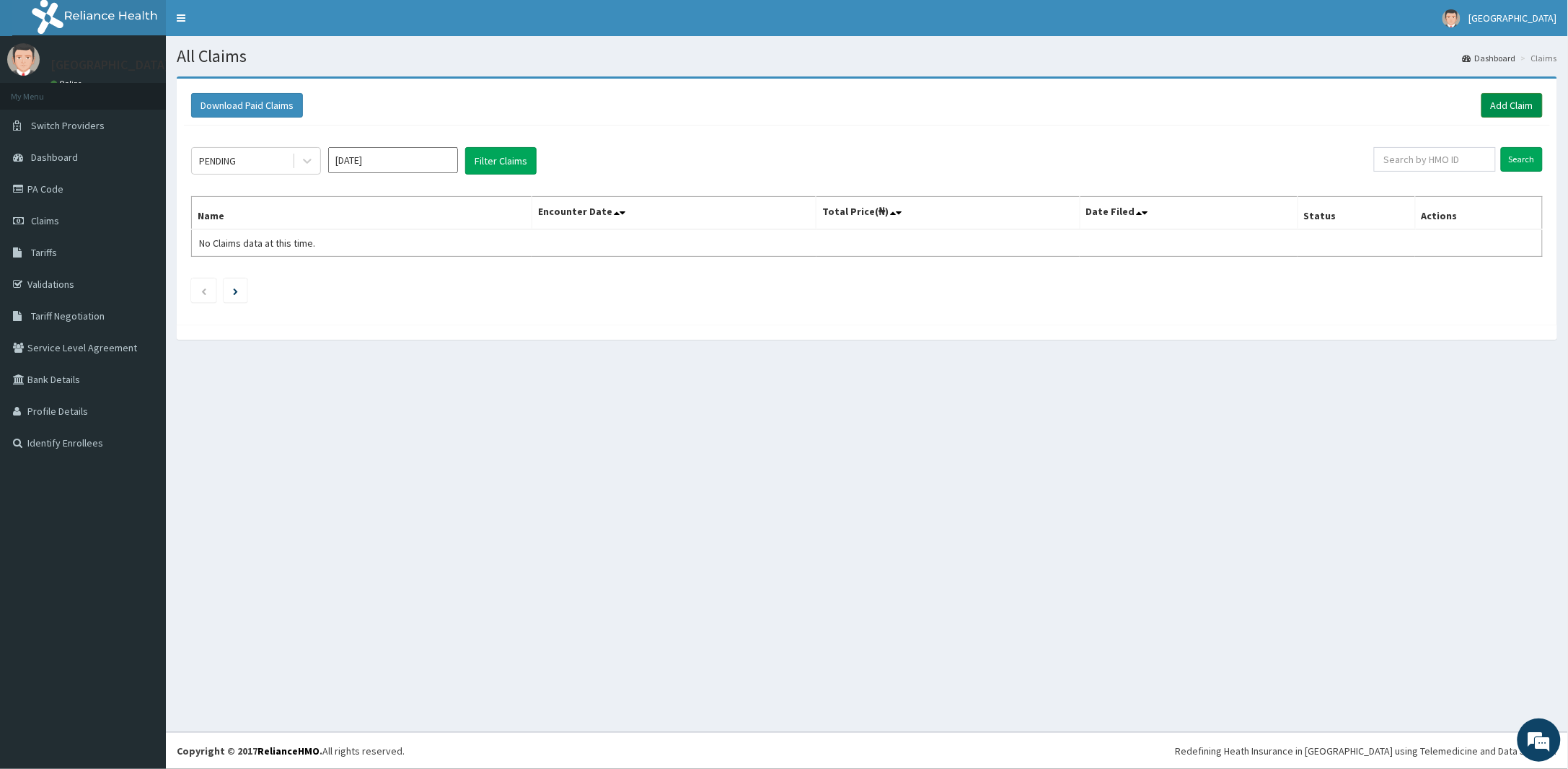
click at [1515, 103] on link "Add Claim" at bounding box center [1512, 105] width 61 height 24
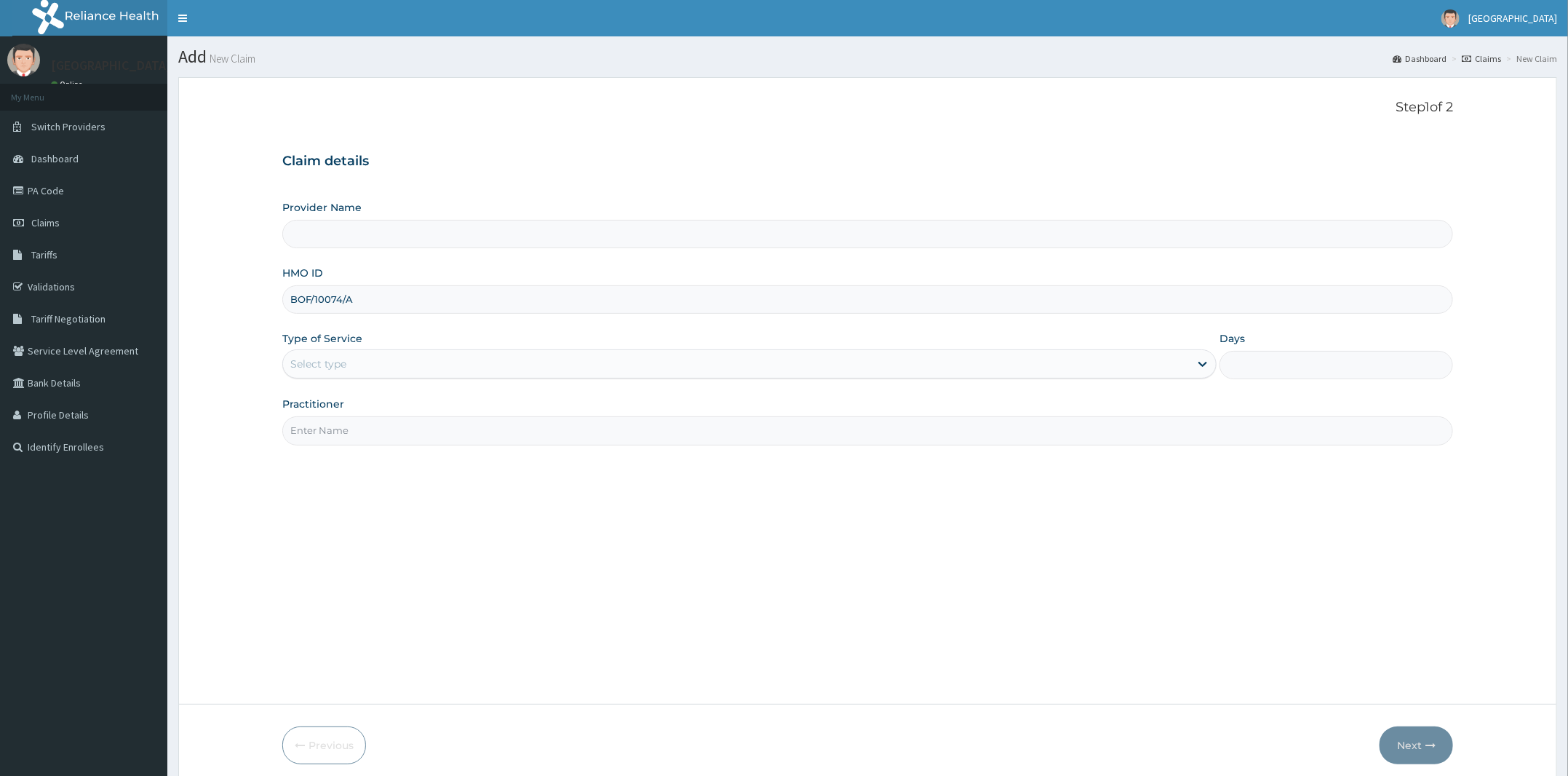
scroll to position [59, 0]
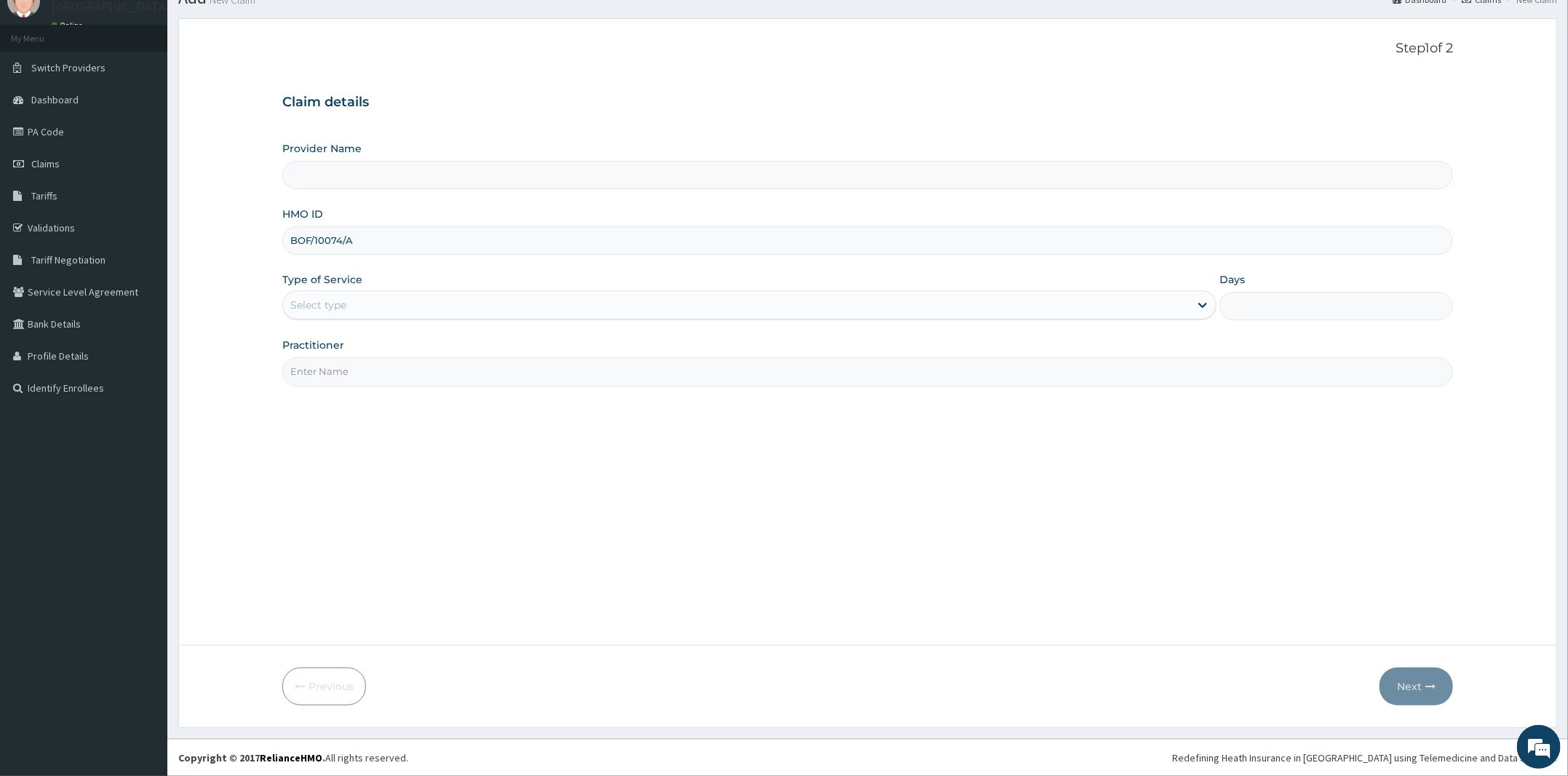
type input "BOF/10074/A"
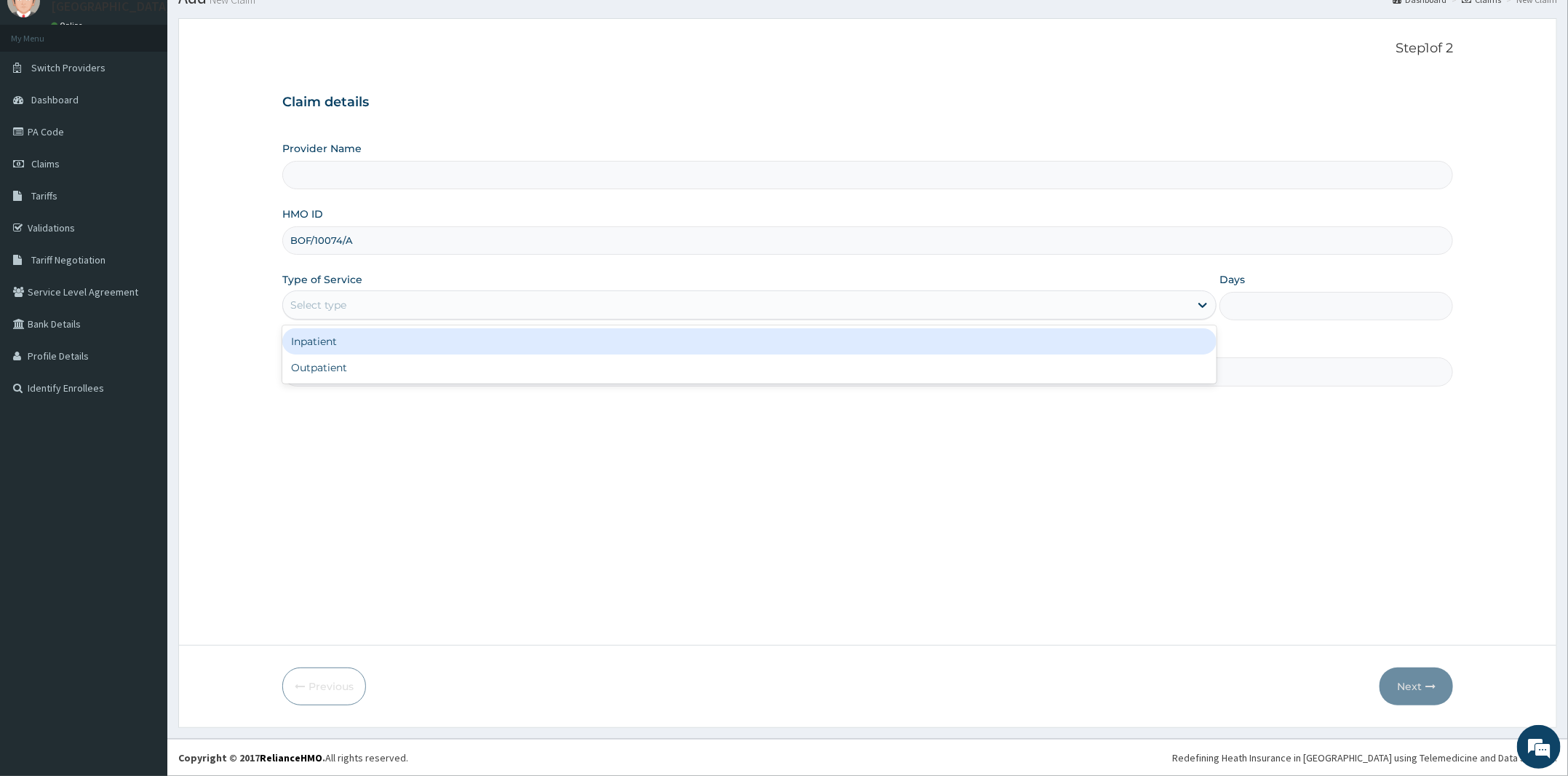
click at [345, 303] on div "Select type" at bounding box center [319, 305] width 56 height 15
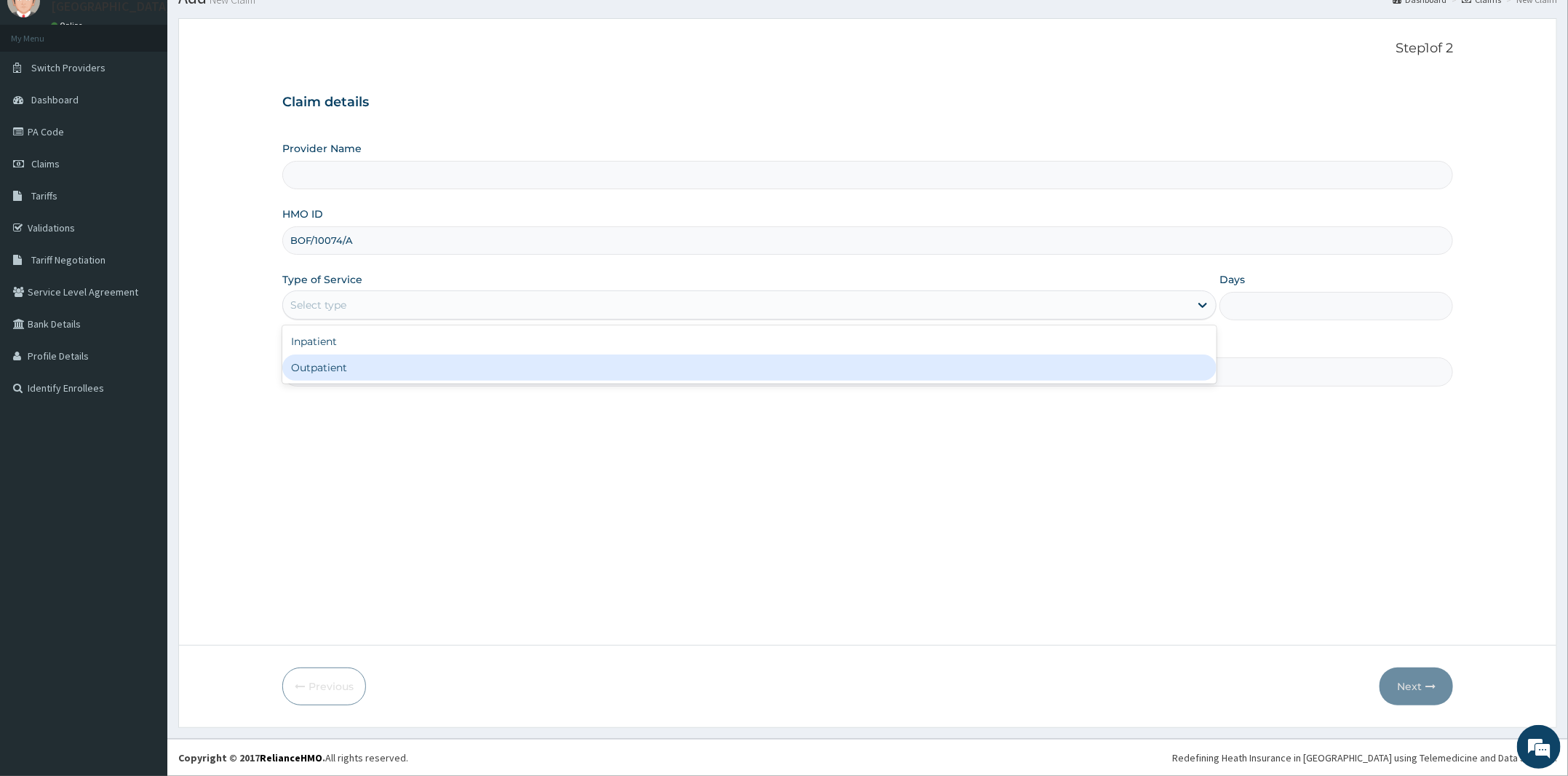
click at [320, 364] on div "Outpatient" at bounding box center [749, 368] width 934 height 26
type input "1"
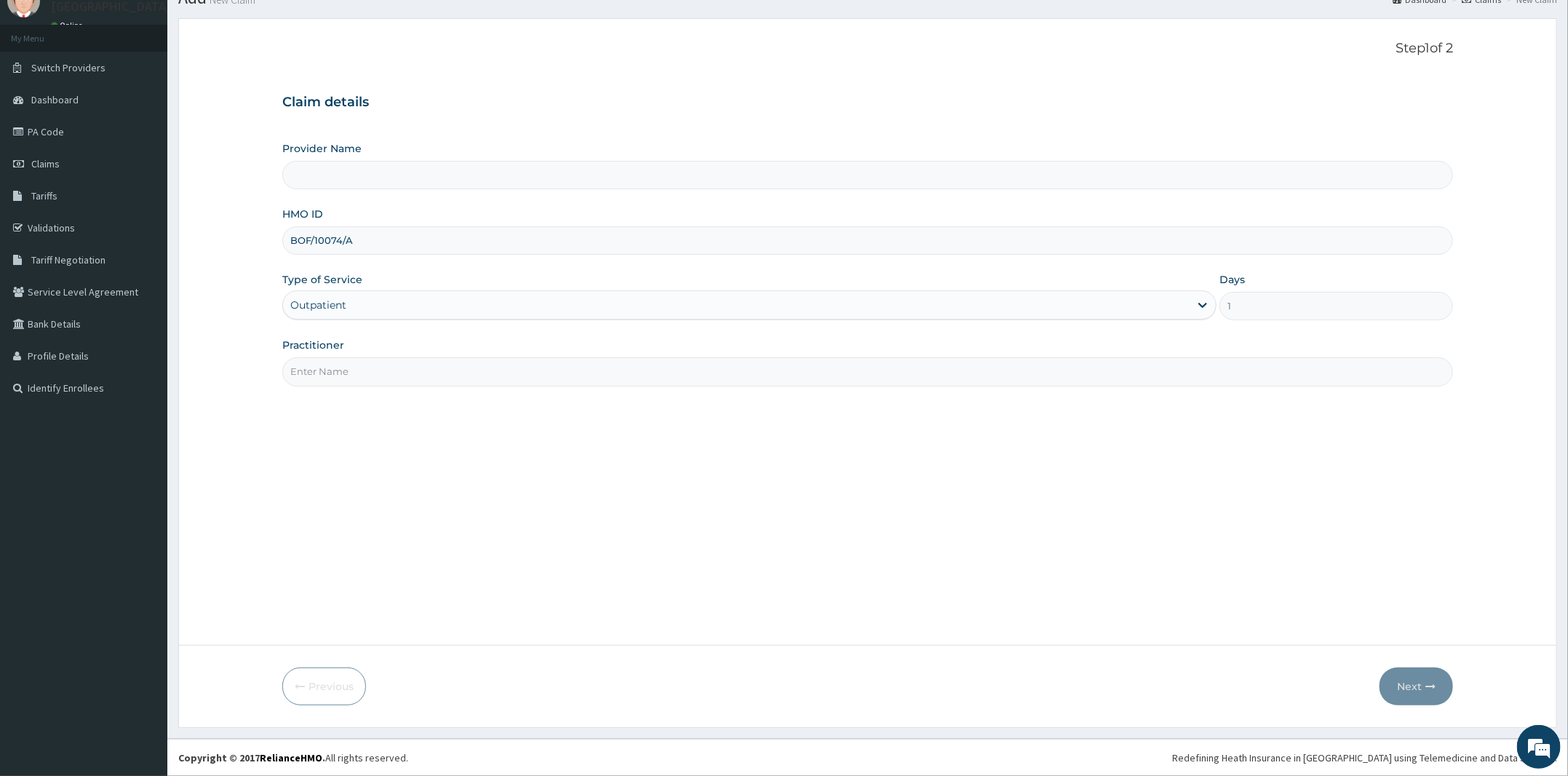
type input "[PERSON_NAME] and [PERSON_NAME][GEOGRAPHIC_DATA]"
drag, startPoint x: 332, startPoint y: 372, endPoint x: 365, endPoint y: 402, distance: 44.6
click at [344, 385] on input "Practitioner" at bounding box center [867, 372] width 1170 height 28
type input "DR BIFOM MELWIN"
drag, startPoint x: 1411, startPoint y: 689, endPoint x: 1406, endPoint y: 678, distance: 12.1
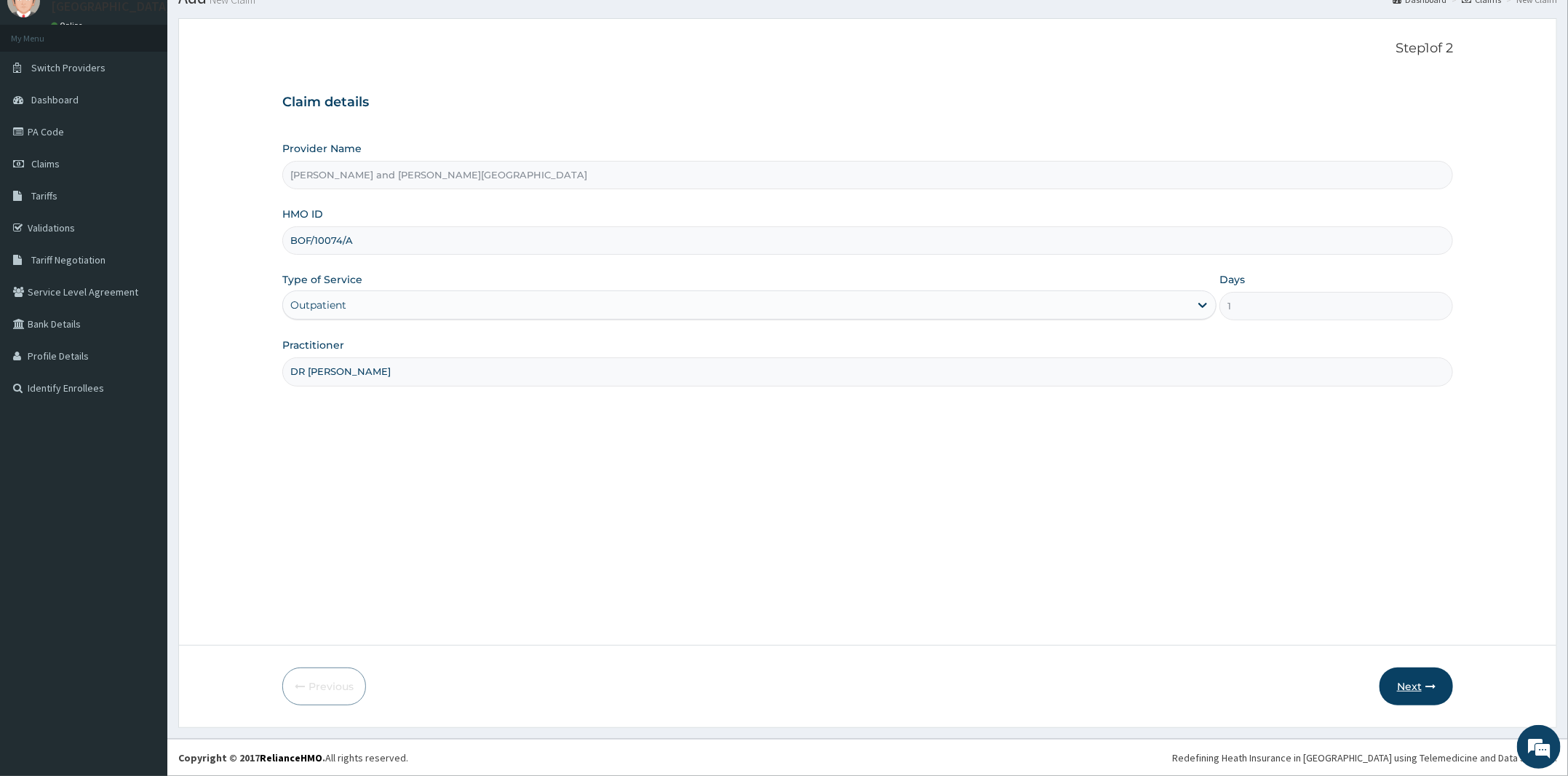
click at [1406, 678] on button "Next" at bounding box center [1416, 686] width 73 height 38
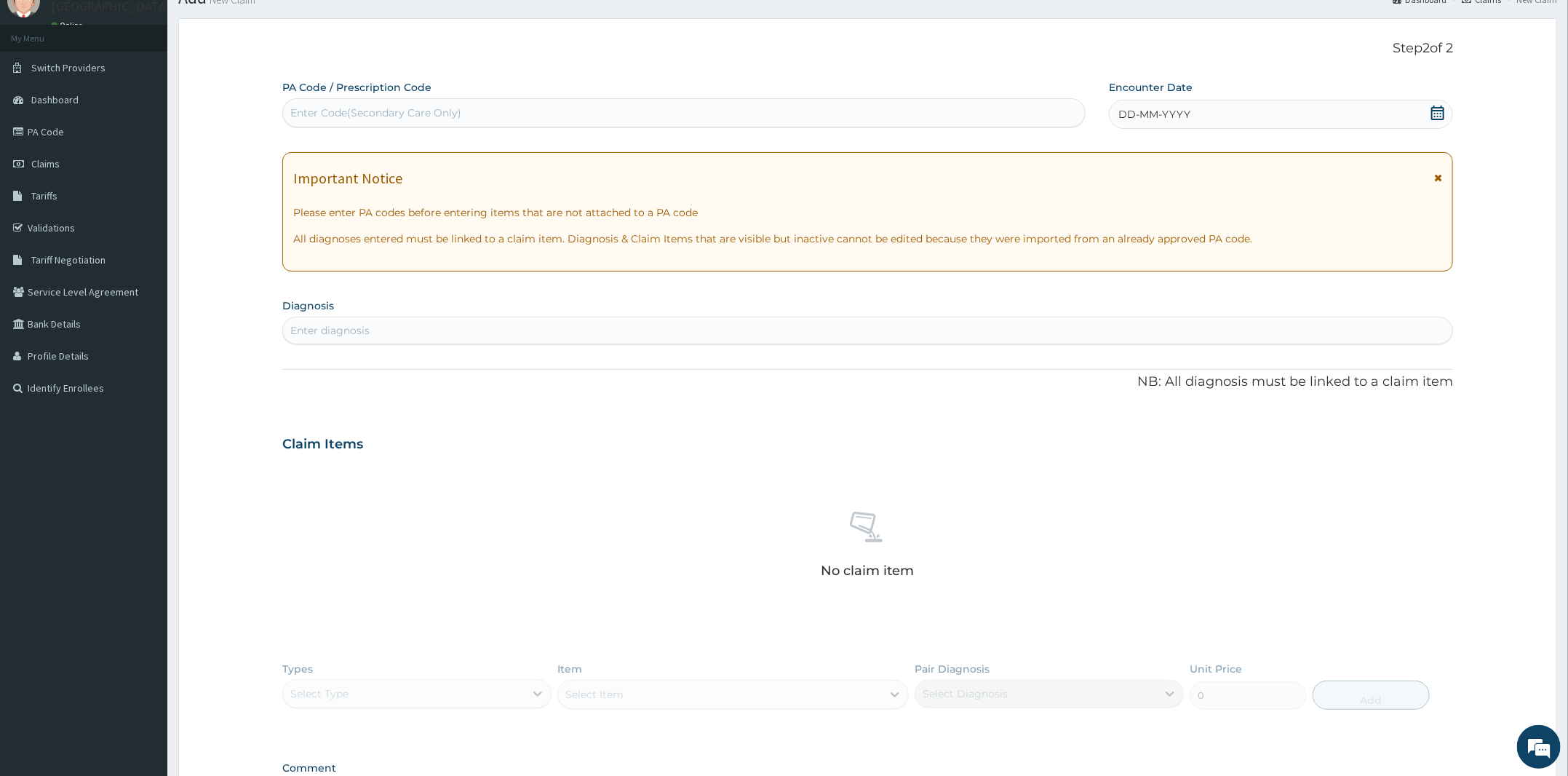
click at [1432, 109] on icon at bounding box center [1438, 114] width 13 height 15
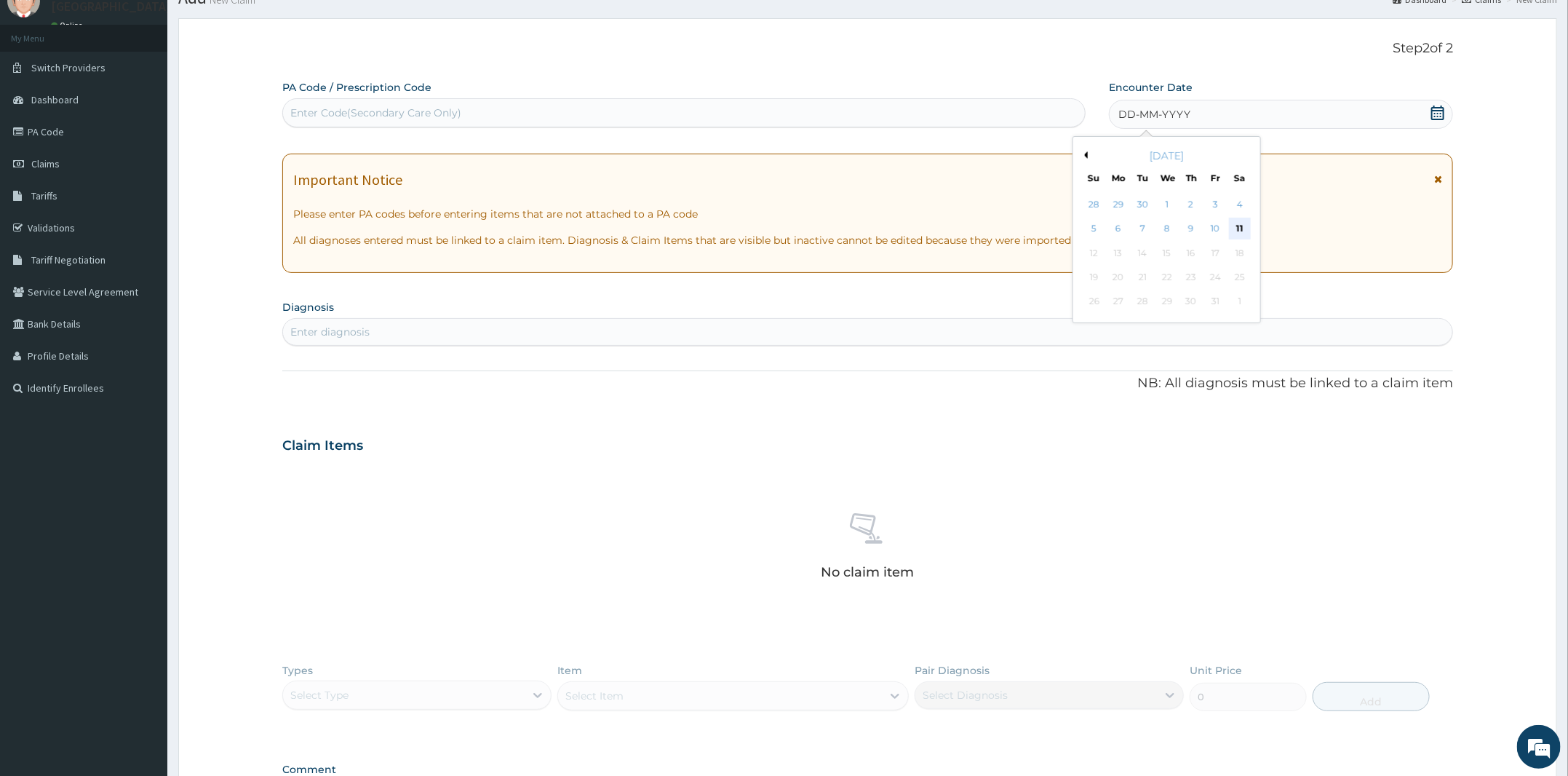
click at [1239, 229] on div "11" at bounding box center [1239, 229] width 22 height 22
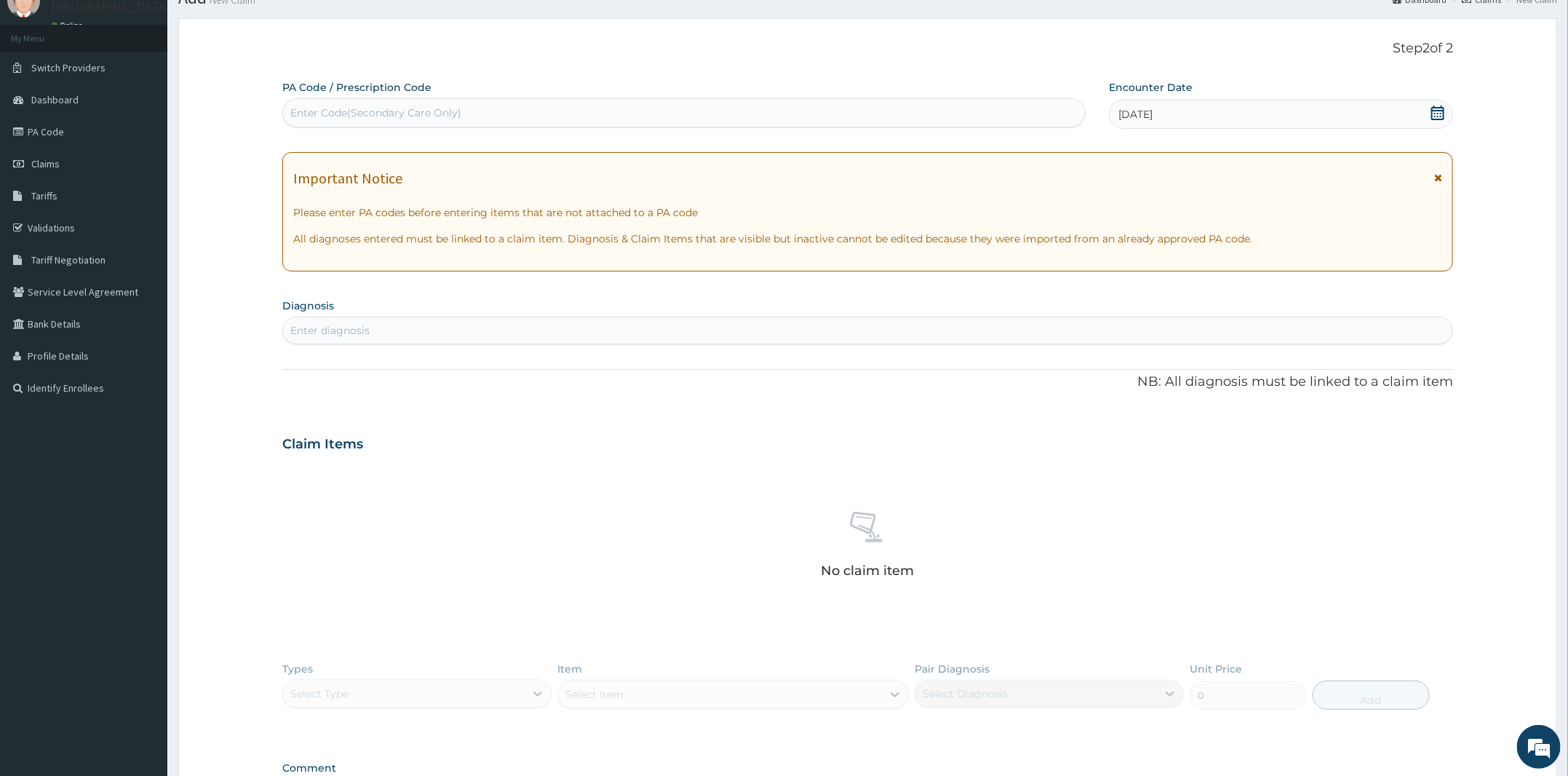
click at [602, 313] on section "Diagnosis Enter diagnosis" at bounding box center [867, 319] width 1170 height 50
click at [591, 328] on div "Enter diagnosis" at bounding box center [867, 330] width 1169 height 23
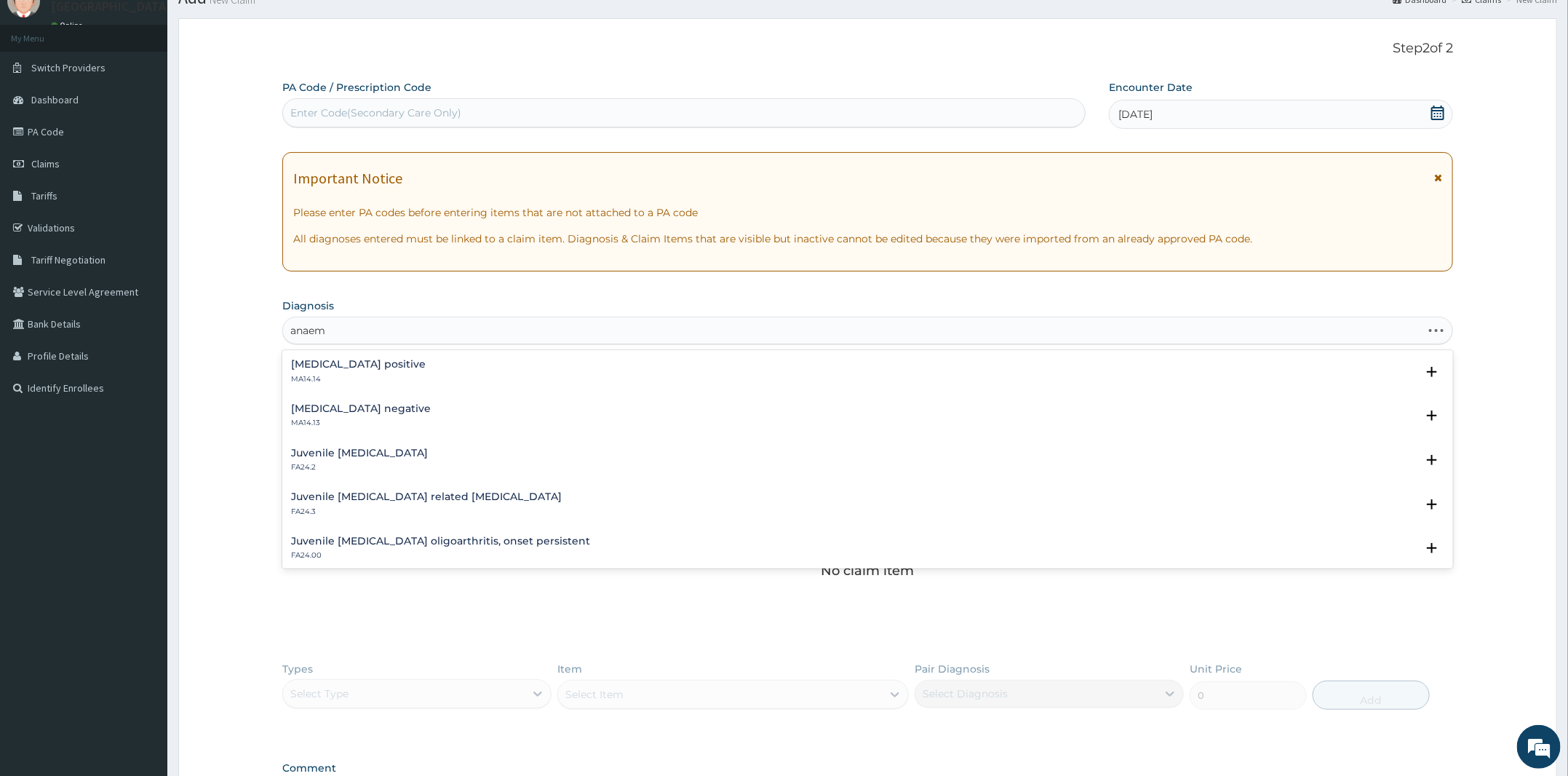
scroll to position [0, 0]
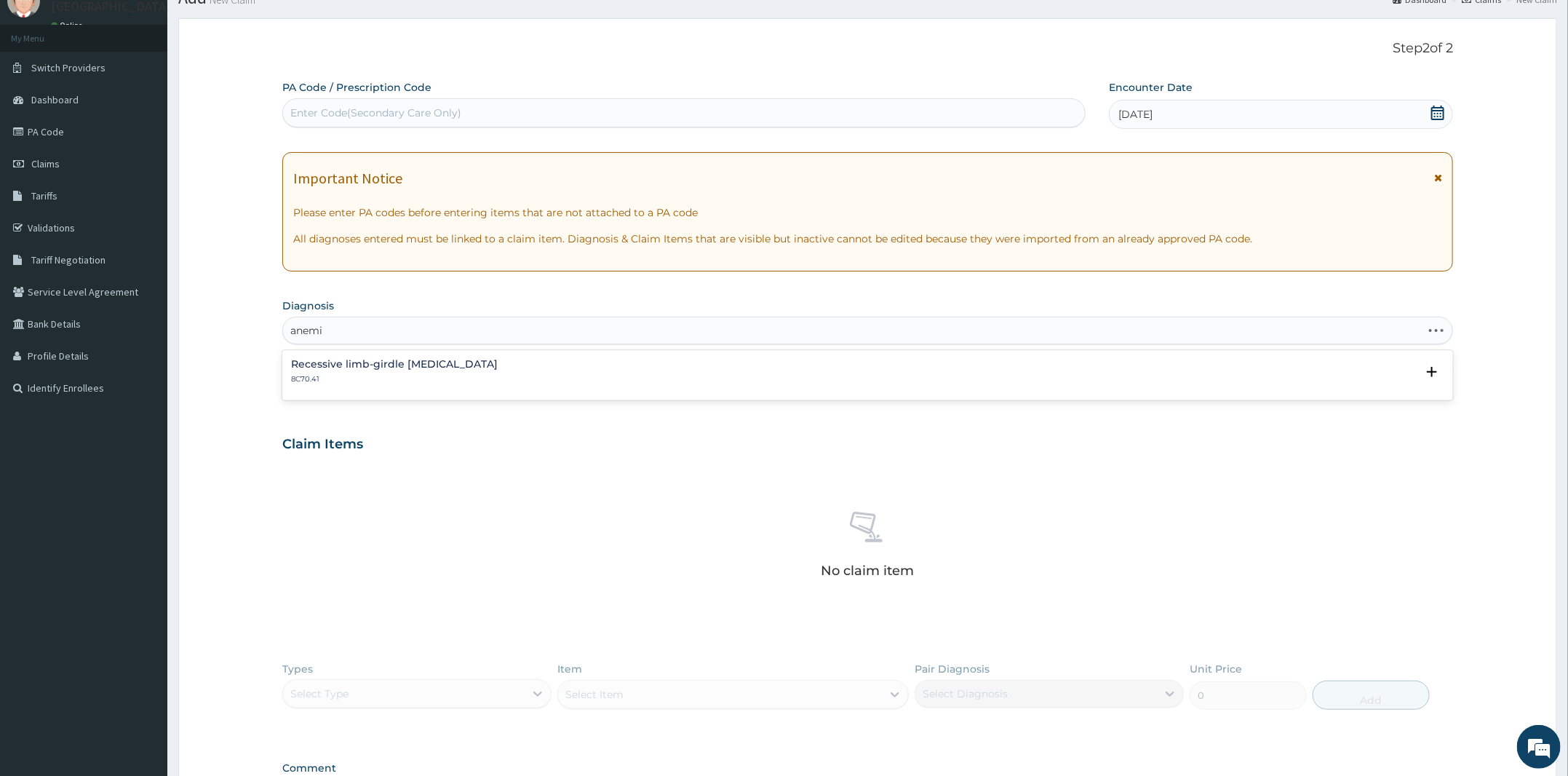
type input "anemia"
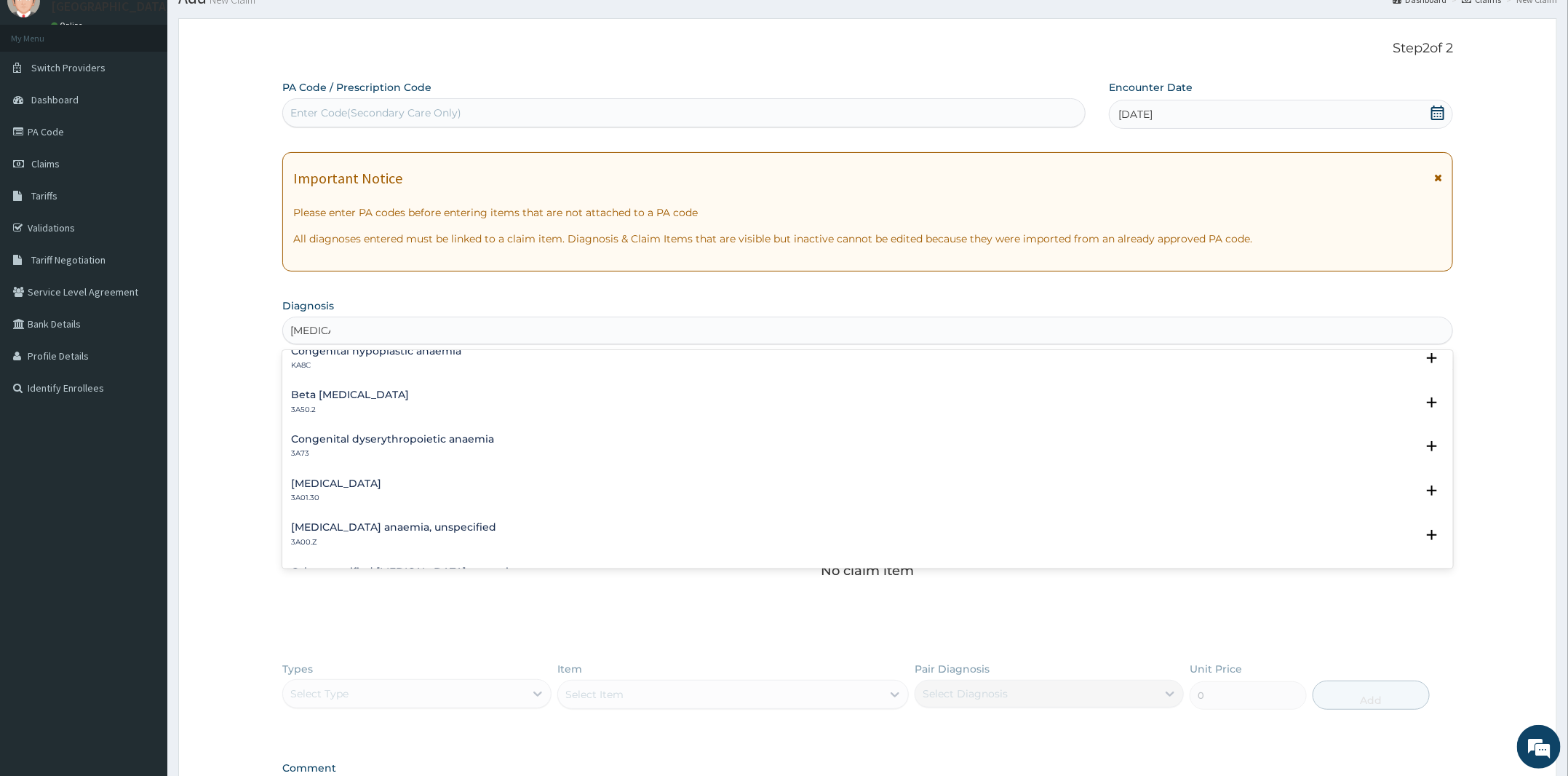
scroll to position [637, 0]
click at [398, 527] on h4 "Iron deficiency anaemia, unspecified" at bounding box center [393, 523] width 205 height 11
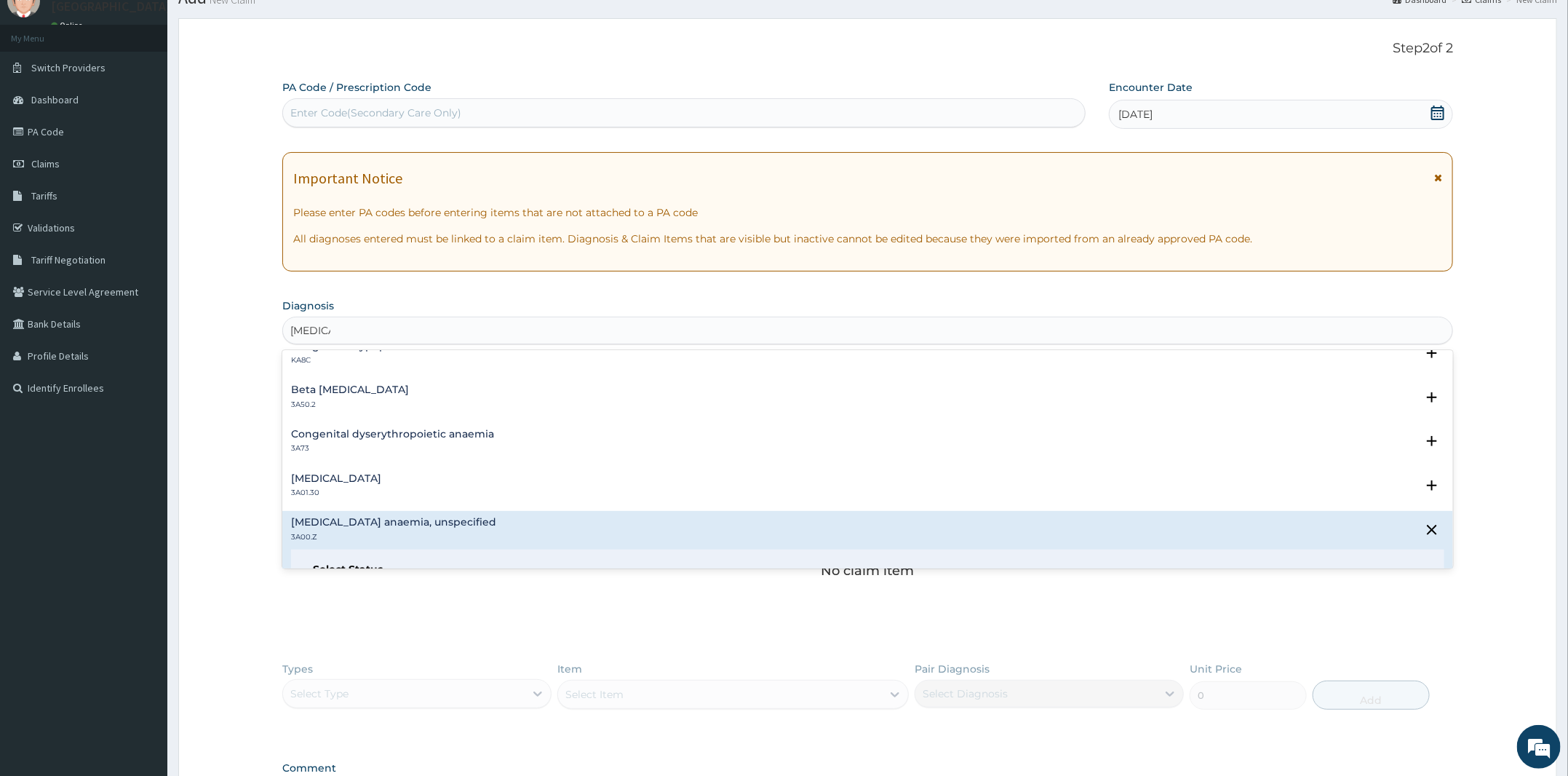
scroll to position [728, 0]
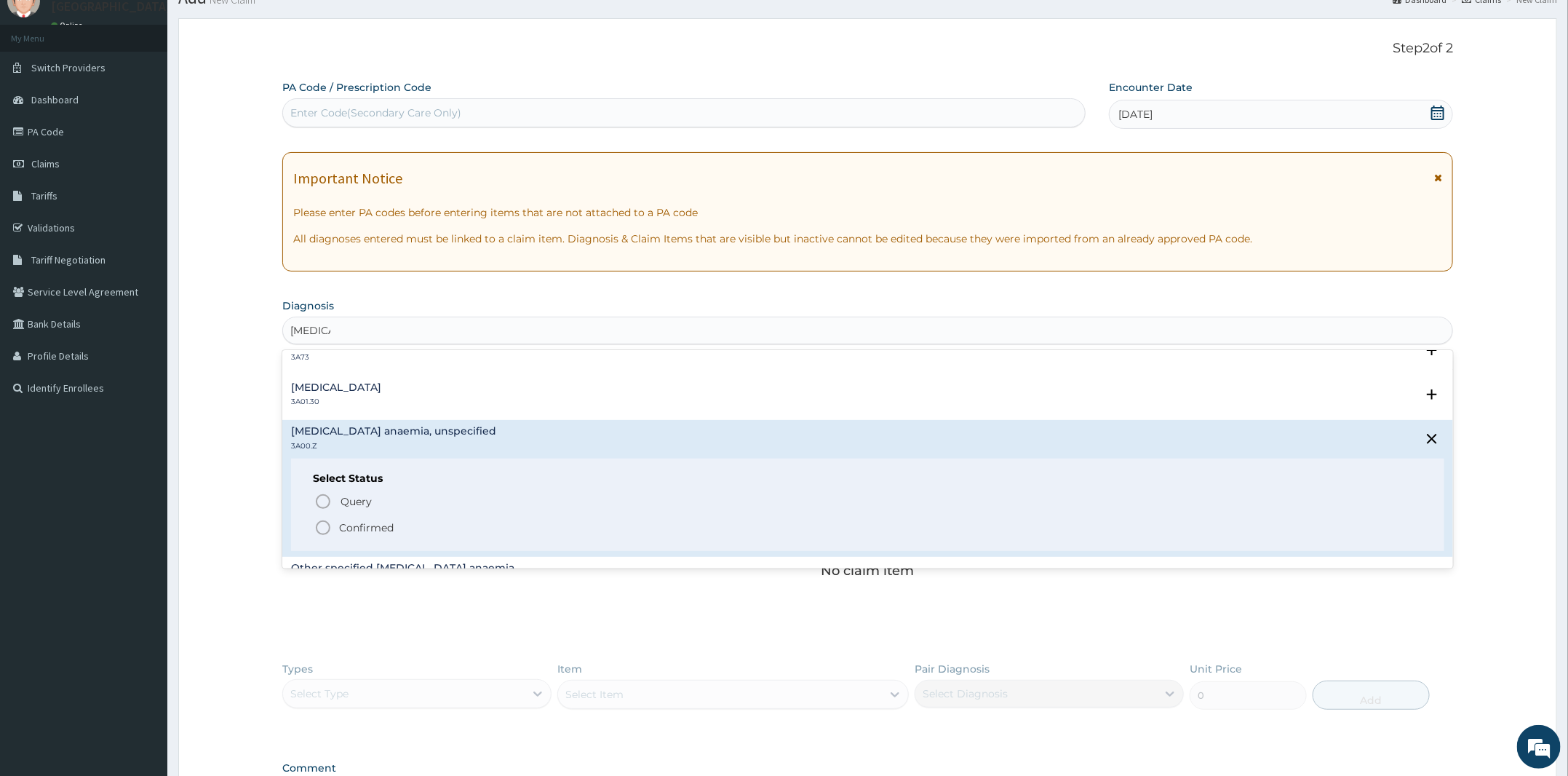
click at [377, 526] on p "Confirmed" at bounding box center [367, 528] width 54 height 15
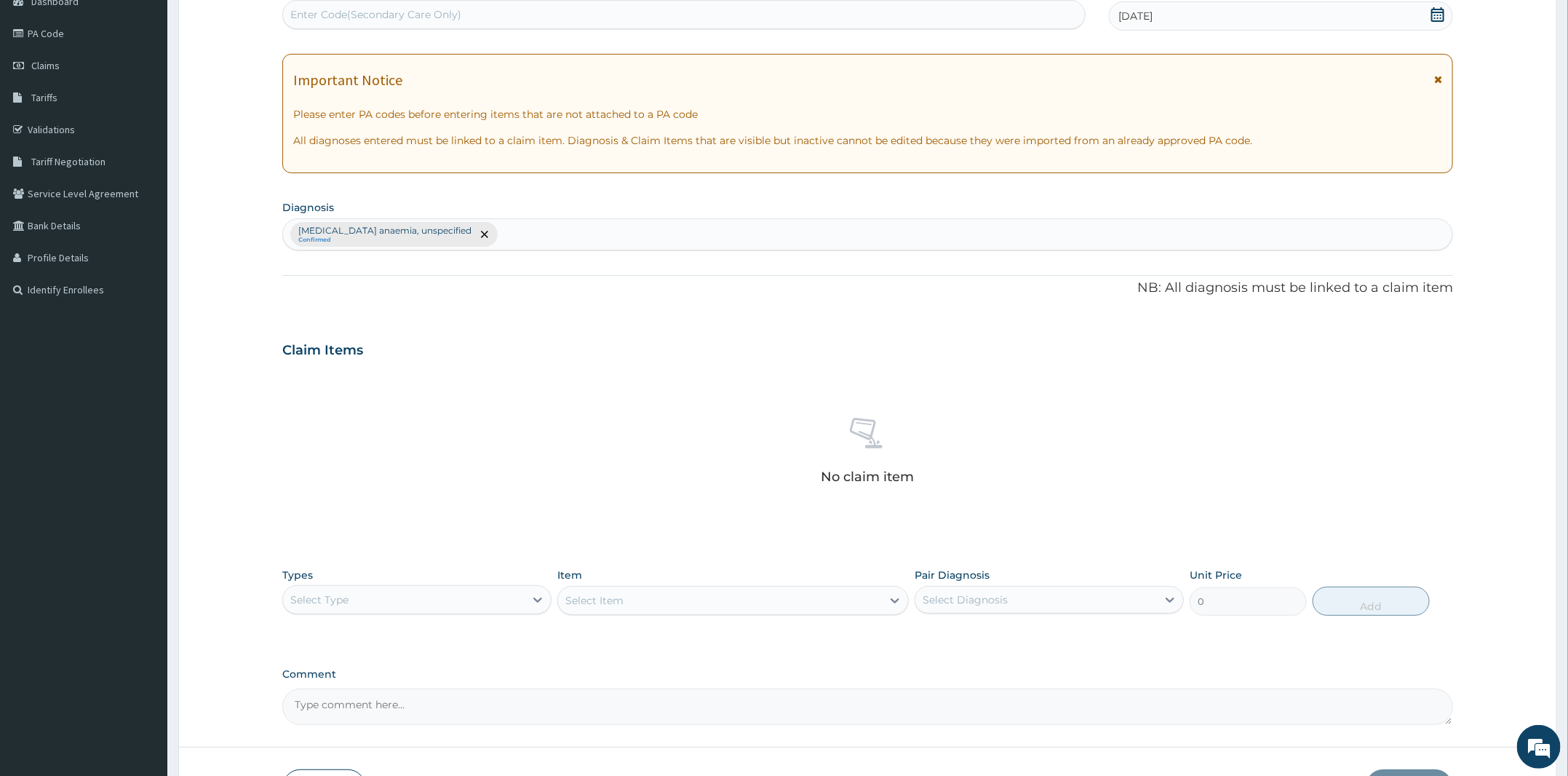
scroll to position [259, 0]
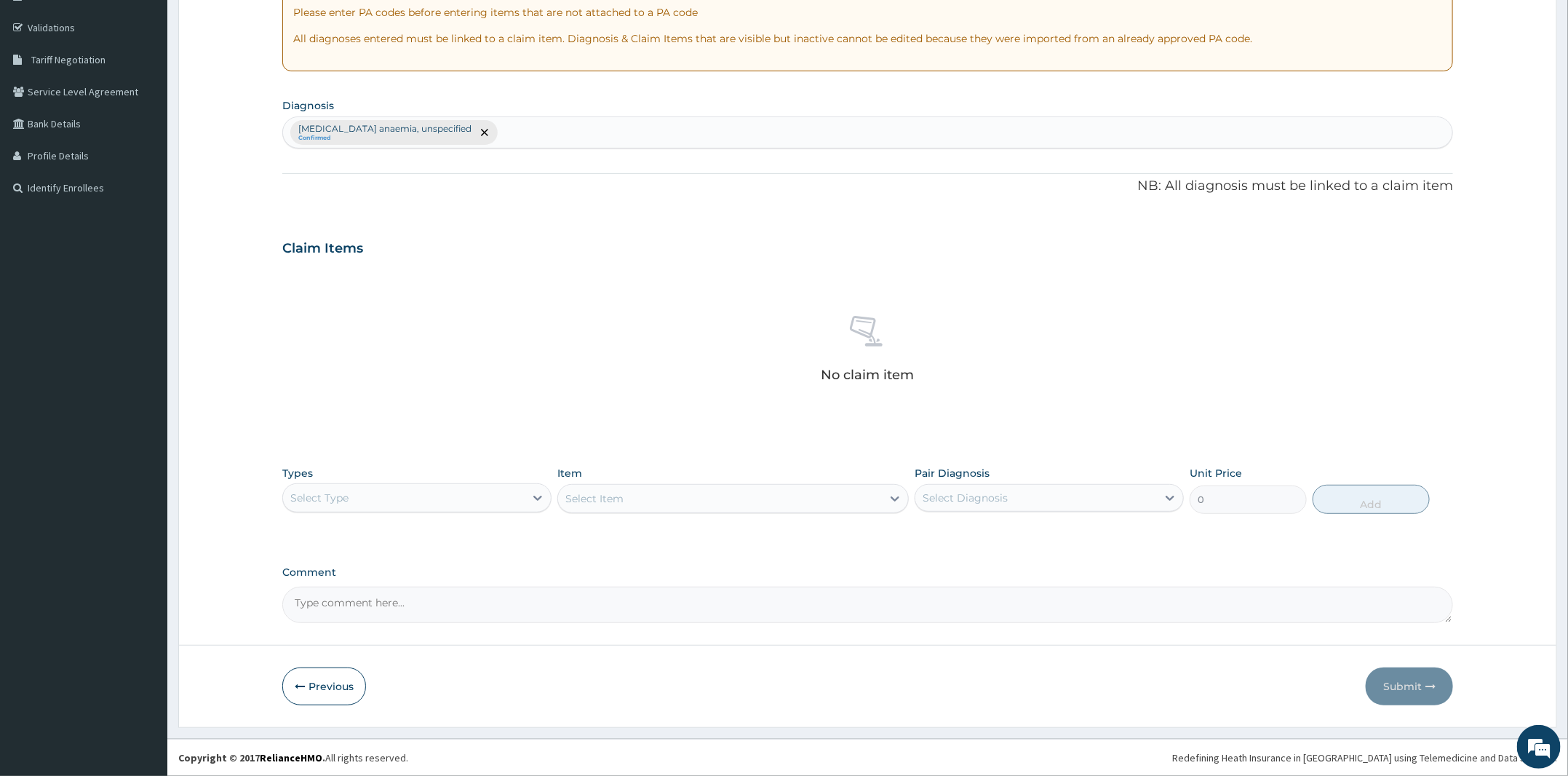
click at [473, 502] on div "Select Type" at bounding box center [404, 497] width 242 height 23
click at [349, 589] on div "Procedures" at bounding box center [416, 586] width 269 height 26
click at [644, 502] on div "Select Item" at bounding box center [732, 498] width 352 height 29
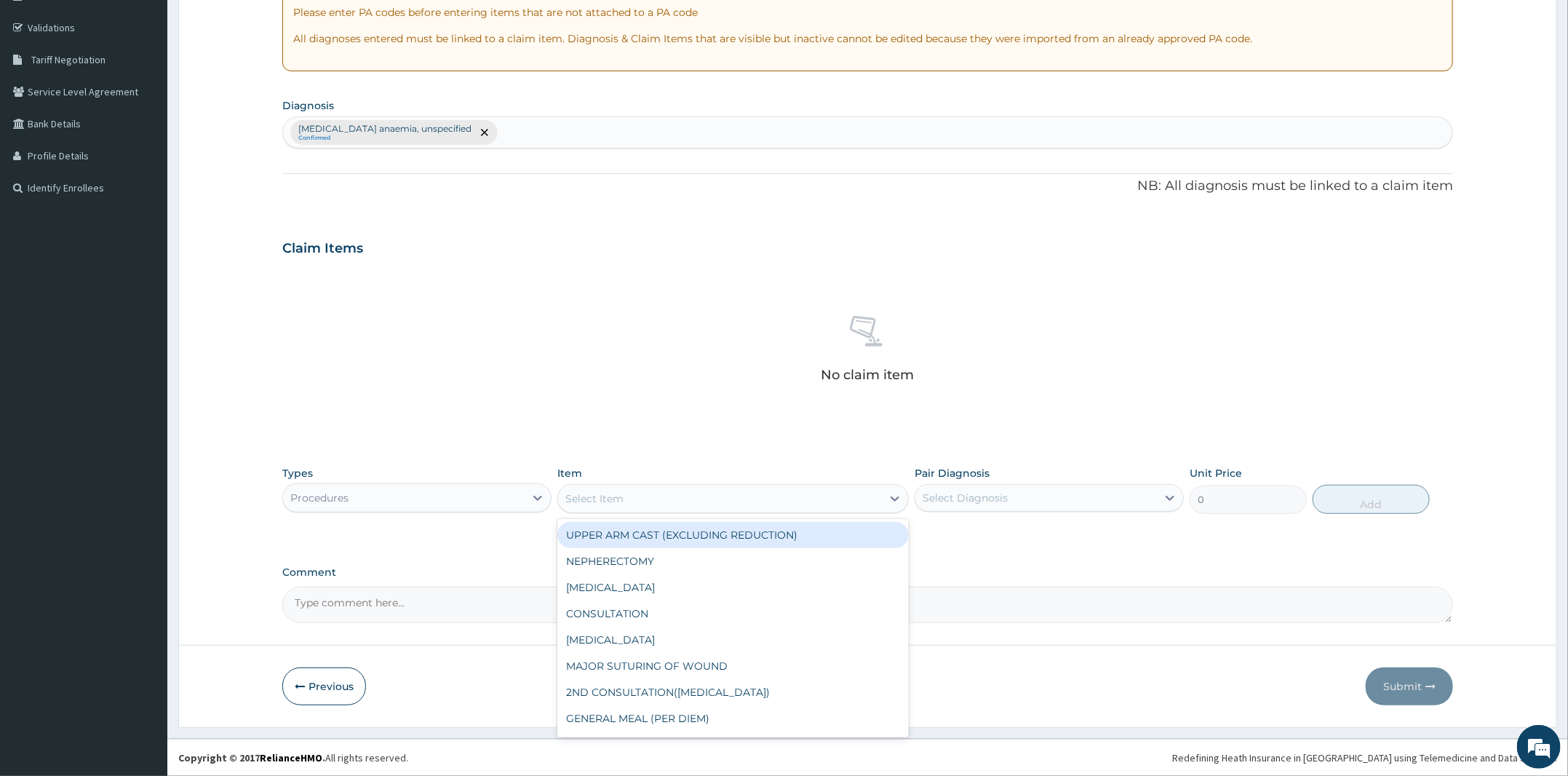
click at [795, 506] on div "Select Item" at bounding box center [719, 498] width 324 height 23
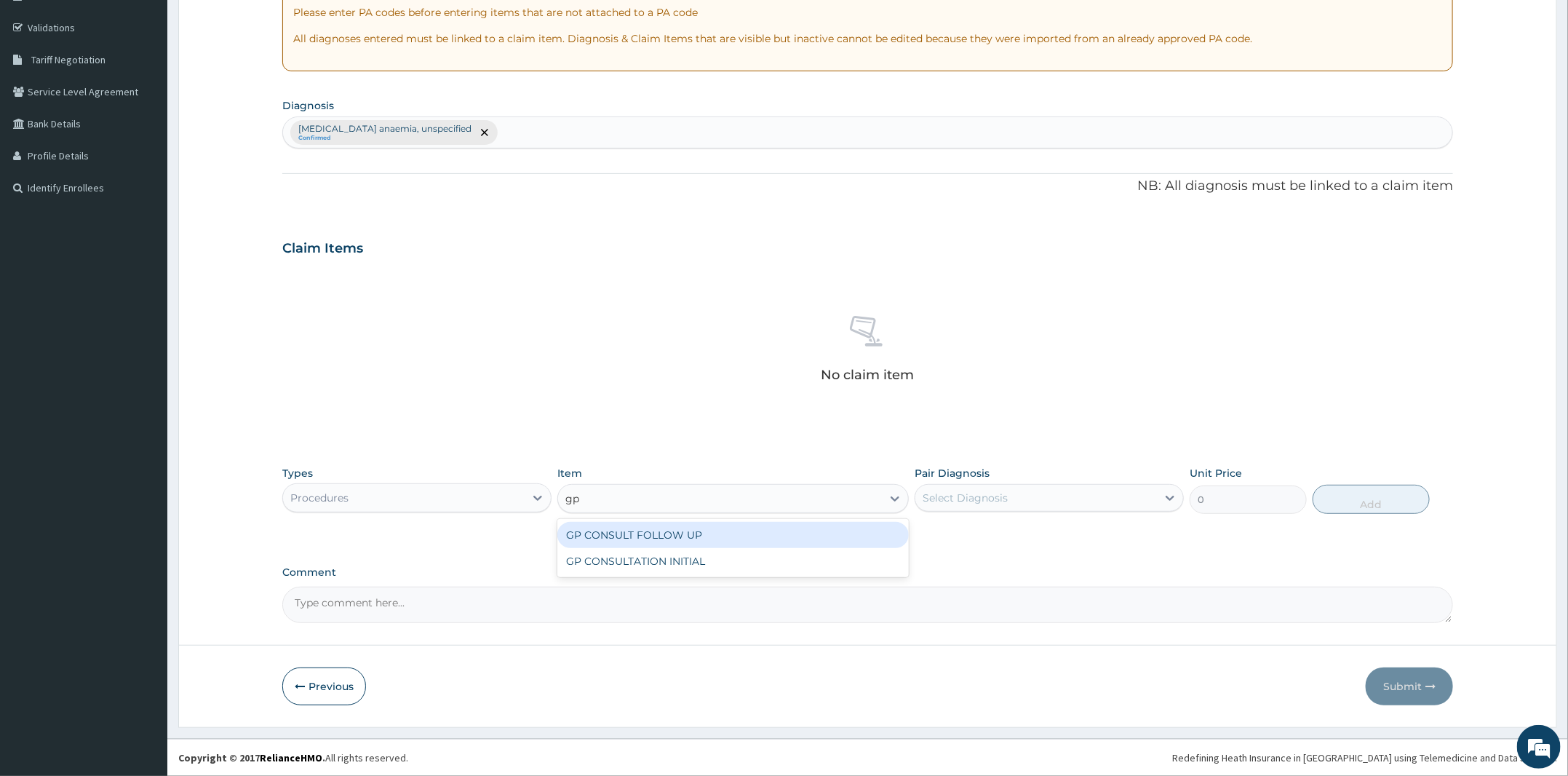
type input "gp"
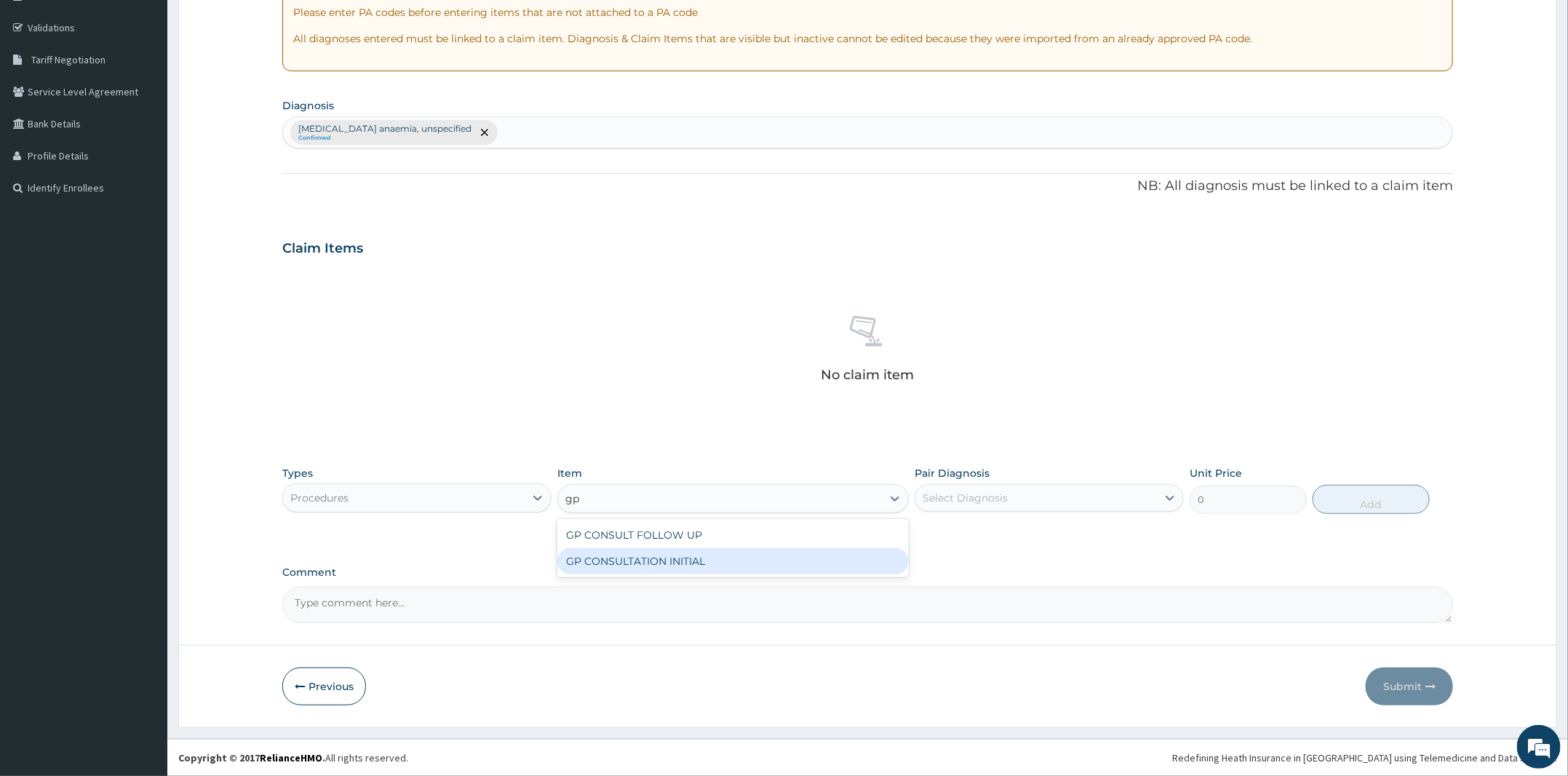
click at [789, 548] on div "GP CONSULTATION INITIAL" at bounding box center [732, 561] width 352 height 26
type input "2000"
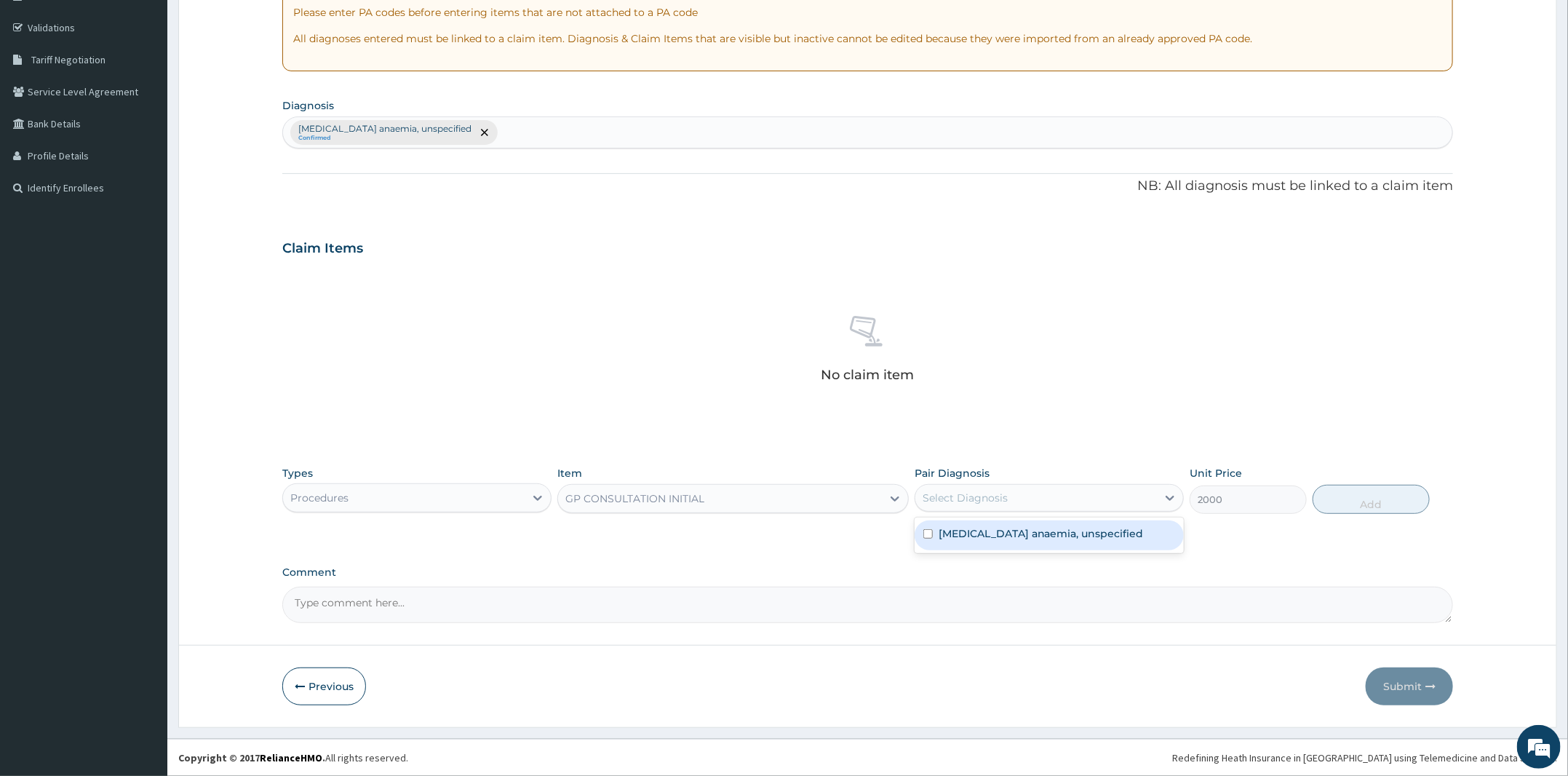
drag, startPoint x: 1036, startPoint y: 502, endPoint x: 1033, endPoint y: 541, distance: 39.1
click at [1036, 502] on div "Select Diagnosis" at bounding box center [1036, 497] width 242 height 23
click at [1090, 528] on label "Iron deficiency anaemia, unspecified" at bounding box center [1041, 534] width 205 height 15
checkbox input "true"
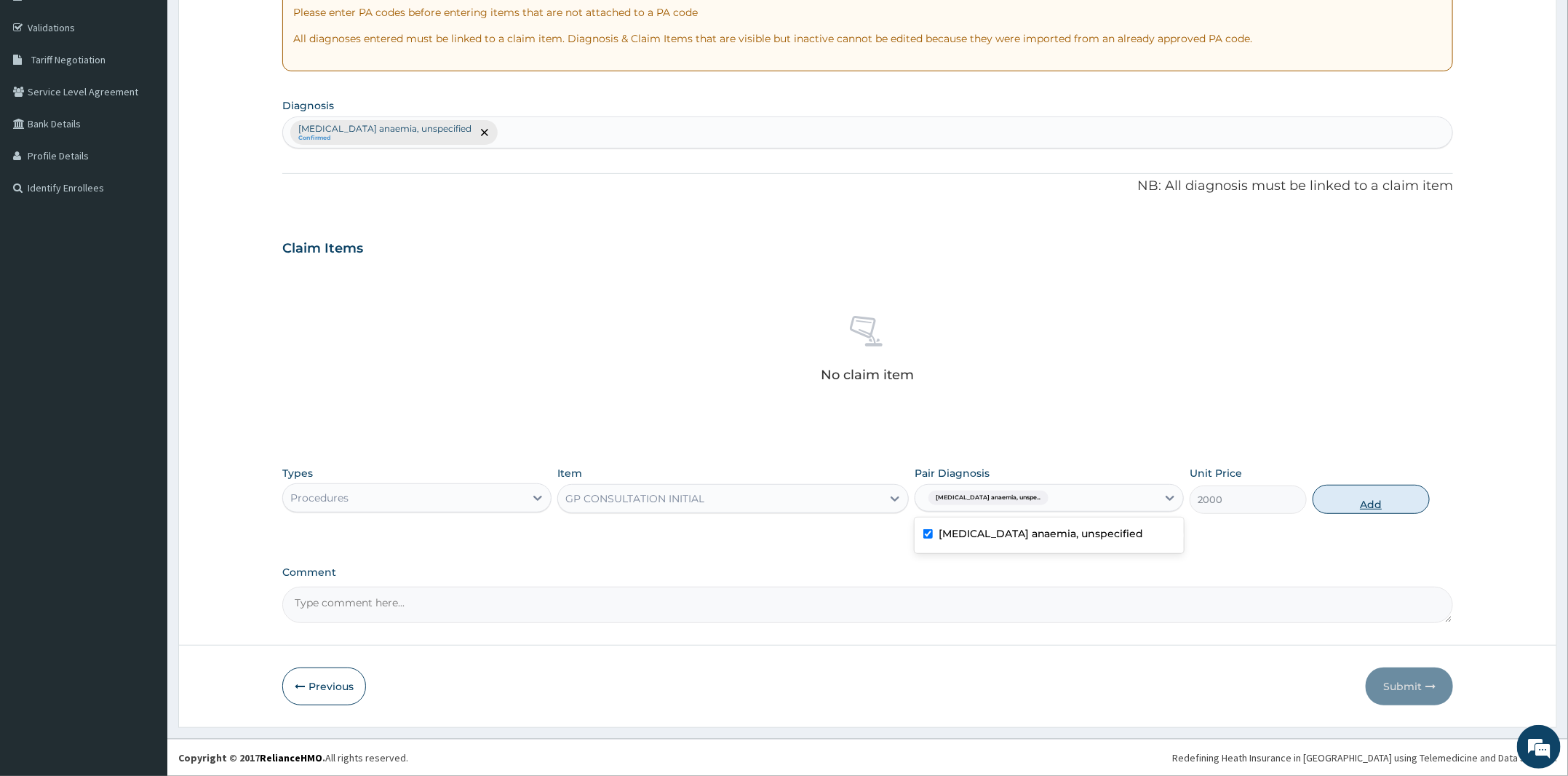
click at [1361, 505] on button "Add" at bounding box center [1371, 499] width 117 height 29
type input "0"
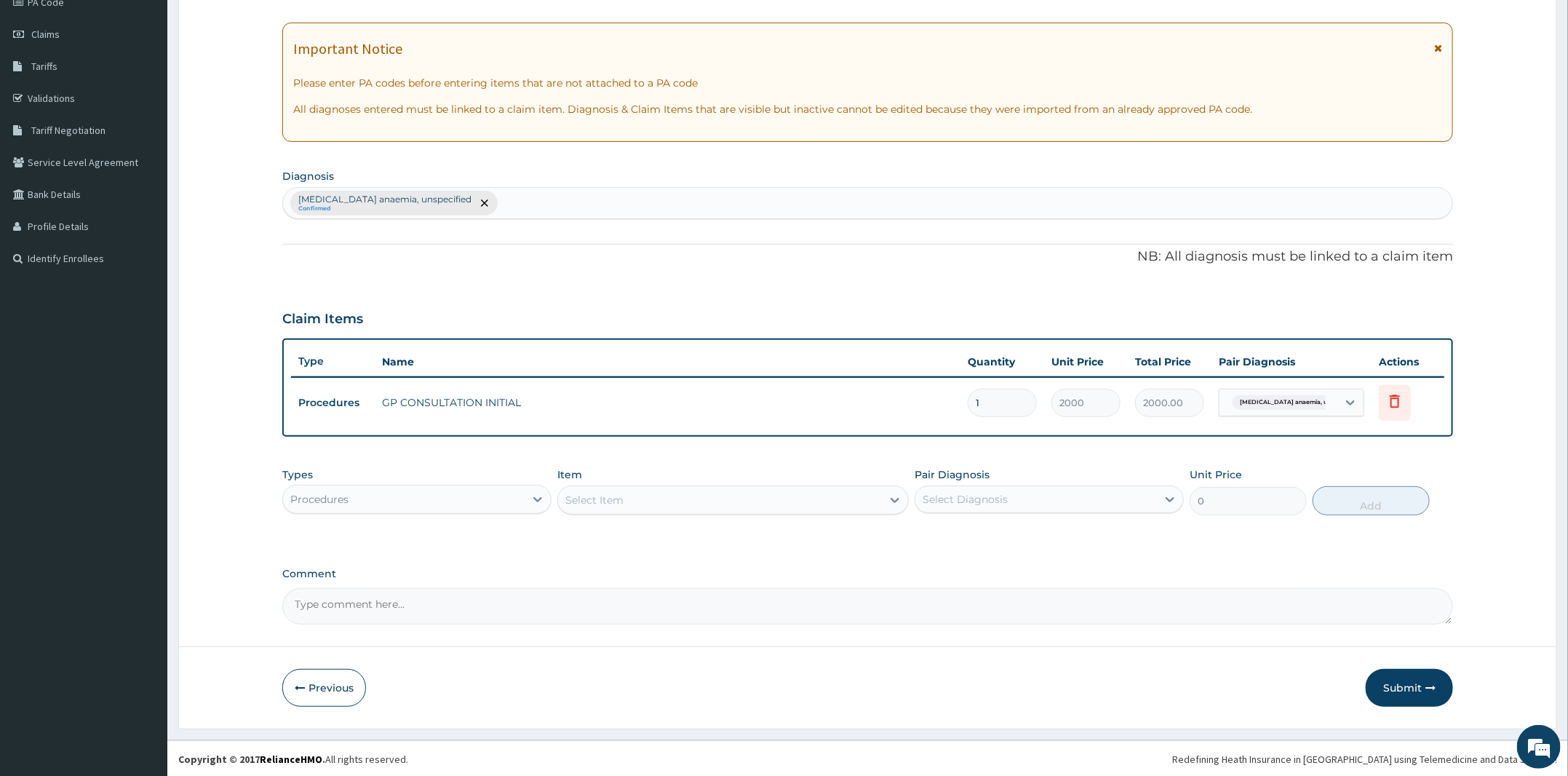
click at [746, 497] on div "Select Item" at bounding box center [719, 500] width 324 height 23
type input "p"
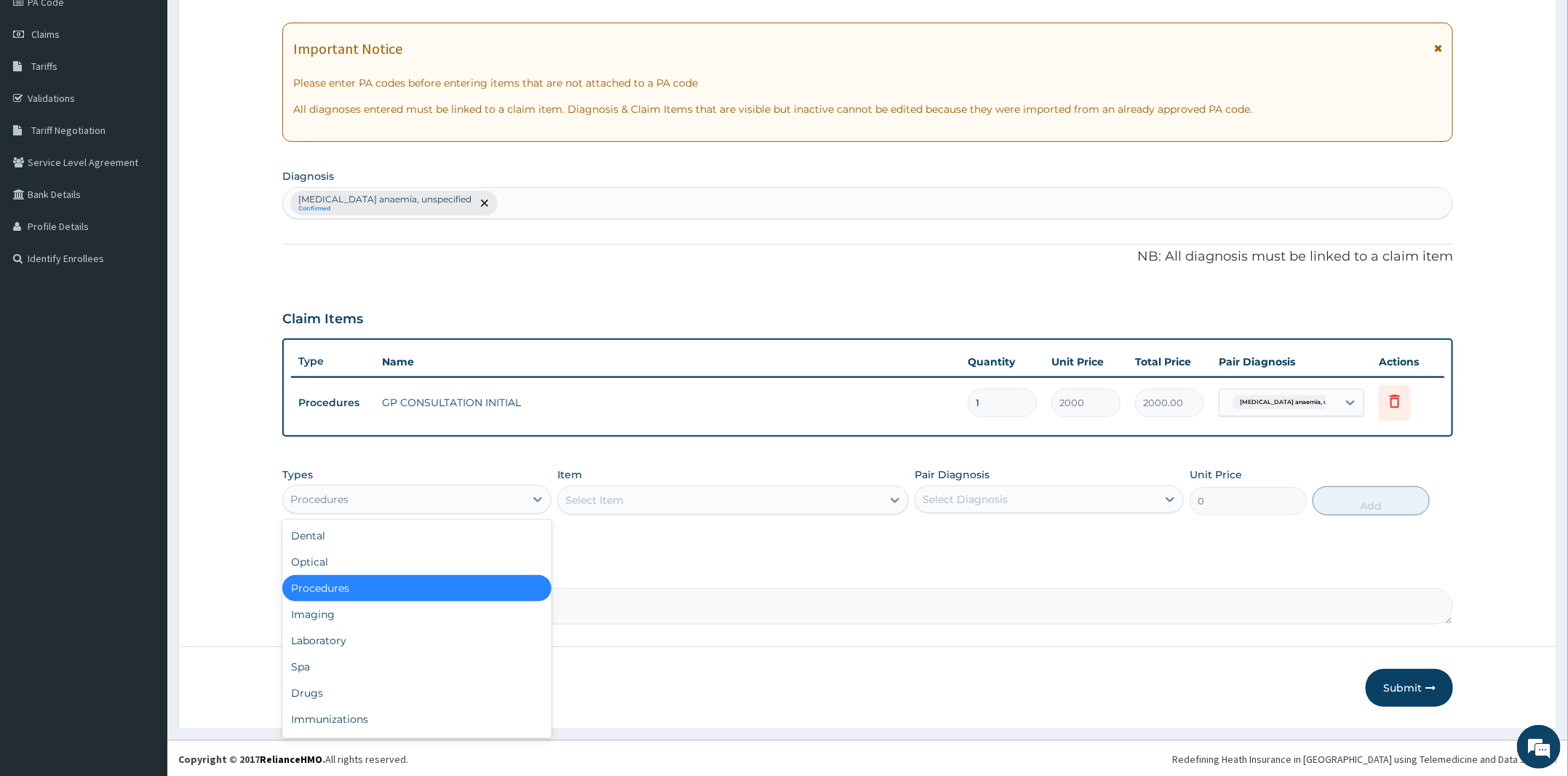
drag, startPoint x: 438, startPoint y: 500, endPoint x: 395, endPoint y: 658, distance: 163.7
click at [438, 500] on div "Procedures" at bounding box center [404, 499] width 242 height 23
click at [391, 642] on div "Laboratory" at bounding box center [416, 641] width 269 height 26
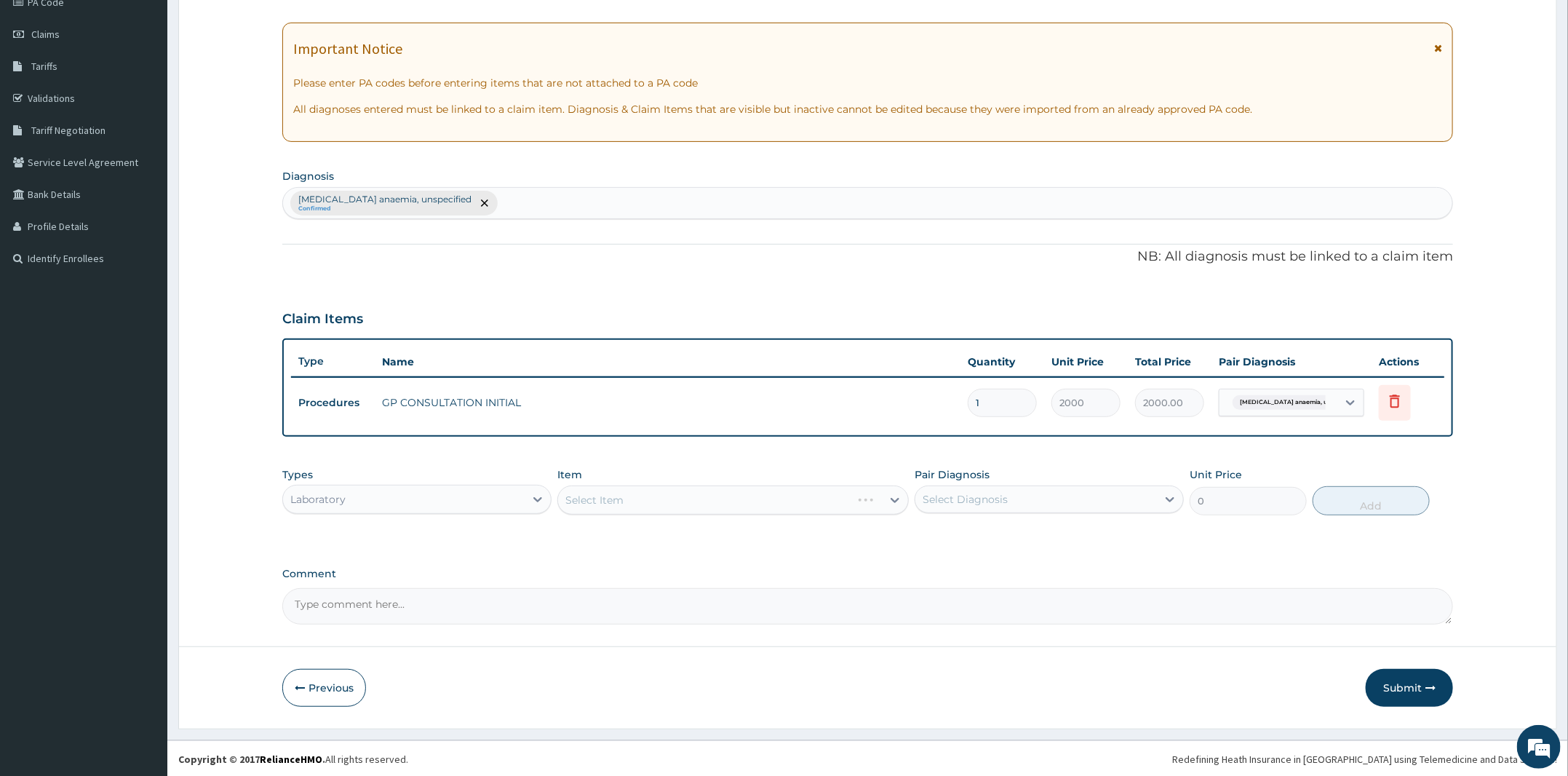
click at [758, 495] on div "Select Item" at bounding box center [732, 500] width 352 height 29
click at [758, 495] on div "Select Item" at bounding box center [719, 500] width 324 height 23
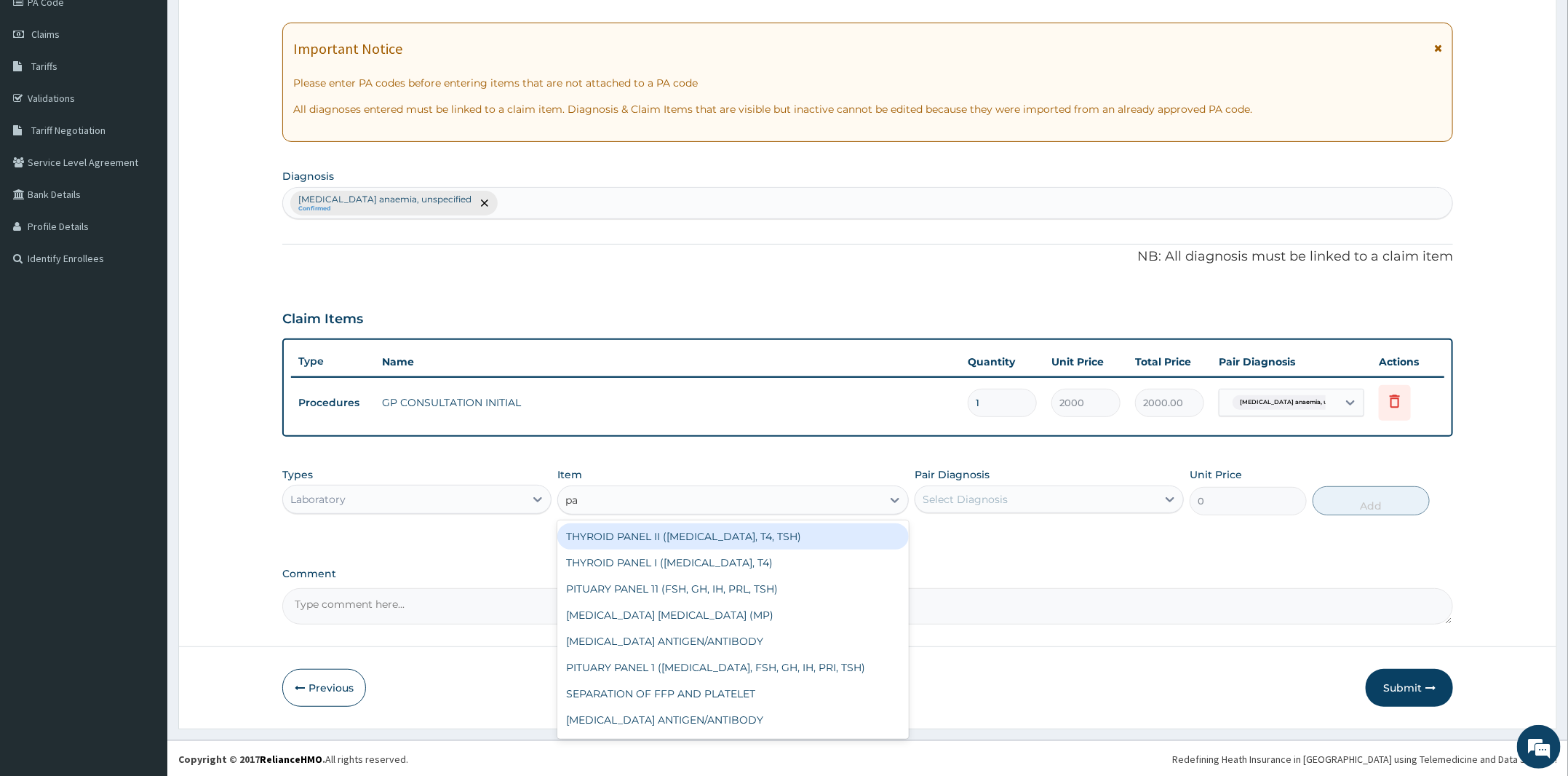
type input "p"
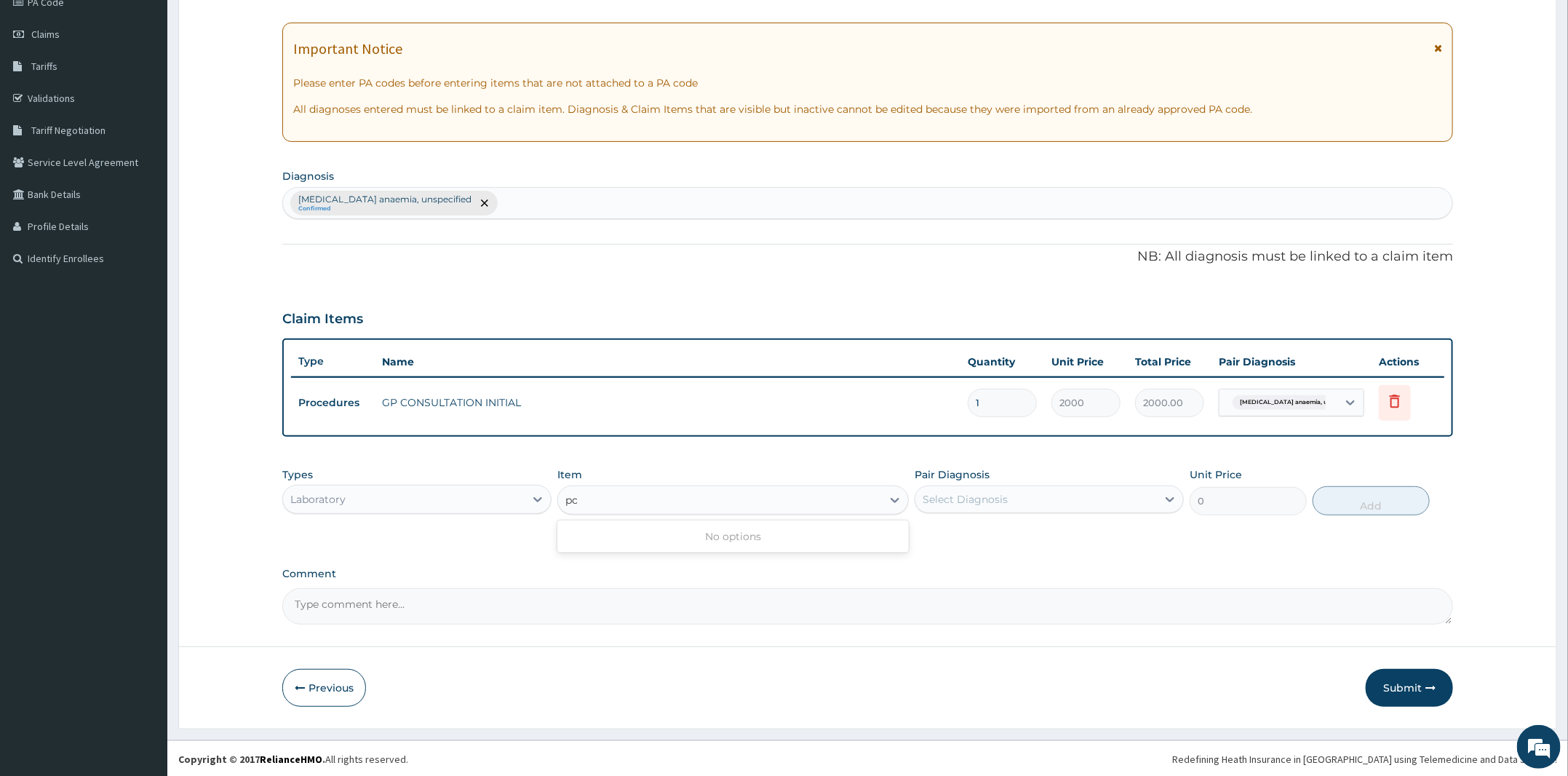
type input "p"
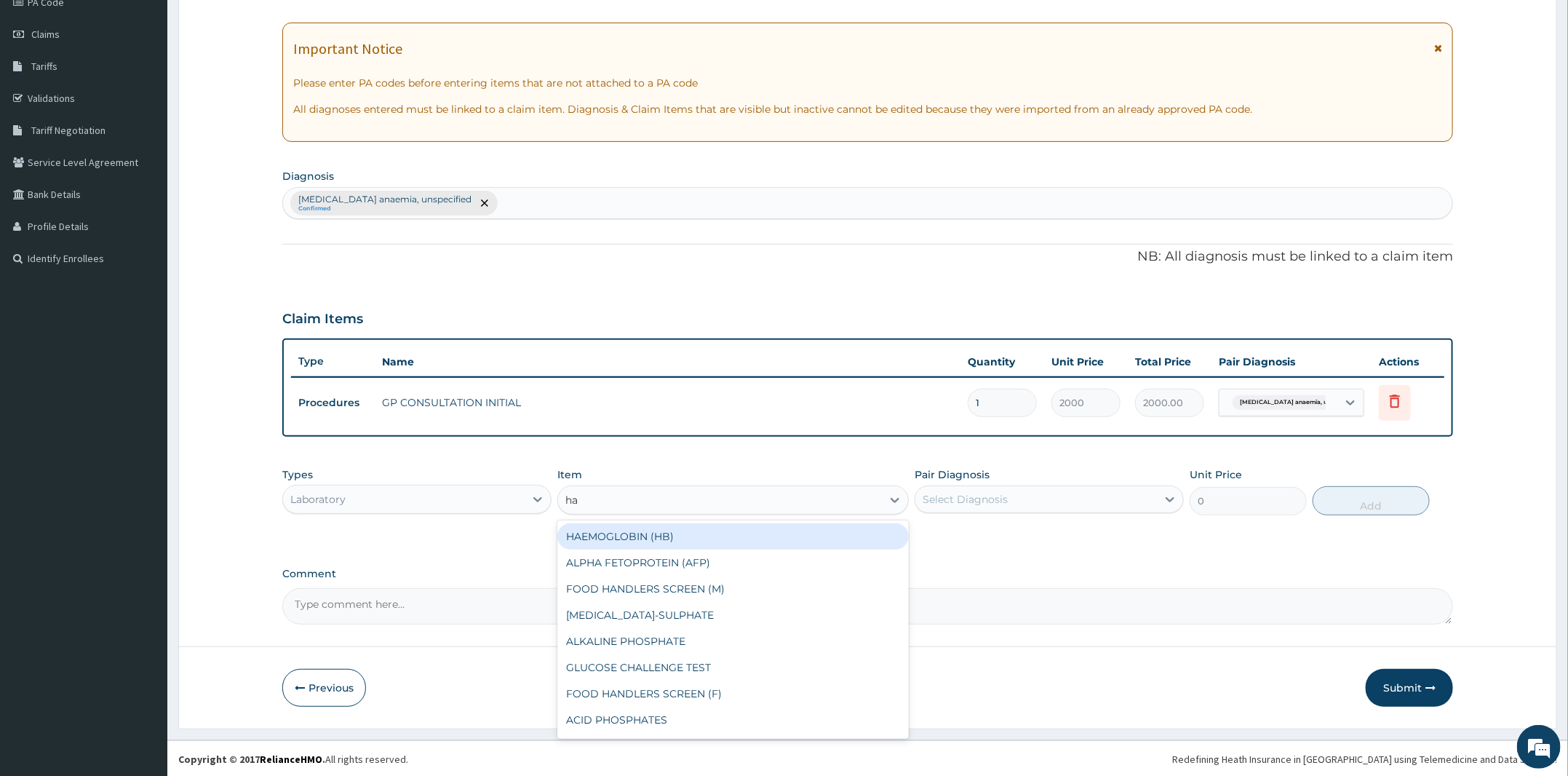
type input "h"
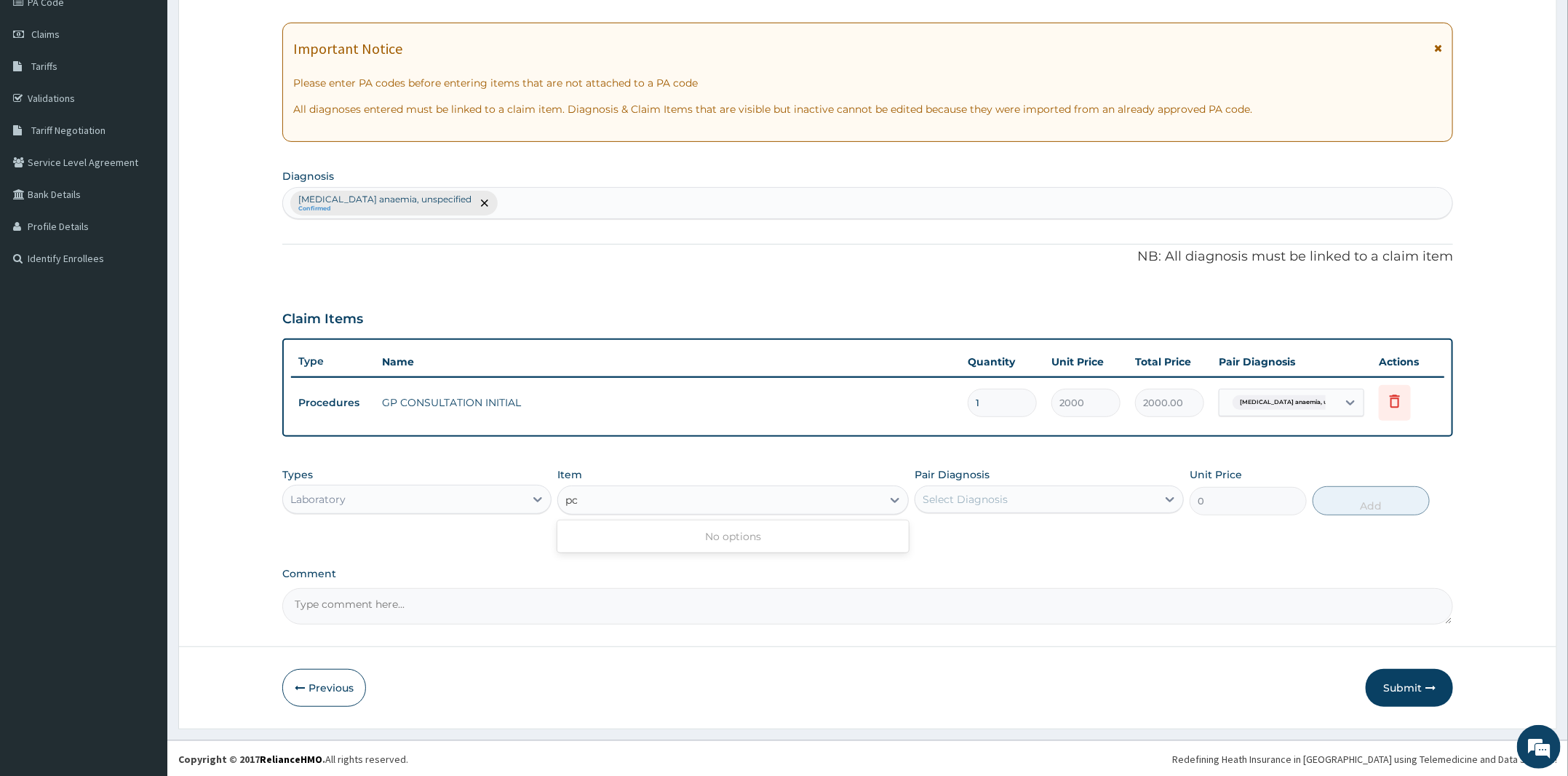
type input "p"
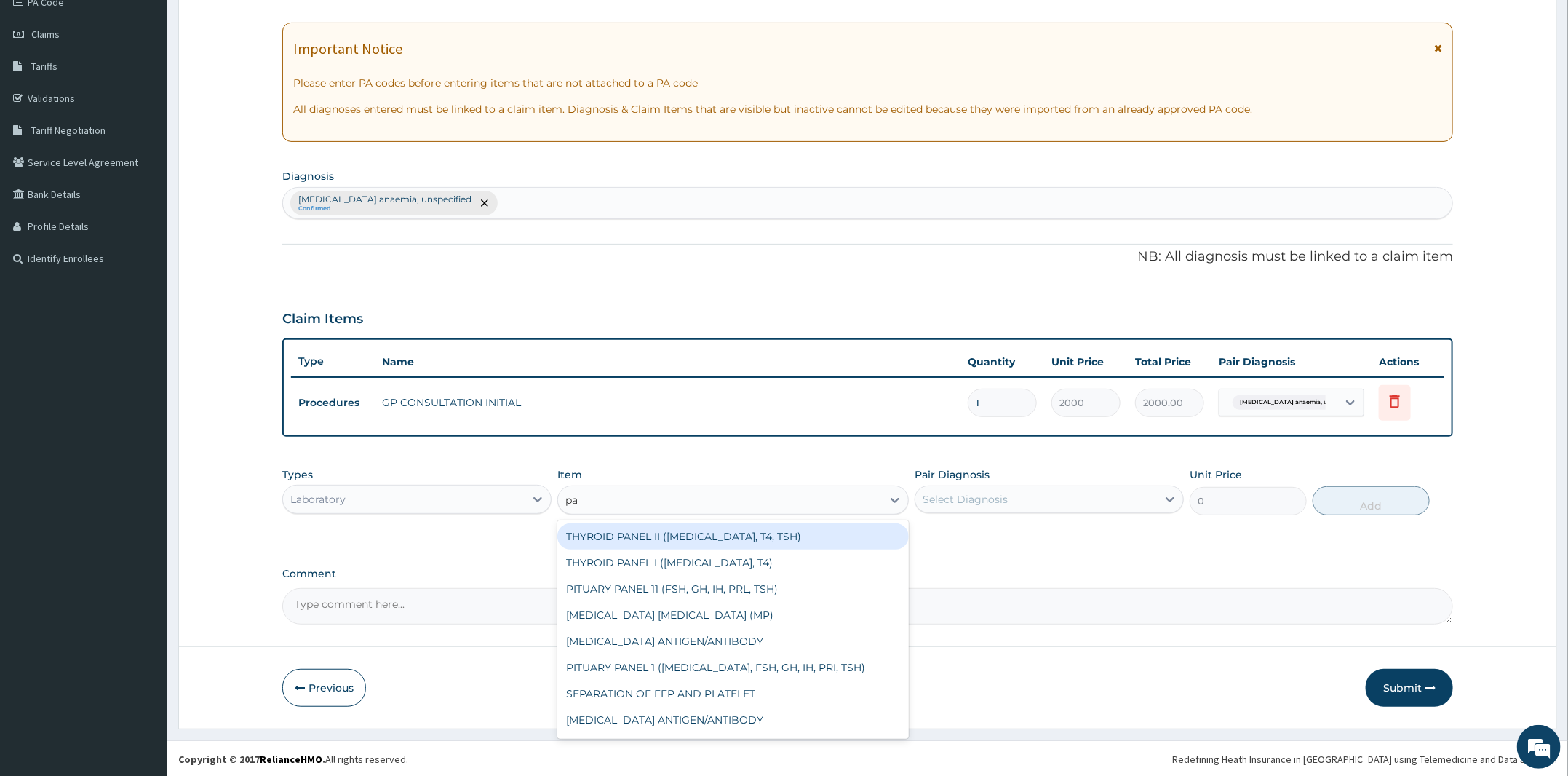
type input "p"
click at [1406, 691] on button "Submit" at bounding box center [1409, 688] width 87 height 38
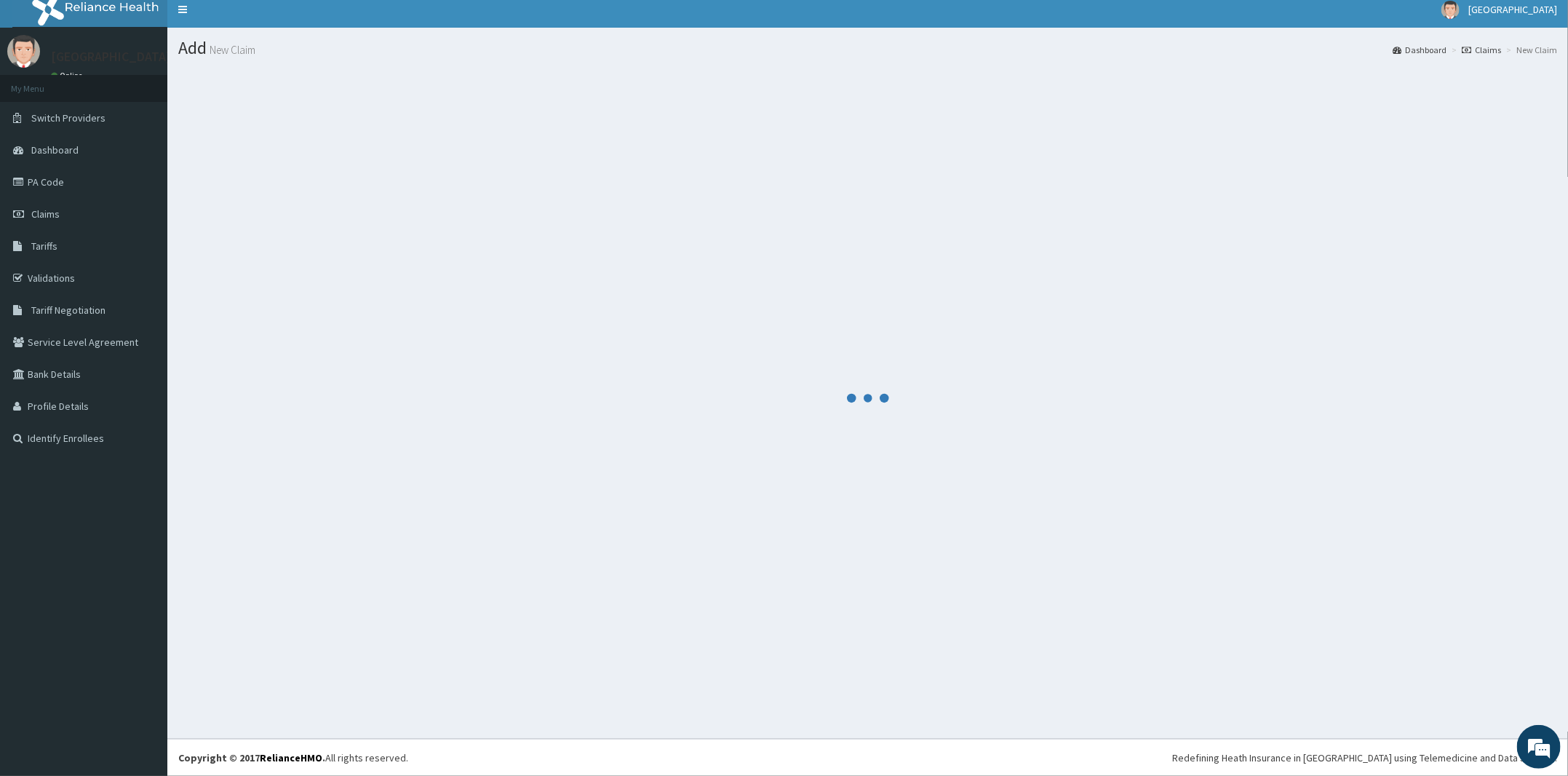
scroll to position [8, 0]
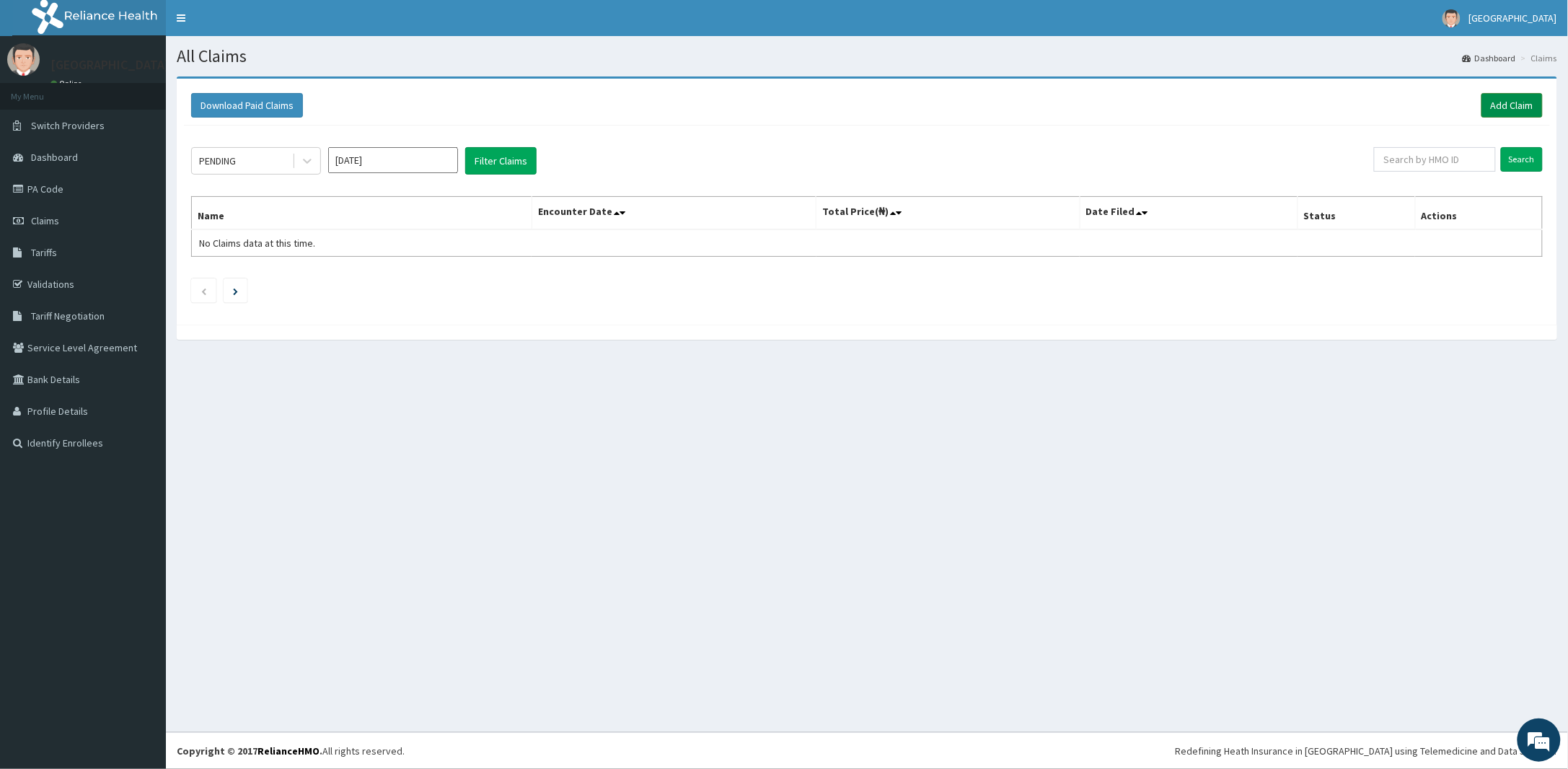
click at [1522, 104] on link "Add Claim" at bounding box center [1512, 105] width 61 height 24
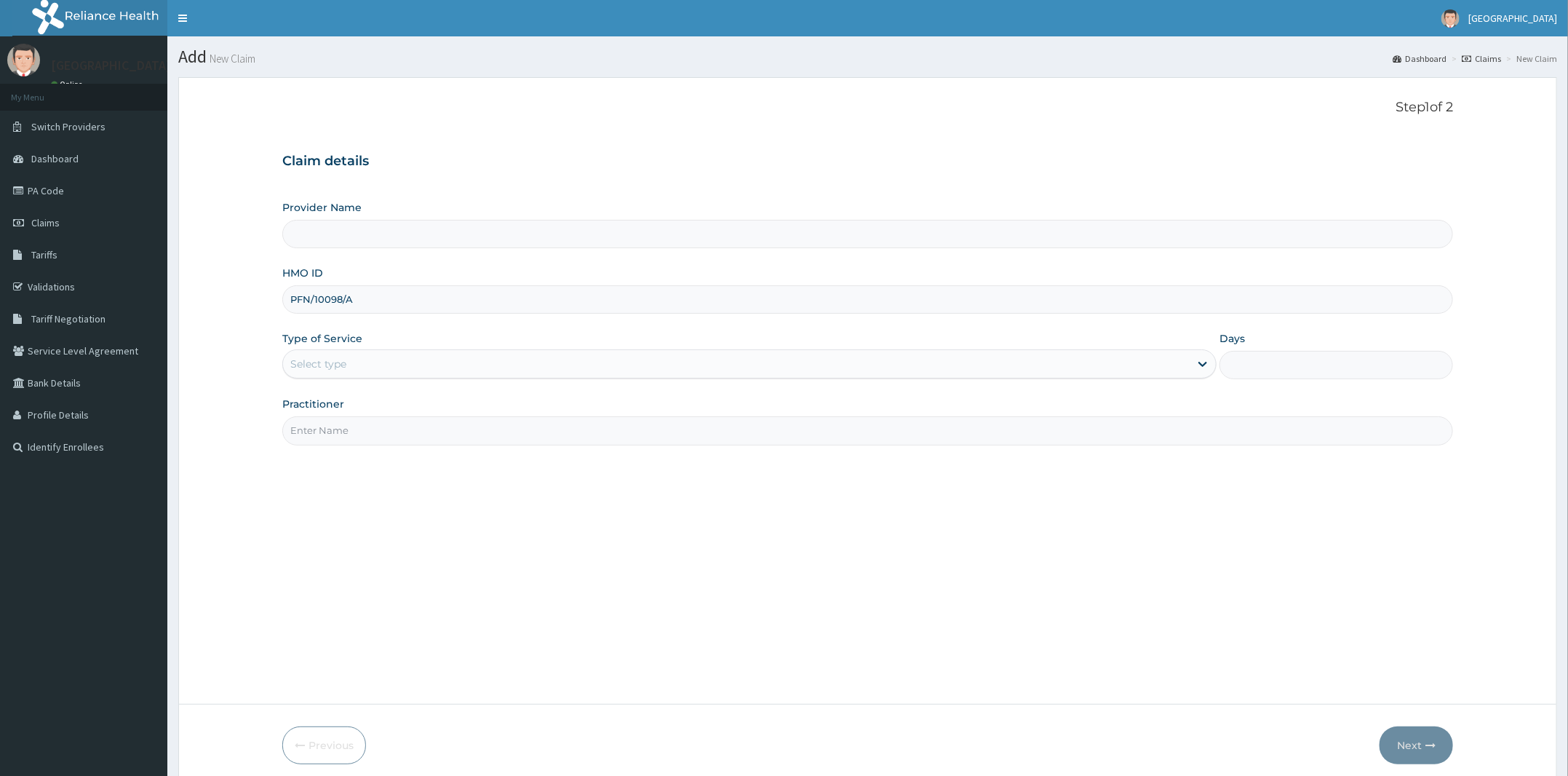
type input "PFN/10098/A"
click at [446, 364] on div "Select type" at bounding box center [736, 364] width 907 height 23
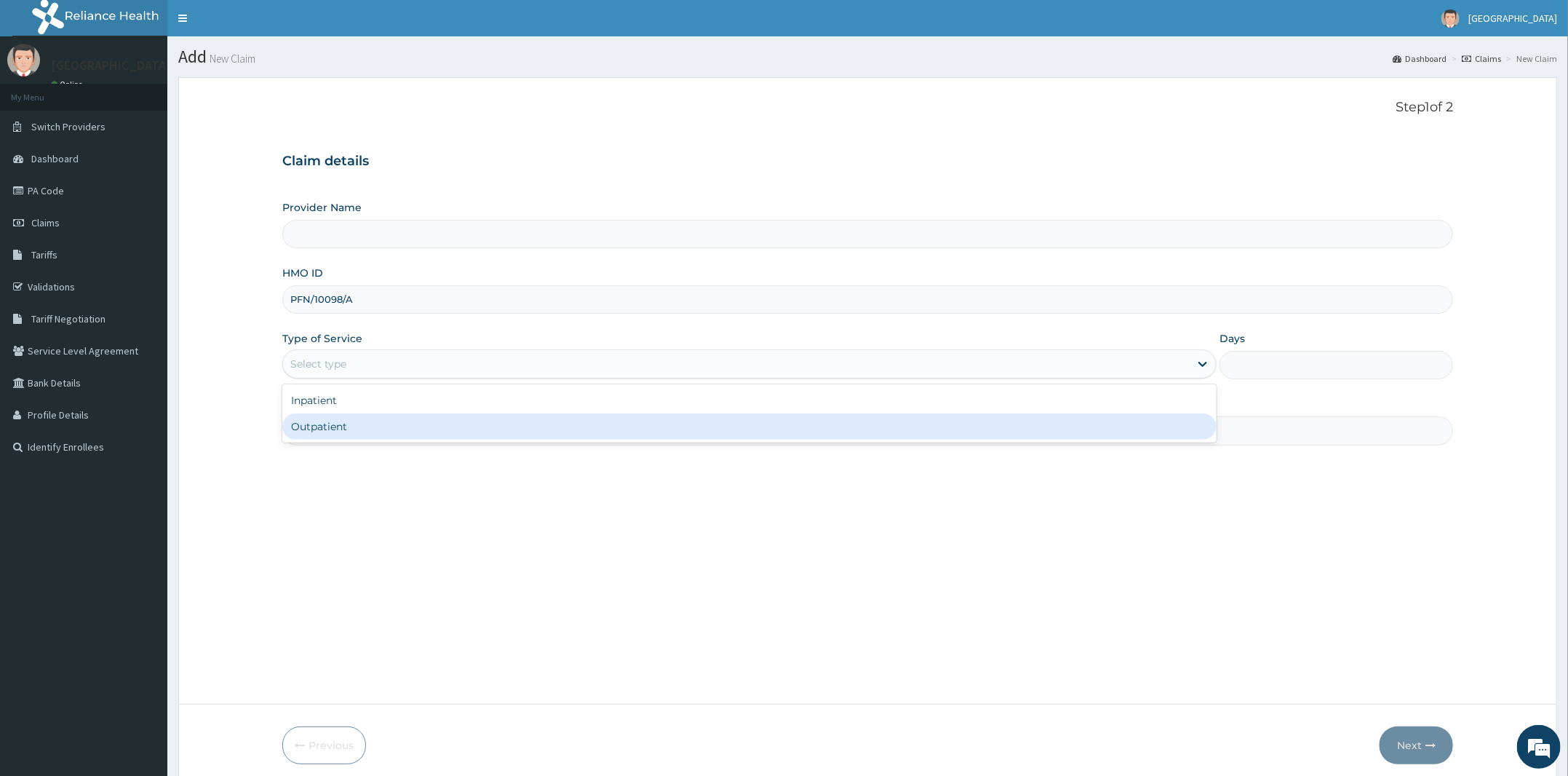
click at [402, 436] on div "Outpatient" at bounding box center [749, 427] width 934 height 26
type input "1"
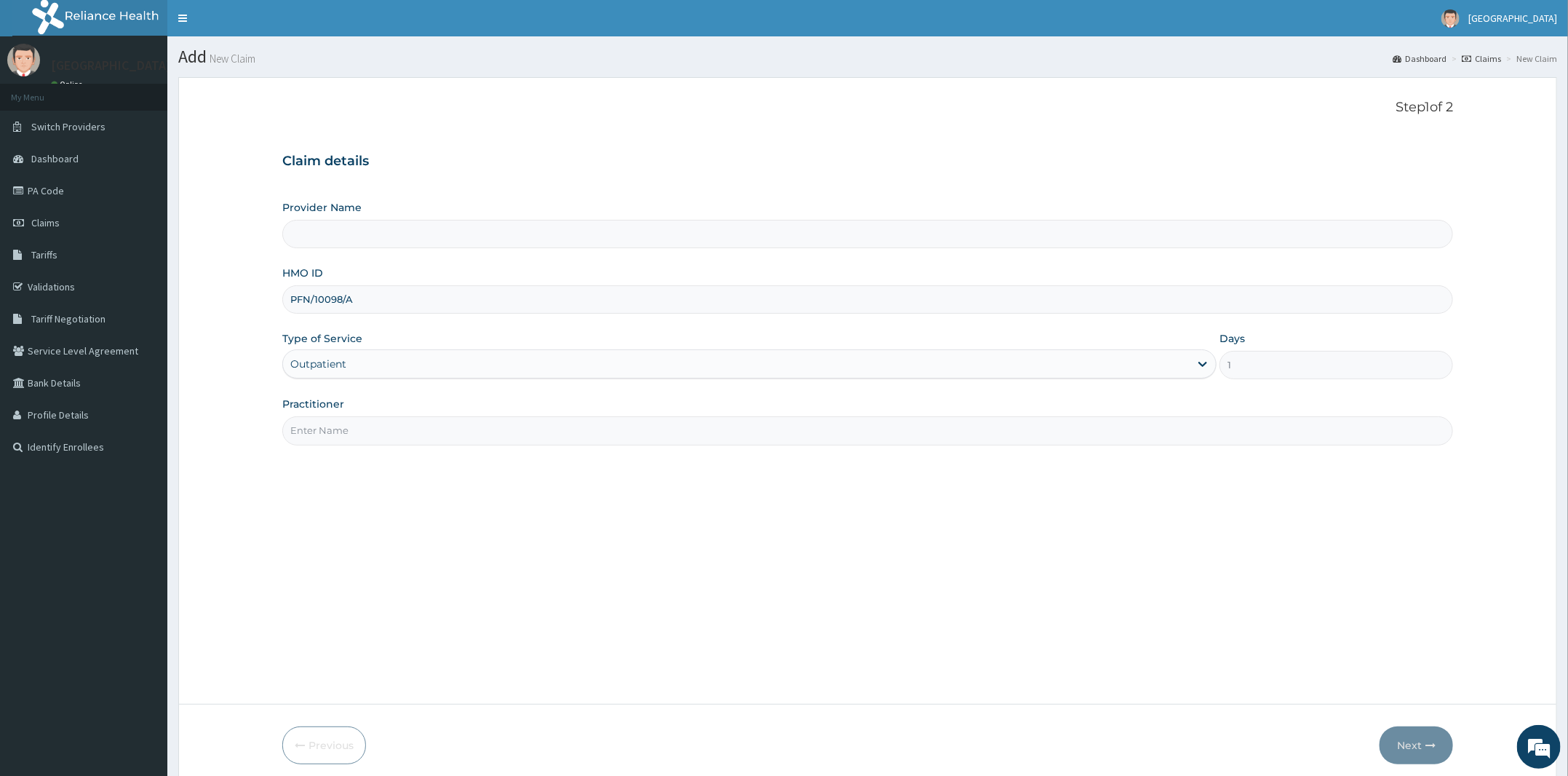
type input "[PERSON_NAME] and [PERSON_NAME][GEOGRAPHIC_DATA]"
click at [385, 445] on input "Practitioner" at bounding box center [867, 431] width 1170 height 28
type input "DR [PERSON_NAME]"
click at [1411, 744] on button "Next" at bounding box center [1416, 745] width 73 height 38
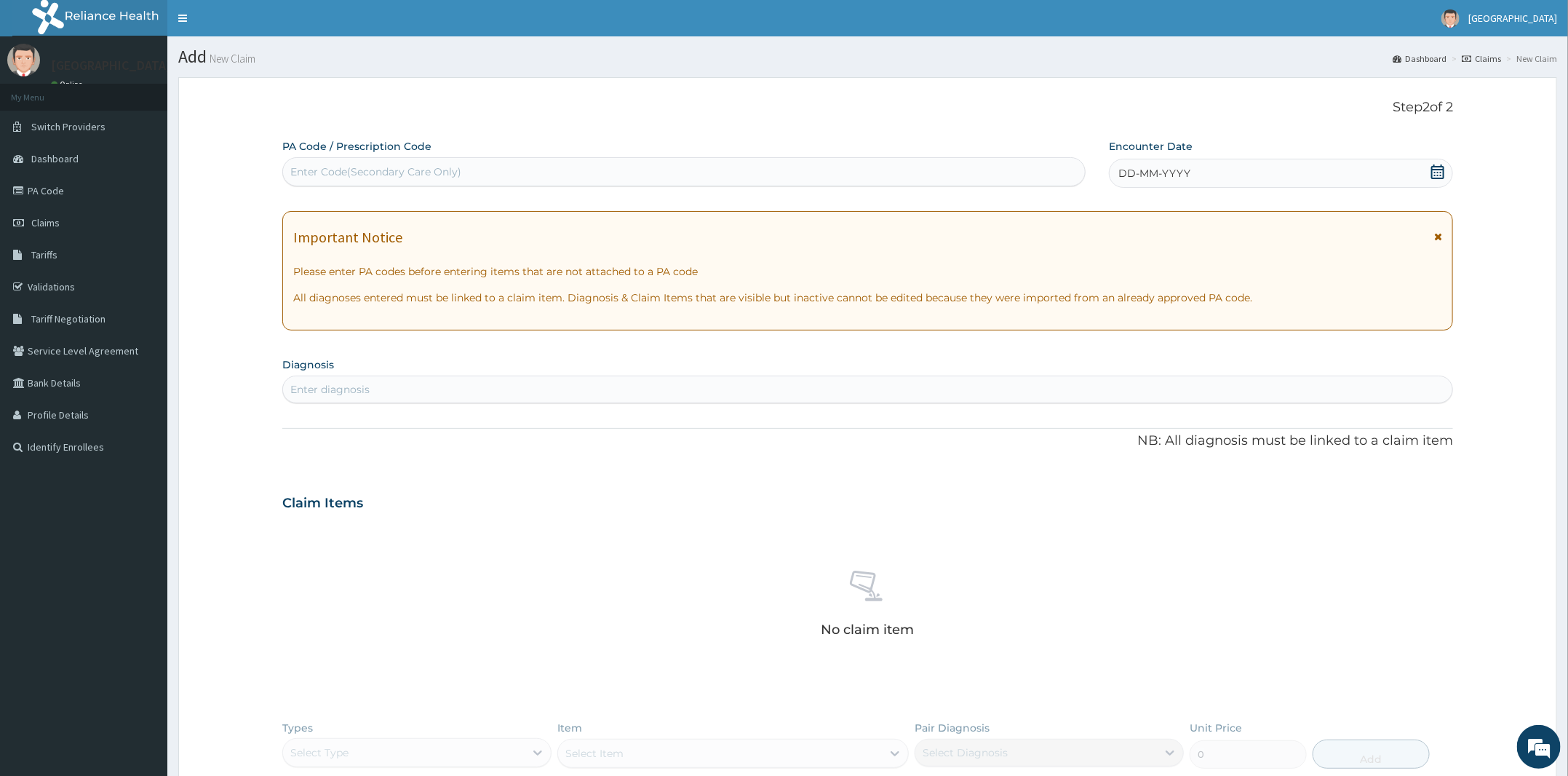
click at [1440, 171] on icon at bounding box center [1438, 172] width 15 height 15
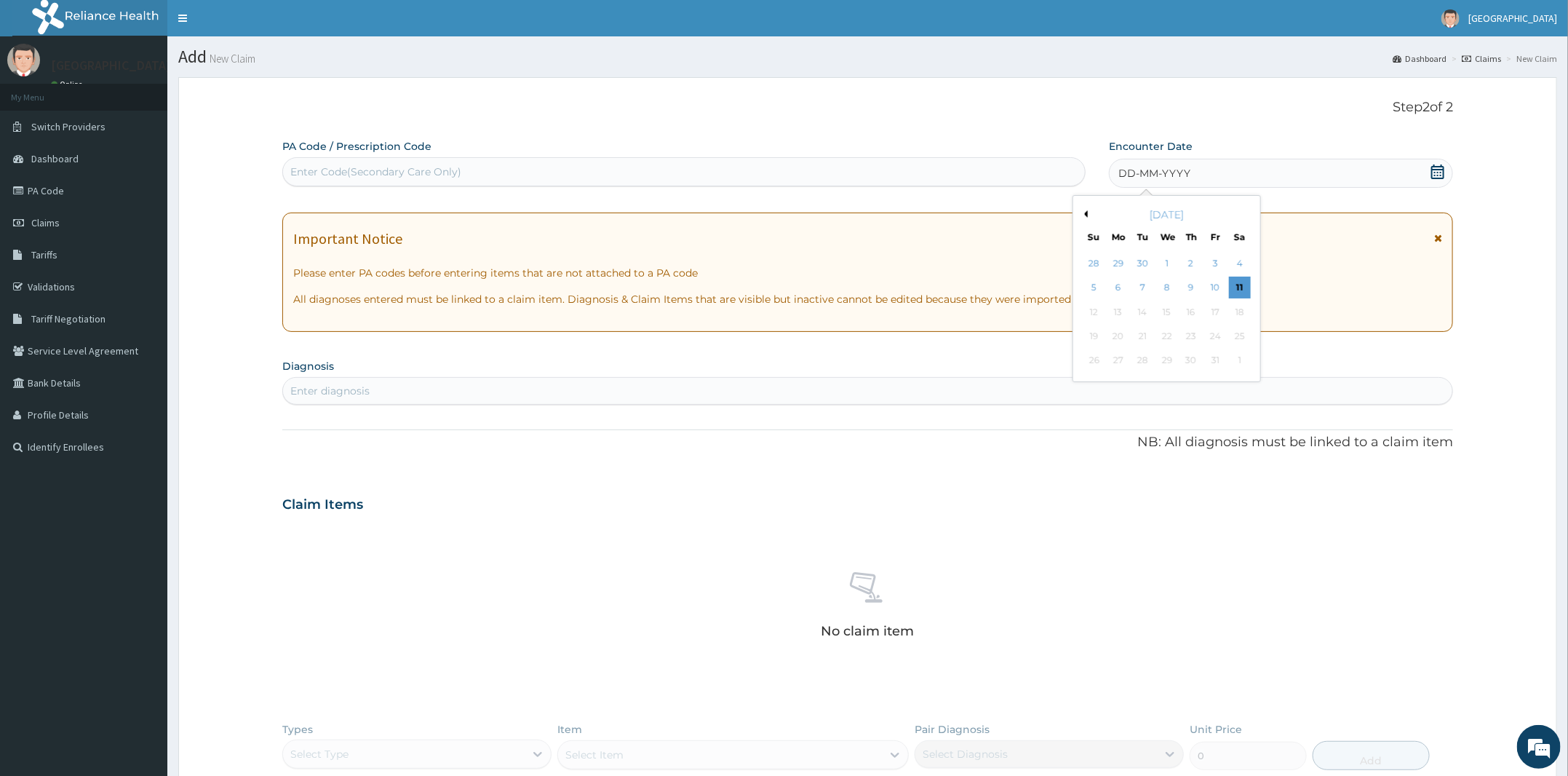
click at [1245, 300] on div "12 13 14 15 16 17 18" at bounding box center [1167, 312] width 170 height 24
click at [1242, 287] on div "11" at bounding box center [1239, 288] width 22 height 22
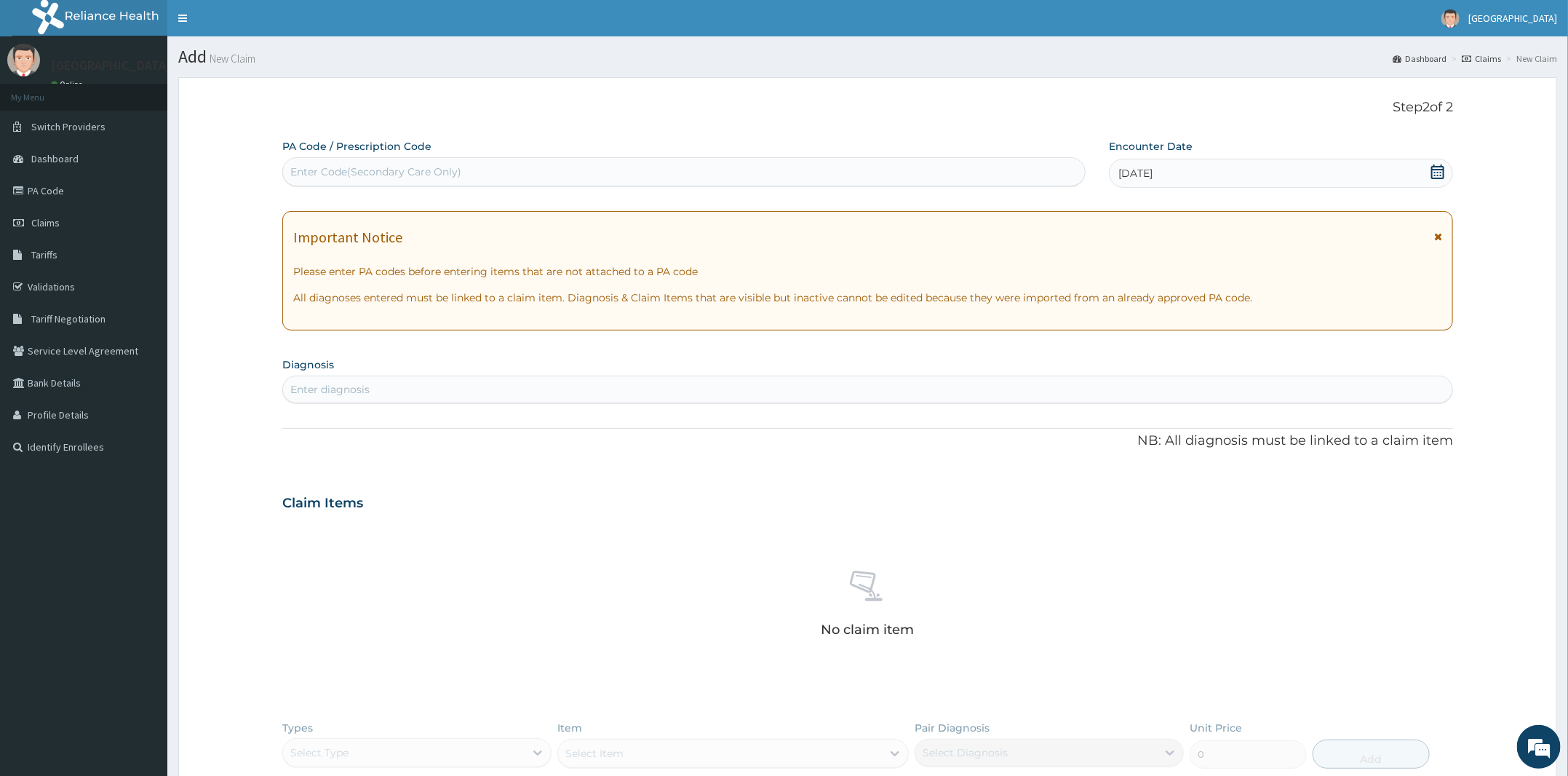
click at [742, 377] on div "Enter diagnosis" at bounding box center [867, 388] width 1170 height 27
type input "upper"
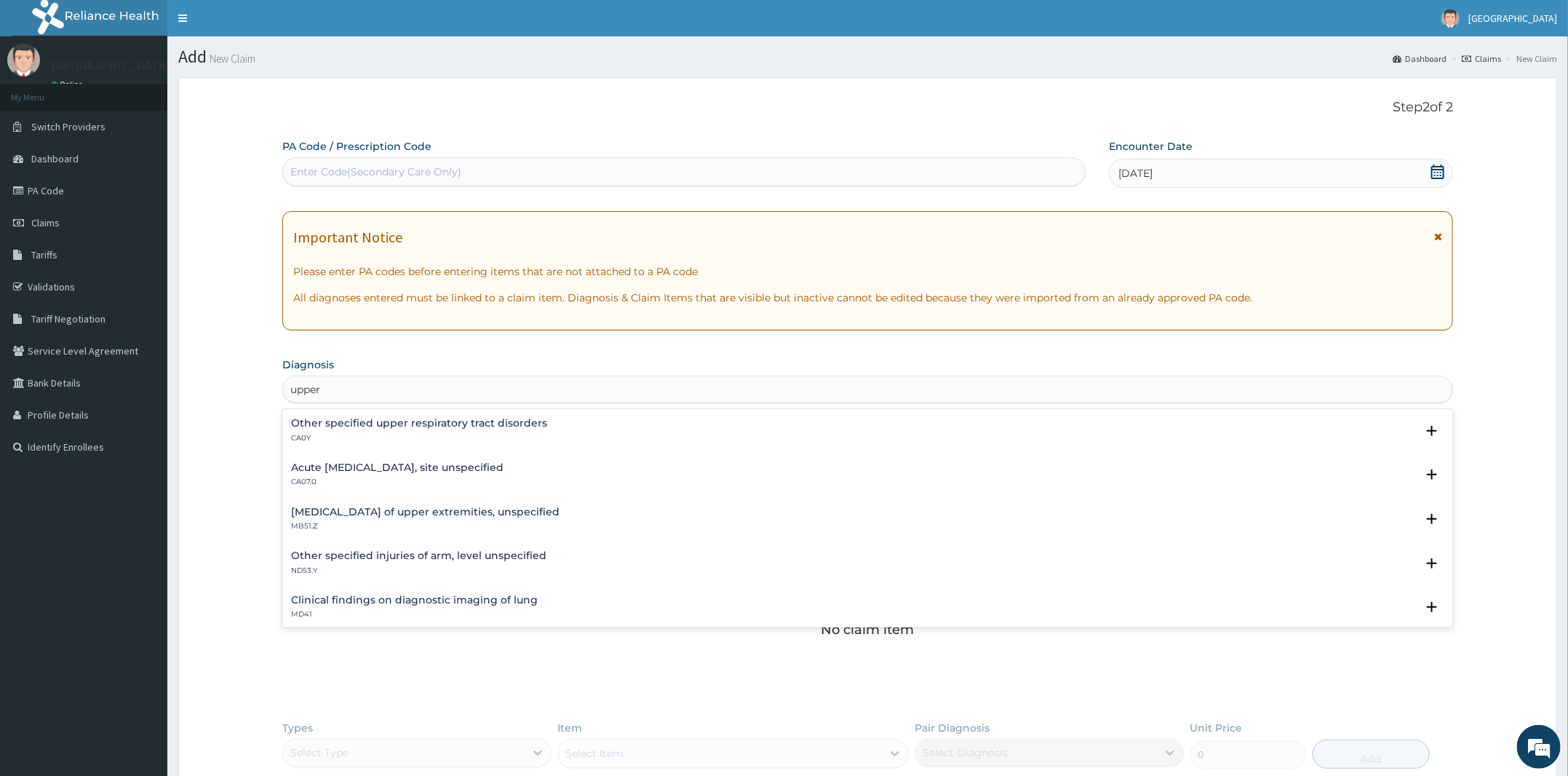
click at [419, 463] on h4 "Acute upper respiratory infection, site unspecified" at bounding box center [397, 468] width 213 height 11
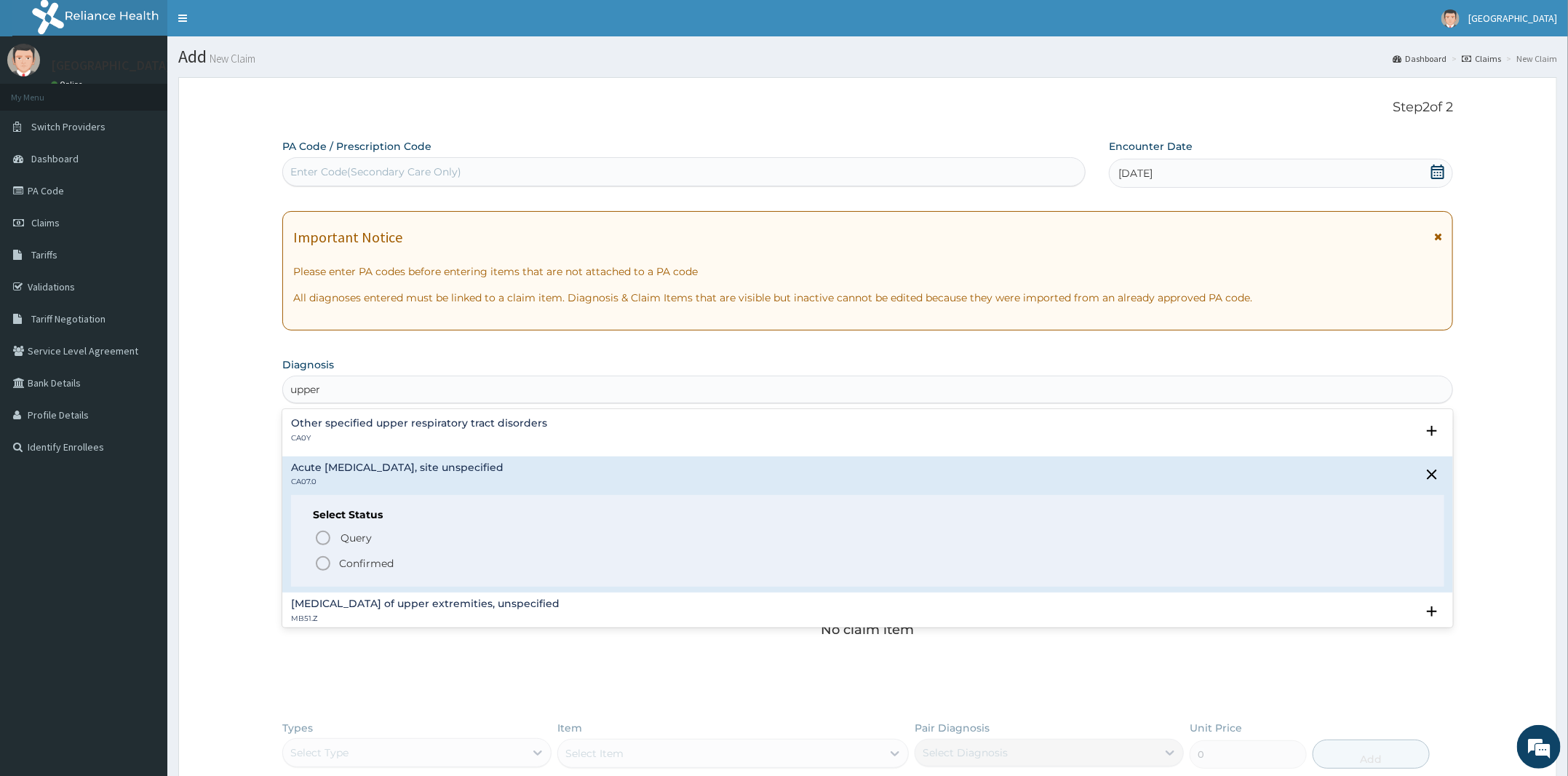
click at [373, 564] on p "Confirmed" at bounding box center [367, 564] width 54 height 15
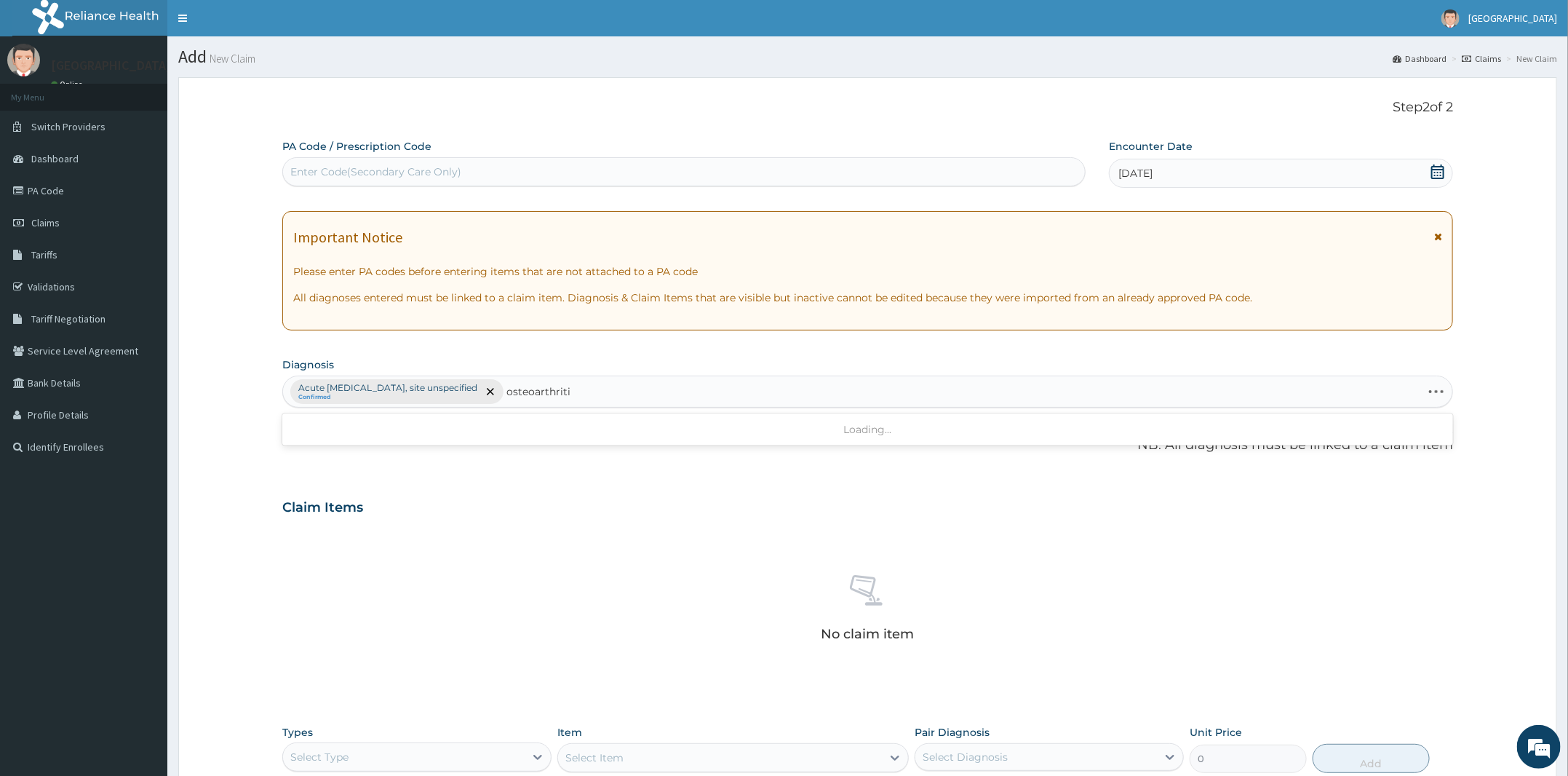
type input "osteoarthritis"
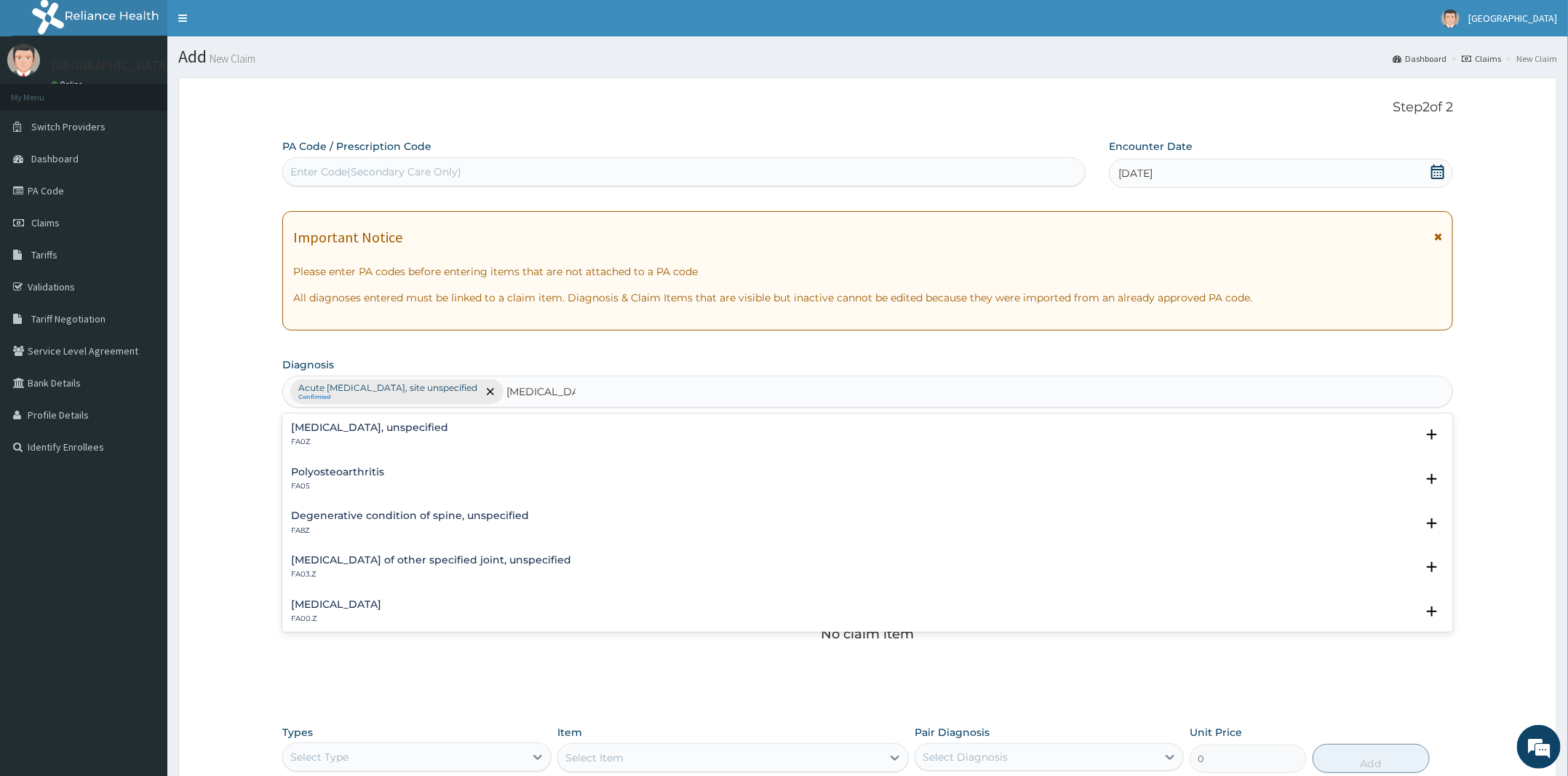
click at [357, 427] on h4 "Osteoarthritis, unspecified" at bounding box center [369, 428] width 158 height 11
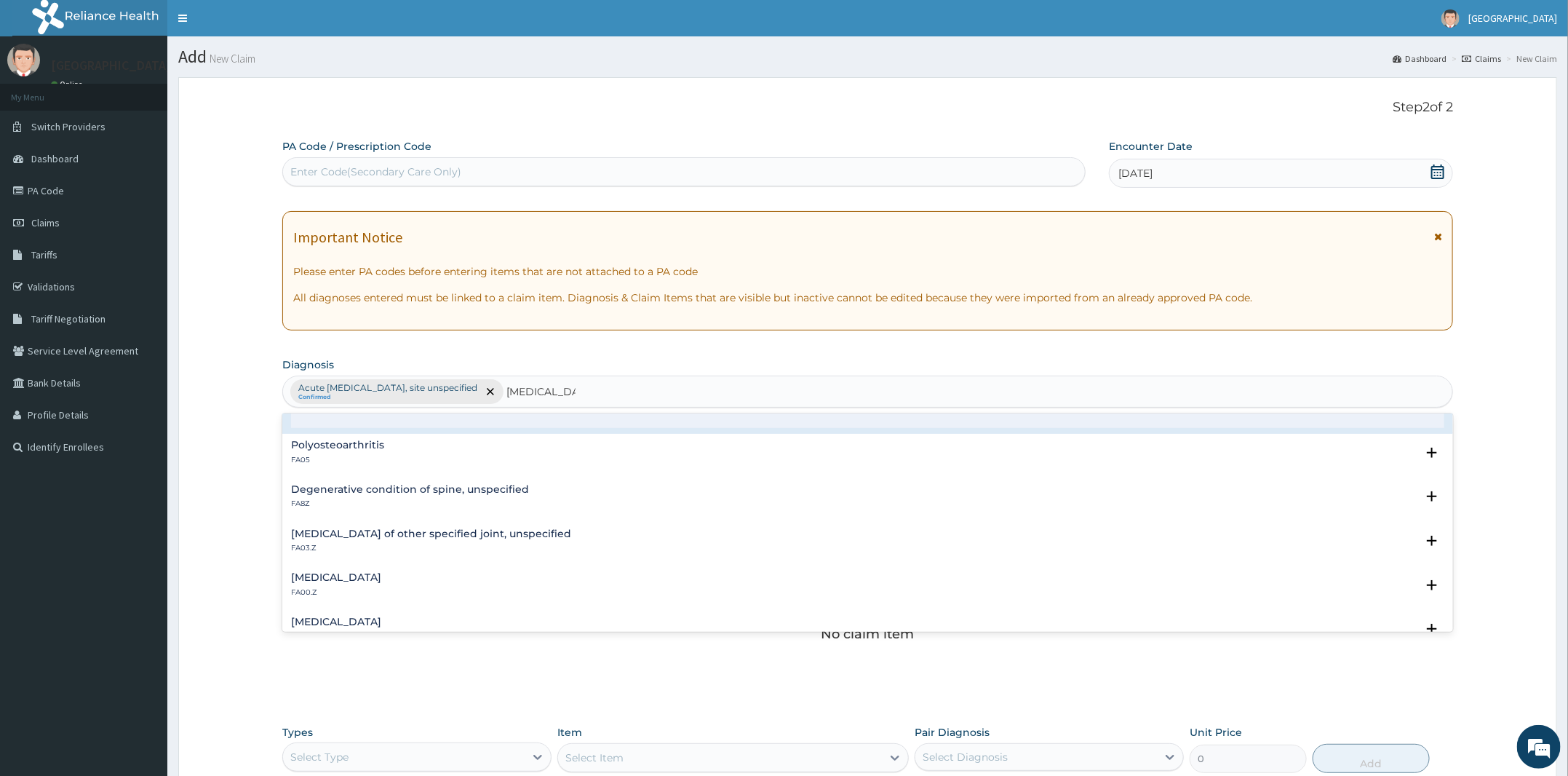
scroll to position [182, 0]
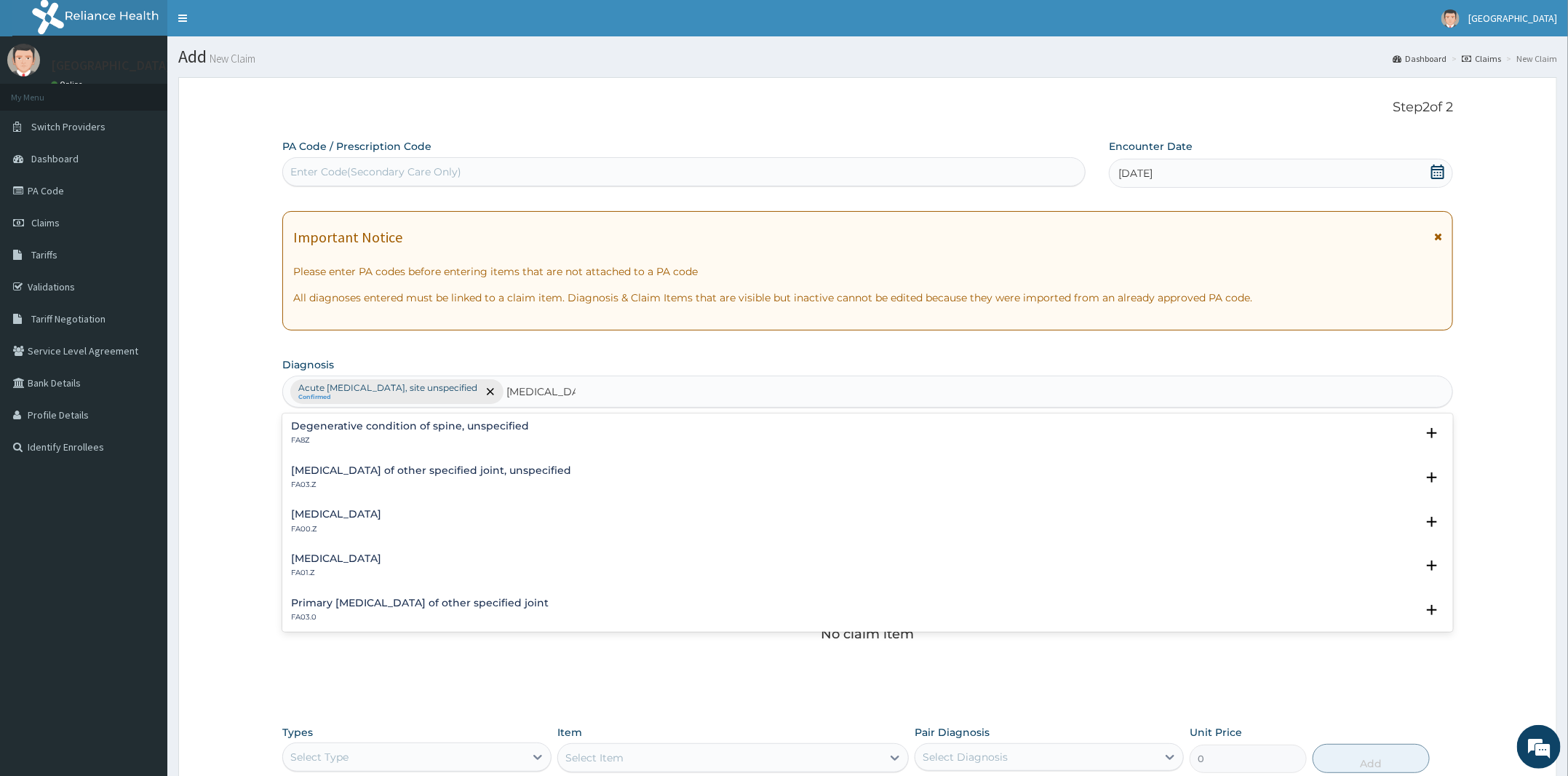
click at [382, 563] on h4 "Osteoarthritis of knee, unspecified" at bounding box center [336, 559] width 90 height 11
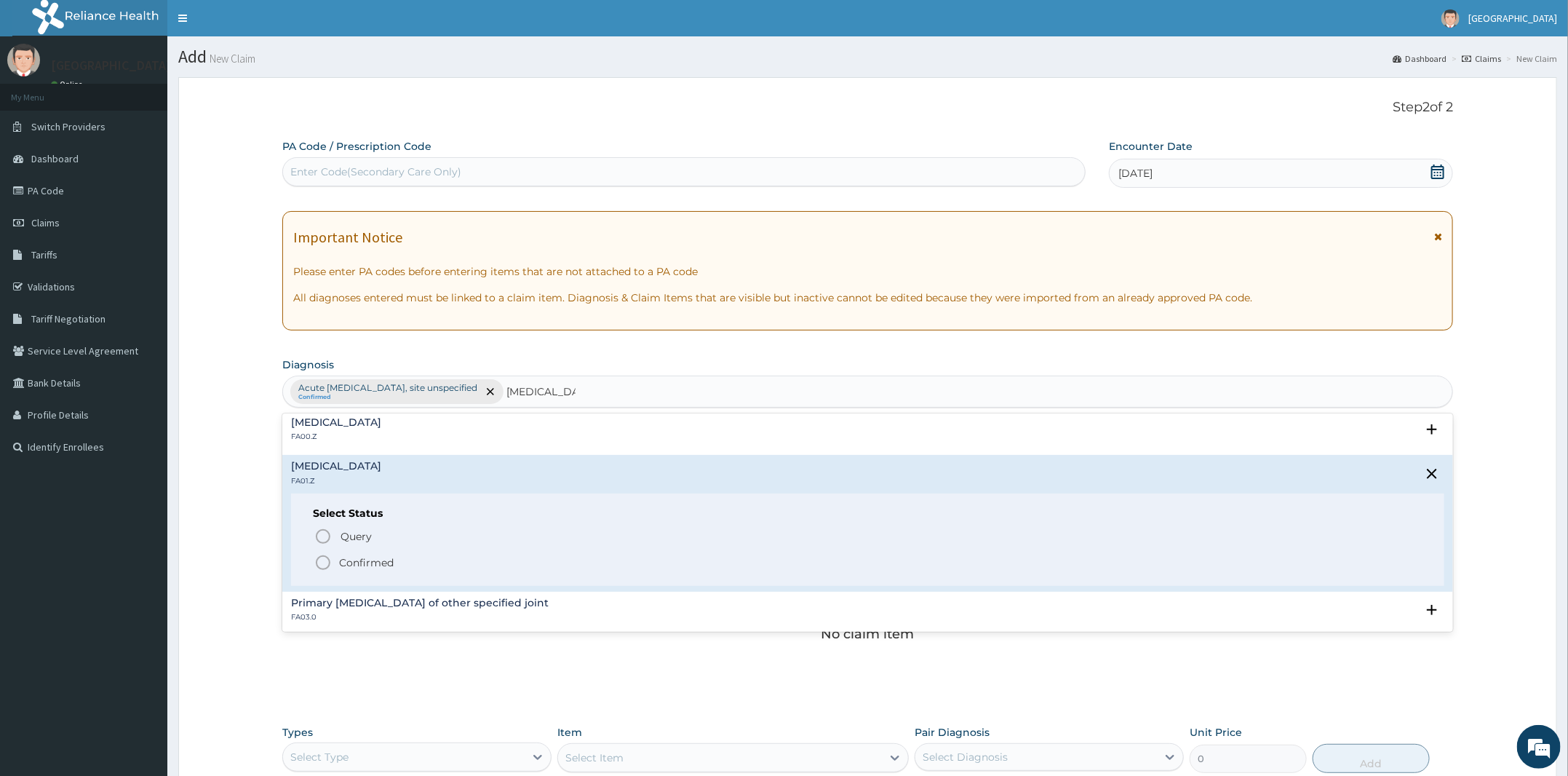
click at [375, 564] on p "Confirmed" at bounding box center [367, 563] width 54 height 15
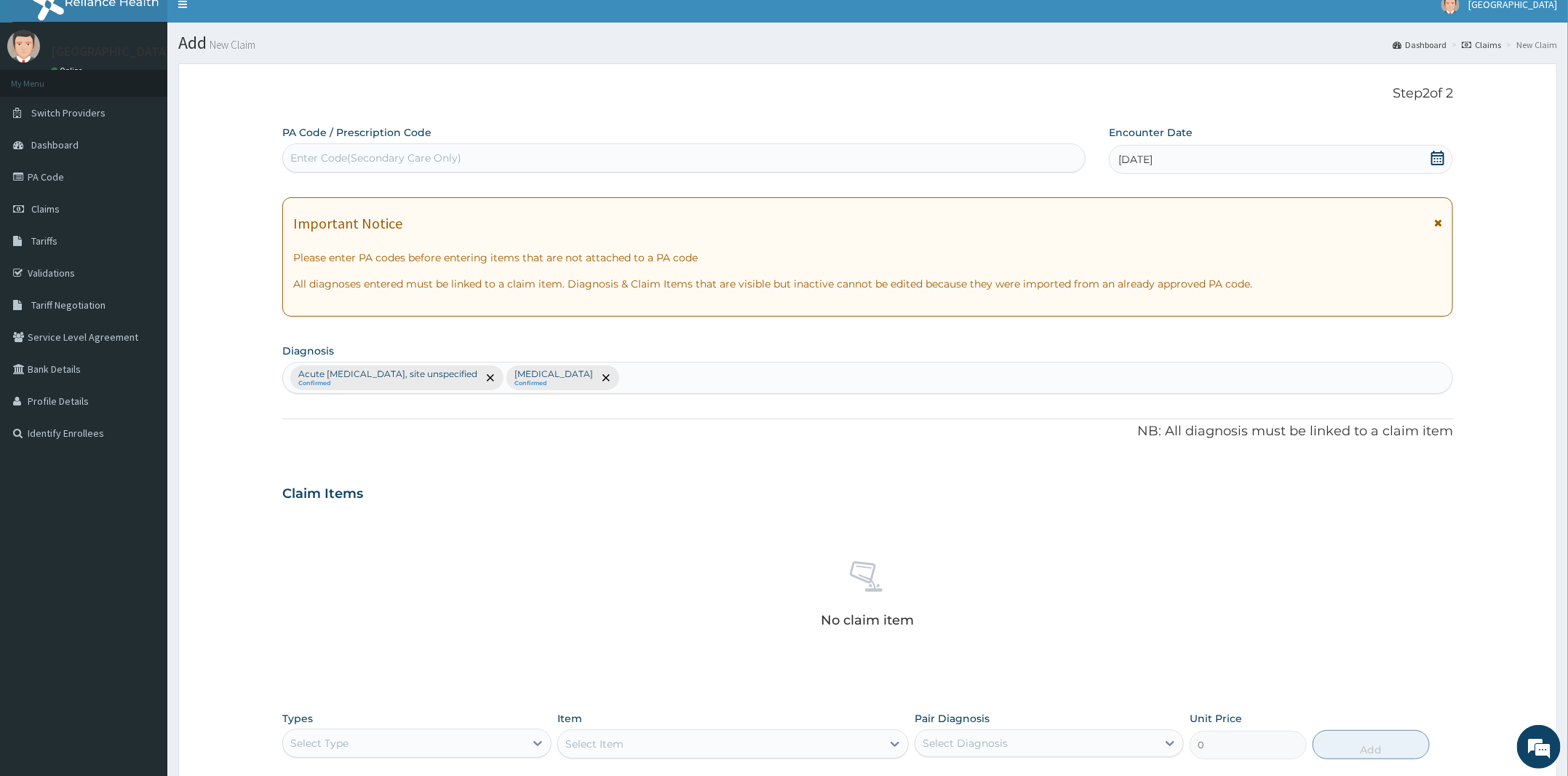
scroll to position [259, 0]
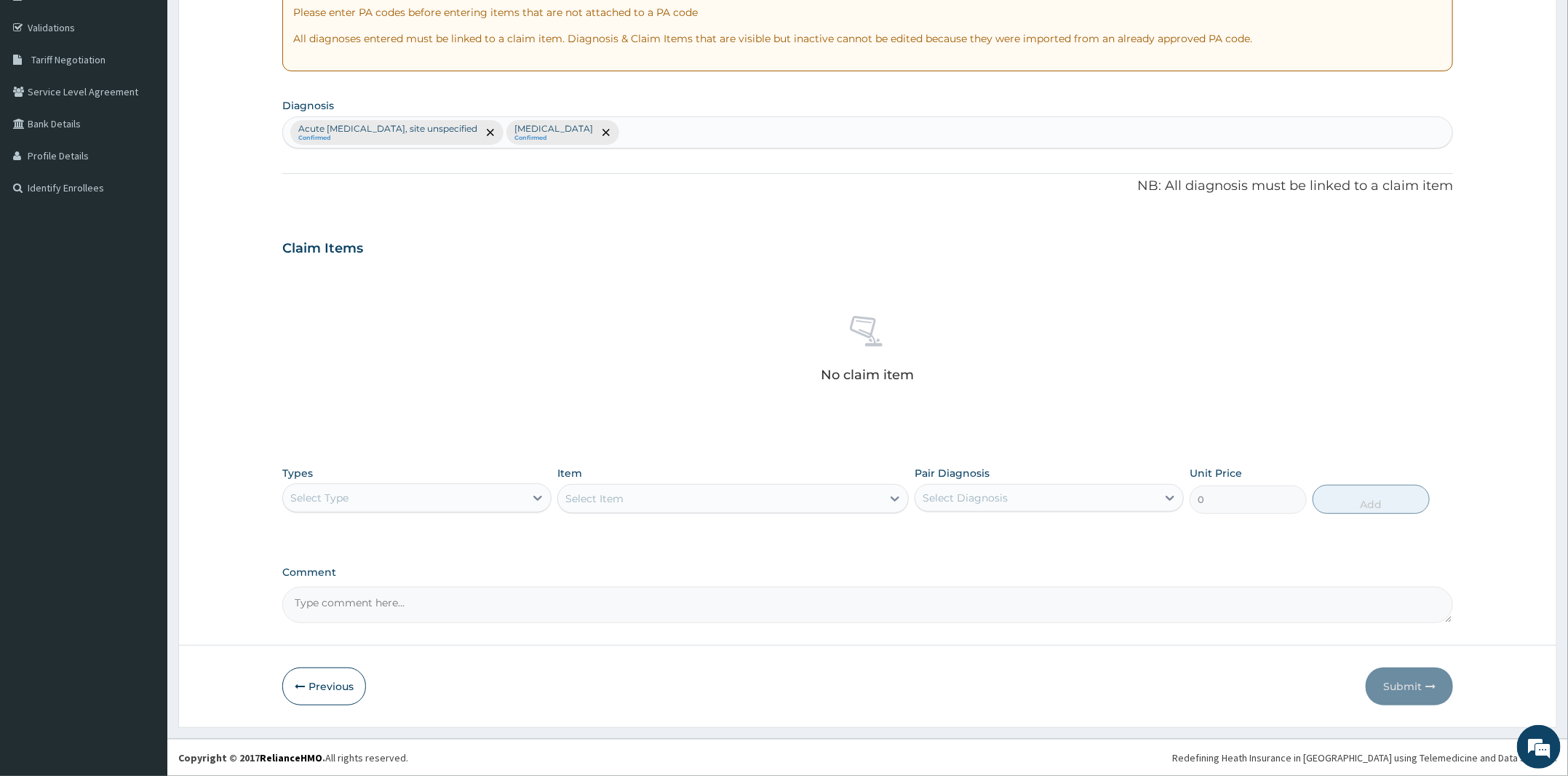
click at [431, 479] on div "Types Select Type" at bounding box center [416, 490] width 269 height 48
drag, startPoint x: 429, startPoint y: 503, endPoint x: 432, endPoint y: 512, distance: 9.5
click at [429, 504] on div "Select Type" at bounding box center [404, 497] width 242 height 23
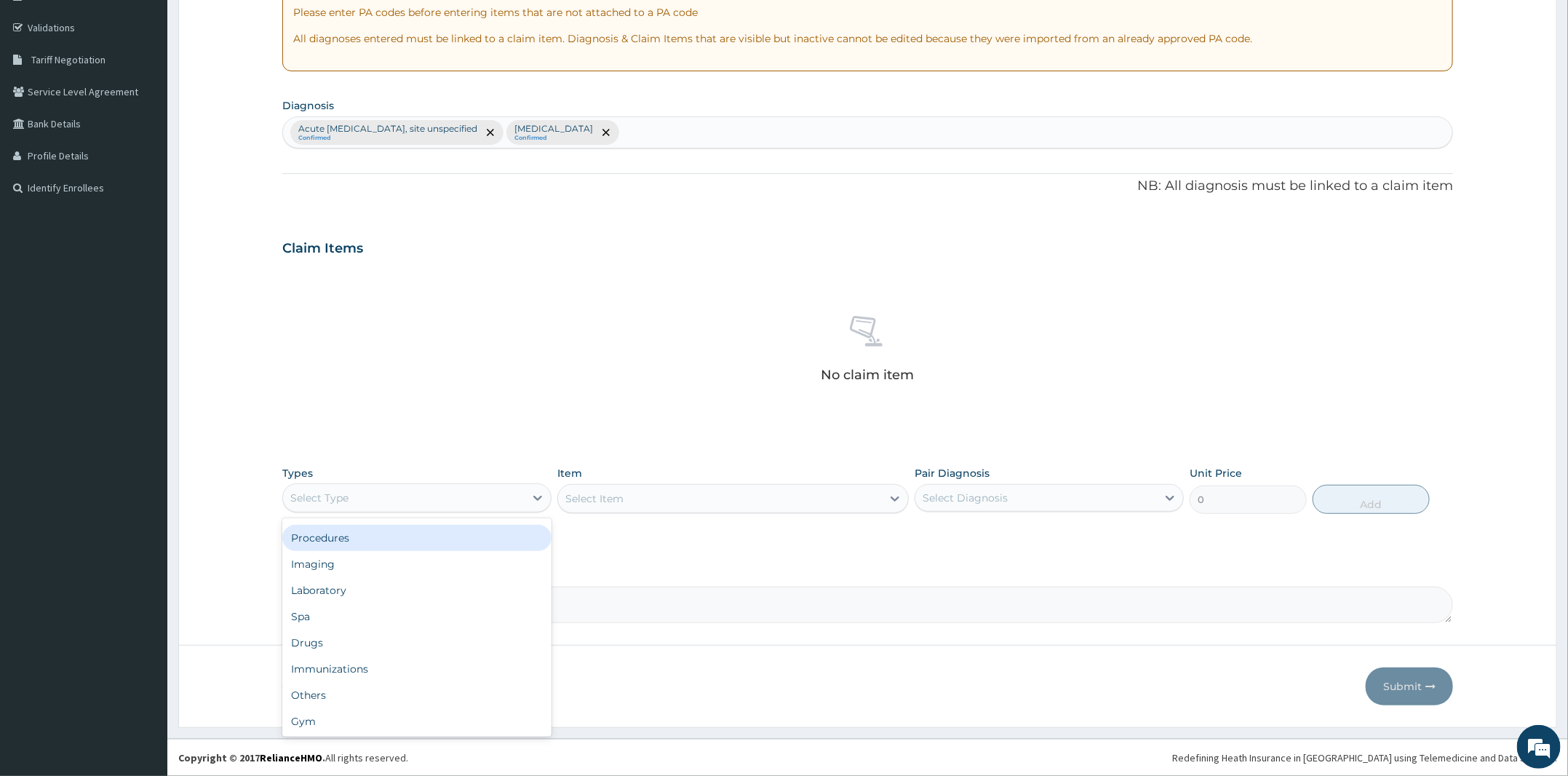
click at [417, 538] on div "Procedures" at bounding box center [416, 538] width 269 height 26
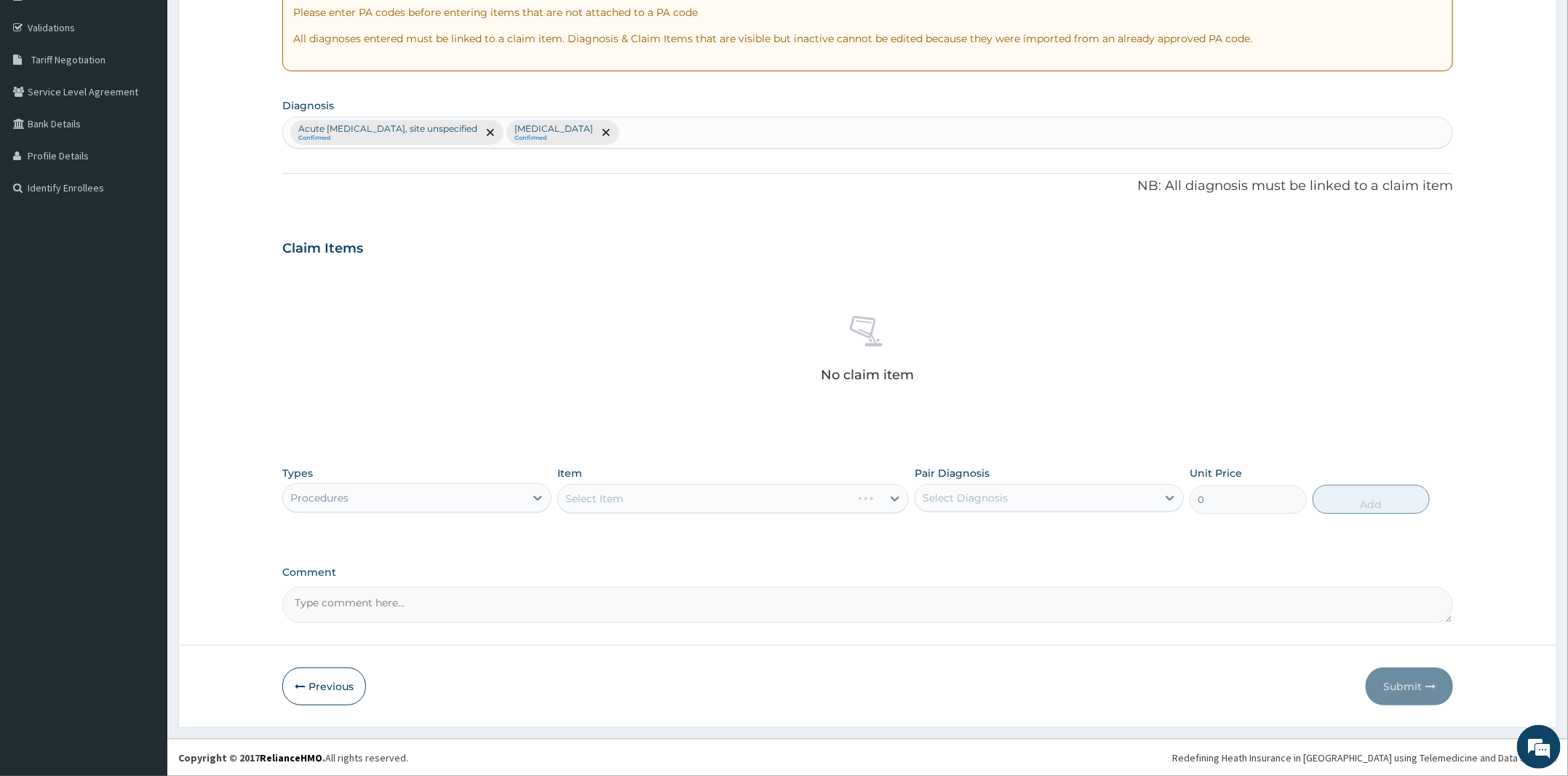
click at [759, 496] on div "Select Item" at bounding box center [732, 498] width 352 height 29
click at [759, 495] on div "Select Item" at bounding box center [732, 498] width 352 height 29
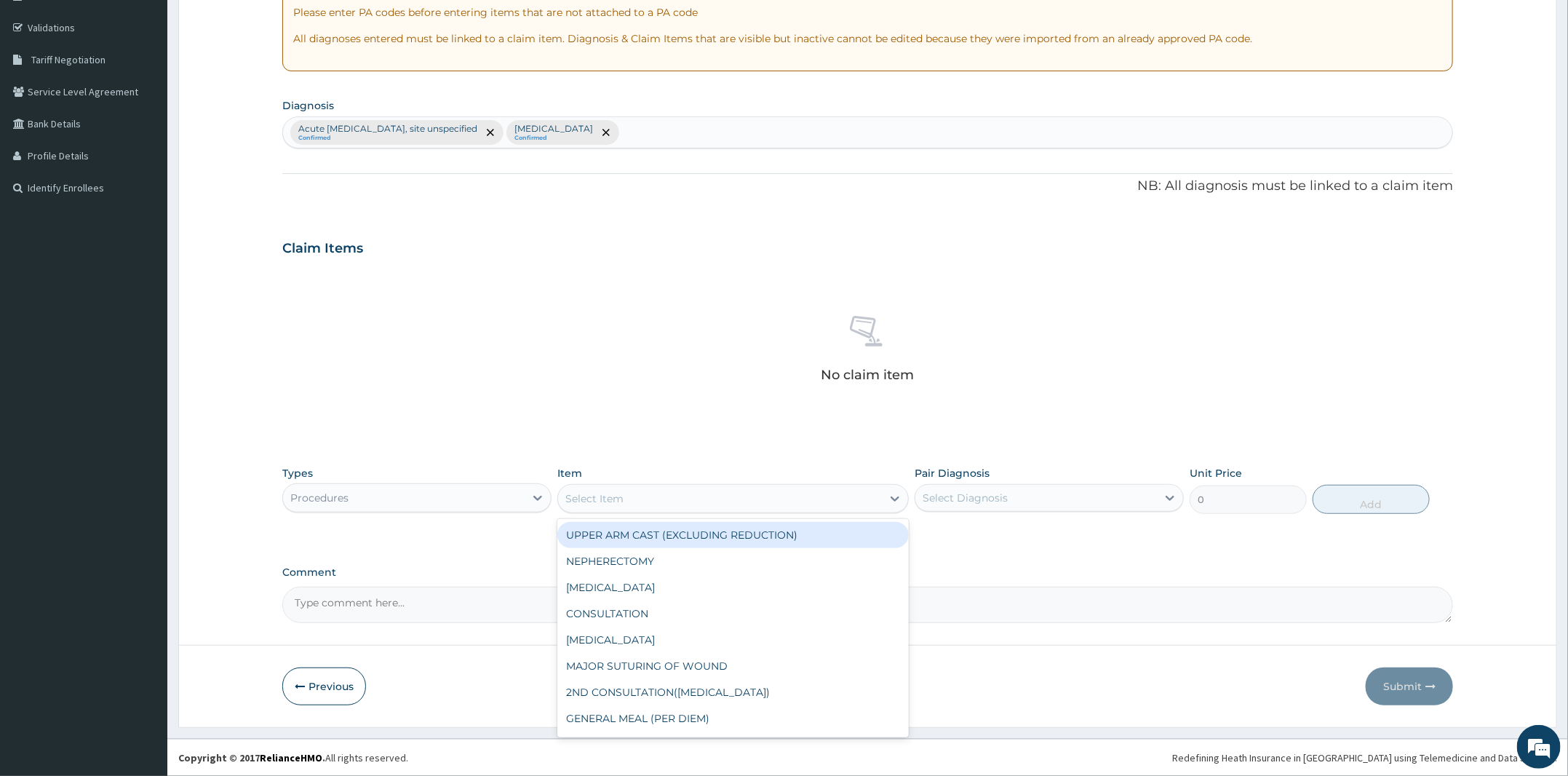
click at [739, 510] on div "Select Item" at bounding box center [732, 498] width 352 height 29
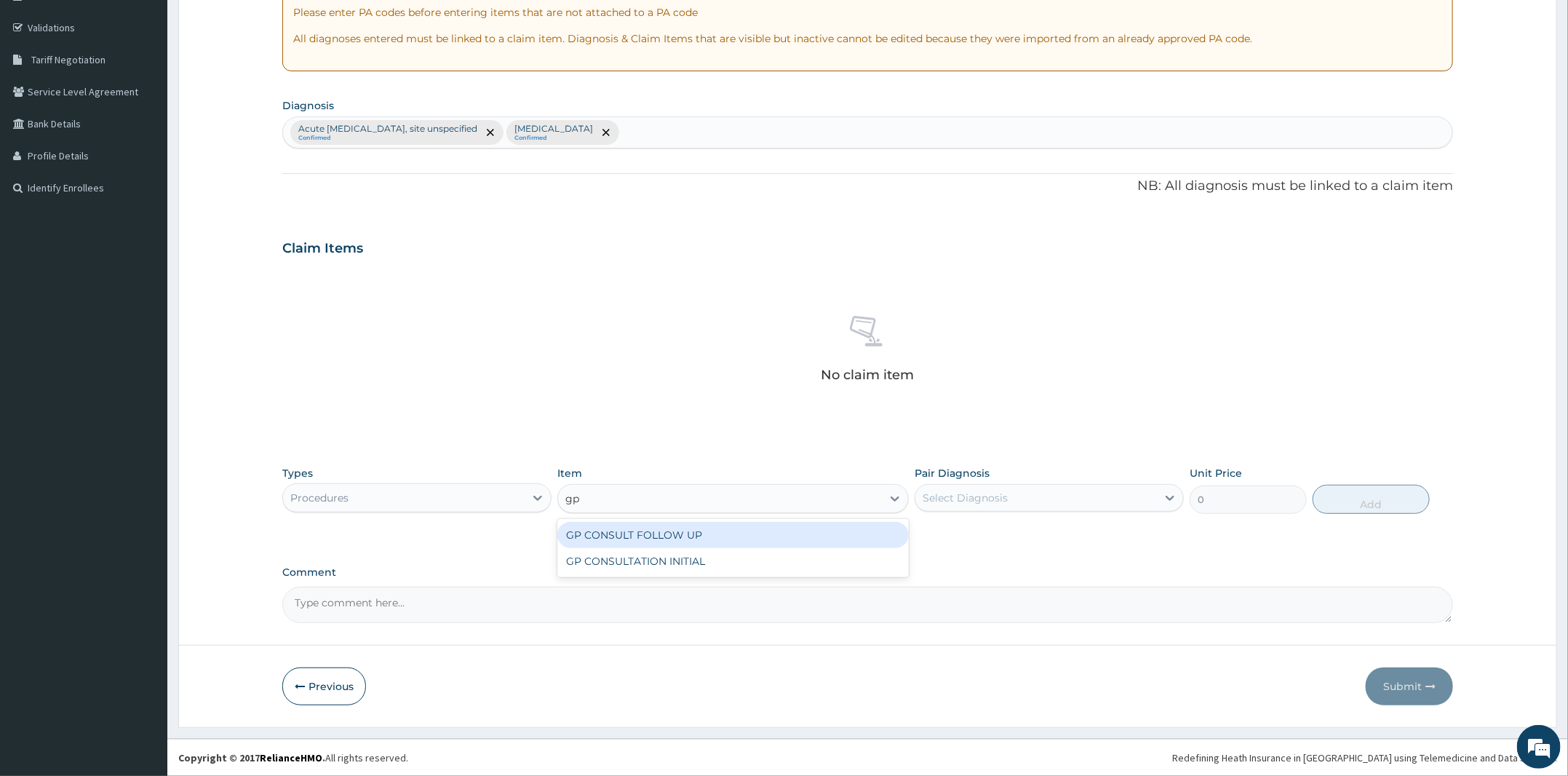
type input "gp"
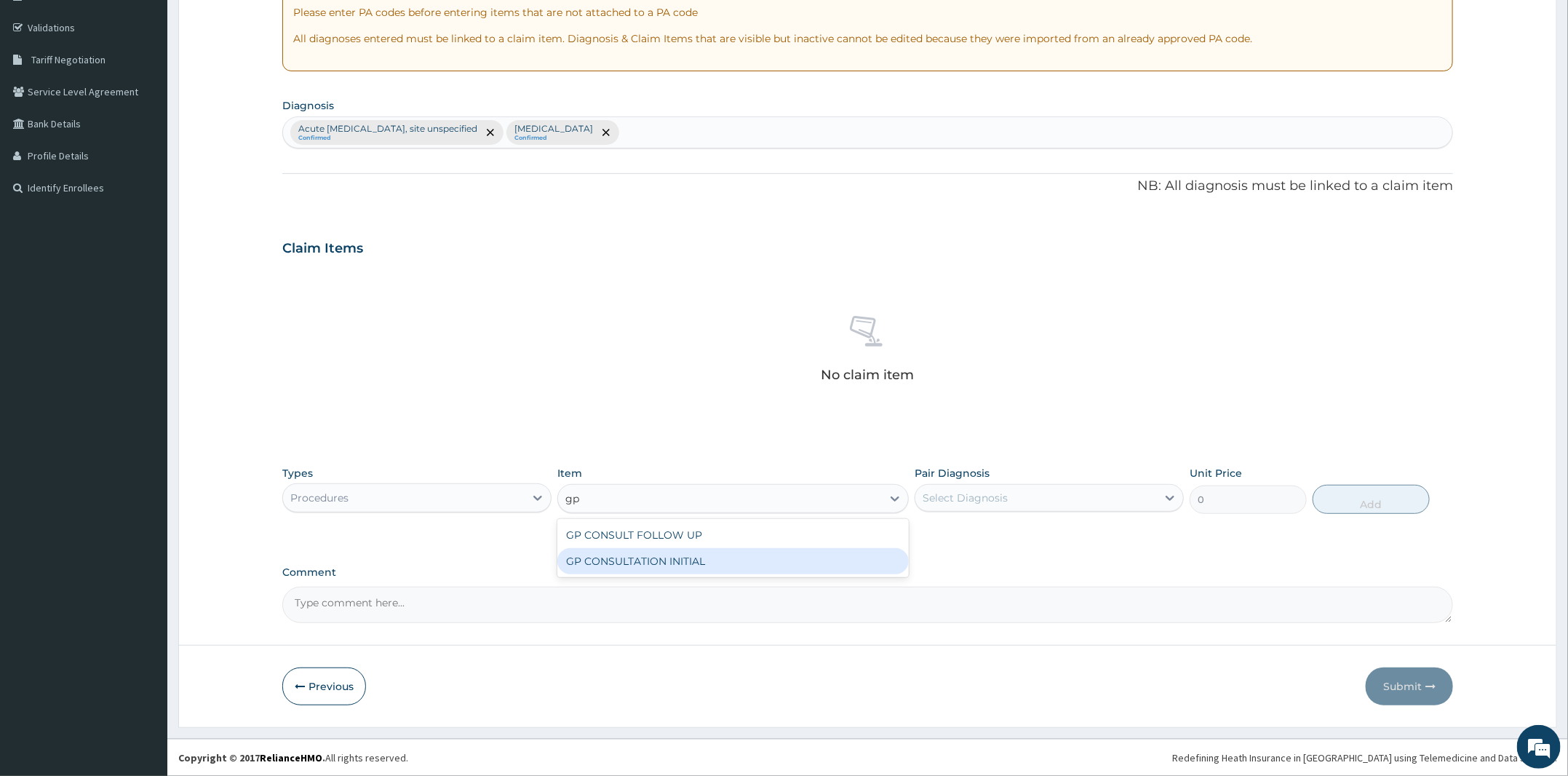
click at [676, 555] on div "GP CONSULTATION INITIAL" at bounding box center [732, 561] width 352 height 26
type input "2000"
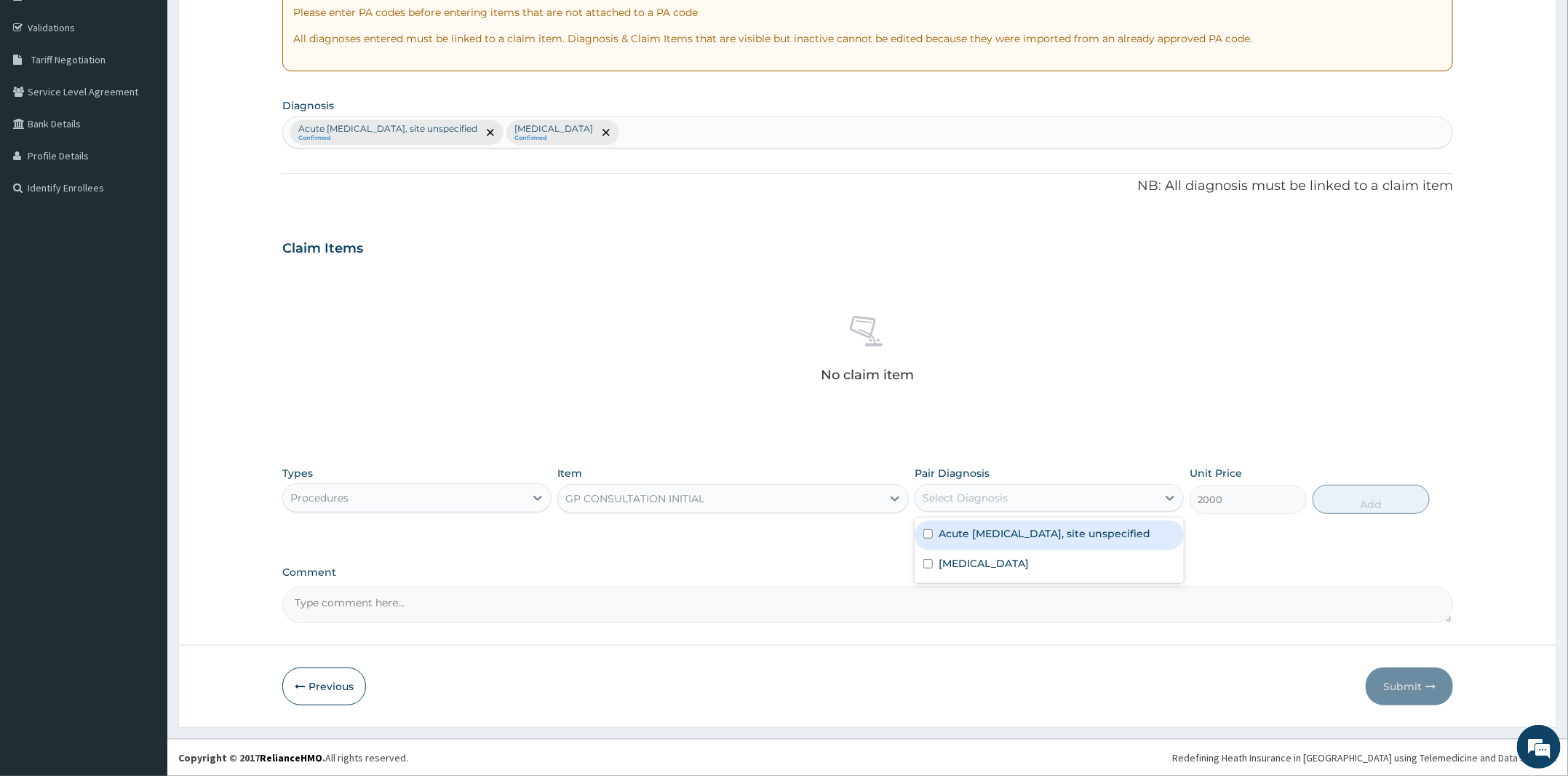
click at [987, 505] on div "Select Diagnosis" at bounding box center [1036, 497] width 242 height 23
click at [994, 571] on label "Osteoarthritis of knee, unspecified" at bounding box center [984, 564] width 90 height 15
checkbox input "true"
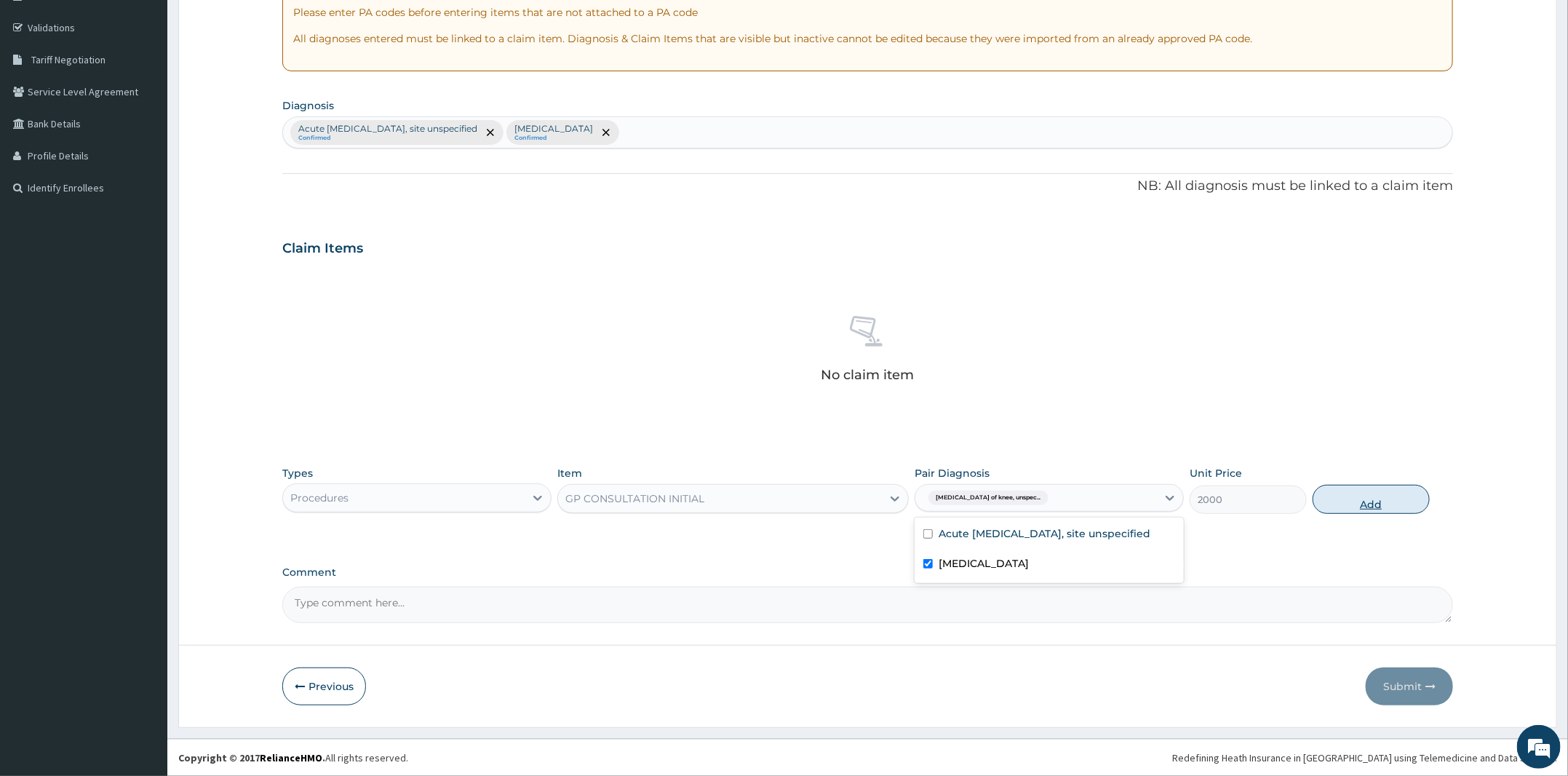
click at [1364, 503] on button "Add" at bounding box center [1371, 499] width 117 height 29
type input "0"
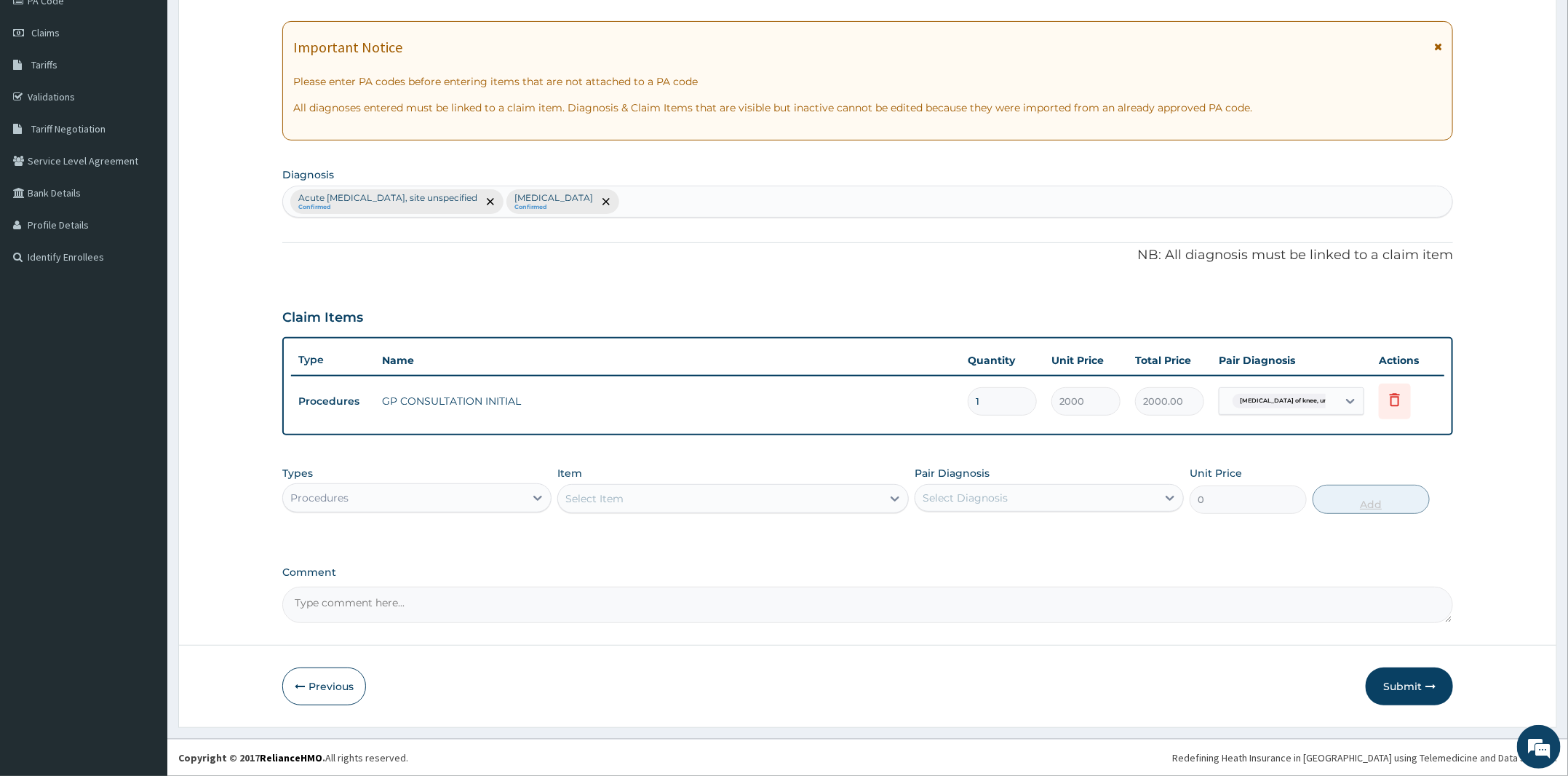
scroll to position [189, 0]
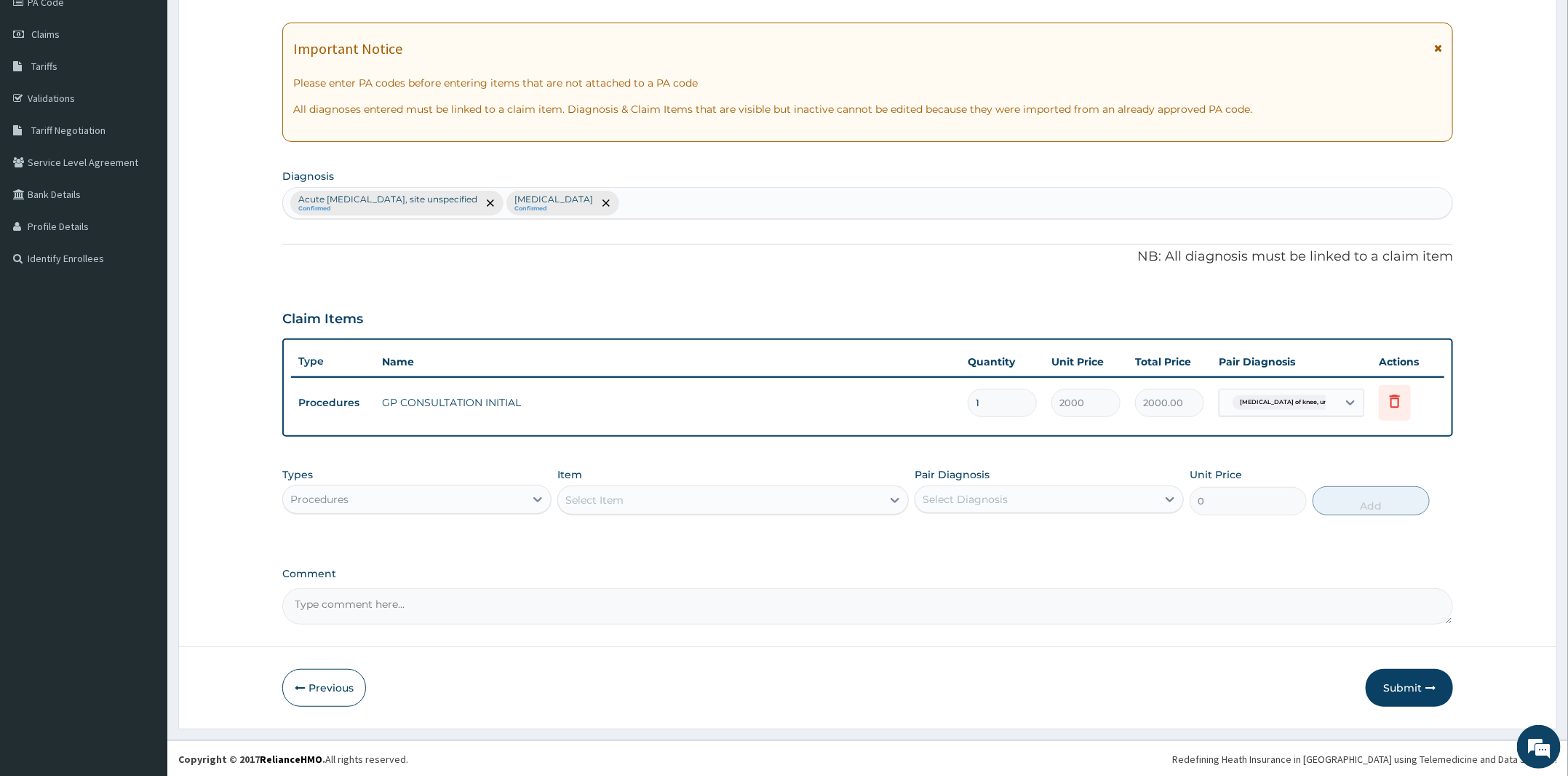
click at [618, 494] on div "Select Item" at bounding box center [595, 500] width 58 height 15
type input "diclo"
click at [509, 473] on div "Types Procedures" at bounding box center [416, 491] width 269 height 48
click at [475, 509] on div "Procedures" at bounding box center [404, 499] width 242 height 23
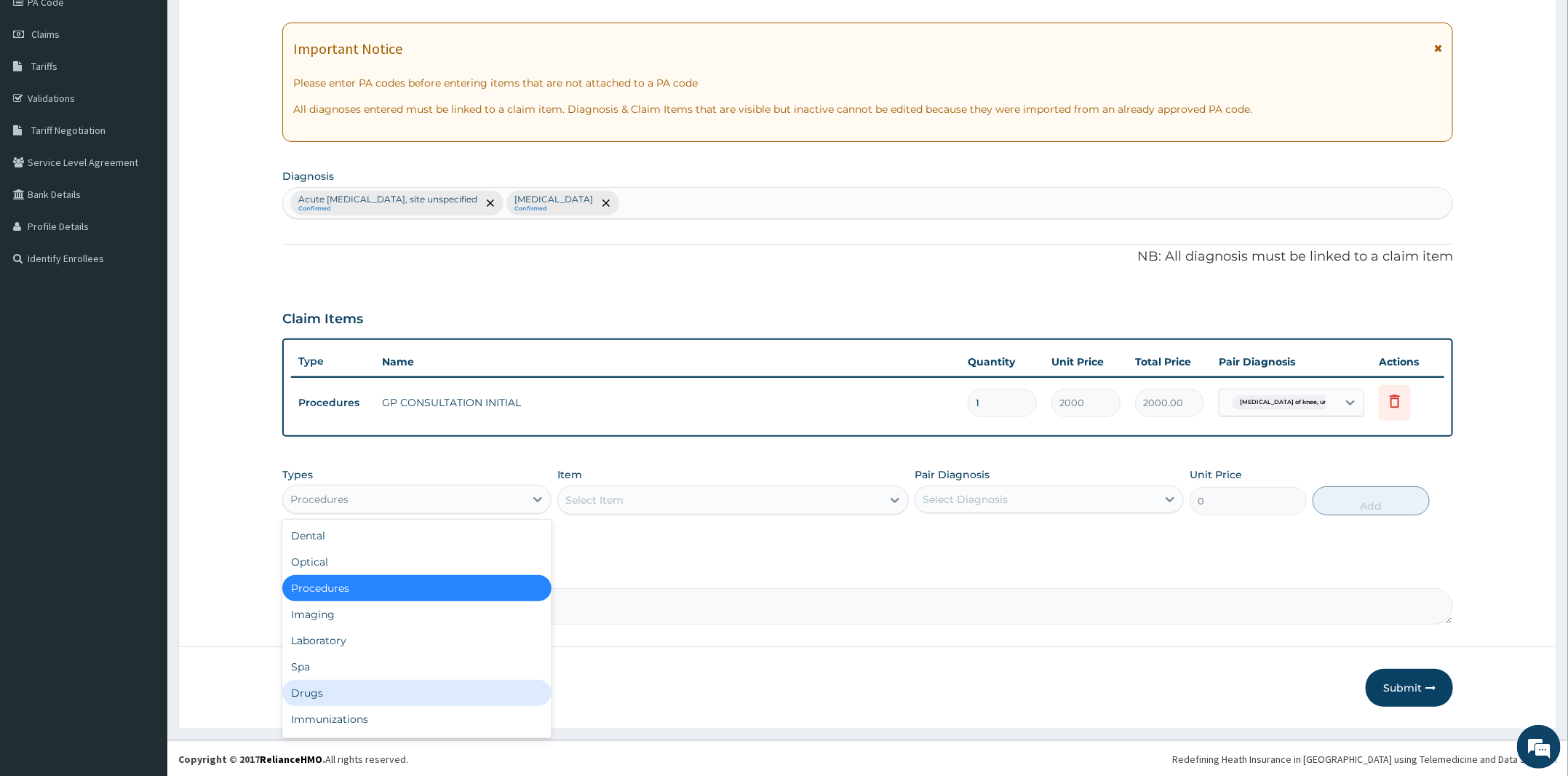
drag, startPoint x: 379, startPoint y: 648, endPoint x: 369, endPoint y: 689, distance: 42.2
click at [369, 689] on div "Dental Optical Procedures Imaging Laboratory Spa Drugs Immunizations Others Gym" at bounding box center [416, 629] width 269 height 219
click at [369, 689] on div "Drugs" at bounding box center [416, 693] width 269 height 26
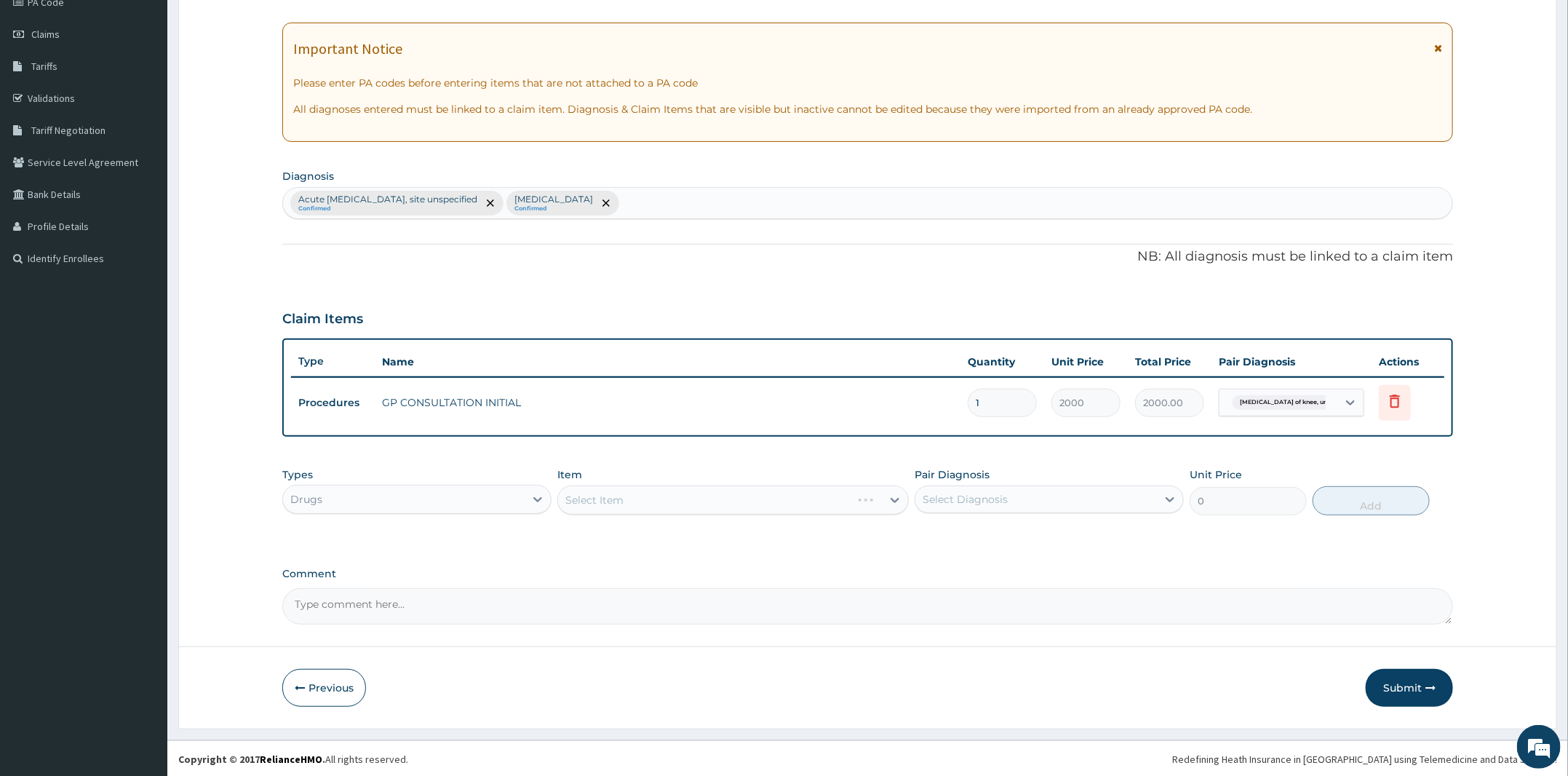
click at [647, 500] on div "Select Item" at bounding box center [732, 500] width 352 height 29
click at [647, 500] on div "Select Item" at bounding box center [719, 500] width 324 height 23
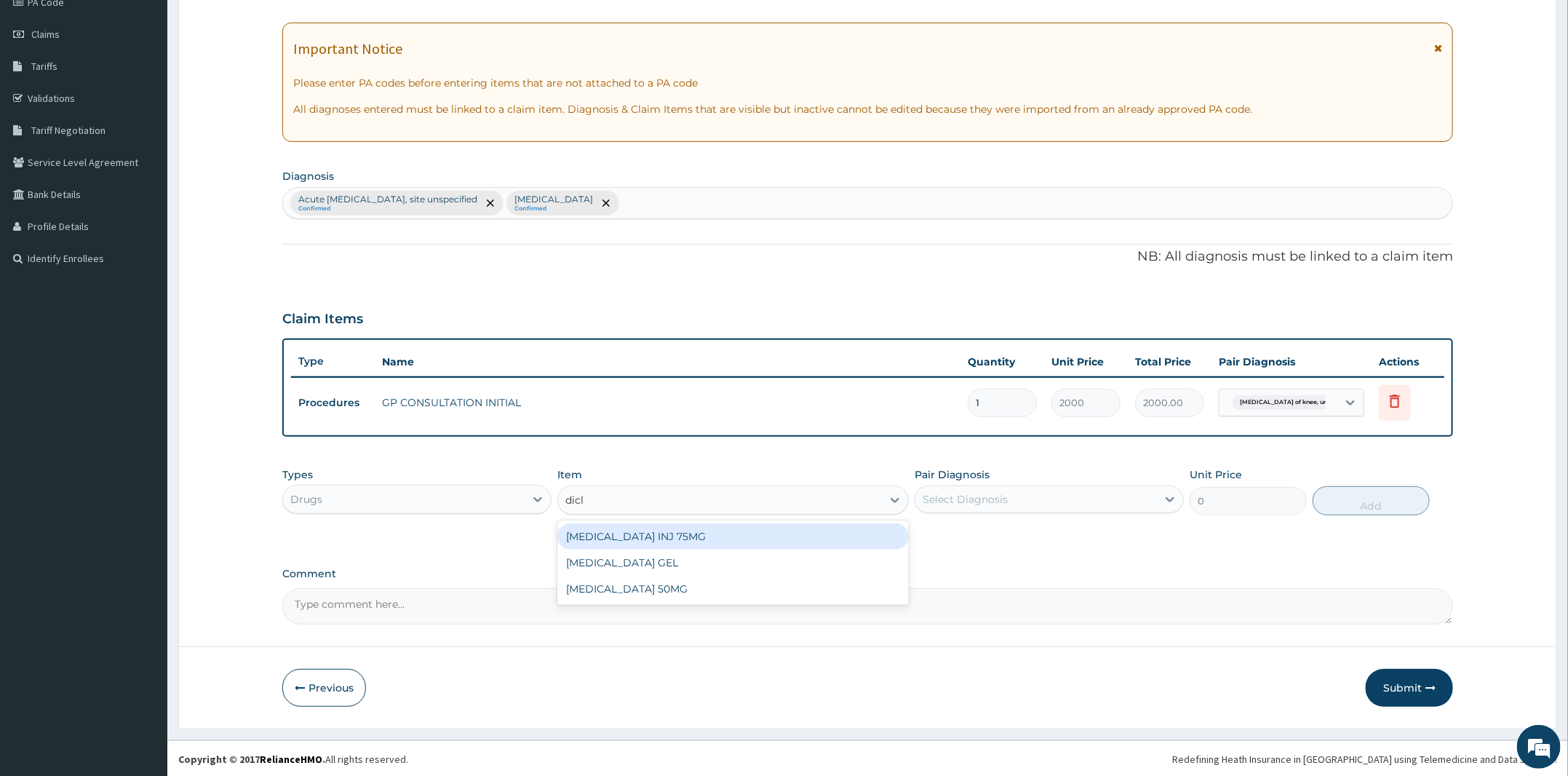
type input "diclo"
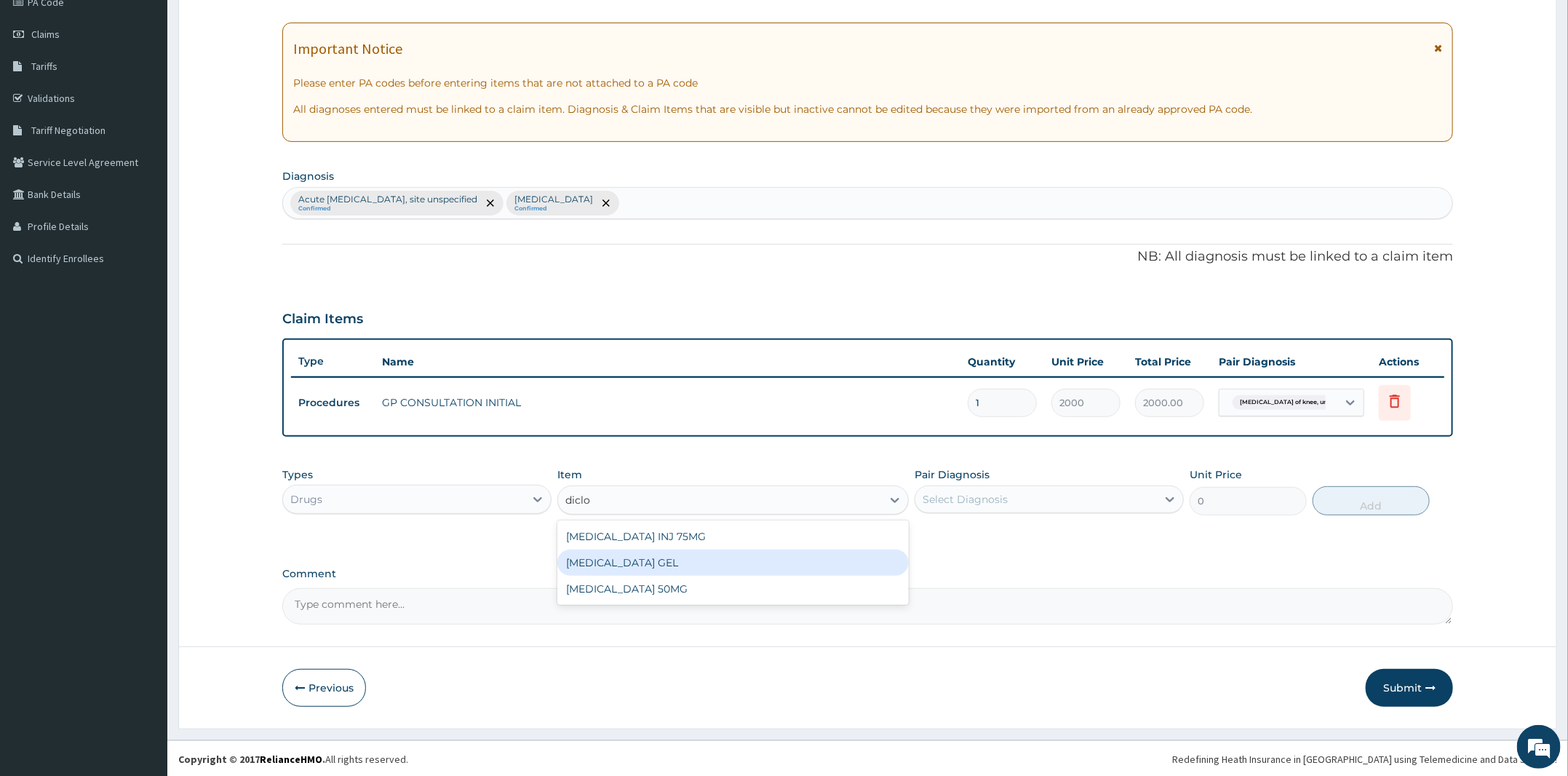
click at [649, 569] on div "DICLOFENAC GEL" at bounding box center [732, 563] width 352 height 26
type input "600"
click at [981, 486] on div "Select Diagnosis" at bounding box center [1048, 499] width 269 height 27
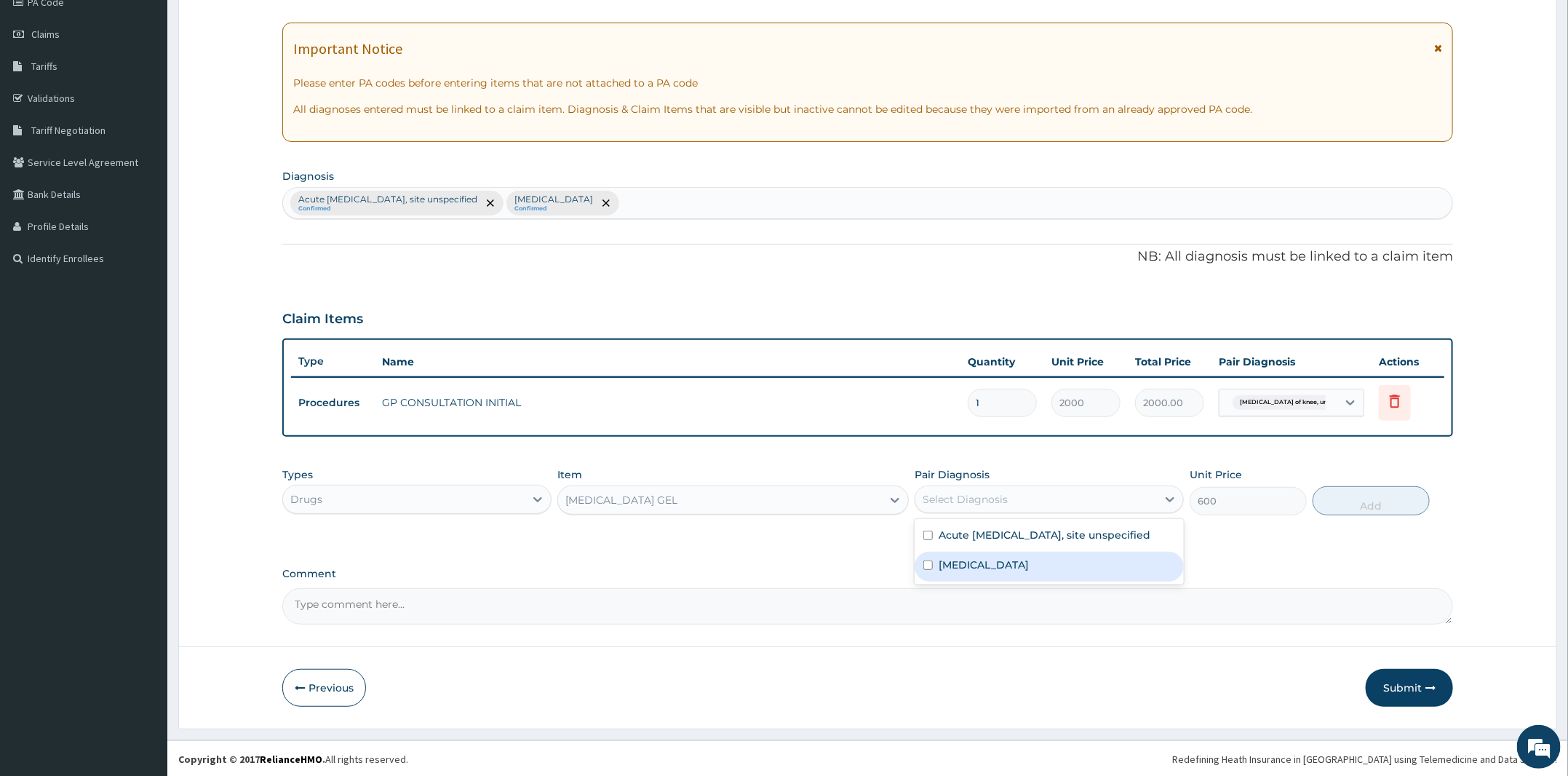
click at [1000, 566] on div "Osteoarthritis of knee, unspecified" at bounding box center [1048, 567] width 269 height 30
checkbox input "true"
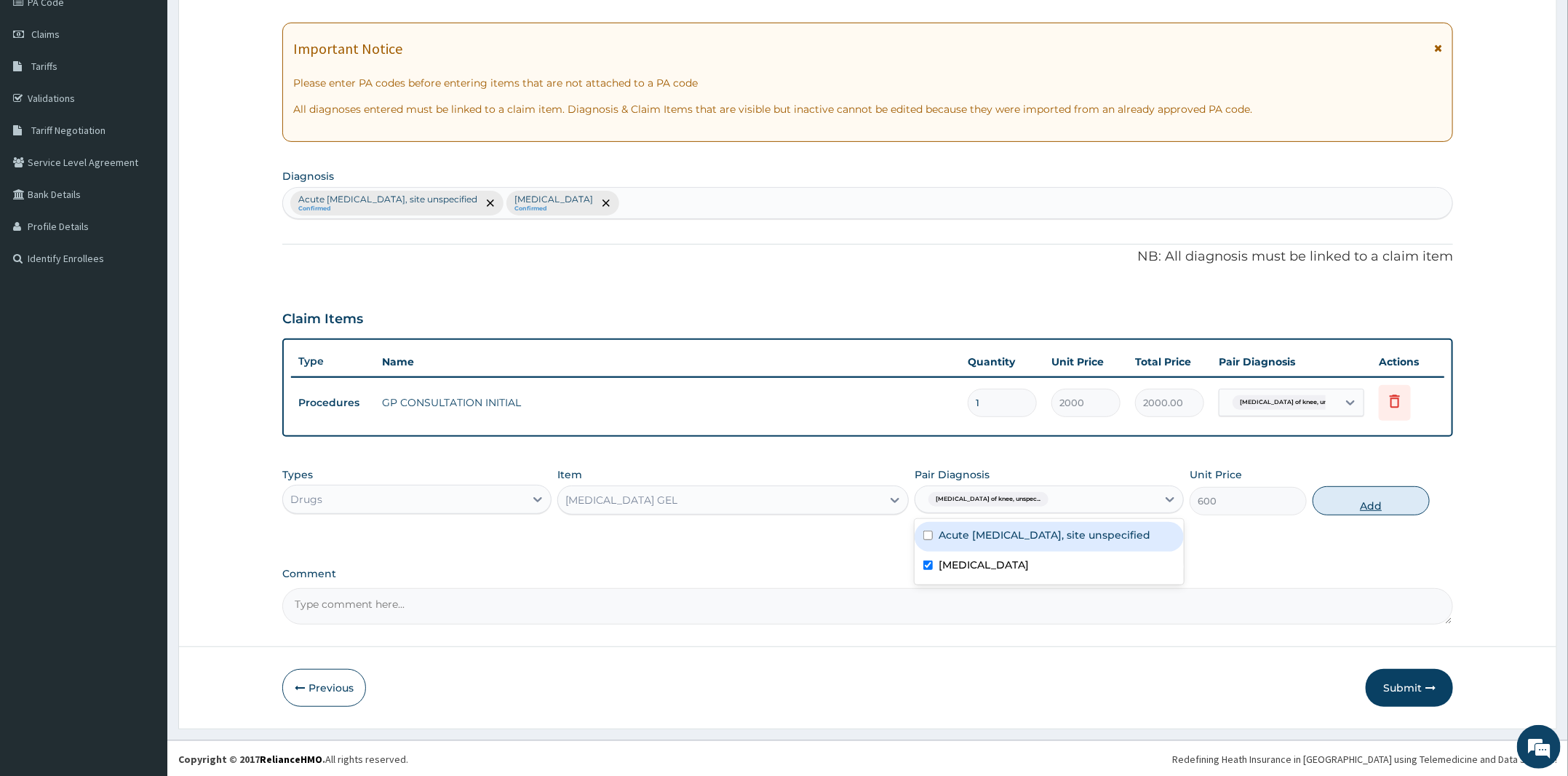
click at [1362, 498] on button "Add" at bounding box center [1371, 500] width 117 height 29
type input "0"
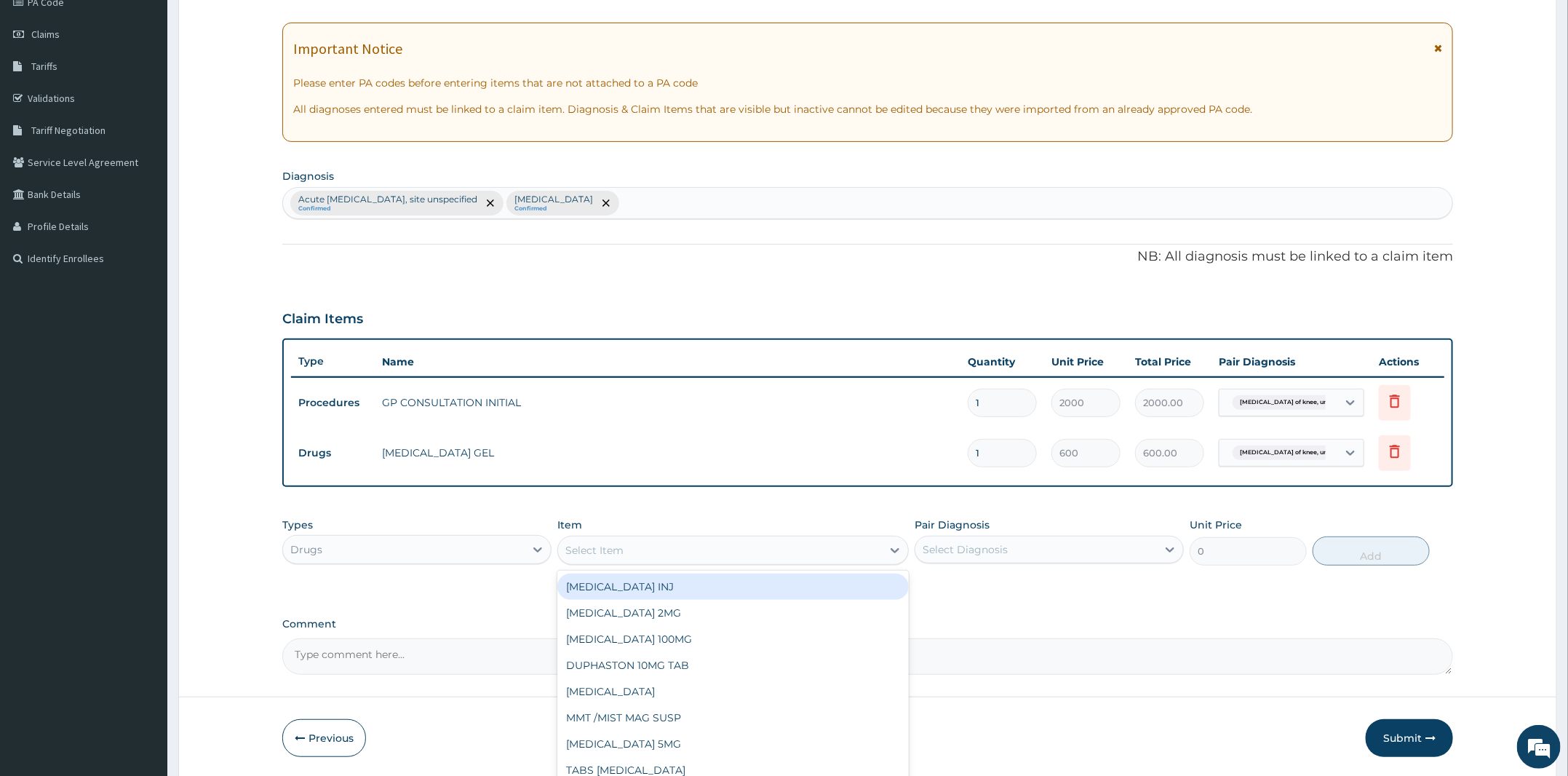
click at [705, 548] on div "Select Item" at bounding box center [719, 550] width 324 height 23
type input "lorat"
click at [817, 587] on div "LORATADINE 10MG" at bounding box center [732, 586] width 352 height 26
type input "30"
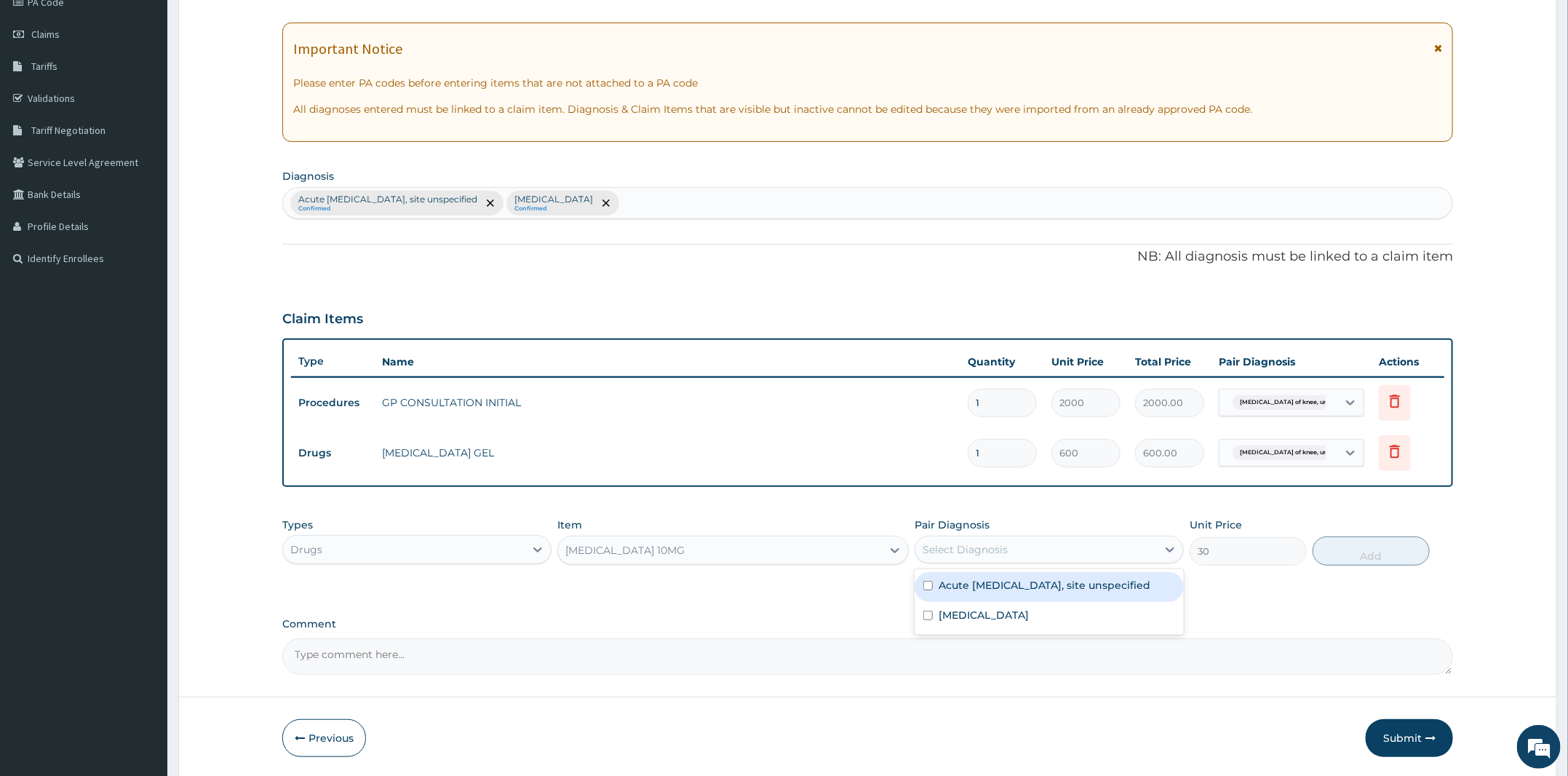
drag, startPoint x: 956, startPoint y: 557, endPoint x: 972, endPoint y: 554, distance: 16.3
click at [957, 556] on div "Select Diagnosis" at bounding box center [1036, 549] width 242 height 23
drag, startPoint x: 1001, startPoint y: 589, endPoint x: 1164, endPoint y: 565, distance: 164.8
click at [1005, 589] on label "Acute upper respiratory infection, site unspecified" at bounding box center [1045, 586] width 213 height 15
checkbox input "true"
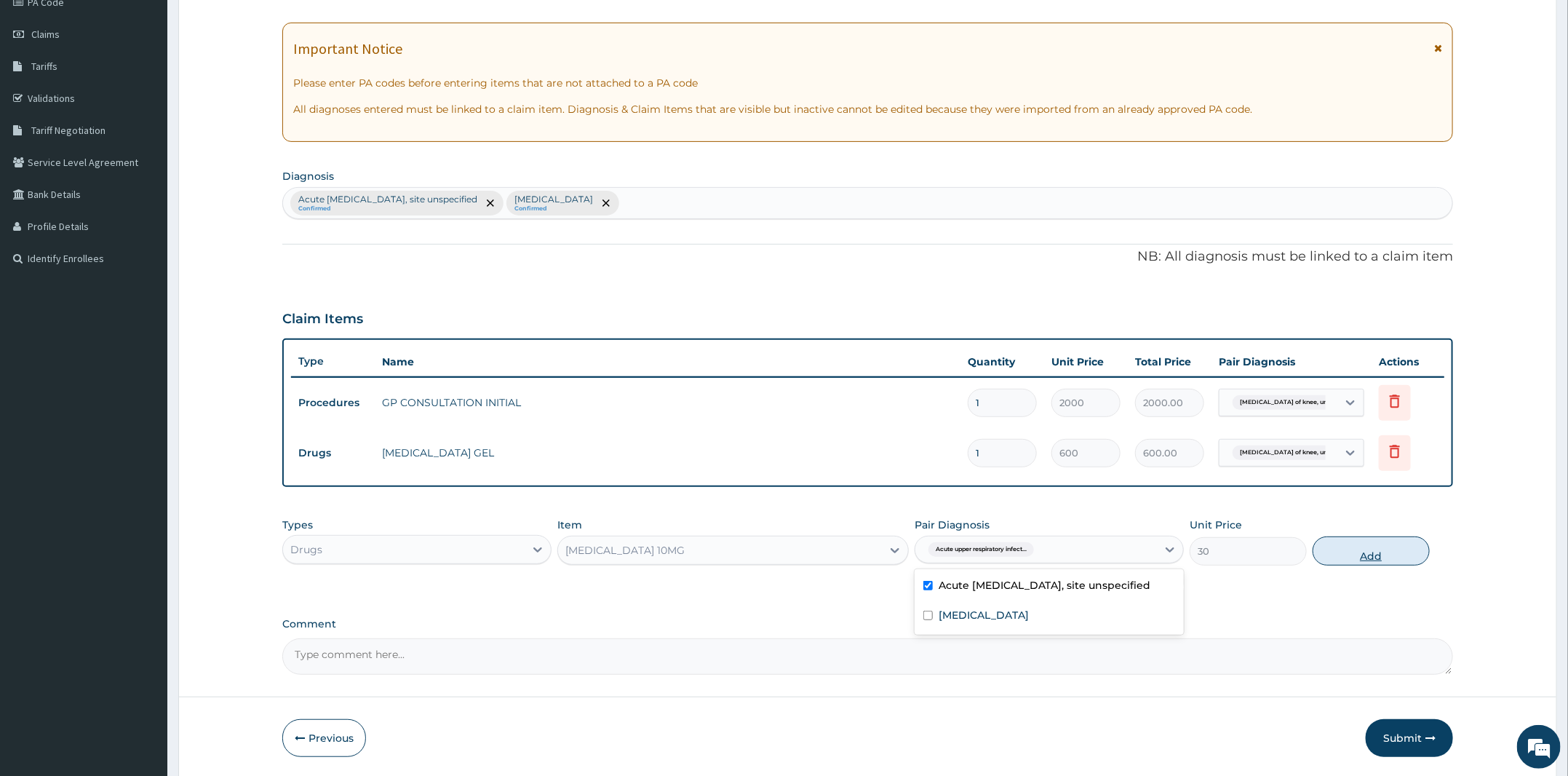
click at [1320, 558] on button "Add" at bounding box center [1371, 551] width 117 height 29
type input "0"
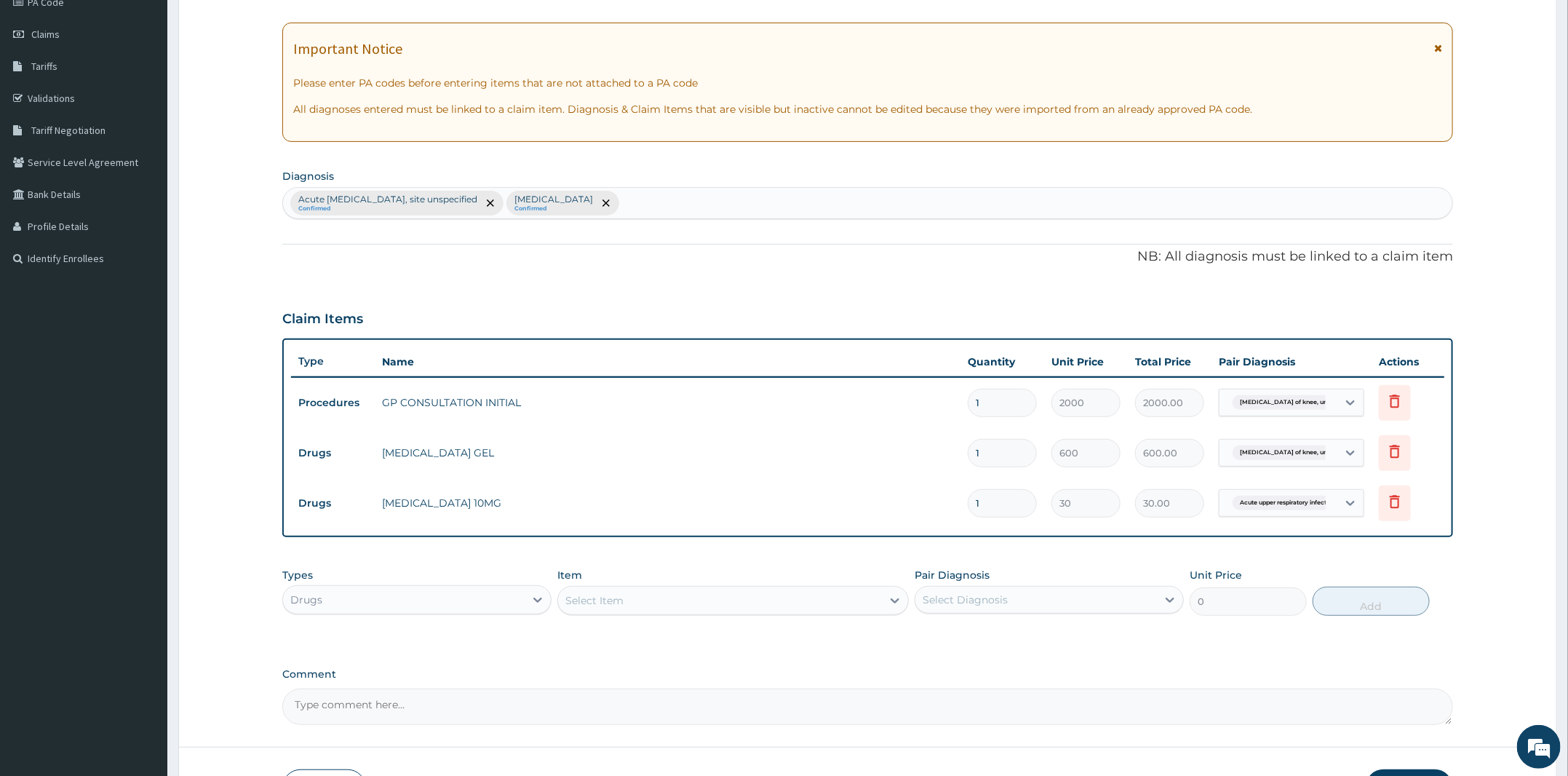
type input "0.00"
type input "5"
type input "150.00"
type input "5"
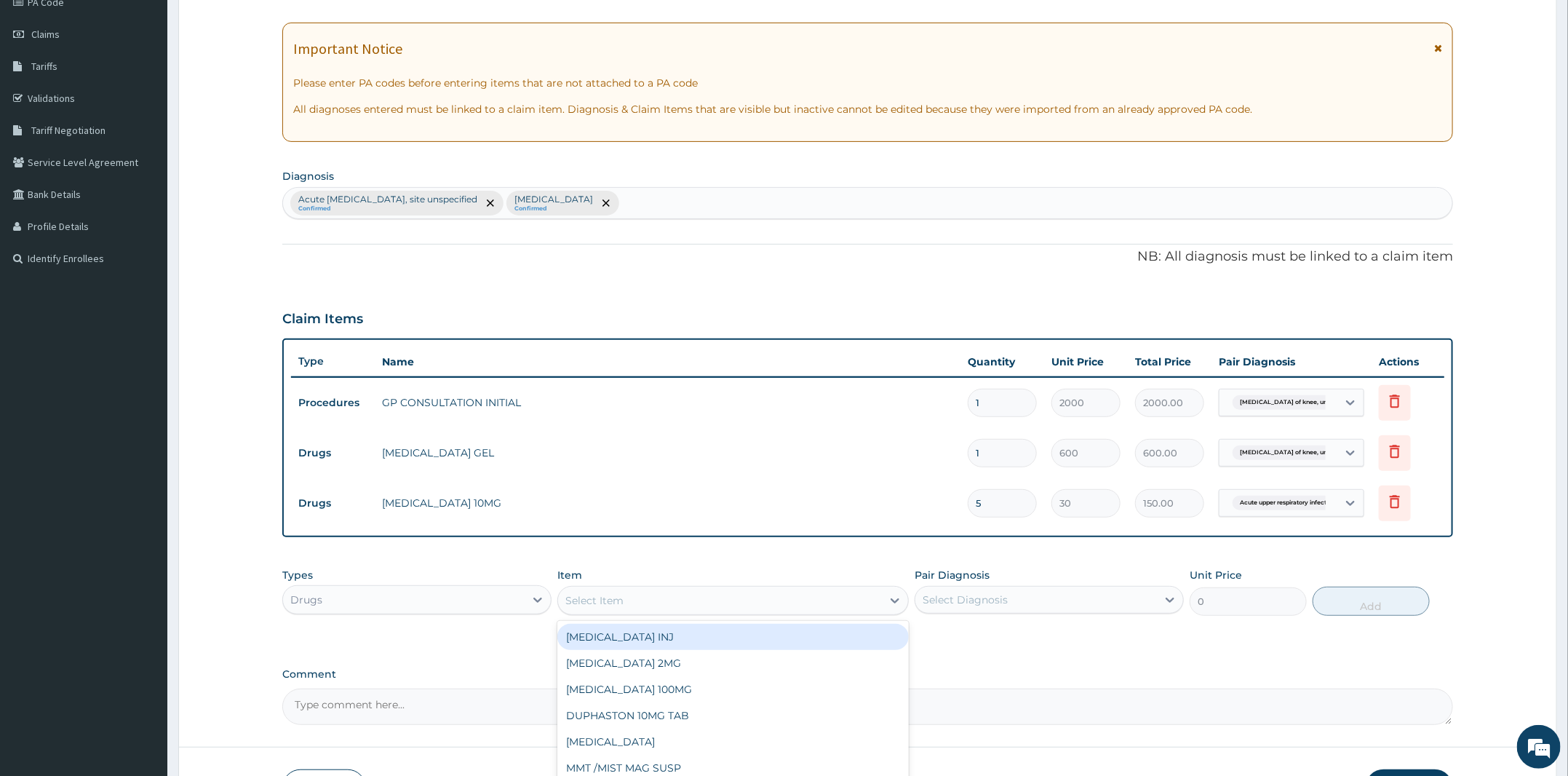
click at [622, 590] on div "Select Item" at bounding box center [719, 601] width 324 height 23
type input "azithr"
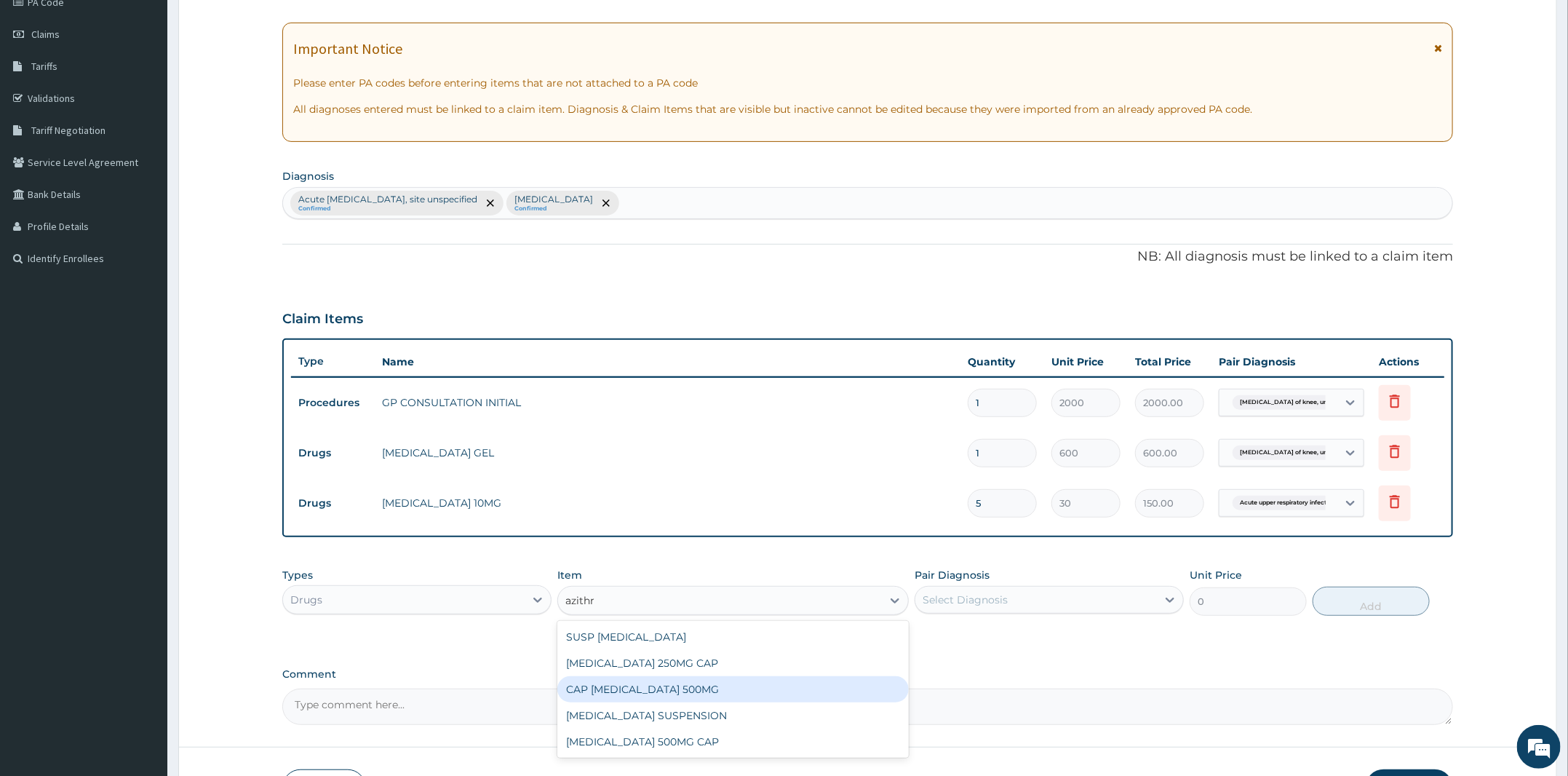
click at [675, 686] on div "CAP AZITHROMYCIN 500MG" at bounding box center [732, 690] width 352 height 26
type input "250"
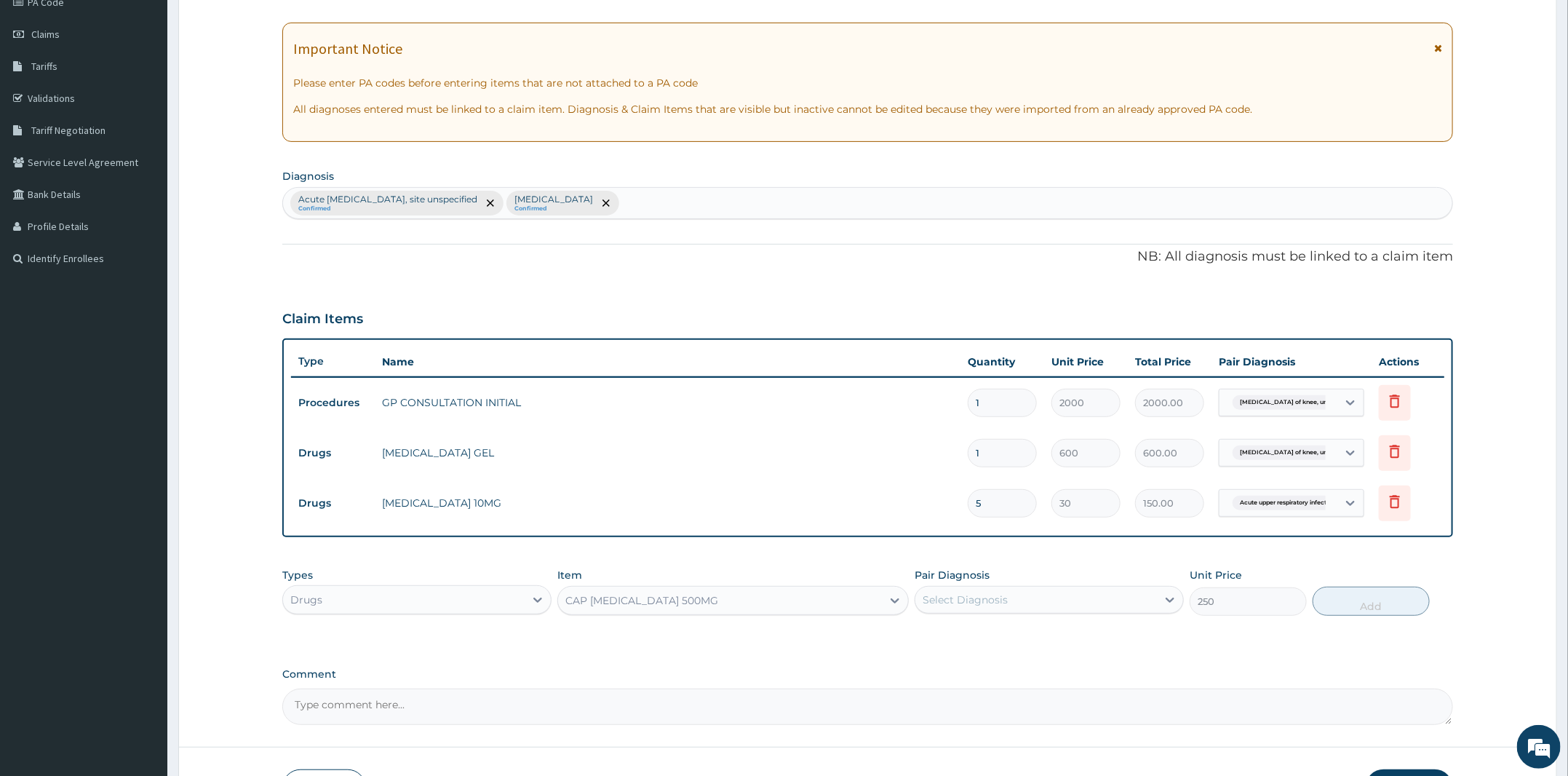
click at [1011, 569] on div "Pair Diagnosis Select Diagnosis" at bounding box center [1048, 591] width 269 height 48
drag, startPoint x: 1011, startPoint y: 589, endPoint x: 1018, endPoint y: 610, distance: 22.1
click at [1011, 589] on div "Select Diagnosis" at bounding box center [1036, 600] width 242 height 23
click at [1056, 652] on div "Acute upper respiratory infection, site unspecified" at bounding box center [1048, 637] width 269 height 30
checkbox input "true"
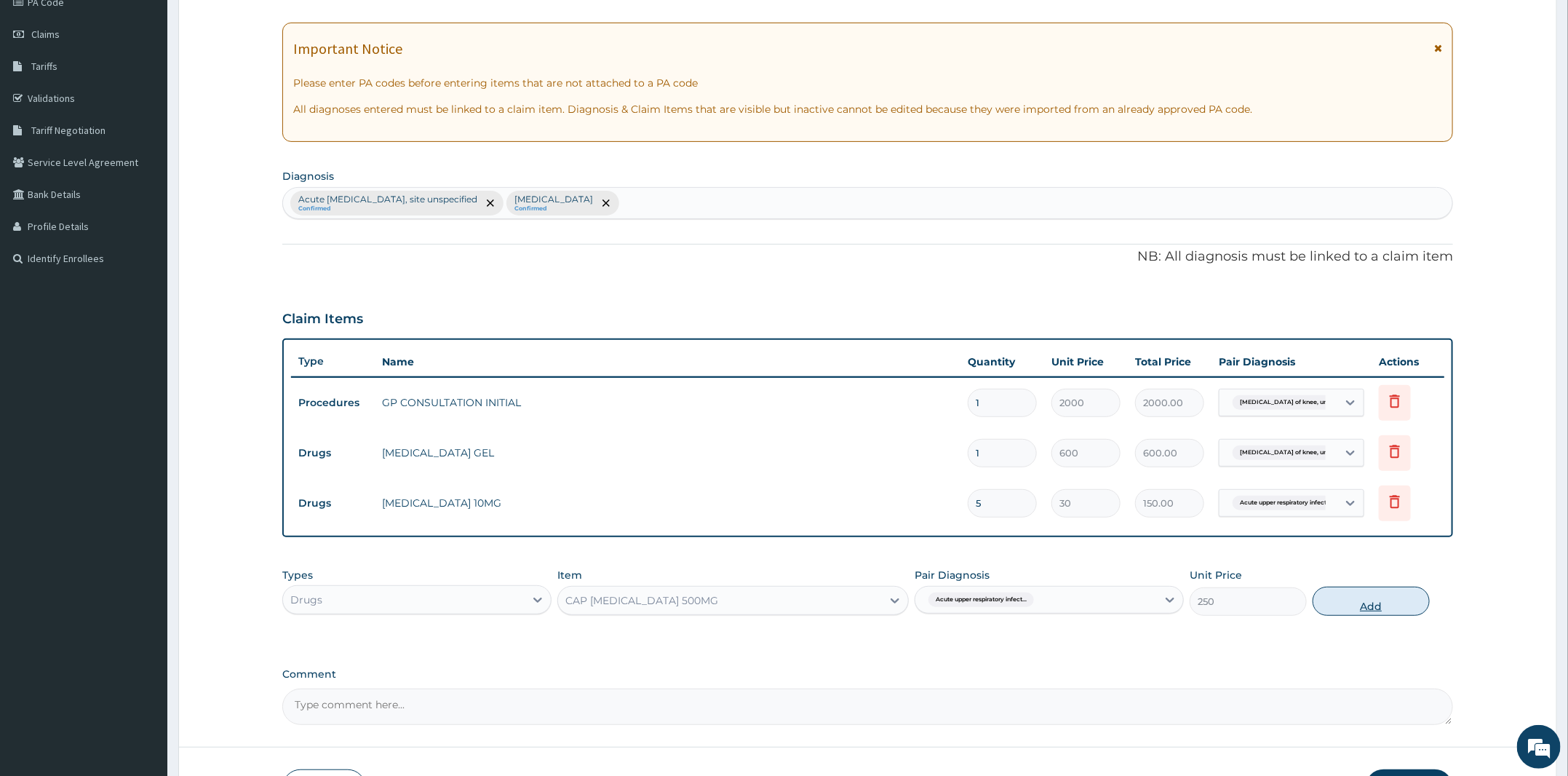
click at [1349, 603] on button "Add" at bounding box center [1371, 601] width 117 height 29
type input "0"
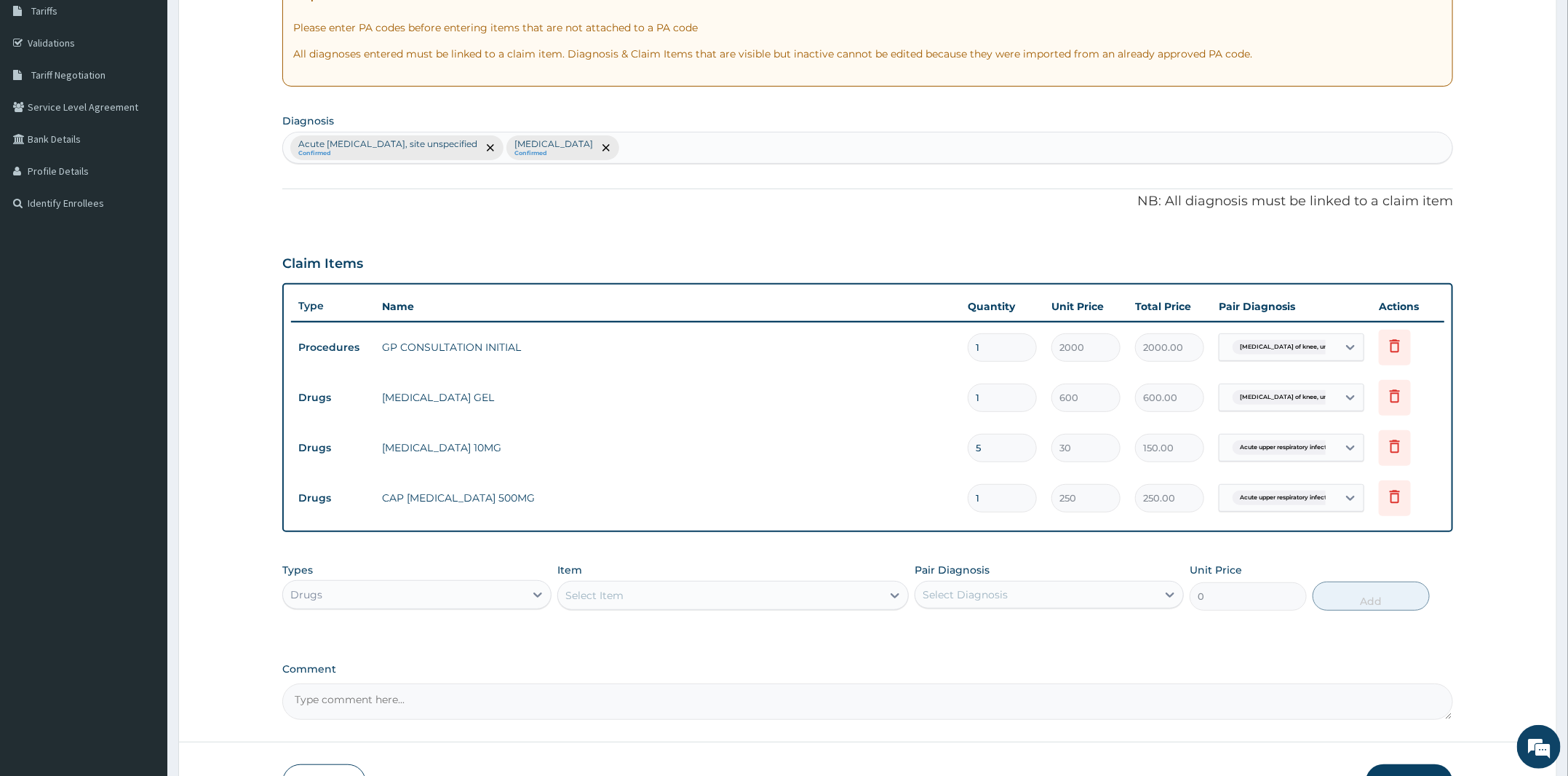
scroll to position [340, 0]
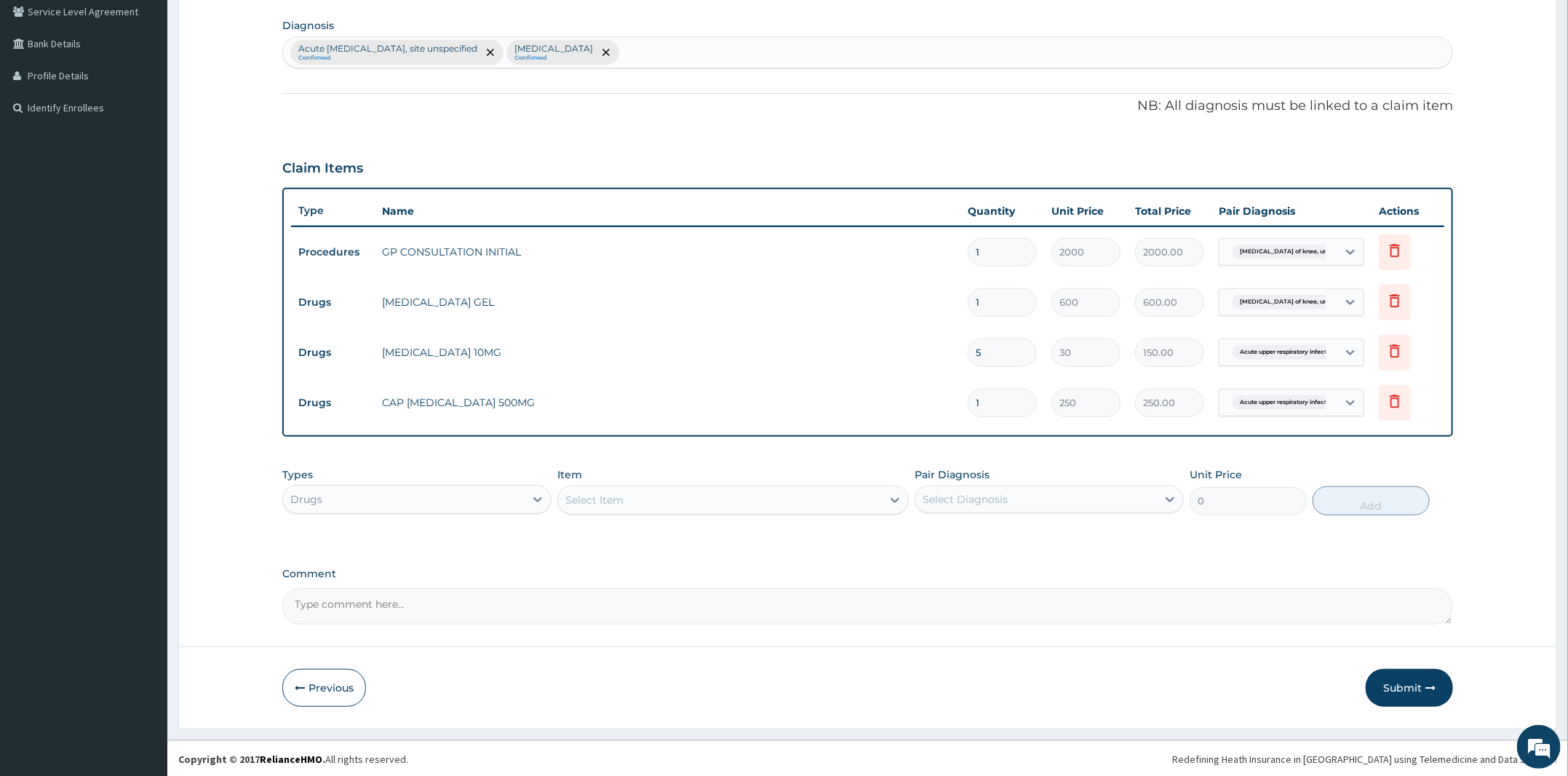
type input "0.00"
type input "5"
type input "1250.00"
type input "5"
click at [1404, 694] on button "Submit" at bounding box center [1409, 688] width 87 height 38
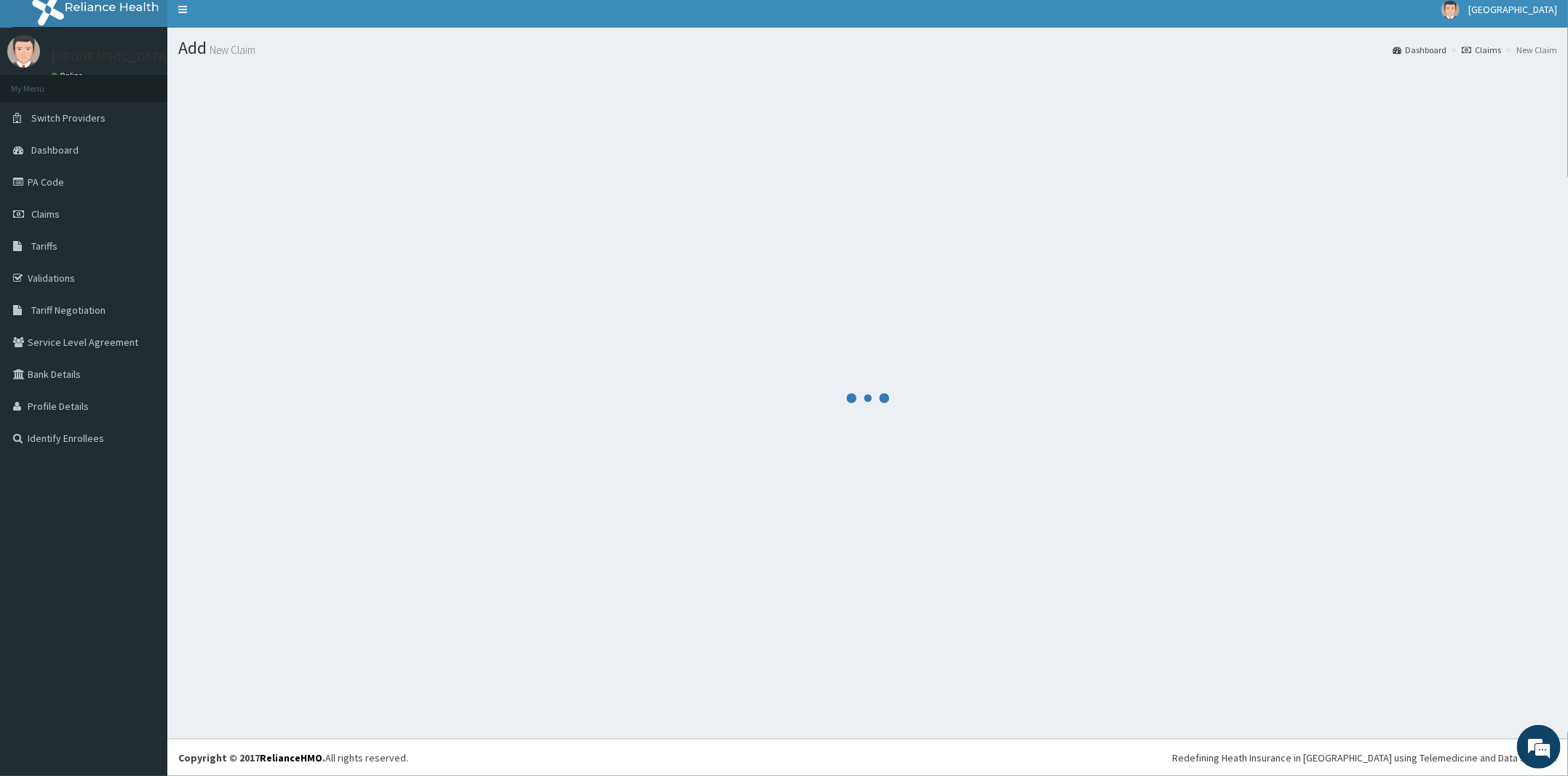
scroll to position [8, 0]
